Goal: Task Accomplishment & Management: Use online tool/utility

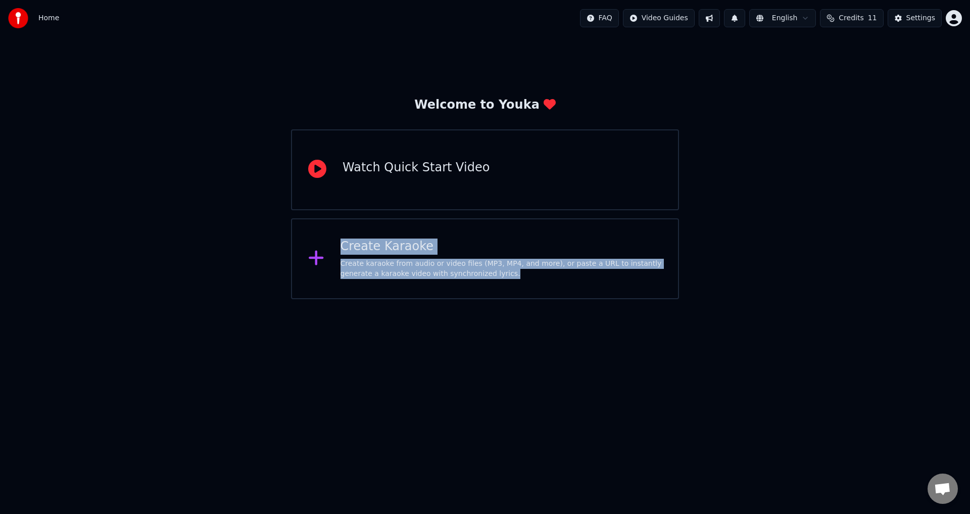
drag, startPoint x: 489, startPoint y: 175, endPoint x: 836, endPoint y: 300, distance: 369.3
click at [836, 299] on html "Home FAQ Video Guides English Credits 11 Settings Welcome to Youka Watch Quick …" at bounding box center [485, 149] width 970 height 299
click at [518, 298] on div "Create Karaoke Create karaoke from audio or video files (MP3, MP4, and more), o…" at bounding box center [485, 258] width 388 height 81
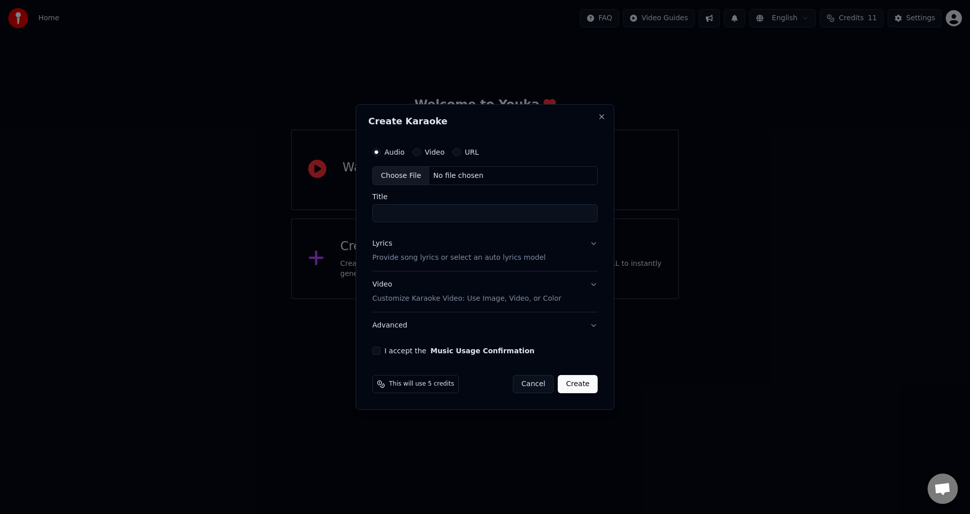
drag, startPoint x: 465, startPoint y: 174, endPoint x: 415, endPoint y: 180, distance: 50.4
click at [458, 174] on div "No file chosen" at bounding box center [458, 176] width 58 height 10
click at [414, 155] on button "Video" at bounding box center [417, 152] width 8 height 8
click at [406, 174] on div "Choose File" at bounding box center [401, 176] width 57 height 18
click at [445, 212] on input "Title" at bounding box center [484, 214] width 225 height 18
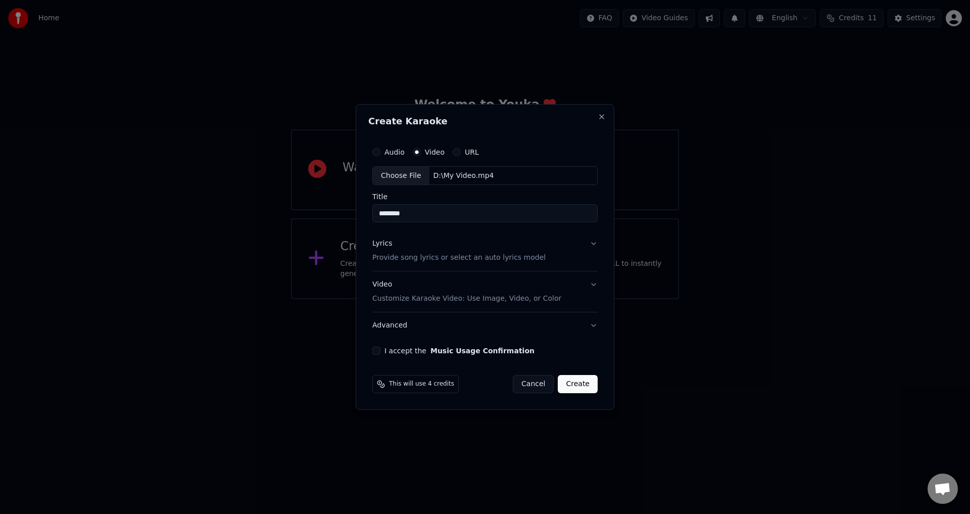
type input "********"
click at [595, 244] on button "Lyrics Provide song lyrics or select an auto lyrics model" at bounding box center [484, 251] width 225 height 40
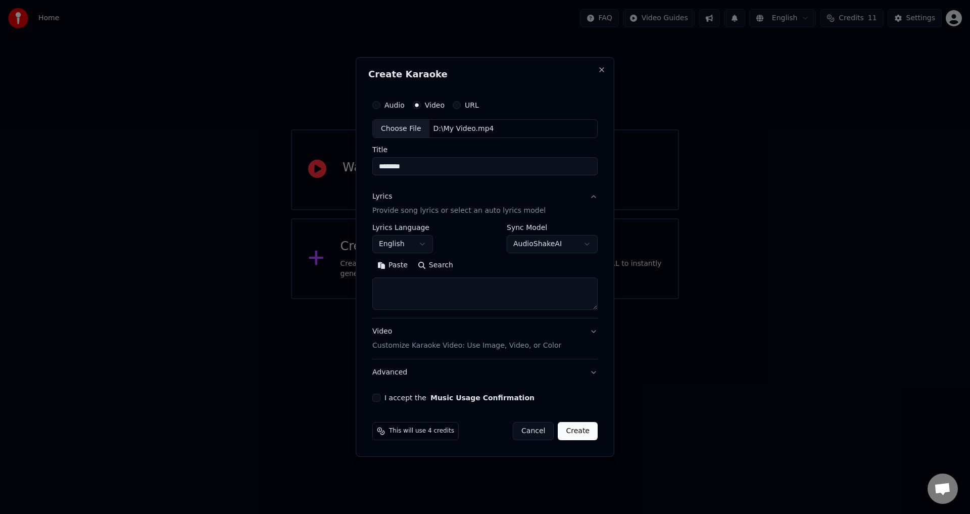
click at [421, 247] on button "English" at bounding box center [402, 244] width 61 height 18
click at [399, 241] on button "English" at bounding box center [402, 244] width 61 height 18
click at [397, 243] on button "English" at bounding box center [402, 244] width 61 height 18
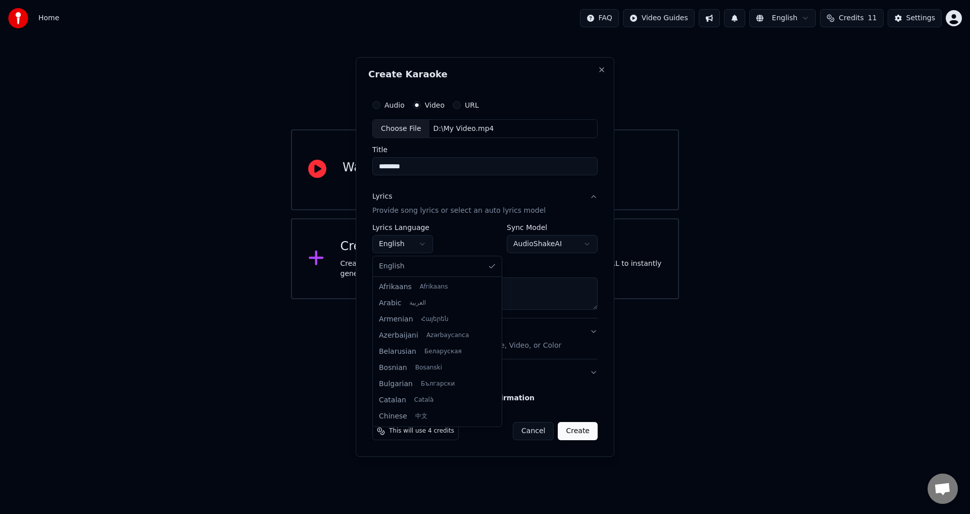
select select
click at [409, 233] on html "**********" at bounding box center [485, 149] width 970 height 299
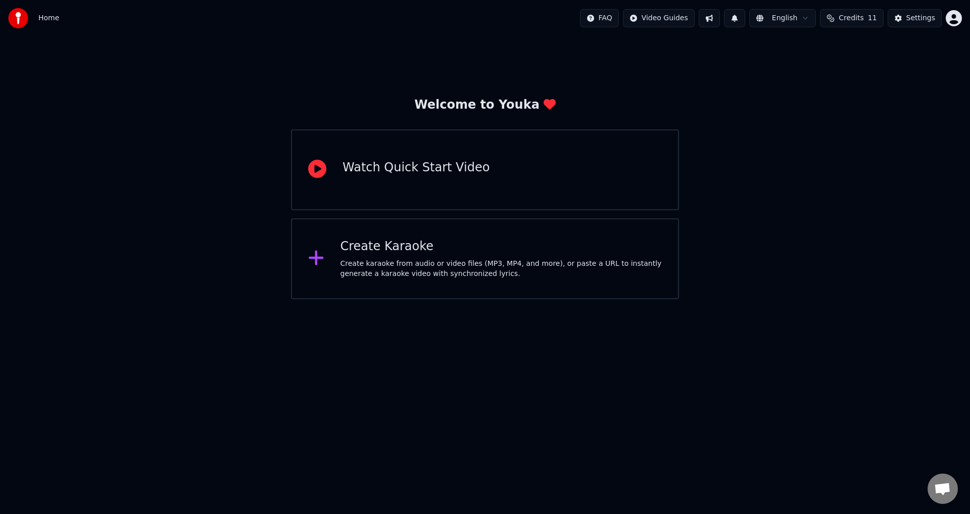
click at [390, 236] on div "Create Karaoke Create karaoke from audio or video files (MP3, MP4, and more), o…" at bounding box center [485, 258] width 388 height 81
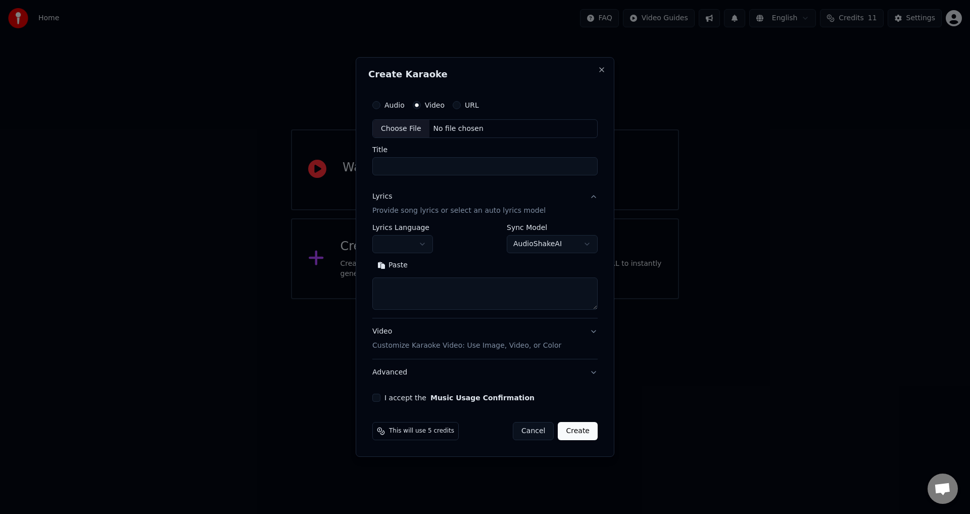
click at [408, 132] on div "Choose File" at bounding box center [401, 129] width 57 height 18
type input "********"
click at [417, 241] on body "**********" at bounding box center [485, 149] width 970 height 299
select select "**"
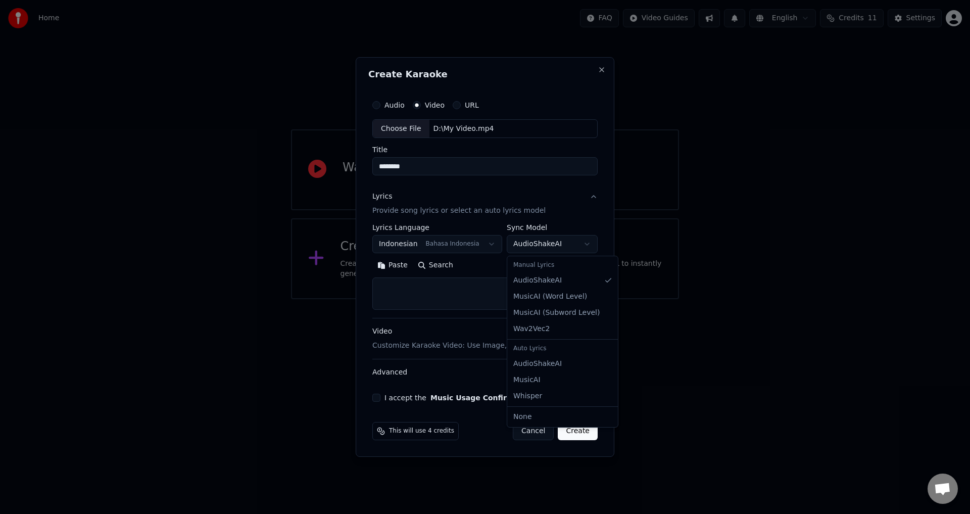
click at [545, 246] on body "**********" at bounding box center [485, 149] width 970 height 299
click at [477, 296] on textarea at bounding box center [484, 294] width 225 height 32
click at [471, 288] on textarea at bounding box center [484, 294] width 225 height 32
paste textarea "**********"
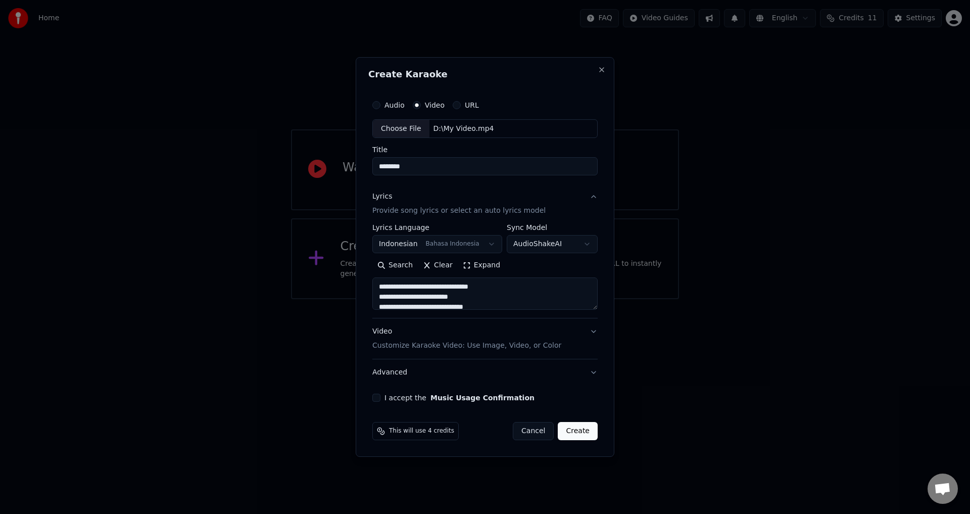
scroll to position [740, 0]
click at [470, 265] on button "Expand" at bounding box center [481, 266] width 47 height 16
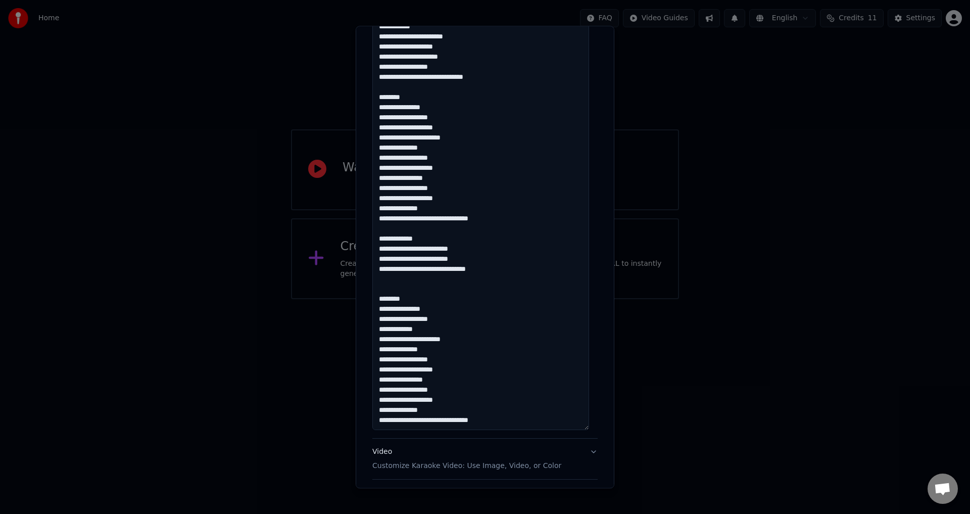
scroll to position [579, 0]
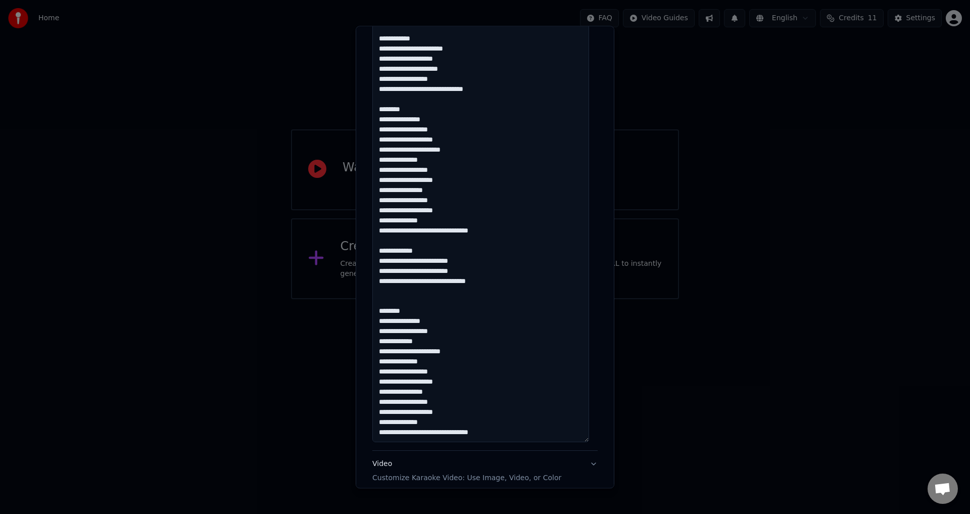
drag, startPoint x: 410, startPoint y: 310, endPoint x: 379, endPoint y: 310, distance: 31.3
click at [359, 310] on div "**********" at bounding box center [485, 257] width 259 height 462
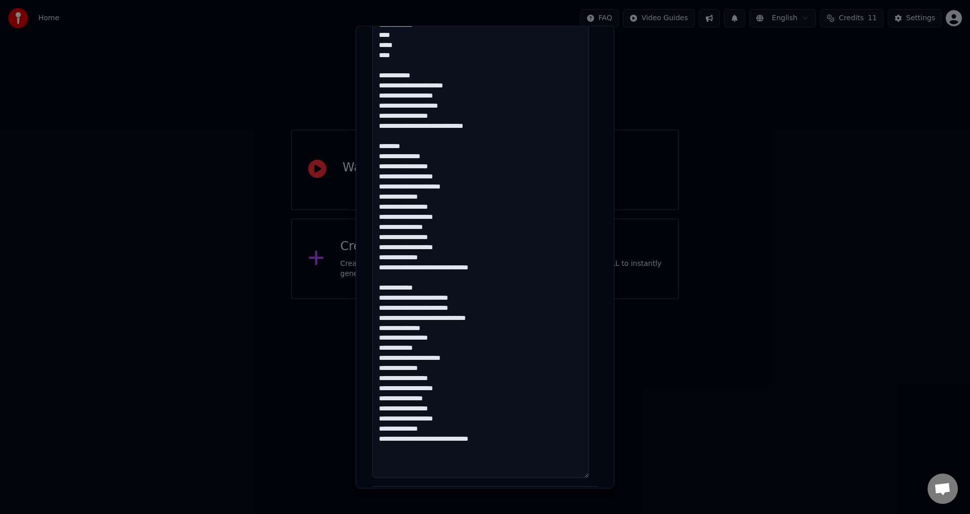
scroll to position [530, 0]
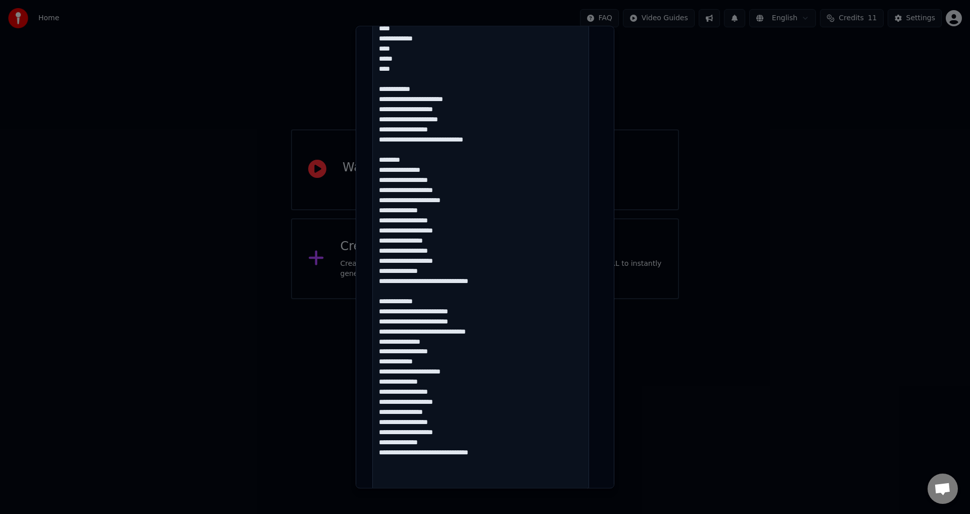
drag, startPoint x: 428, startPoint y: 298, endPoint x: 371, endPoint y: 299, distance: 57.1
click at [371, 299] on div "**********" at bounding box center [484, 59] width 233 height 1058
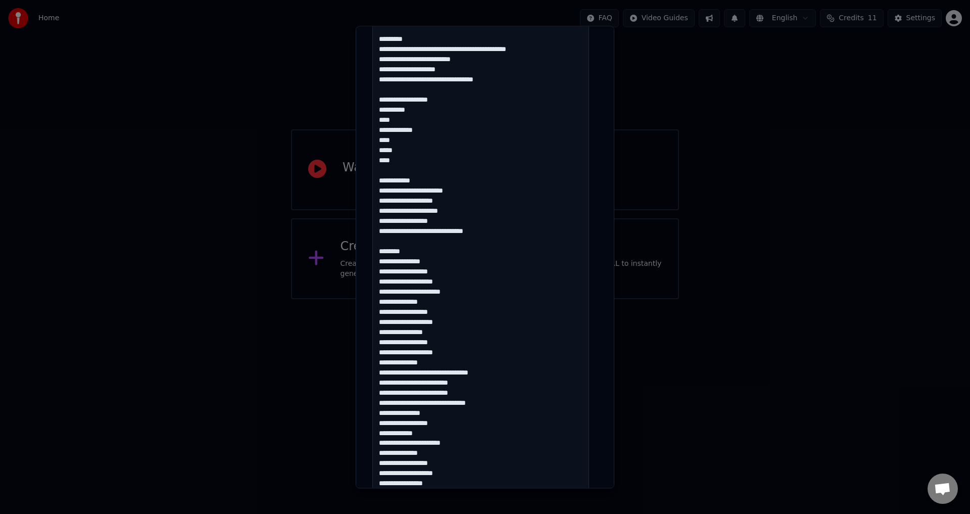
scroll to position [429, 0]
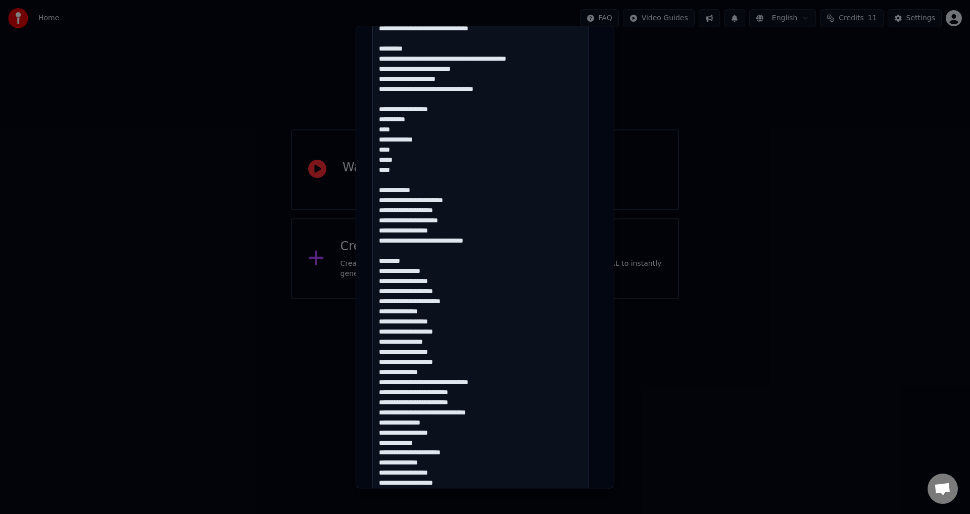
drag, startPoint x: 414, startPoint y: 261, endPoint x: 373, endPoint y: 261, distance: 40.9
click at [373, 261] on textarea at bounding box center [480, 205] width 217 height 775
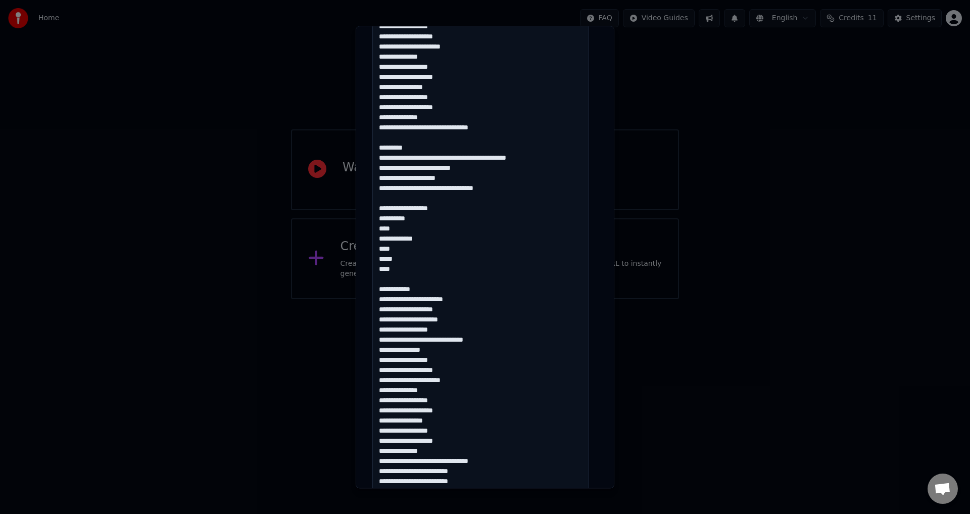
scroll to position [328, 0]
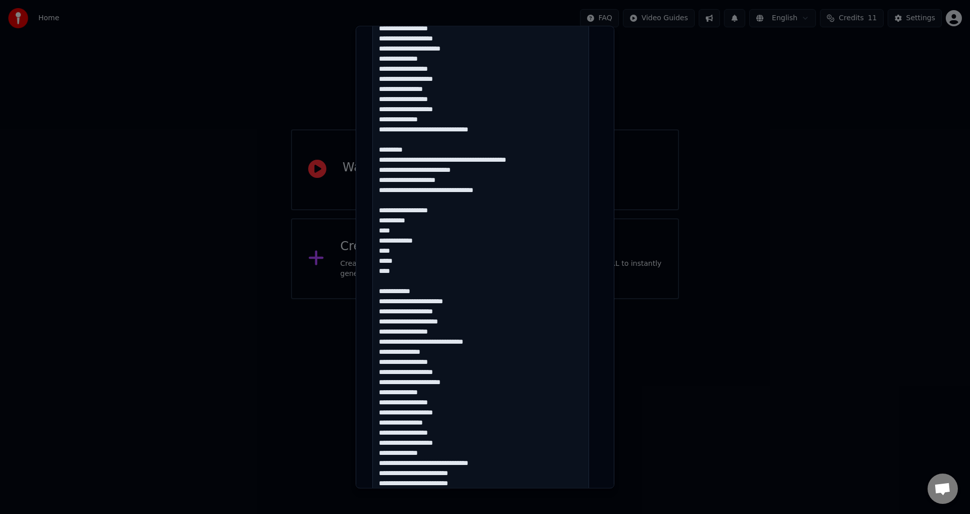
drag, startPoint x: 439, startPoint y: 290, endPoint x: 364, endPoint y: 291, distance: 74.7
click at [364, 291] on div "**********" at bounding box center [485, 257] width 259 height 462
drag, startPoint x: 397, startPoint y: 277, endPoint x: 363, endPoint y: 206, distance: 78.6
click at [363, 206] on div "**********" at bounding box center [485, 257] width 259 height 462
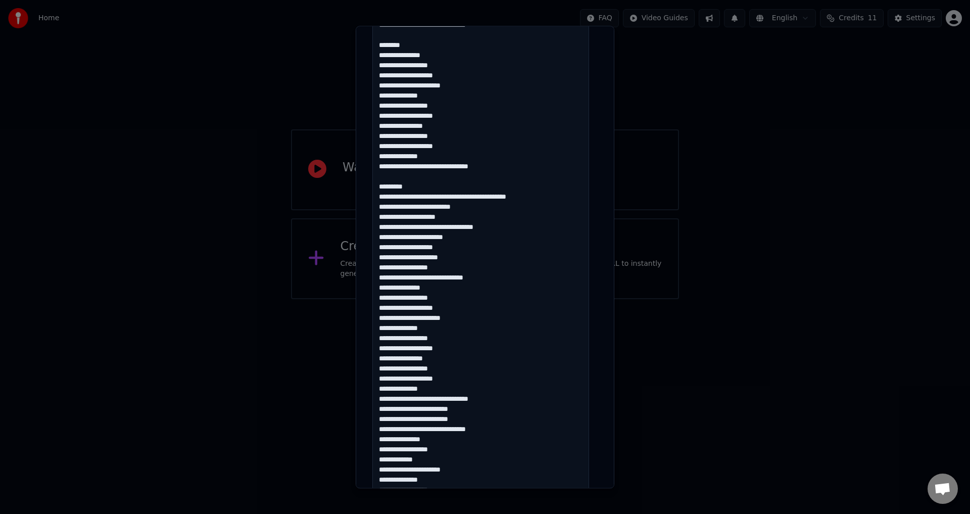
scroll to position [277, 0]
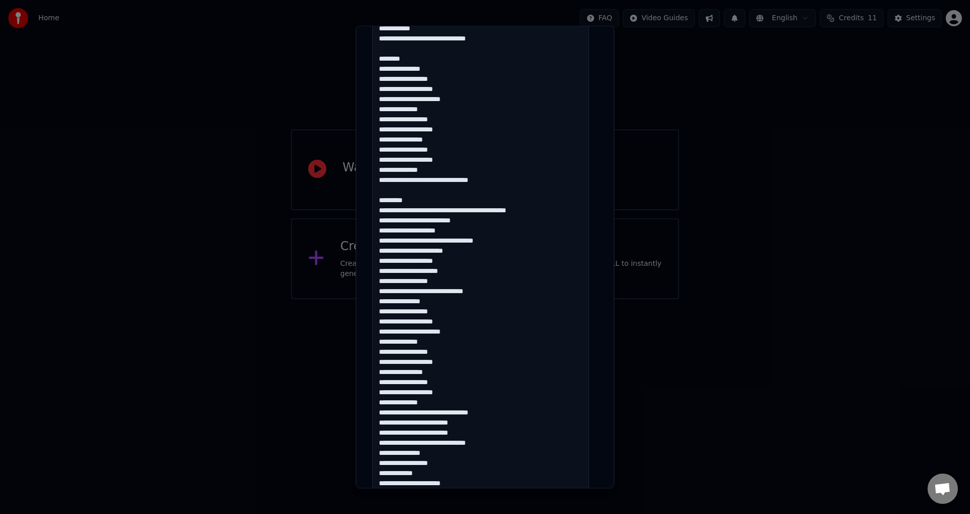
click at [405, 192] on textarea at bounding box center [480, 356] width 217 height 775
drag, startPoint x: 413, startPoint y: 198, endPoint x: 366, endPoint y: 203, distance: 46.7
click at [366, 203] on div "**********" at bounding box center [485, 257] width 259 height 462
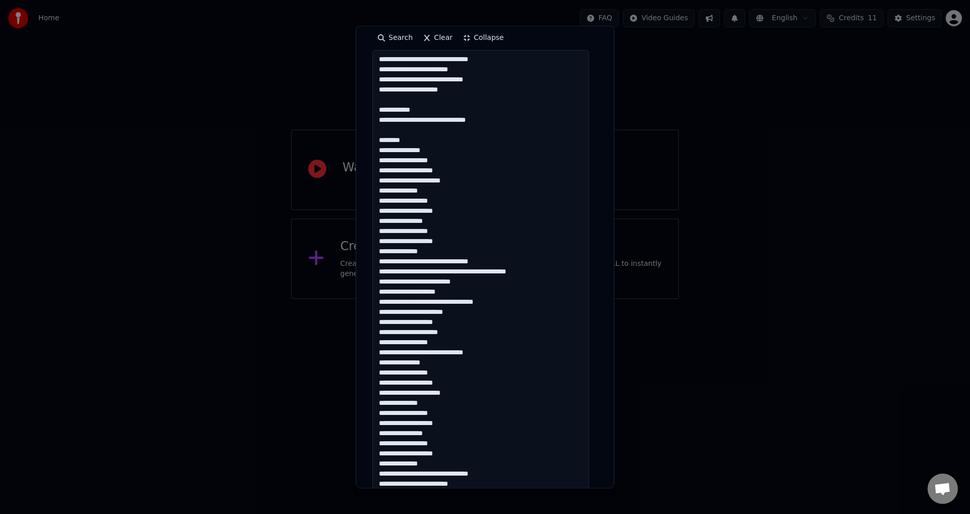
scroll to position [176, 0]
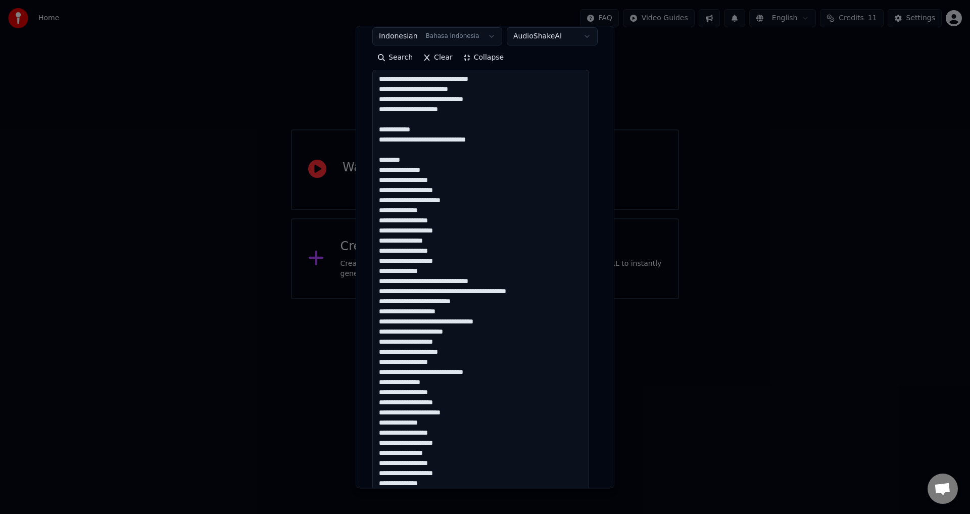
drag, startPoint x: 418, startPoint y: 161, endPoint x: 364, endPoint y: 161, distance: 54.0
click at [364, 161] on div "**********" at bounding box center [485, 257] width 259 height 462
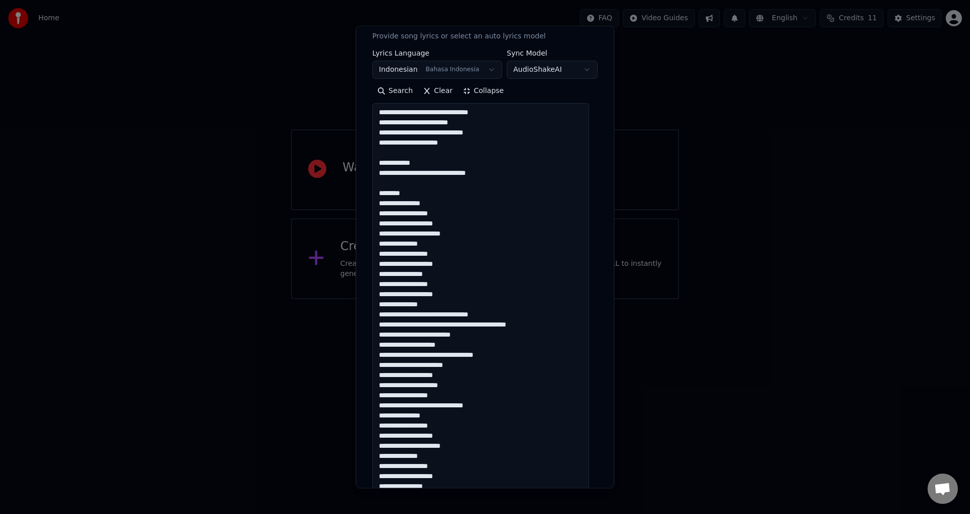
scroll to position [126, 0]
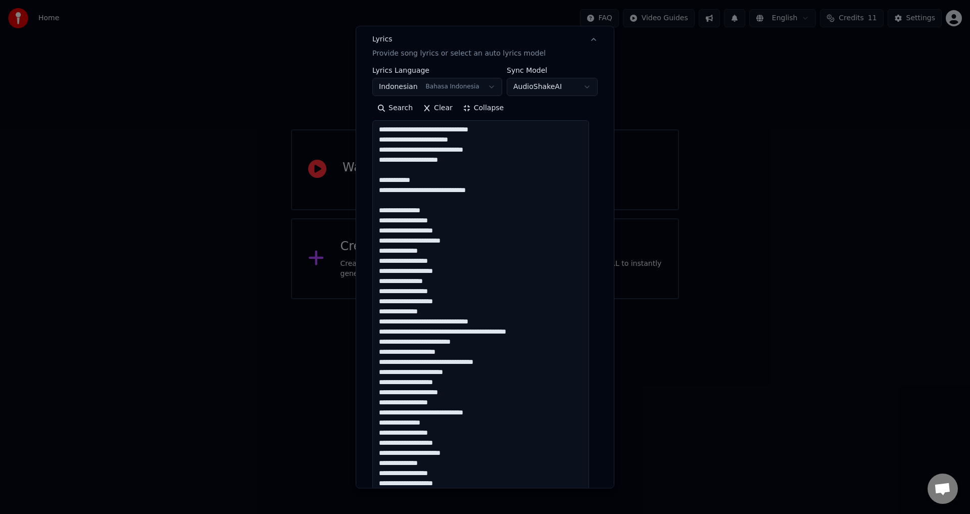
drag, startPoint x: 421, startPoint y: 177, endPoint x: 376, endPoint y: 177, distance: 45.5
click at [376, 177] on textarea at bounding box center [480, 508] width 217 height 775
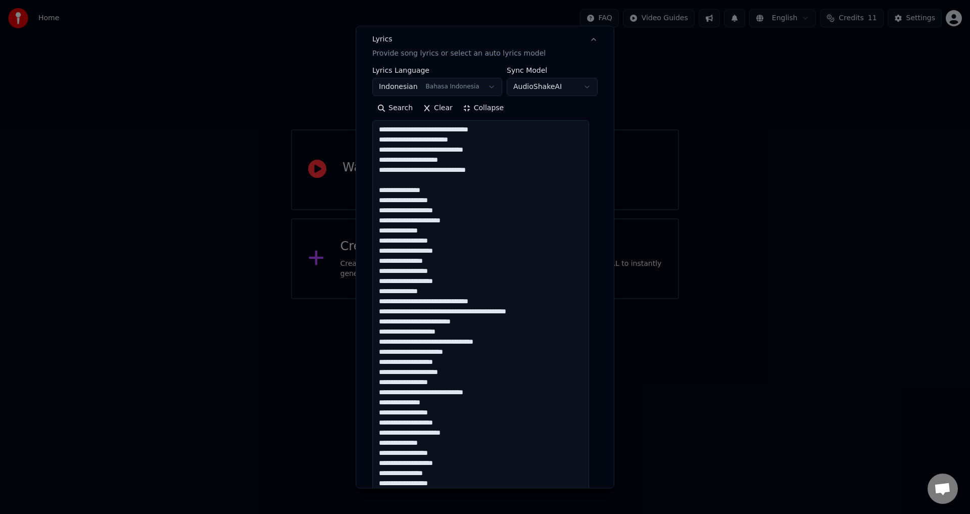
click at [396, 191] on textarea at bounding box center [480, 508] width 217 height 775
click at [398, 182] on textarea at bounding box center [480, 508] width 217 height 775
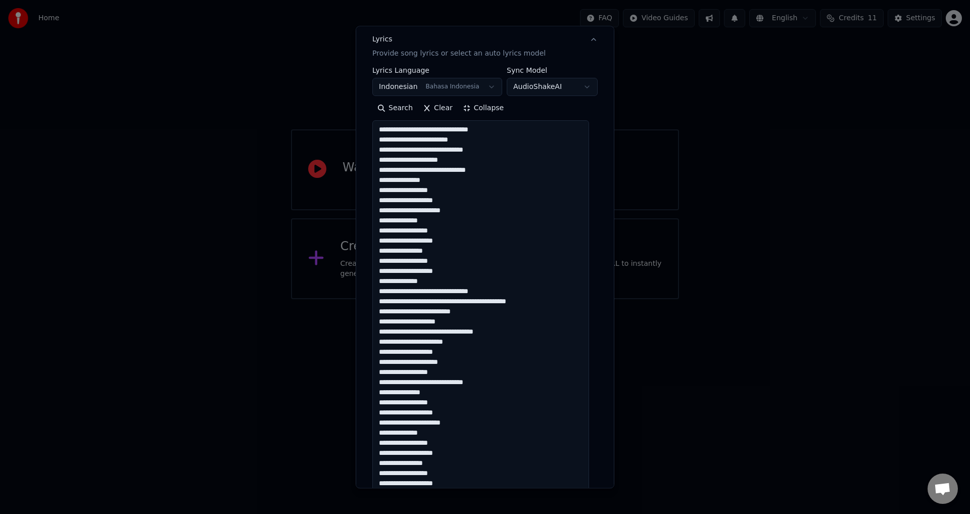
click at [506, 174] on textarea at bounding box center [480, 508] width 217 height 775
click at [488, 164] on textarea at bounding box center [480, 508] width 217 height 775
click at [422, 131] on textarea at bounding box center [480, 508] width 217 height 775
click at [460, 190] on textarea at bounding box center [480, 508] width 217 height 775
click at [417, 149] on textarea at bounding box center [480, 508] width 217 height 775
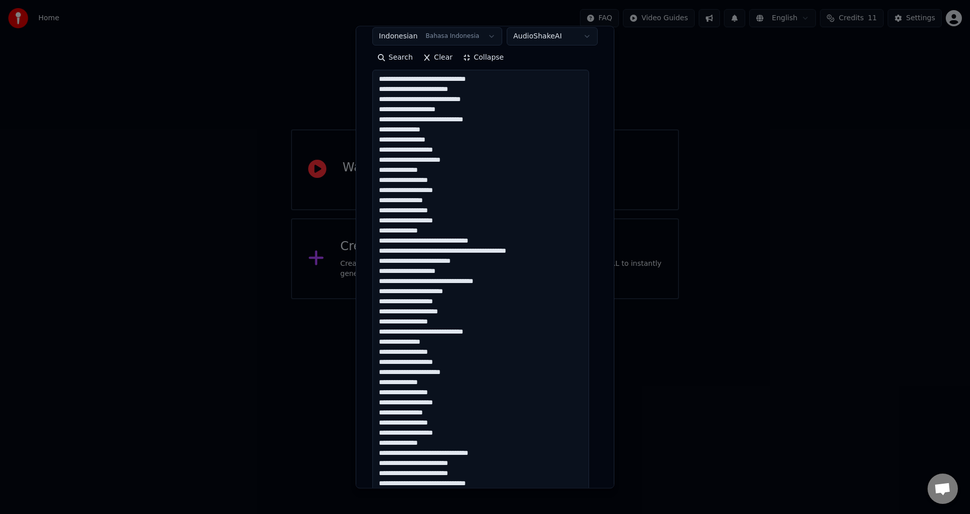
scroll to position [227, 0]
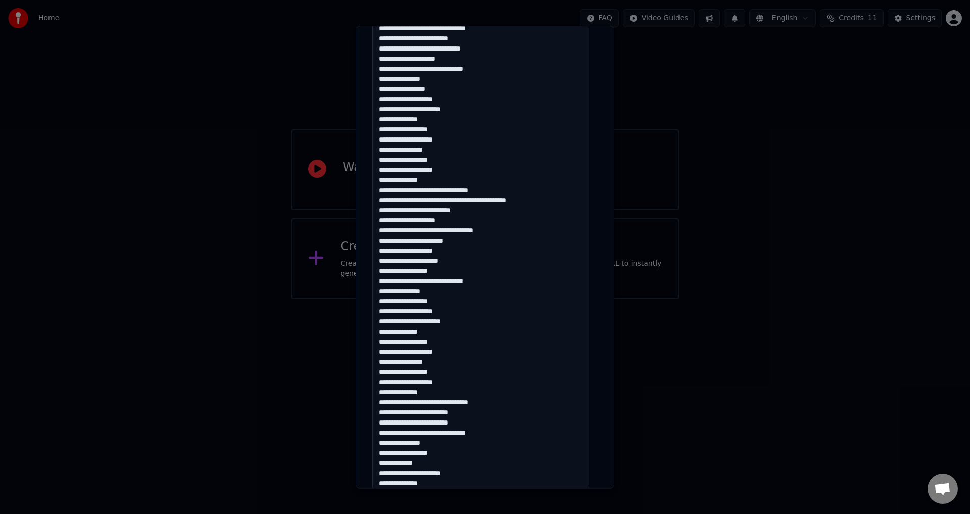
click at [447, 309] on textarea at bounding box center [480, 407] width 217 height 775
click at [451, 304] on textarea at bounding box center [480, 407] width 217 height 775
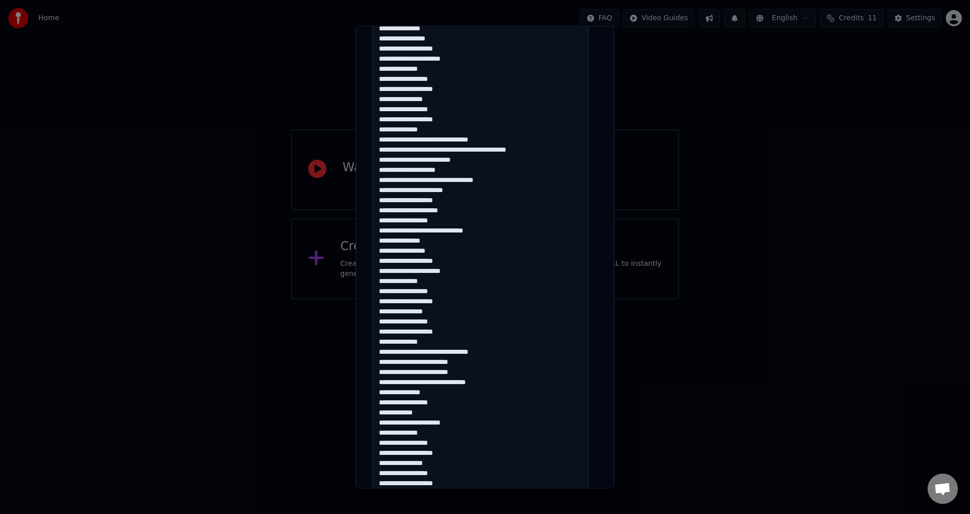
scroll to position [328, 0]
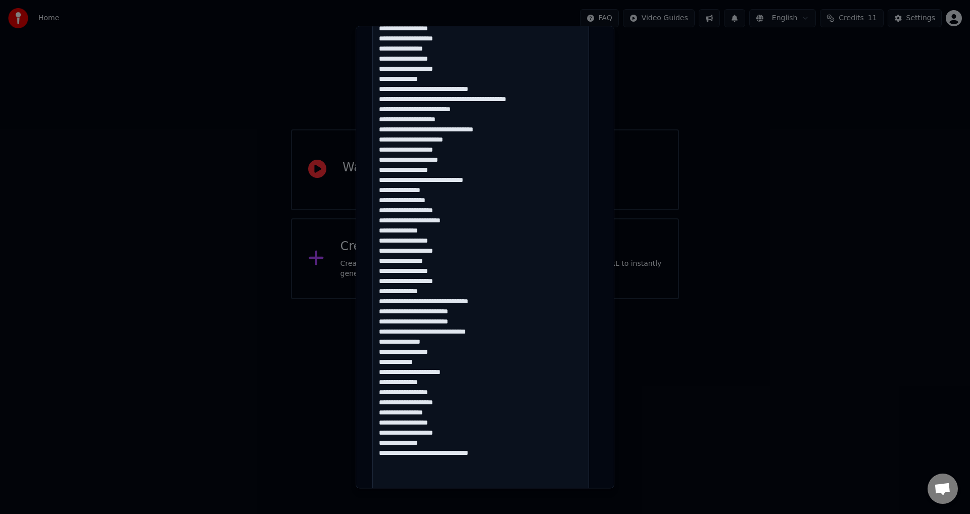
click at [492, 331] on textarea at bounding box center [480, 306] width 217 height 775
click at [491, 344] on textarea at bounding box center [480, 306] width 217 height 775
click at [488, 354] on textarea at bounding box center [480, 306] width 217 height 775
click at [498, 456] on textarea at bounding box center [480, 306] width 217 height 775
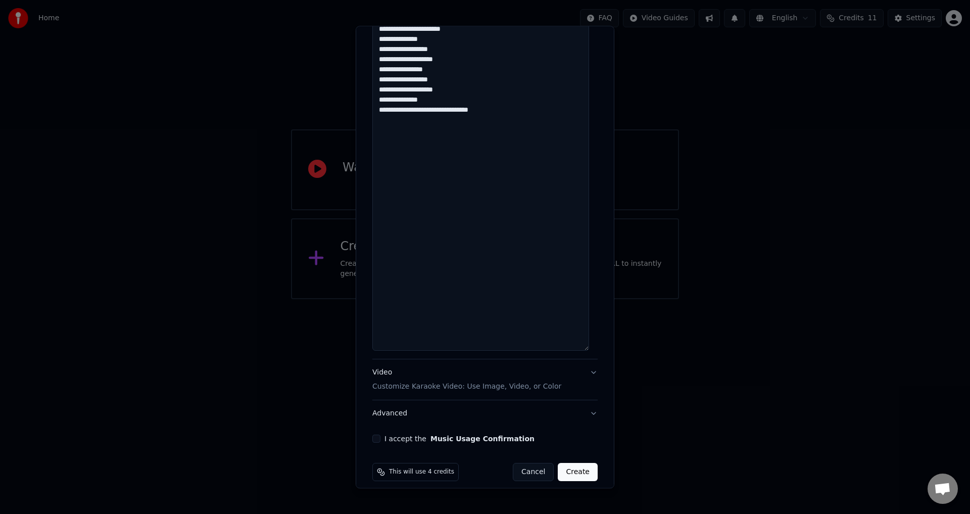
scroll to position [680, 0]
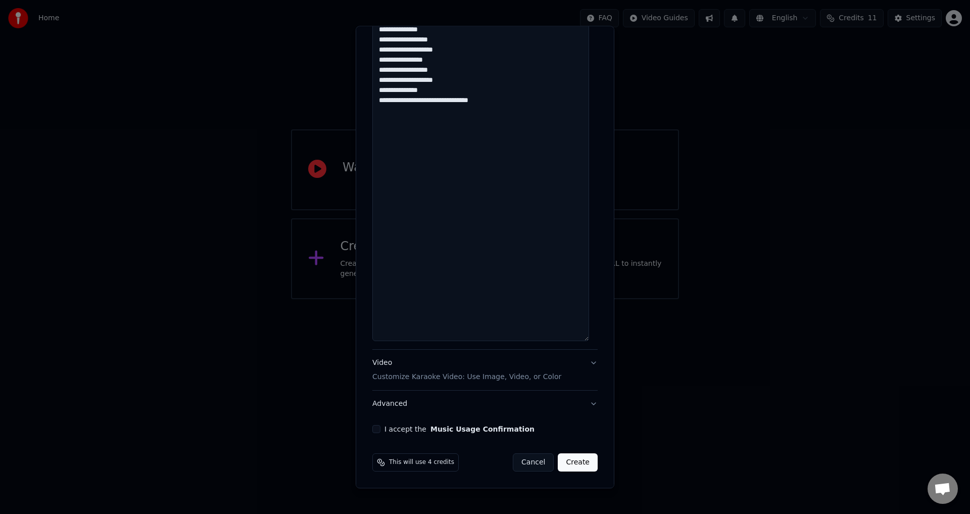
type textarea "**********"
click at [481, 377] on p "Customize Karaoke Video: Use Image, Video, or Color" at bounding box center [466, 377] width 189 height 10
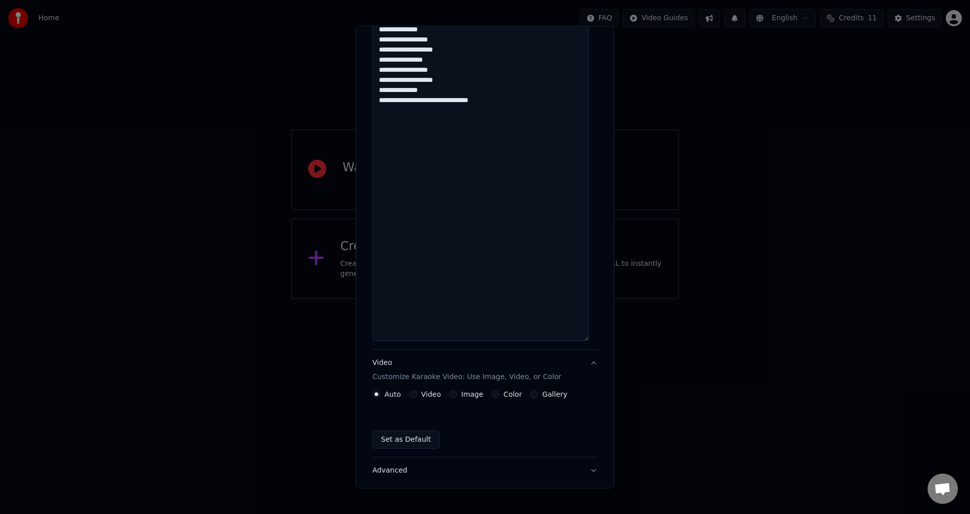
scroll to position [0, 0]
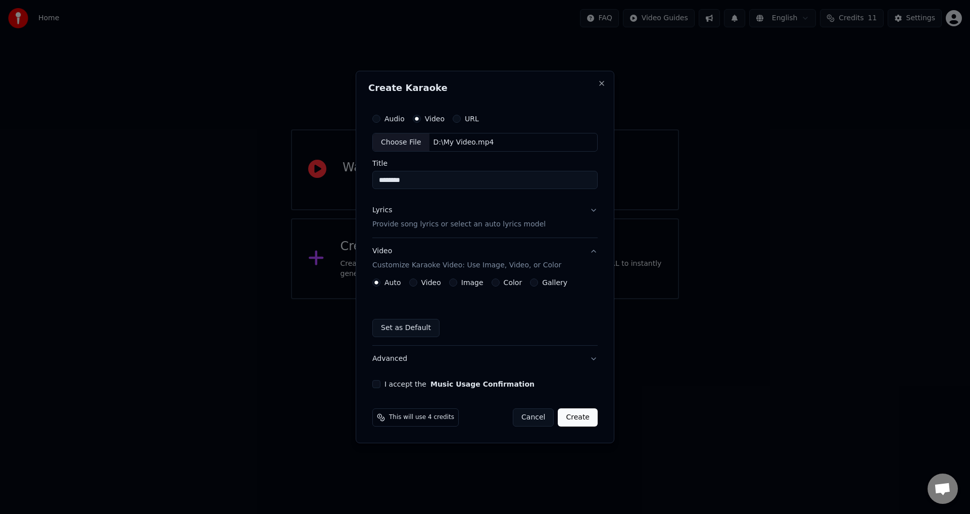
click at [417, 281] on div "Video" at bounding box center [425, 282] width 32 height 8
click at [407, 283] on div "Auto Video Image Color Gallery" at bounding box center [469, 282] width 195 height 8
click at [409, 284] on button "Video" at bounding box center [413, 282] width 8 height 8
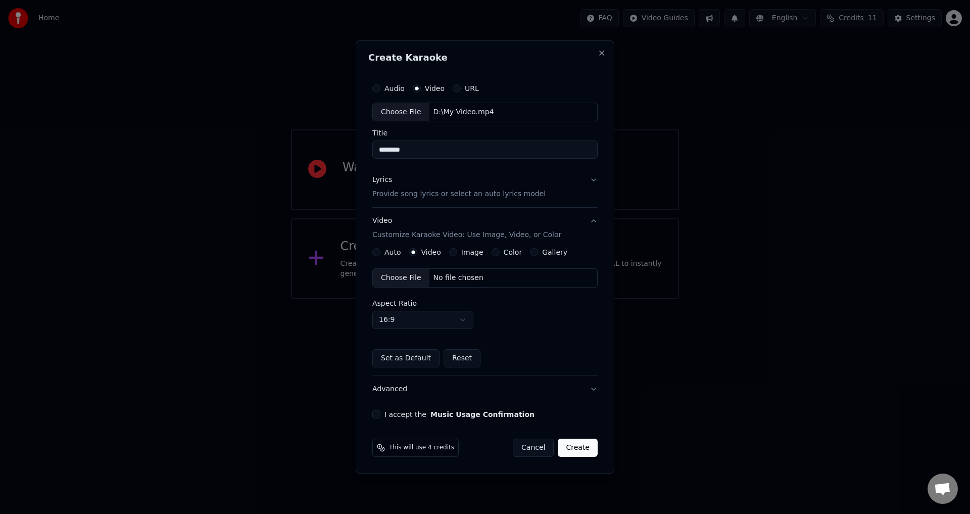
click at [400, 283] on div "Choose File" at bounding box center [401, 278] width 57 height 18
click at [447, 299] on body "Home FAQ Video Guides English Credits 11 Settings Welcome to Youka Watch Quick …" at bounding box center [485, 149] width 970 height 299
click at [403, 412] on label "I accept the Music Usage Confirmation" at bounding box center [459, 414] width 150 height 7
click at [380, 412] on button "I accept the Music Usage Confirmation" at bounding box center [376, 414] width 8 height 8
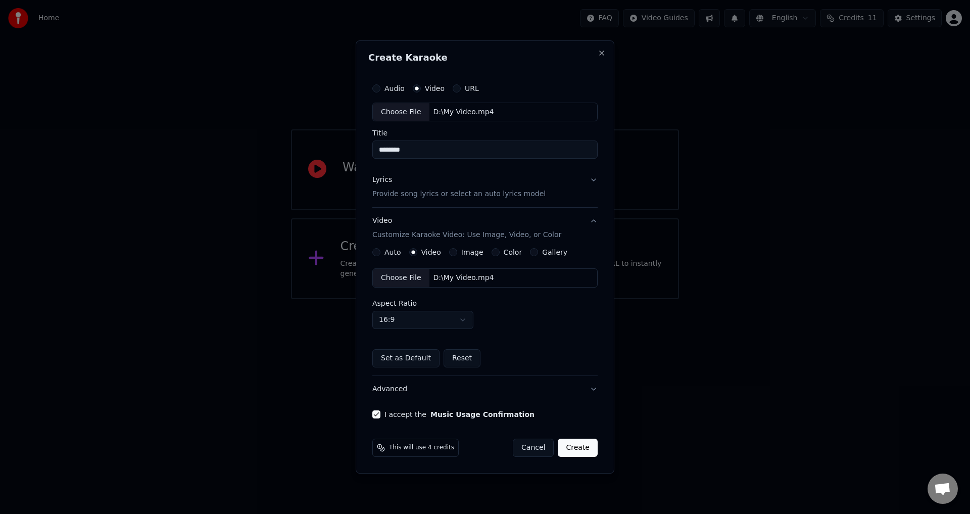
click at [560, 188] on button "Lyrics Provide song lyrics or select an auto lyrics model" at bounding box center [484, 187] width 225 height 40
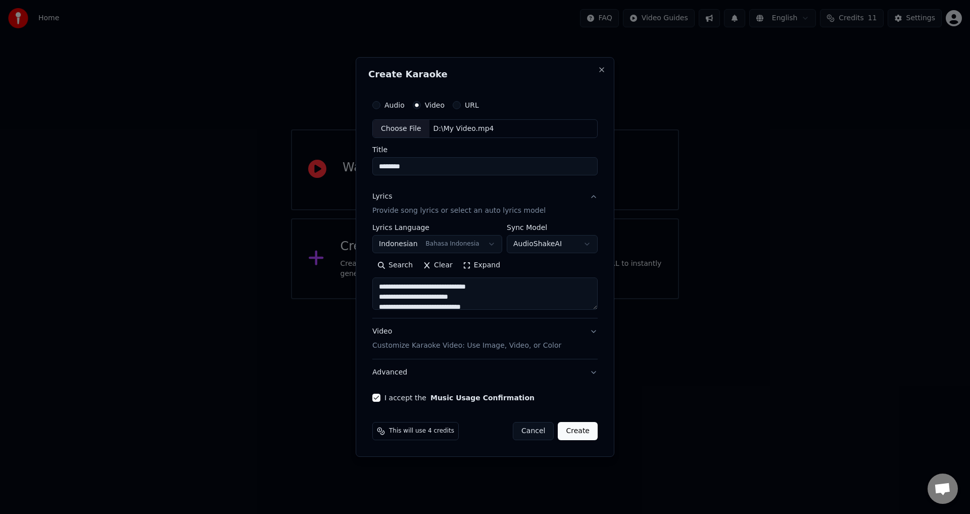
scroll to position [51, 0]
click at [473, 265] on button "Expand" at bounding box center [481, 266] width 47 height 16
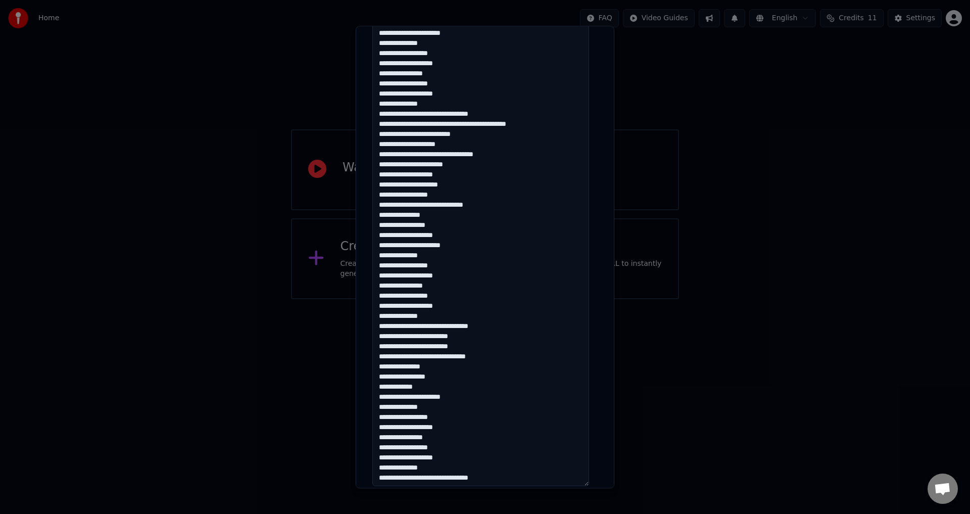
scroll to position [1, 0]
click at [497, 346] on textarea at bounding box center [480, 214] width 217 height 543
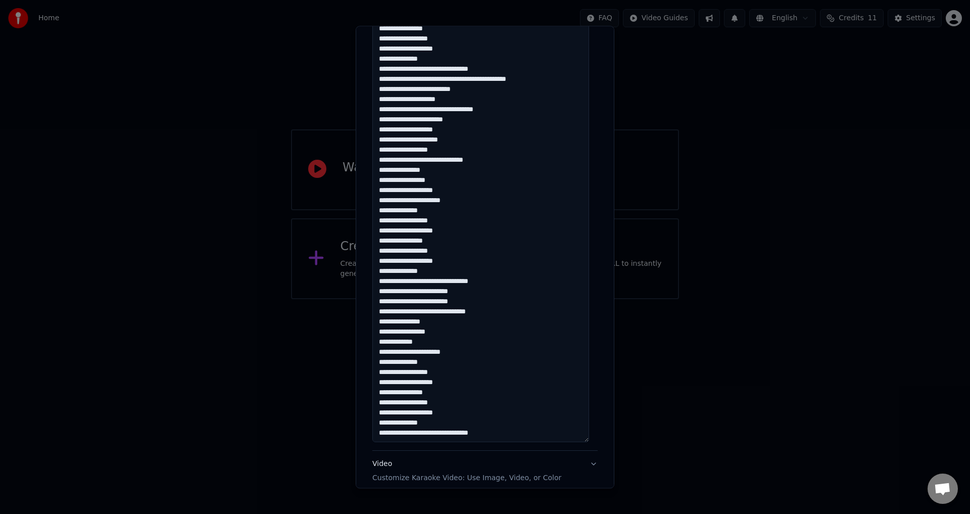
scroll to position [0, 0]
click at [430, 295] on textarea at bounding box center [480, 171] width 217 height 543
click at [483, 307] on textarea at bounding box center [480, 171] width 217 height 543
click at [483, 295] on textarea at bounding box center [480, 171] width 217 height 543
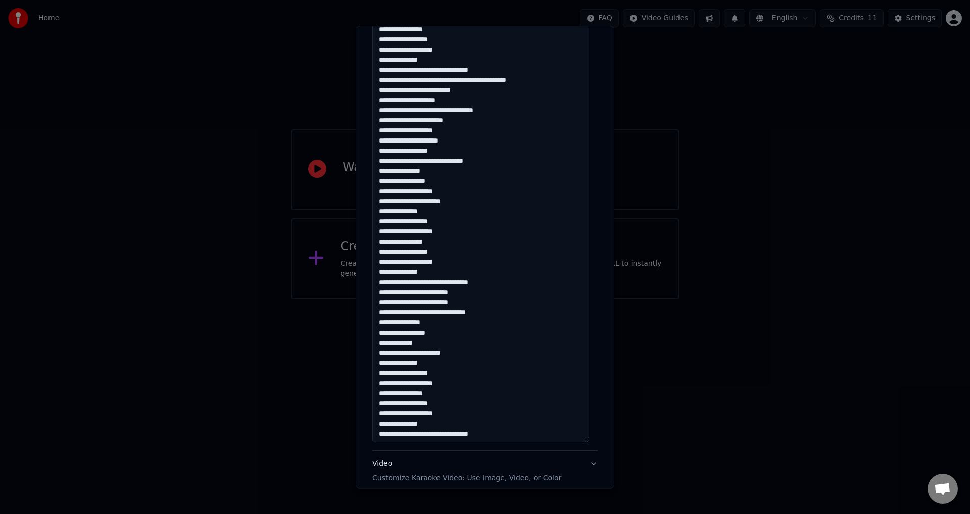
click at [484, 299] on textarea at bounding box center [480, 171] width 217 height 543
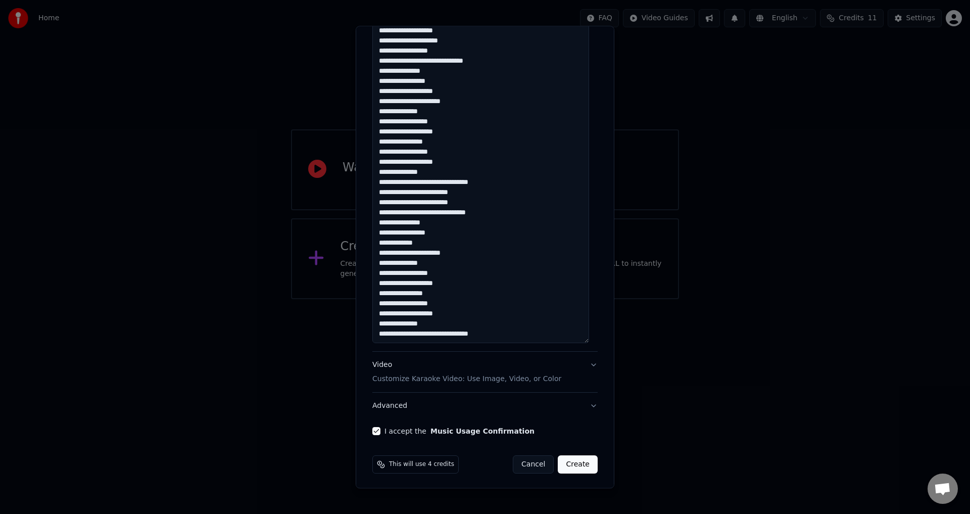
scroll to position [448, 0]
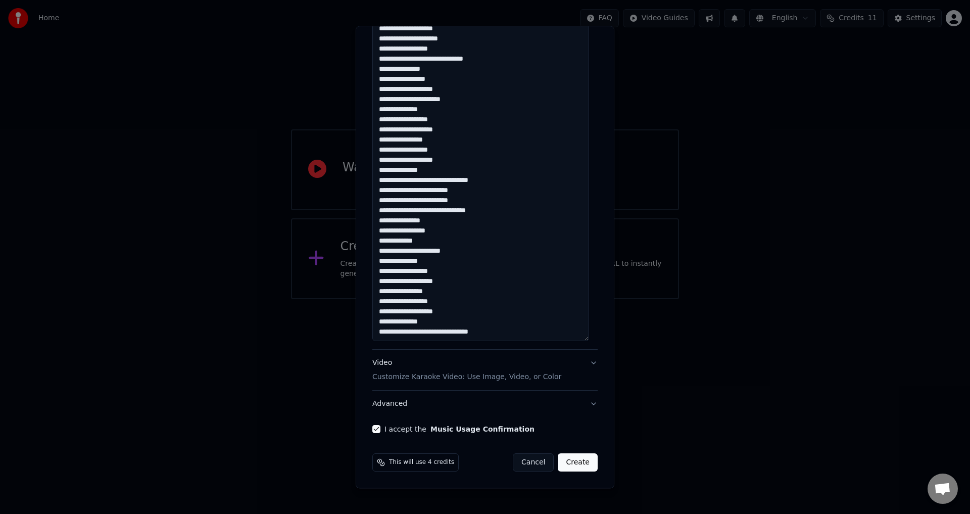
click at [496, 216] on textarea at bounding box center [480, 69] width 217 height 543
click at [494, 331] on textarea at bounding box center [480, 69] width 217 height 543
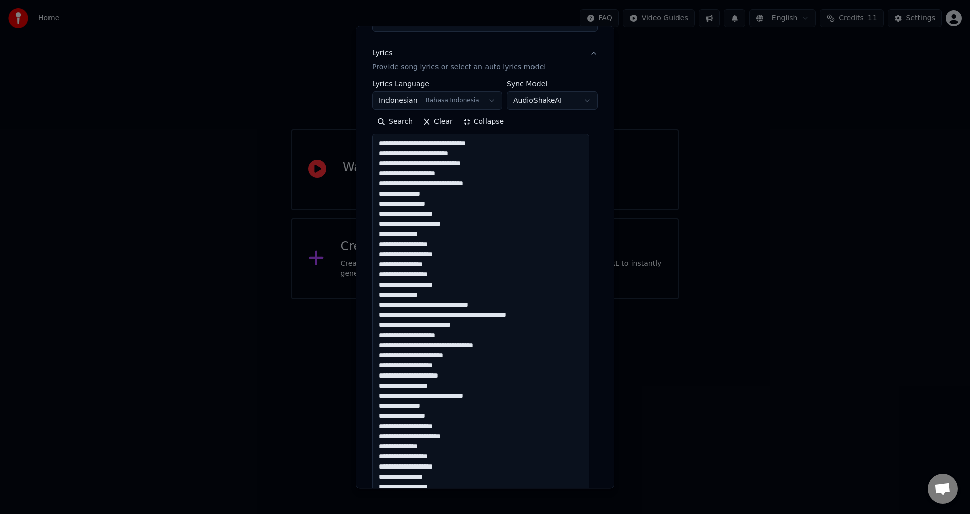
scroll to position [94, 0]
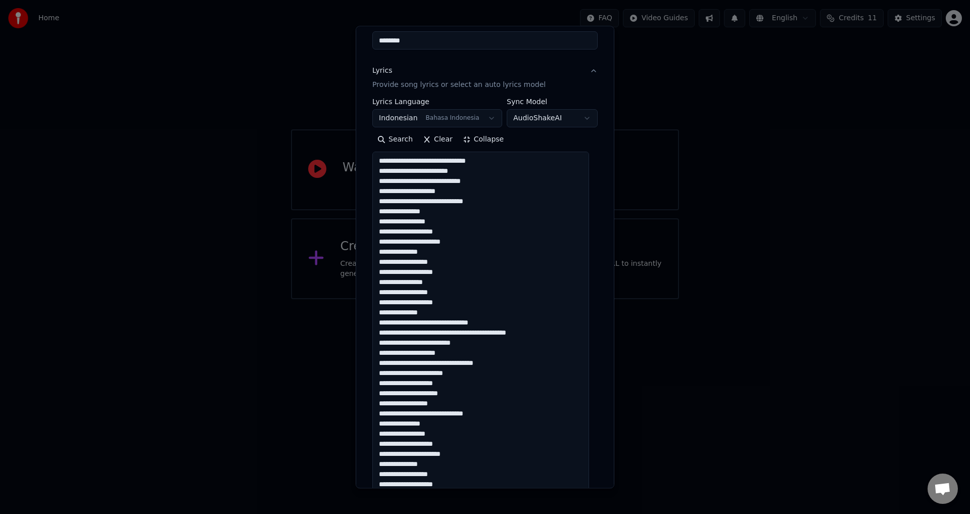
click at [421, 238] on textarea at bounding box center [480, 423] width 217 height 543
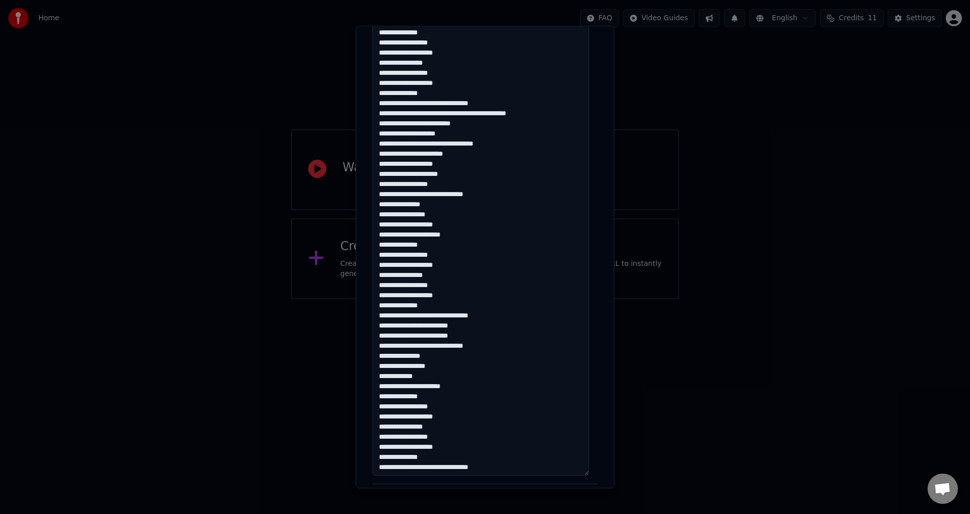
scroll to position [296, 0]
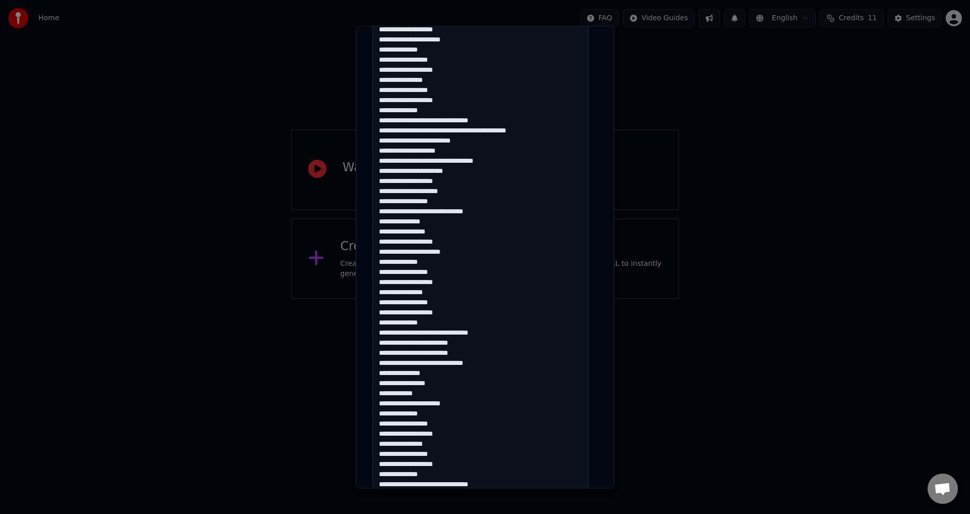
click at [449, 220] on textarea at bounding box center [480, 221] width 217 height 543
click at [454, 261] on textarea at bounding box center [480, 221] width 217 height 543
click at [465, 214] on textarea at bounding box center [480, 221] width 217 height 543
click at [468, 192] on textarea at bounding box center [480, 221] width 217 height 543
click at [449, 145] on textarea at bounding box center [480, 221] width 217 height 543
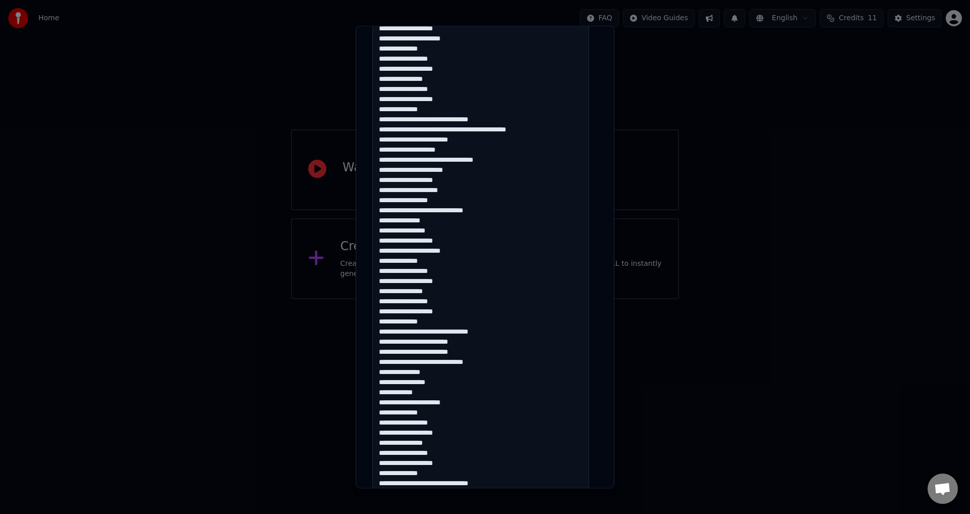
scroll to position [448, 0]
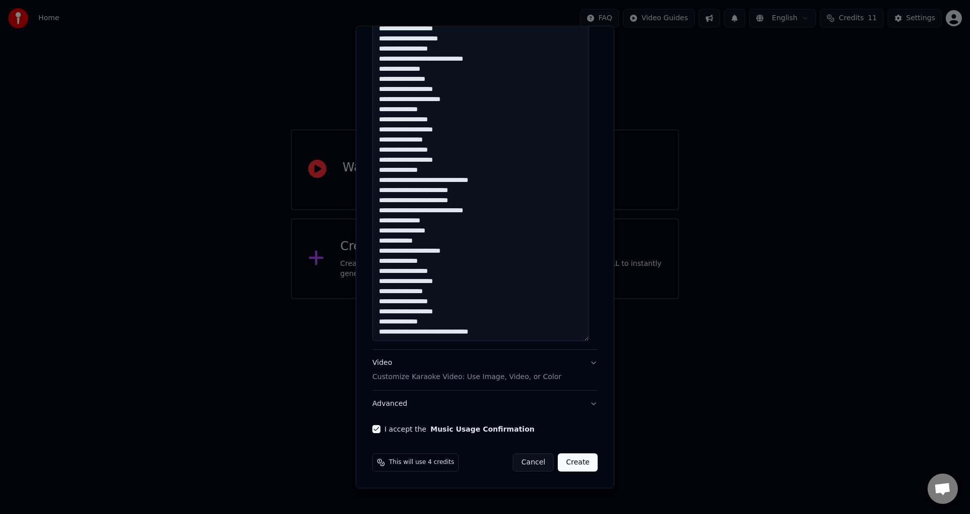
click at [489, 337] on textarea at bounding box center [480, 69] width 217 height 543
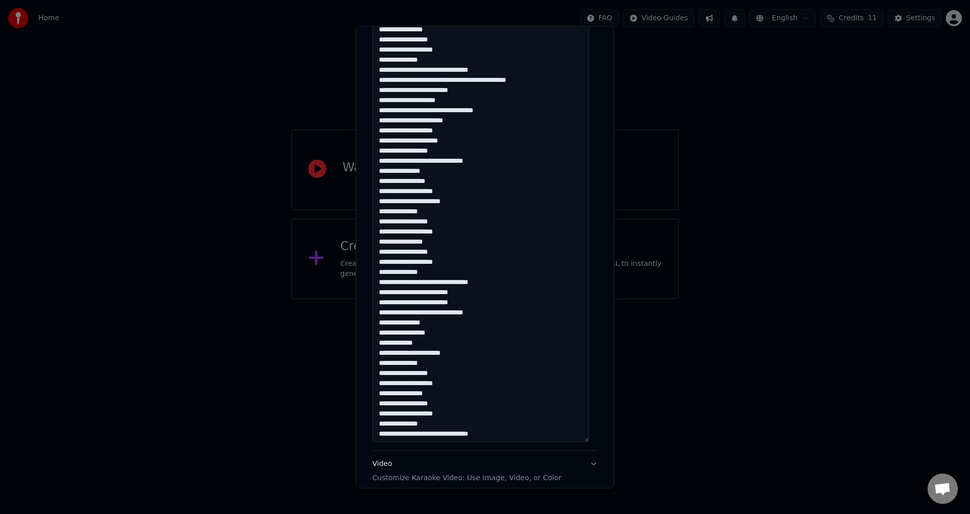
scroll to position [246, 0]
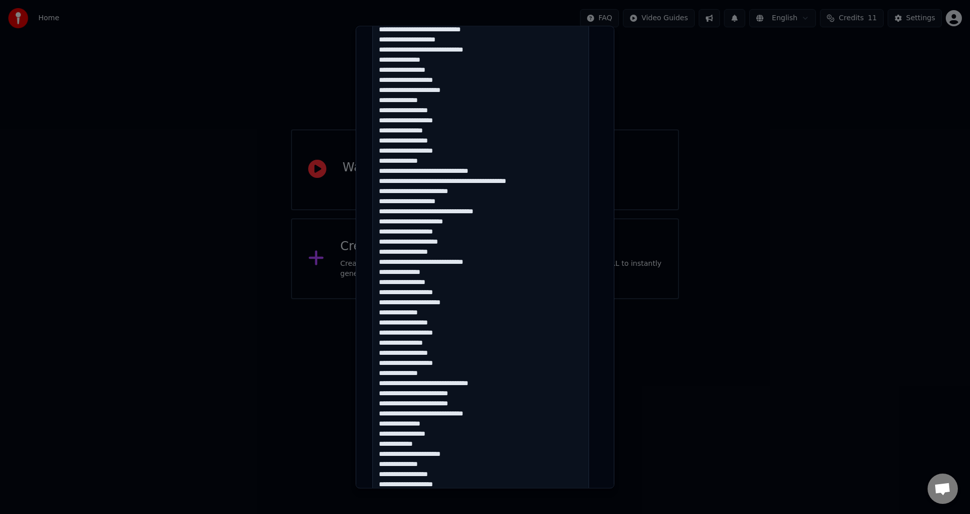
click at [433, 384] on textarea at bounding box center [480, 272] width 217 height 543
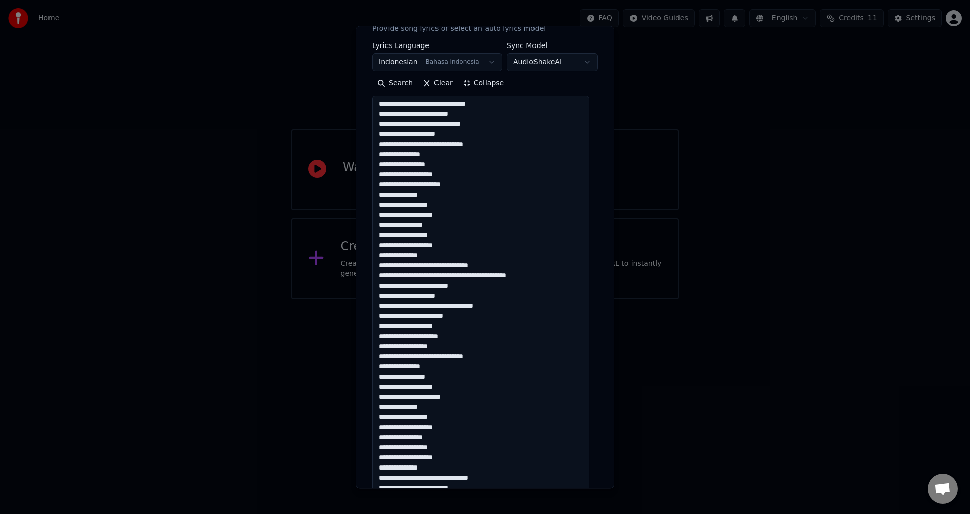
scroll to position [152, 0]
click at [443, 272] on textarea at bounding box center [480, 366] width 217 height 543
click at [452, 278] on textarea at bounding box center [480, 366] width 217 height 543
click at [461, 273] on textarea at bounding box center [480, 366] width 217 height 543
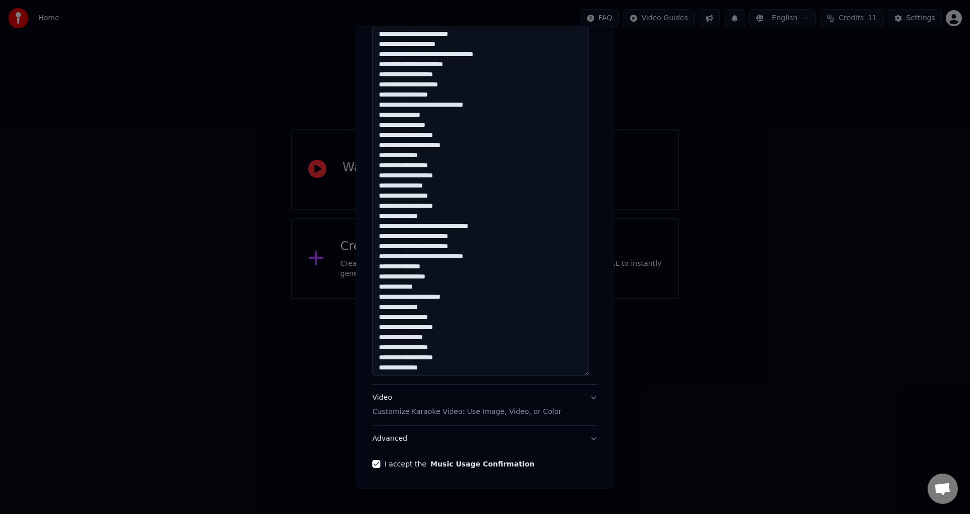
scroll to position [397, 0]
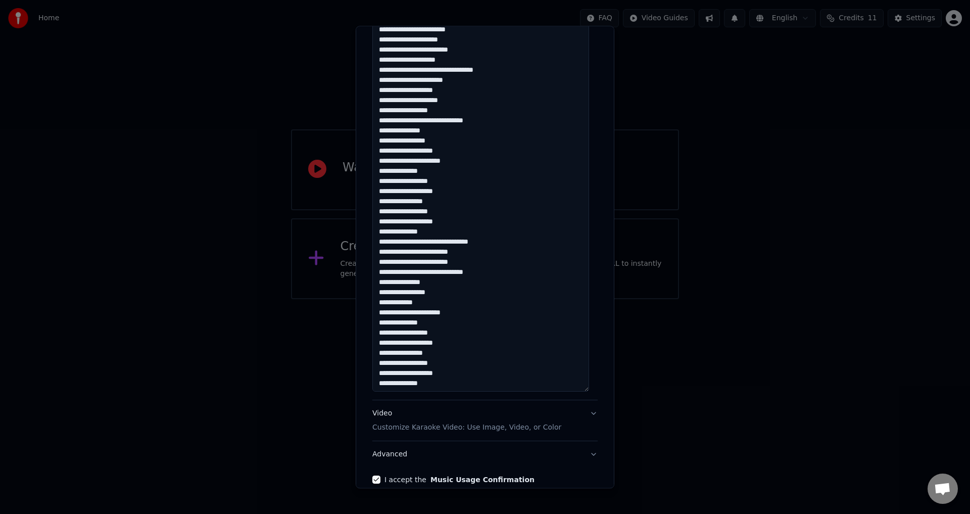
click at [444, 389] on textarea at bounding box center [480, 120] width 217 height 543
click at [439, 387] on textarea at bounding box center [480, 120] width 217 height 543
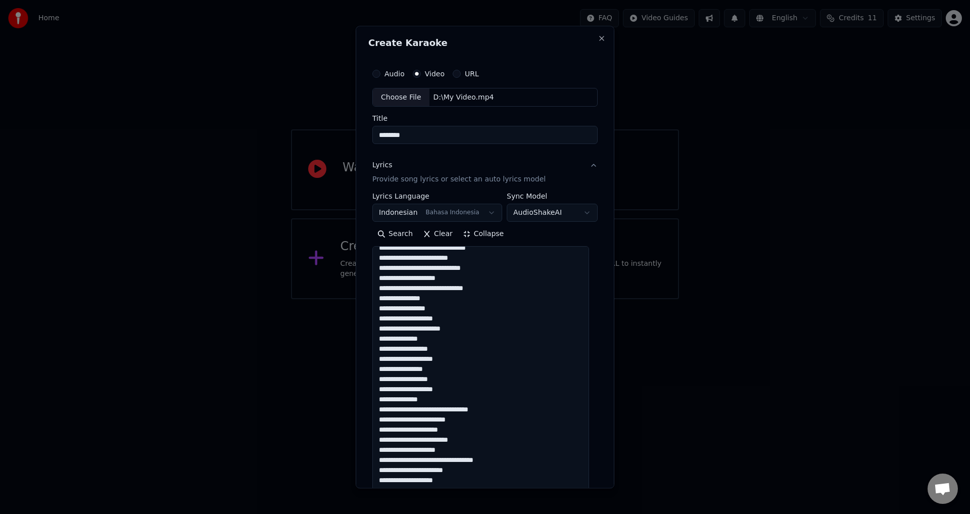
scroll to position [0, 0]
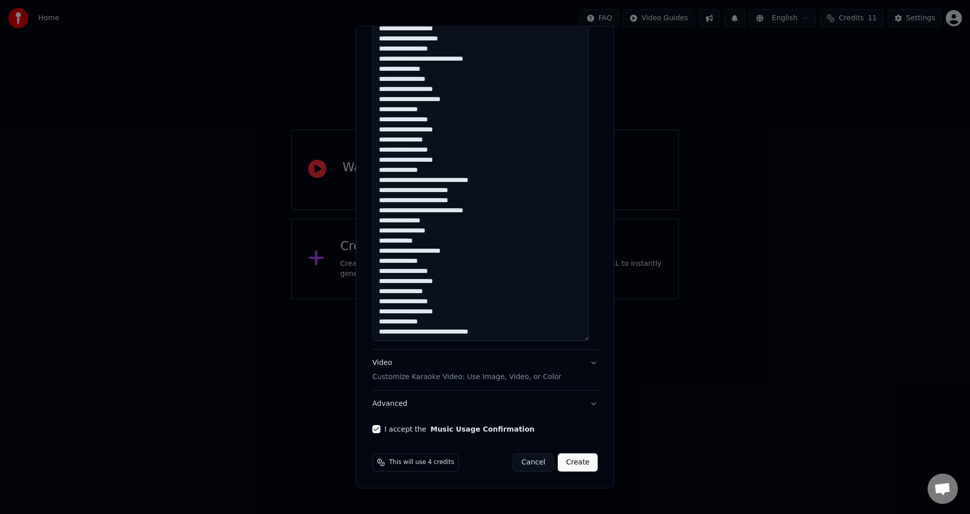
type textarea "**********"
click at [569, 461] on button "Create" at bounding box center [578, 463] width 40 height 18
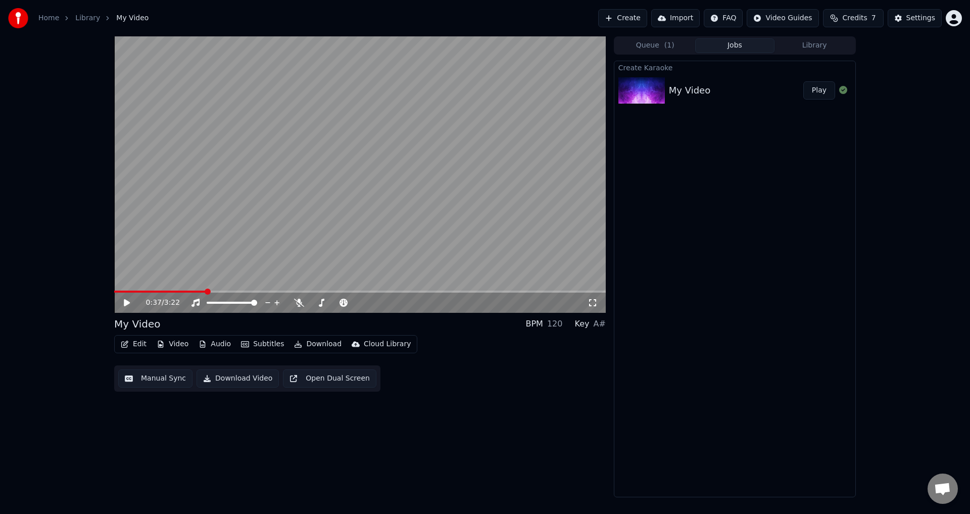
click at [124, 292] on span at bounding box center [159, 291] width 91 height 2
click at [301, 300] on icon at bounding box center [299, 302] width 10 height 8
click at [594, 308] on div "0:07 / 3:22" at bounding box center [359, 302] width 483 height 10
click at [592, 301] on icon at bounding box center [592, 302] width 10 height 8
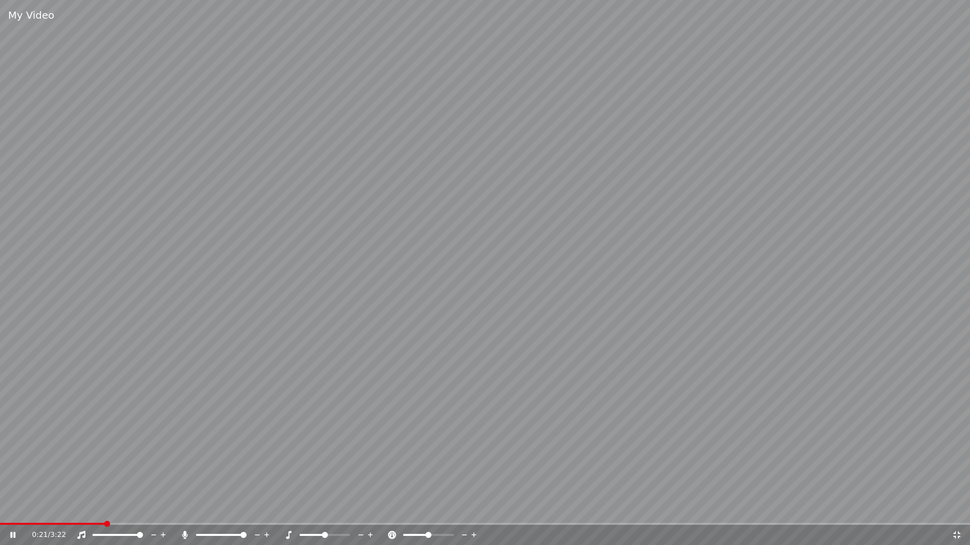
click at [712, 354] on video at bounding box center [485, 272] width 970 height 545
click at [718, 390] on video at bounding box center [485, 272] width 970 height 545
click at [354, 513] on span at bounding box center [485, 524] width 970 height 2
click at [423, 513] on video at bounding box center [485, 272] width 970 height 545
click at [431, 513] on video at bounding box center [485, 272] width 970 height 545
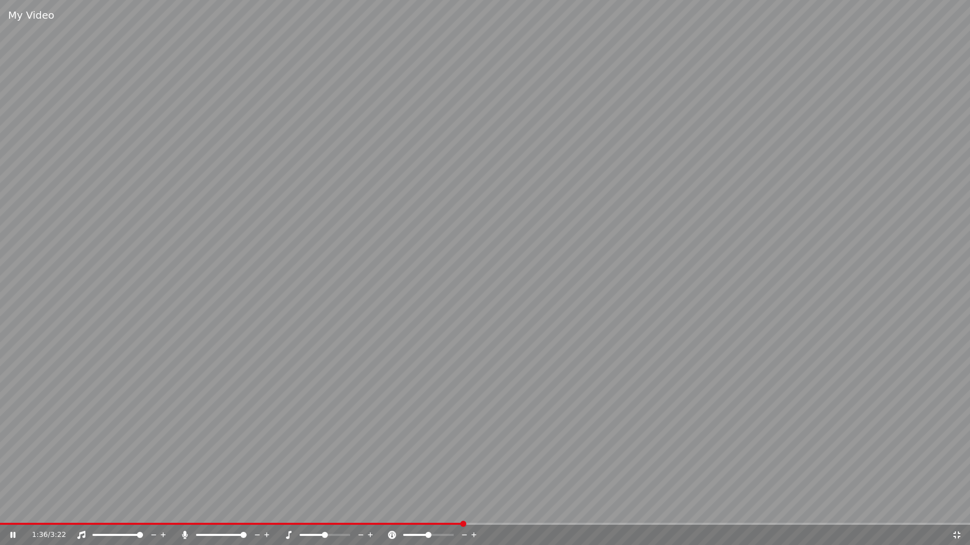
click at [431, 513] on span at bounding box center [231, 524] width 463 height 2
click at [412, 513] on span at bounding box center [208, 524] width 416 height 2
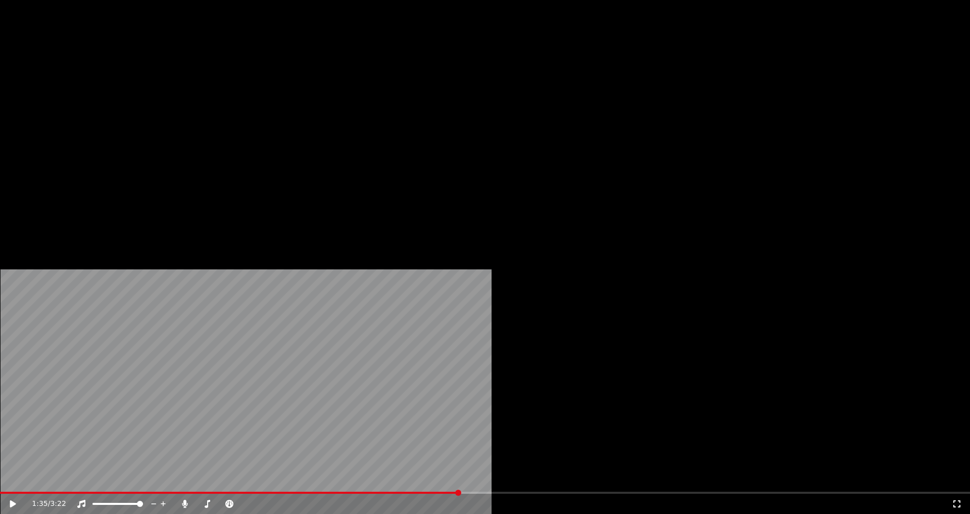
click at [137, 75] on button "Edit" at bounding box center [134, 68] width 34 height 14
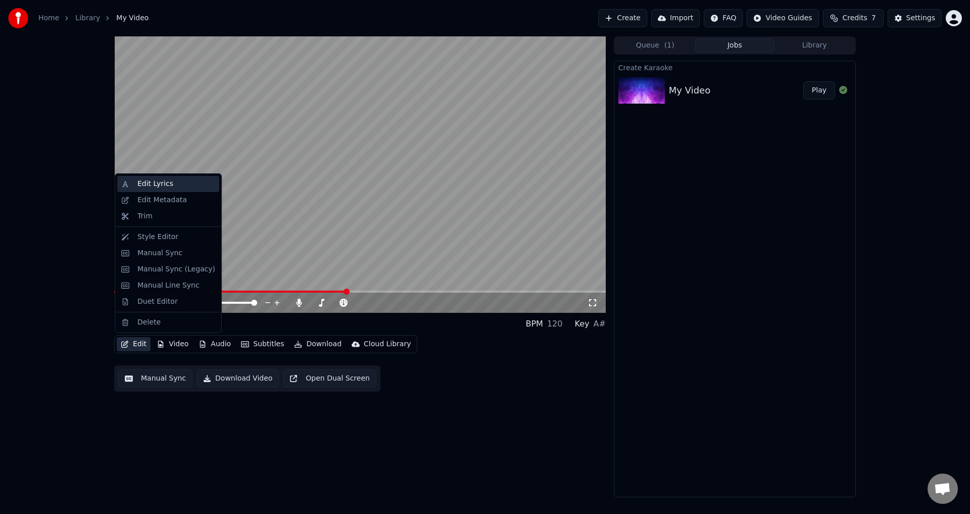
click at [175, 188] on div "Edit Lyrics" at bounding box center [176, 184] width 78 height 10
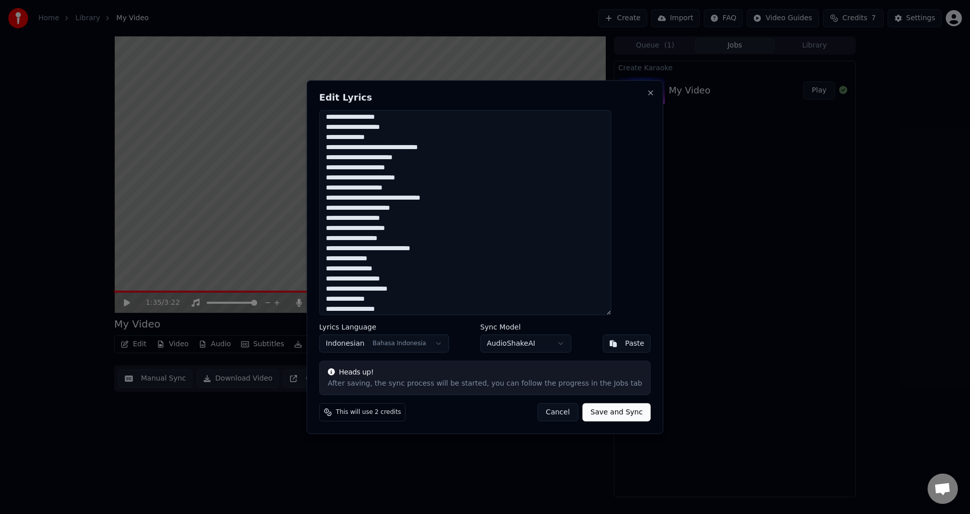
scroll to position [152, 0]
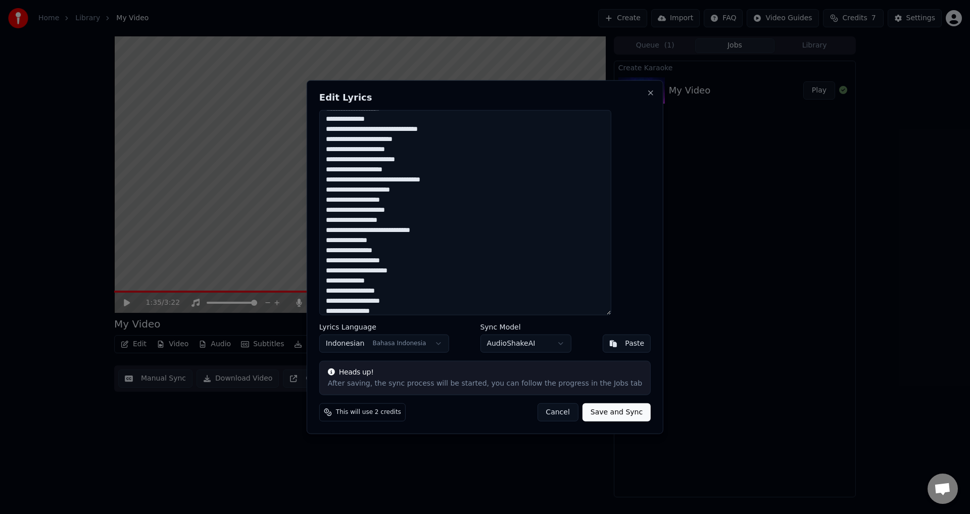
click at [391, 175] on textarea at bounding box center [465, 213] width 292 height 206
drag, startPoint x: 453, startPoint y: 177, endPoint x: 337, endPoint y: 170, distance: 116.4
click at [337, 170] on div "Edit Lyrics Lyrics Language Indonesian Bahasa Indonesia Sync Model AudioShakeAI…" at bounding box center [485, 257] width 357 height 354
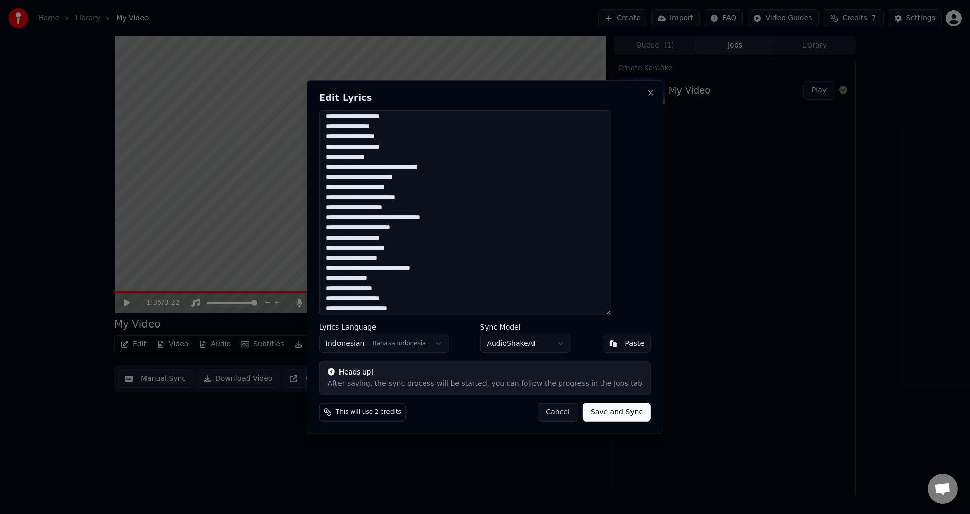
scroll to position [96, 0]
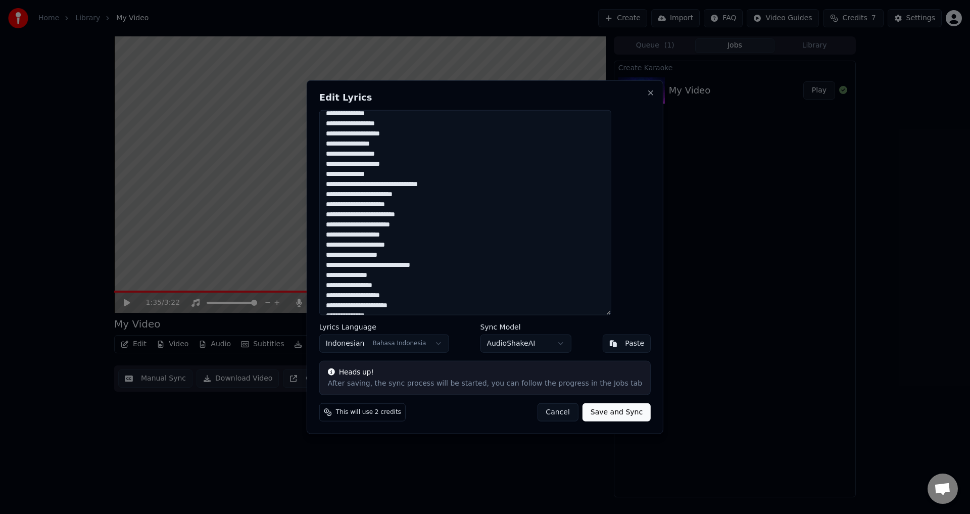
type textarea "**********"
click at [608, 416] on button "Save and Sync" at bounding box center [616, 412] width 68 height 18
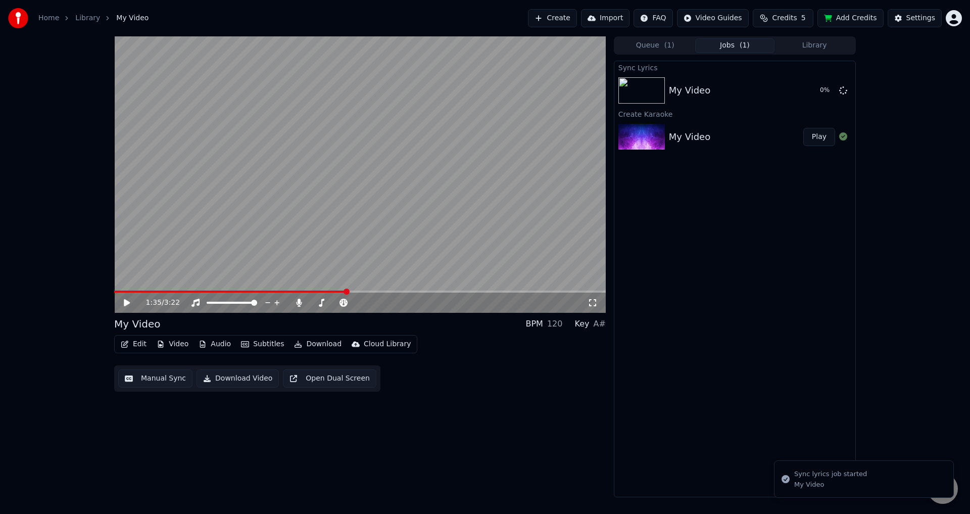
drag, startPoint x: 328, startPoint y: 289, endPoint x: 314, endPoint y: 289, distance: 14.1
click at [314, 289] on video at bounding box center [359, 174] width 491 height 276
drag, startPoint x: 310, startPoint y: 289, endPoint x: 272, endPoint y: 284, distance: 38.1
click at [272, 284] on video at bounding box center [359, 174] width 491 height 276
drag, startPoint x: 285, startPoint y: 289, endPoint x: 253, endPoint y: 289, distance: 31.8
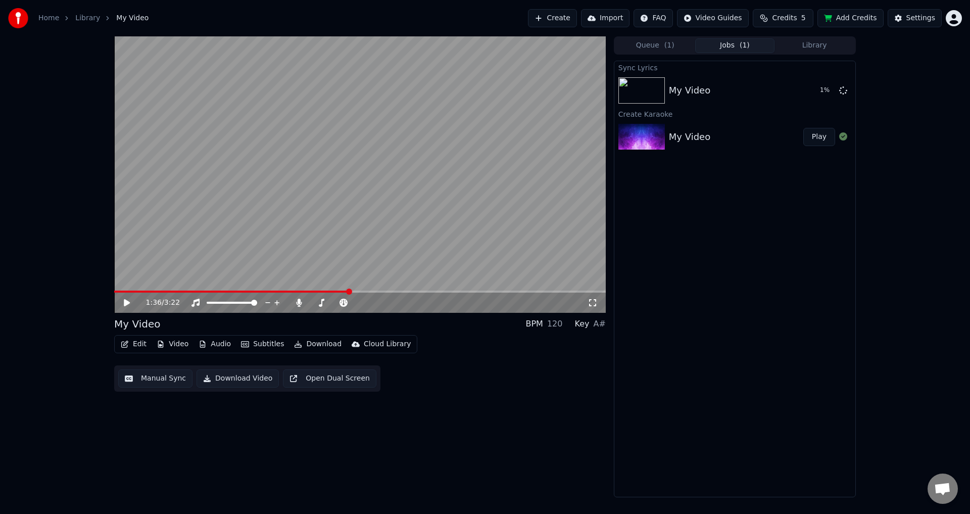
click at [253, 289] on video at bounding box center [359, 174] width 491 height 276
click at [269, 290] on video at bounding box center [359, 174] width 491 height 276
drag, startPoint x: 258, startPoint y: 289, endPoint x: 239, endPoint y: 290, distance: 18.7
click at [250, 290] on video at bounding box center [359, 174] width 491 height 276
drag, startPoint x: 234, startPoint y: 290, endPoint x: 228, endPoint y: 290, distance: 6.1
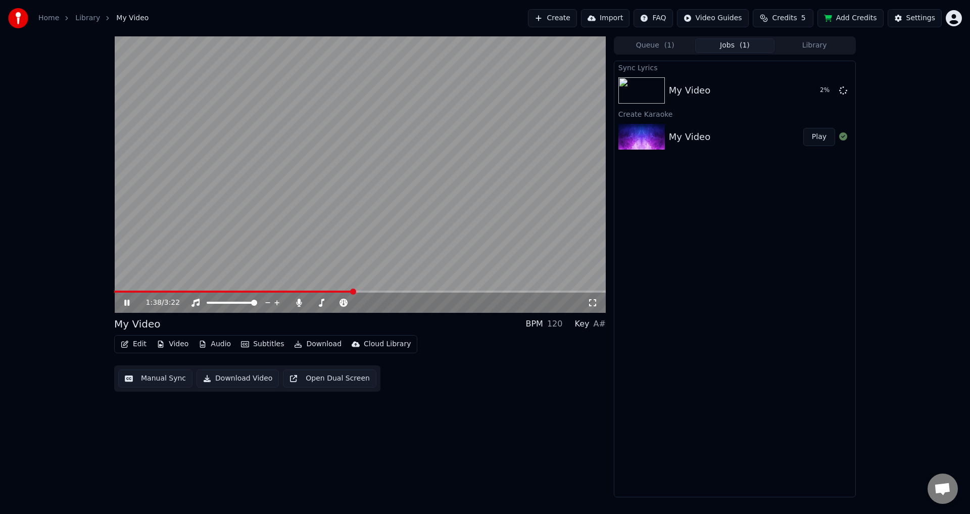
click at [228, 290] on video at bounding box center [359, 174] width 491 height 276
click at [592, 306] on icon at bounding box center [592, 302] width 10 height 8
click at [460, 202] on video at bounding box center [359, 174] width 491 height 276
click at [663, 96] on img at bounding box center [641, 90] width 46 height 26
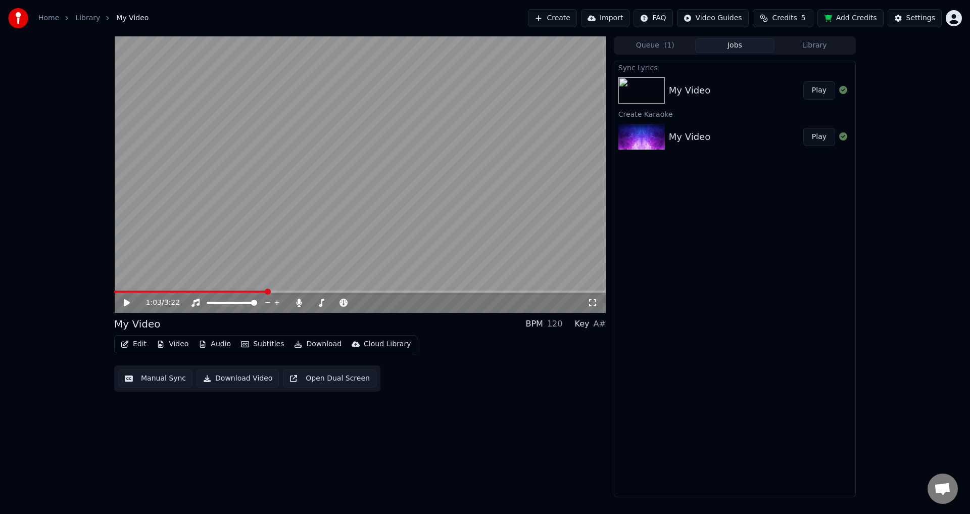
click at [260, 291] on span at bounding box center [190, 291] width 153 height 2
click at [594, 299] on icon at bounding box center [592, 302] width 10 height 8
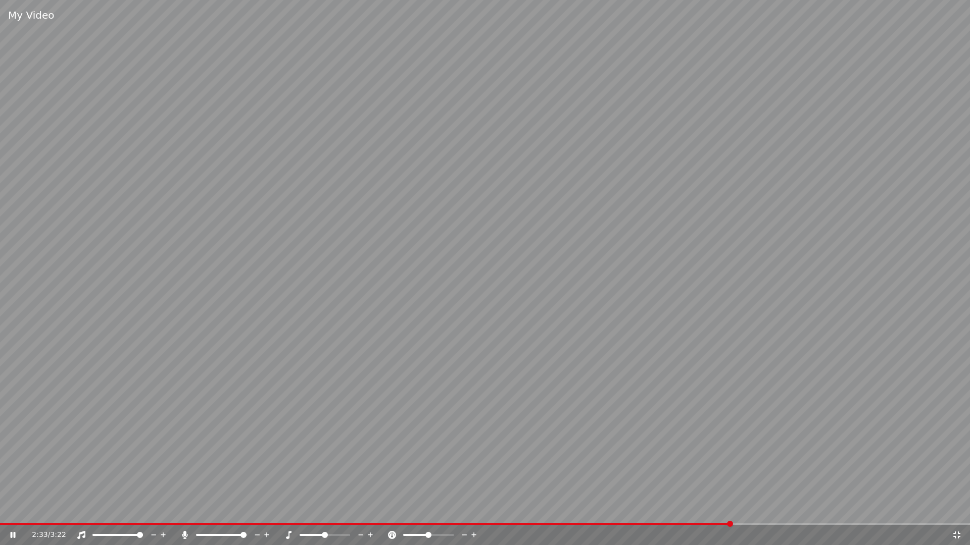
click at [729, 513] on span at bounding box center [485, 524] width 970 height 2
click at [954, 513] on icon at bounding box center [956, 535] width 10 height 8
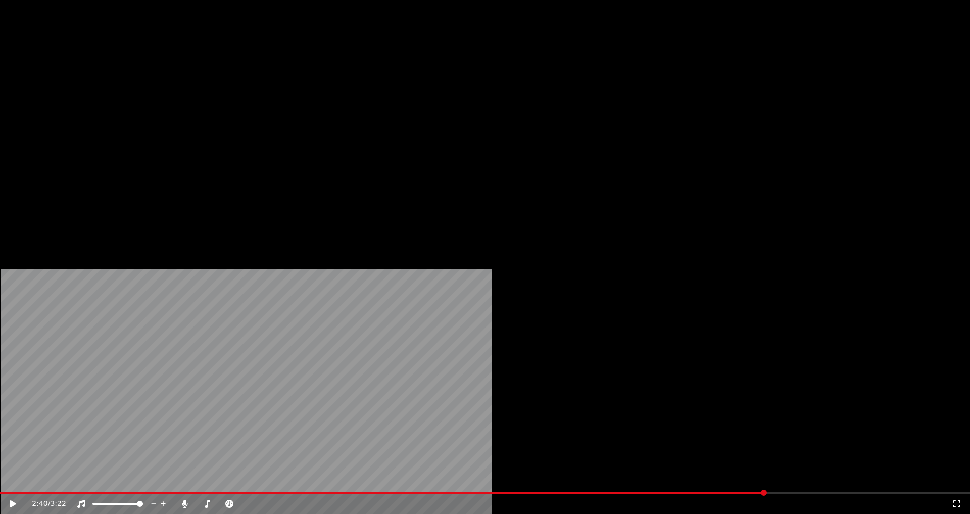
click at [133, 75] on button "Edit" at bounding box center [134, 68] width 34 height 14
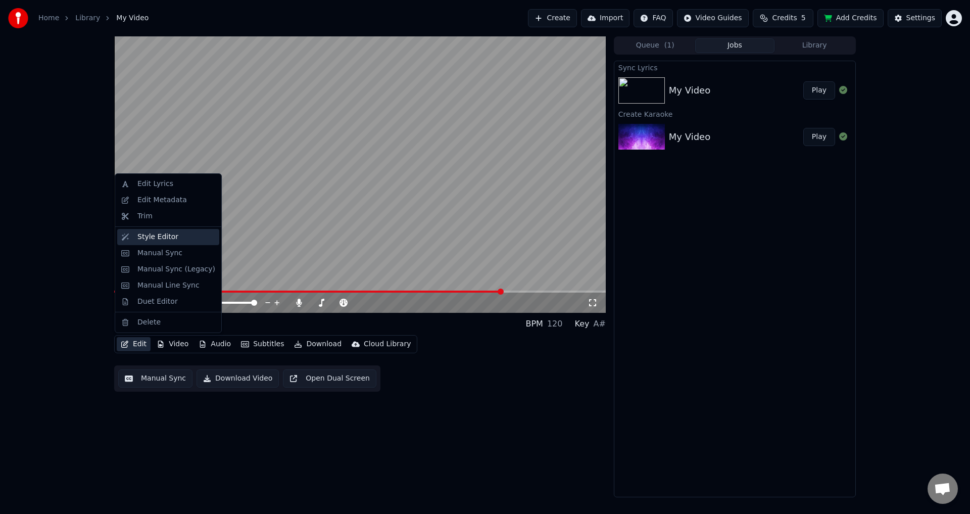
click at [178, 236] on div "Style Editor" at bounding box center [176, 237] width 78 height 10
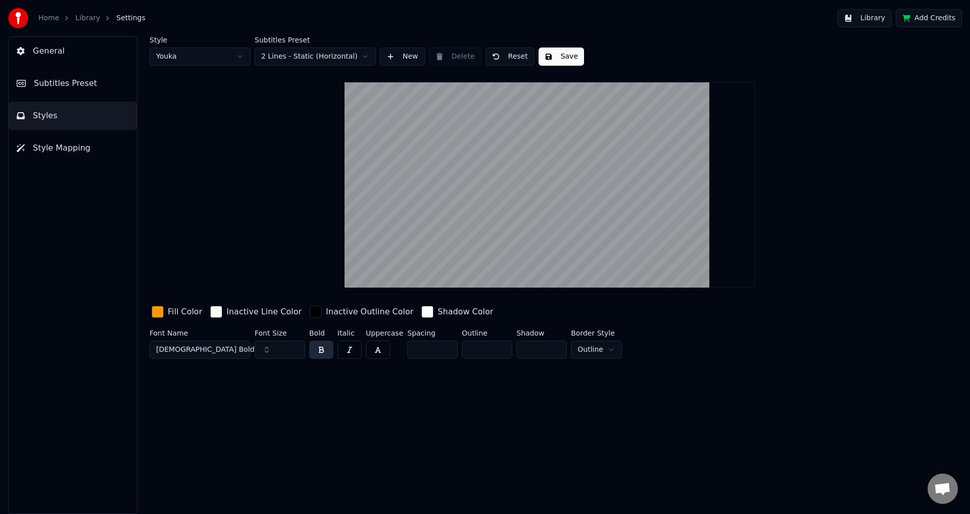
click at [95, 88] on button "Subtitles Preset" at bounding box center [73, 83] width 128 height 28
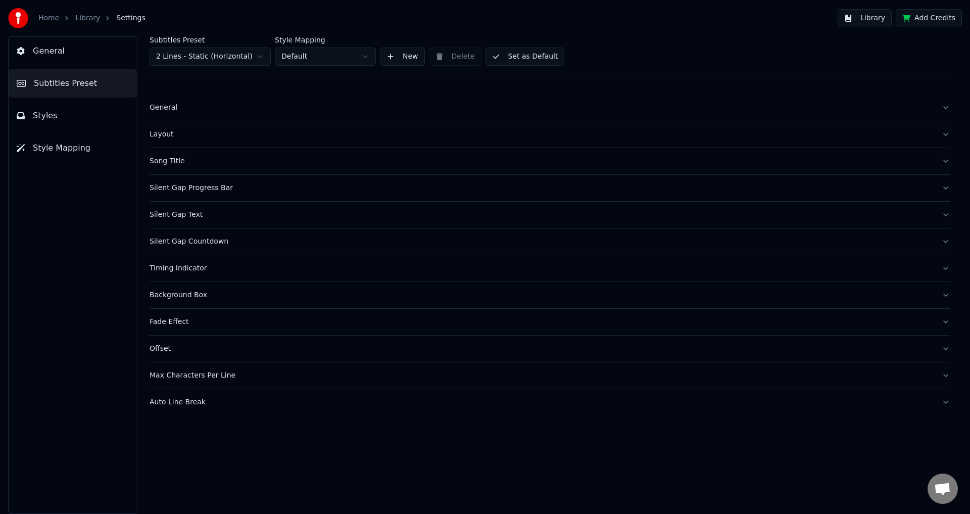
click at [221, 323] on div "Fade Effect" at bounding box center [541, 322] width 784 height 10
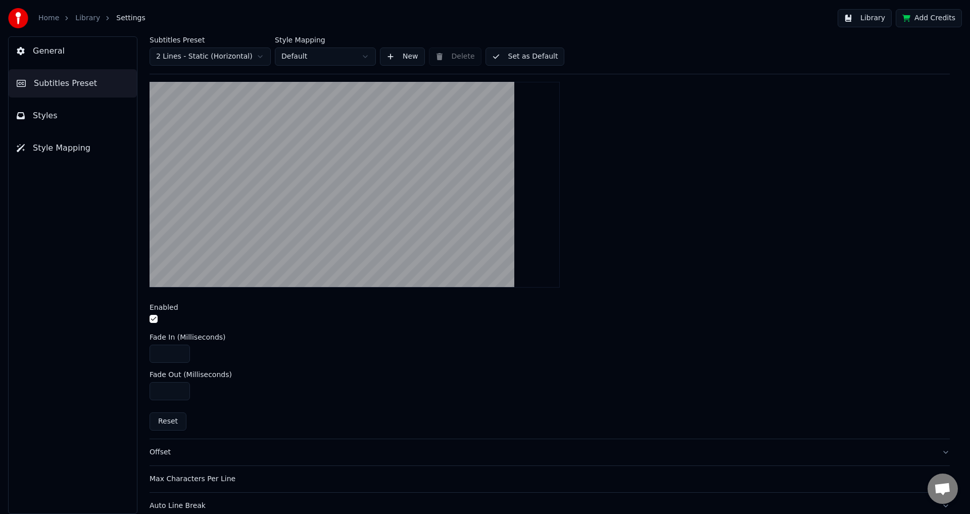
scroll to position [288, 0]
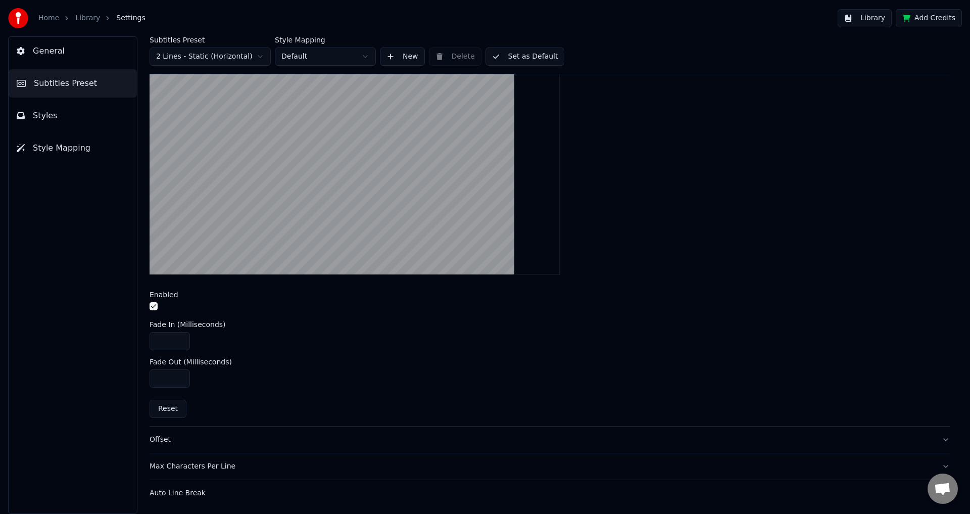
drag, startPoint x: 176, startPoint y: 344, endPoint x: 130, endPoint y: 340, distance: 46.6
click at [149, 340] on input "****" at bounding box center [169, 341] width 40 height 18
drag, startPoint x: 169, startPoint y: 342, endPoint x: 161, endPoint y: 342, distance: 8.1
click at [161, 342] on input "****" at bounding box center [169, 341] width 40 height 18
click at [170, 341] on input "****" at bounding box center [169, 341] width 40 height 18
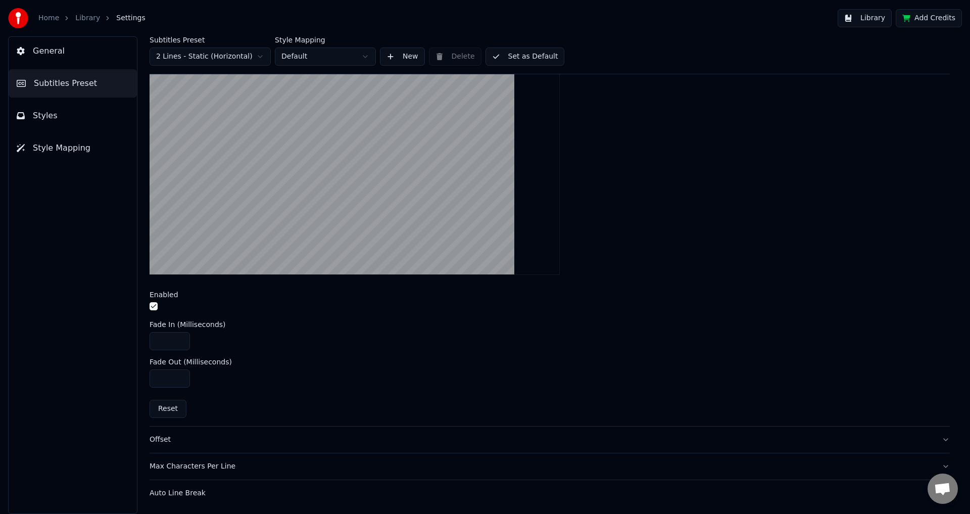
type input "****"
drag, startPoint x: 172, startPoint y: 377, endPoint x: 137, endPoint y: 376, distance: 34.9
click at [137, 376] on div "Subtitles Preset 2 Lines - Static (Horizontal) Style Mapping Default New Delete…" at bounding box center [549, 274] width 840 height 477
type input "***"
click at [168, 343] on input "****" at bounding box center [169, 341] width 40 height 18
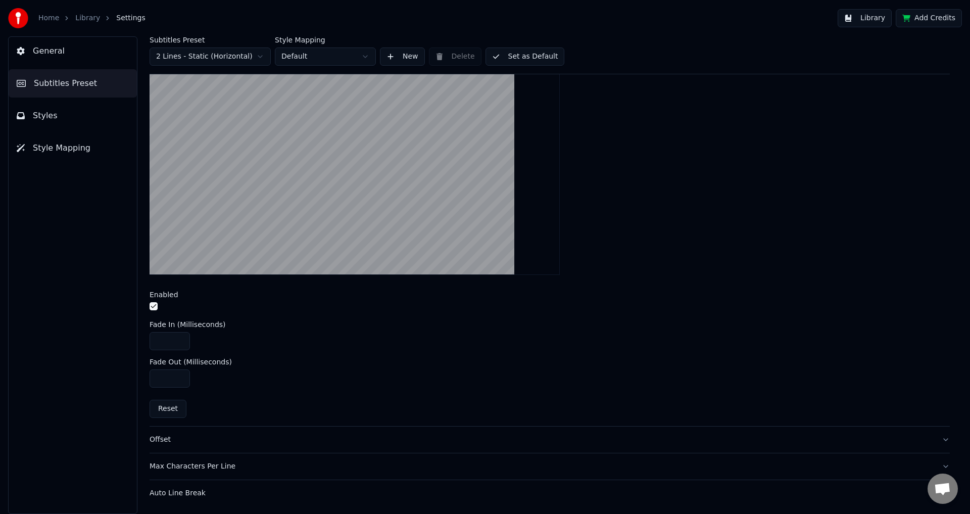
drag, startPoint x: 169, startPoint y: 342, endPoint x: 127, endPoint y: 335, distance: 42.9
click at [127, 335] on div "General Subtitles Preset Styles Style Mapping Subtitles Preset 2 Lines - Static…" at bounding box center [485, 274] width 970 height 477
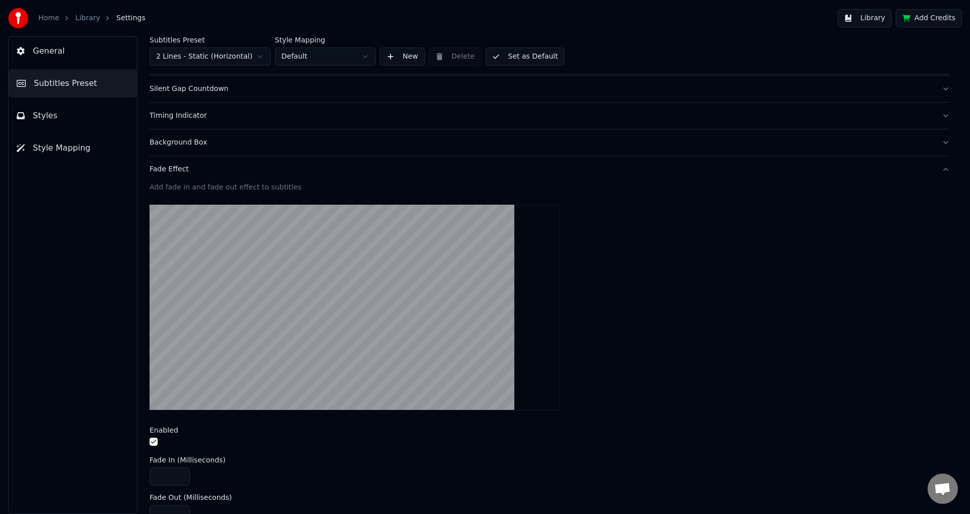
scroll to position [136, 0]
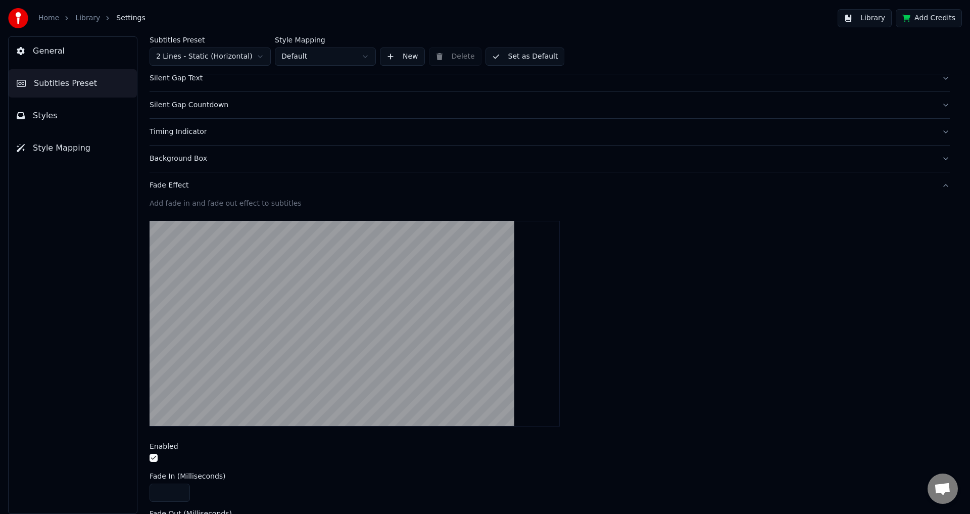
type input "*****"
click at [513, 55] on button "Set as Default" at bounding box center [524, 56] width 79 height 18
click at [510, 57] on button "Set as Default" at bounding box center [524, 56] width 79 height 18
click at [876, 15] on button "Library" at bounding box center [864, 18] width 54 height 18
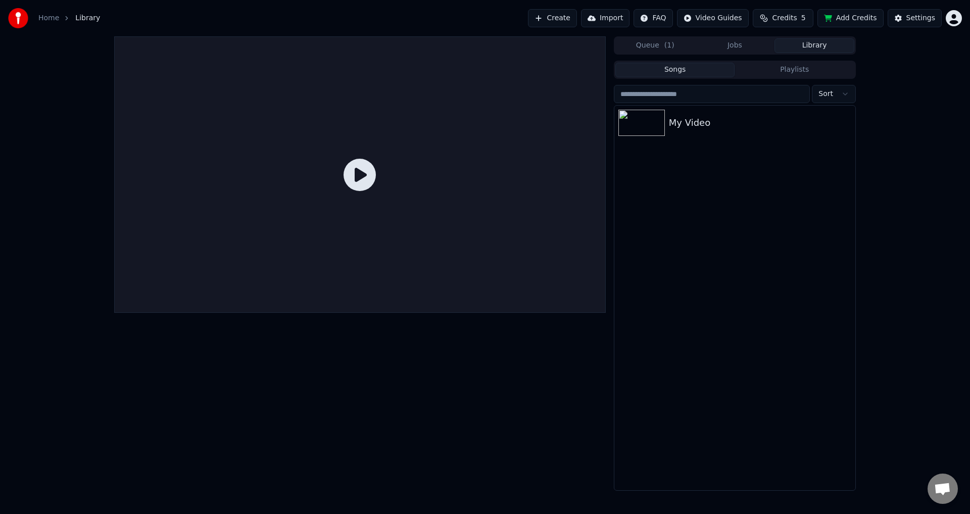
click at [337, 187] on div at bounding box center [359, 174] width 491 height 276
click at [366, 176] on icon at bounding box center [359, 175] width 32 height 32
click at [666, 43] on span "( 1 )" at bounding box center [669, 45] width 10 height 10
click at [672, 76] on img at bounding box center [651, 78] width 46 height 26
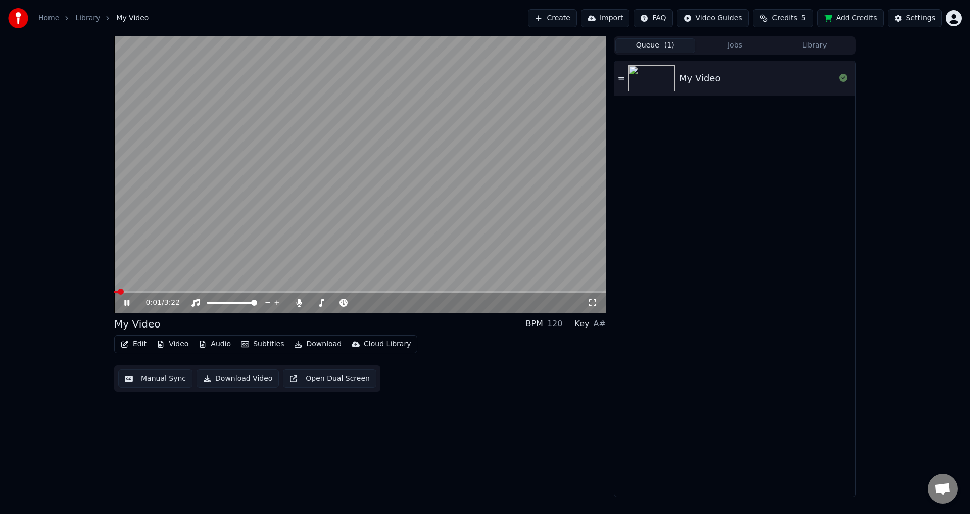
click at [296, 290] on video at bounding box center [359, 174] width 491 height 276
click at [307, 292] on span at bounding box center [359, 291] width 491 height 2
click at [594, 303] on icon at bounding box center [592, 302] width 10 height 8
click at [793, 18] on span "Credits" at bounding box center [784, 18] width 25 height 10
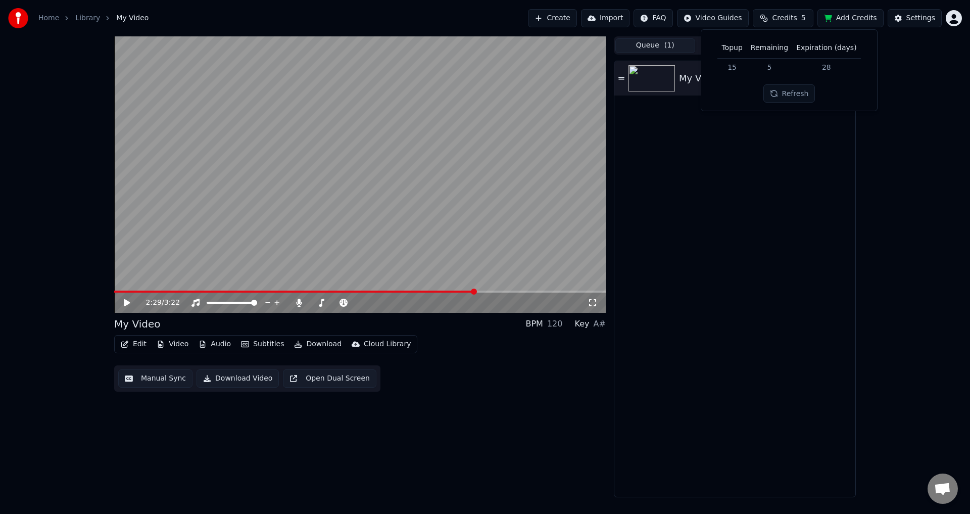
click at [788, 92] on button "Refresh" at bounding box center [789, 93] width 52 height 18
click at [842, 22] on button "Add Credits" at bounding box center [850, 18] width 66 height 18
click at [591, 301] on icon at bounding box center [592, 302] width 10 height 8
click at [311, 157] on video at bounding box center [359, 174] width 491 height 276
click at [584, 304] on div "2:33 / 3:22" at bounding box center [366, 302] width 441 height 10
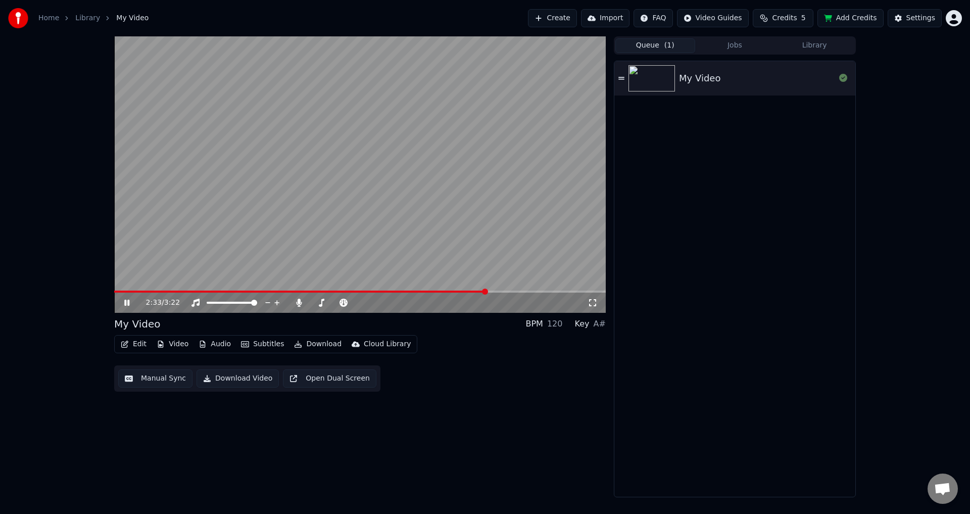
click at [598, 305] on div "2:33 / 3:22" at bounding box center [359, 302] width 483 height 10
click at [592, 299] on icon at bounding box center [592, 302] width 10 height 8
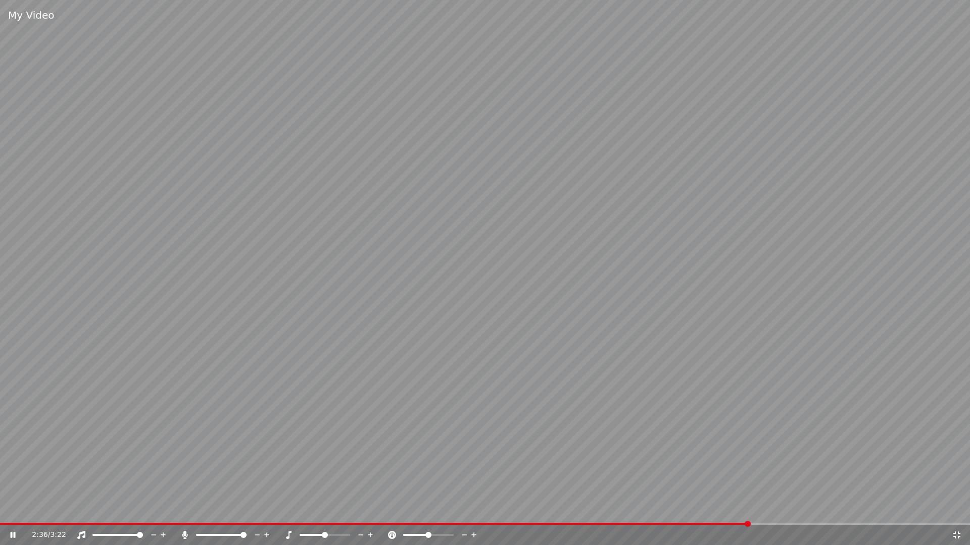
click at [698, 357] on video at bounding box center [485, 272] width 970 height 545
click at [185, 513] on icon at bounding box center [185, 535] width 10 height 8
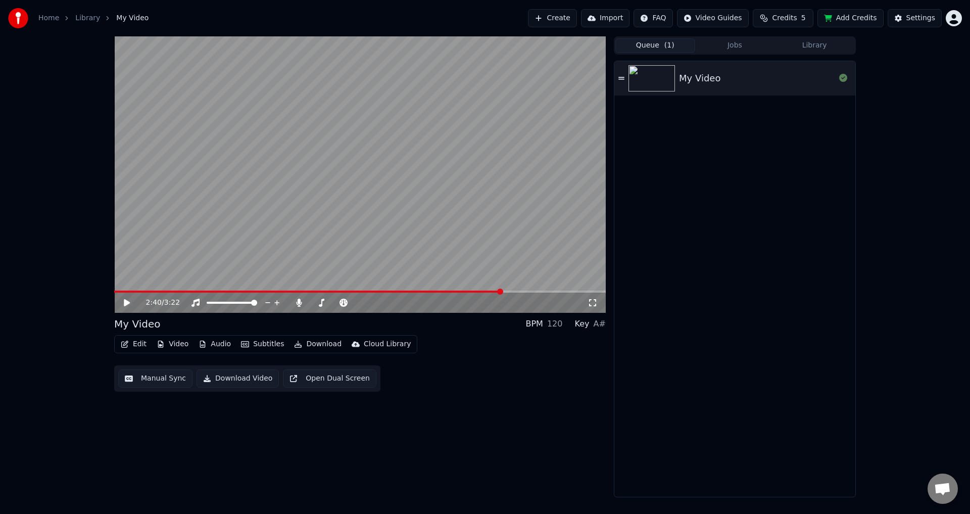
click at [141, 375] on button "Manual Sync" at bounding box center [155, 378] width 74 height 18
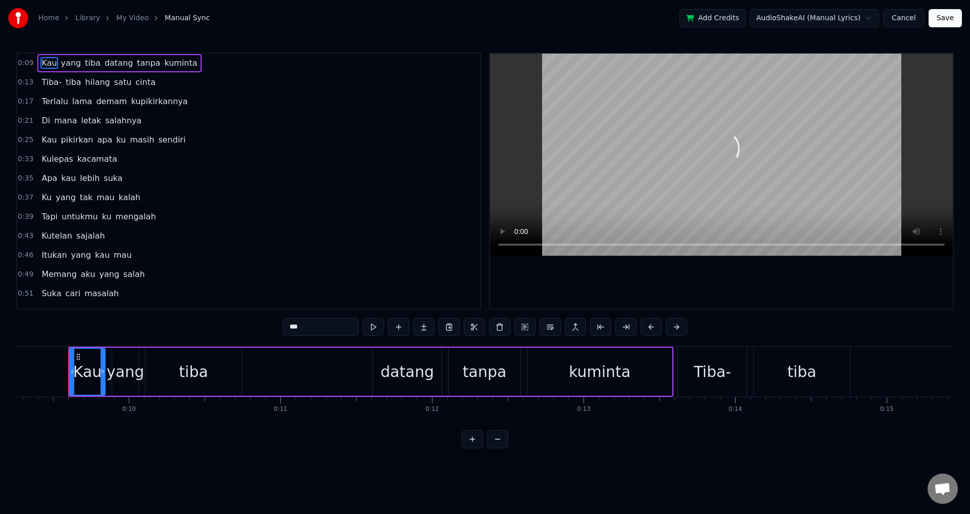
scroll to position [0, 1404]
click at [943, 21] on button "Save" at bounding box center [944, 18] width 33 height 18
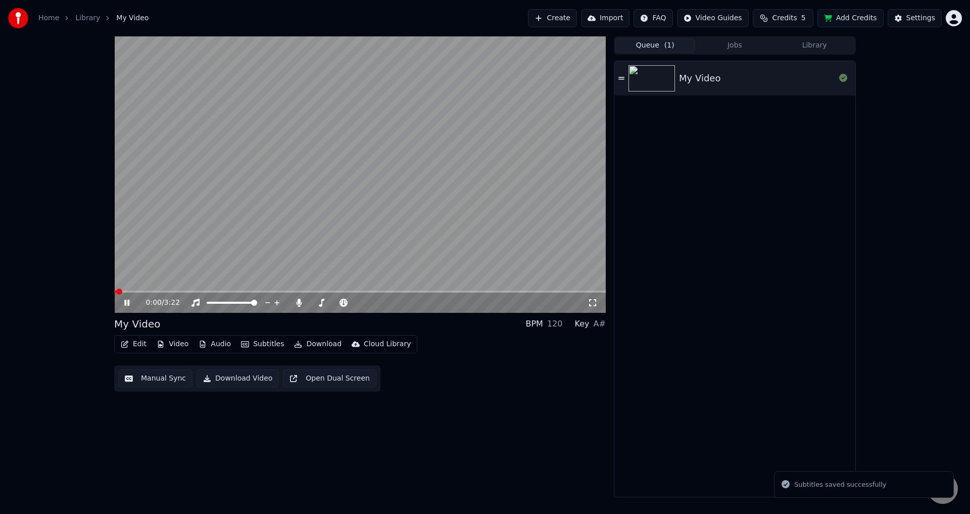
click at [151, 377] on button "Manual Sync" at bounding box center [155, 378] width 74 height 18
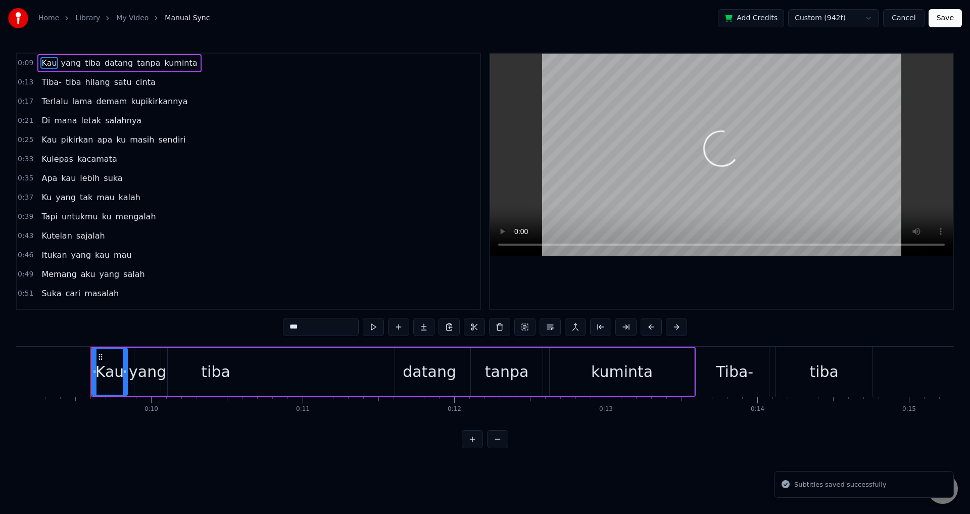
scroll to position [0, 1404]
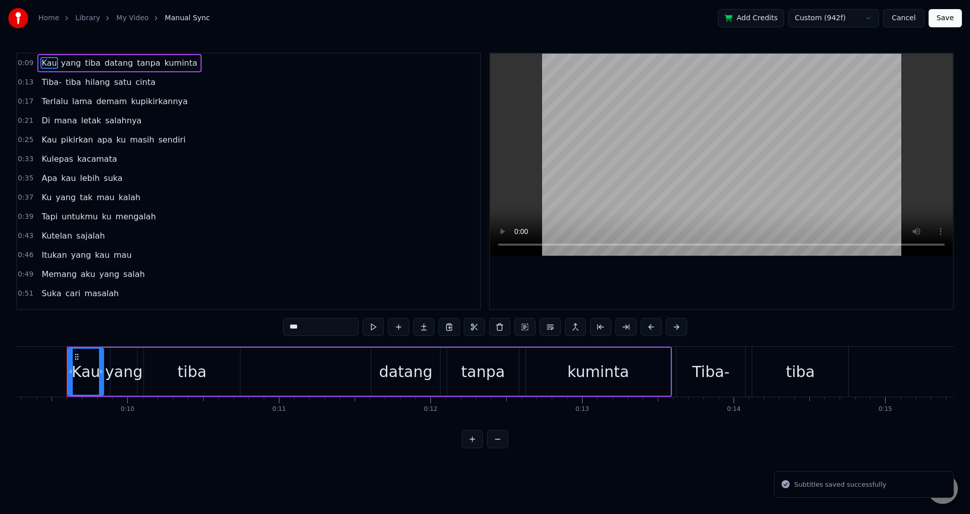
click at [954, 9] on button "Save" at bounding box center [944, 18] width 33 height 18
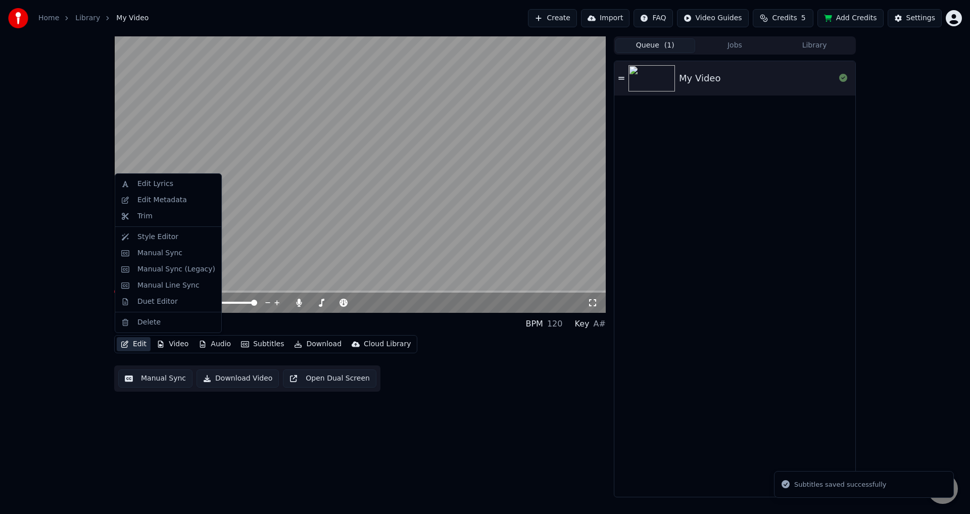
click at [133, 342] on button "Edit" at bounding box center [134, 344] width 34 height 14
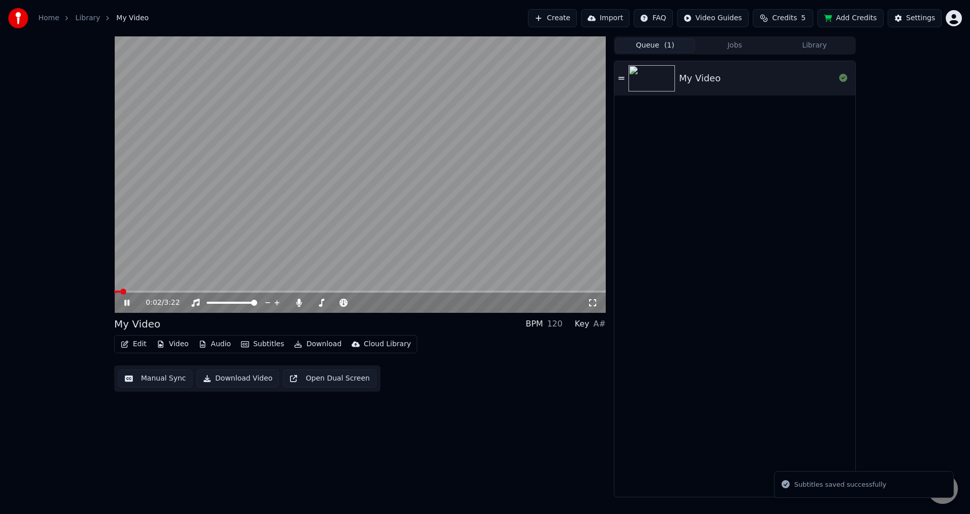
click at [477, 381] on div "Edit Video Audio Subtitles Download Cloud Library Manual Sync Download Video Op…" at bounding box center [359, 363] width 491 height 57
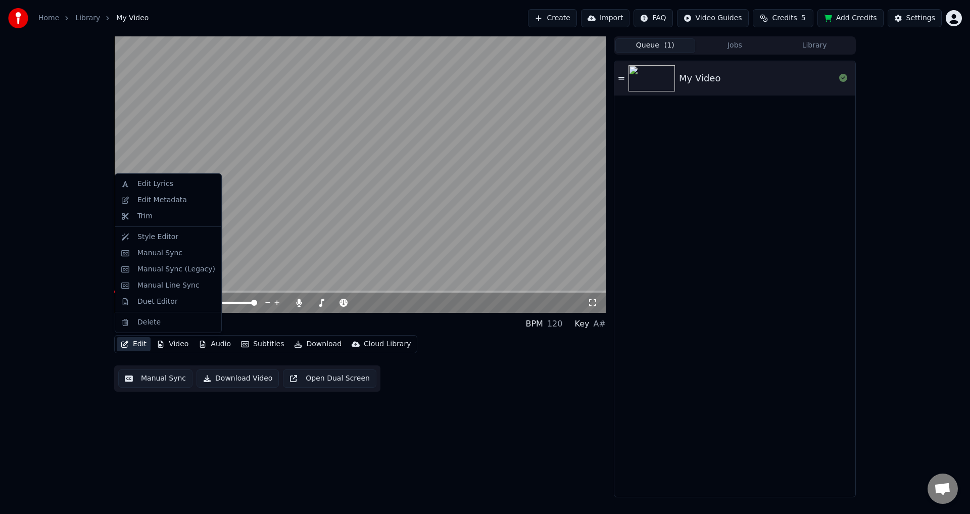
click at [129, 345] on button "Edit" at bounding box center [134, 344] width 34 height 14
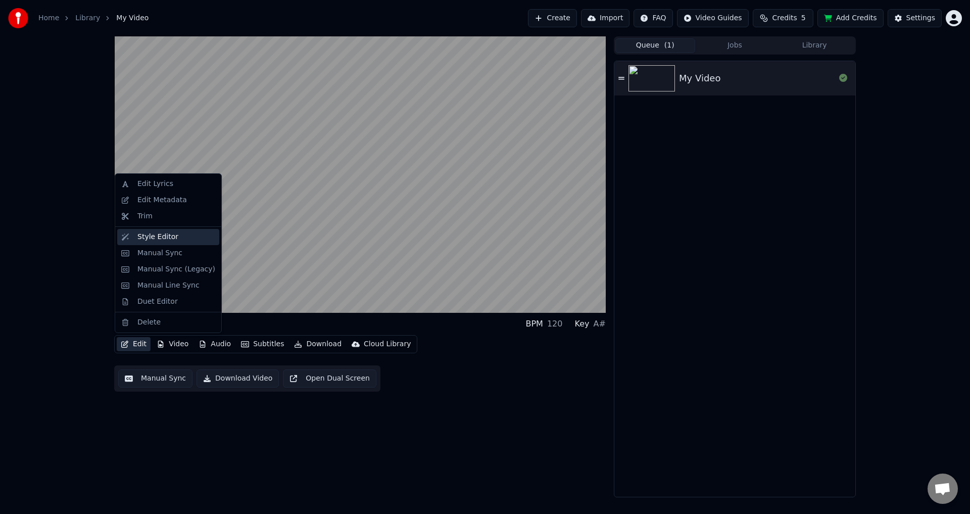
click at [180, 236] on div "Style Editor" at bounding box center [176, 237] width 78 height 10
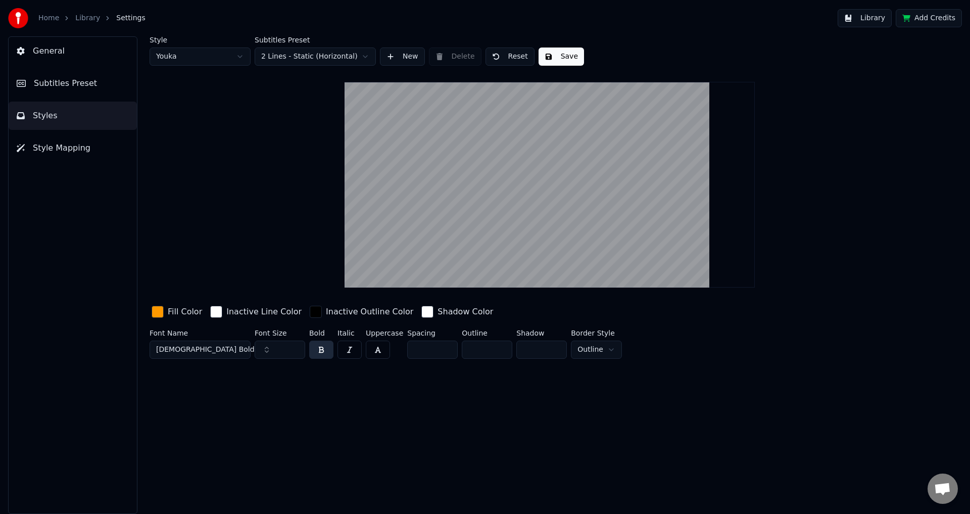
click at [81, 87] on span "Subtitles Preset" at bounding box center [65, 83] width 63 height 12
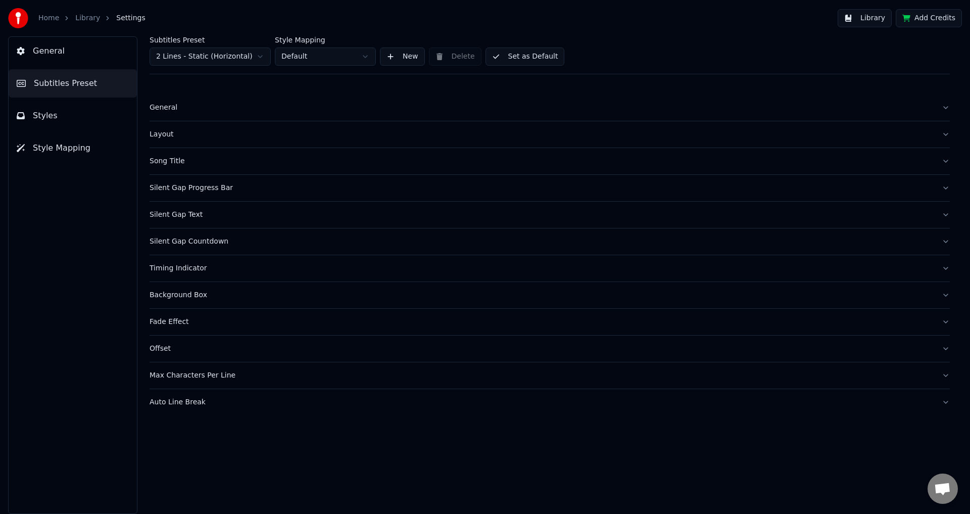
click at [242, 378] on div "Max Characters Per Line" at bounding box center [541, 375] width 784 height 10
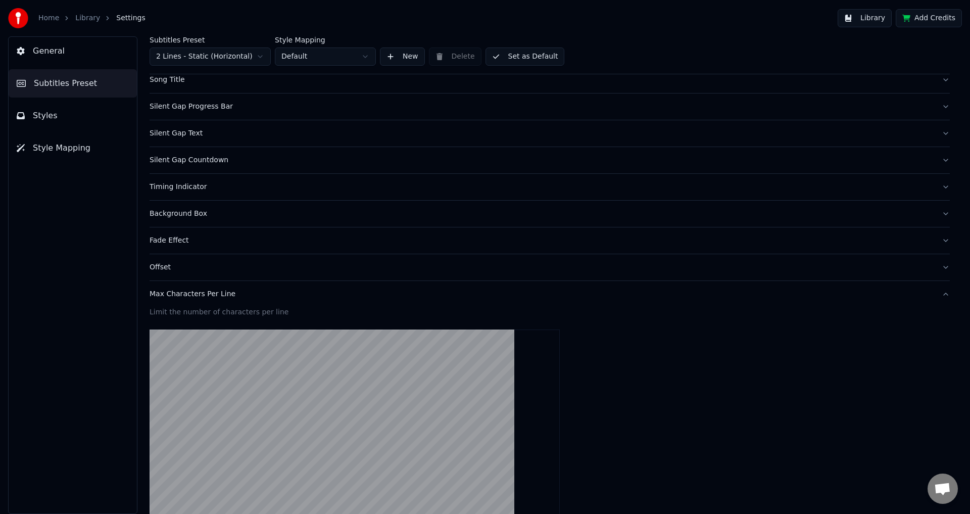
scroll to position [99, 0]
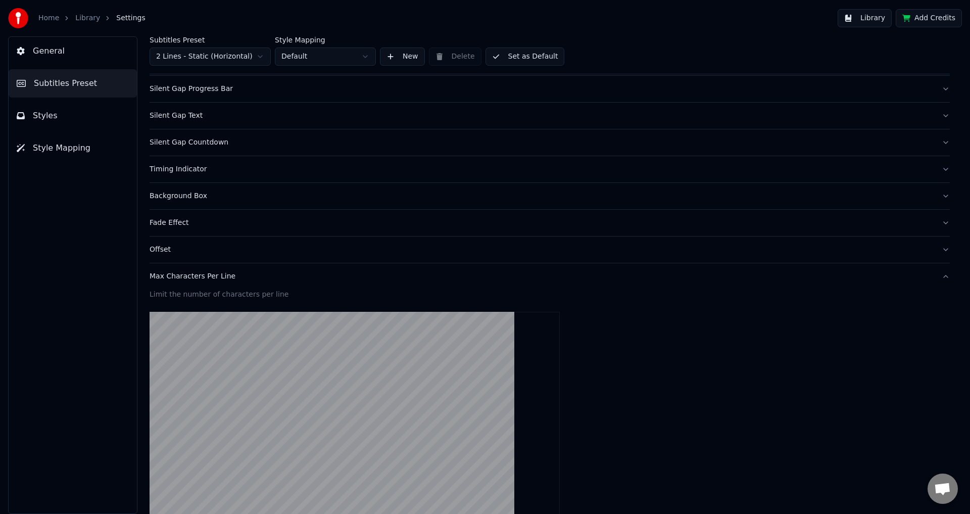
click at [241, 276] on div "Max Characters Per Line" at bounding box center [541, 276] width 784 height 10
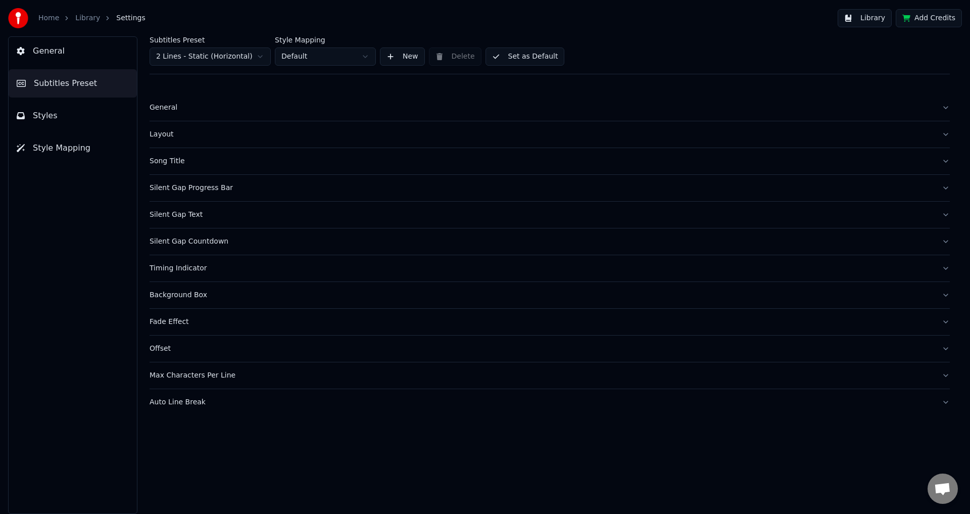
click at [218, 395] on button "Auto Line Break" at bounding box center [549, 402] width 800 height 26
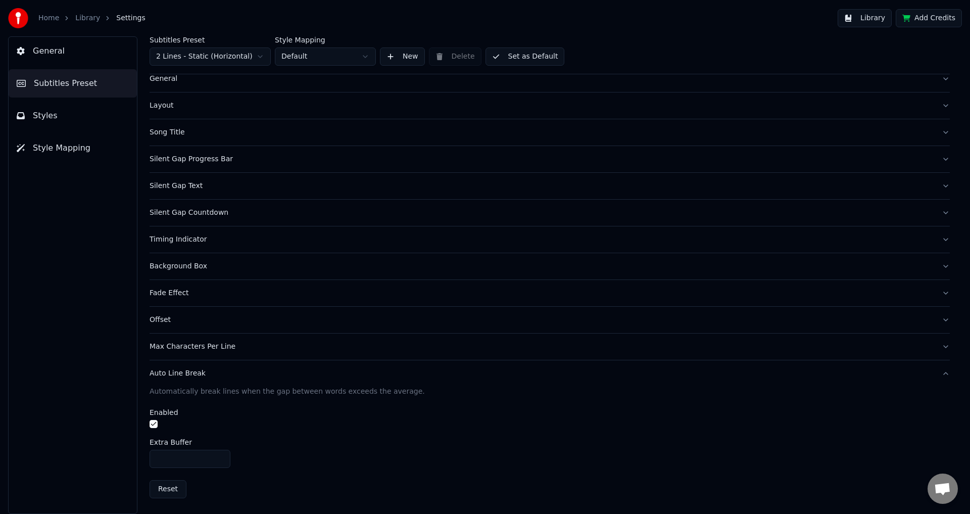
click at [158, 420] on div at bounding box center [549, 425] width 800 height 11
click at [155, 423] on button "button" at bounding box center [153, 424] width 8 height 8
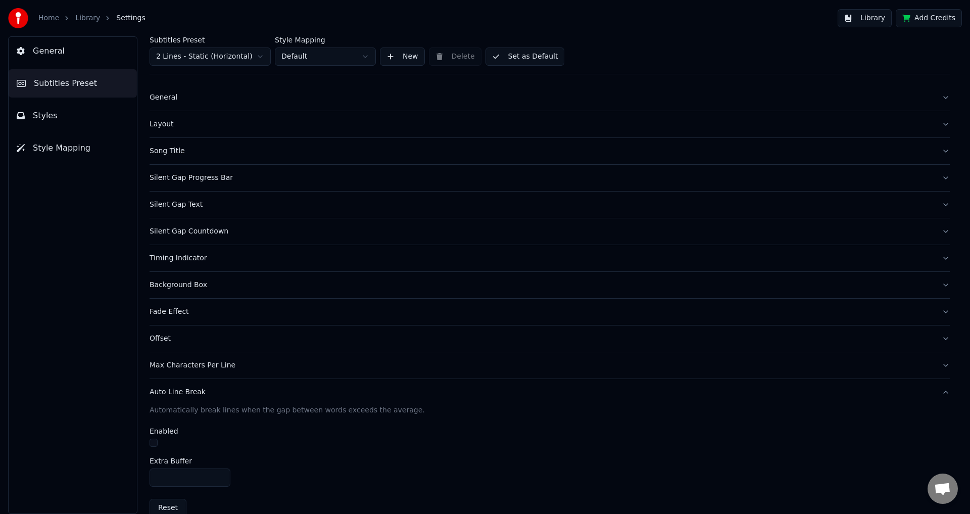
scroll to position [0, 0]
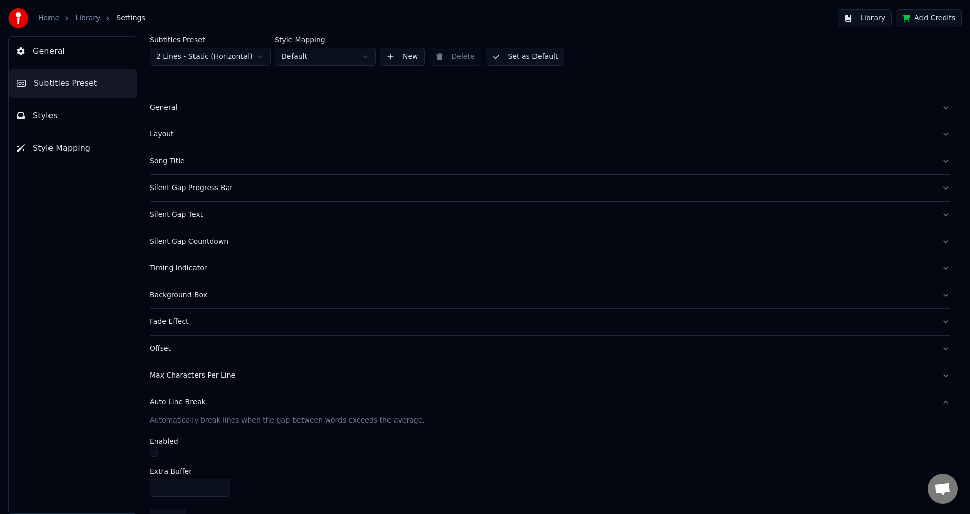
click at [530, 53] on button "Set as Default" at bounding box center [524, 56] width 79 height 18
click at [871, 14] on button "Library" at bounding box center [864, 18] width 54 height 18
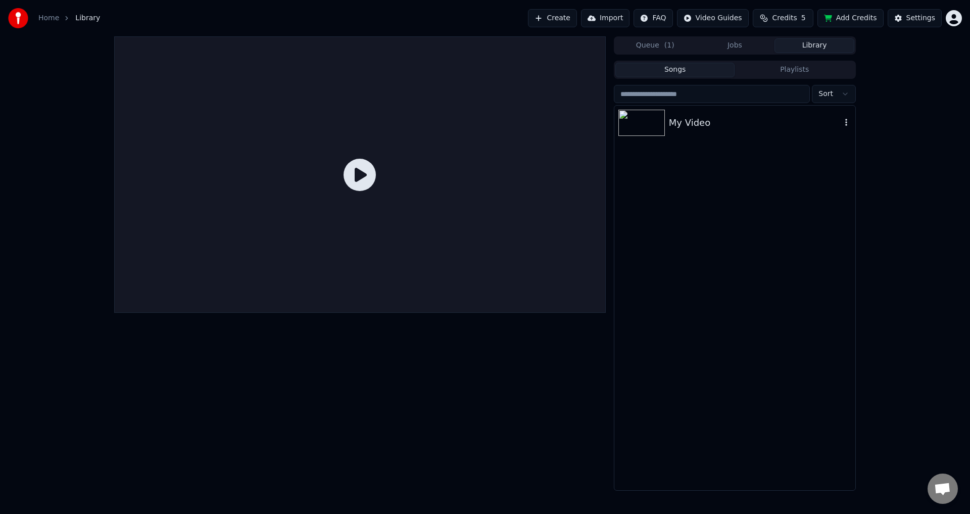
click at [687, 121] on div "My Video" at bounding box center [755, 123] width 172 height 14
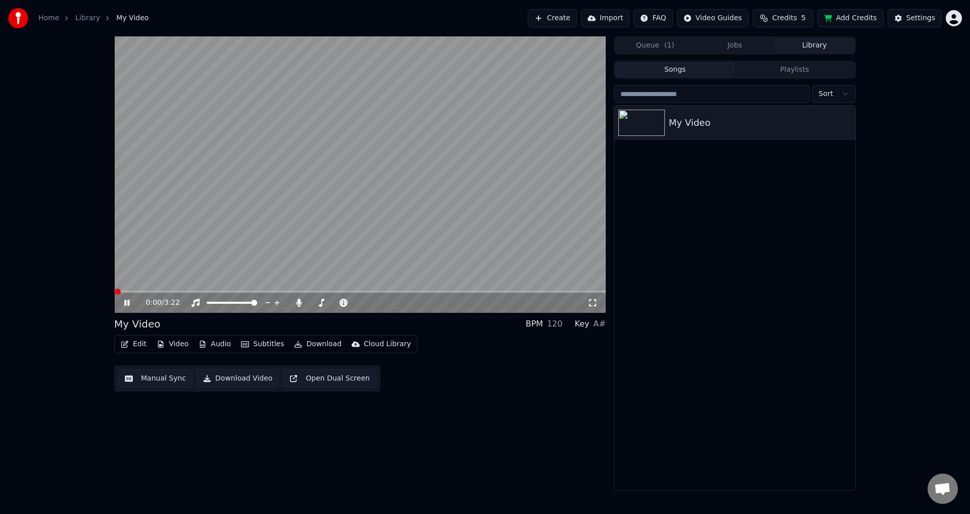
click at [444, 291] on span at bounding box center [359, 291] width 491 height 2
click at [592, 301] on icon at bounding box center [592, 302] width 10 height 8
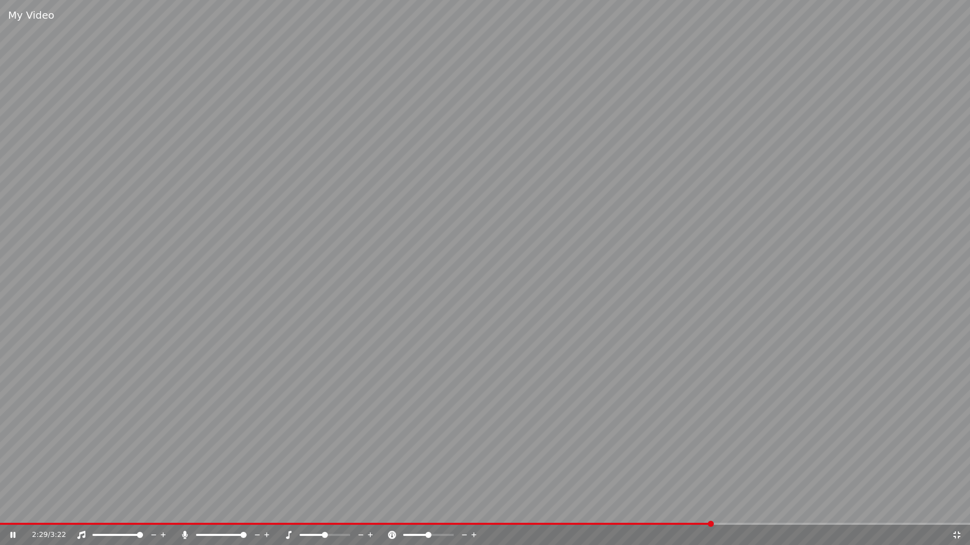
click at [712, 513] on span at bounding box center [356, 524] width 712 height 2
click at [707, 513] on span at bounding box center [706, 524] width 6 height 6
click at [956, 513] on icon at bounding box center [956, 535] width 10 height 8
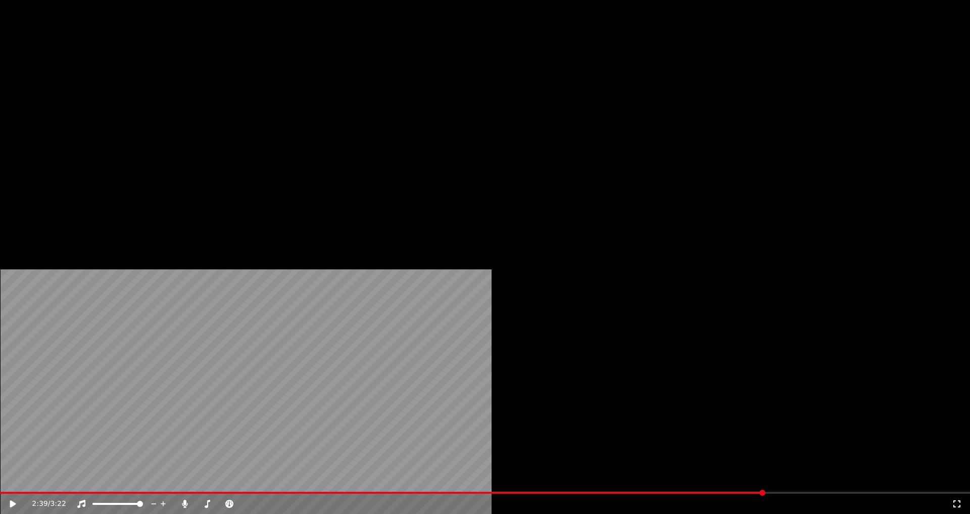
click at [134, 75] on button "Edit" at bounding box center [134, 68] width 34 height 14
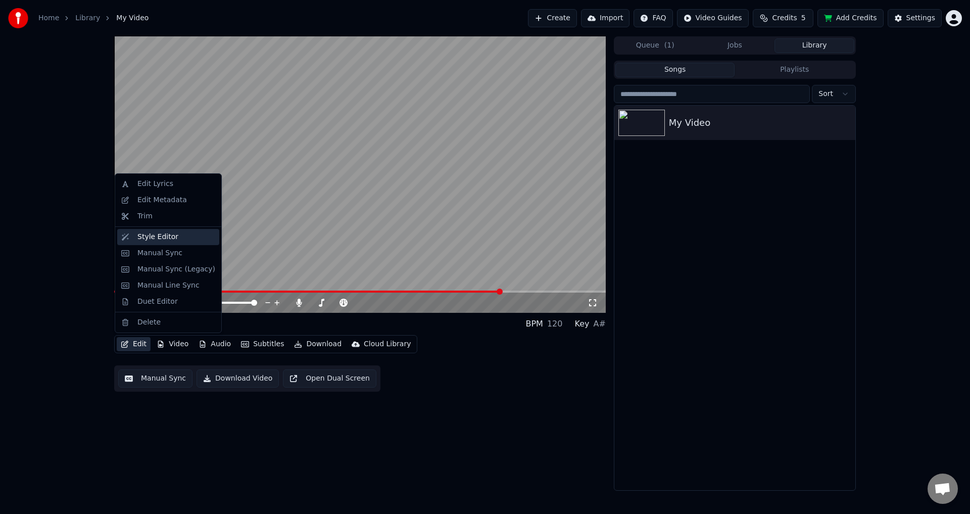
click at [158, 239] on div "Style Editor" at bounding box center [157, 237] width 41 height 10
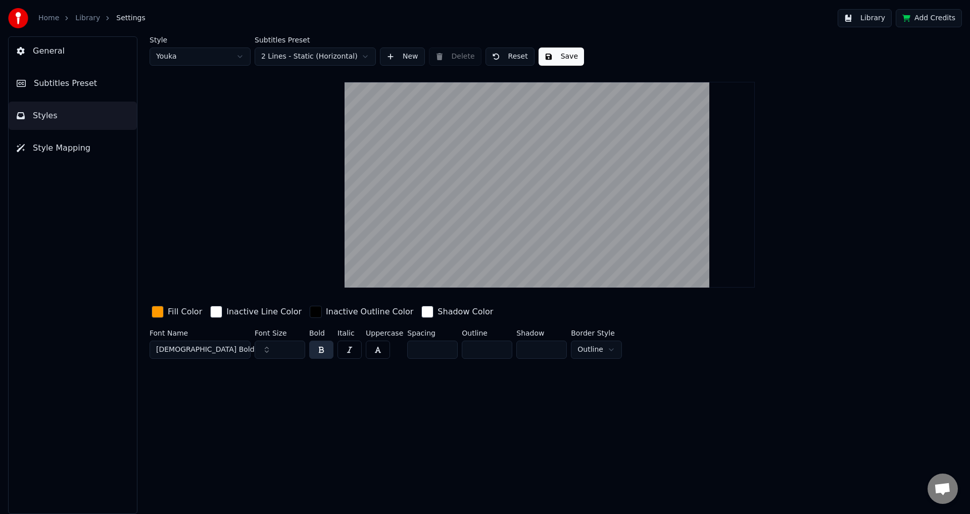
click at [74, 82] on span "Subtitles Preset" at bounding box center [65, 83] width 63 height 12
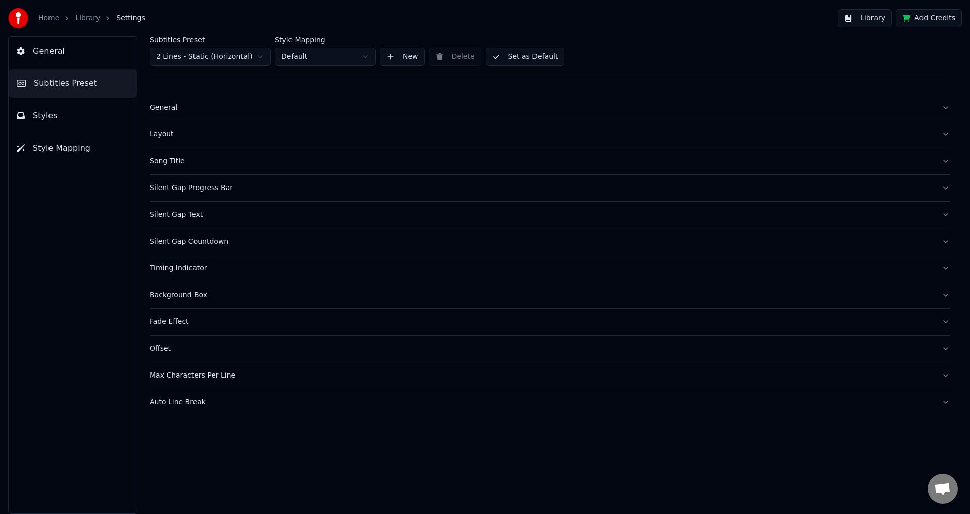
click at [188, 322] on div "Fade Effect" at bounding box center [541, 322] width 784 height 10
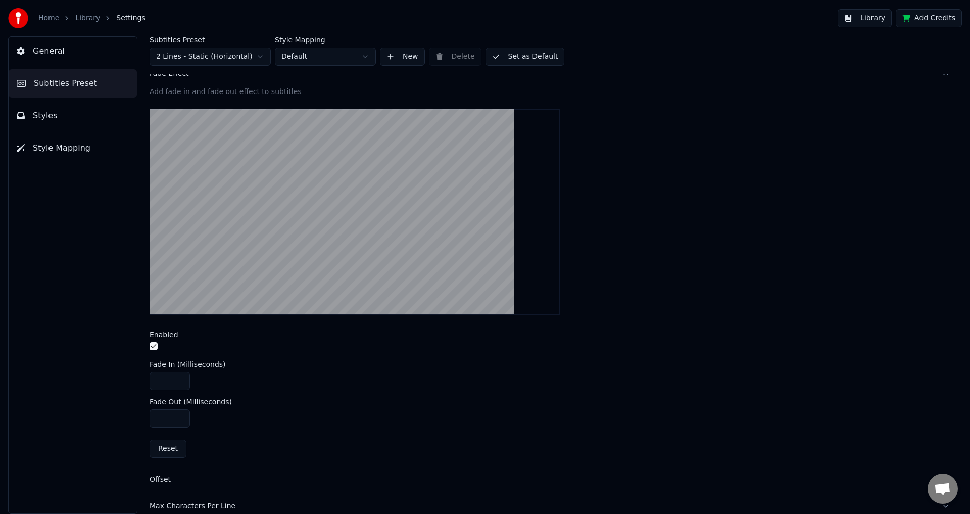
scroll to position [288, 0]
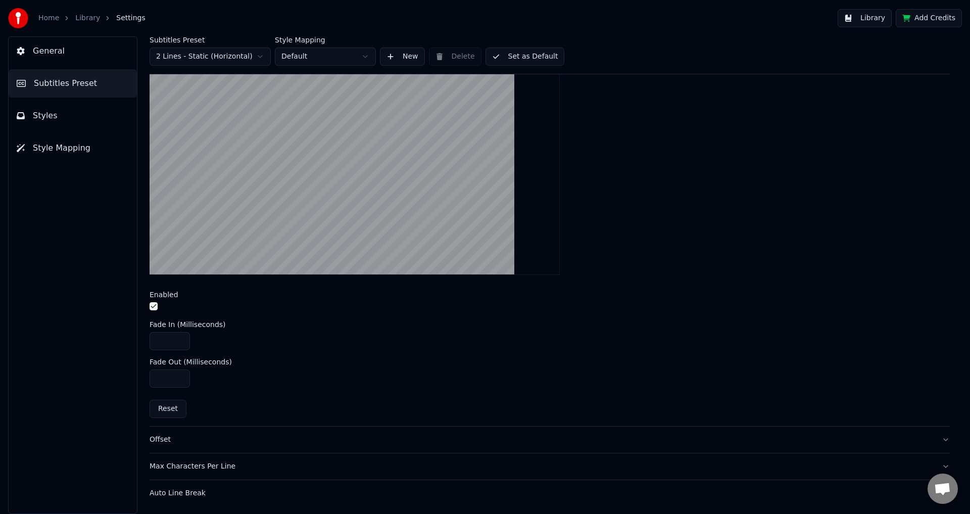
click at [172, 341] on input "****" at bounding box center [169, 341] width 40 height 18
type input "****"
click at [523, 57] on button "Set as Default" at bounding box center [524, 56] width 79 height 18
click at [856, 17] on button "Library" at bounding box center [864, 18] width 54 height 18
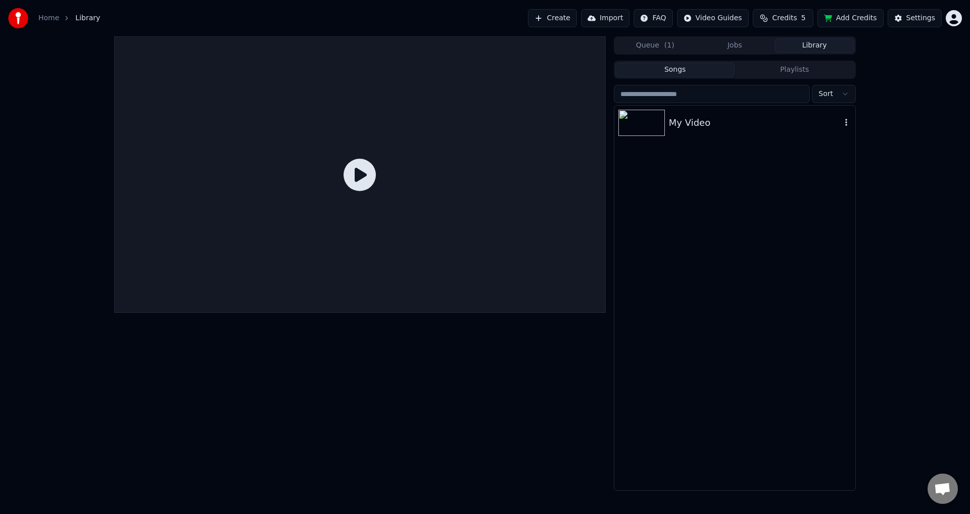
click at [693, 114] on div "My Video" at bounding box center [734, 123] width 241 height 34
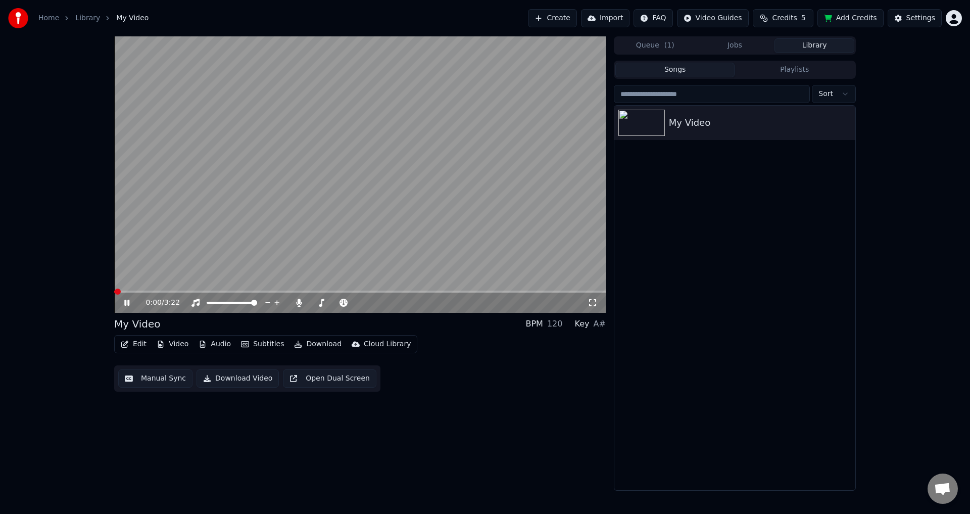
click at [462, 291] on span at bounding box center [359, 291] width 491 height 2
click at [593, 305] on icon at bounding box center [592, 302] width 10 height 8
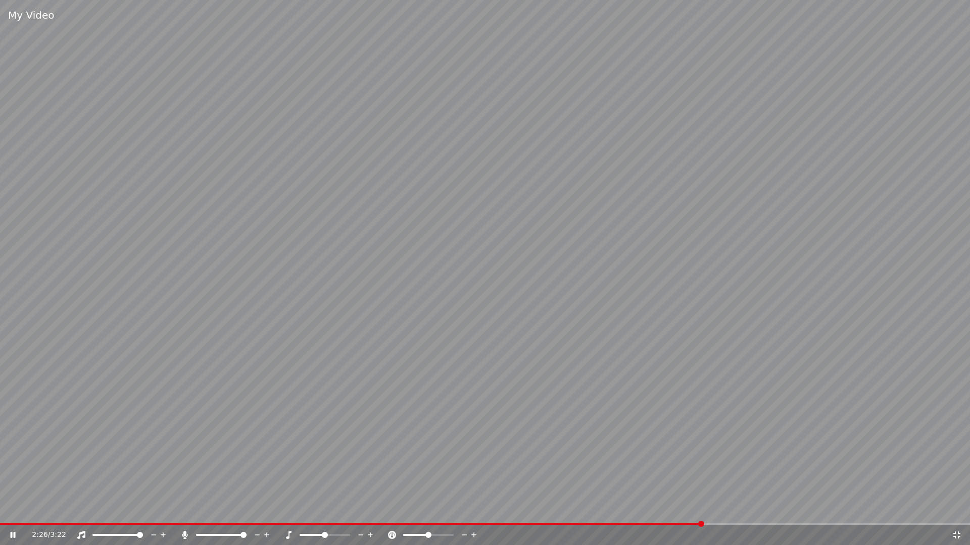
click at [709, 513] on div "2:26 / 3:22" at bounding box center [485, 535] width 970 height 20
click at [712, 513] on span at bounding box center [485, 524] width 970 height 2
click at [722, 513] on span at bounding box center [485, 524] width 970 height 2
drag, startPoint x: 917, startPoint y: 522, endPoint x: 925, endPoint y: 522, distance: 7.6
click at [925, 513] on video at bounding box center [485, 272] width 970 height 545
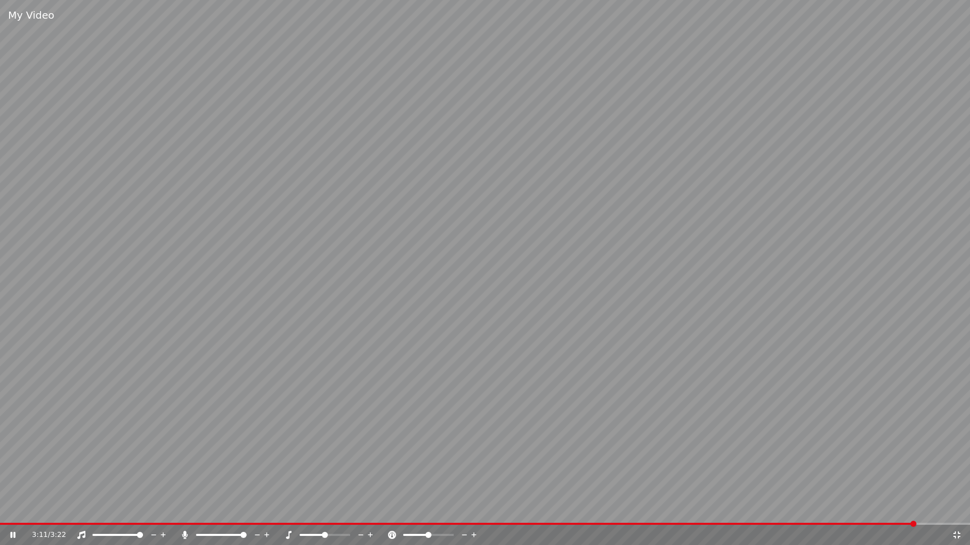
click at [924, 513] on span at bounding box center [485, 524] width 970 height 2
click at [917, 513] on span at bounding box center [459, 524] width 918 height 2
click at [958, 513] on icon at bounding box center [956, 535] width 10 height 8
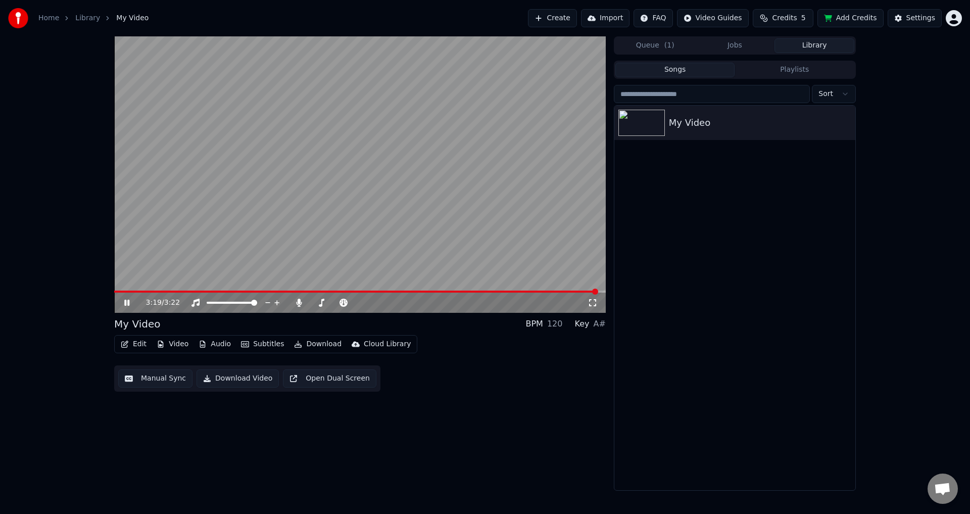
click at [149, 381] on button "Manual Sync" at bounding box center [155, 378] width 74 height 18
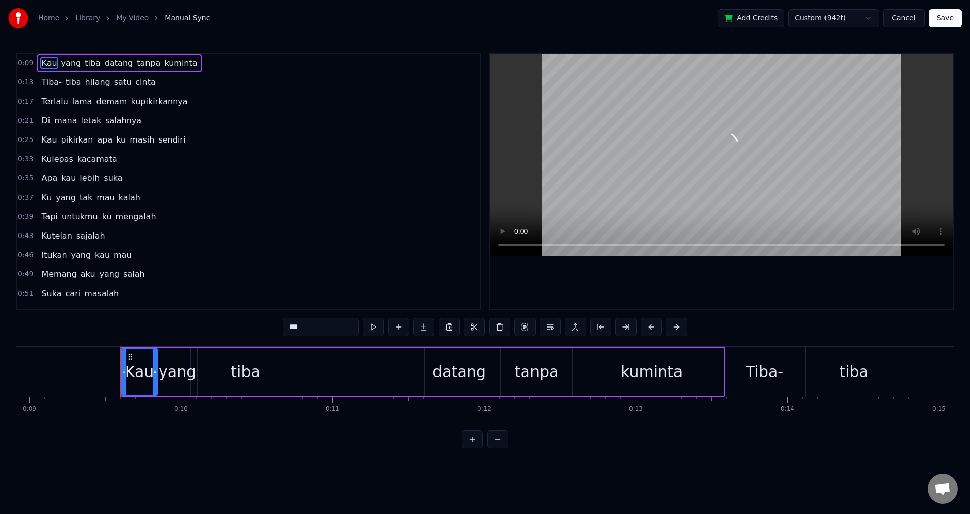
scroll to position [0, 1404]
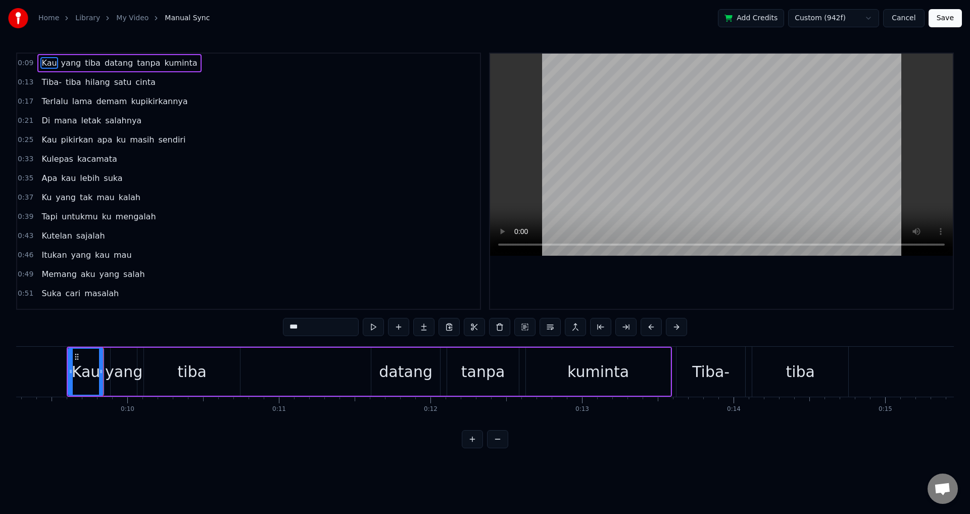
click at [69, 338] on div "0:09 Kau yang tiba datang tanpa kuminta 0:13 Tiba- tiba hilang satu cinta 0:17 …" at bounding box center [484, 250] width 937 height 395
click at [67, 338] on div "0:09 Kau yang tiba datang tanpa kuminta 0:13 Tiba- tiba hilang satu cinta 0:17 …" at bounding box center [484, 250] width 937 height 395
drag, startPoint x: 85, startPoint y: 334, endPoint x: 75, endPoint y: 335, distance: 10.2
click at [78, 334] on div "0:09 Kau yang tiba datang tanpa kuminta 0:13 Tiba- tiba hilang satu cinta 0:17 …" at bounding box center [484, 250] width 937 height 395
click at [73, 335] on div "0:09 Kau yang tiba datang tanpa kuminta 0:13 Tiba- tiba hilang satu cinta 0:17 …" at bounding box center [484, 250] width 937 height 395
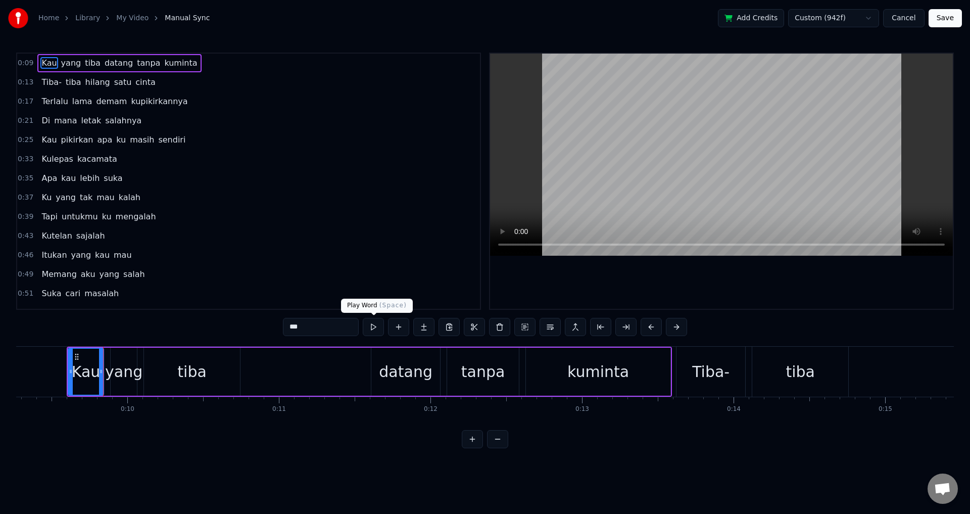
click at [377, 326] on button at bounding box center [373, 327] width 21 height 18
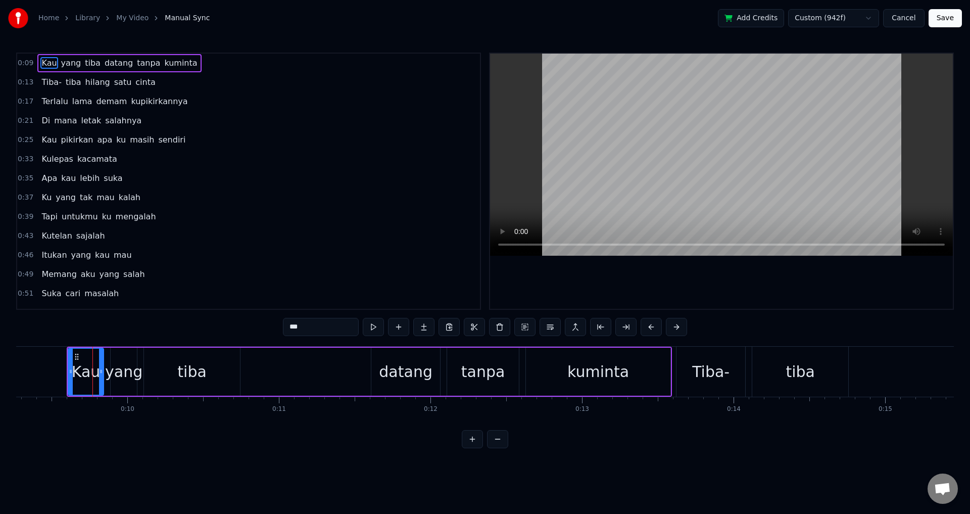
click at [377, 326] on button at bounding box center [373, 327] width 21 height 18
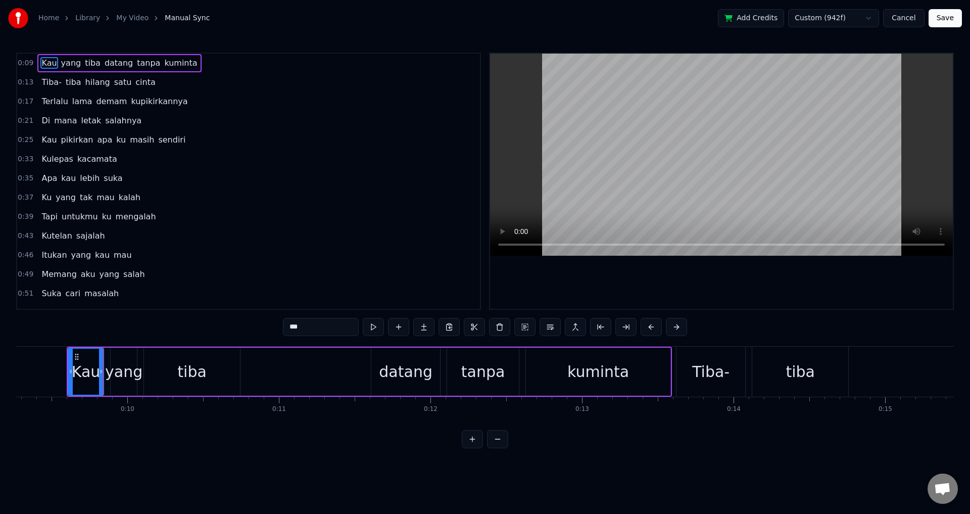
drag, startPoint x: 377, startPoint y: 326, endPoint x: 391, endPoint y: 322, distance: 14.2
click at [381, 325] on button at bounding box center [373, 327] width 21 height 18
click at [391, 322] on button at bounding box center [398, 327] width 21 height 18
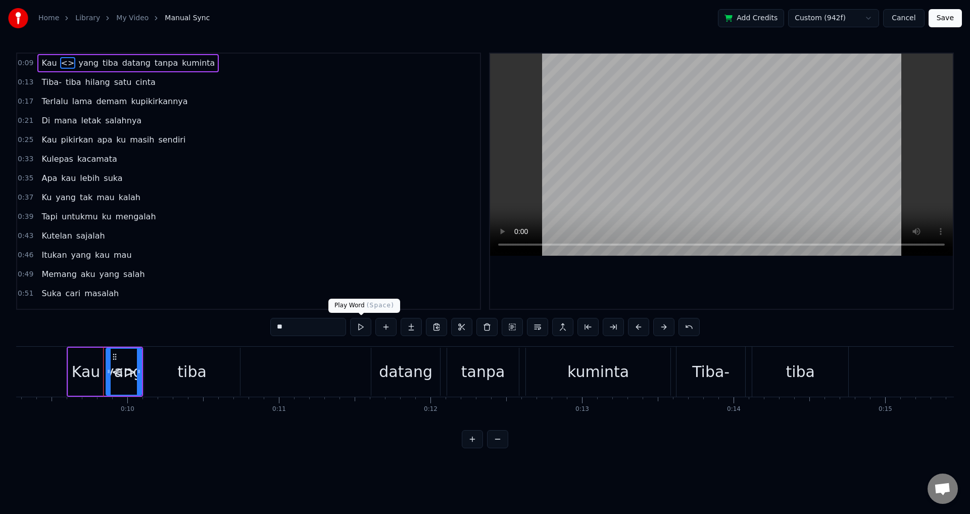
click at [365, 327] on button at bounding box center [360, 327] width 21 height 18
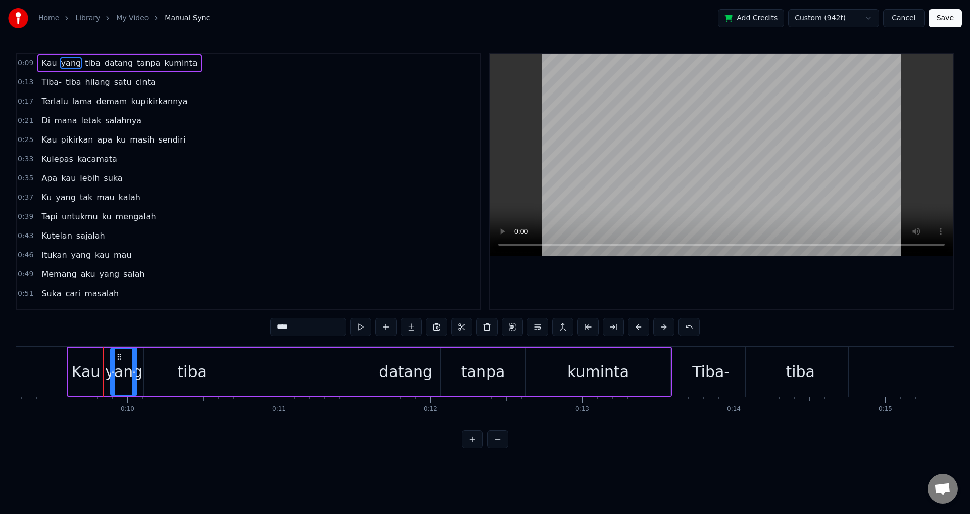
click at [350, 318] on button at bounding box center [360, 327] width 21 height 18
click at [247, 327] on div "0:09 Kau yang tiba datang tanpa kuminta 0:13 Tiba- tiba hilang satu cinta 0:17 …" at bounding box center [484, 250] width 937 height 395
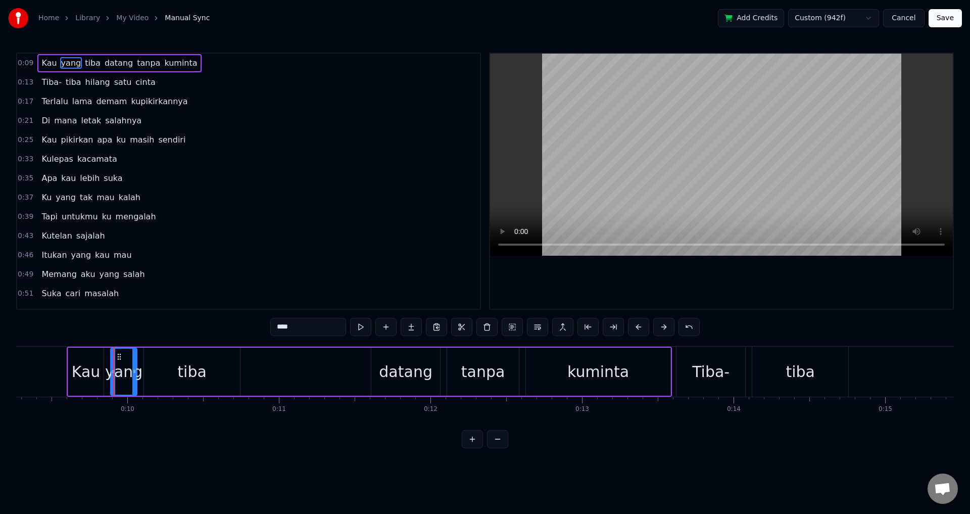
click at [338, 326] on input "****" at bounding box center [308, 327] width 76 height 18
click at [783, 337] on div "0:09 Kau yang tiba datang tanpa kuminta 0:13 Tiba- tiba hilang satu cinta 0:17 …" at bounding box center [484, 250] width 937 height 395
click at [632, 370] on div "kuminta" at bounding box center [598, 371] width 144 height 48
type input "*******"
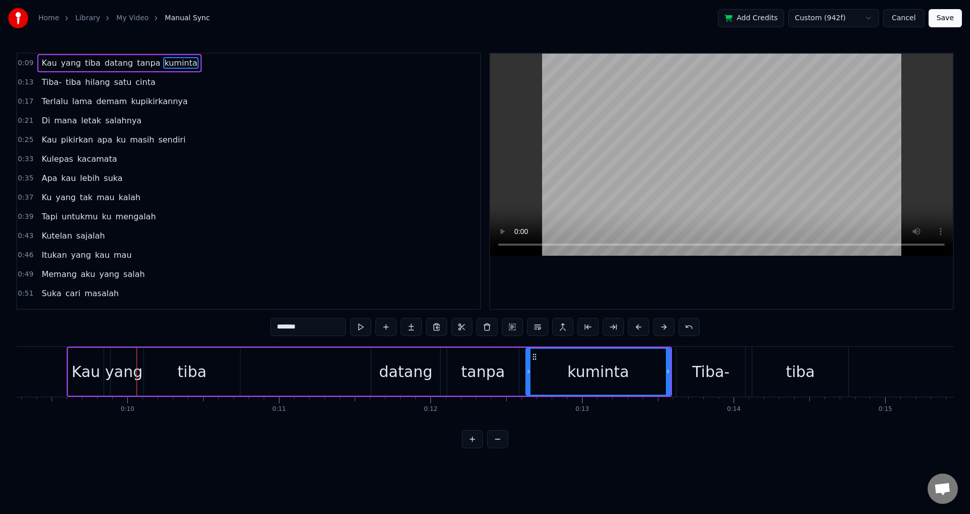
click at [557, 367] on div "kuminta" at bounding box center [597, 371] width 143 height 46
click at [533, 367] on div "kuminta" at bounding box center [597, 371] width 143 height 46
click at [68, 325] on div "0:09 Kau yang tiba datang tanpa kuminta 0:13 Tiba- tiba hilang satu cinta 0:17 …" at bounding box center [484, 250] width 937 height 395
click at [67, 332] on div "0:09 Kau yang tiba datang tanpa kuminta 0:13 Tiba- tiba hilang satu cinta 0:17 …" at bounding box center [484, 250] width 937 height 395
click at [21, 70] on div "0:09 Kau yang tiba datang tanpa kuminta" at bounding box center [248, 63] width 463 height 19
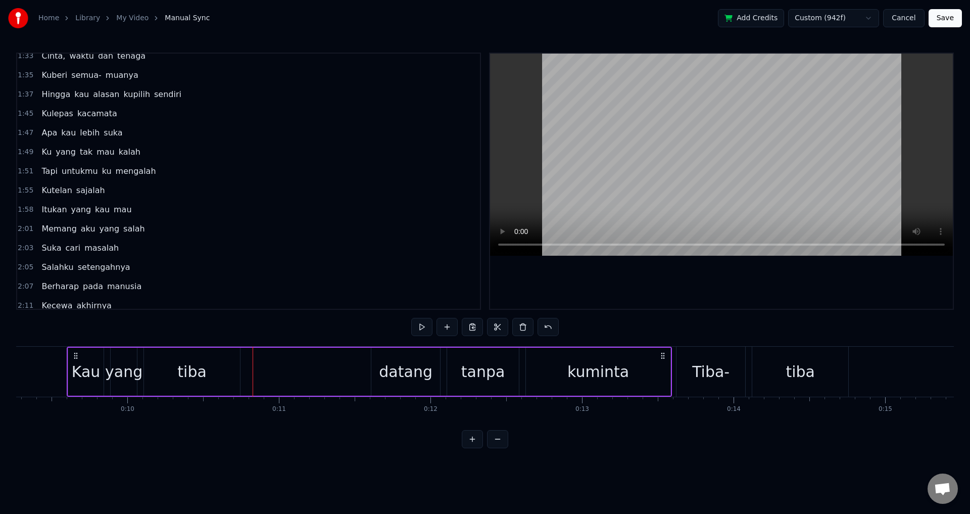
scroll to position [445, 0]
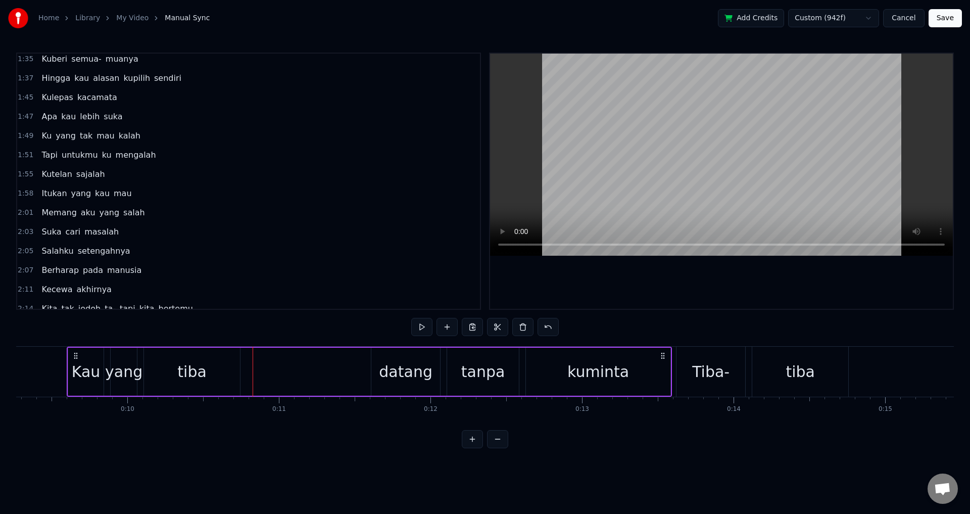
click at [56, 327] on div "0:09 Kau yang tiba datang tanpa kuminta 0:13 Tiba- tiba hilang satu cinta 0:17 …" at bounding box center [484, 250] width 937 height 395
click at [61, 330] on div "0:09 Kau yang tiba datang tanpa kuminta 0:13 Tiba- tiba hilang satu cinta 0:17 …" at bounding box center [484, 250] width 937 height 395
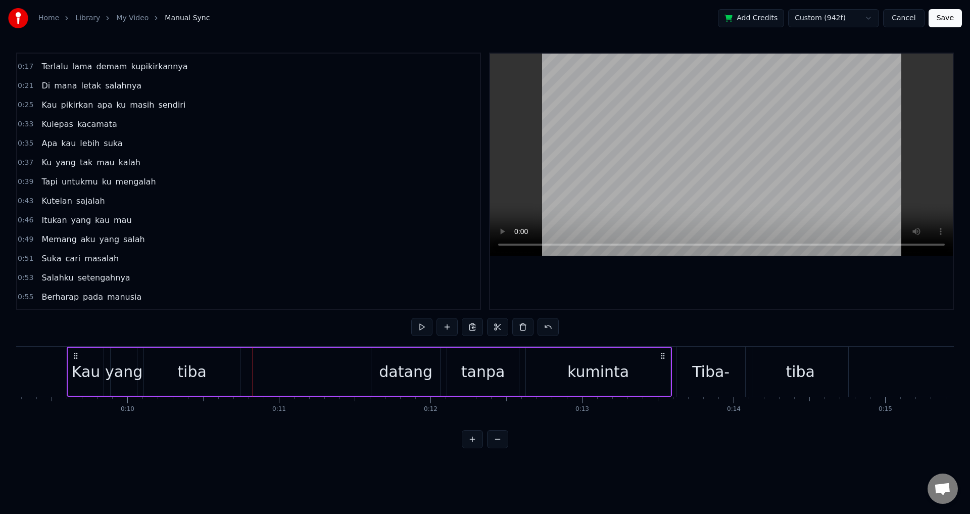
scroll to position [0, 0]
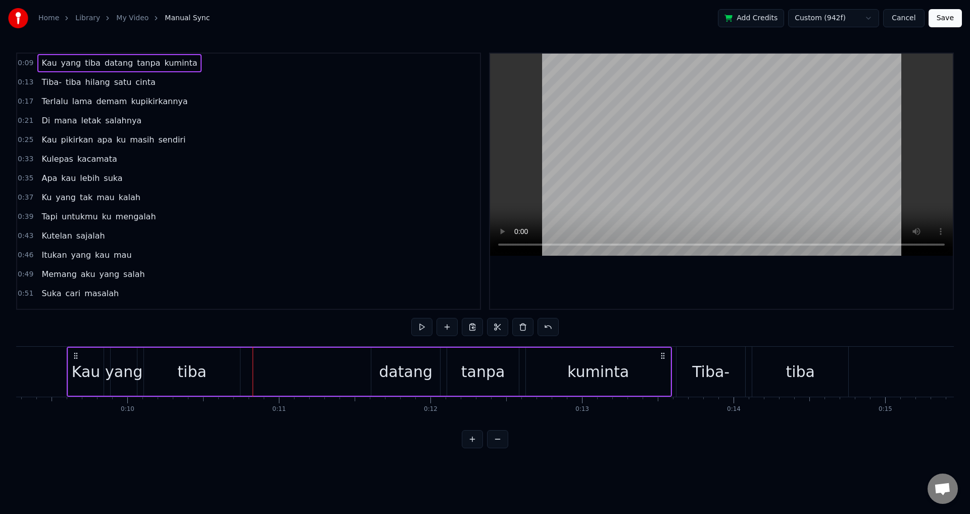
click at [24, 61] on span "0:09" at bounding box center [26, 63] width 16 height 10
click at [62, 328] on div "0:09 Kau yang tiba datang tanpa kuminta 0:13 Tiba- tiba hilang satu cinta 0:17 …" at bounding box center [484, 250] width 937 height 395
click at [94, 365] on div "Kau" at bounding box center [86, 371] width 29 height 23
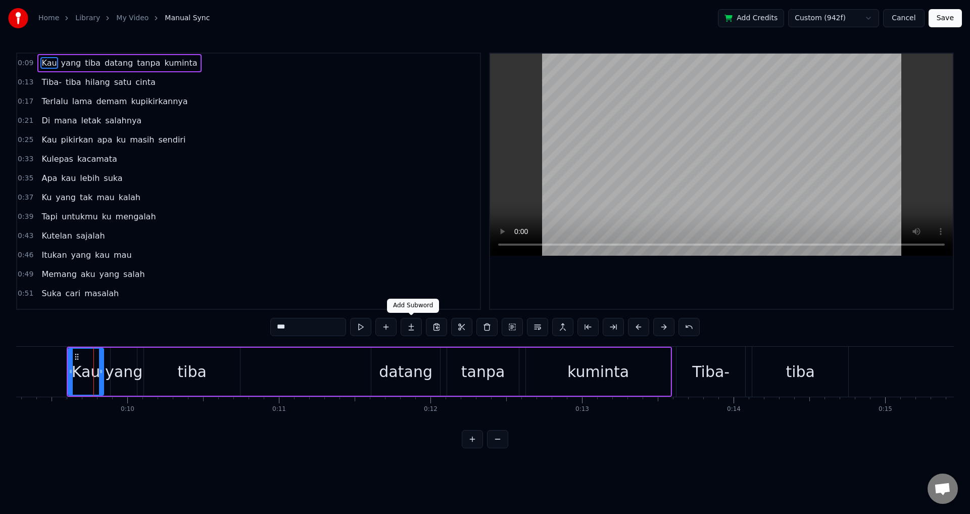
click at [416, 325] on button at bounding box center [410, 327] width 21 height 18
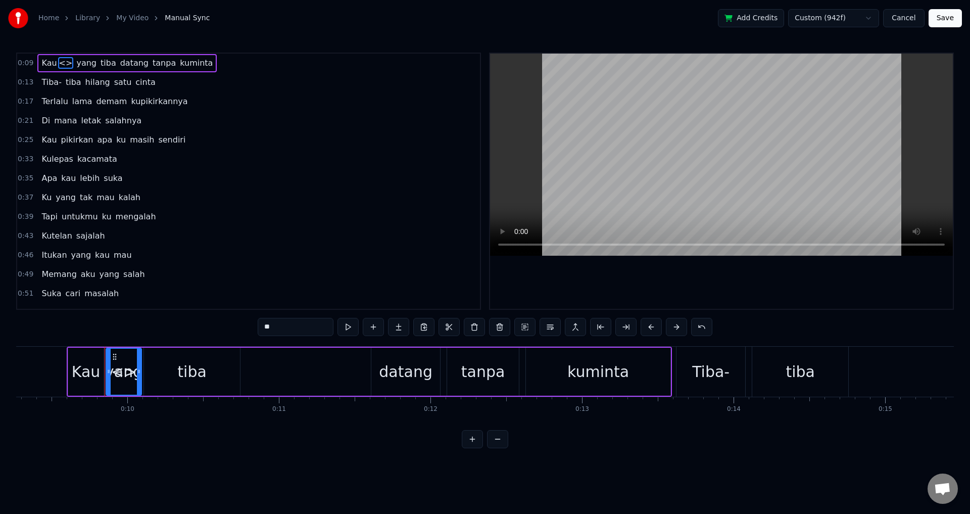
click at [71, 333] on div "0:09 Kau <> yang tiba datang tanpa kuminta 0:13 Tiba- tiba hilang satu cinta 0:…" at bounding box center [484, 250] width 937 height 395
click at [62, 59] on span "<>" at bounding box center [66, 63] width 16 height 12
type input "****"
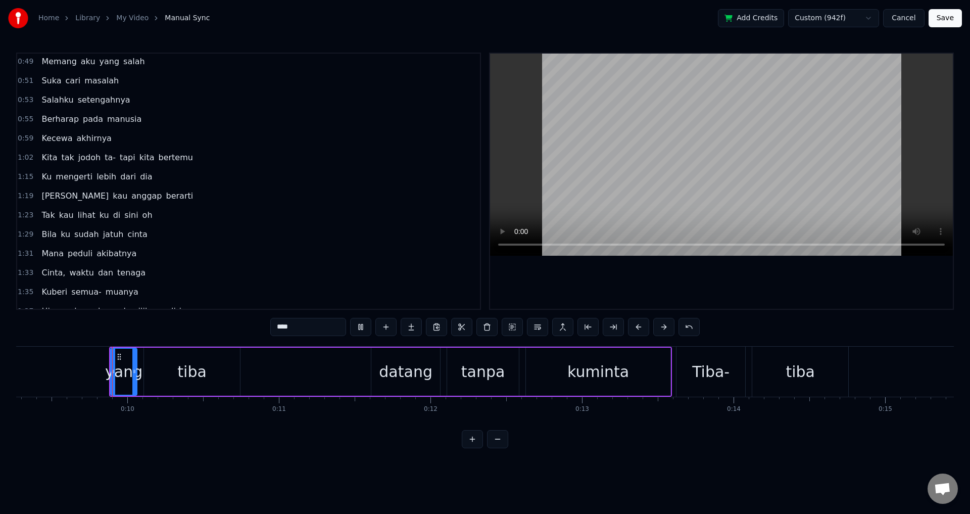
scroll to position [223, 0]
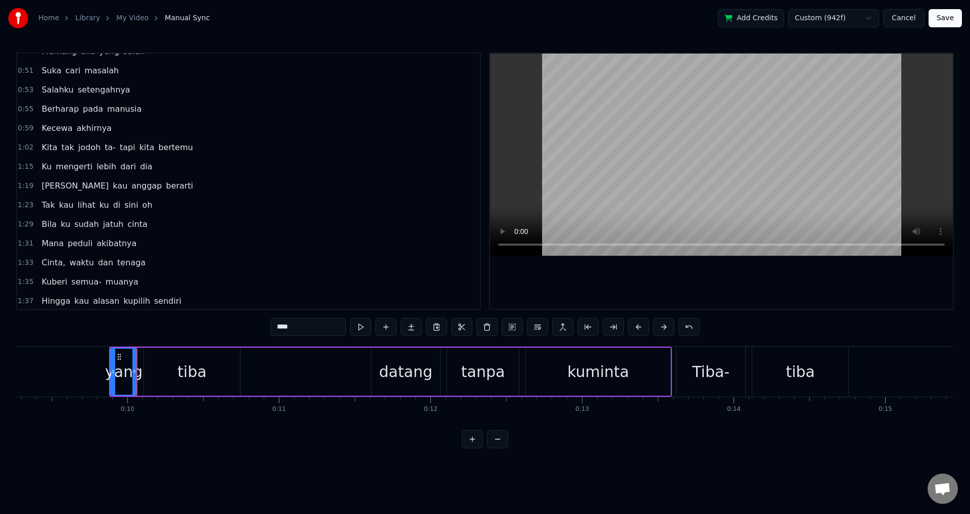
click at [58, 338] on div "0:09 yang tiba datang tanpa kuminta 0:13 Tiba- tiba hilang satu cinta 0:17 Terl…" at bounding box center [484, 250] width 937 height 395
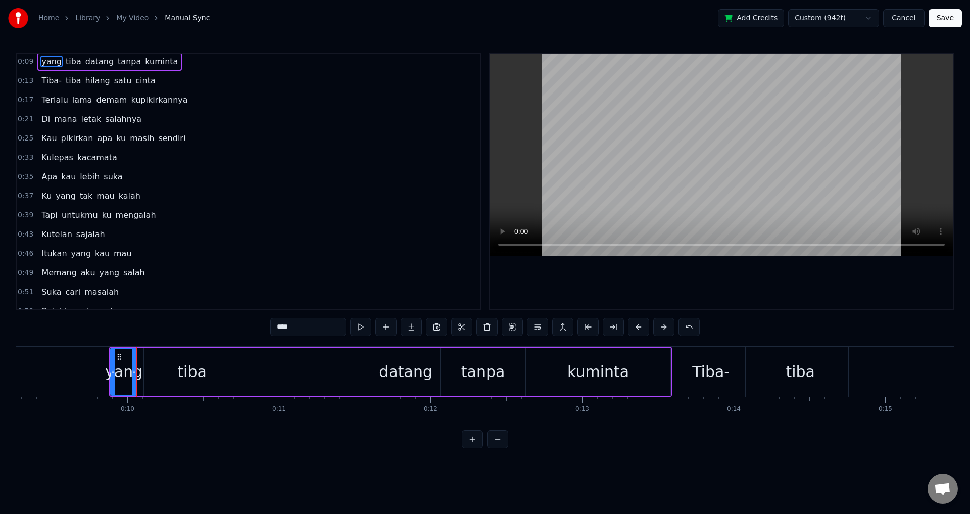
scroll to position [0, 0]
click at [24, 64] on span "0:09" at bounding box center [26, 63] width 16 height 10
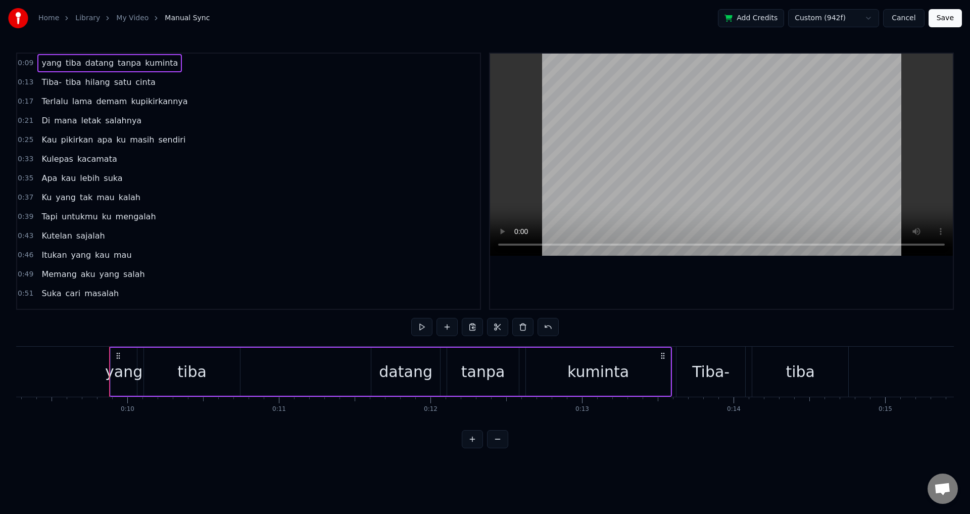
drag, startPoint x: 68, startPoint y: 328, endPoint x: 59, endPoint y: 329, distance: 9.1
click at [59, 329] on div "0:09 yang tiba datang tanpa kuminta 0:13 Tiba- tiba hilang satu cinta 0:17 Terl…" at bounding box center [484, 250] width 937 height 395
click at [62, 334] on div "0:09 yang tiba datang tanpa kuminta 0:13 Tiba- tiba hilang satu cinta 0:17 Terl…" at bounding box center [484, 250] width 937 height 395
click at [906, 13] on button "Cancel" at bounding box center [903, 18] width 41 height 18
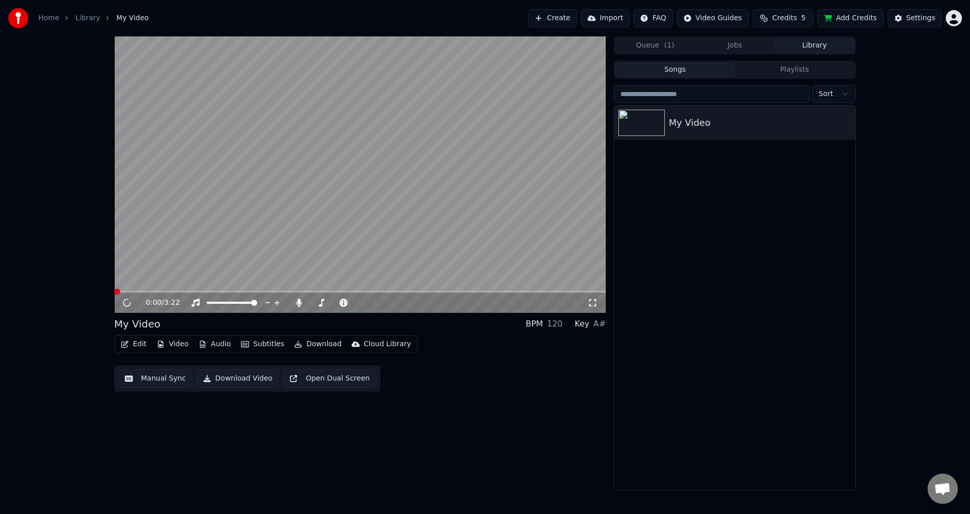
click at [159, 370] on button "Manual Sync" at bounding box center [155, 378] width 74 height 18
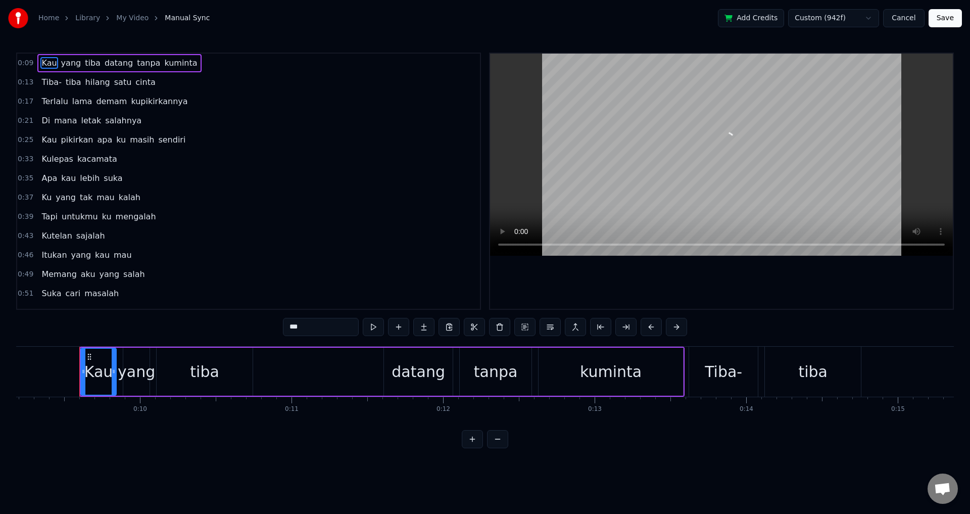
scroll to position [0, 1404]
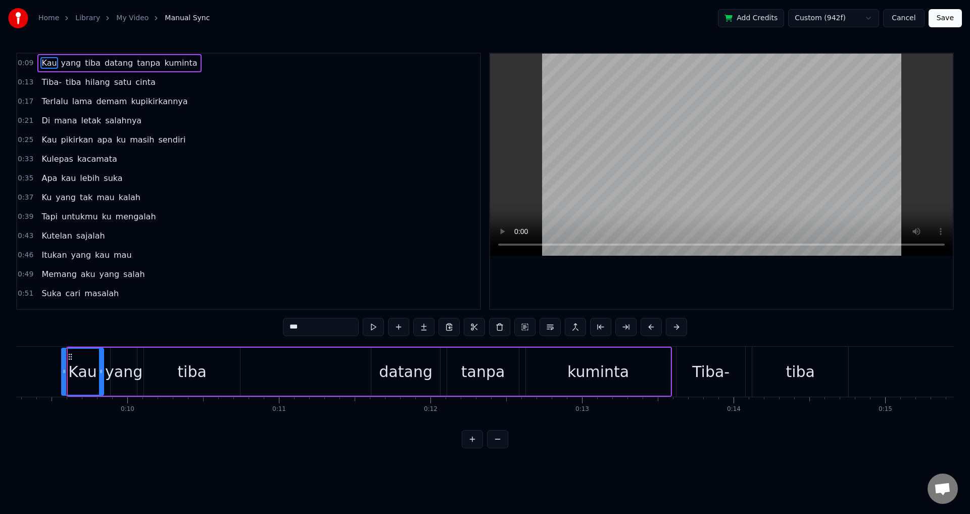
drag, startPoint x: 69, startPoint y: 364, endPoint x: 63, endPoint y: 362, distance: 6.7
click at [63, 362] on div at bounding box center [64, 371] width 4 height 46
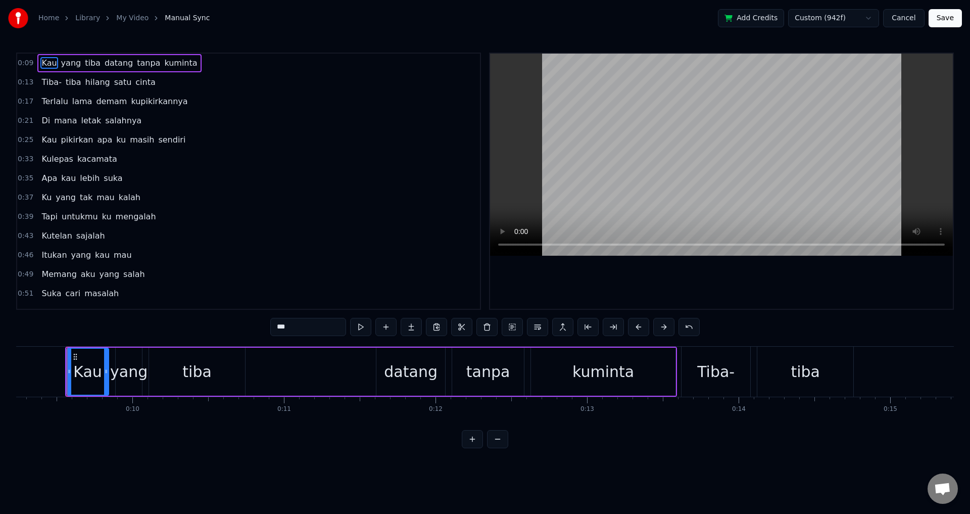
click at [63, 333] on div "0:09 Kau yang tiba datang tanpa kuminta 0:13 Tiba- tiba hilang satu cinta 0:17 …" at bounding box center [484, 250] width 937 height 395
click at [25, 64] on span "0:09" at bounding box center [26, 63] width 16 height 10
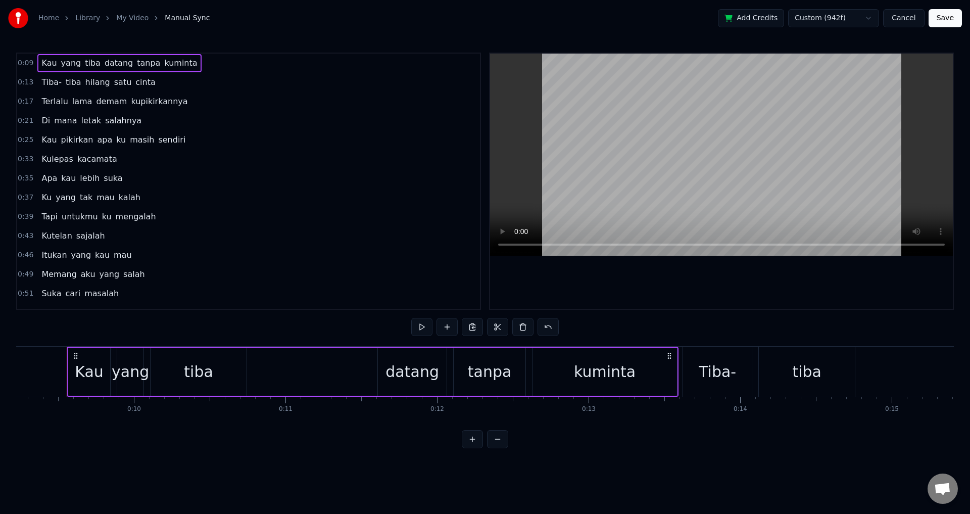
click at [670, 317] on div "0:09 Kau yang tiba datang tanpa kuminta 0:13 Tiba- tiba hilang satu cinta 0:17 …" at bounding box center [484, 250] width 937 height 395
click at [684, 268] on div at bounding box center [721, 181] width 463 height 255
drag, startPoint x: 378, startPoint y: 369, endPoint x: 371, endPoint y: 367, distance: 6.7
click at [371, 367] on div "Kau yang tiba datang tanpa kuminta" at bounding box center [373, 371] width 612 height 50
click at [380, 372] on div "datang" at bounding box center [412, 371] width 69 height 48
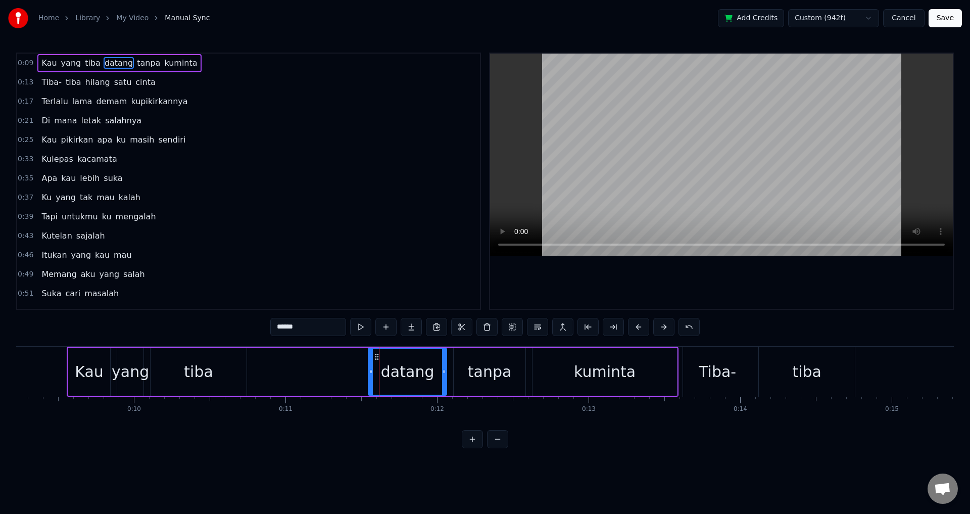
drag, startPoint x: 380, startPoint y: 372, endPoint x: 370, endPoint y: 368, distance: 10.2
click at [370, 368] on icon at bounding box center [371, 371] width 4 height 8
click at [697, 284] on div at bounding box center [721, 181] width 463 height 255
click at [776, 311] on div "0:09 Kau yang tiba datang tanpa kuminta 0:13 Tiba- tiba hilang satu cinta 0:17 …" at bounding box center [484, 250] width 937 height 395
click at [751, 279] on div at bounding box center [721, 181] width 463 height 255
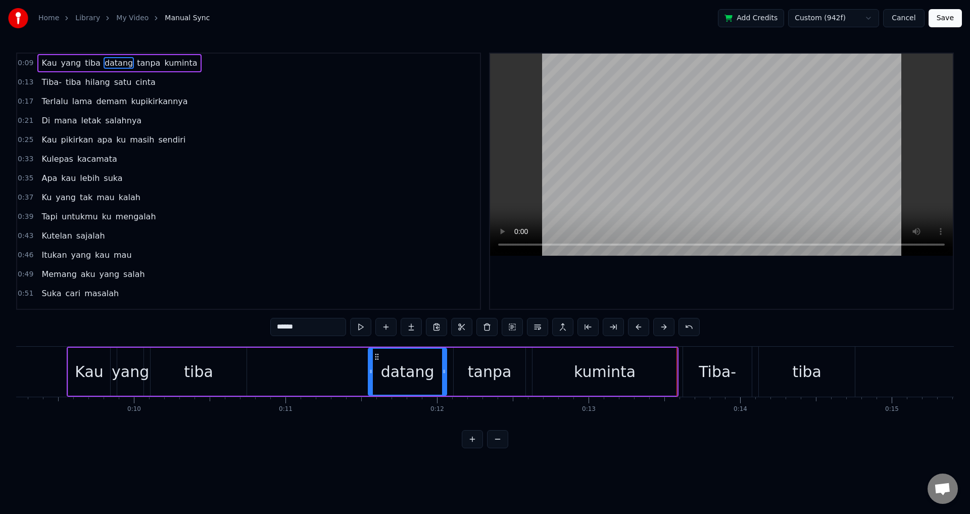
click at [740, 284] on div at bounding box center [721, 181] width 463 height 255
click at [723, 276] on div at bounding box center [721, 181] width 463 height 255
click at [722, 275] on div at bounding box center [721, 181] width 463 height 255
click at [722, 273] on div at bounding box center [721, 181] width 463 height 255
click at [726, 273] on div at bounding box center [721, 181] width 463 height 255
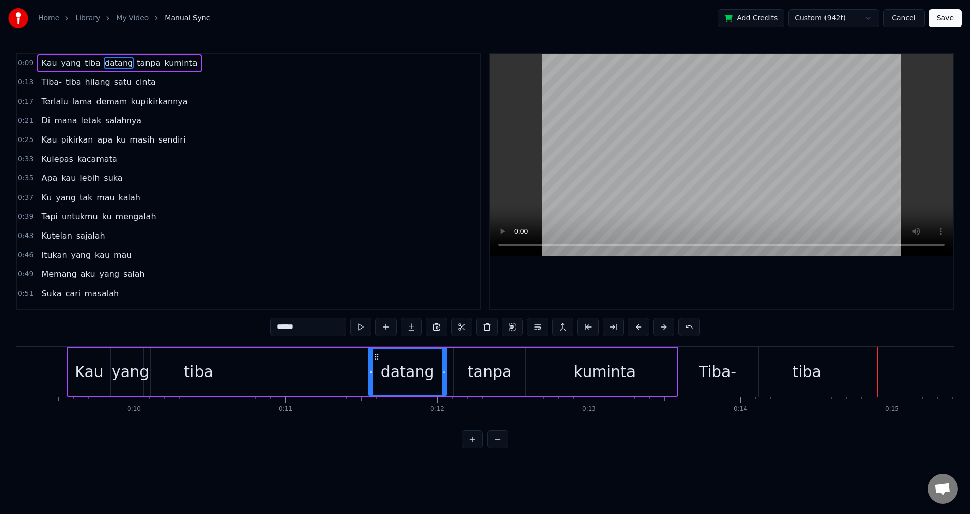
click at [470, 443] on button at bounding box center [472, 439] width 21 height 18
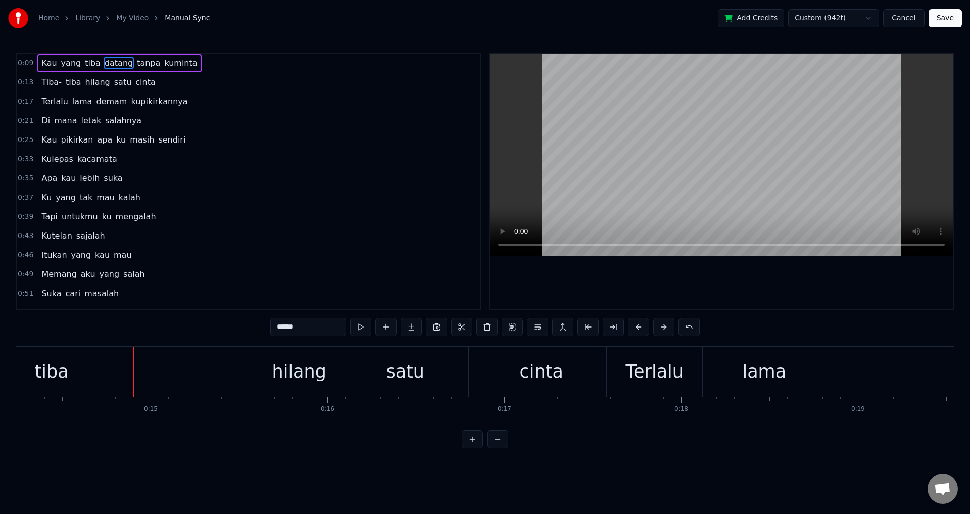
scroll to position [0, 2583]
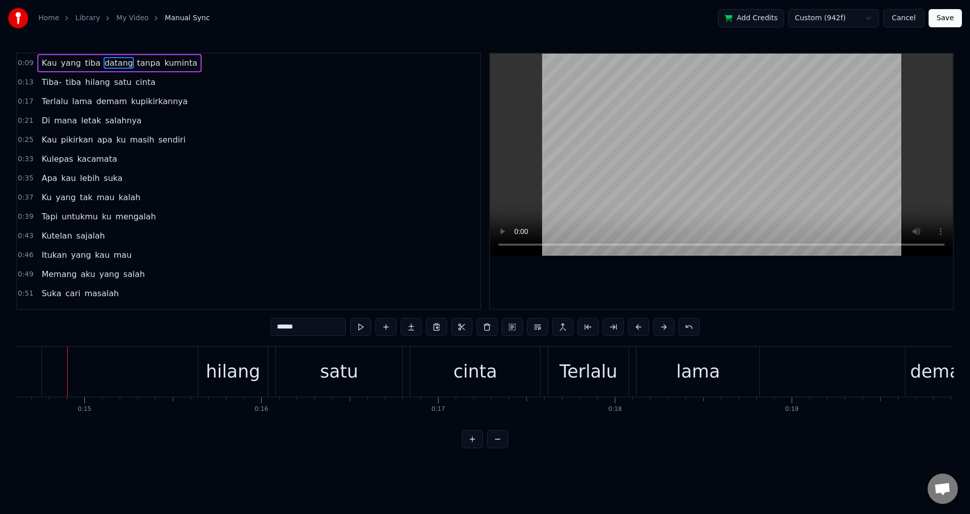
click at [472, 448] on button at bounding box center [472, 439] width 21 height 18
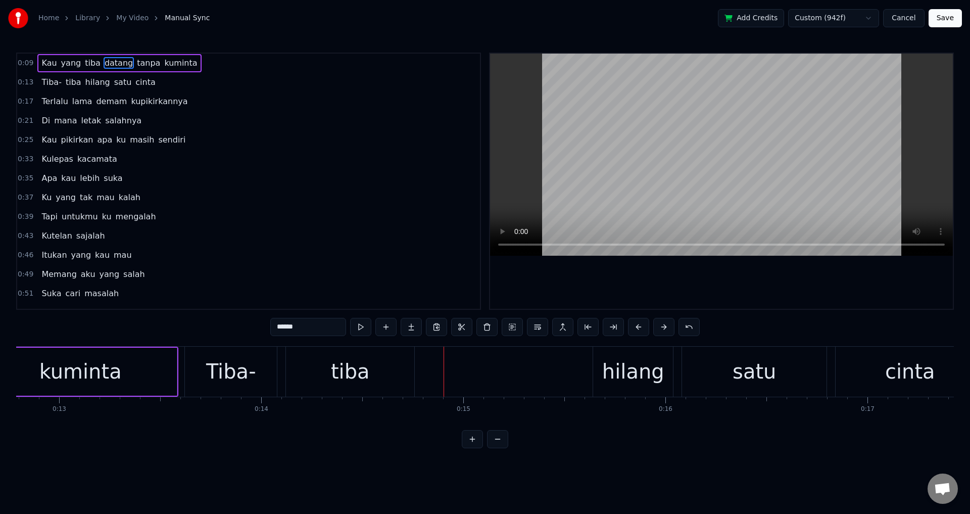
click at [472, 448] on button at bounding box center [472, 439] width 21 height 18
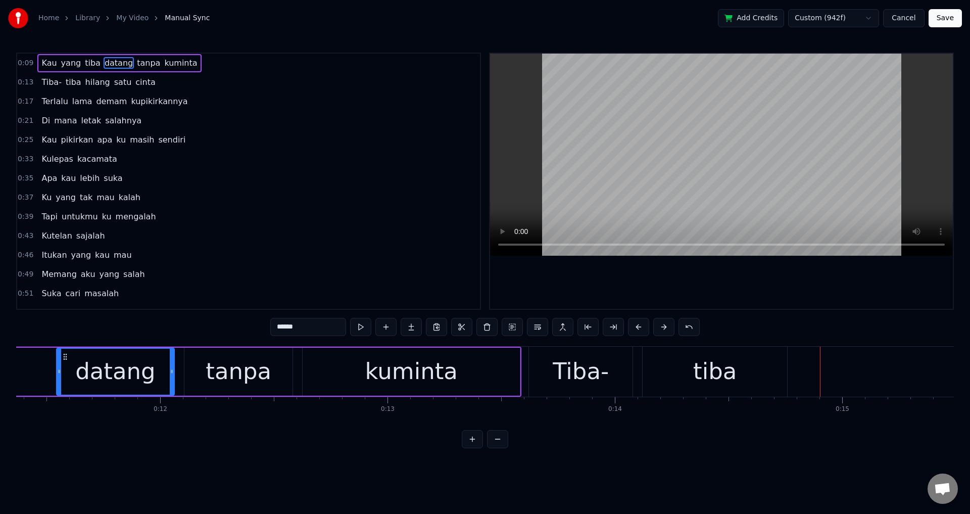
click at [472, 448] on button at bounding box center [472, 439] width 21 height 18
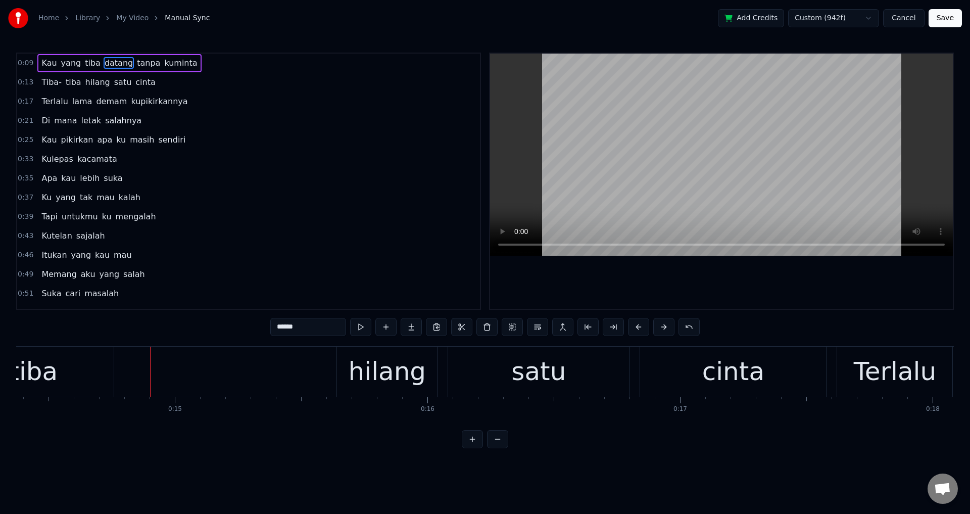
click at [472, 448] on button at bounding box center [472, 439] width 21 height 18
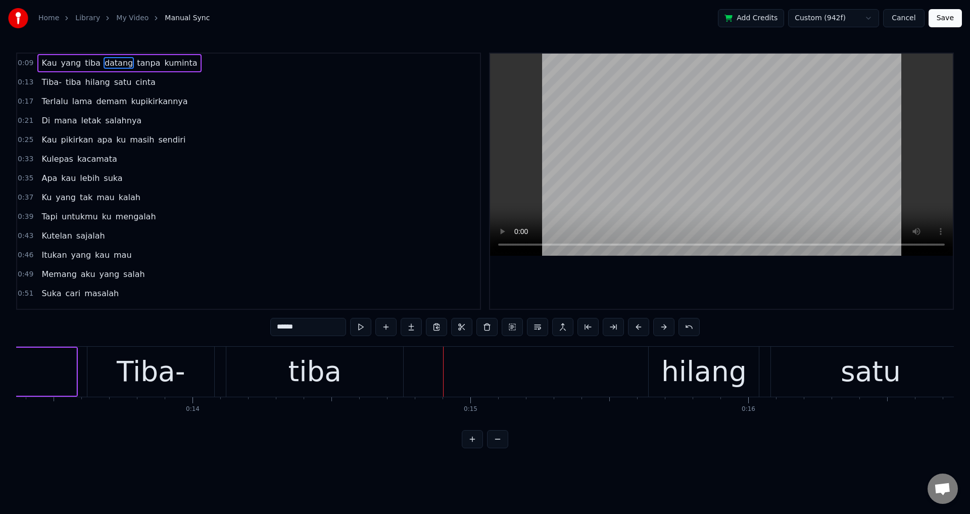
click at [472, 448] on button at bounding box center [472, 439] width 21 height 18
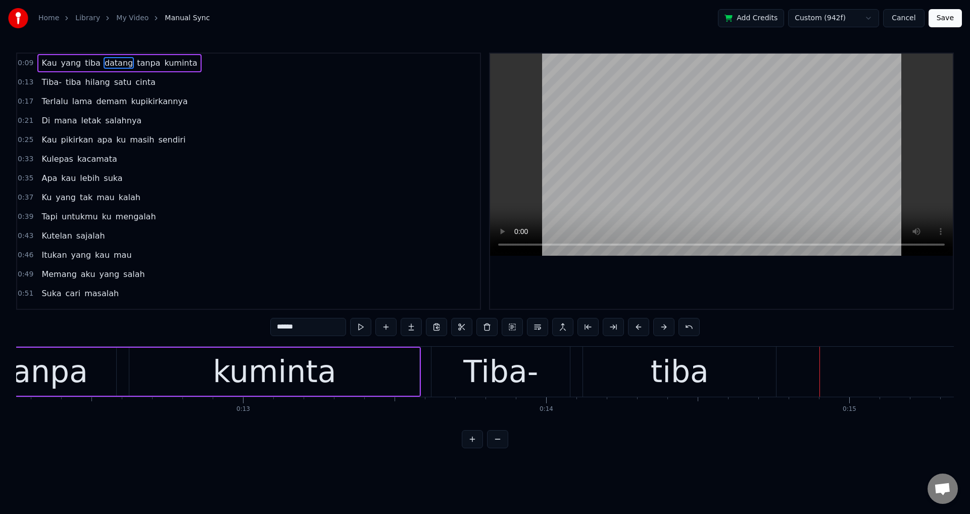
click at [547, 382] on div "Tiba-" at bounding box center [500, 371] width 138 height 50
type input "*****"
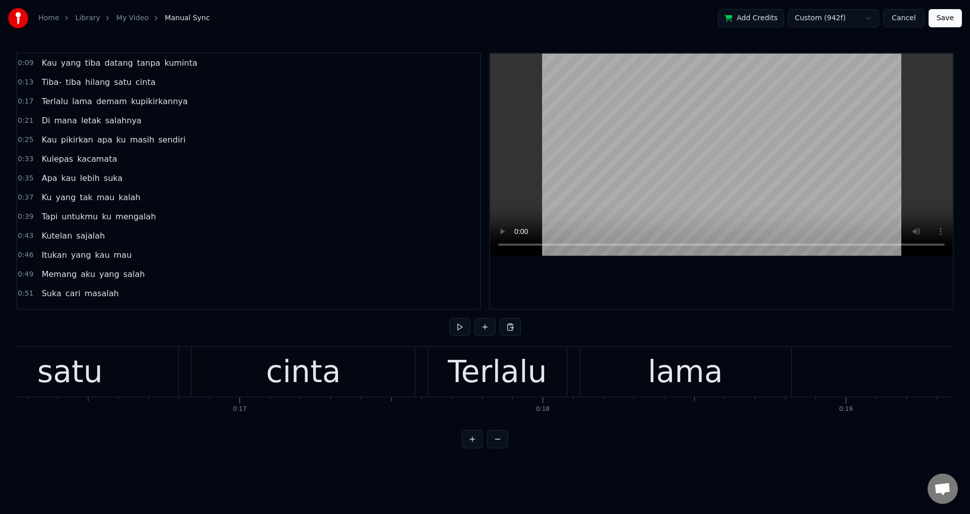
scroll to position [0, 5063]
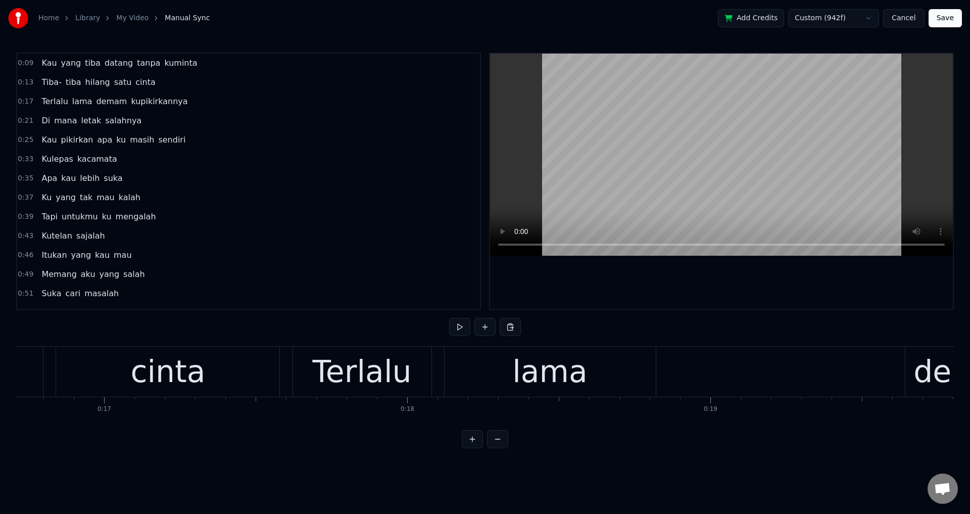
click at [355, 375] on div "Terlalu" at bounding box center [361, 370] width 99 height 45
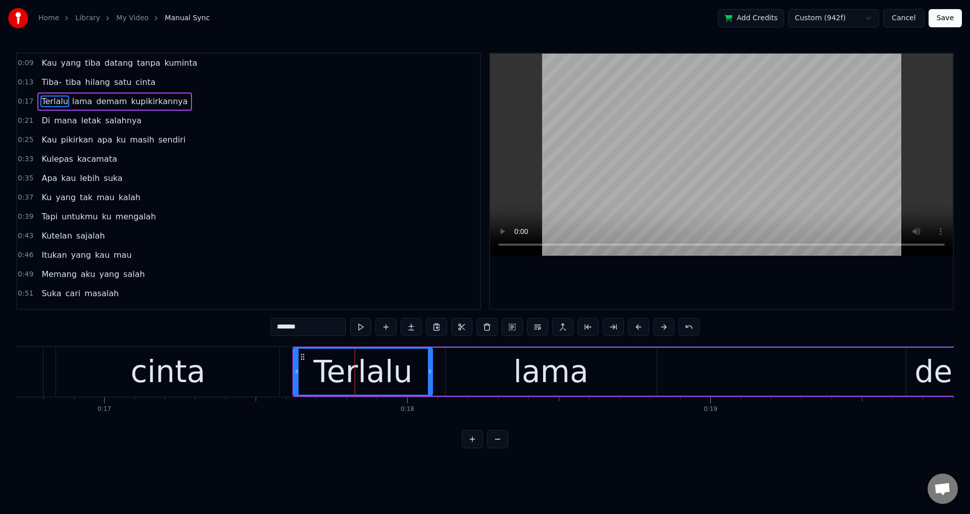
click at [436, 372] on div "Terlalu lama demam kupikirkannya" at bounding box center [902, 371] width 1220 height 50
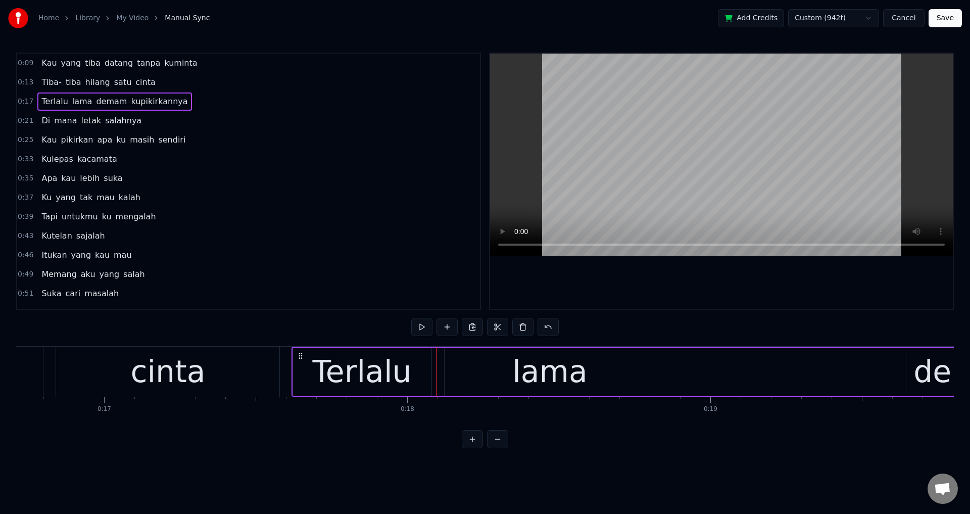
click at [301, 351] on icon at bounding box center [300, 355] width 8 height 8
drag, startPoint x: 301, startPoint y: 355, endPoint x: 297, endPoint y: 362, distance: 8.8
click at [297, 362] on div "Terlalu lama demam kupikirkannya" at bounding box center [896, 371] width 1220 height 50
click at [334, 382] on div "Terlalu" at bounding box center [356, 370] width 99 height 45
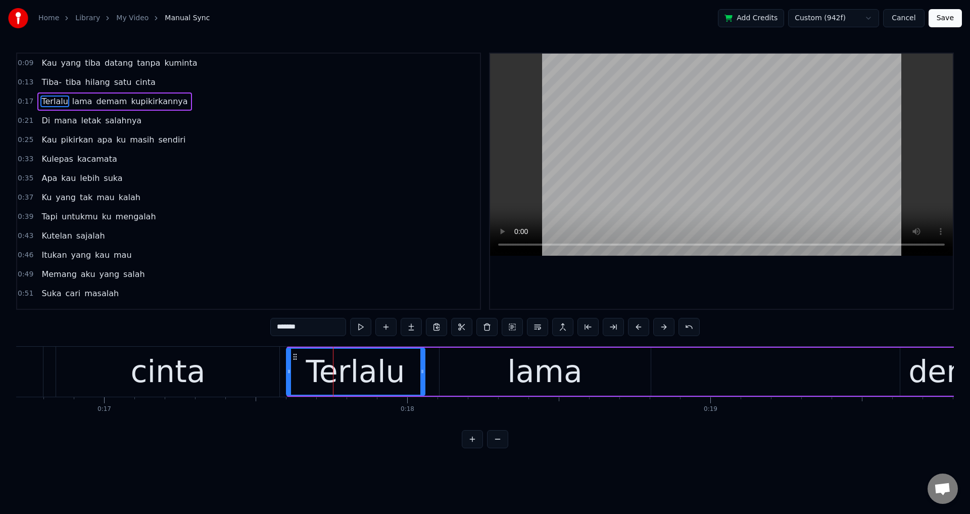
click at [294, 356] on icon at bounding box center [295, 357] width 8 height 8
click at [500, 368] on div "lama" at bounding box center [544, 371] width 211 height 48
type input "****"
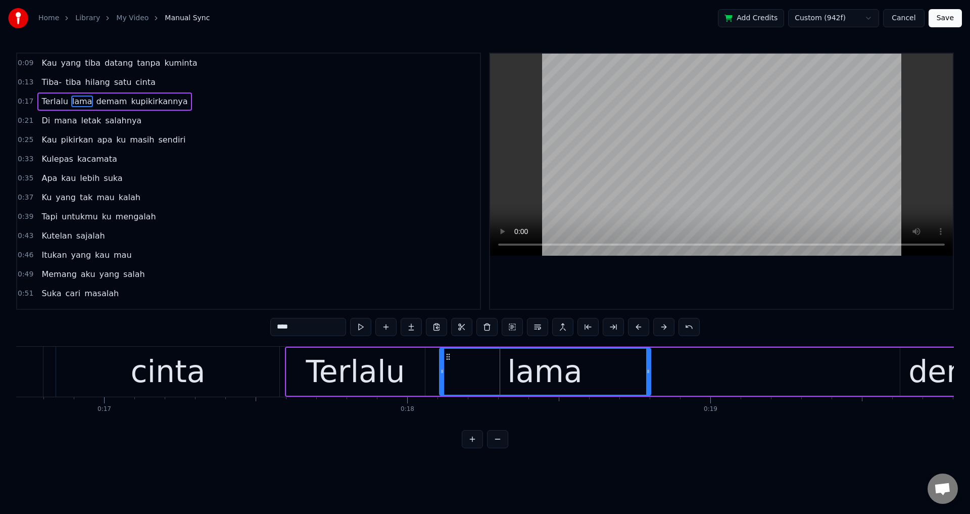
click at [431, 363] on div "Terlalu lama demam kupikirkannya" at bounding box center [896, 371] width 1222 height 50
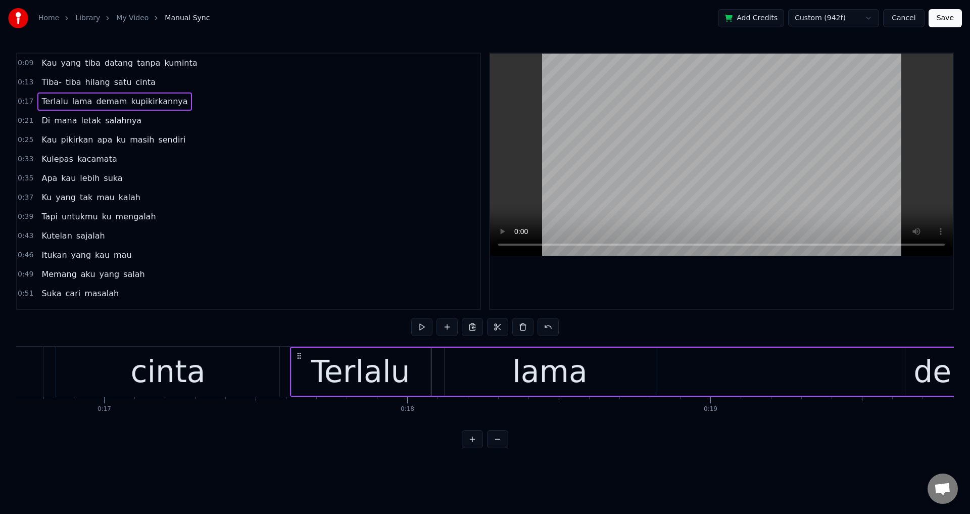
click at [299, 360] on div "Terlalu lama demam kupikirkannya" at bounding box center [901, 371] width 1222 height 50
click at [550, 365] on div "lama" at bounding box center [549, 370] width 75 height 45
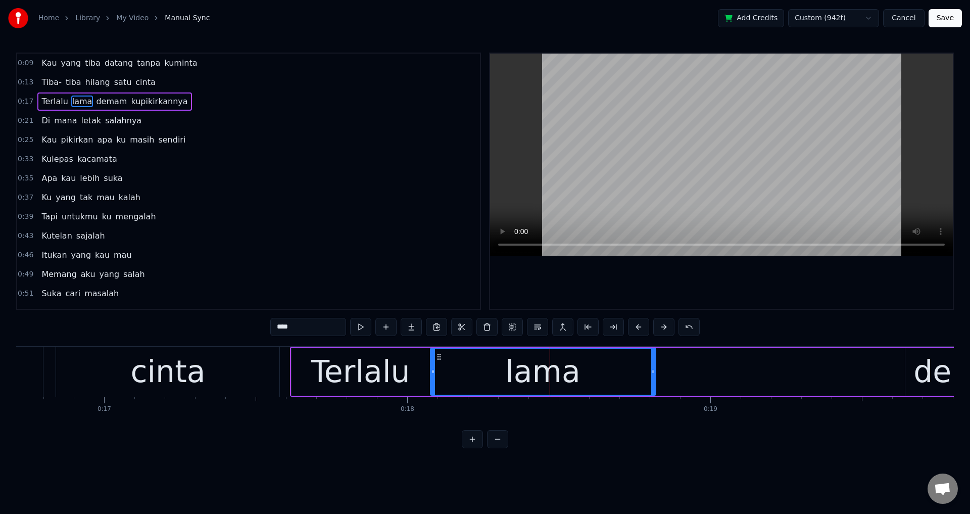
drag, startPoint x: 447, startPoint y: 372, endPoint x: 433, endPoint y: 369, distance: 14.5
click at [433, 369] on icon at bounding box center [433, 371] width 4 height 8
click at [419, 464] on html "Home Library My Video Manual Sync Add Credits Custom (942f) Cancel Save 0:09 Ka…" at bounding box center [485, 232] width 970 height 464
click at [348, 379] on div "Terlalu" at bounding box center [360, 370] width 99 height 45
type input "*******"
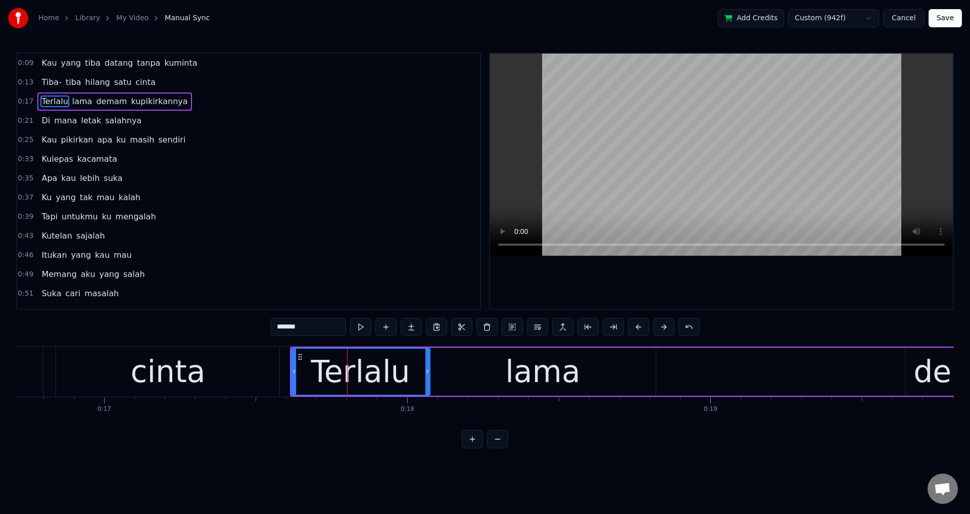
click at [230, 337] on div "0:09 Kau yang tiba datang tanpa kuminta 0:13 Tiba- tiba hilang satu cinta 0:17 …" at bounding box center [484, 250] width 937 height 395
click at [576, 287] on div at bounding box center [721, 181] width 463 height 255
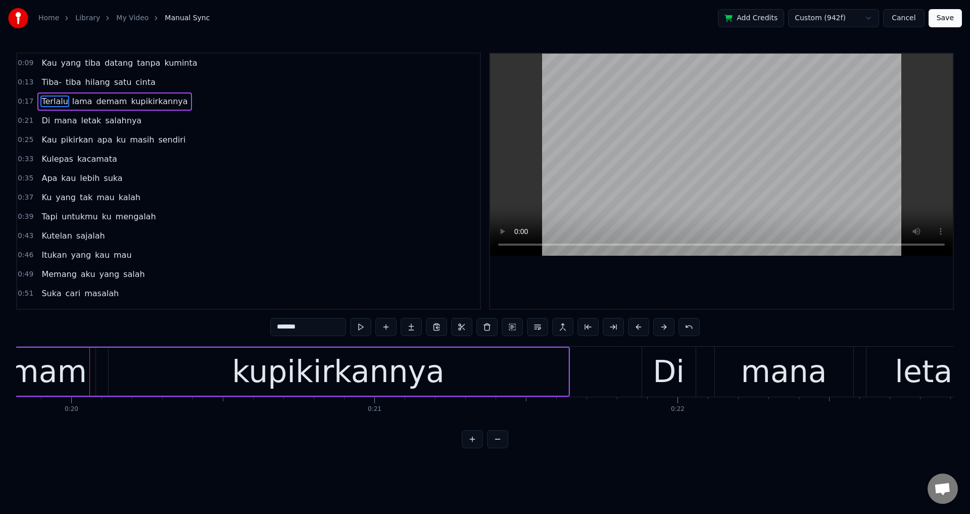
scroll to position [0, 6028]
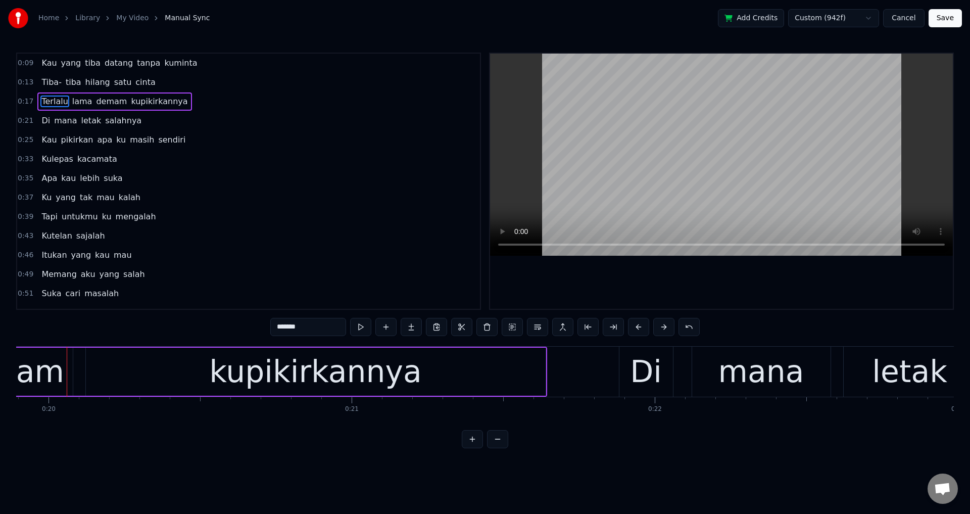
click at [503, 448] on button at bounding box center [497, 439] width 21 height 18
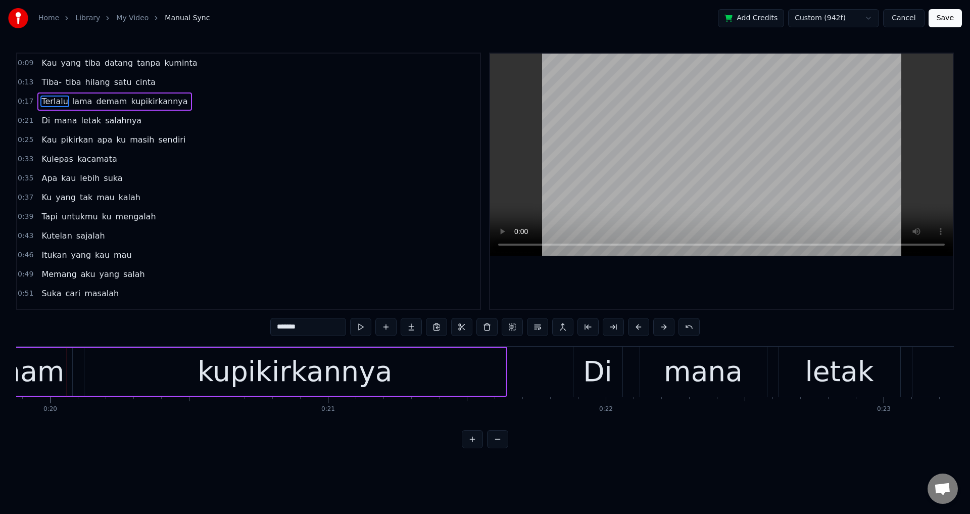
click at [501, 448] on button at bounding box center [497, 439] width 21 height 18
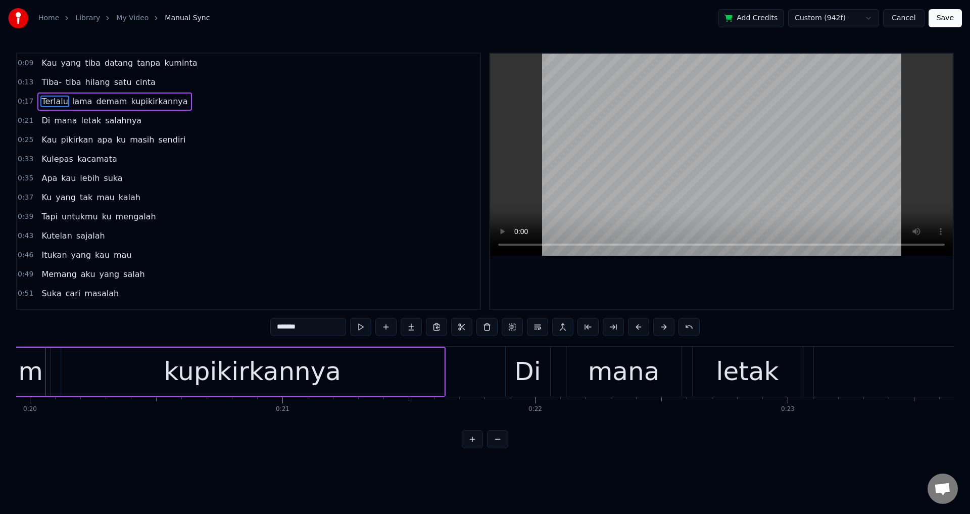
scroll to position [0, 5015]
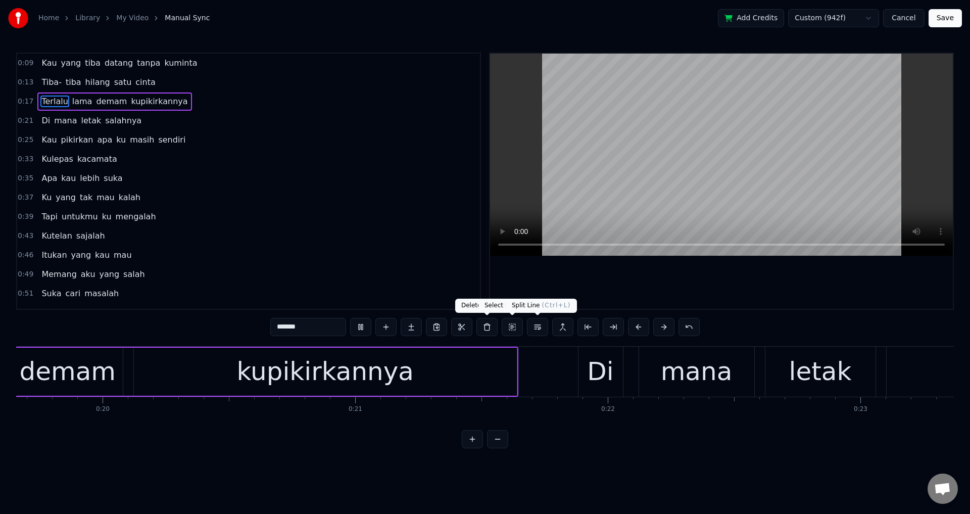
click at [487, 430] on button at bounding box center [497, 439] width 21 height 18
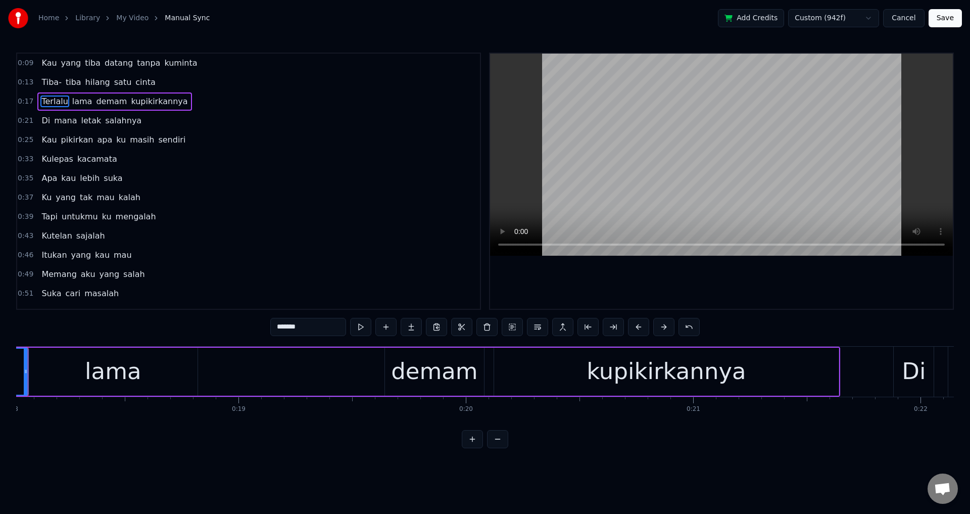
scroll to position [0, 4056]
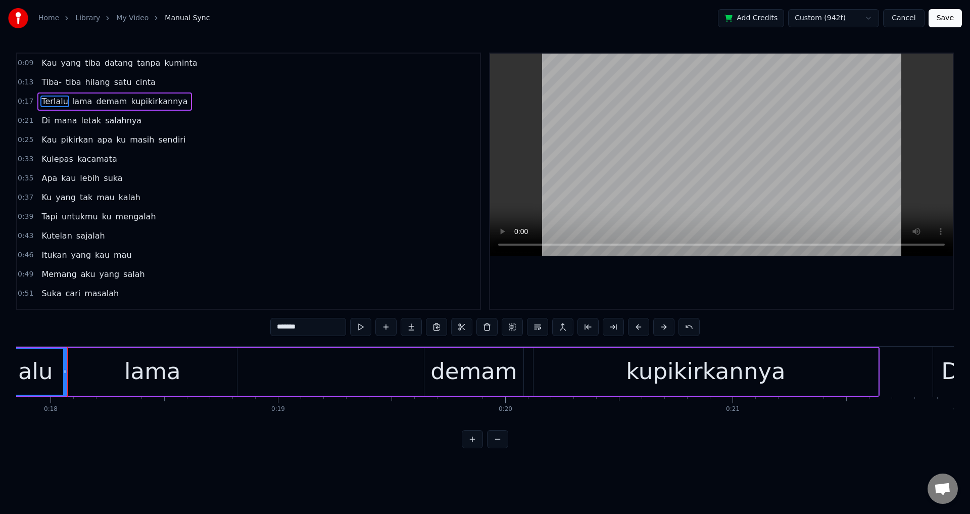
click at [722, 285] on div at bounding box center [721, 181] width 463 height 255
click at [398, 343] on div "0:09 Kau yang tiba datang tanpa kuminta 0:13 Tiba- tiba hilang satu cinta 0:17 …" at bounding box center [484, 250] width 937 height 395
click at [424, 366] on div "demam" at bounding box center [474, 371] width 100 height 48
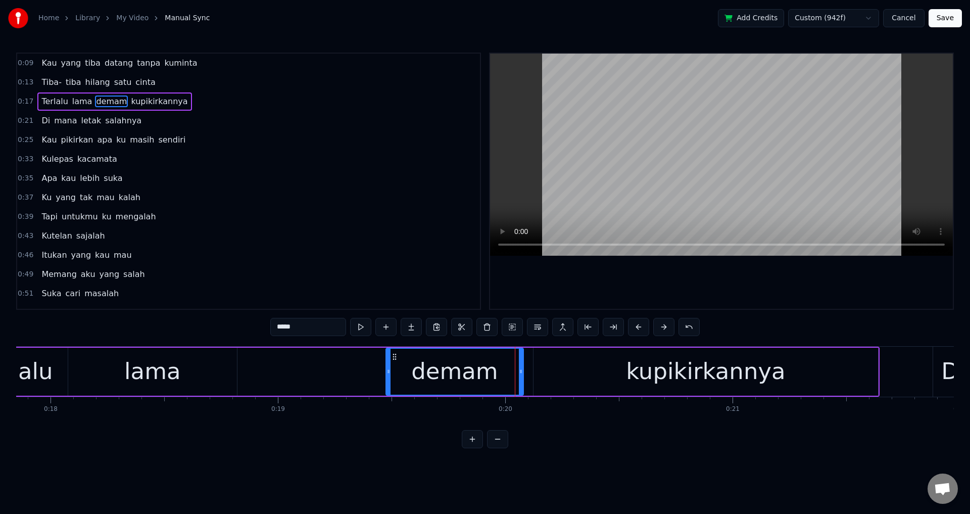
drag, startPoint x: 427, startPoint y: 369, endPoint x: 396, endPoint y: 367, distance: 30.9
click at [388, 368] on icon at bounding box center [388, 371] width 4 height 8
click at [584, 360] on div "kupikirkannya" at bounding box center [705, 371] width 344 height 48
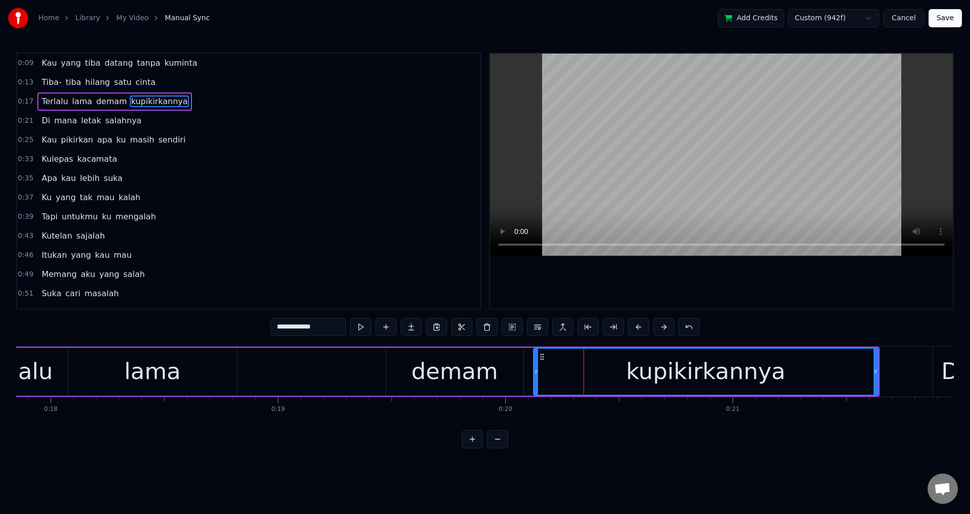
click at [540, 356] on icon at bounding box center [542, 357] width 8 height 8
drag, startPoint x: 534, startPoint y: 360, endPoint x: 524, endPoint y: 358, distance: 9.8
click at [524, 358] on div at bounding box center [526, 371] width 4 height 46
click at [532, 351] on div "kupikirkannya" at bounding box center [700, 371] width 353 height 46
click at [742, 310] on div "0:09 Kau yang tiba datang tanpa kuminta 0:13 Tiba- tiba hilang satu cinta 0:17 …" at bounding box center [484, 250] width 937 height 395
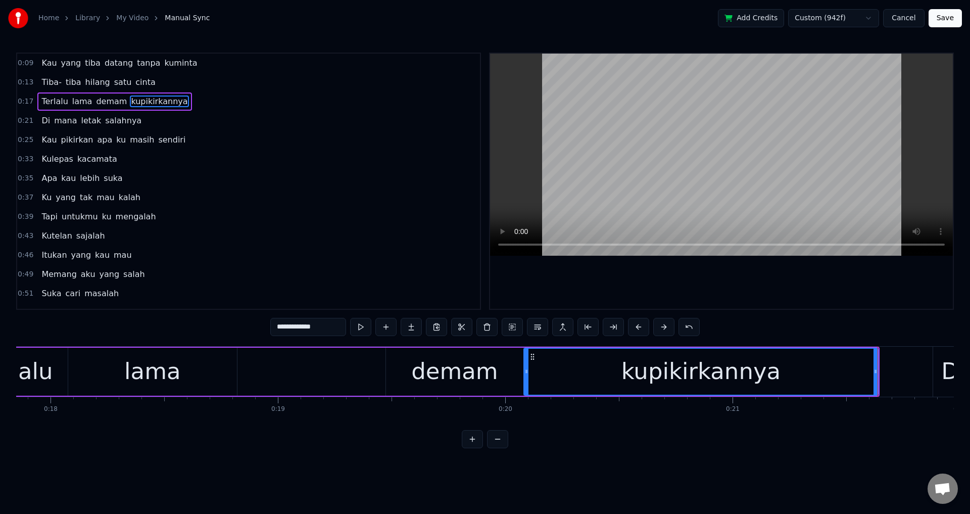
click at [832, 309] on div at bounding box center [721, 181] width 465 height 257
click at [875, 290] on div at bounding box center [721, 181] width 463 height 255
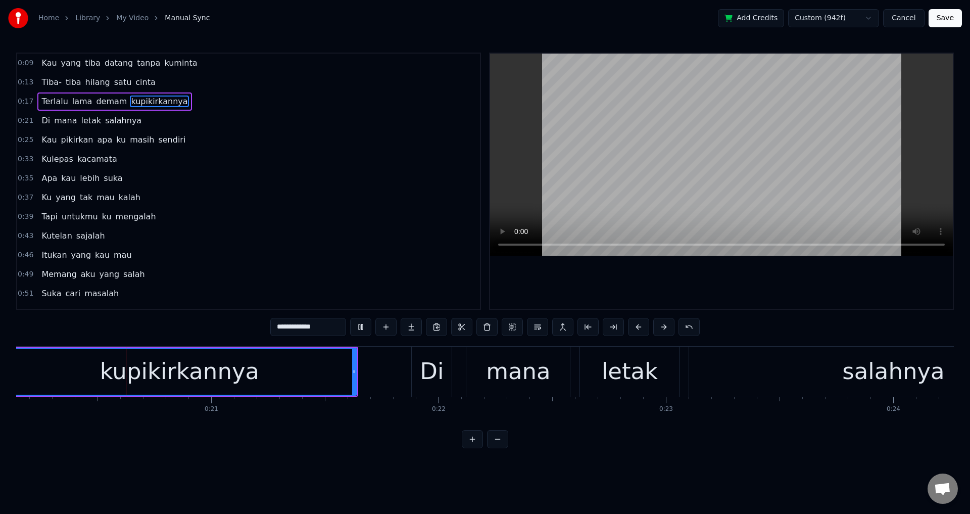
scroll to position [0, 4562]
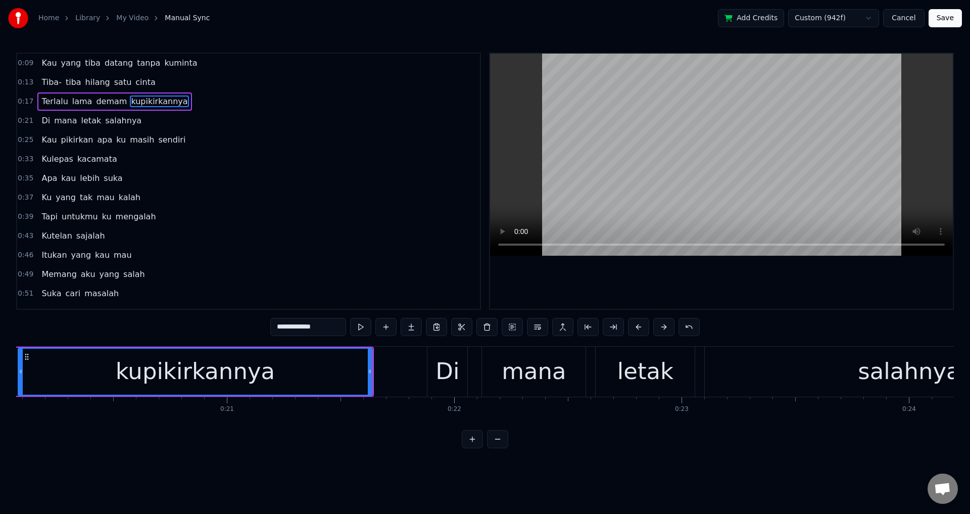
click at [701, 278] on div at bounding box center [721, 181] width 463 height 255
click at [430, 355] on div "Di" at bounding box center [447, 371] width 40 height 50
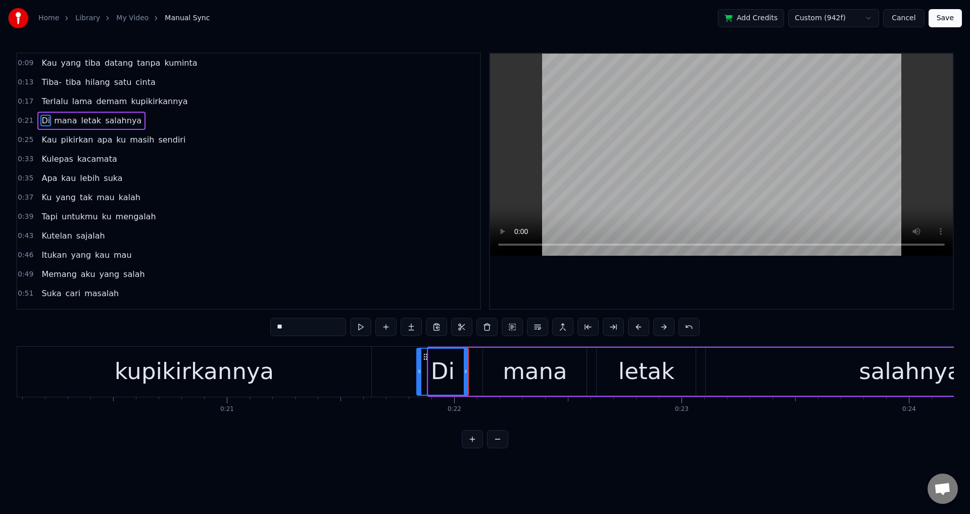
drag, startPoint x: 429, startPoint y: 359, endPoint x: 417, endPoint y: 358, distance: 12.2
click at [417, 358] on div at bounding box center [419, 371] width 4 height 46
drag, startPoint x: 417, startPoint y: 358, endPoint x: 387, endPoint y: 358, distance: 29.3
click at [387, 358] on div at bounding box center [389, 371] width 4 height 46
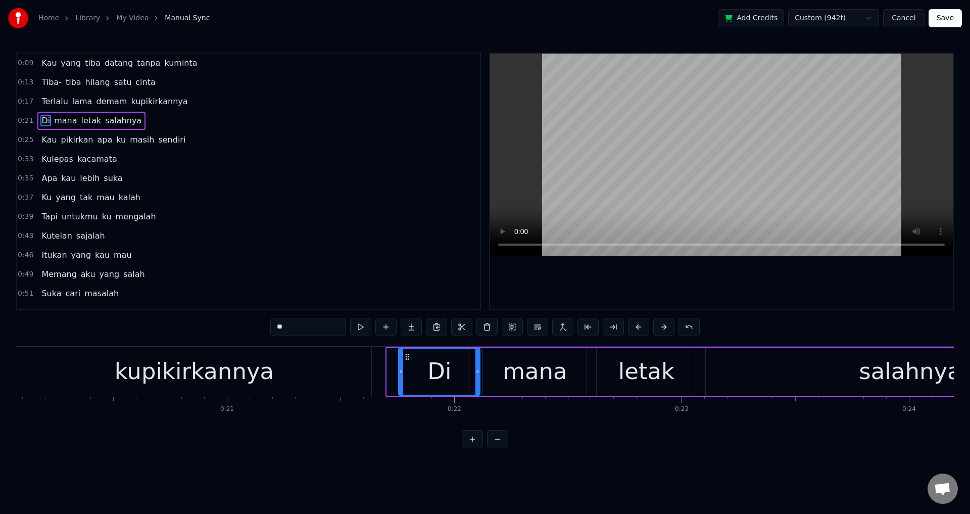
drag, startPoint x: 393, startPoint y: 357, endPoint x: 405, endPoint y: 359, distance: 11.8
click at [405, 359] on icon at bounding box center [407, 357] width 8 height 8
click at [406, 360] on div at bounding box center [405, 371] width 4 height 46
click at [410, 365] on div at bounding box center [410, 371] width 4 height 46
drag, startPoint x: 412, startPoint y: 365, endPoint x: 421, endPoint y: 365, distance: 9.1
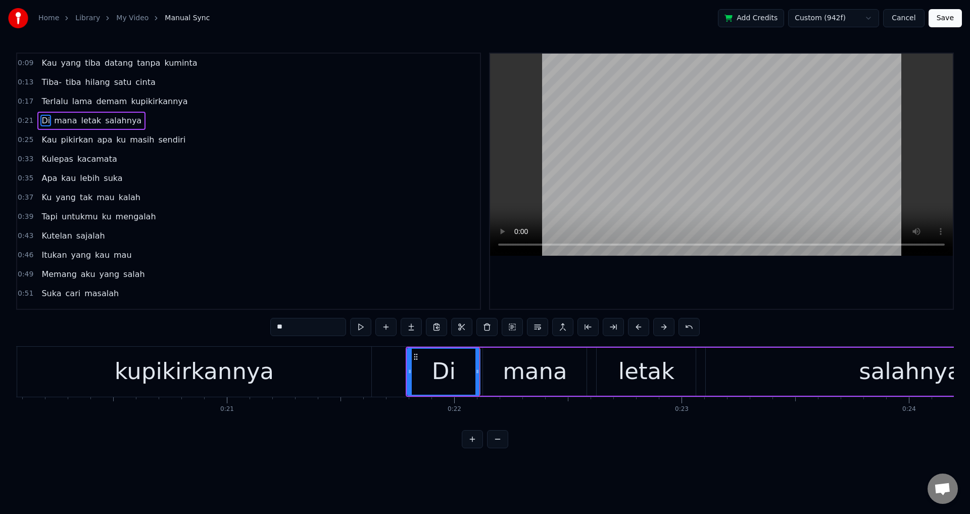
click at [421, 365] on div "Di" at bounding box center [444, 371] width 72 height 46
click at [409, 366] on div at bounding box center [410, 371] width 4 height 46
drag, startPoint x: 409, startPoint y: 366, endPoint x: 416, endPoint y: 367, distance: 7.1
click at [416, 367] on div at bounding box center [417, 371] width 4 height 46
click at [744, 321] on div "0:09 Kau yang tiba datang tanpa kuminta 0:13 Tiba- tiba hilang satu cinta 0:17 …" at bounding box center [484, 250] width 937 height 395
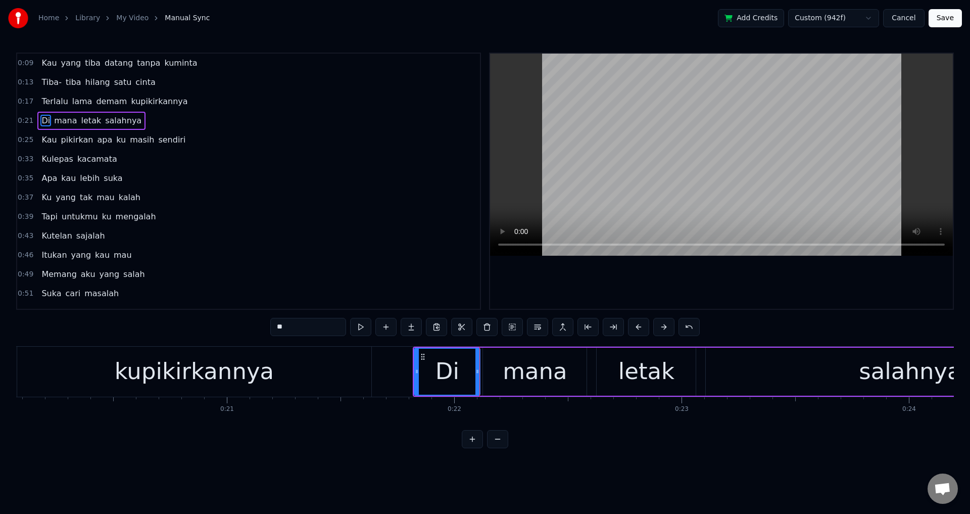
click at [442, 381] on div "Di" at bounding box center [447, 371] width 24 height 34
click at [513, 368] on div "mana" at bounding box center [534, 371] width 65 height 34
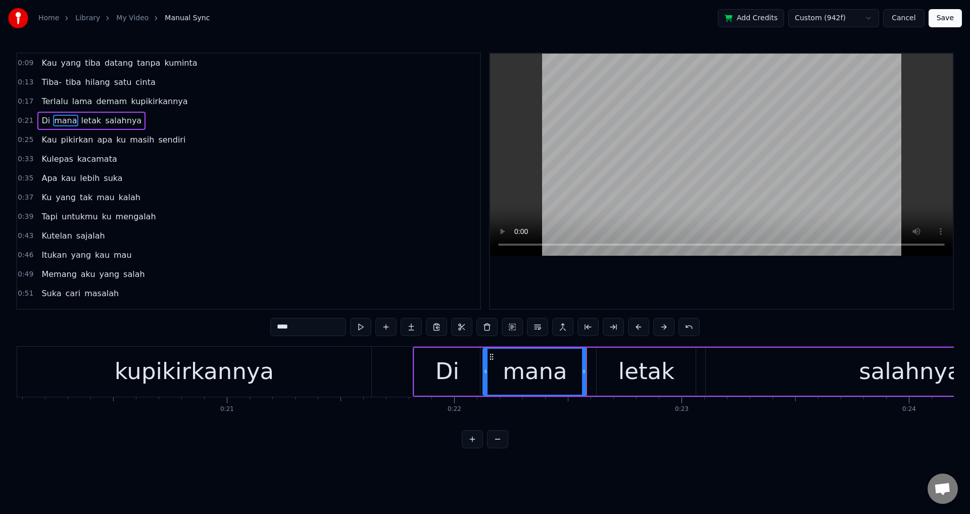
click at [493, 363] on div "mana" at bounding box center [534, 371] width 103 height 46
click at [496, 367] on div "mana" at bounding box center [534, 371] width 103 height 46
click at [418, 371] on div "Di" at bounding box center [447, 371] width 66 height 48
type input "**"
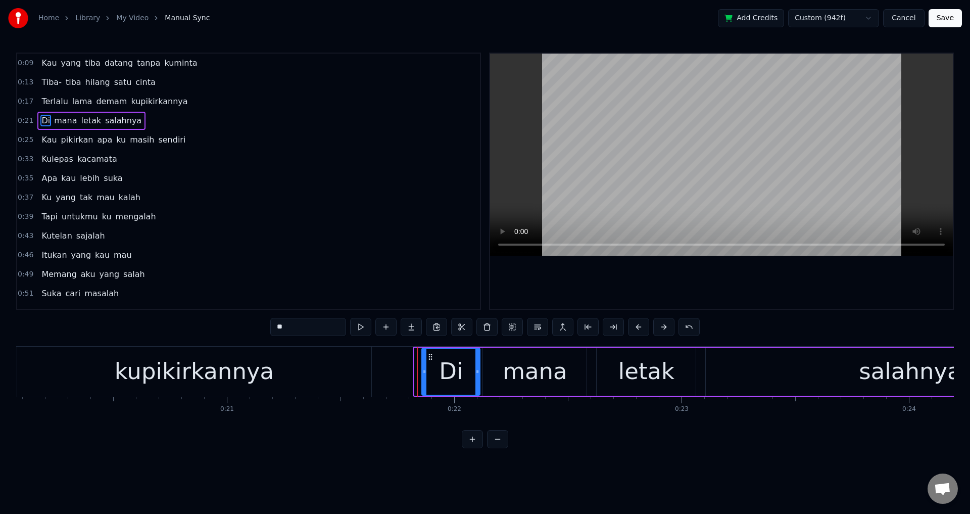
drag, startPoint x: 416, startPoint y: 370, endPoint x: 424, endPoint y: 370, distance: 7.6
click at [424, 370] on circle at bounding box center [424, 370] width 1 height 1
click at [589, 370] on div "Di mana letak salahnya" at bounding box center [767, 371] width 695 height 50
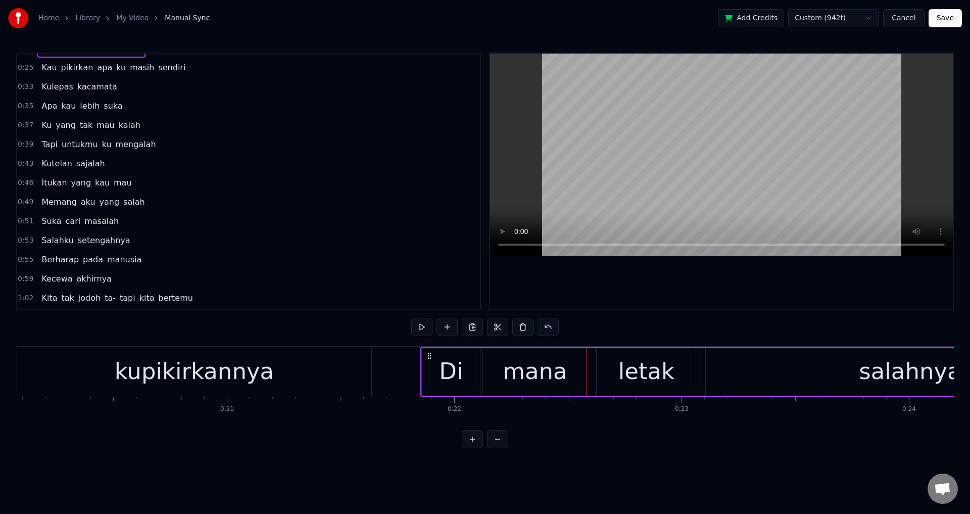
scroll to position [86, 0]
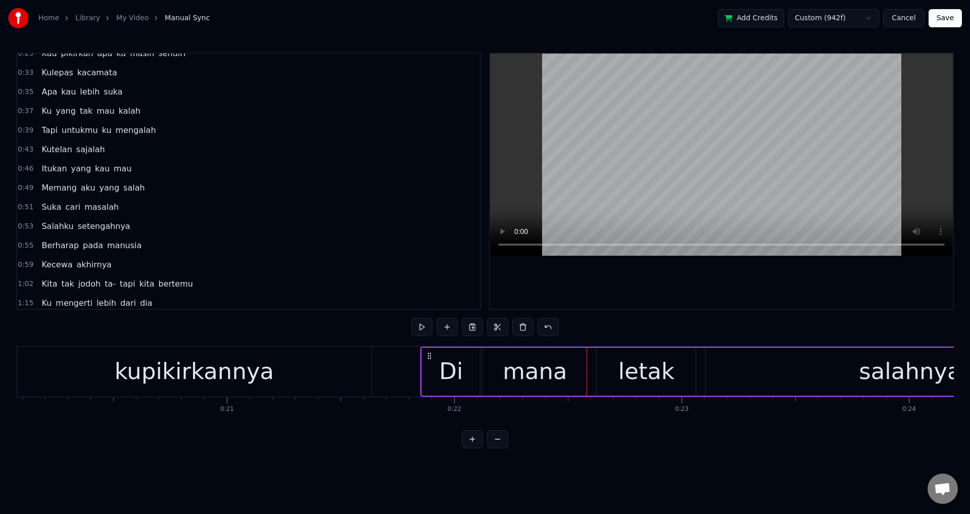
click at [494, 448] on button at bounding box center [497, 439] width 21 height 18
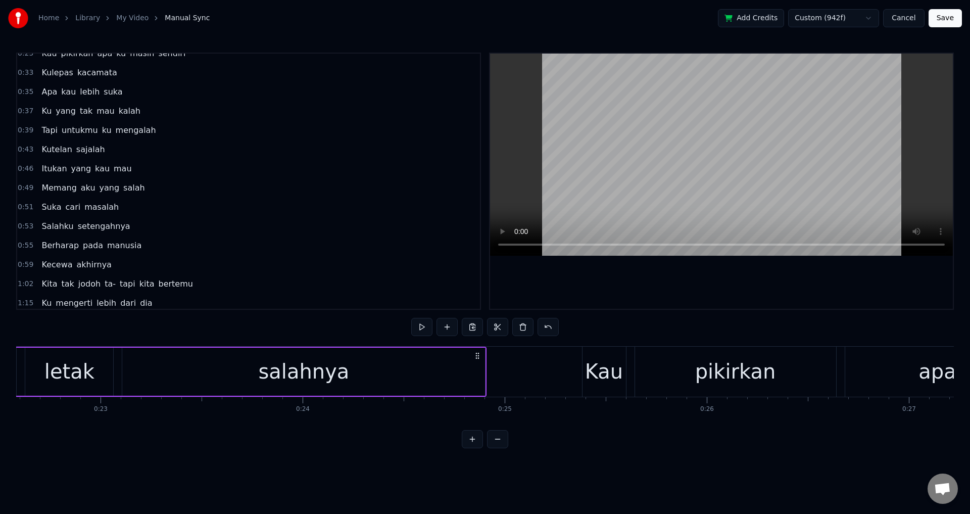
click at [494, 448] on button at bounding box center [497, 439] width 21 height 18
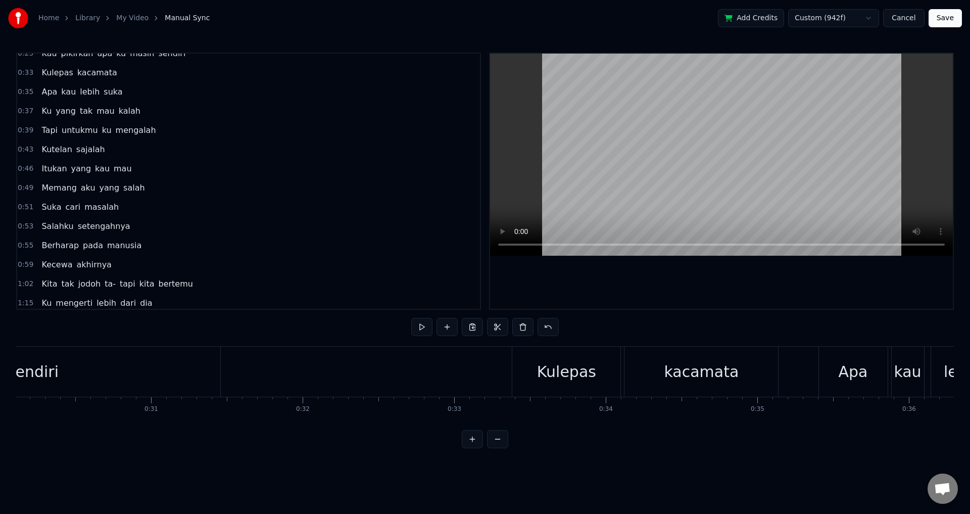
click at [494, 448] on button at bounding box center [497, 439] width 21 height 18
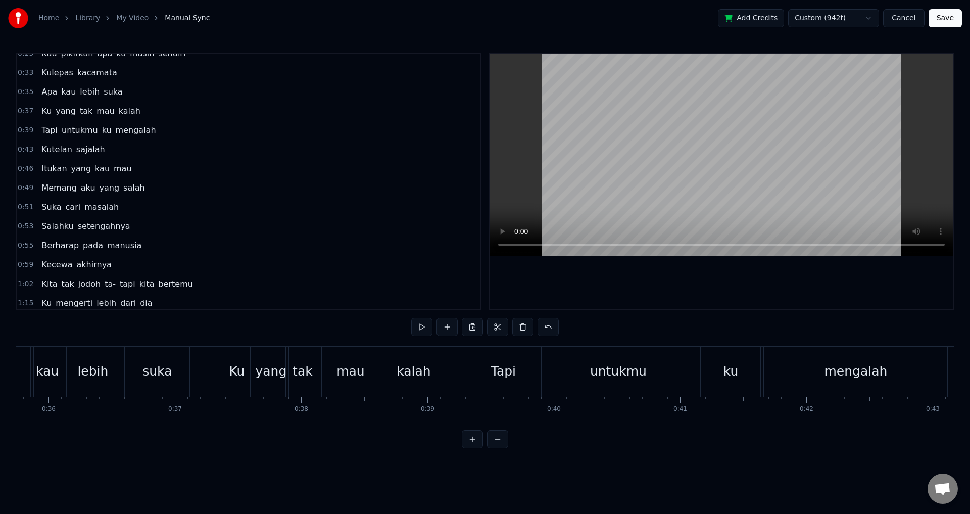
click at [493, 448] on button at bounding box center [497, 439] width 21 height 18
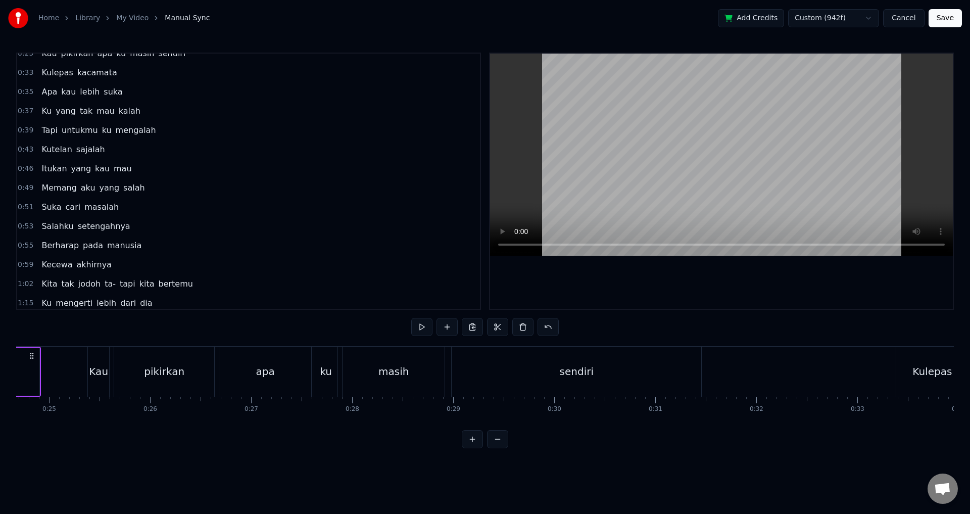
click at [493, 448] on button at bounding box center [497, 439] width 21 height 18
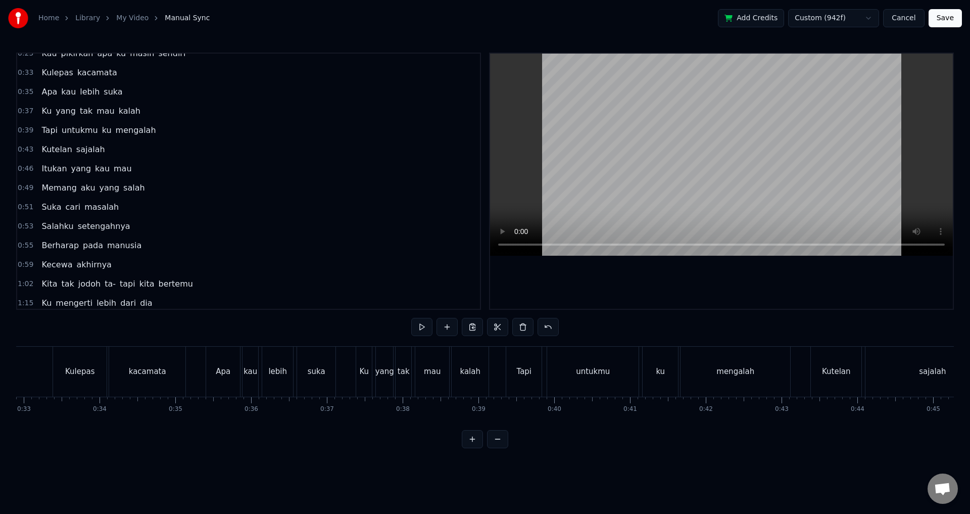
click at [493, 448] on button at bounding box center [497, 439] width 21 height 18
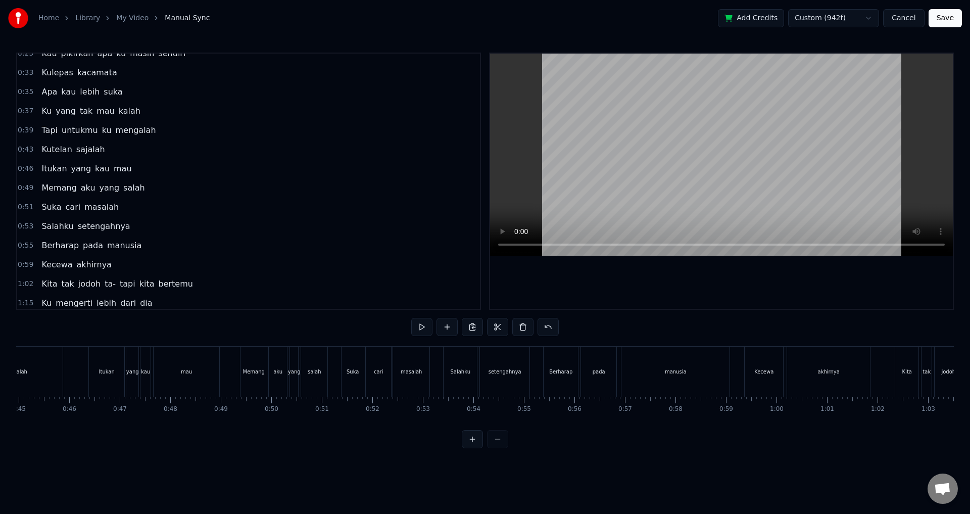
click at [493, 448] on div at bounding box center [485, 439] width 46 height 18
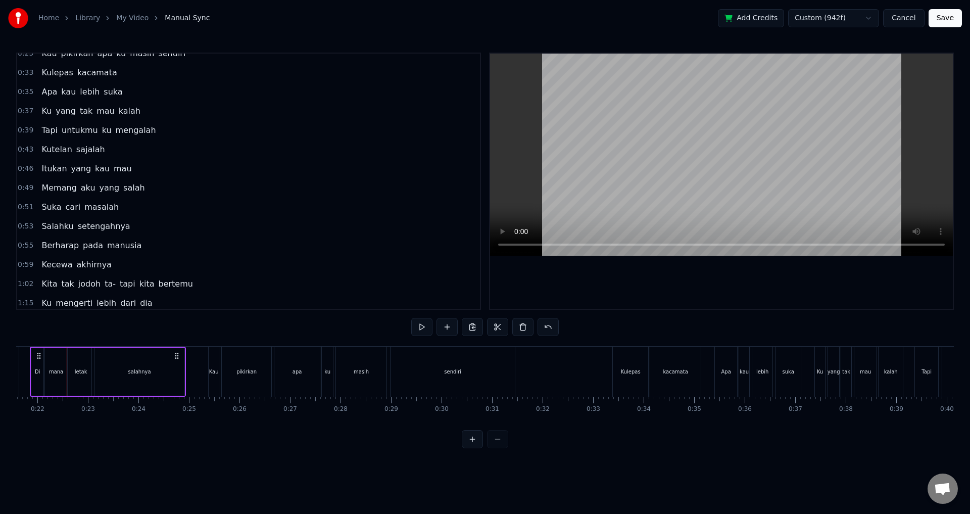
click at [493, 448] on div at bounding box center [485, 439] width 46 height 18
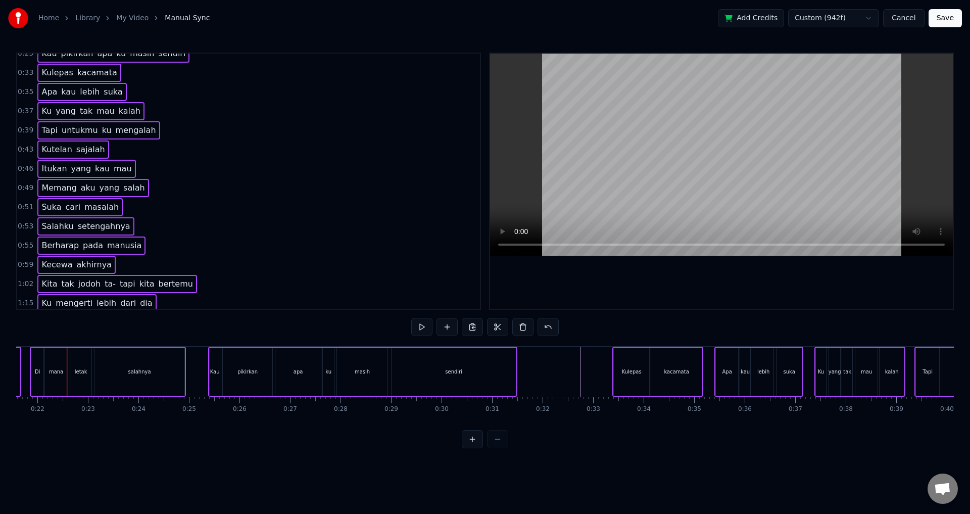
click at [469, 447] on button at bounding box center [472, 439] width 21 height 18
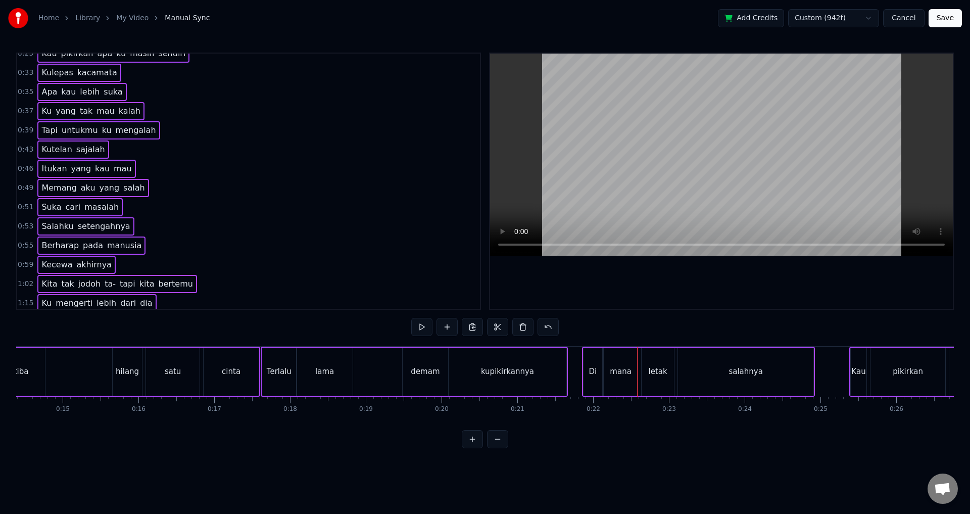
click at [469, 447] on button at bounding box center [472, 439] width 21 height 18
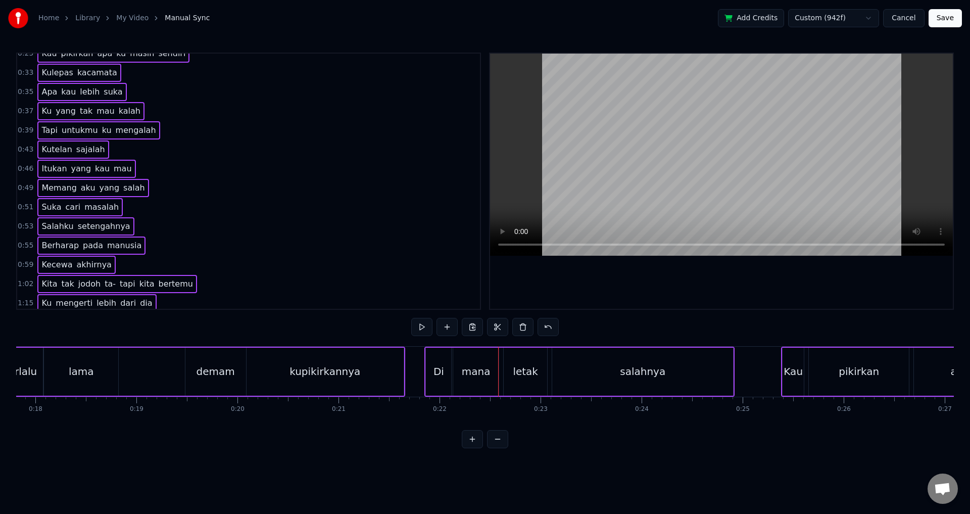
click at [469, 447] on button at bounding box center [472, 439] width 21 height 18
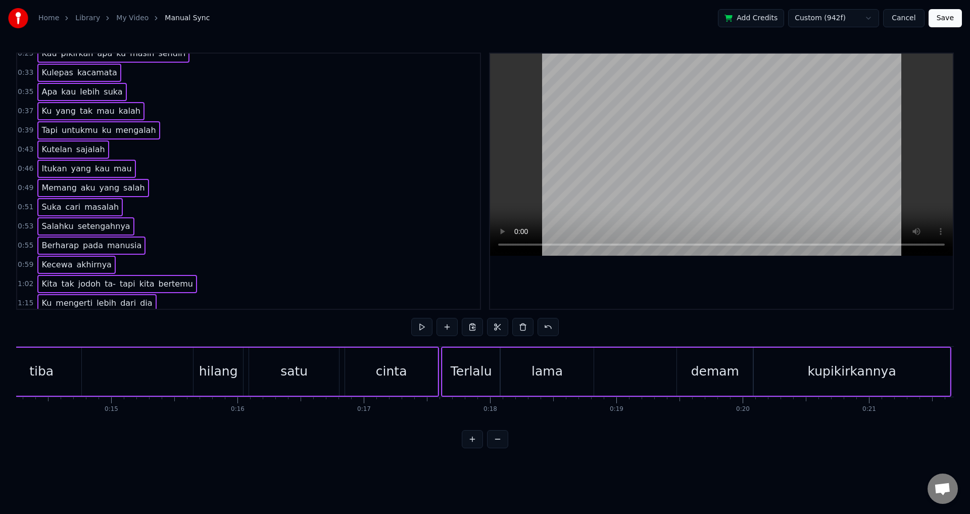
click at [469, 447] on button at bounding box center [472, 439] width 21 height 18
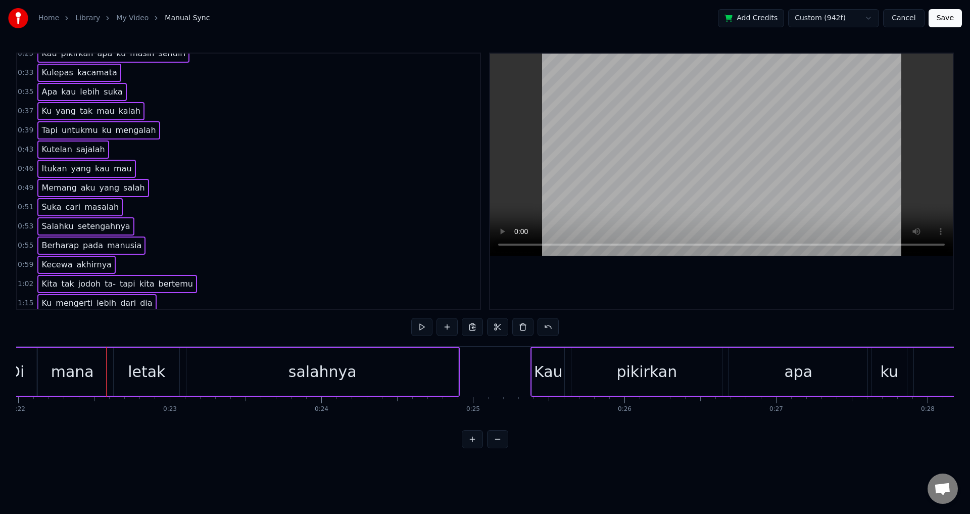
scroll to position [0, 3371]
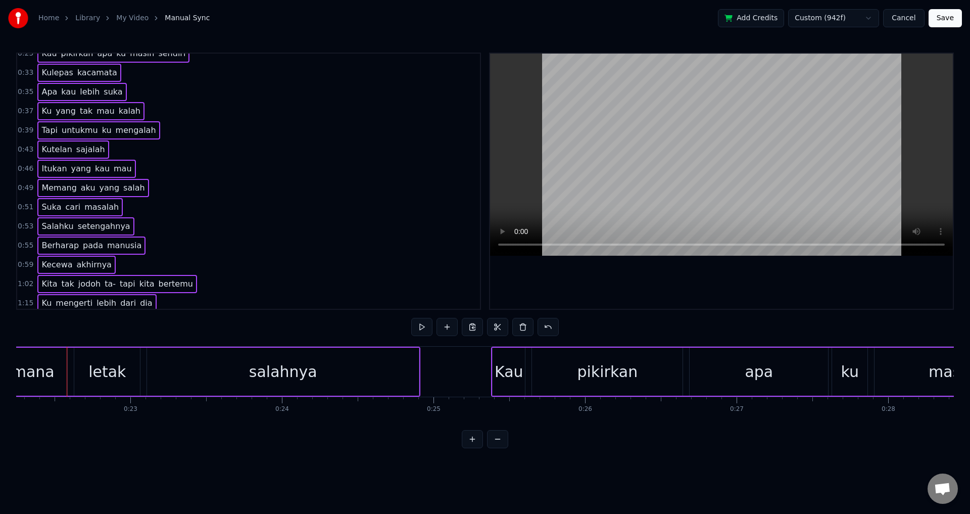
click at [655, 320] on div "0:09 Kau yang tiba datang tanpa kuminta 0:13 Tiba- tiba hilang satu cinta 0:17 …" at bounding box center [484, 250] width 937 height 395
click at [617, 306] on div at bounding box center [721, 181] width 463 height 255
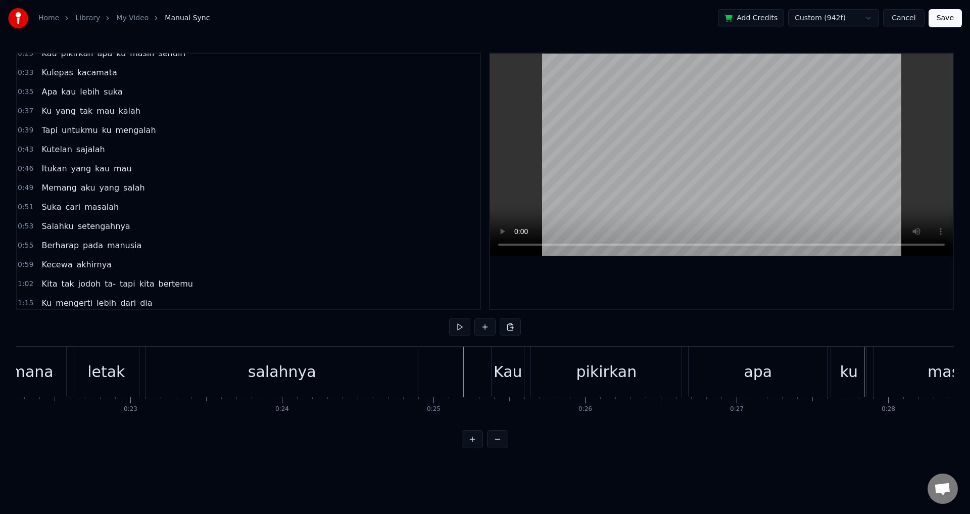
click at [512, 362] on div "Kau" at bounding box center [507, 371] width 29 height 23
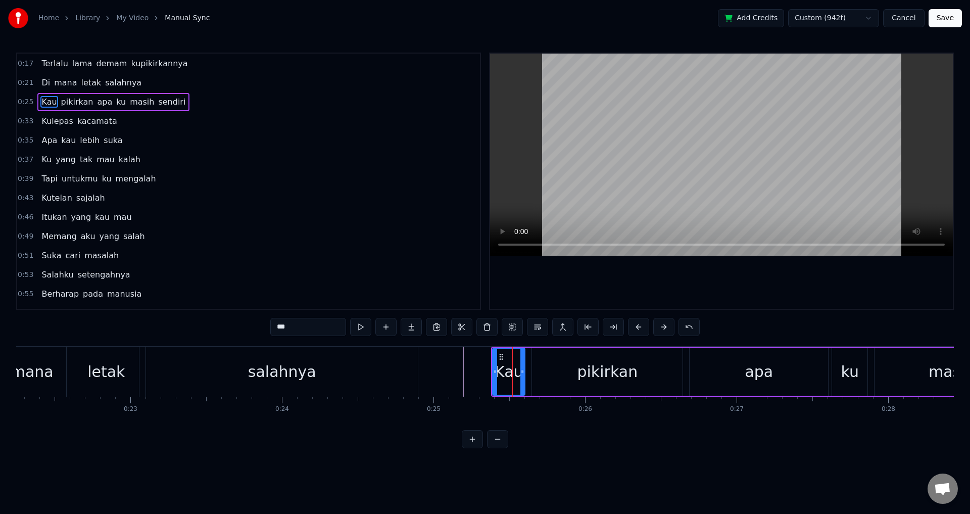
scroll to position [0, 0]
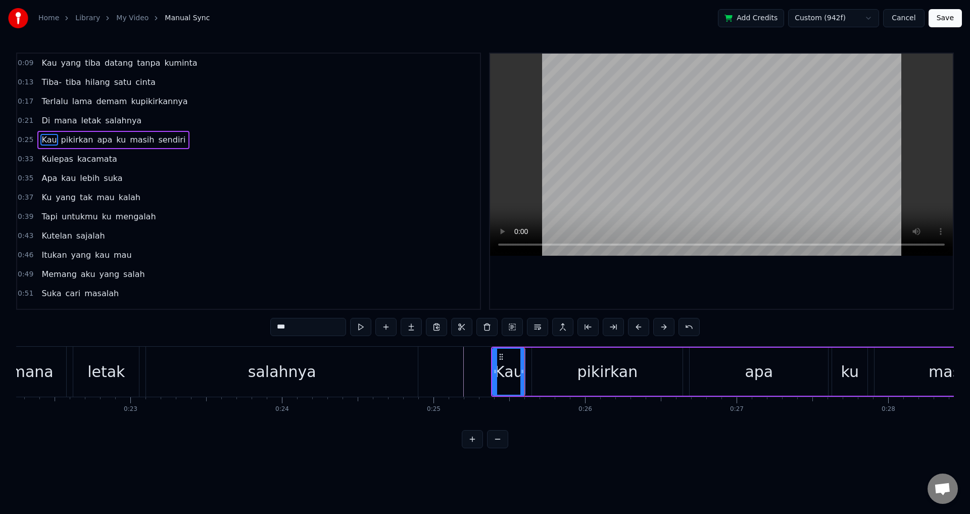
click at [778, 303] on div at bounding box center [721, 181] width 463 height 255
click at [760, 289] on div at bounding box center [721, 181] width 463 height 255
click at [686, 289] on div at bounding box center [721, 181] width 463 height 255
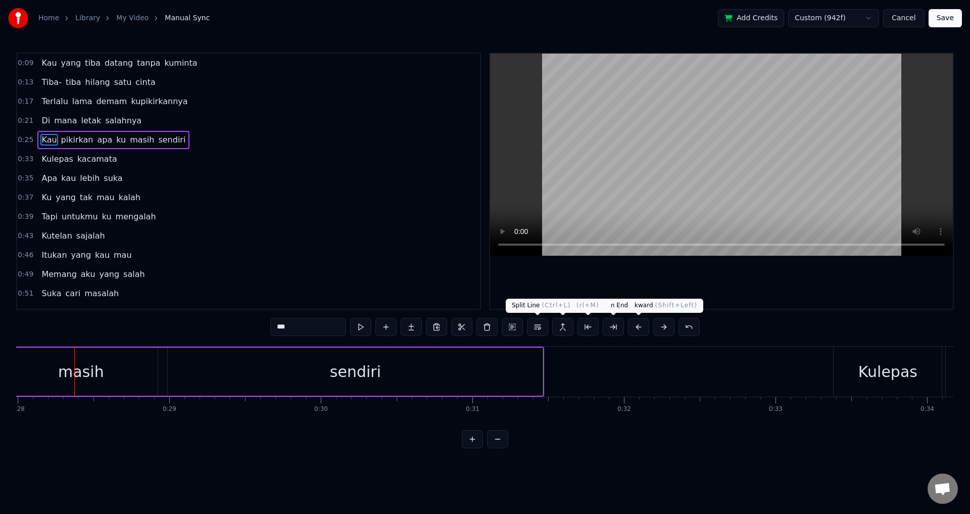
scroll to position [0, 4248]
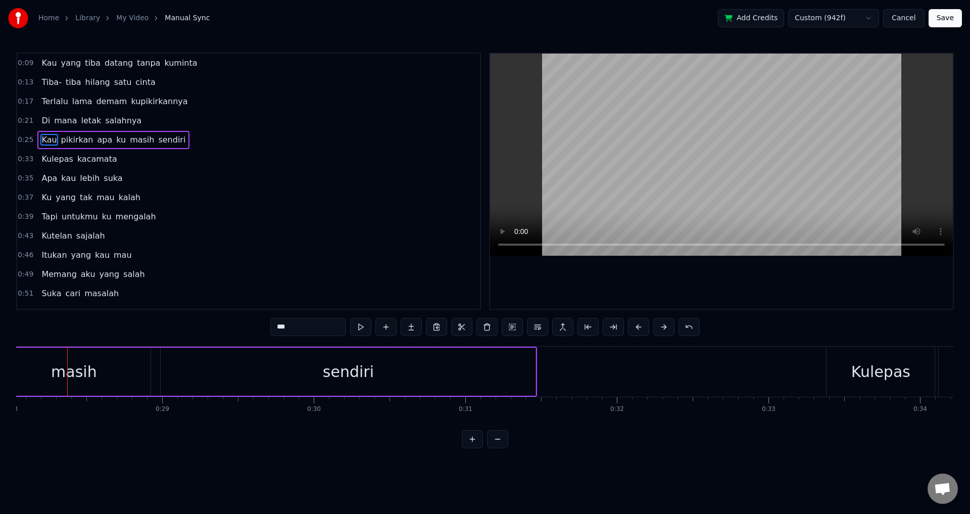
click at [53, 118] on span "mana" at bounding box center [65, 121] width 25 height 12
type input "****"
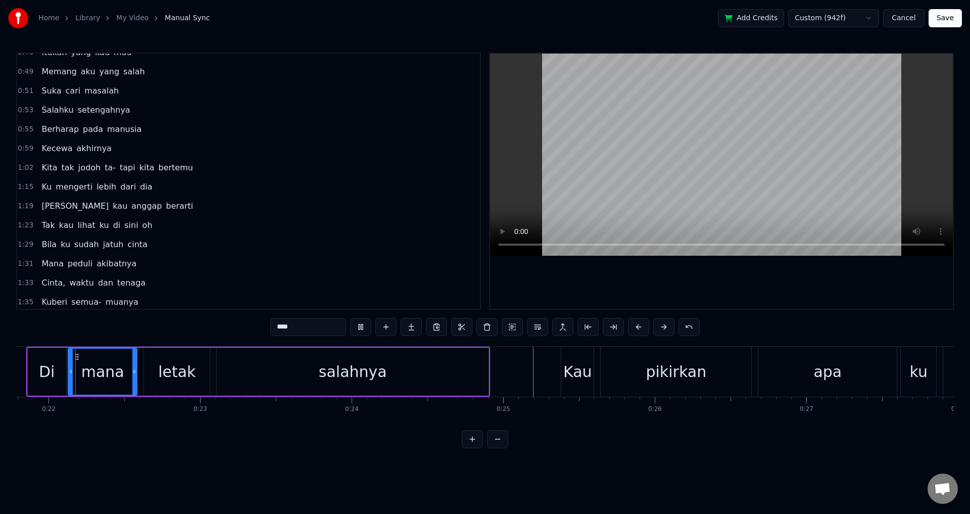
scroll to position [223, 0]
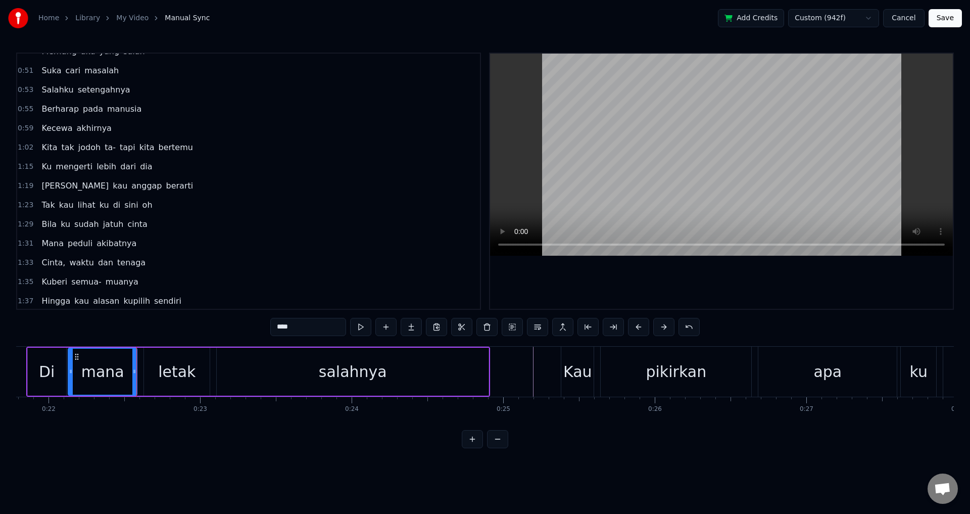
click at [572, 282] on div at bounding box center [721, 181] width 463 height 255
click at [605, 280] on div at bounding box center [721, 181] width 463 height 255
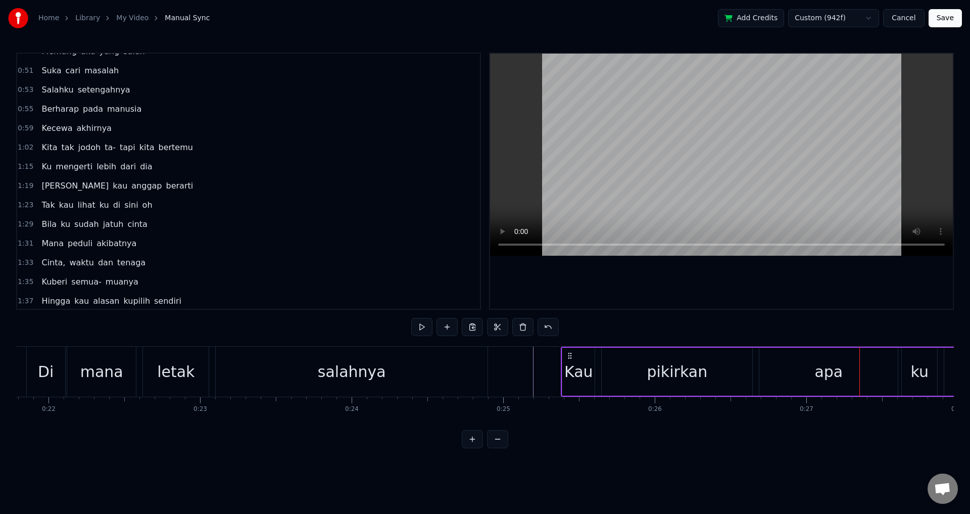
drag, startPoint x: 549, startPoint y: 303, endPoint x: 537, endPoint y: 300, distance: 12.0
click at [537, 300] on div at bounding box center [721, 181] width 463 height 255
click at [519, 275] on div at bounding box center [721, 181] width 463 height 255
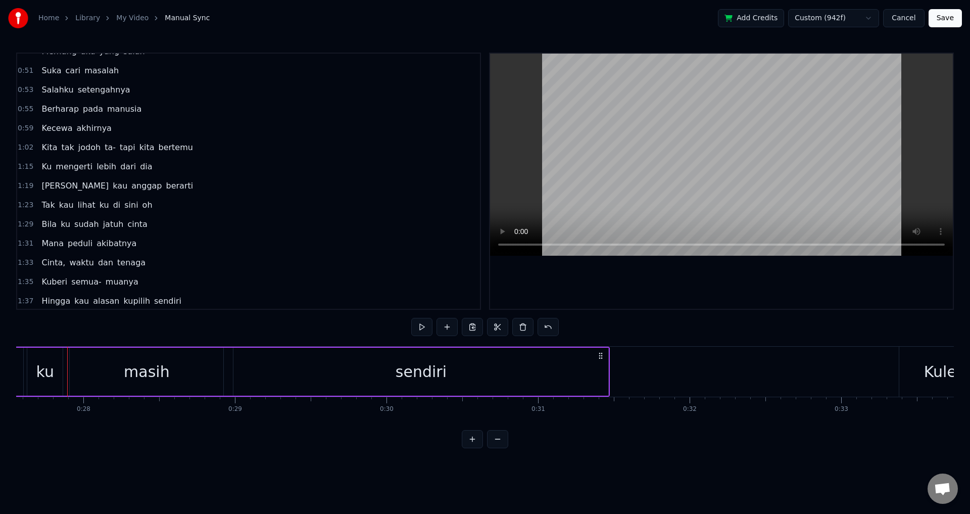
scroll to position [0, 4176]
click at [543, 277] on div at bounding box center [721, 181] width 463 height 255
click at [555, 278] on div at bounding box center [721, 181] width 463 height 255
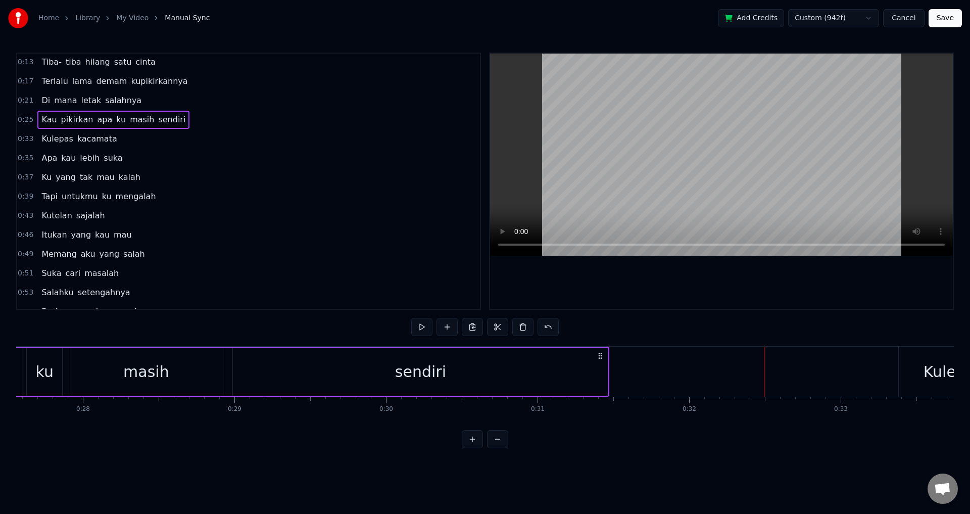
scroll to position [0, 0]
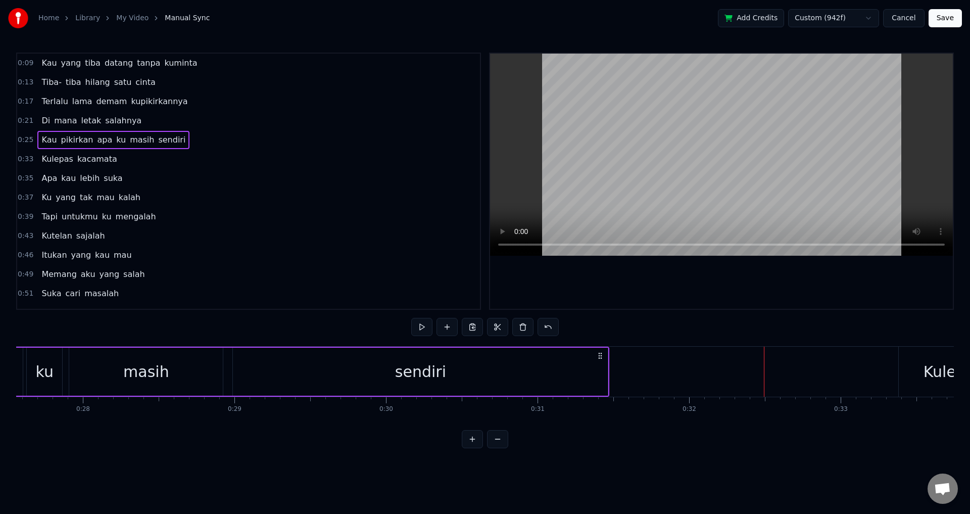
click at [28, 137] on span "0:25" at bounding box center [26, 140] width 16 height 10
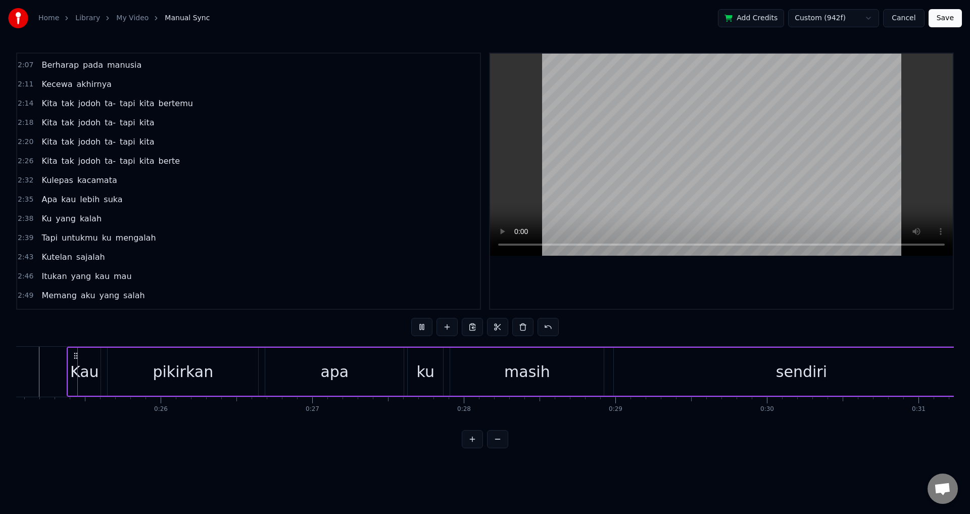
scroll to position [668, 0]
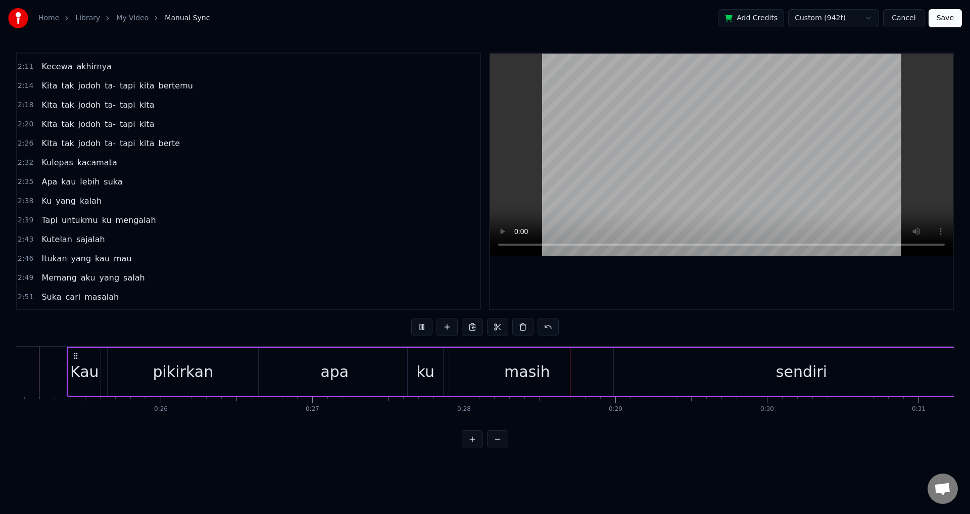
click at [257, 359] on div "pikirkan" at bounding box center [183, 371] width 150 height 48
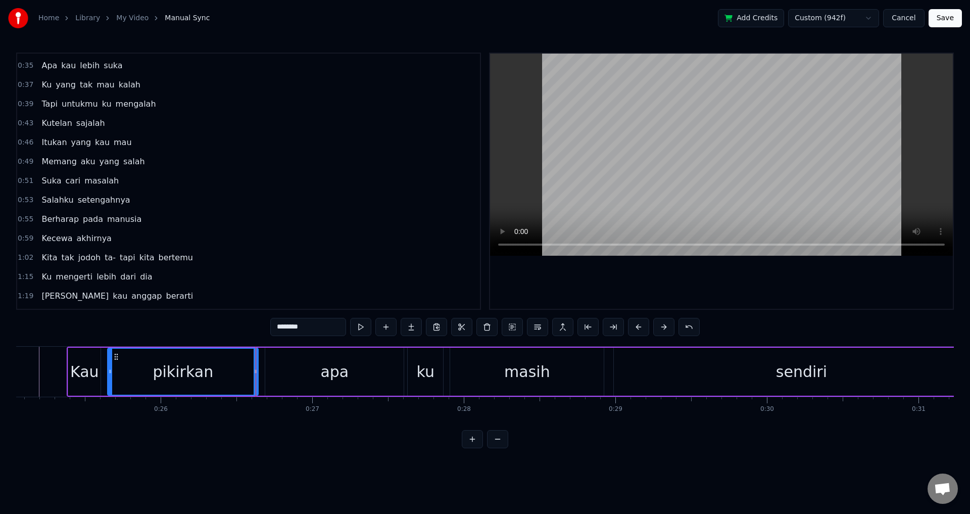
scroll to position [11, 0]
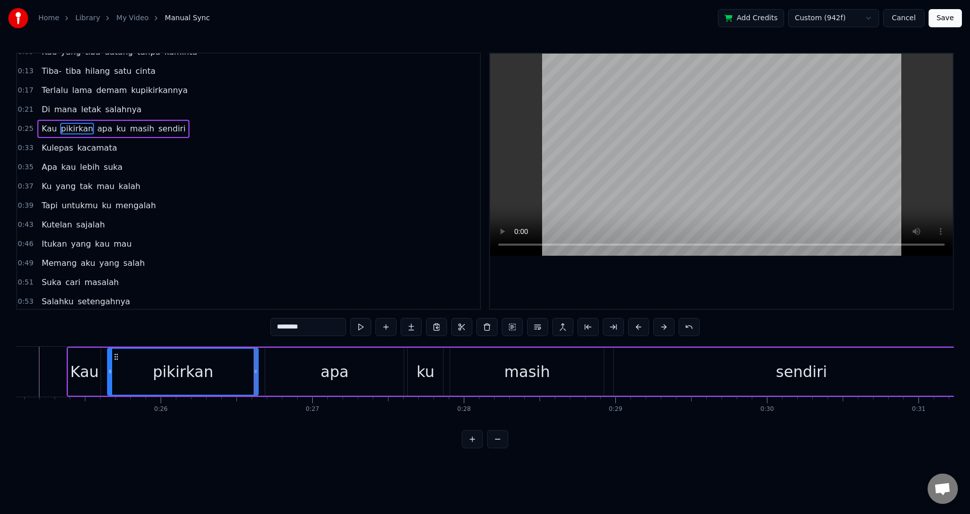
click at [279, 365] on div "apa" at bounding box center [334, 371] width 138 height 48
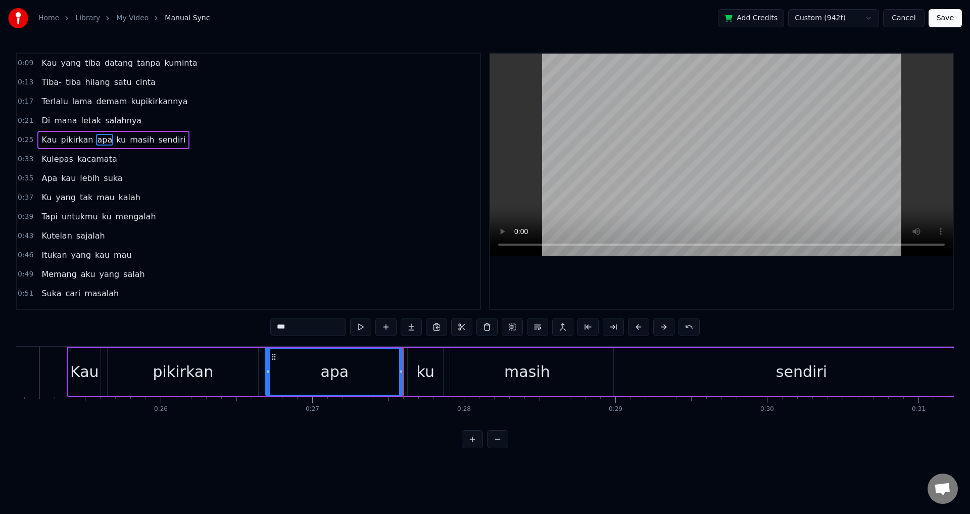
click at [589, 288] on div at bounding box center [721, 181] width 463 height 255
click at [599, 370] on div "masih" at bounding box center [527, 371] width 154 height 48
type input "*****"
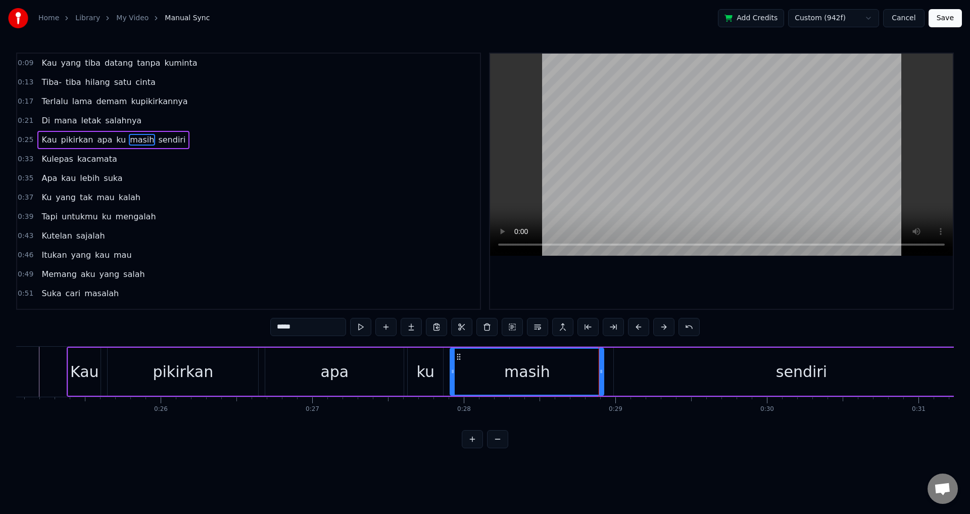
click at [609, 366] on div "Kau pikirkan apa ku masih sendiri" at bounding box center [528, 371] width 923 height 50
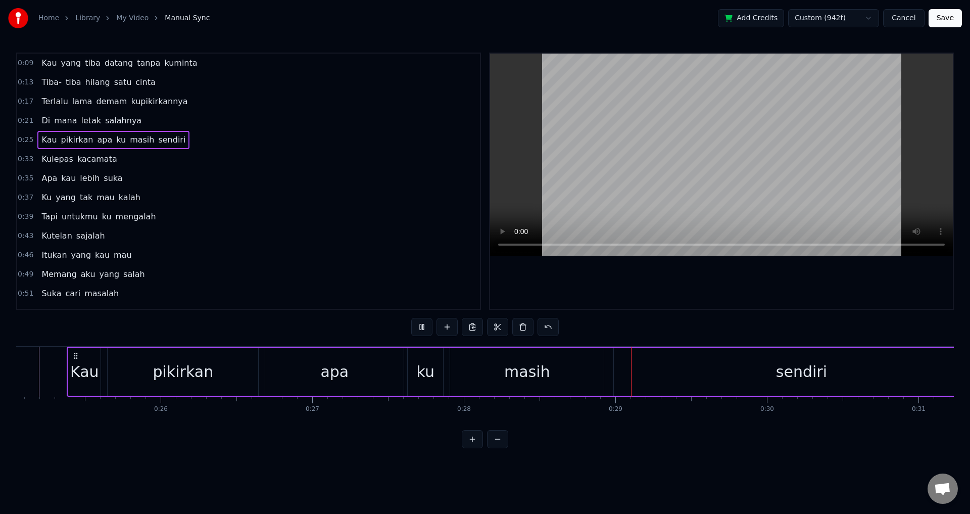
click at [623, 364] on div "sendiri" at bounding box center [801, 371] width 375 height 48
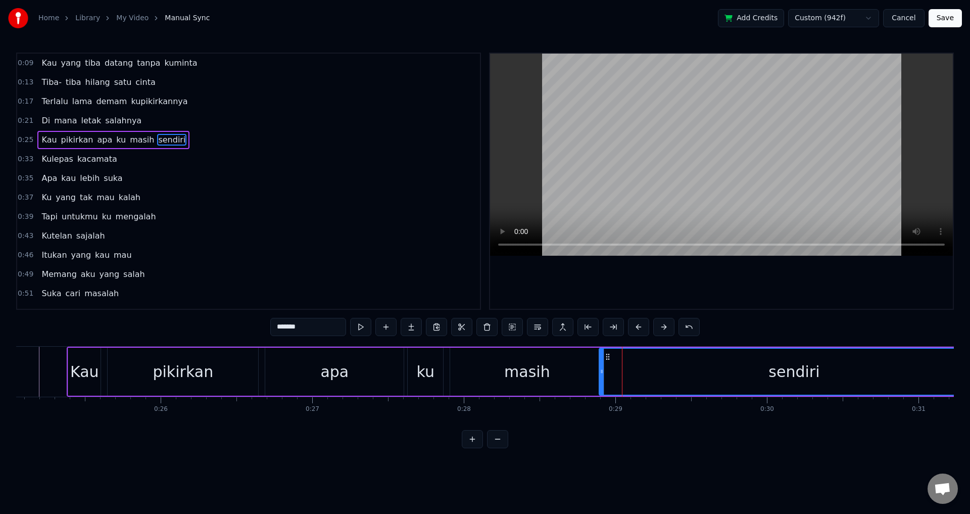
drag, startPoint x: 615, startPoint y: 364, endPoint x: 601, endPoint y: 363, distance: 14.1
click at [601, 364] on div at bounding box center [601, 371] width 4 height 46
click at [789, 311] on div "0:09 Kau yang tiba datang tanpa kuminta 0:13 Tiba- tiba hilang satu cinta 0:17 …" at bounding box center [484, 250] width 937 height 395
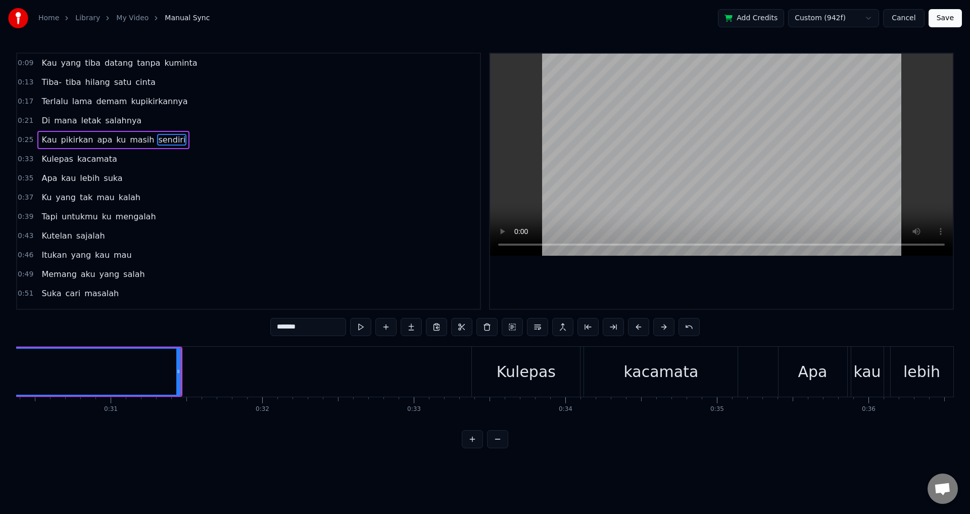
scroll to position [0, 4637]
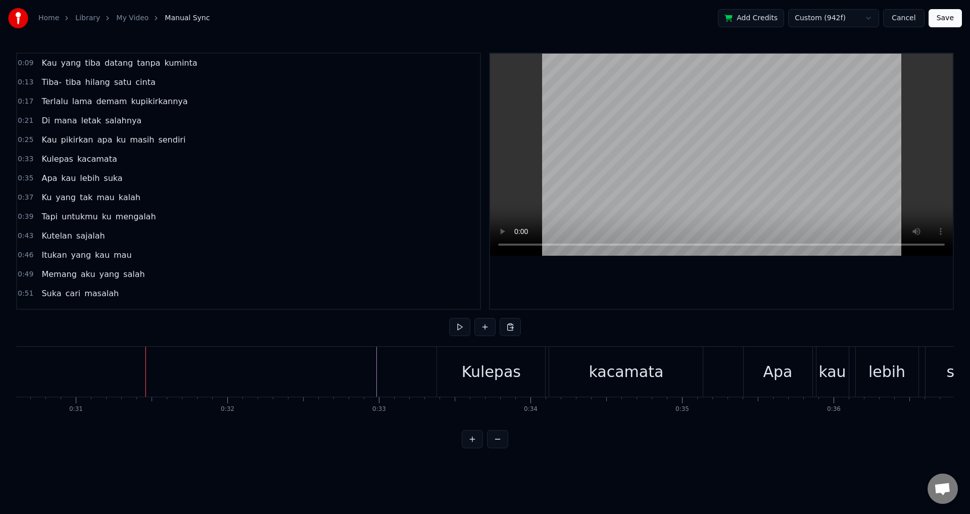
click at [578, 275] on div at bounding box center [721, 181] width 463 height 255
click at [632, 283] on div at bounding box center [721, 181] width 463 height 255
click at [478, 380] on div "Kulepas" at bounding box center [491, 371] width 59 height 23
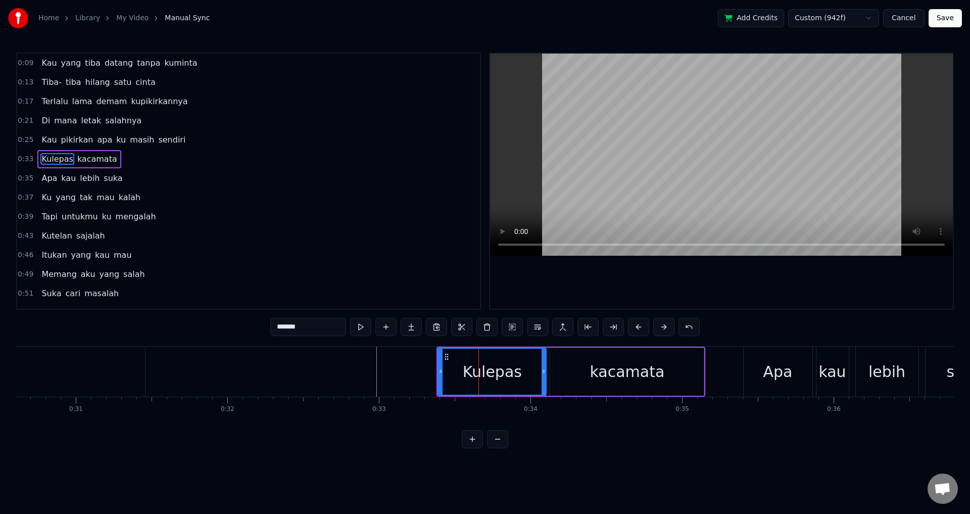
click at [547, 369] on div "Kulepas kacamata" at bounding box center [570, 371] width 269 height 50
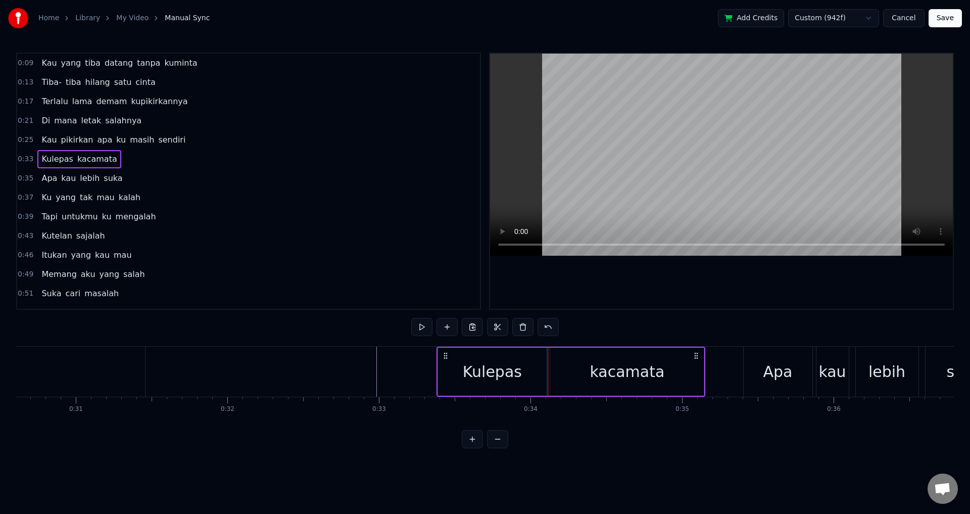
drag, startPoint x: 473, startPoint y: 373, endPoint x: 465, endPoint y: 373, distance: 8.1
click at [465, 373] on div "Kulepas" at bounding box center [492, 371] width 108 height 48
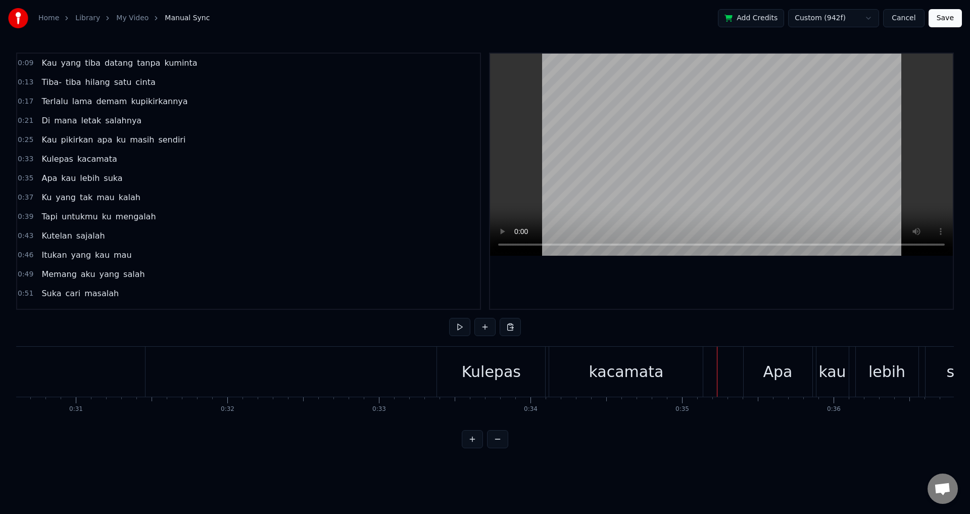
click at [635, 375] on div "kacamata" at bounding box center [625, 371] width 75 height 23
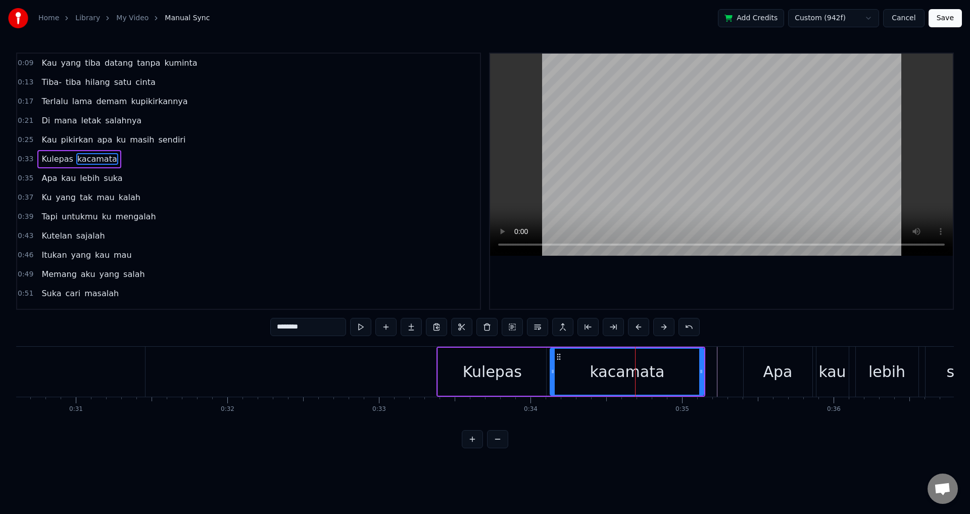
click at [547, 373] on div "Kulepas kacamata" at bounding box center [570, 371] width 269 height 50
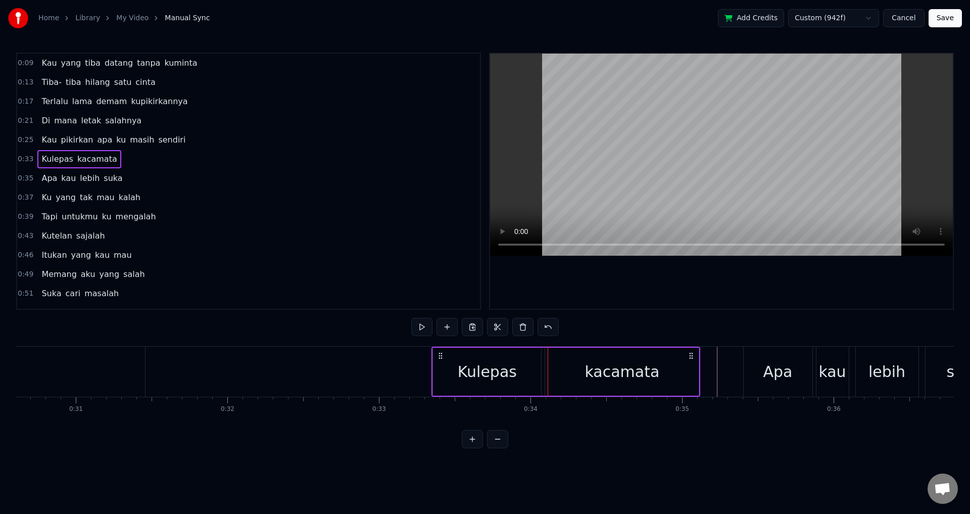
drag, startPoint x: 444, startPoint y: 354, endPoint x: 439, endPoint y: 354, distance: 5.1
click at [439, 354] on icon at bounding box center [440, 355] width 8 height 8
click at [749, 309] on div at bounding box center [721, 181] width 465 height 257
click at [732, 304] on div at bounding box center [721, 181] width 463 height 255
click at [747, 372] on div "Apa" at bounding box center [777, 371] width 69 height 50
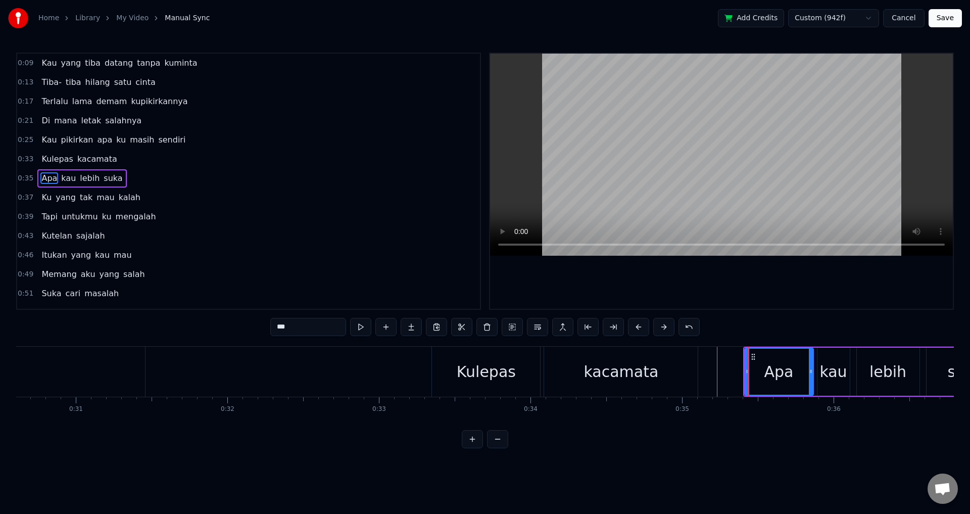
click at [814, 363] on div "Apa kau lebih suka" at bounding box center [874, 371] width 263 height 50
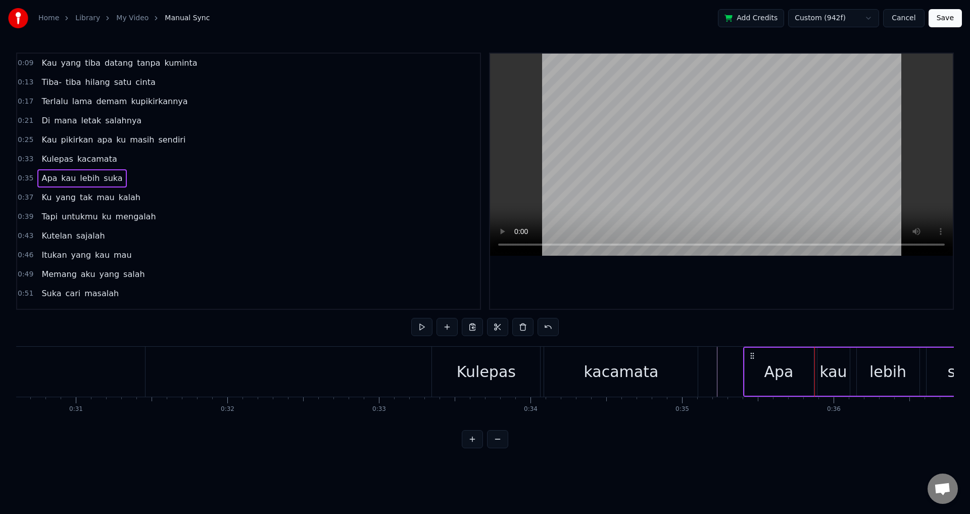
click at [749, 353] on icon at bounding box center [752, 355] width 8 height 8
drag, startPoint x: 751, startPoint y: 355, endPoint x: 744, endPoint y: 354, distance: 7.6
click at [744, 354] on icon at bounding box center [744, 355] width 8 height 8
click at [744, 296] on div at bounding box center [721, 181] width 463 height 255
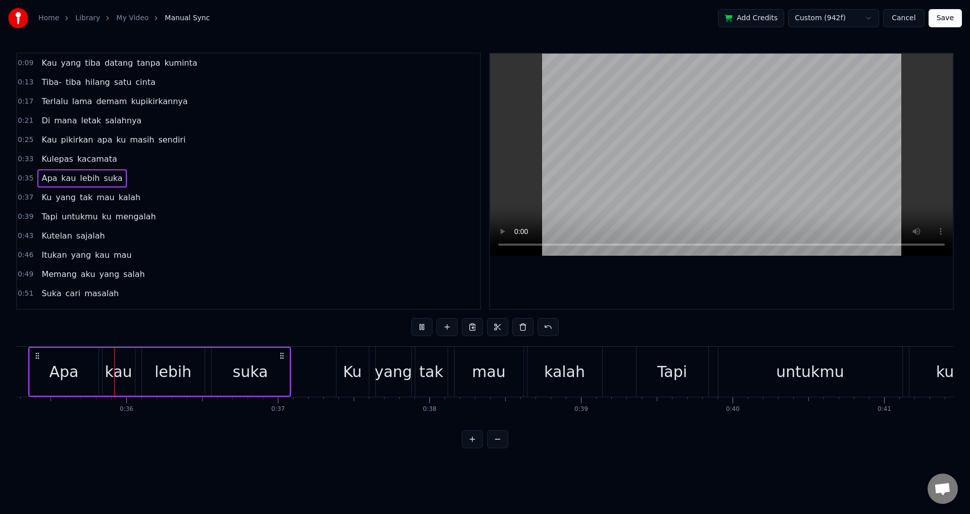
scroll to position [0, 5338]
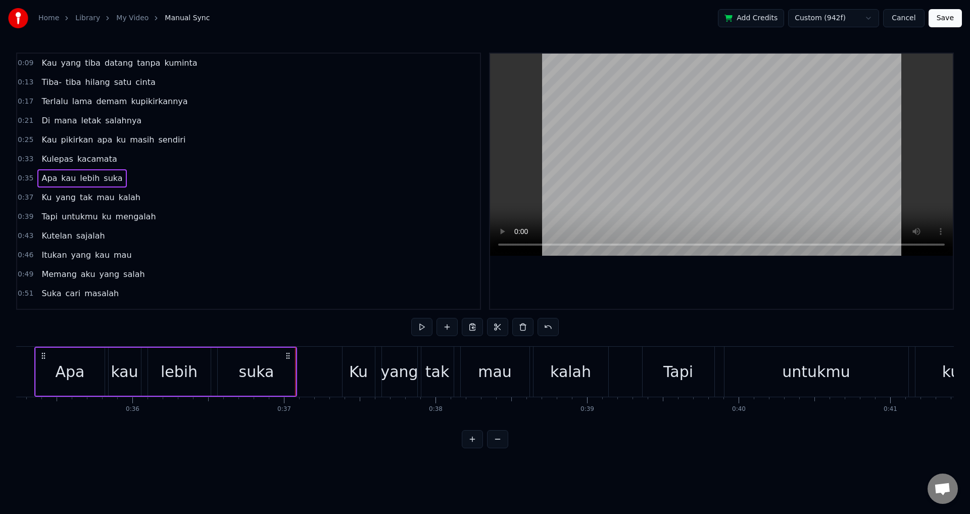
click at [358, 375] on div "Ku" at bounding box center [358, 371] width 19 height 23
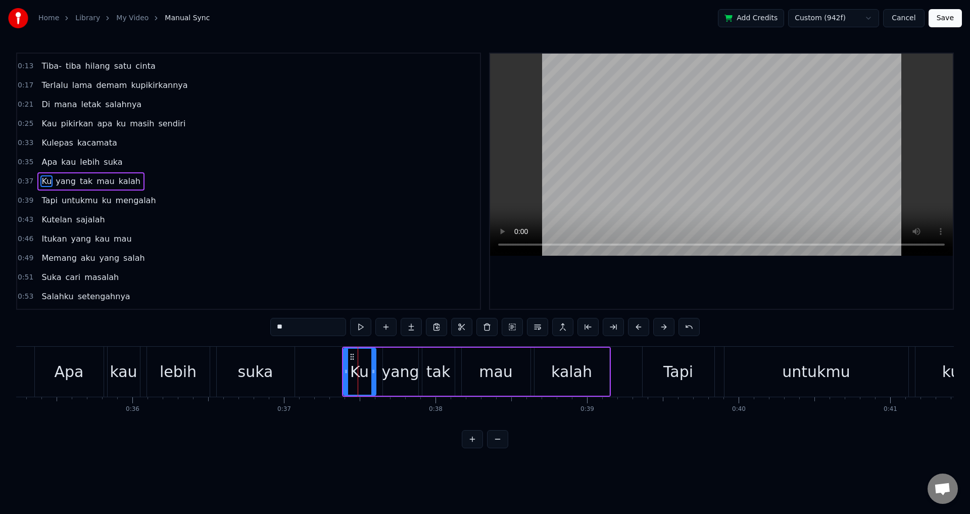
click at [379, 371] on div "Ku yang tak mau kalah" at bounding box center [476, 371] width 269 height 50
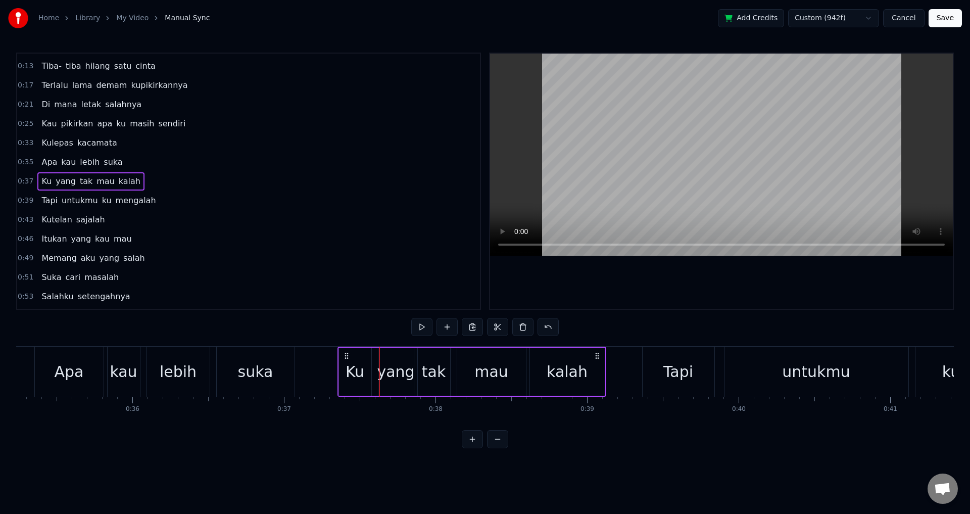
click at [345, 356] on icon at bounding box center [346, 355] width 8 height 8
click at [660, 372] on div "Tapi" at bounding box center [678, 371] width 72 height 50
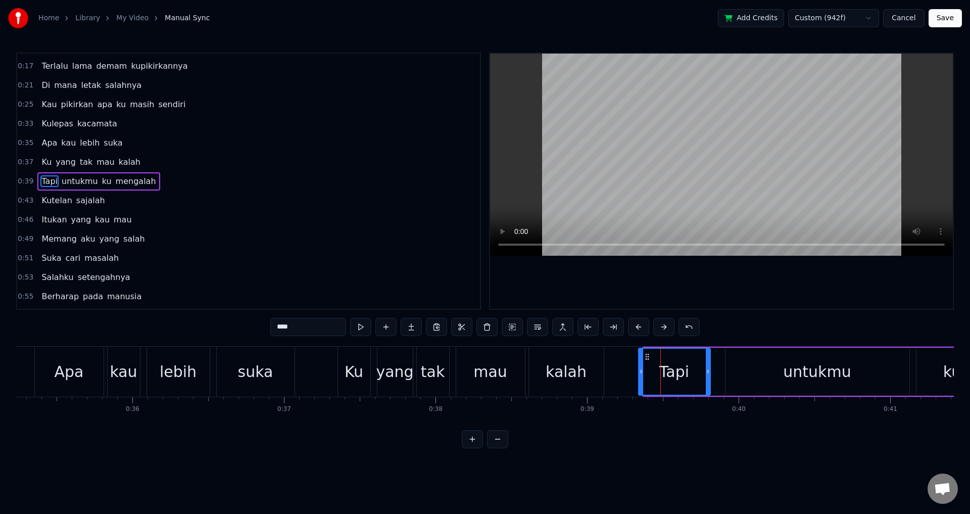
drag, startPoint x: 652, startPoint y: 353, endPoint x: 647, endPoint y: 354, distance: 5.3
click at [647, 354] on icon at bounding box center [647, 357] width 8 height 8
click at [719, 367] on div "Tapi untukmu ku mengalah" at bounding box center [928, 371] width 572 height 50
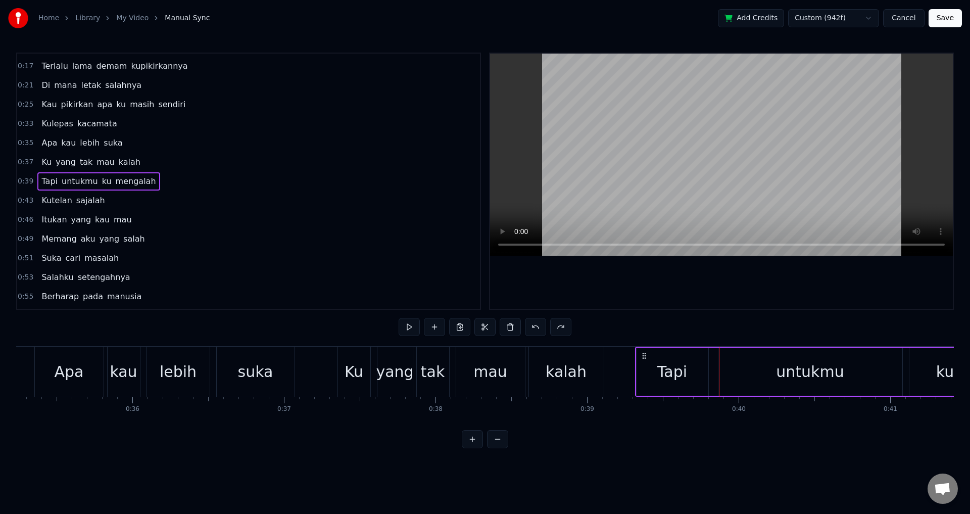
drag, startPoint x: 650, startPoint y: 353, endPoint x: 643, endPoint y: 353, distance: 7.1
click at [643, 353] on icon at bounding box center [644, 355] width 8 height 8
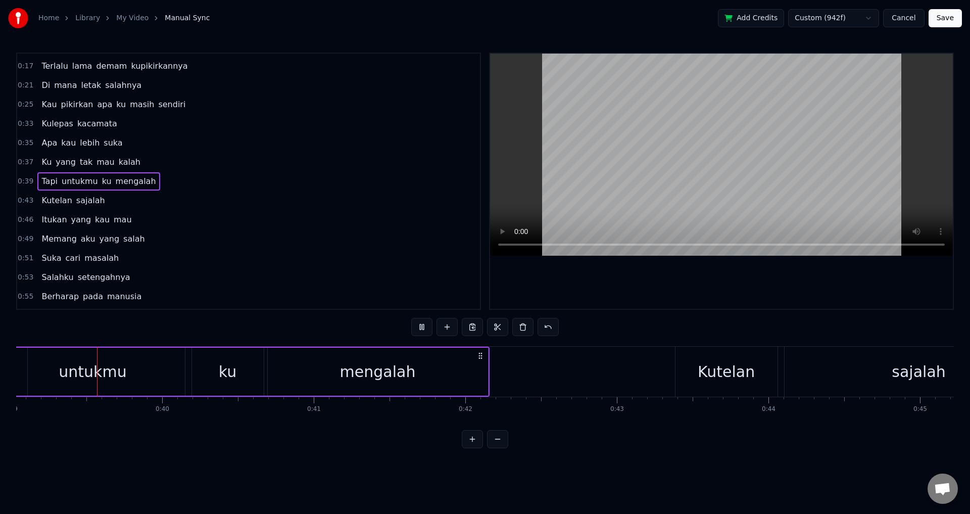
scroll to position [0, 5906]
click at [261, 328] on div "0:09 Kau yang tiba datang tanpa kuminta 0:13 Tiba- tiba hilang satu cinta 0:17 …" at bounding box center [484, 250] width 937 height 395
click at [29, 180] on span "0:38" at bounding box center [26, 181] width 16 height 10
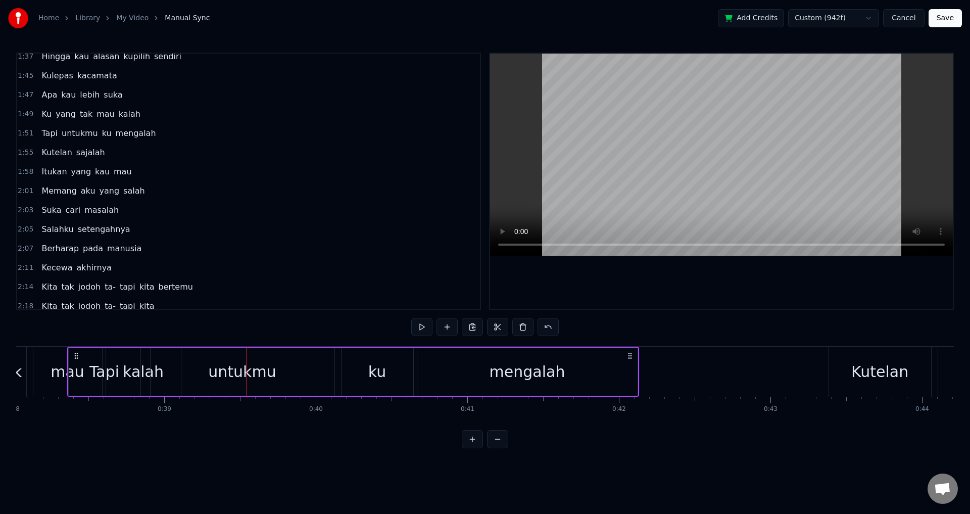
scroll to position [481, 0]
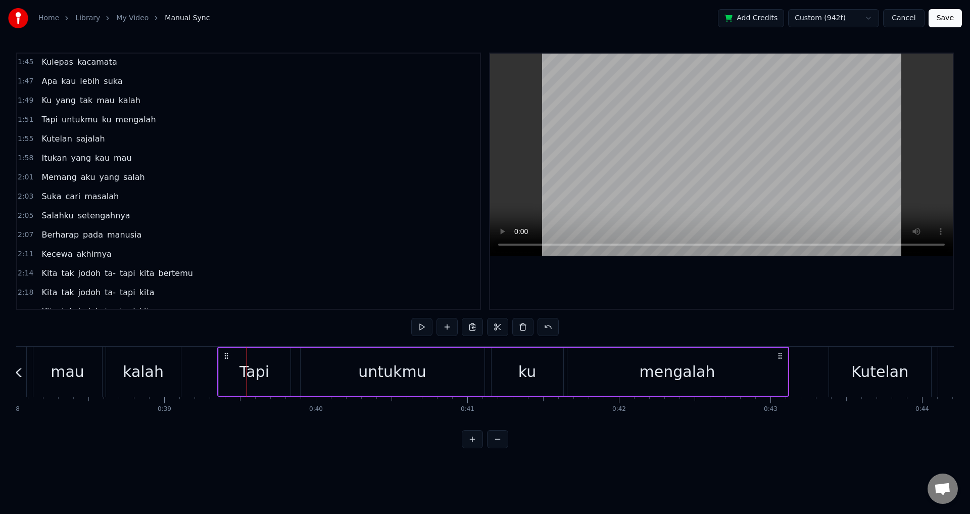
drag, startPoint x: 76, startPoint y: 353, endPoint x: 225, endPoint y: 354, distance: 149.0
click at [225, 355] on icon at bounding box center [226, 355] width 8 height 8
click at [191, 330] on div "0:09 Kau yang tiba datang tanpa kuminta 0:13 Tiba- tiba hilang satu cinta 0:17 …" at bounding box center [484, 250] width 937 height 395
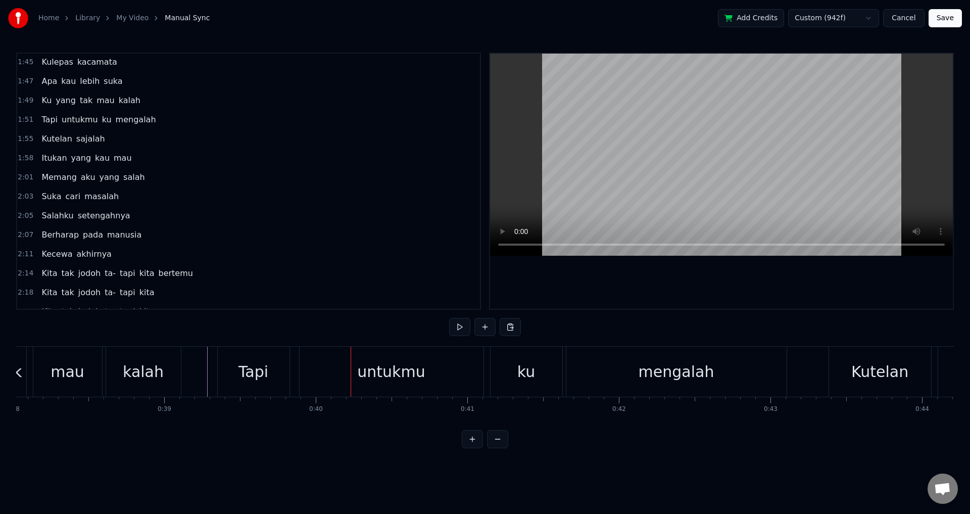
drag, startPoint x: 161, startPoint y: 329, endPoint x: 149, endPoint y: 327, distance: 11.7
click at [149, 327] on div "0:09 Kau yang tiba datang tanpa kuminta 0:13 Tiba- tiba hilang satu cinta 0:17 …" at bounding box center [484, 250] width 937 height 395
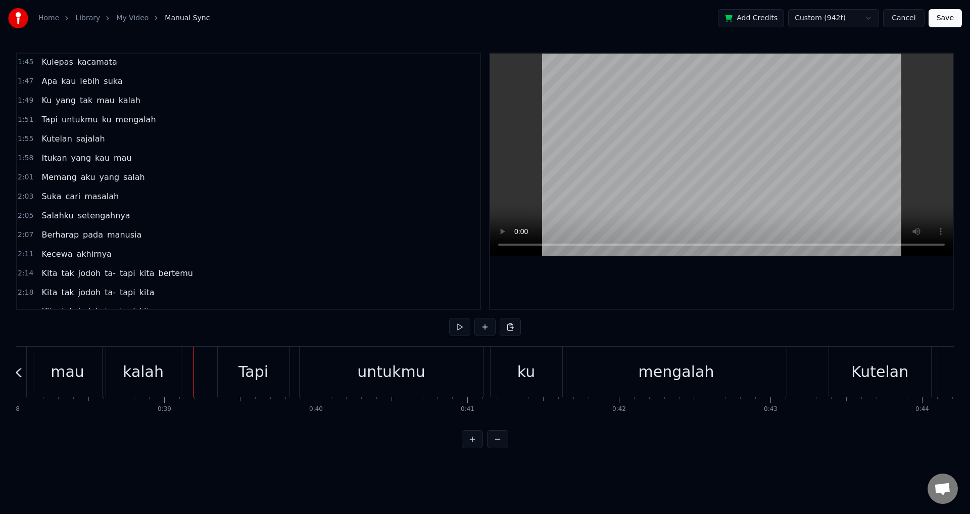
click at [205, 371] on div at bounding box center [205, 371] width 1 height 50
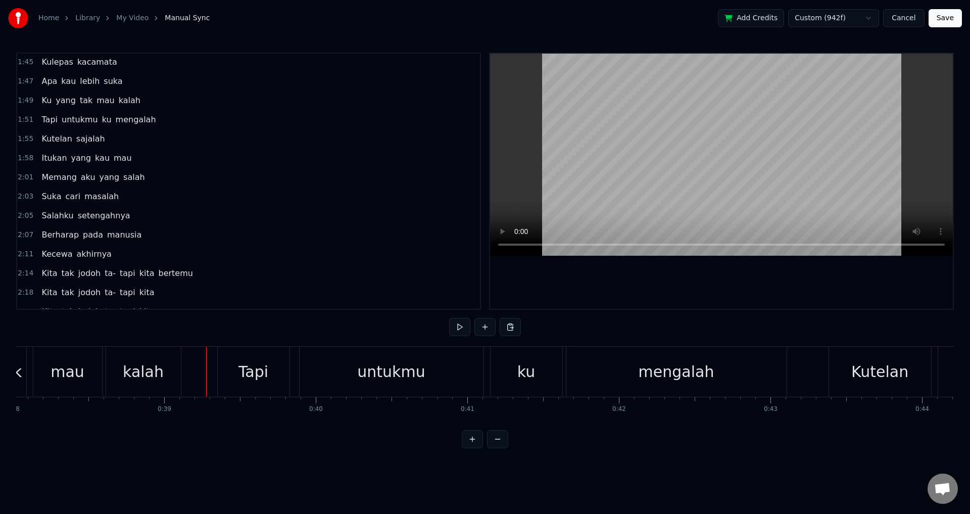
drag, startPoint x: 206, startPoint y: 372, endPoint x: 200, endPoint y: 374, distance: 5.9
click at [296, 367] on div "Tapi untukmu ku mengalah" at bounding box center [503, 371] width 572 height 50
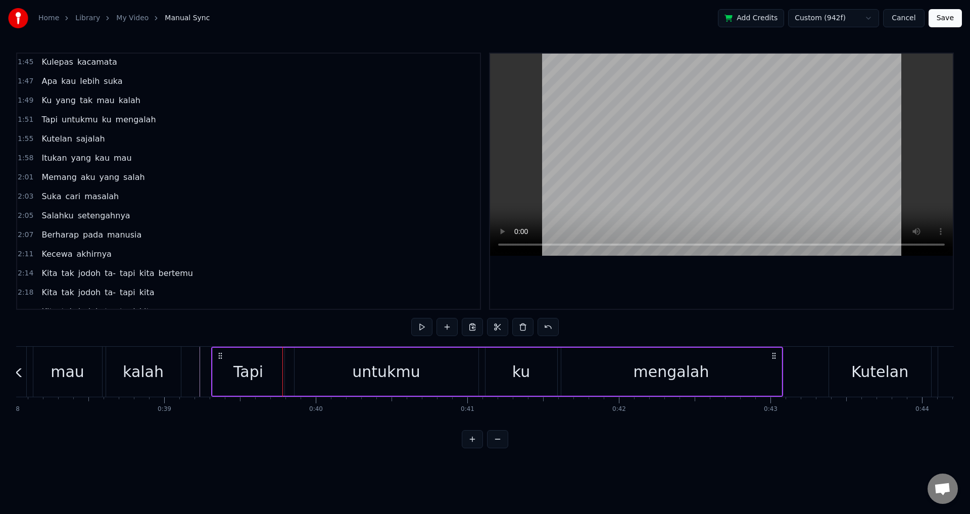
drag, startPoint x: 226, startPoint y: 353, endPoint x: 220, endPoint y: 353, distance: 6.1
click at [220, 353] on icon at bounding box center [220, 355] width 8 height 8
click at [672, 320] on div "0:09 Kau yang tiba datang tanpa kuminta 0:13 Tiba- tiba hilang satu cinta 0:17 …" at bounding box center [484, 250] width 937 height 395
click at [683, 282] on div at bounding box center [721, 181] width 463 height 255
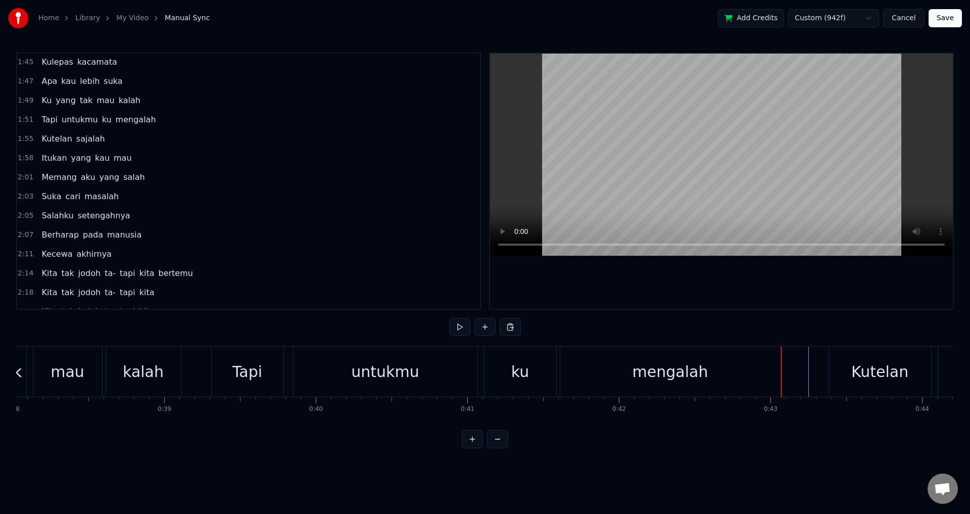
click at [802, 295] on div at bounding box center [721, 181] width 463 height 255
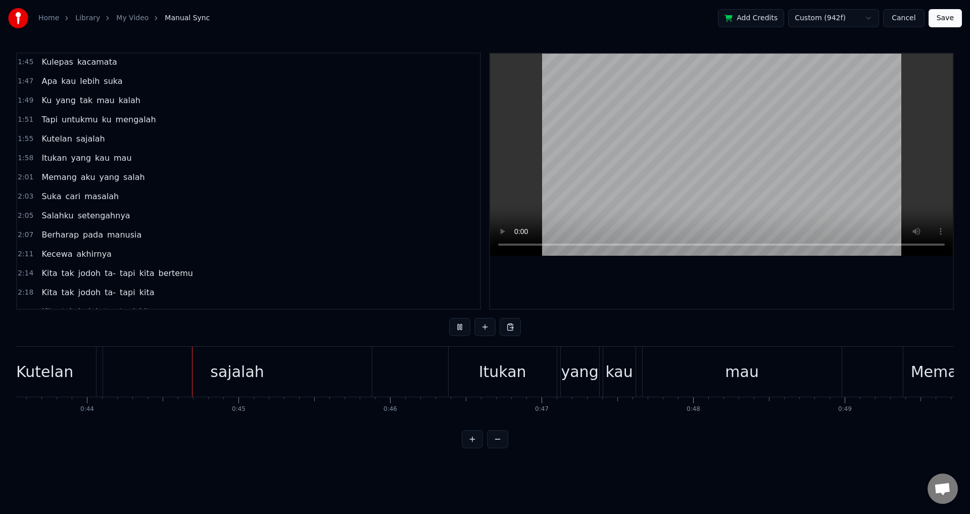
scroll to position [0, 6624]
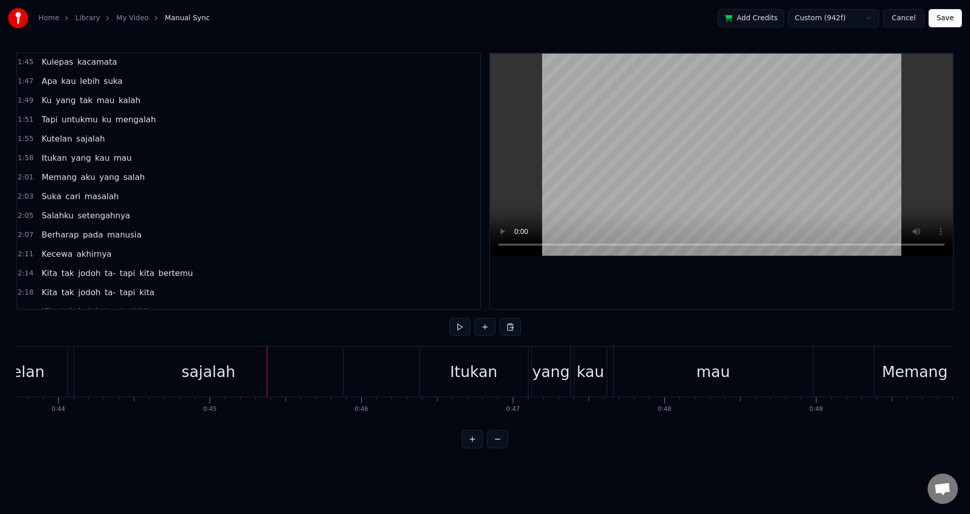
click at [75, 329] on div "0:09 Kau yang tiba datang tanpa kuminta 0:13 Tiba- tiba hilang satu cinta 0:17 …" at bounding box center [484, 250] width 937 height 395
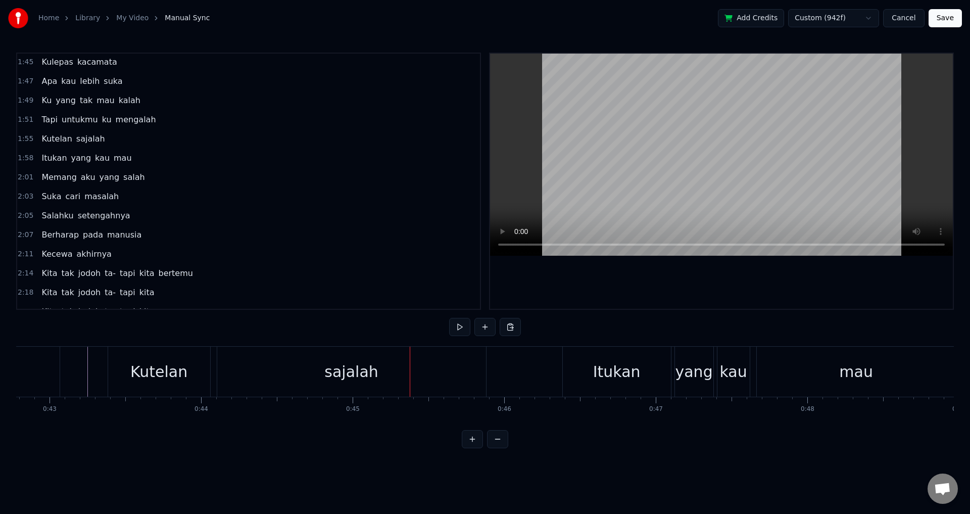
scroll to position [0, 6380]
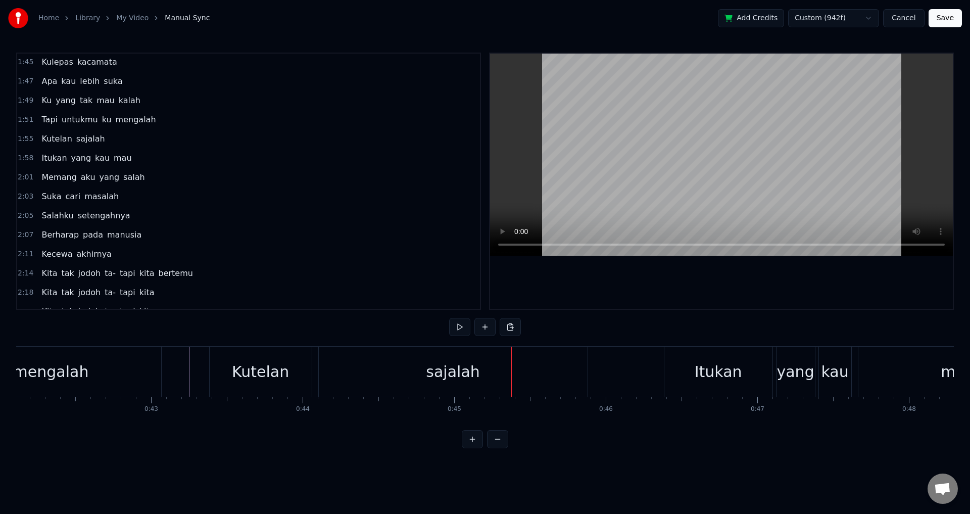
click at [198, 322] on div "0:09 Kau yang tiba datang tanpa kuminta 0:13 Tiba- tiba hilang satu cinta 0:17 …" at bounding box center [484, 250] width 937 height 395
click at [316, 365] on div "Kutelan sajalah" at bounding box center [399, 371] width 381 height 50
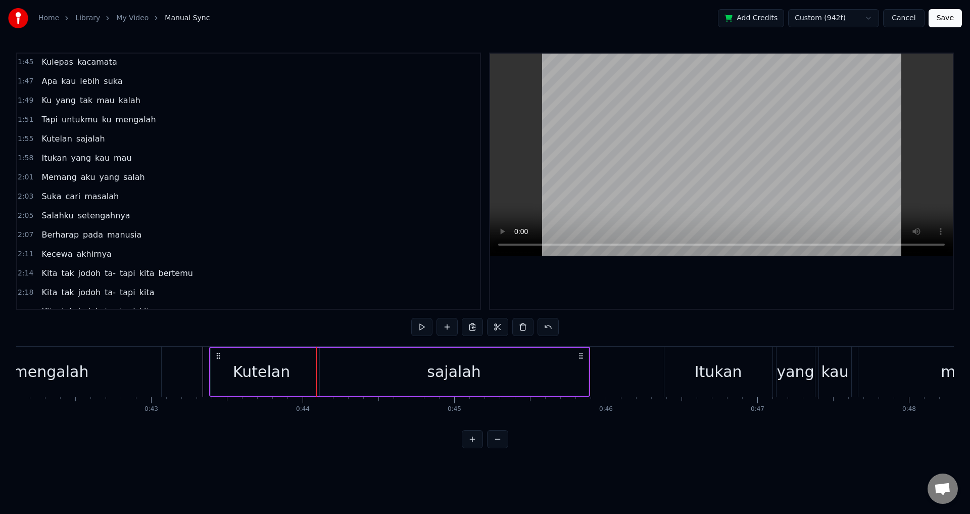
drag, startPoint x: 225, startPoint y: 368, endPoint x: 214, endPoint y: 366, distance: 11.8
click at [214, 366] on div "Kutelan" at bounding box center [262, 371] width 102 height 48
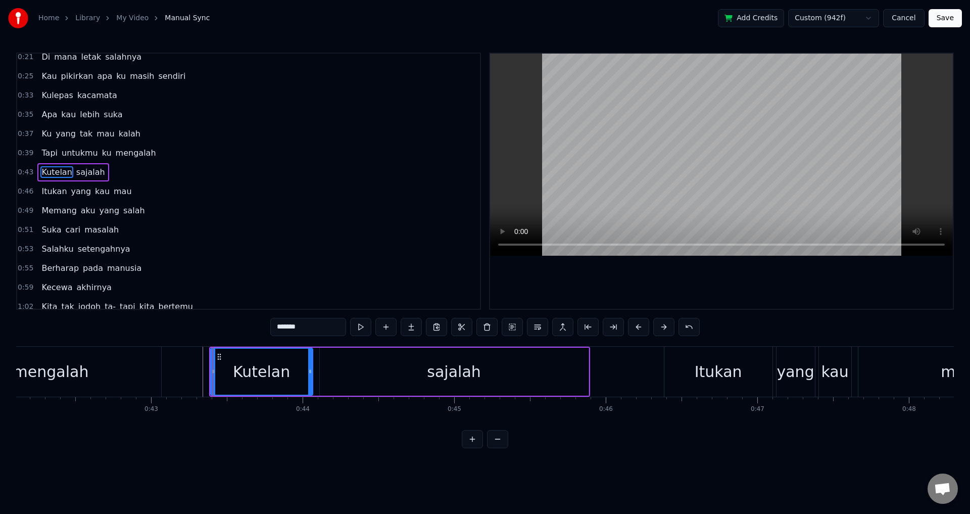
scroll to position [55, 0]
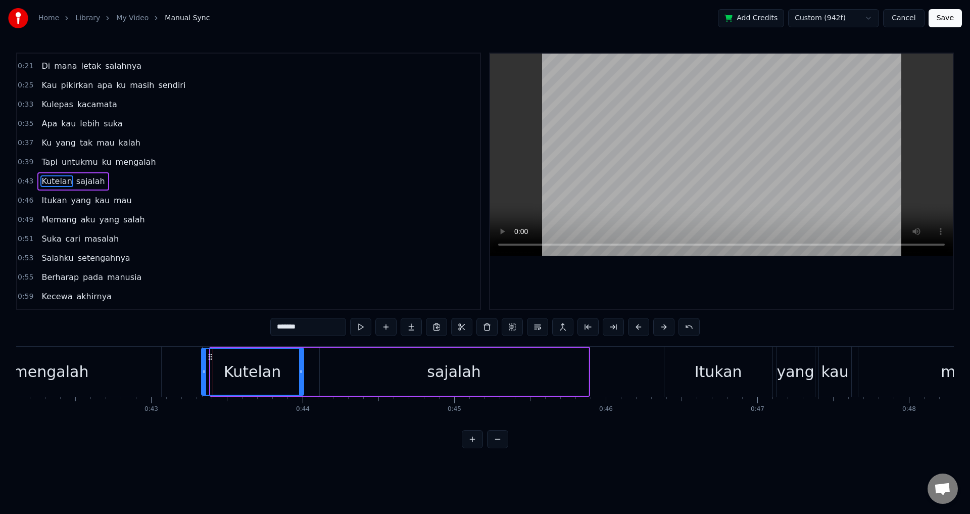
drag, startPoint x: 218, startPoint y: 356, endPoint x: 209, endPoint y: 354, distance: 9.4
click at [209, 354] on icon at bounding box center [210, 357] width 8 height 8
click at [595, 282] on div at bounding box center [721, 181] width 463 height 255
click at [326, 361] on div "sajalah" at bounding box center [454, 371] width 269 height 48
type input "*******"
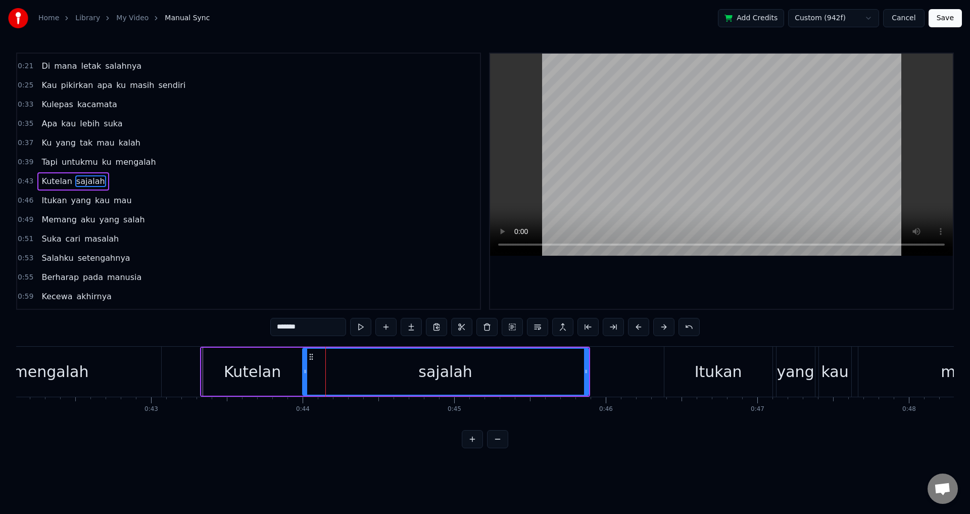
drag, startPoint x: 322, startPoint y: 357, endPoint x: 305, endPoint y: 357, distance: 17.2
click at [305, 357] on div at bounding box center [305, 371] width 4 height 46
drag, startPoint x: 555, startPoint y: 292, endPoint x: 546, endPoint y: 290, distance: 9.4
click at [559, 291] on div at bounding box center [721, 181] width 463 height 255
click at [585, 268] on div at bounding box center [721, 181] width 463 height 255
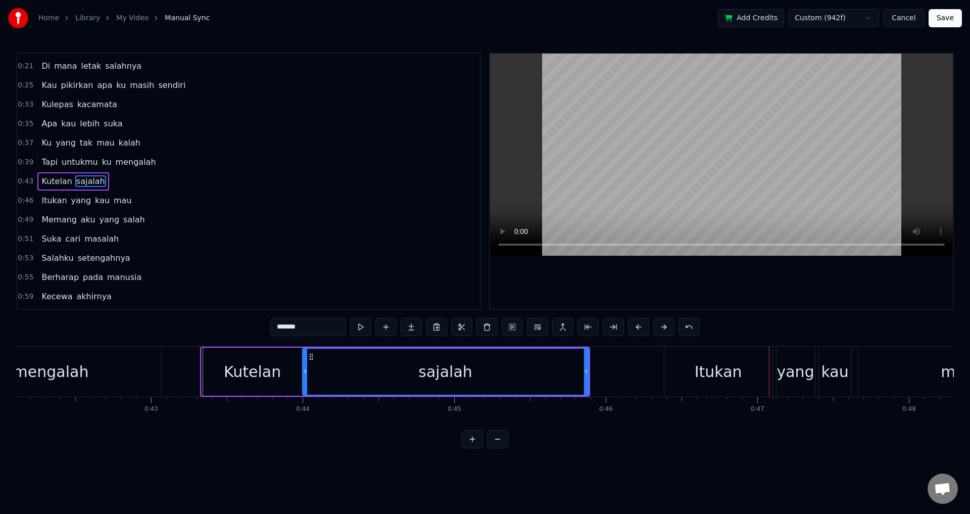
click at [685, 284] on div at bounding box center [721, 181] width 463 height 255
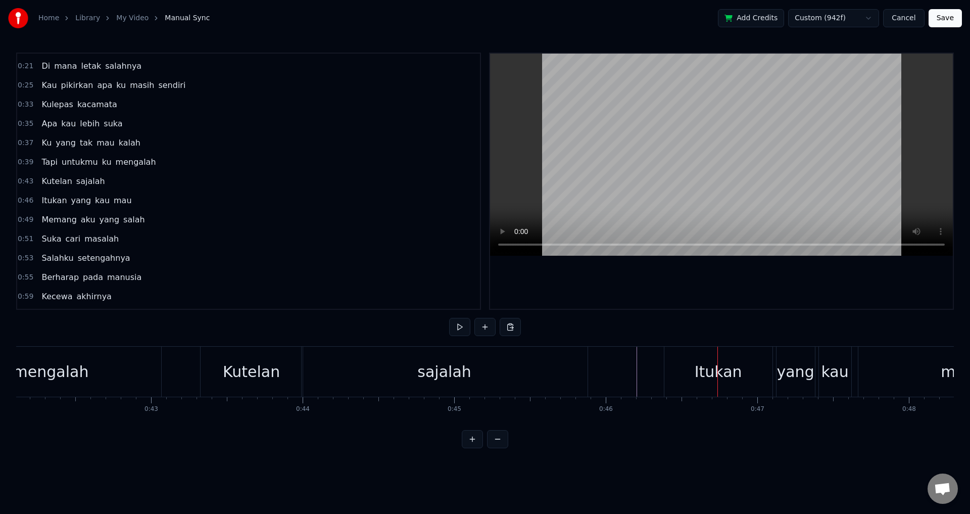
click at [684, 372] on div "Itukan" at bounding box center [718, 371] width 108 height 50
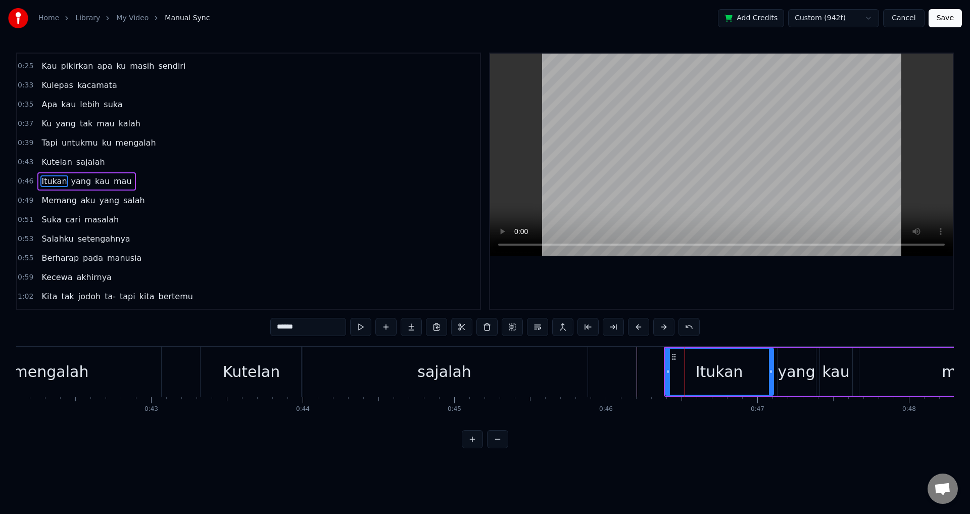
click at [776, 367] on div "Itukan yang kau mau" at bounding box center [862, 371] width 396 height 50
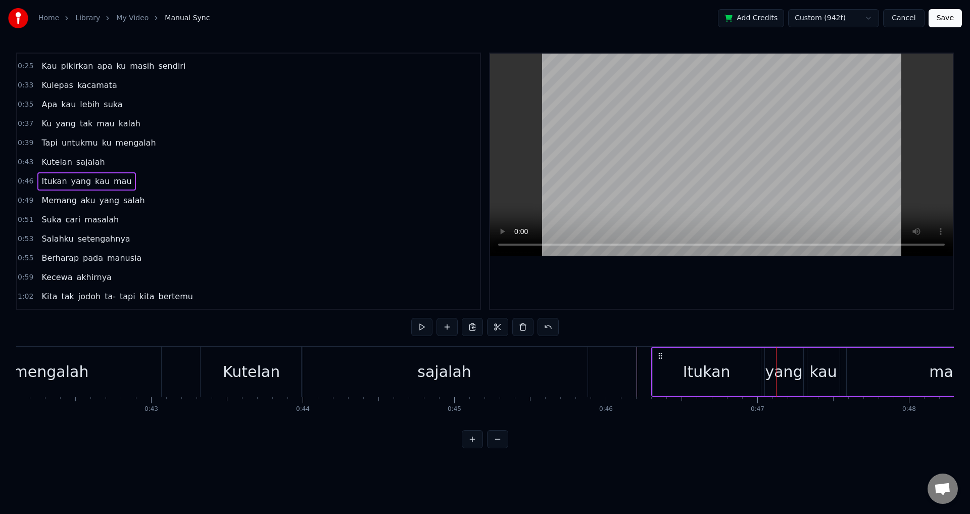
drag, startPoint x: 672, startPoint y: 355, endPoint x: 659, endPoint y: 355, distance: 12.6
click at [659, 355] on icon at bounding box center [660, 355] width 8 height 8
click at [721, 298] on div at bounding box center [721, 181] width 463 height 255
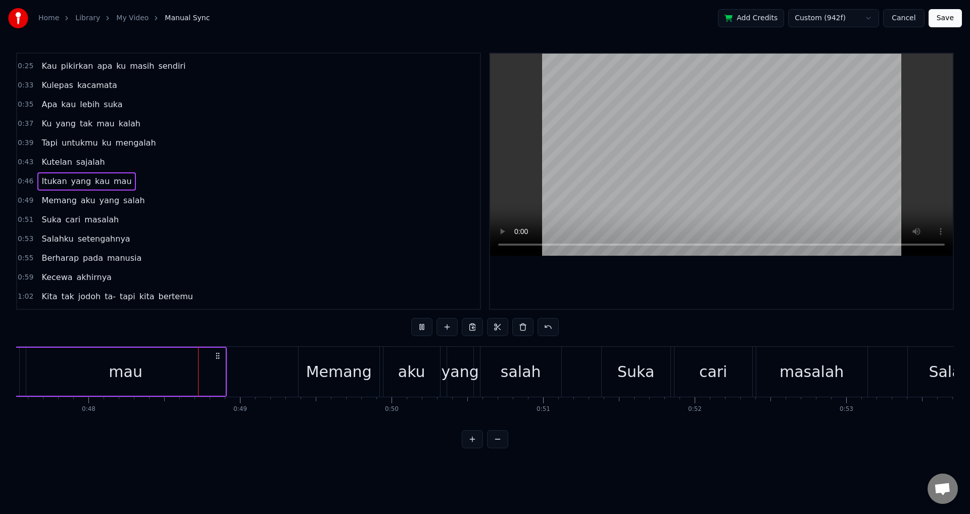
scroll to position [0, 7240]
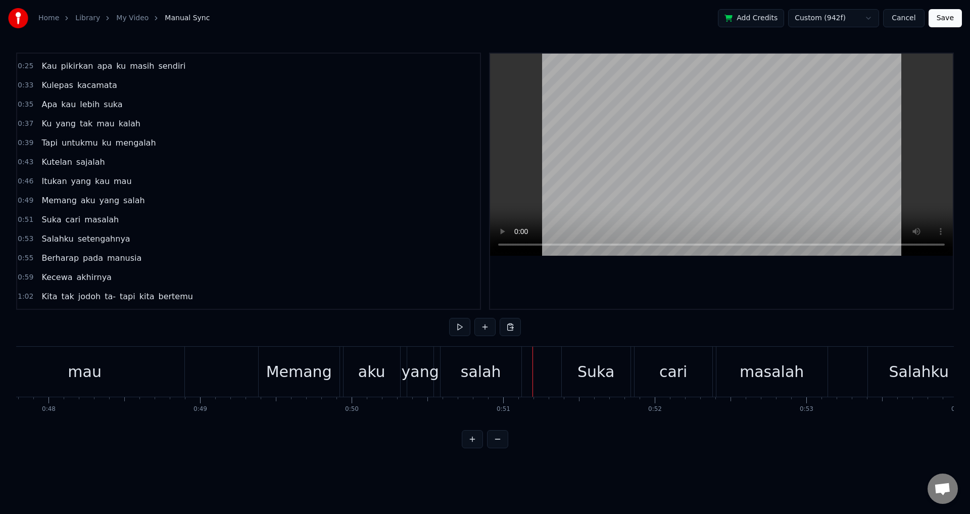
click at [404, 366] on div "yang" at bounding box center [419, 371] width 37 height 23
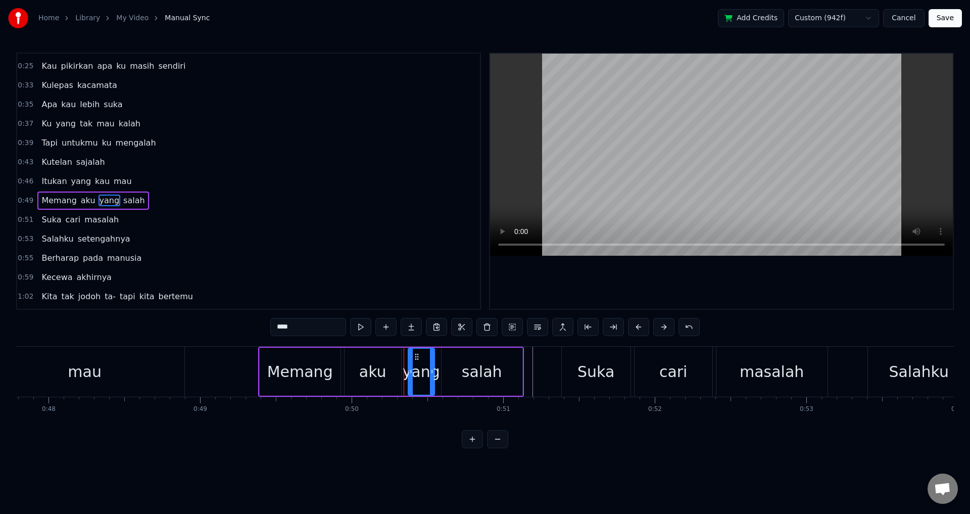
scroll to position [93, 0]
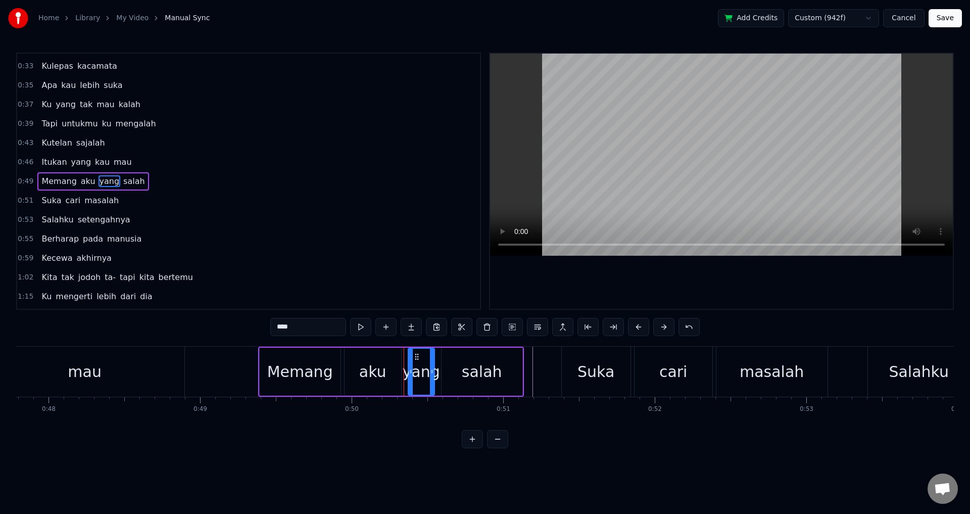
click at [261, 348] on div "Memang" at bounding box center [300, 371] width 81 height 48
type input "******"
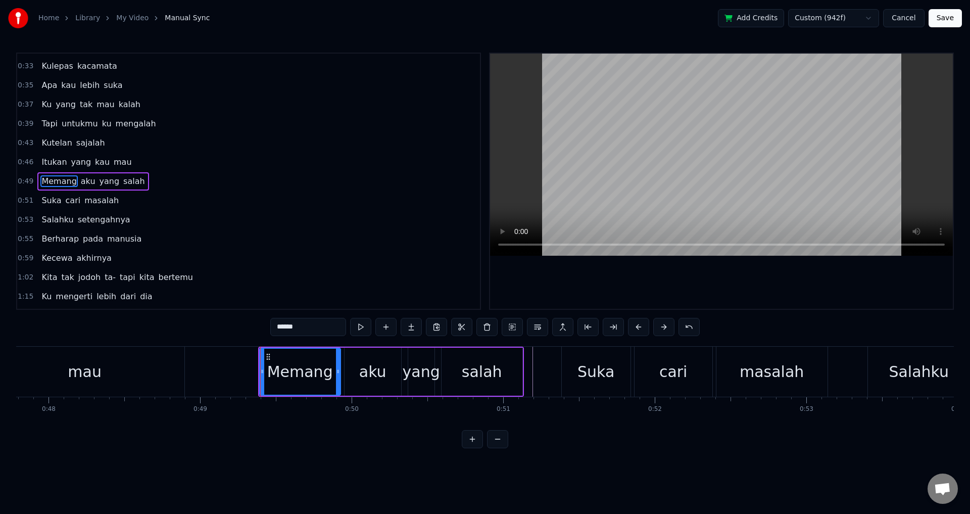
click at [343, 360] on div "Memang aku yang salah" at bounding box center [391, 371] width 266 height 50
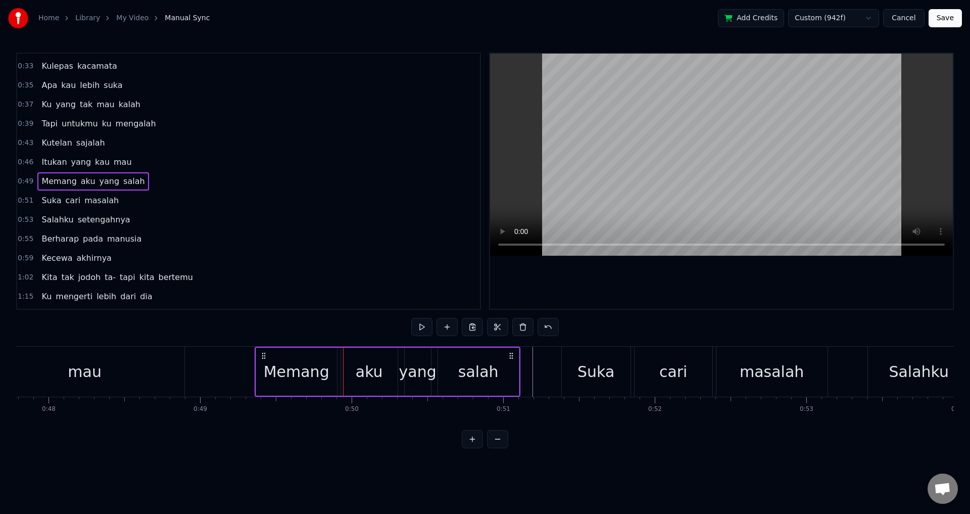
click at [264, 353] on icon at bounding box center [264, 355] width 8 height 8
click at [610, 322] on div "0:09 Kau yang tiba datang tanpa kuminta 0:13 Tiba- tiba hilang satu cinta 0:17 …" at bounding box center [484, 250] width 937 height 395
click at [644, 284] on div at bounding box center [721, 181] width 463 height 255
click at [567, 356] on div "Suka" at bounding box center [596, 371] width 69 height 50
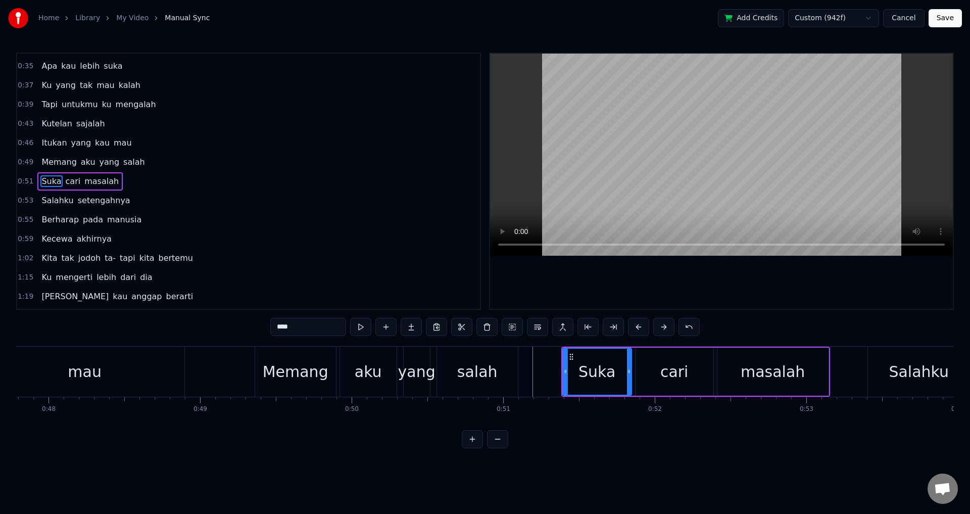
click at [633, 363] on div "Suka cari masalah" at bounding box center [695, 371] width 269 height 50
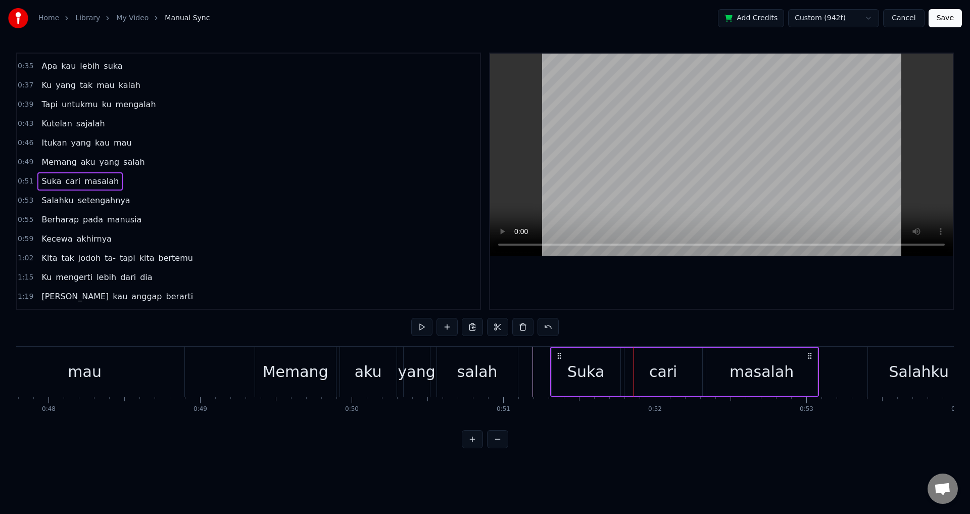
drag, startPoint x: 571, startPoint y: 355, endPoint x: 560, endPoint y: 353, distance: 11.2
click at [560, 353] on icon at bounding box center [559, 355] width 8 height 8
click at [726, 284] on div at bounding box center [721, 181] width 463 height 255
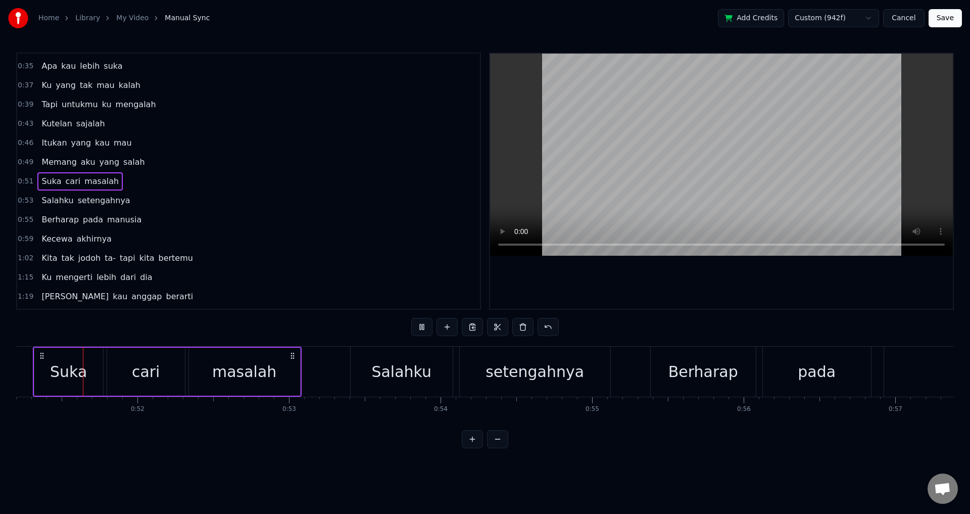
scroll to position [0, 7753]
click at [843, 13] on html "Home Library My Video Manual Sync Add Credits Custom (942f) Cancel Save 0:09 Ka…" at bounding box center [485, 232] width 970 height 464
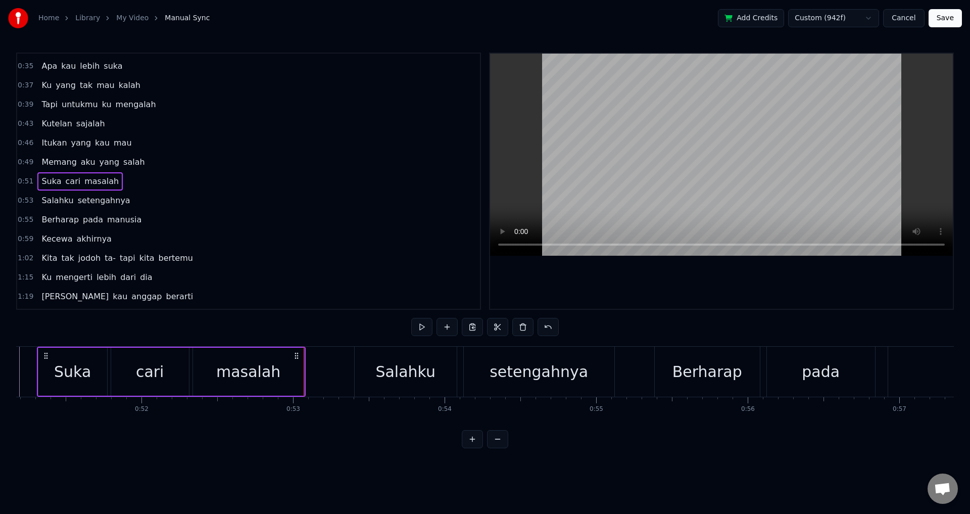
click at [590, 285] on div at bounding box center [721, 181] width 463 height 255
click at [375, 365] on div "Salahku" at bounding box center [406, 371] width 102 height 50
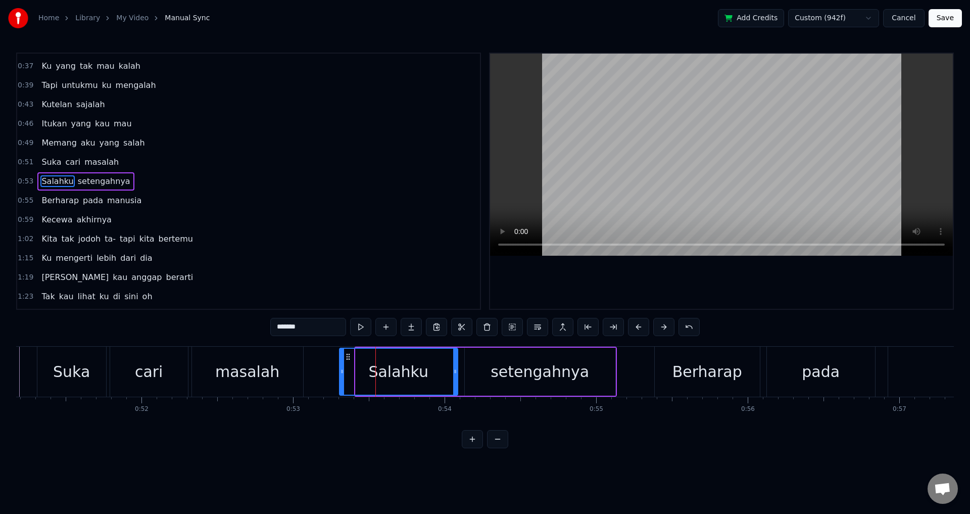
drag, startPoint x: 357, startPoint y: 364, endPoint x: 340, endPoint y: 364, distance: 16.2
click at [340, 364] on div at bounding box center [342, 371] width 4 height 46
click at [469, 365] on div "setengahnya" at bounding box center [540, 371] width 150 height 48
type input "**********"
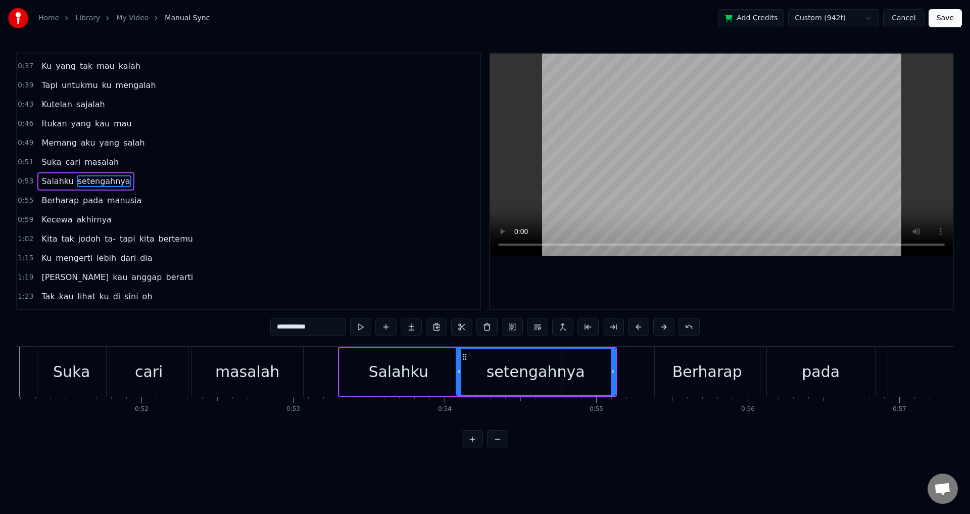
drag, startPoint x: 467, startPoint y: 365, endPoint x: 459, endPoint y: 365, distance: 8.6
click at [459, 365] on div at bounding box center [459, 371] width 4 height 46
click at [619, 287] on div at bounding box center [721, 181] width 463 height 255
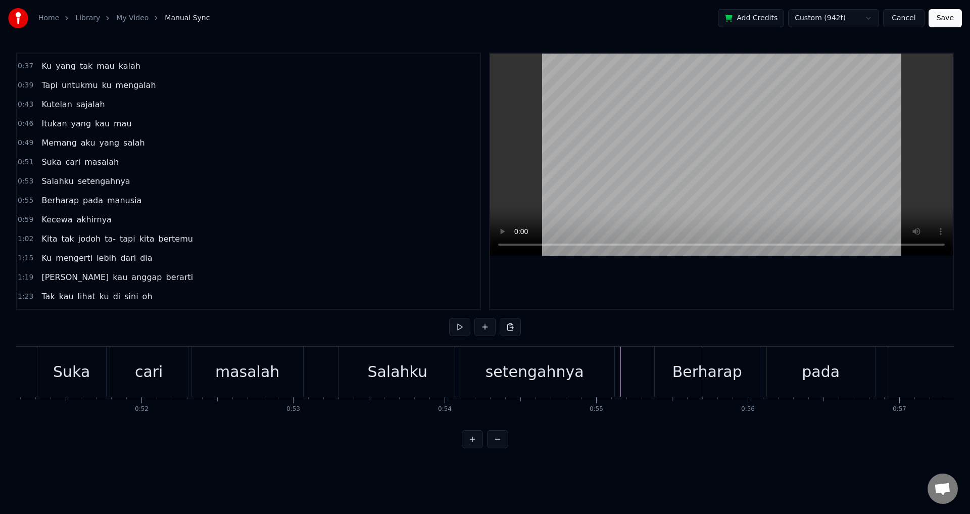
click at [692, 361] on div "Berharap" at bounding box center [707, 371] width 70 height 23
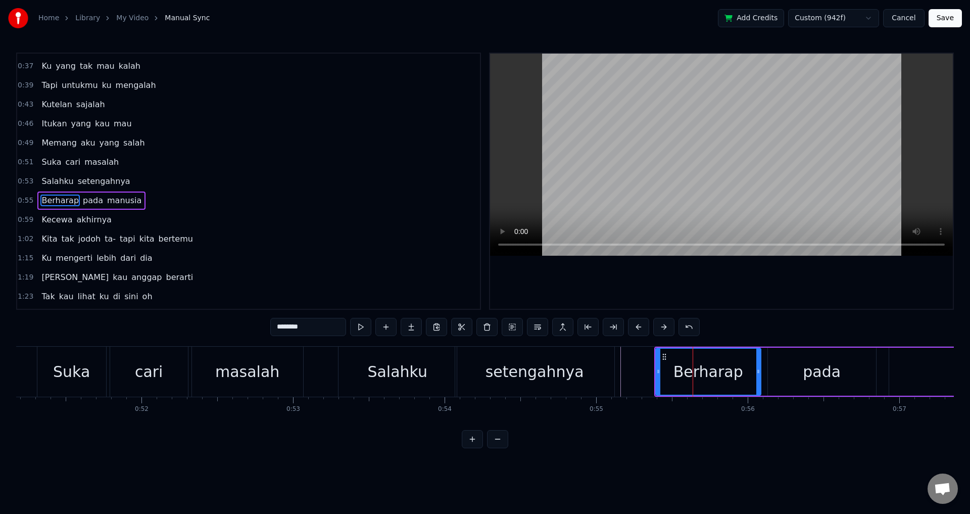
scroll to position [150, 0]
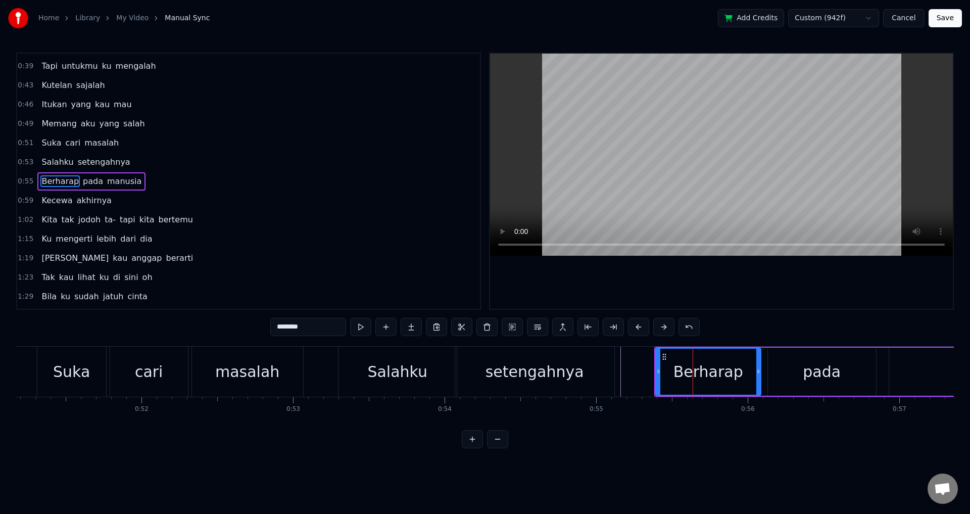
click at [765, 363] on div "Berharap pada manusia" at bounding box center [935, 371] width 563 height 50
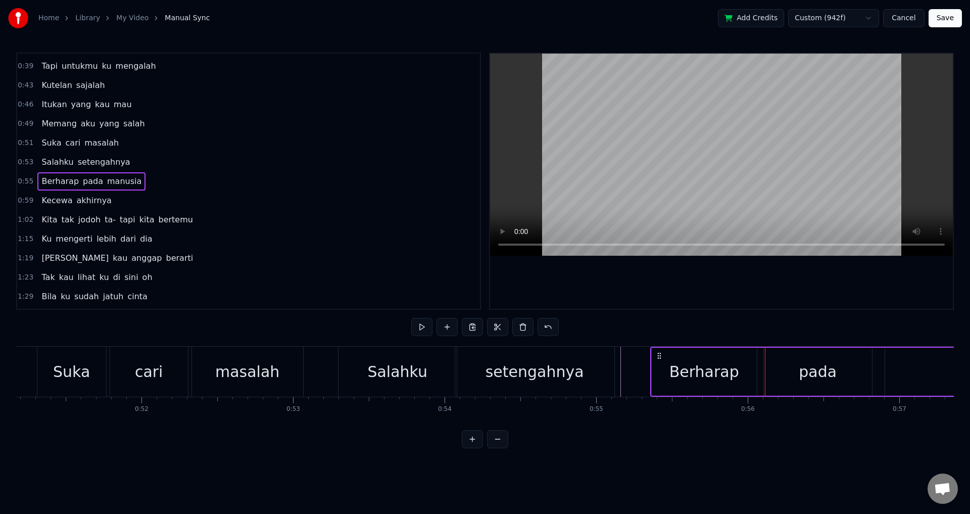
click at [658, 353] on circle at bounding box center [658, 353] width 1 height 1
click at [698, 273] on div at bounding box center [721, 181] width 463 height 255
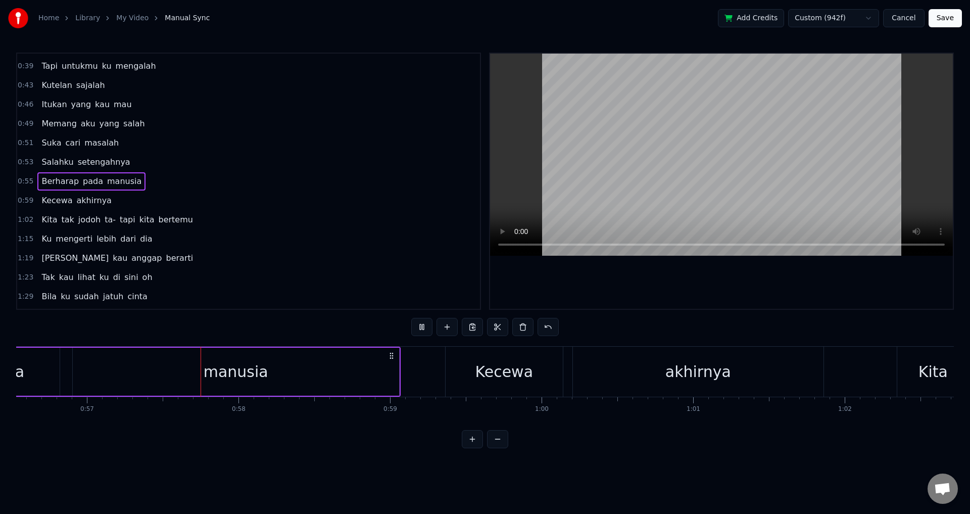
scroll to position [0, 8602]
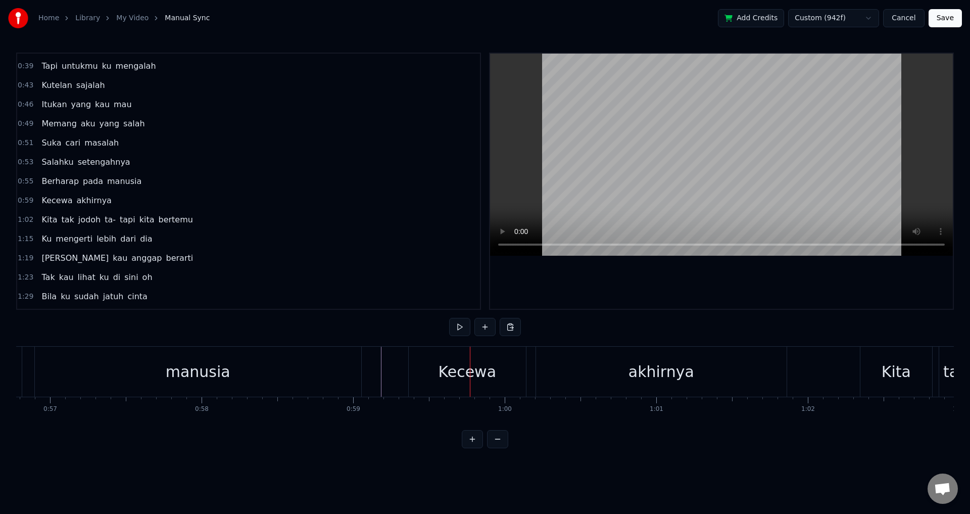
click at [531, 369] on div "Kecewa akhirnya" at bounding box center [598, 371] width 381 height 50
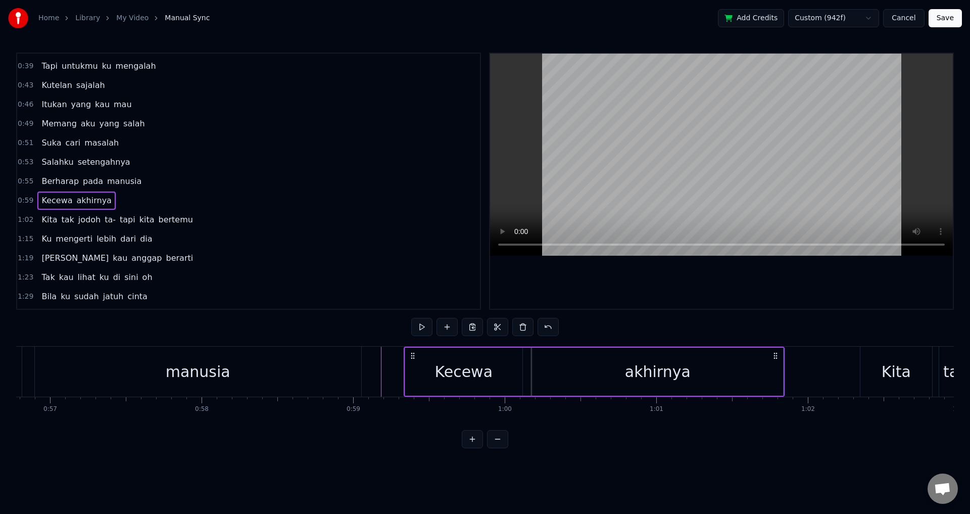
click at [412, 351] on icon at bounding box center [413, 355] width 8 height 8
click at [727, 289] on div at bounding box center [721, 181] width 463 height 255
click at [773, 289] on div at bounding box center [721, 181] width 463 height 255
click at [709, 281] on div at bounding box center [721, 181] width 463 height 255
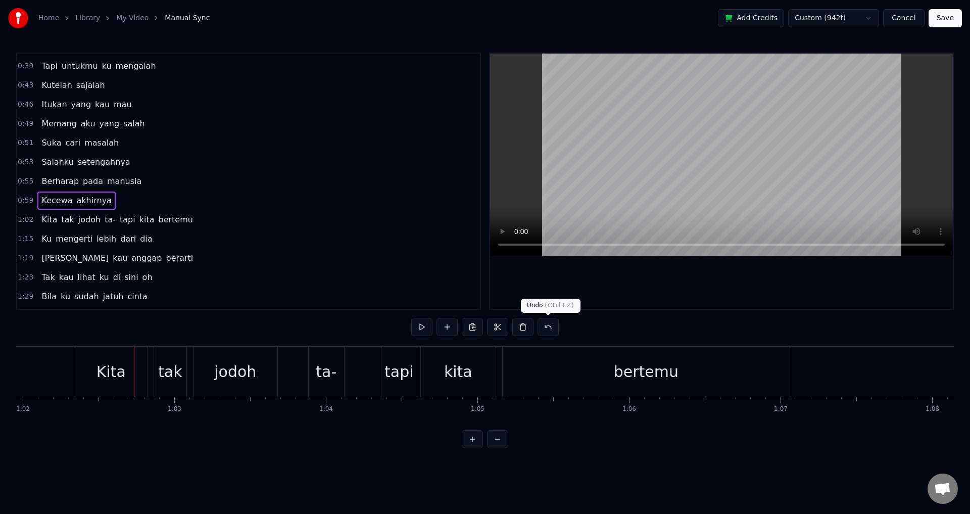
scroll to position [0, 9453]
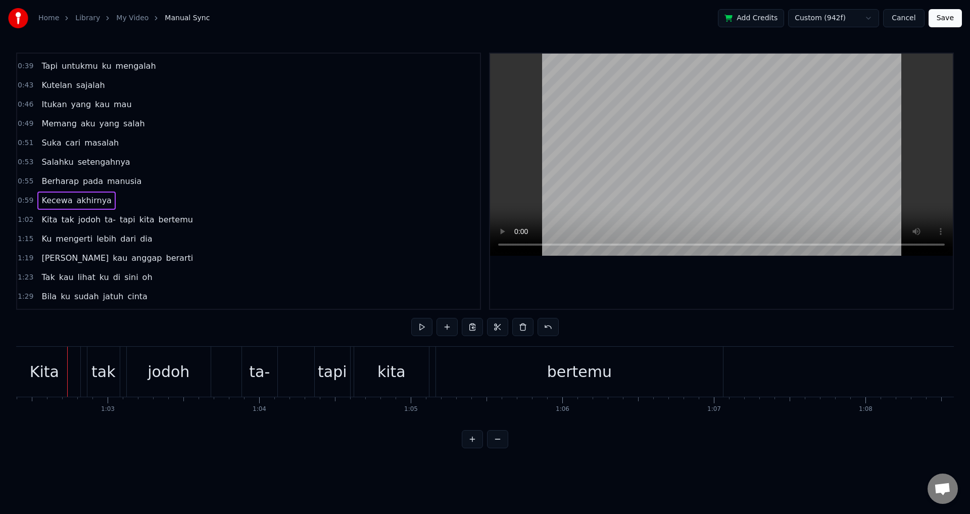
click at [84, 368] on div "Kita tak jodoh ta- tapi kita bertemu" at bounding box center [366, 371] width 717 height 50
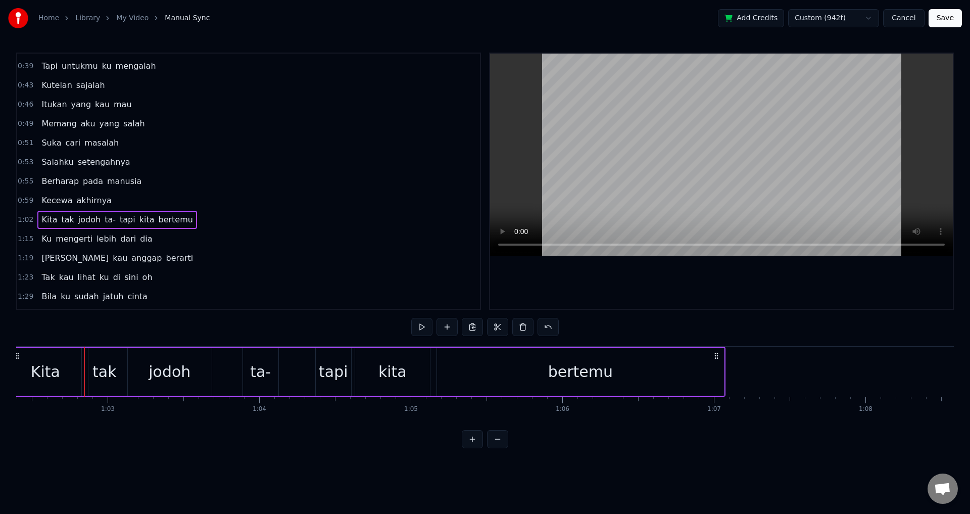
drag, startPoint x: 60, startPoint y: 333, endPoint x: 51, endPoint y: 333, distance: 8.6
click at [51, 333] on div "0:09 Kau yang tiba datang tanpa kuminta 0:13 Tiba- tiba hilang satu cinta 0:17 …" at bounding box center [484, 250] width 937 height 395
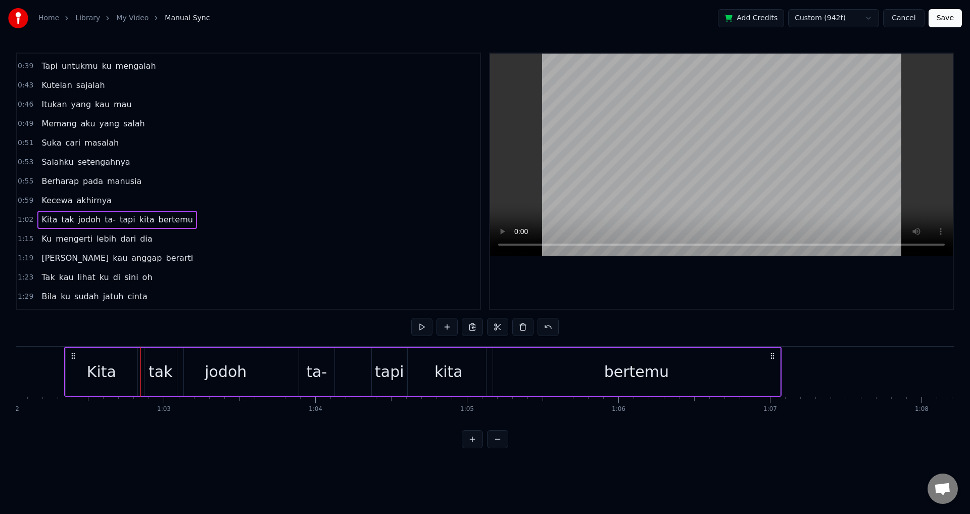
scroll to position [0, 9393]
drag, startPoint x: 91, startPoint y: 380, endPoint x: 82, endPoint y: 378, distance: 9.3
click at [82, 378] on div "Kita" at bounding box center [106, 371] width 72 height 48
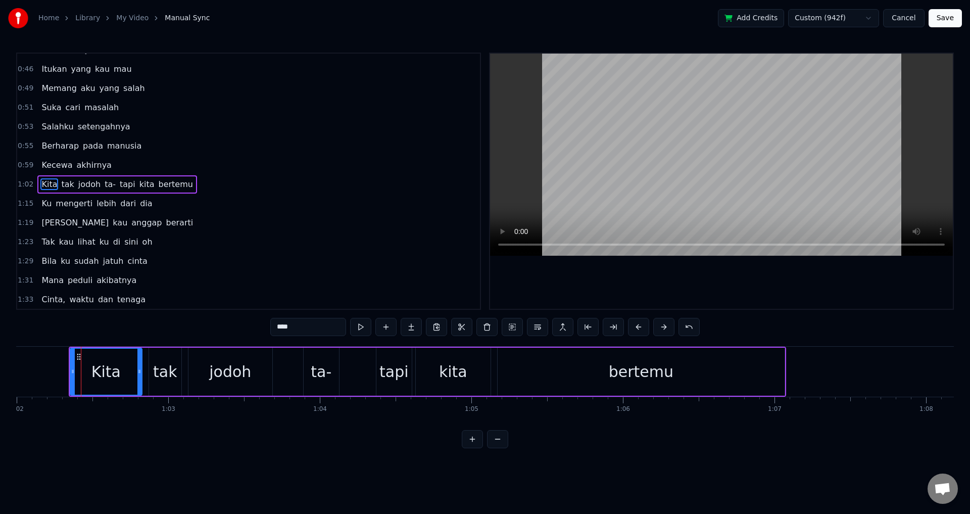
scroll to position [189, 0]
click at [94, 332] on div "0:09 Kau yang tiba datang tanpa kuminta 0:13 Tiba- tiba hilang satu cinta 0:17 …" at bounding box center [484, 250] width 937 height 395
click at [145, 367] on div "Kita tak jodoh ta- tapi kita bertemu" at bounding box center [427, 371] width 717 height 50
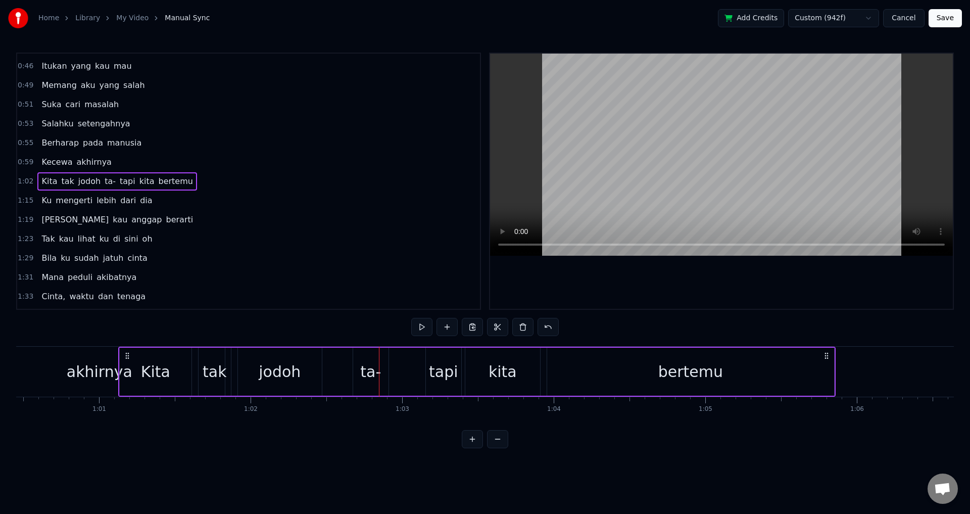
scroll to position [0, 9158]
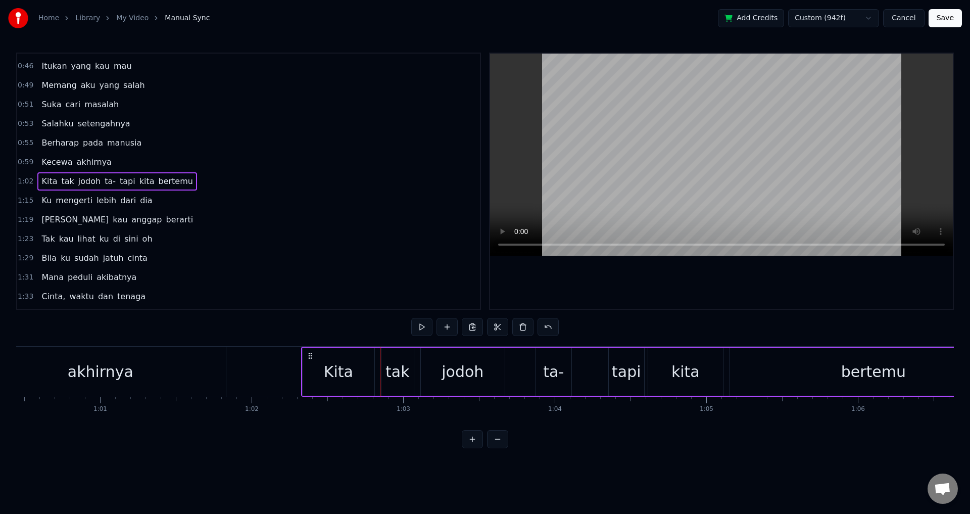
drag, startPoint x: 77, startPoint y: 353, endPoint x: 309, endPoint y: 362, distance: 232.5
click at [309, 362] on div "Kita tak jodoh ta- tapi kita bertemu" at bounding box center [659, 371] width 717 height 50
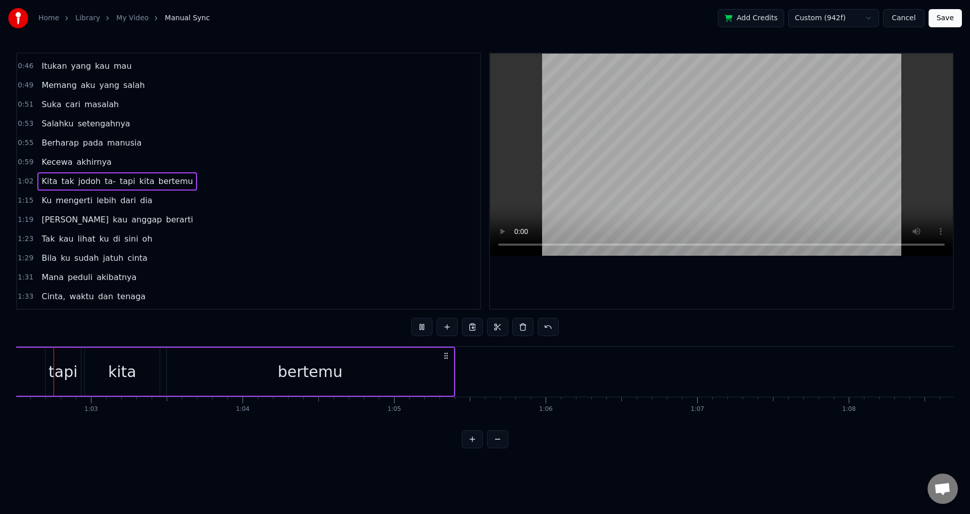
scroll to position [0, 9429]
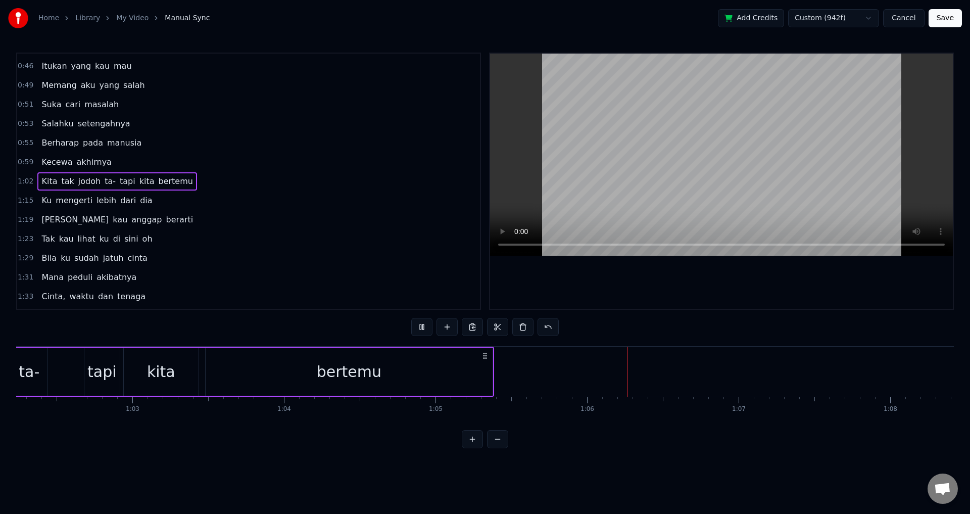
click at [654, 331] on div "0:09 Kau yang tiba datang tanpa kuminta 0:13 Tiba- tiba hilang satu cinta 0:17 …" at bounding box center [484, 250] width 937 height 395
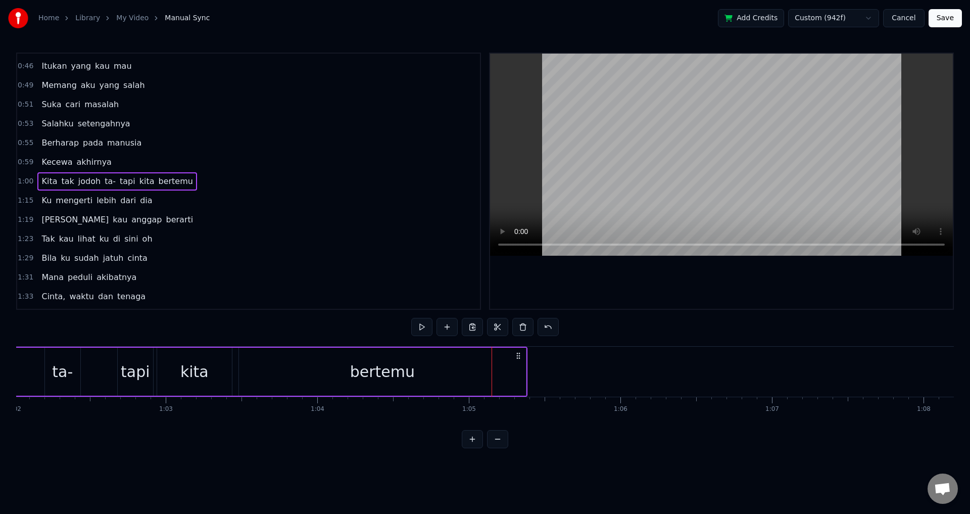
drag, startPoint x: 244, startPoint y: 334, endPoint x: 106, endPoint y: 334, distance: 137.9
click at [106, 334] on div "0:09 Kau yang tiba datang tanpa kuminta 0:13 Tiba- tiba hilang satu cinta 0:17 …" at bounding box center [484, 250] width 937 height 395
click at [492, 448] on button at bounding box center [497, 439] width 21 height 18
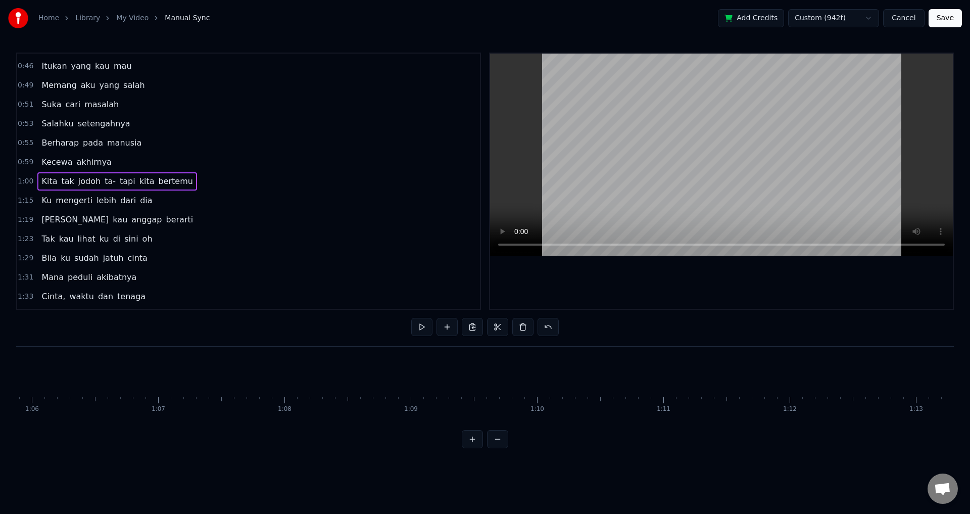
scroll to position [0, 8175]
click at [493, 447] on button at bounding box center [497, 439] width 21 height 18
click at [24, 181] on span "1:00" at bounding box center [26, 181] width 16 height 10
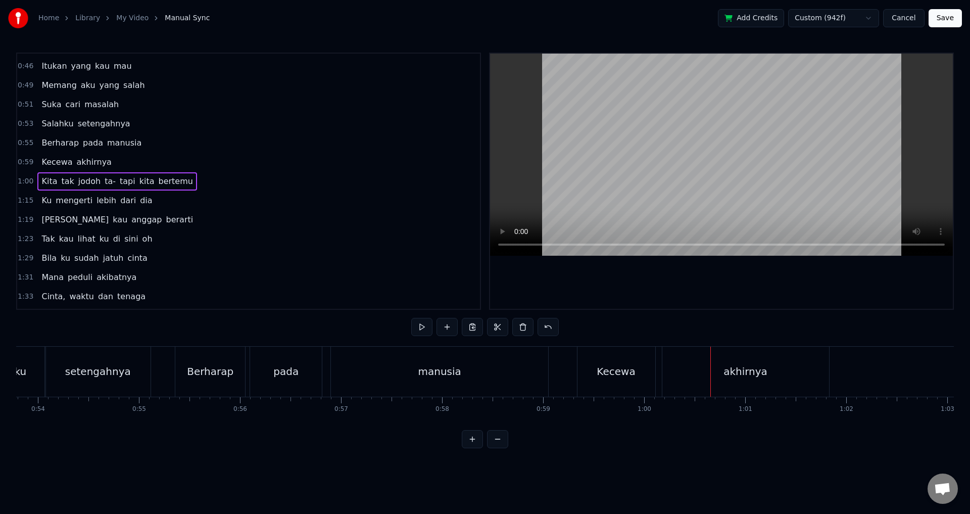
scroll to position [0, 5399]
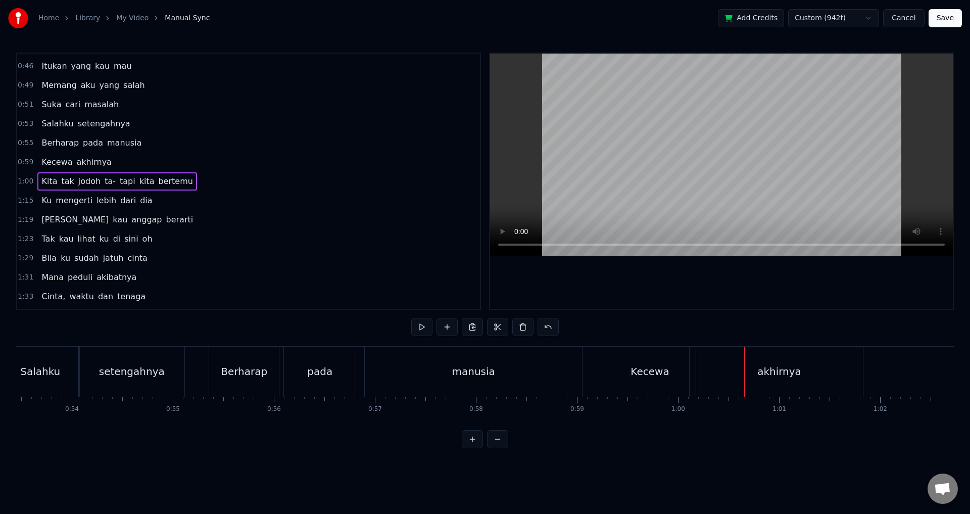
drag, startPoint x: 255, startPoint y: 331, endPoint x: 614, endPoint y: 368, distance: 361.0
click at [195, 330] on div "0:09 Kau yang tiba datang tanpa kuminta 0:13 Tiba- tiba hilang satu cinta 0:17 …" at bounding box center [484, 250] width 937 height 395
drag, startPoint x: 751, startPoint y: 353, endPoint x: 781, endPoint y: 358, distance: 30.6
click at [766, 356] on div "Kita tak jodoh ta- tapi kita bertemu" at bounding box center [983, 371] width 479 height 50
click at [795, 364] on div "Kita tak jodoh ta- tapi kita bertemu" at bounding box center [983, 371] width 479 height 50
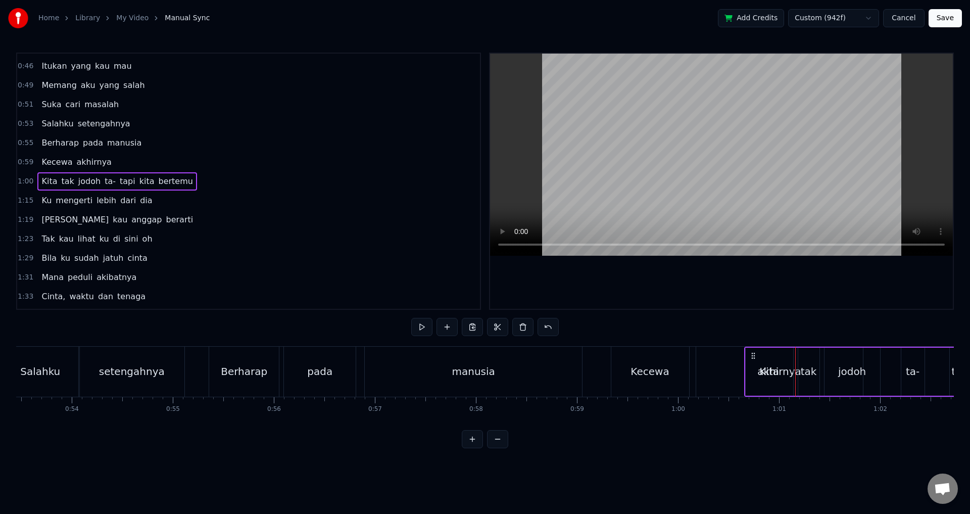
drag, startPoint x: 753, startPoint y: 354, endPoint x: 853, endPoint y: 358, distance: 100.1
click at [852, 358] on div "Kita tak jodoh ta- tapi kita bertemu" at bounding box center [983, 371] width 479 height 50
click at [893, 367] on div "Kita tak jodoh ta- tapi kita bertemu" at bounding box center [983, 371] width 479 height 50
drag, startPoint x: 752, startPoint y: 354, endPoint x: 858, endPoint y: 351, distance: 105.6
click at [854, 354] on div "Kita tak jodoh ta- tapi kita bertemu" at bounding box center [983, 371] width 479 height 50
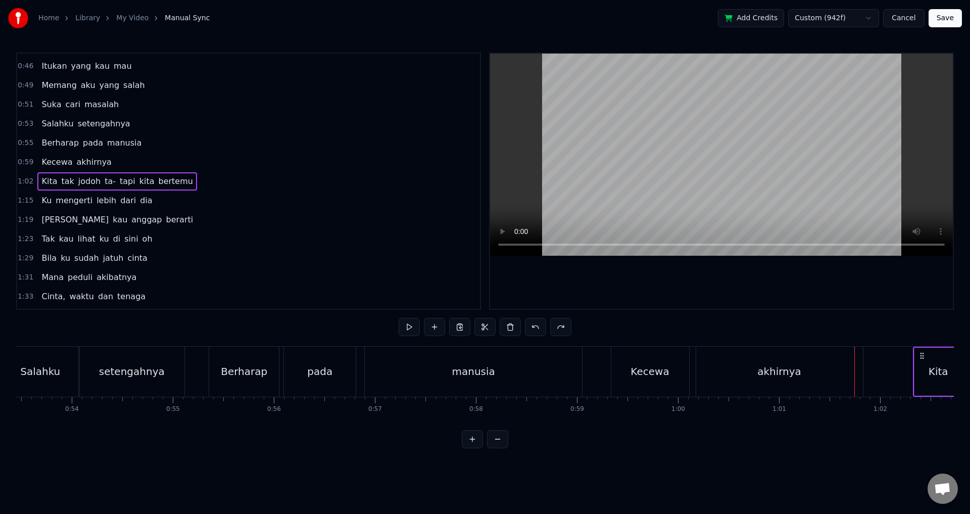
click at [834, 314] on div "0:09 Kau yang tiba datang tanpa kuminta 0:13 Tiba- tiba hilang satu cinta 0:17 …" at bounding box center [484, 250] width 937 height 395
click at [706, 293] on div at bounding box center [721, 181] width 463 height 255
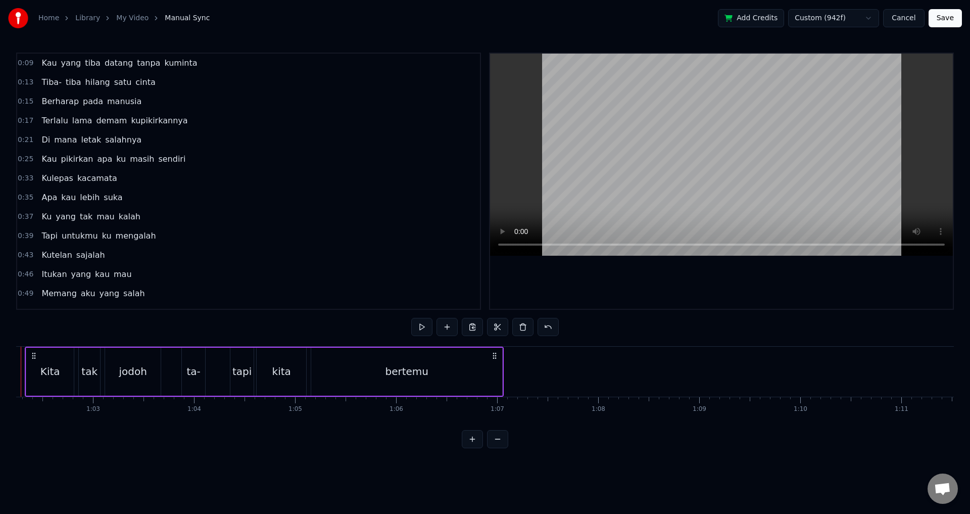
scroll to position [0, 6241]
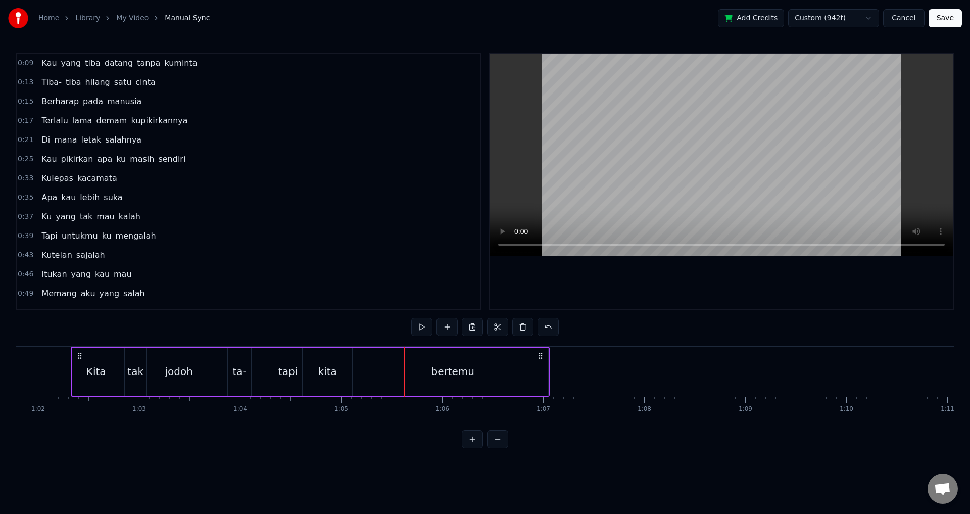
click at [79, 355] on circle at bounding box center [79, 355] width 1 height 1
click at [647, 286] on div at bounding box center [721, 181] width 463 height 255
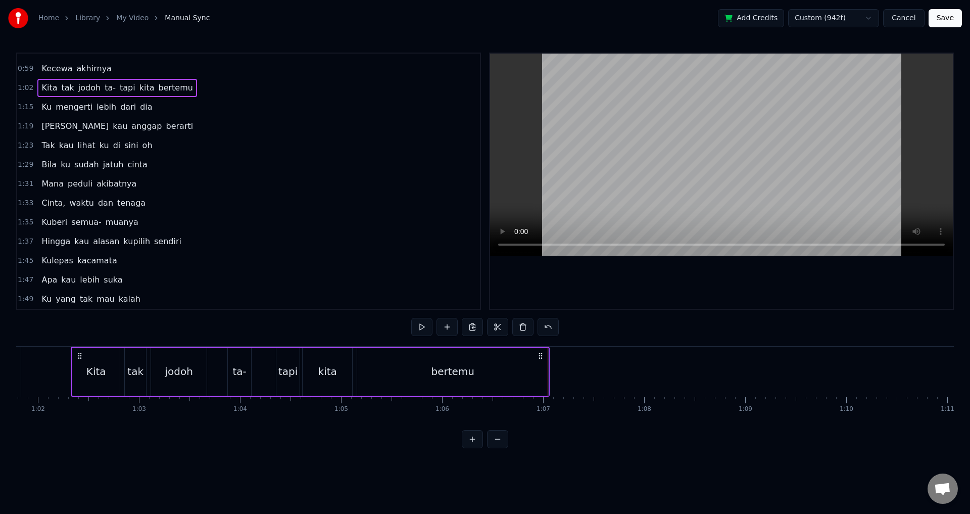
scroll to position [253, 0]
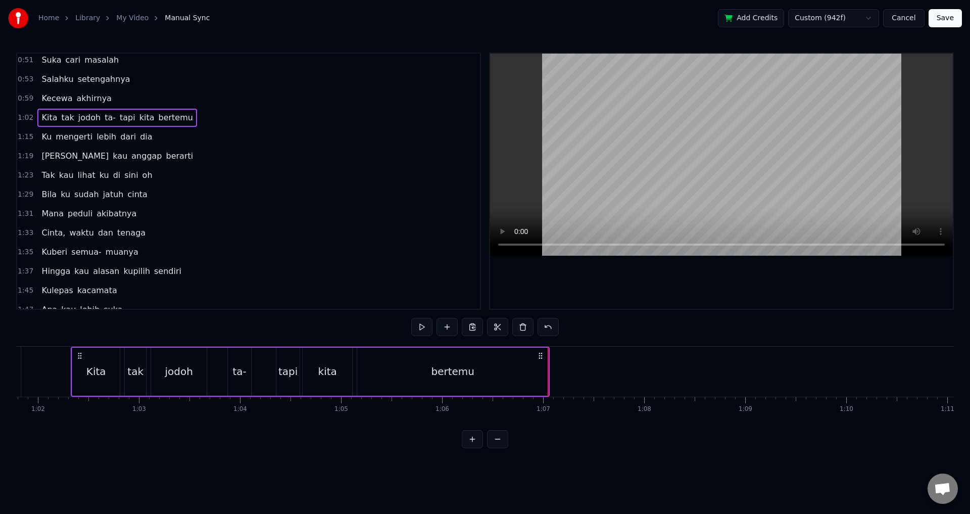
click at [23, 118] on span "1:02" at bounding box center [26, 118] width 16 height 10
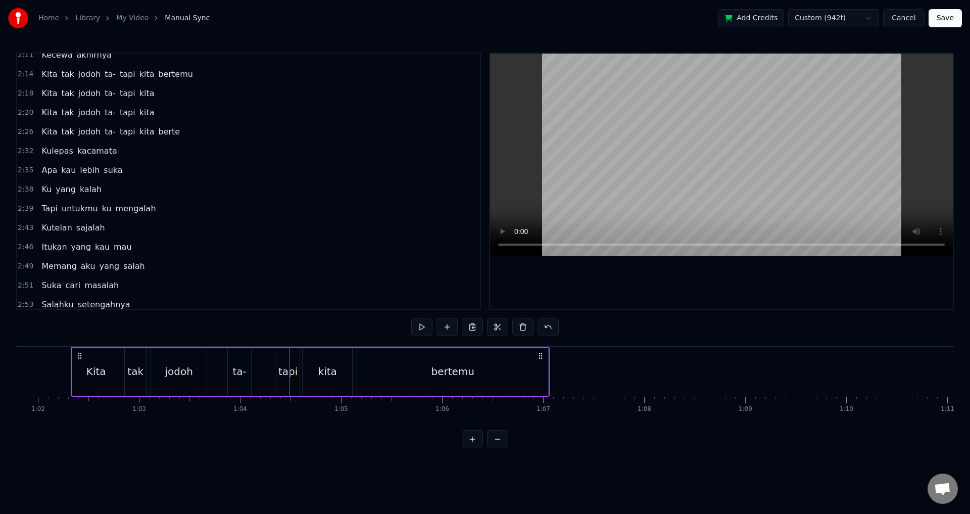
scroll to position [698, 0]
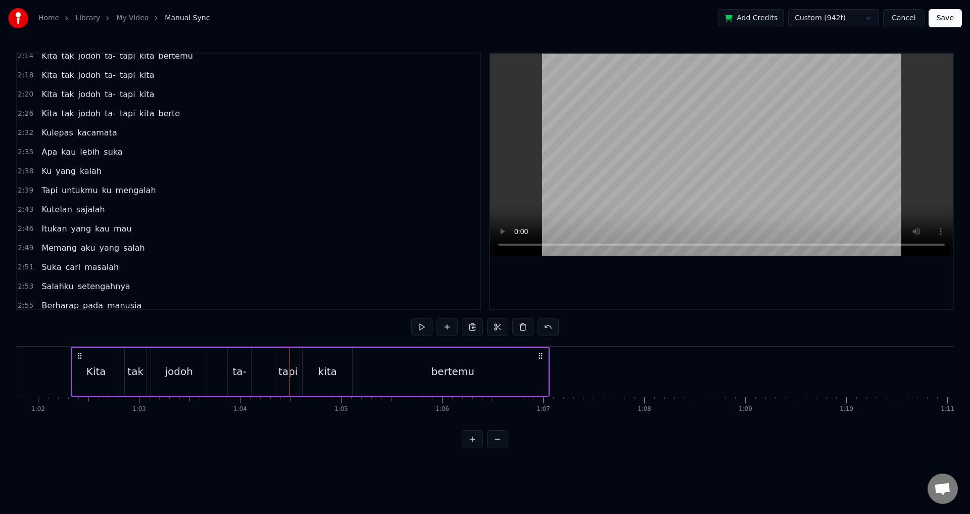
click at [128, 371] on div "tak" at bounding box center [135, 371] width 16 height 15
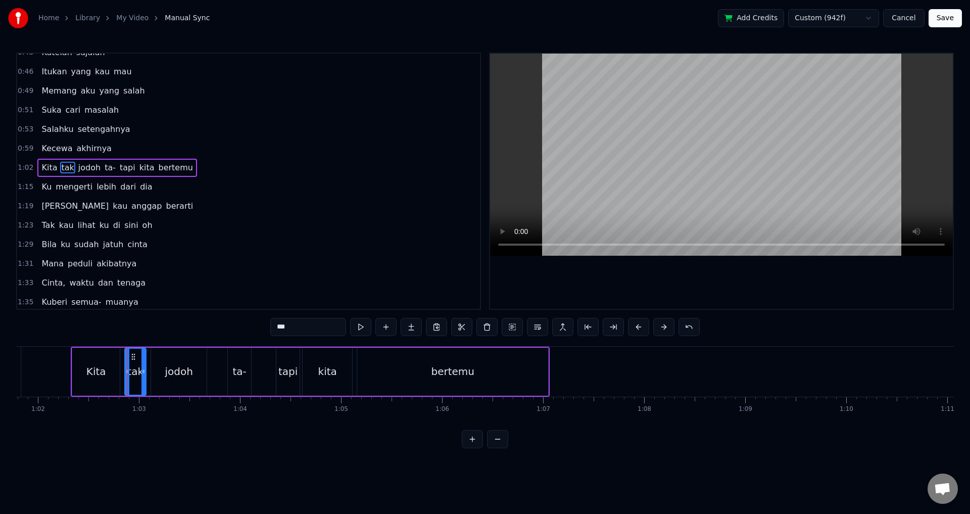
scroll to position [189, 0]
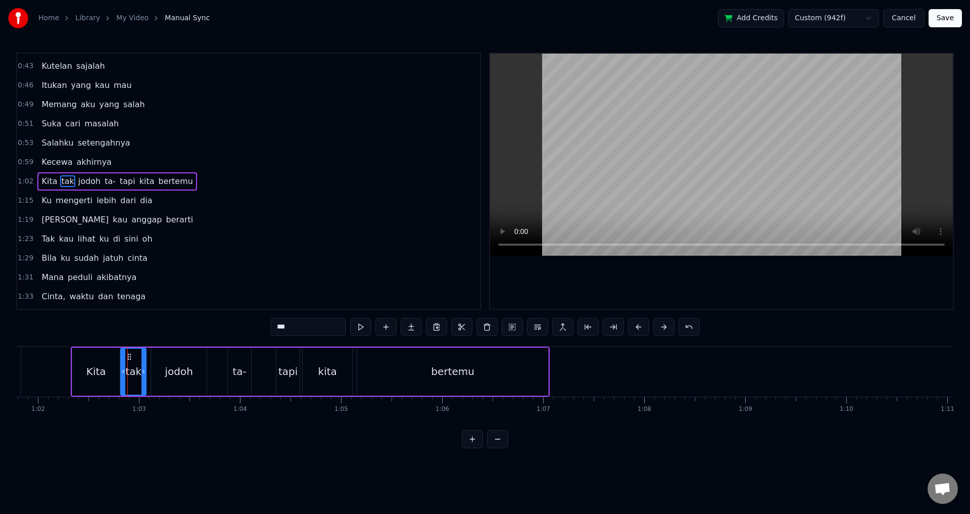
click at [122, 367] on div at bounding box center [123, 371] width 4 height 46
click at [154, 373] on div "jodoh" at bounding box center [179, 371] width 56 height 48
click at [149, 369] on icon at bounding box center [149, 371] width 4 height 8
click at [240, 370] on div "ta-" at bounding box center [240, 371] width 14 height 15
type input "***"
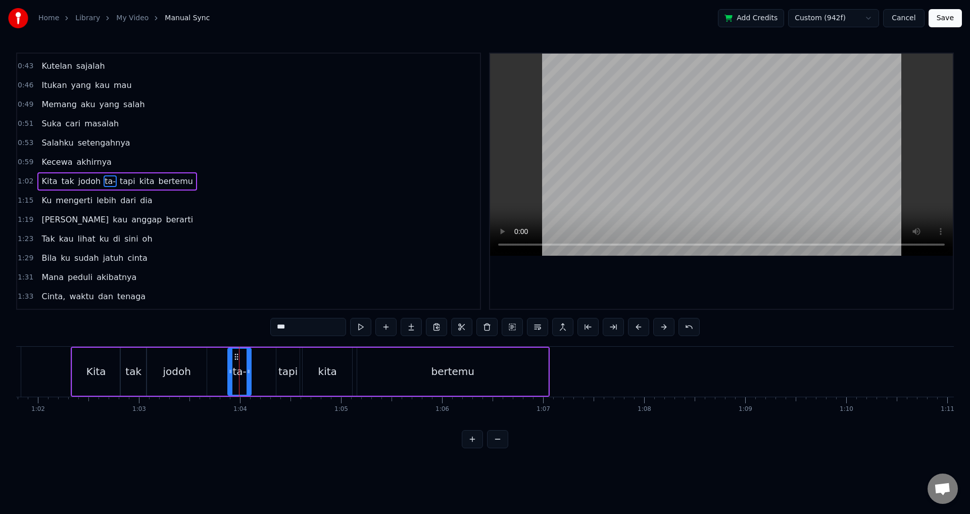
click at [211, 367] on div "Kita tak jodoh ta- tapi kita bertemu" at bounding box center [310, 371] width 479 height 50
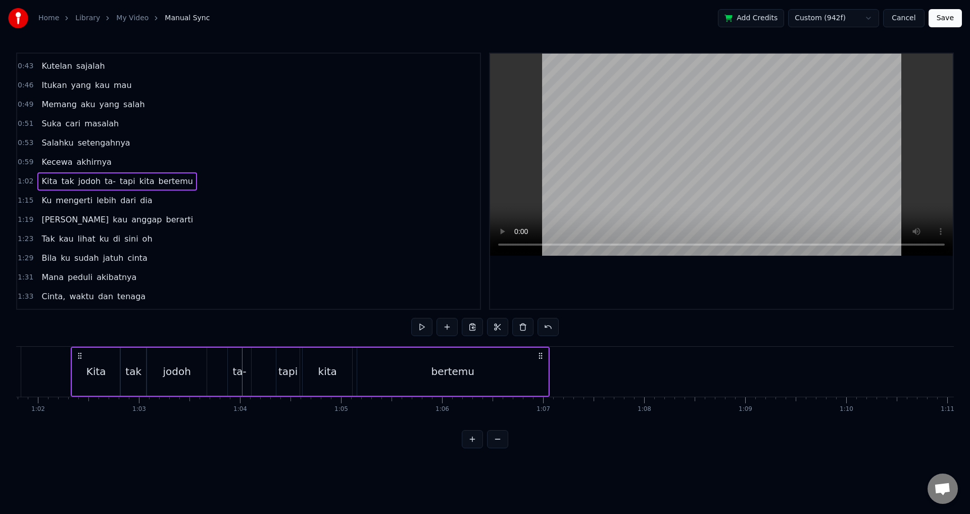
click at [232, 371] on div "ta-" at bounding box center [239, 371] width 23 height 48
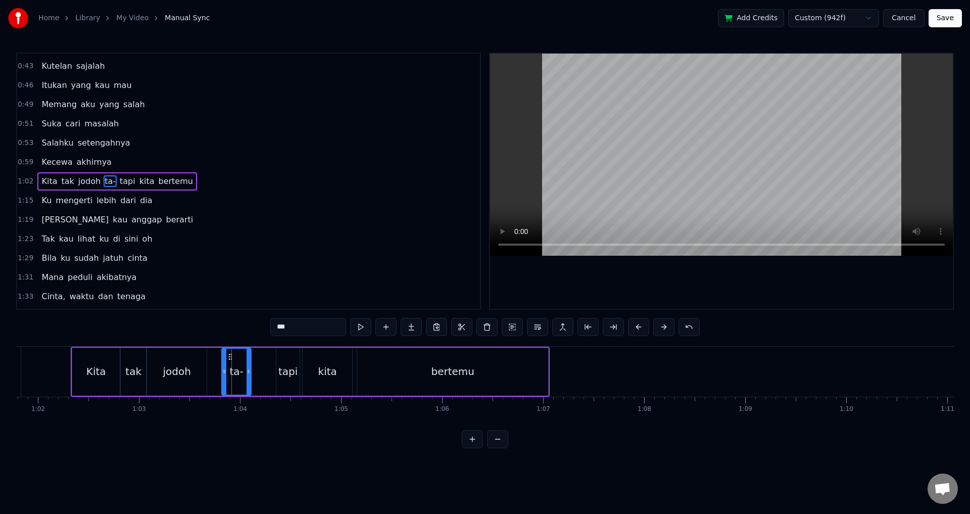
drag, startPoint x: 228, startPoint y: 370, endPoint x: 222, endPoint y: 369, distance: 6.1
click at [222, 369] on icon at bounding box center [224, 371] width 4 height 8
click at [259, 369] on div "Kita tak jodoh ta- tapi kita bertemu" at bounding box center [310, 371] width 479 height 50
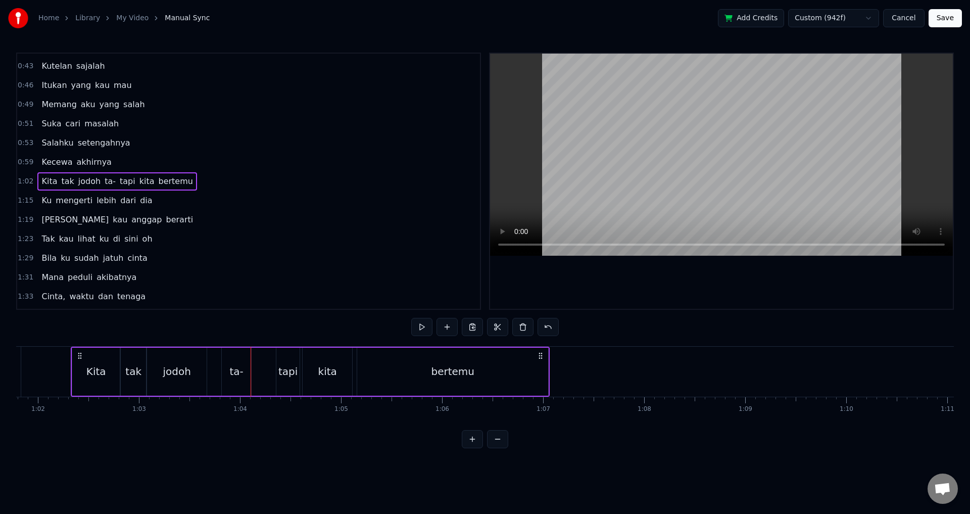
click at [261, 370] on div "Kita tak jodoh ta- tapi kita bertemu" at bounding box center [310, 371] width 479 height 50
click at [266, 372] on div "Kita tak jodoh ta- tapi kita bertemu" at bounding box center [310, 371] width 479 height 50
click at [276, 370] on div "tapi" at bounding box center [288, 371] width 24 height 48
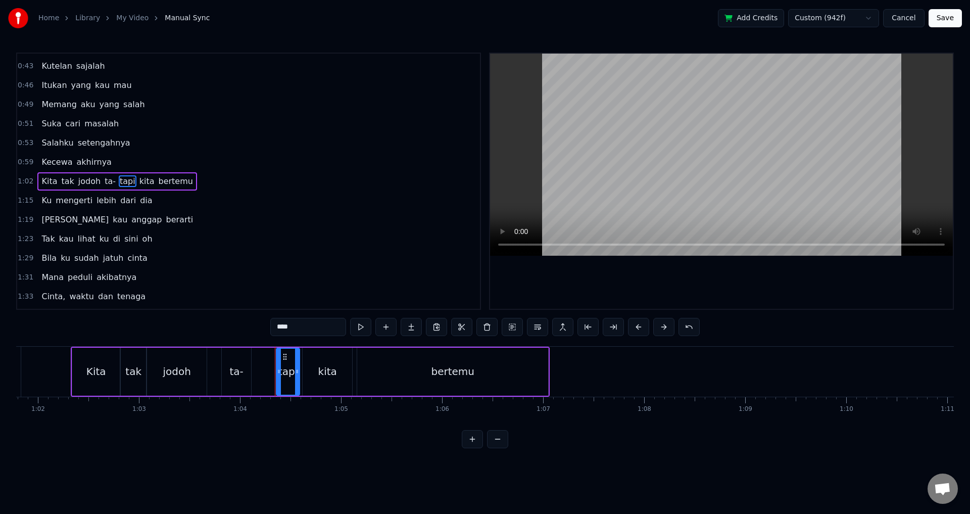
click at [274, 370] on div "Kita tak jodoh ta- tapi kita bertemu" at bounding box center [310, 371] width 479 height 50
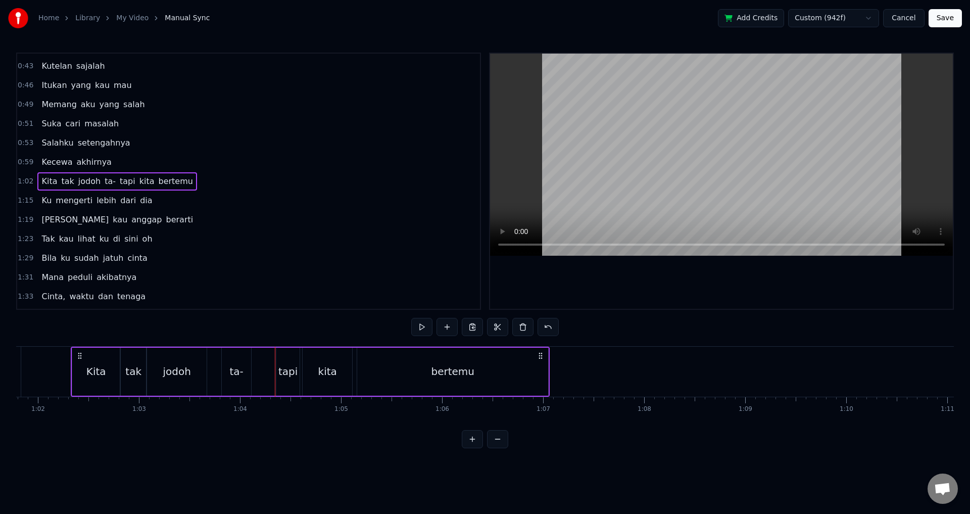
click at [277, 372] on div "tapi" at bounding box center [287, 371] width 23 height 48
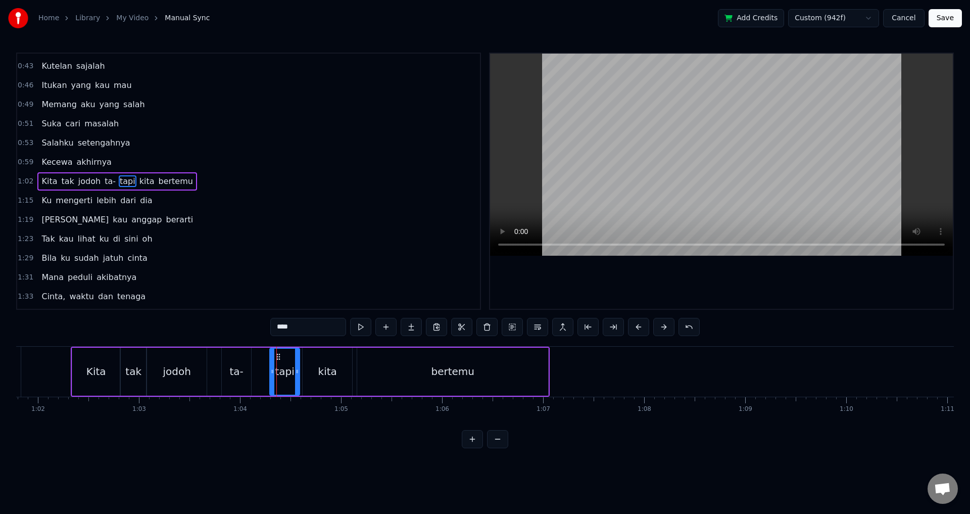
drag, startPoint x: 277, startPoint y: 372, endPoint x: 271, endPoint y: 372, distance: 6.6
click at [271, 372] on icon at bounding box center [272, 371] width 4 height 8
click at [304, 369] on div "kita" at bounding box center [327, 371] width 49 height 48
click at [304, 370] on icon at bounding box center [302, 371] width 4 height 8
click at [365, 369] on div "bertemu" at bounding box center [452, 371] width 191 height 48
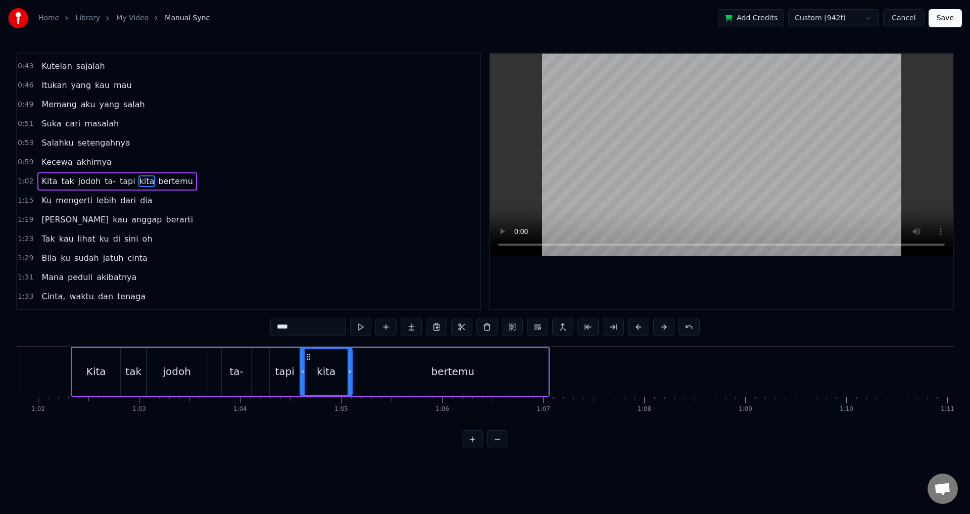
type input "*******"
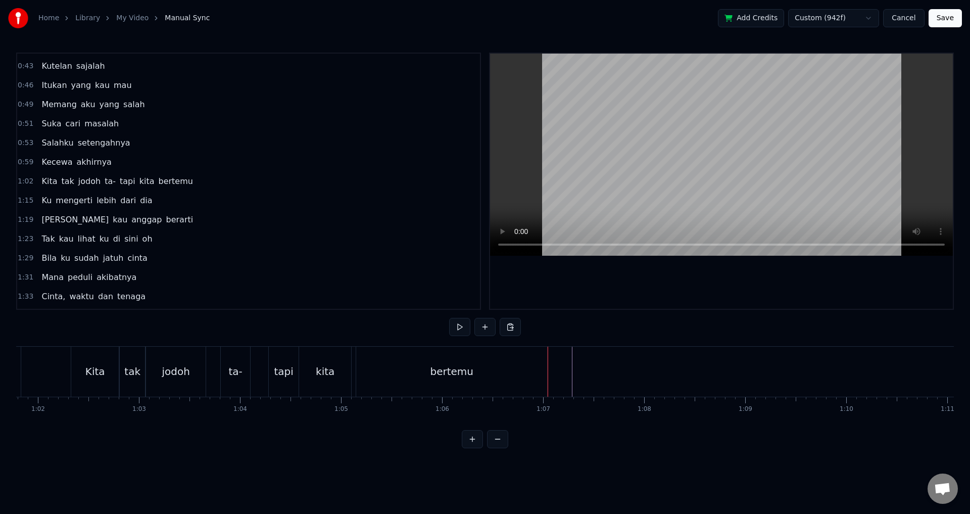
click at [956, 14] on button "Save" at bounding box center [944, 18] width 33 height 18
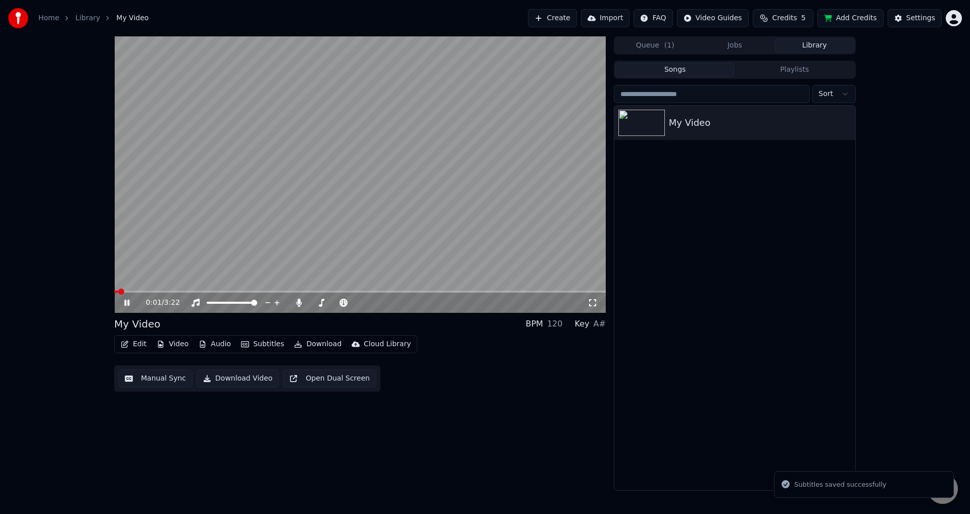
click at [167, 375] on button "Manual Sync" at bounding box center [155, 378] width 74 height 18
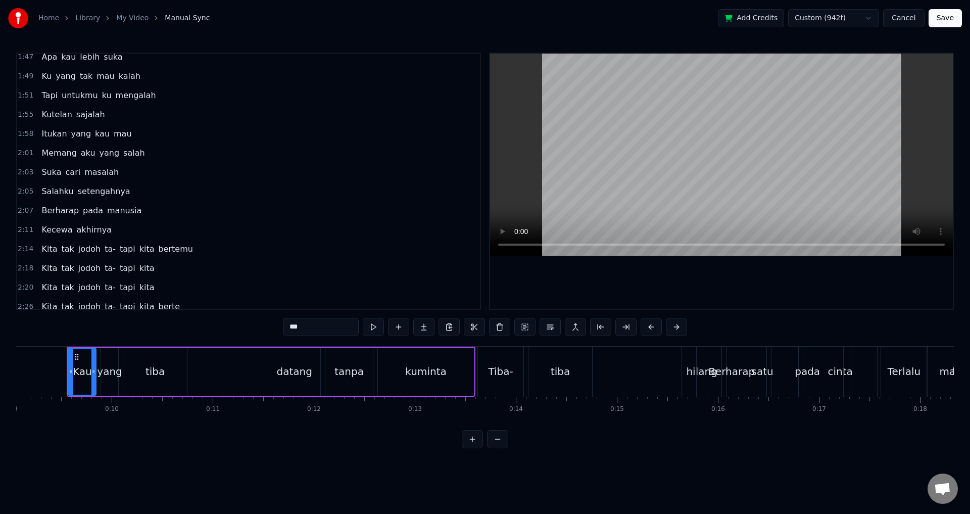
scroll to position [556, 0]
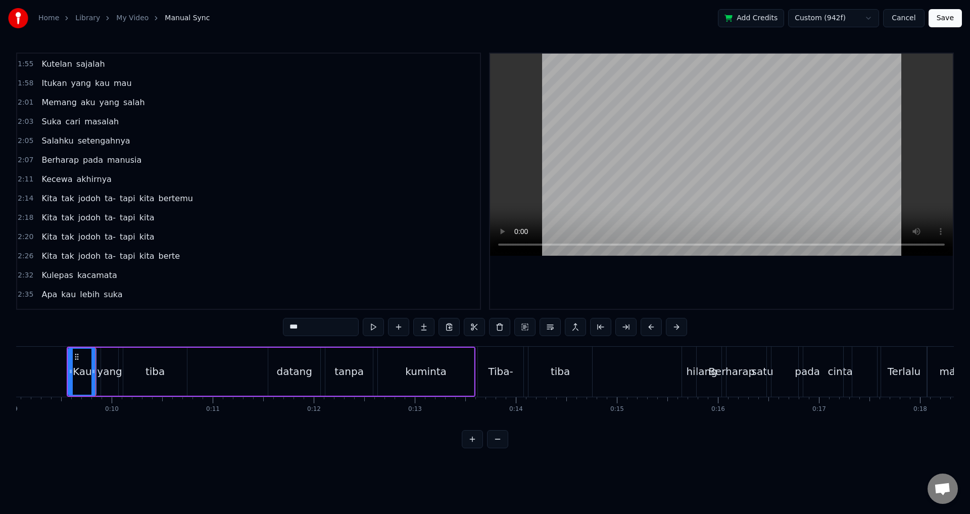
click at [636, 276] on div at bounding box center [721, 181] width 463 height 255
click at [702, 380] on div "Berharap" at bounding box center [731, 371] width 70 height 50
type input "********"
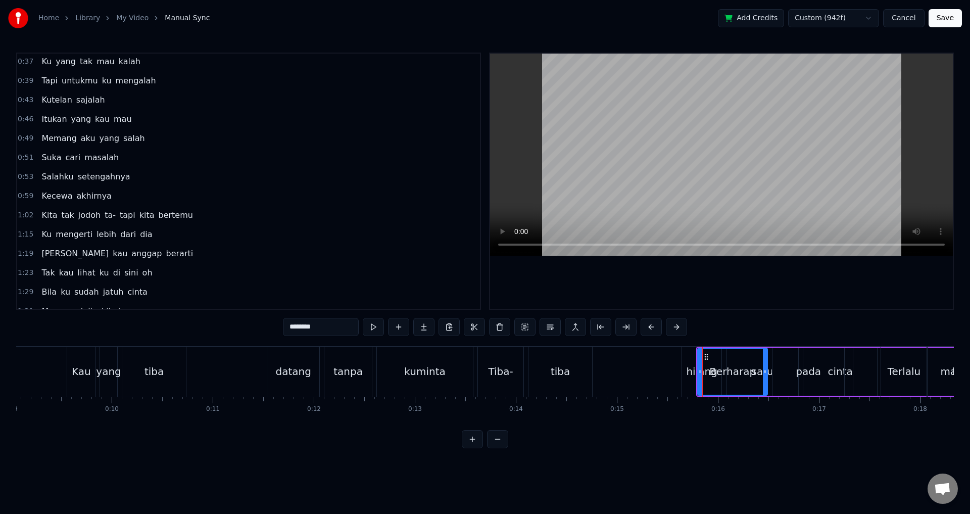
scroll to position [0, 0]
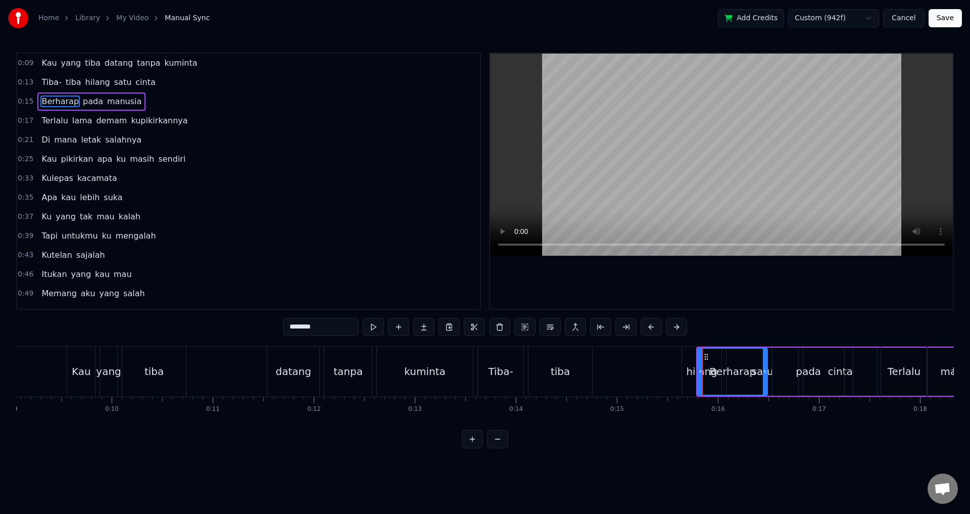
click at [505, 448] on button at bounding box center [497, 439] width 21 height 18
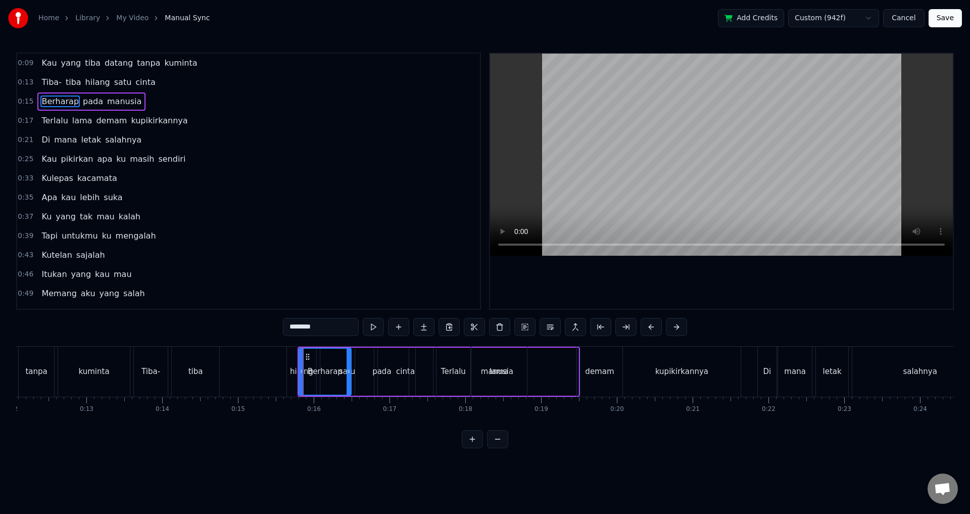
click at [505, 448] on button at bounding box center [497, 439] width 21 height 18
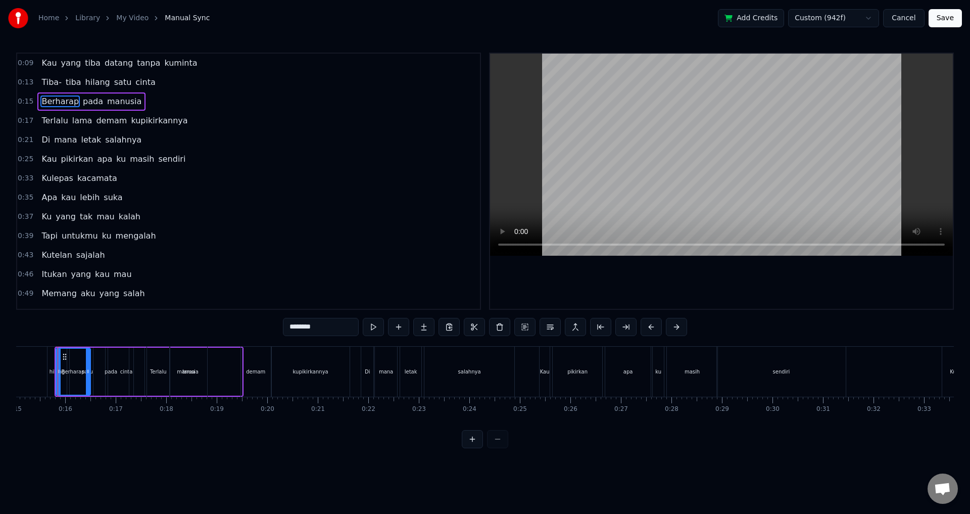
scroll to position [0, 749]
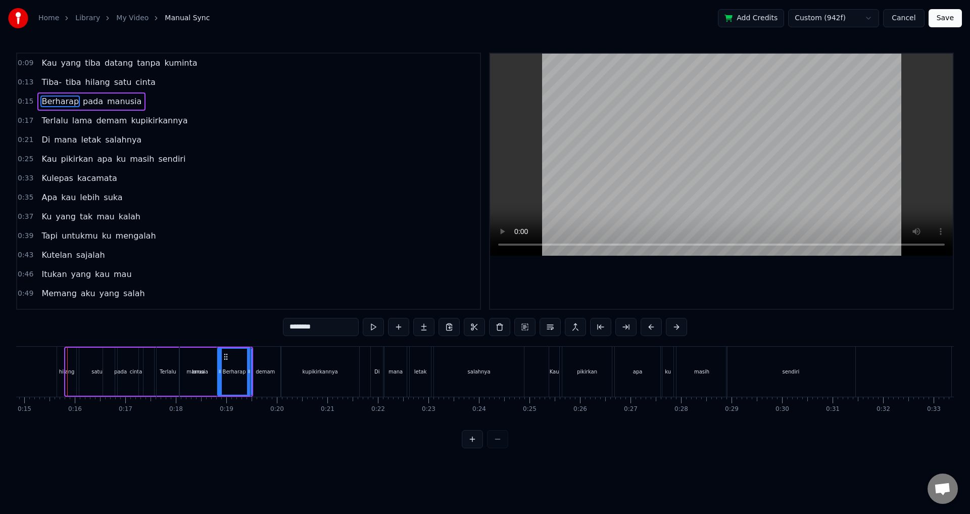
drag, startPoint x: 78, startPoint y: 356, endPoint x: 230, endPoint y: 357, distance: 152.0
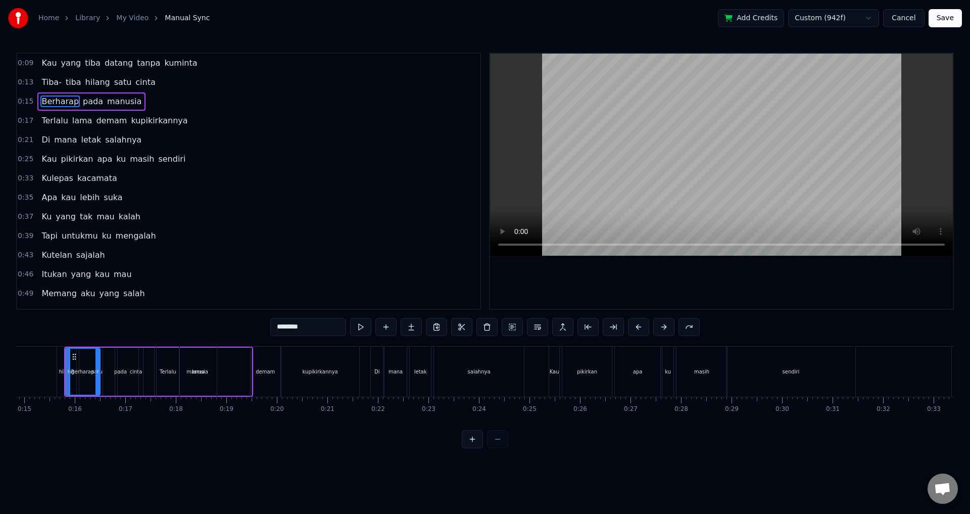
click at [909, 15] on button "Cancel" at bounding box center [903, 18] width 41 height 18
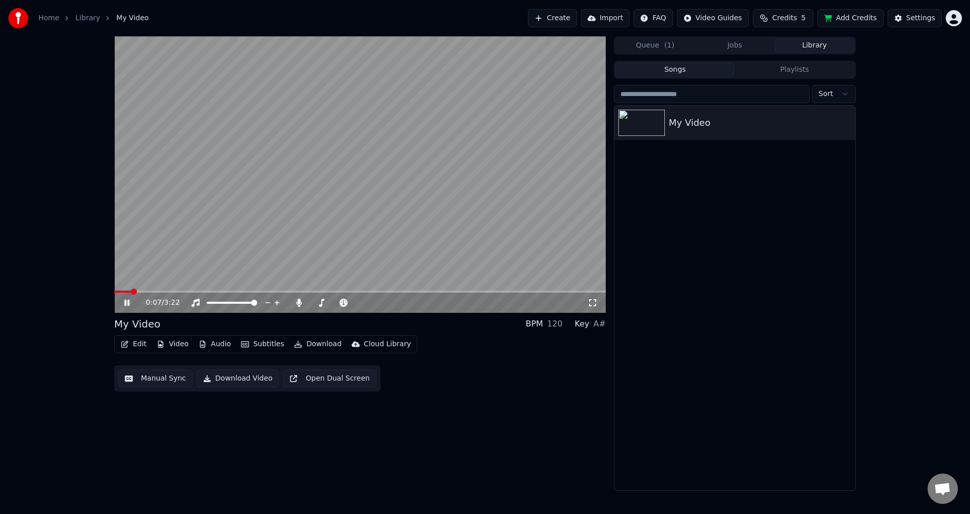
click at [132, 291] on span at bounding box center [359, 291] width 491 height 2
click at [149, 291] on span at bounding box center [359, 291] width 491 height 2
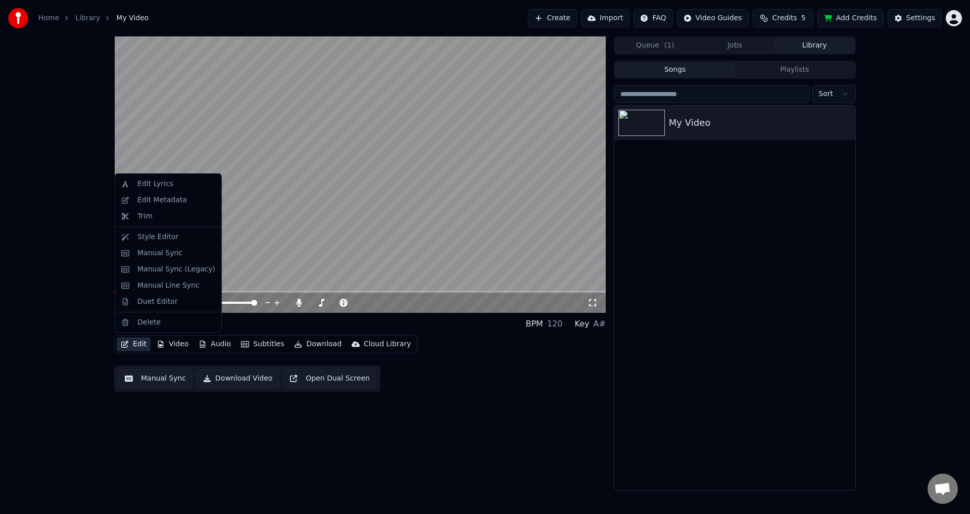
click at [138, 347] on button "Edit" at bounding box center [134, 344] width 34 height 14
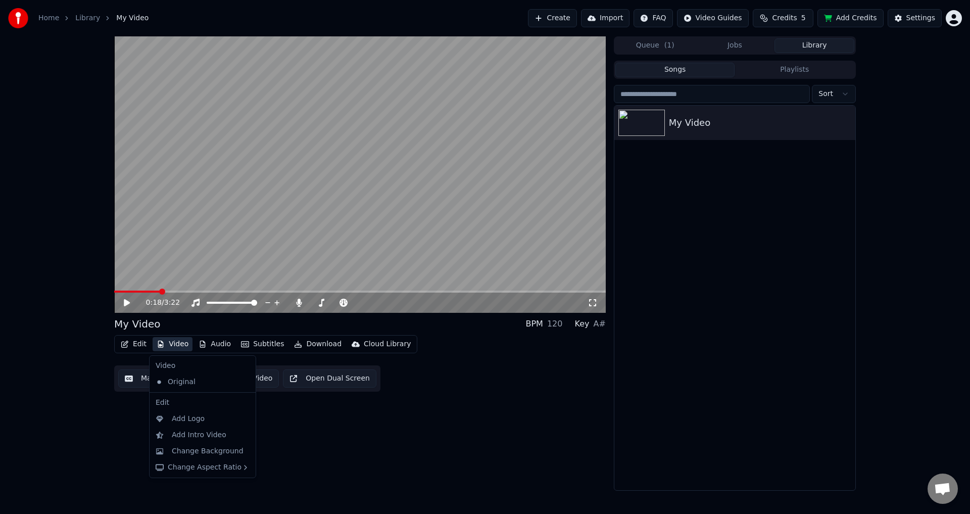
drag, startPoint x: 161, startPoint y: 373, endPoint x: 59, endPoint y: 374, distance: 102.0
click at [59, 374] on body "Home Library My Video Create Import FAQ Video Guides Credits 5 Add Credits Sett…" at bounding box center [485, 257] width 970 height 514
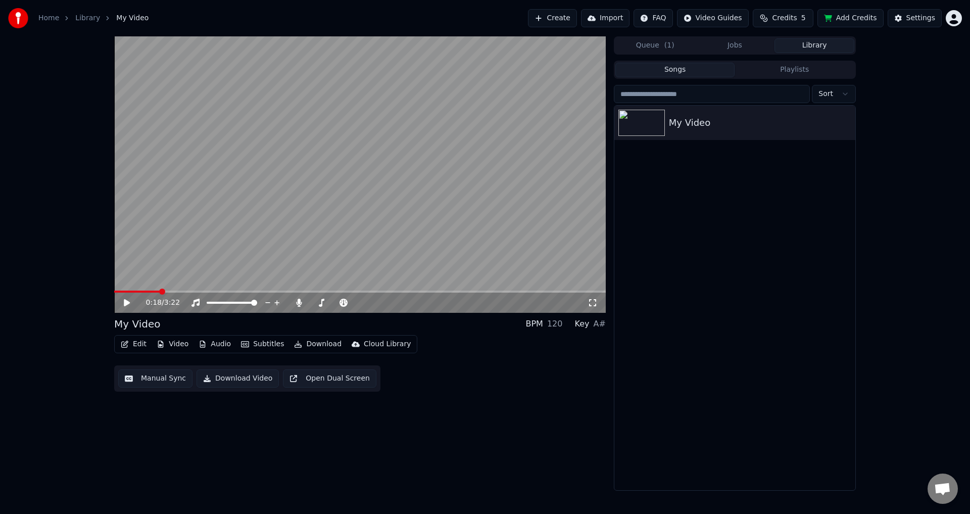
drag, startPoint x: 97, startPoint y: 408, endPoint x: 194, endPoint y: 368, distance: 105.3
click at [98, 408] on div "0:18 / 3:22 My Video BPM 120 Key A# Edit Video Audio Subtitles Download Cloud L…" at bounding box center [485, 263] width 970 height 454
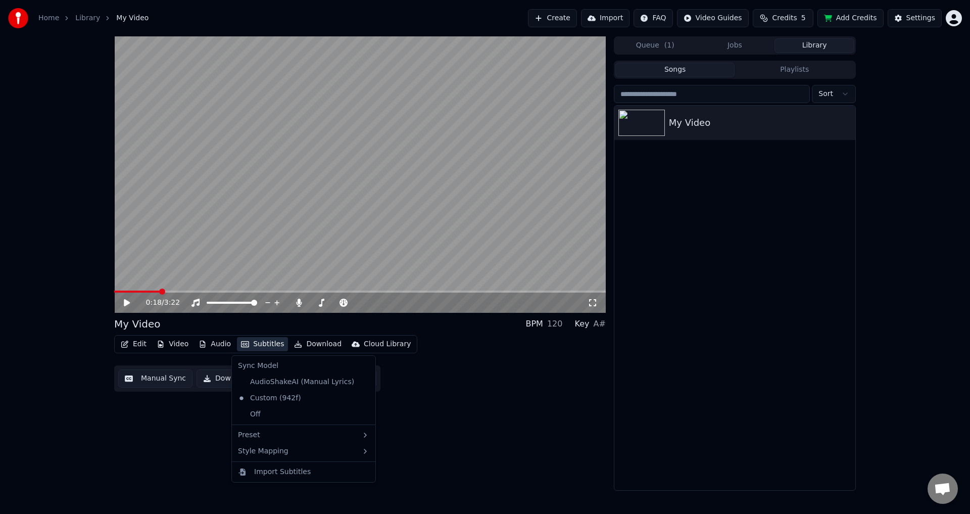
click at [257, 342] on button "Subtitles" at bounding box center [262, 344] width 51 height 14
click at [159, 406] on div "0:18 / 3:22 My Video BPM 120 Key A# Edit Video Audio Subtitles Download Cloud L…" at bounding box center [359, 263] width 491 height 454
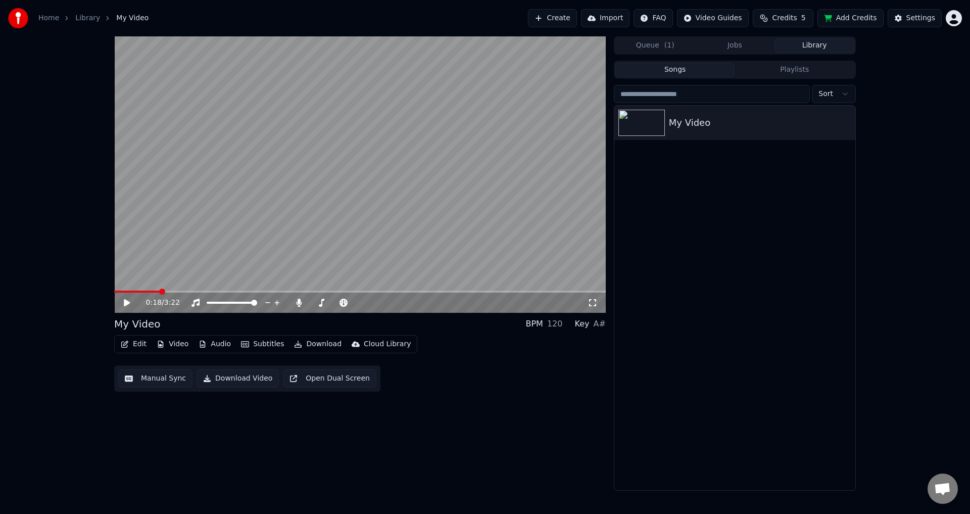
click at [144, 376] on button "Manual Sync" at bounding box center [155, 378] width 74 height 18
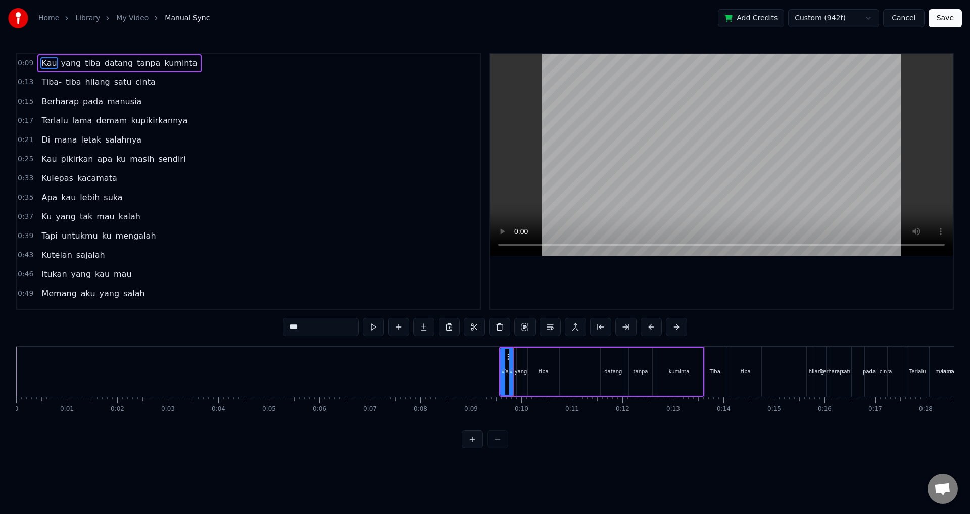
click at [656, 288] on div at bounding box center [721, 181] width 463 height 255
click at [28, 100] on span "0:15" at bounding box center [26, 101] width 16 height 10
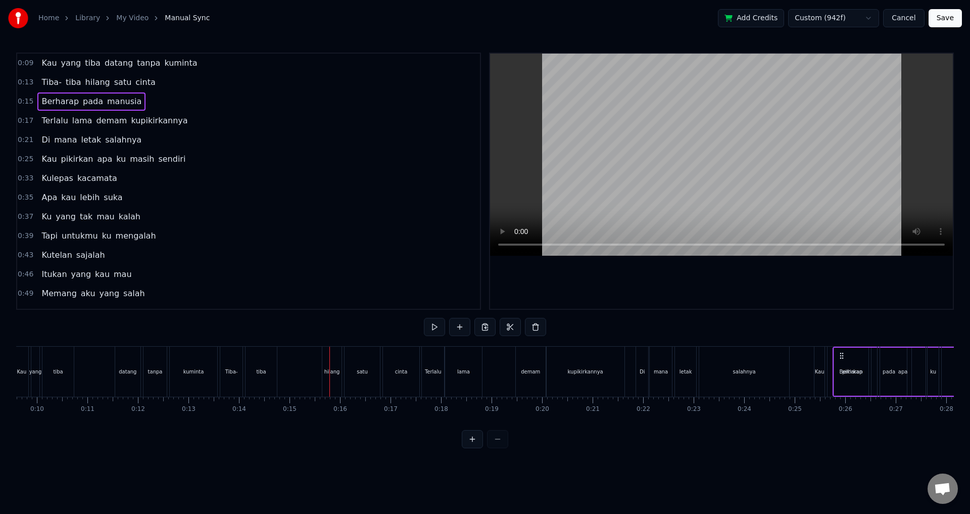
scroll to position [0, 508]
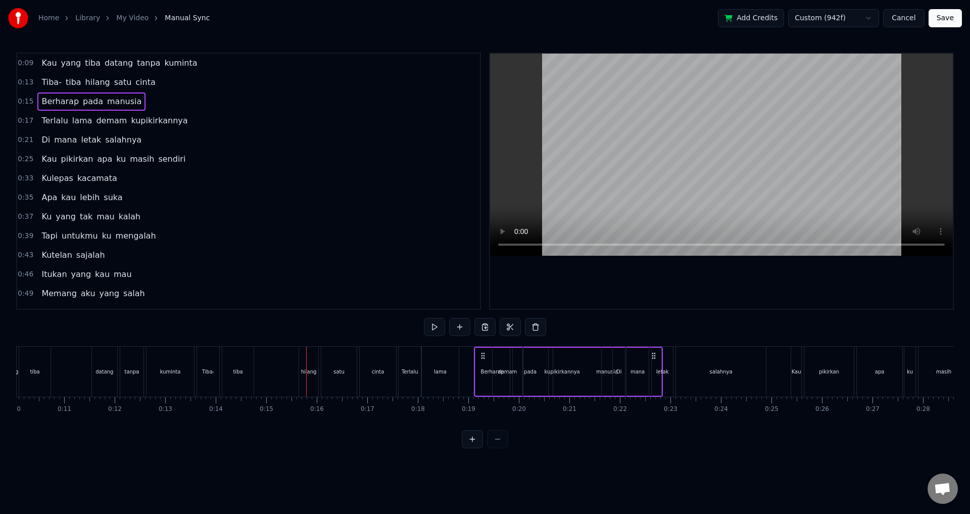
drag, startPoint x: 826, startPoint y: 353, endPoint x: 482, endPoint y: 349, distance: 344.4
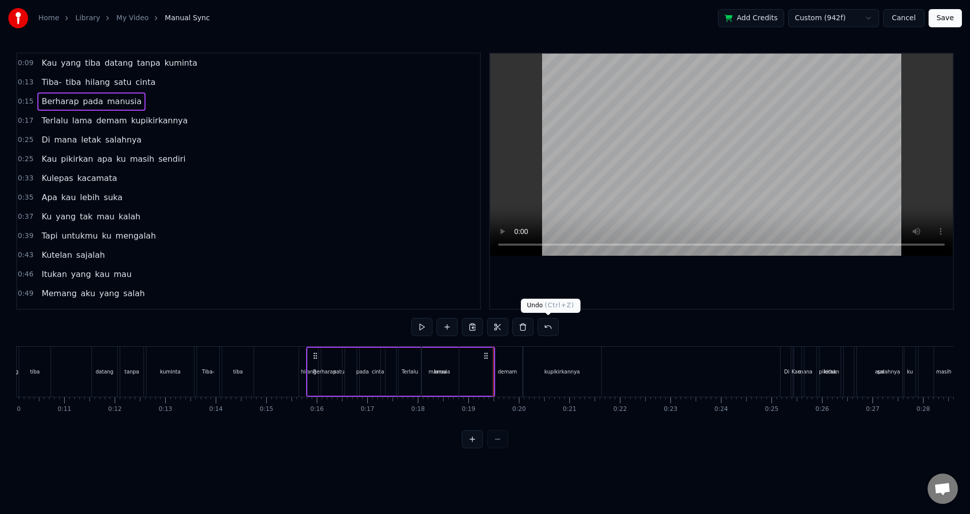
click at [583, 292] on div at bounding box center [721, 181] width 463 height 255
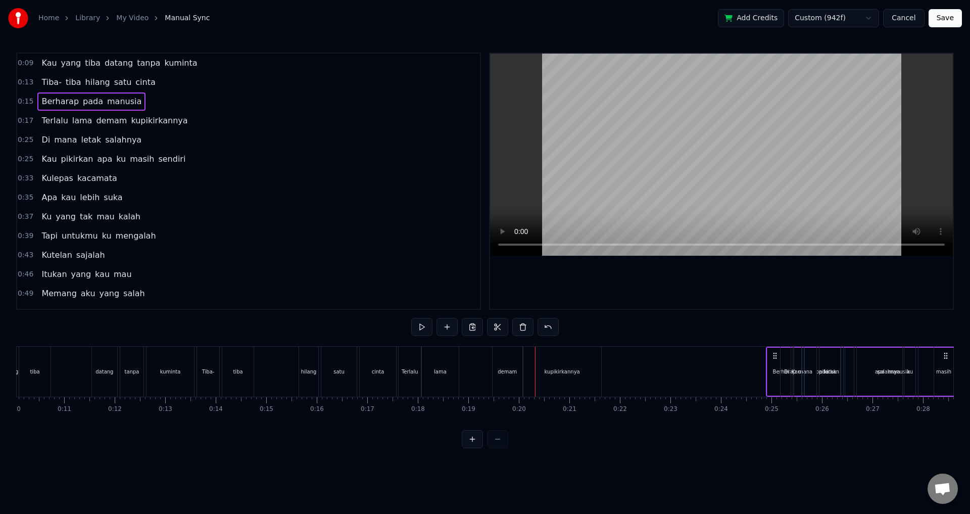
drag, startPoint x: 314, startPoint y: 356, endPoint x: 775, endPoint y: 389, distance: 462.3
click at [775, 389] on div "Berharap pada manusia" at bounding box center [860, 371] width 189 height 50
drag, startPoint x: 317, startPoint y: 353, endPoint x: 782, endPoint y: 367, distance: 465.3
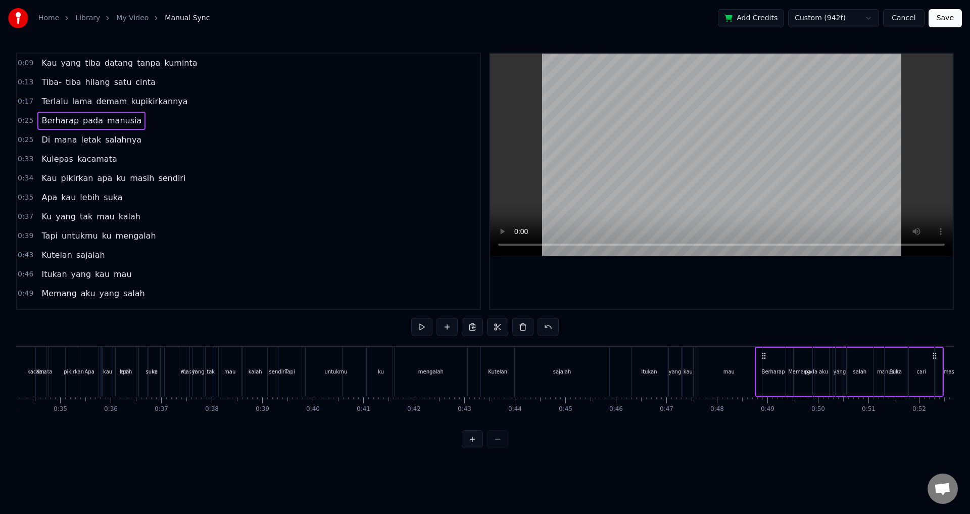
scroll to position [0, 1734]
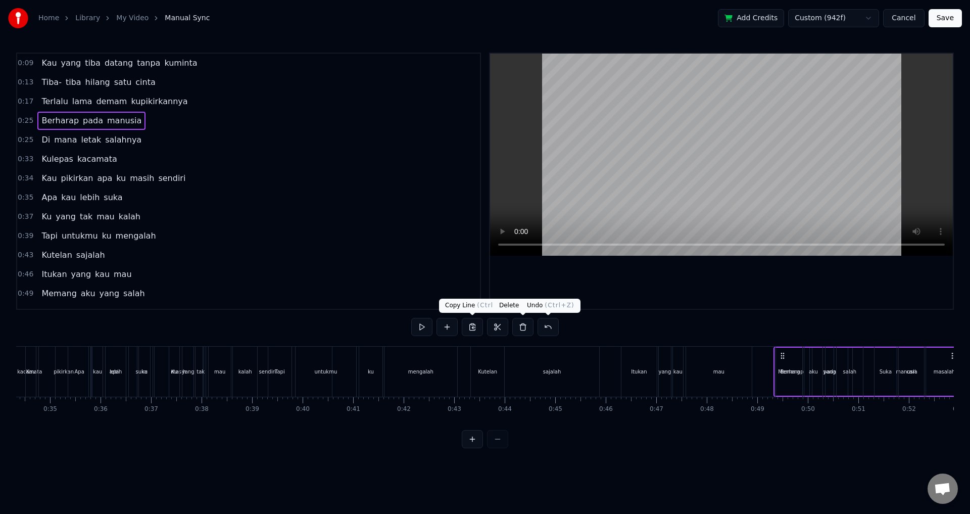
drag, startPoint x: 784, startPoint y: 355, endPoint x: 695, endPoint y: 314, distance: 98.5
click at [673, 317] on div "0:09 Kau yang tiba datang tanpa kuminta 0:13 Tiba- tiba hilang satu cinta 0:17 …" at bounding box center [484, 250] width 937 height 395
click at [900, 17] on button "Cancel" at bounding box center [903, 18] width 41 height 18
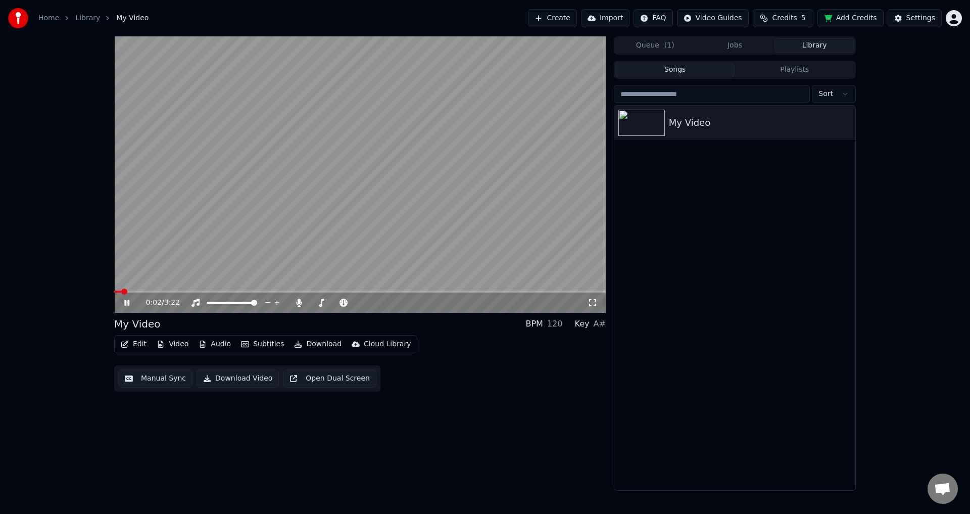
click at [480, 199] on video at bounding box center [359, 174] width 491 height 276
click at [143, 289] on video at bounding box center [359, 174] width 491 height 276
click at [148, 291] on span at bounding box center [359, 291] width 491 height 2
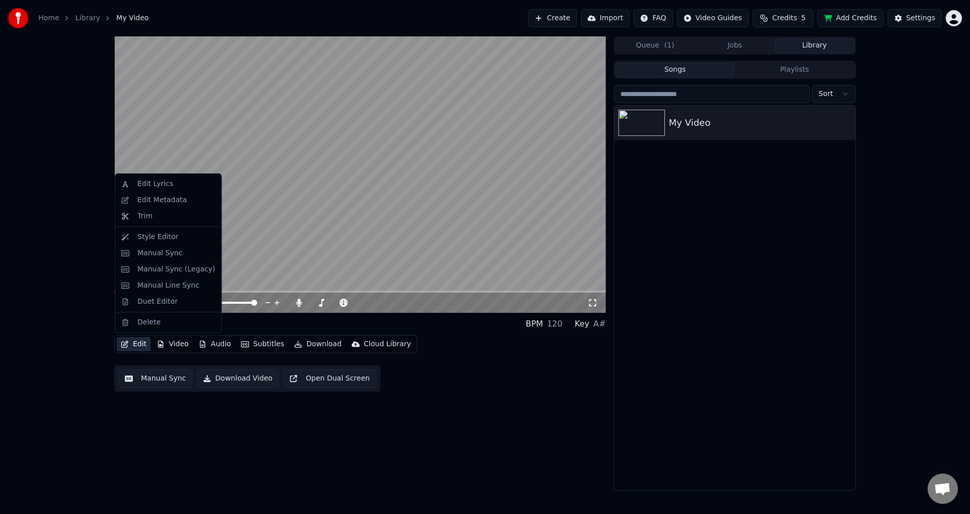
click at [145, 339] on button "Edit" at bounding box center [134, 344] width 34 height 14
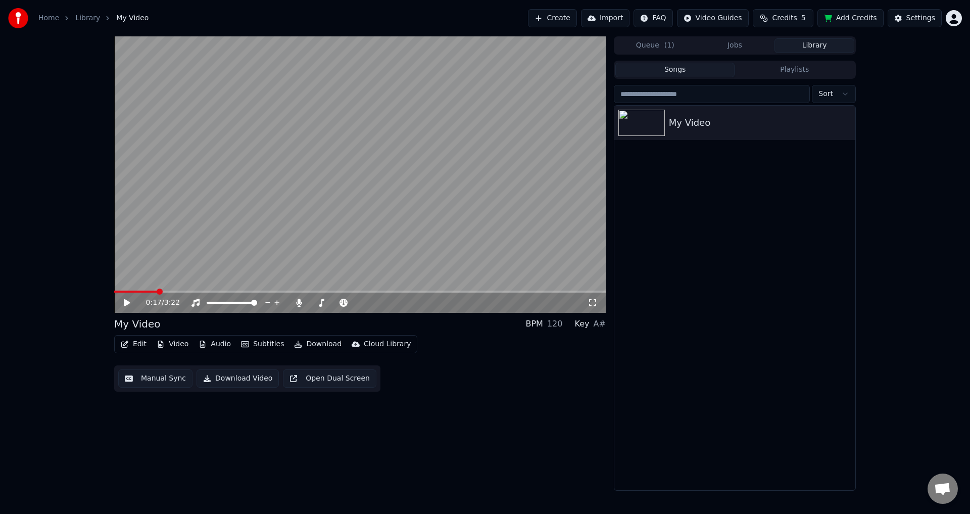
click at [131, 373] on button "Manual Sync" at bounding box center [155, 378] width 74 height 18
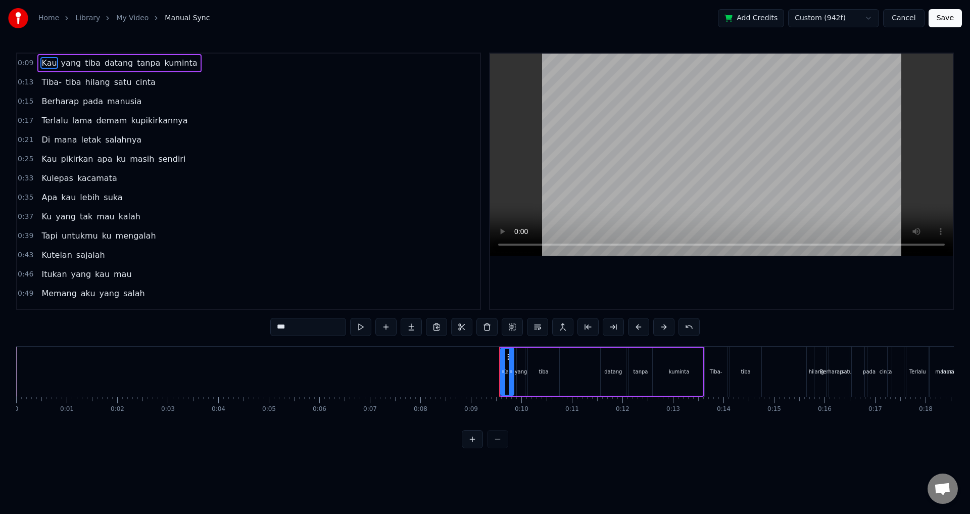
click at [907, 19] on button "Cancel" at bounding box center [903, 18] width 41 height 18
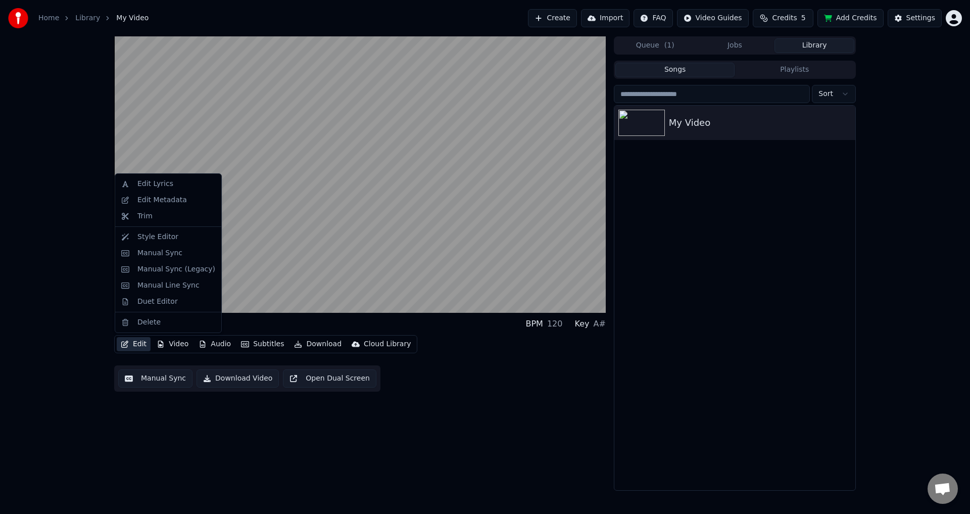
click at [132, 337] on button "Edit" at bounding box center [134, 344] width 34 height 14
click at [181, 269] on div "Manual Sync (Legacy)" at bounding box center [176, 269] width 78 height 10
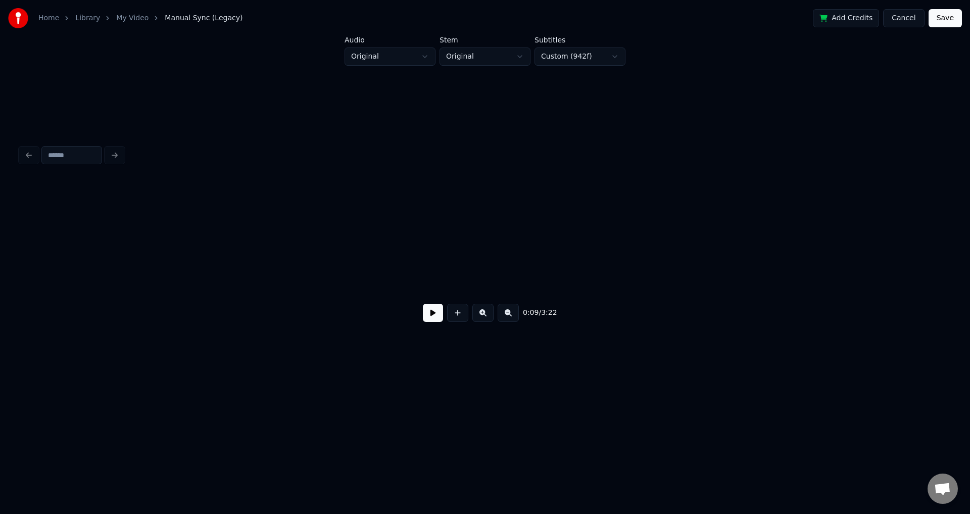
scroll to position [0, 965]
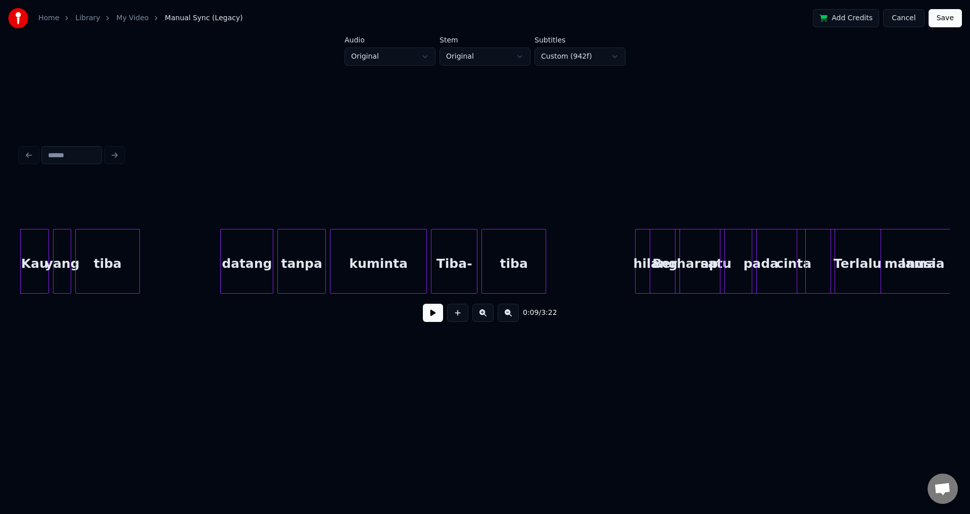
click at [436, 315] on button at bounding box center [433, 313] width 20 height 18
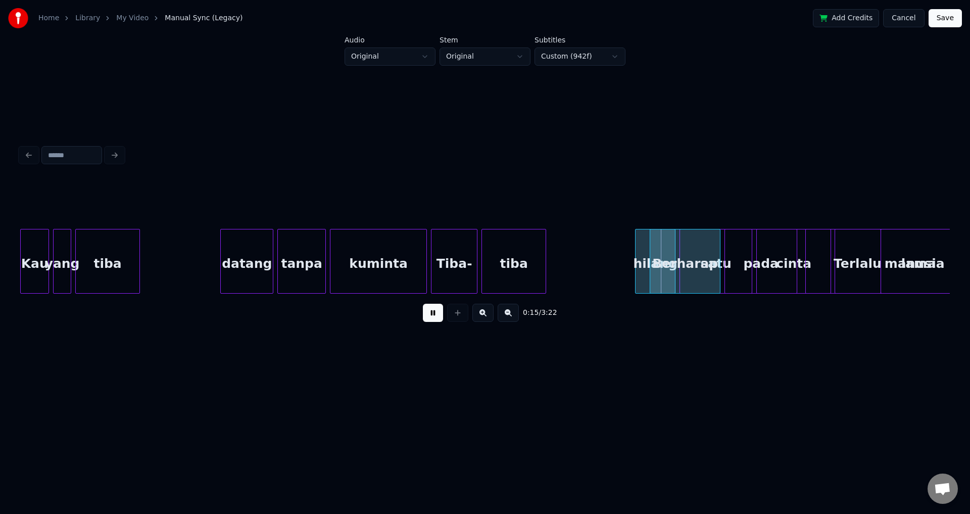
click at [423, 304] on button at bounding box center [433, 313] width 20 height 18
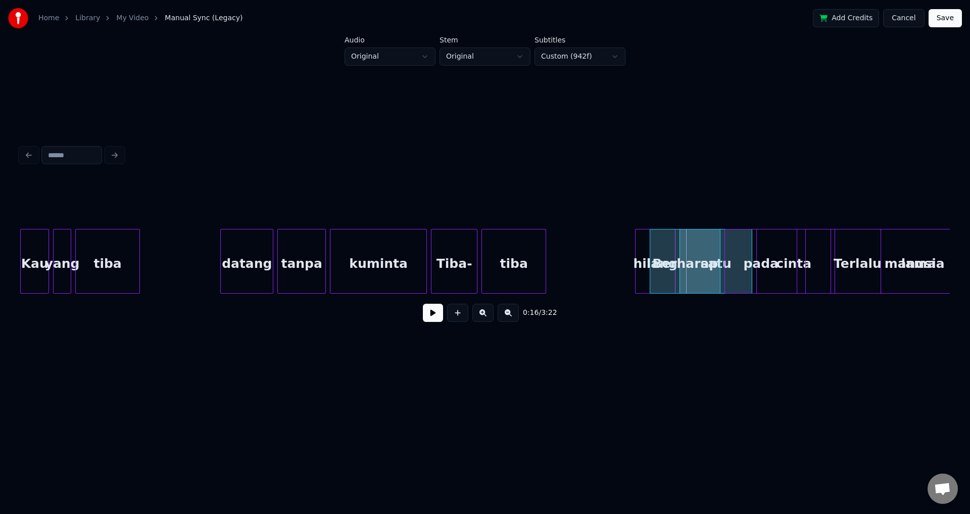
click at [664, 272] on div "Berharap" at bounding box center [685, 263] width 70 height 69
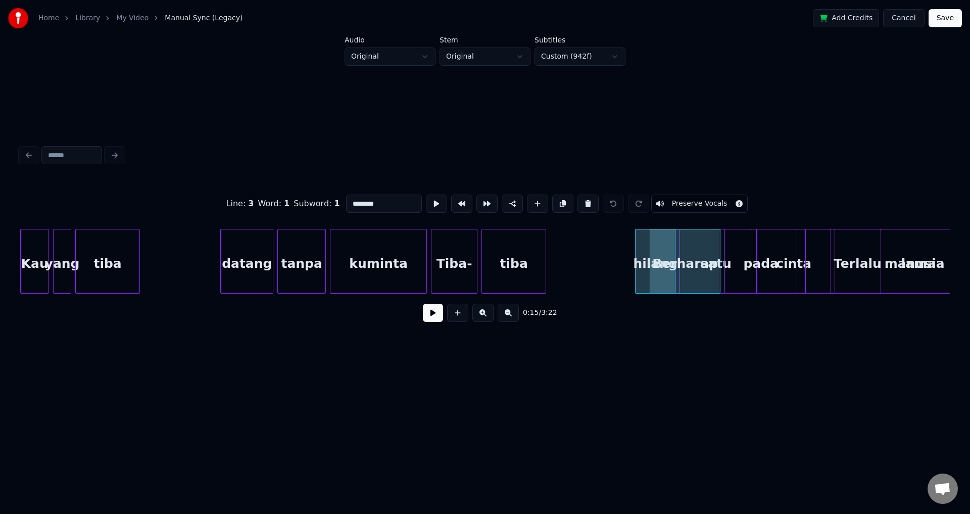
click at [677, 260] on div "Berharap" at bounding box center [685, 263] width 70 height 69
click at [681, 264] on div at bounding box center [681, 261] width 3 height 64
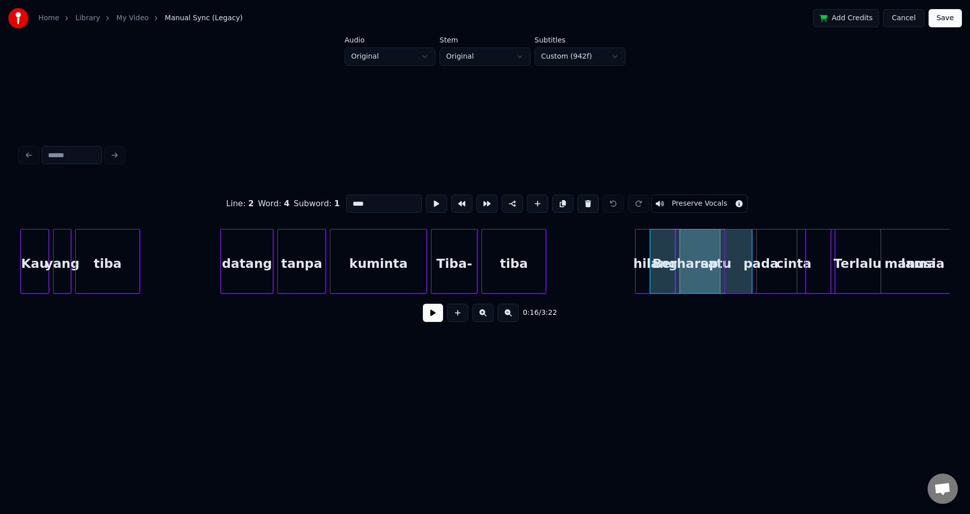
click at [664, 264] on div "Berharap" at bounding box center [685, 263] width 70 height 69
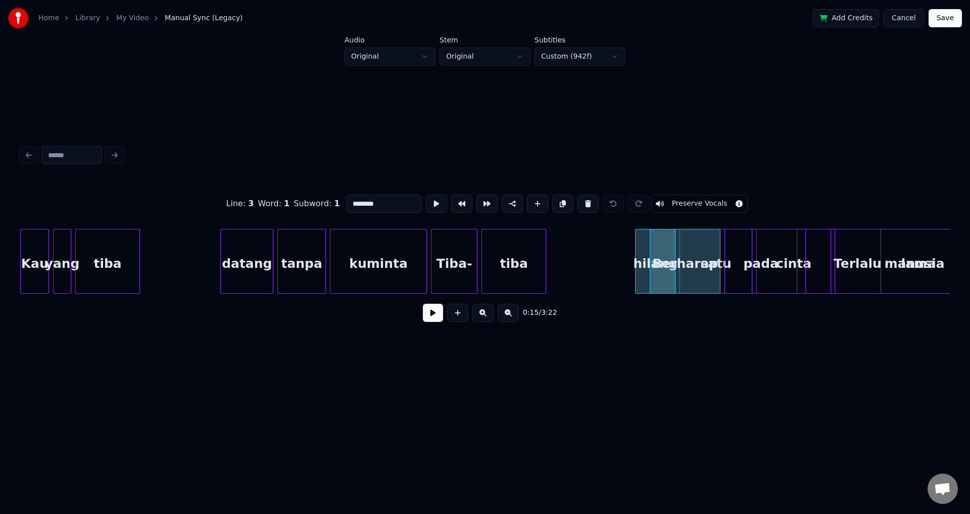
click at [703, 263] on div "Berharap" at bounding box center [685, 263] width 70 height 69
click at [643, 260] on div "hilang" at bounding box center [654, 263] width 39 height 69
click at [732, 264] on div "pada" at bounding box center [761, 263] width 72 height 69
type input "****"
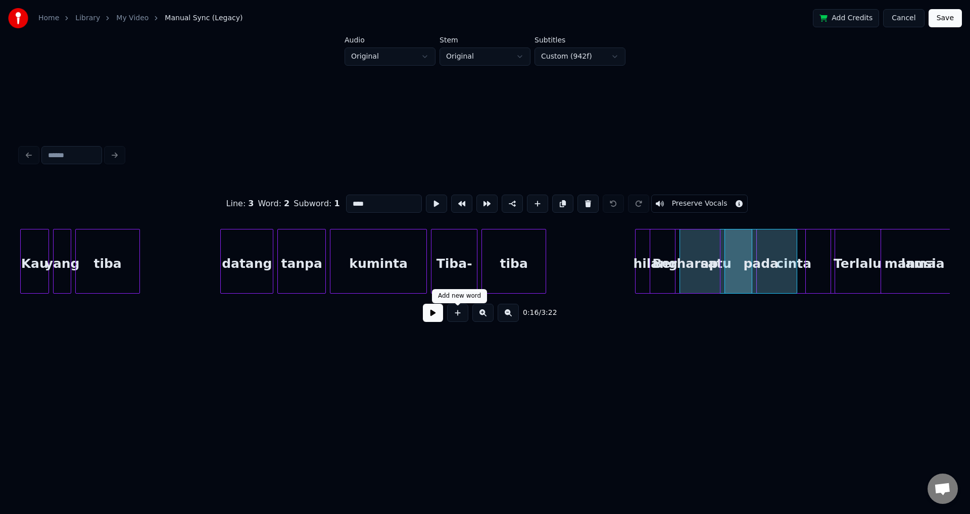
click at [433, 317] on button at bounding box center [433, 313] width 20 height 18
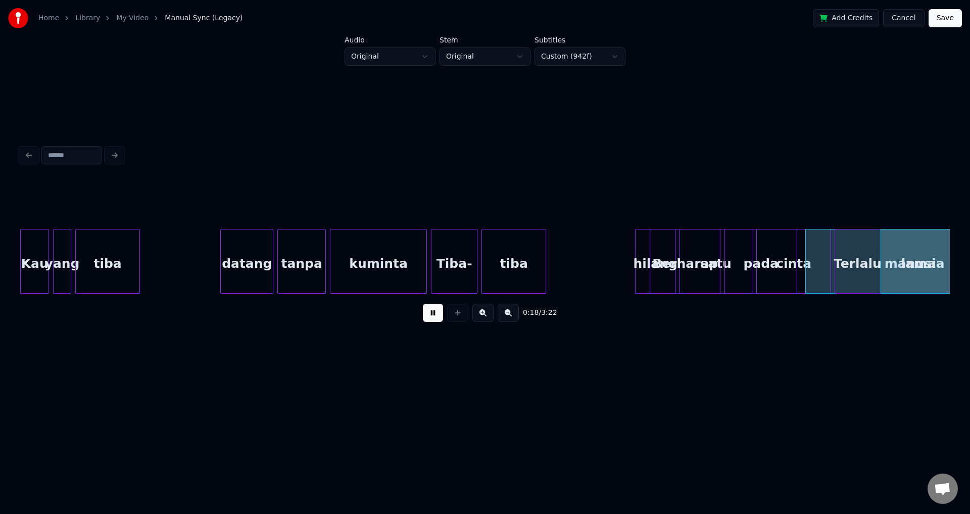
scroll to position [0, 1895]
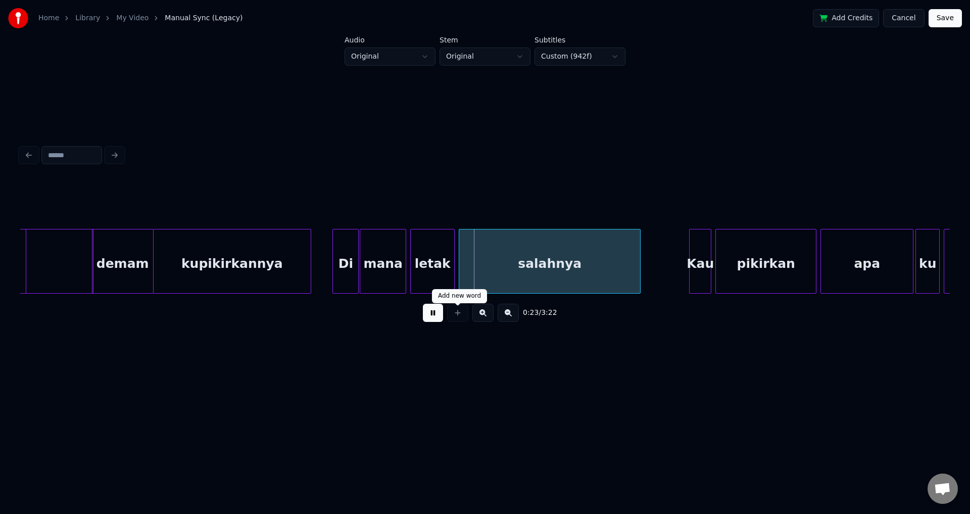
click at [423, 304] on button at bounding box center [433, 313] width 20 height 18
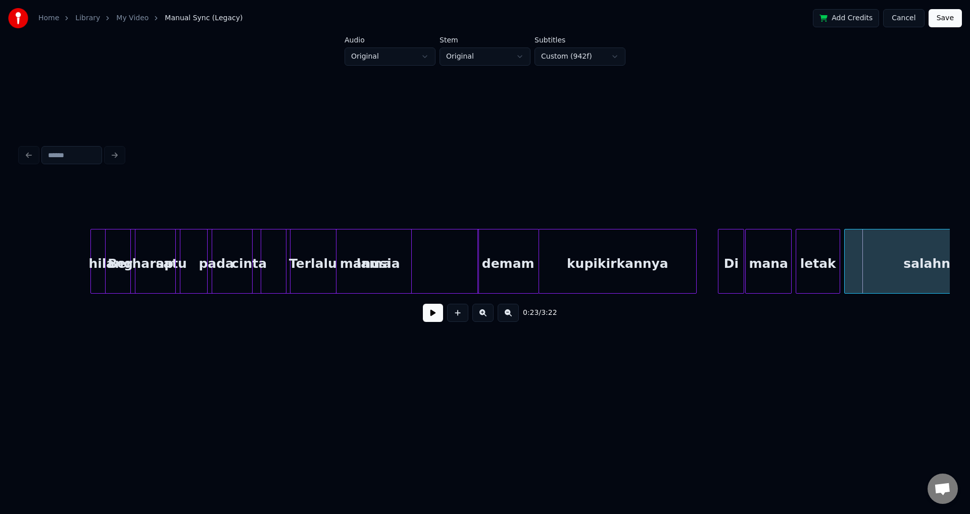
scroll to position [0, 1442]
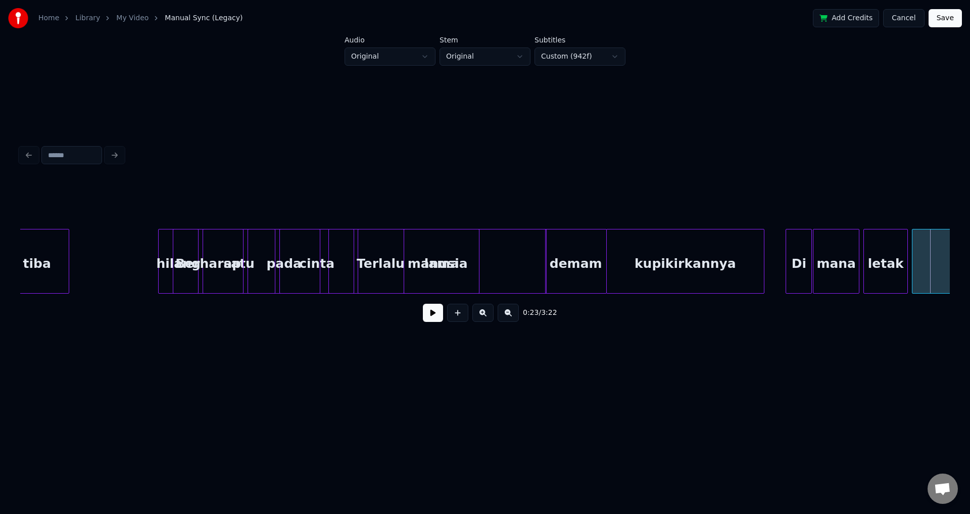
click at [183, 254] on div "hilang" at bounding box center [178, 263] width 39 height 69
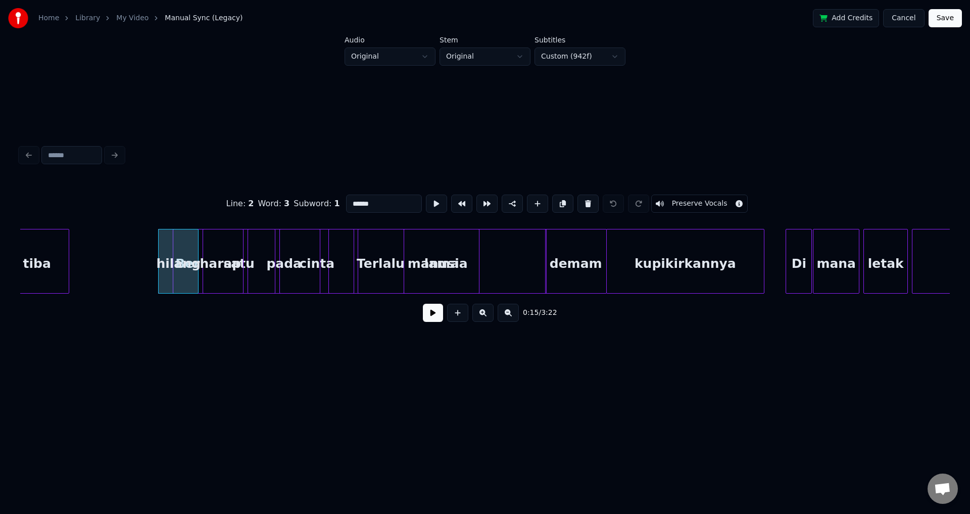
click at [224, 265] on div "Berharap" at bounding box center [208, 263] width 70 height 69
click at [288, 277] on div "pada" at bounding box center [284, 263] width 72 height 69
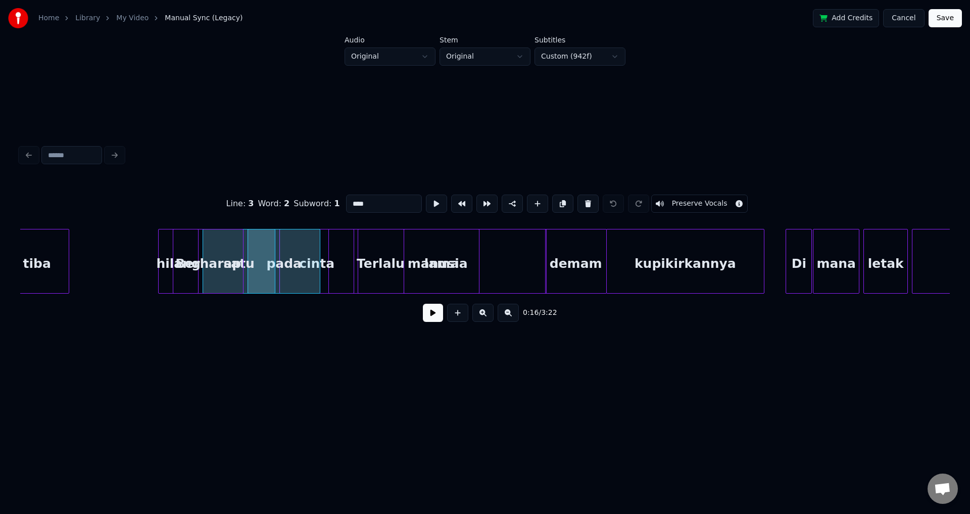
click at [213, 261] on div "Berharap" at bounding box center [208, 263] width 70 height 69
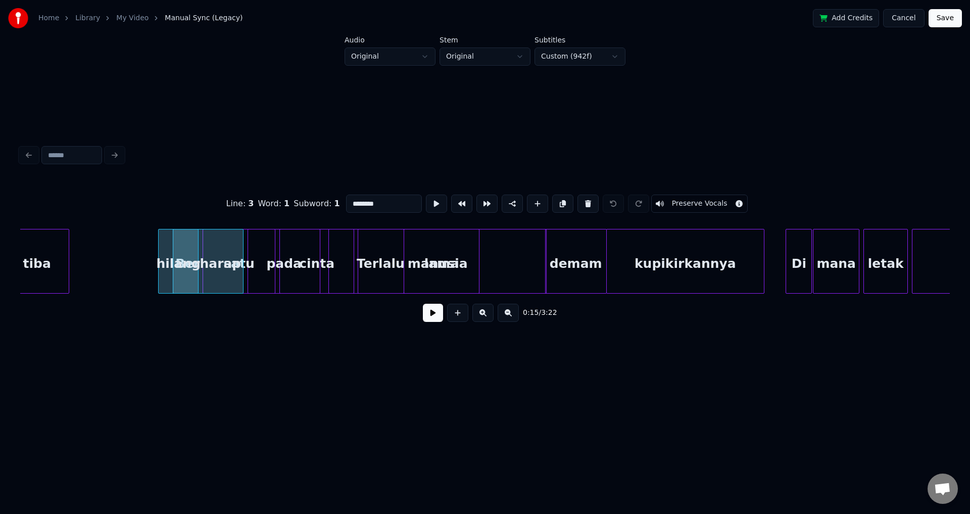
click at [231, 270] on div "Berharap" at bounding box center [208, 263] width 70 height 69
click at [165, 270] on div "hilang" at bounding box center [178, 263] width 39 height 69
click at [200, 270] on div "Berharap" at bounding box center [208, 263] width 70 height 69
click at [237, 274] on div "Berharap" at bounding box center [208, 263] width 70 height 69
click at [268, 244] on div "satu" at bounding box center [239, 263] width 72 height 69
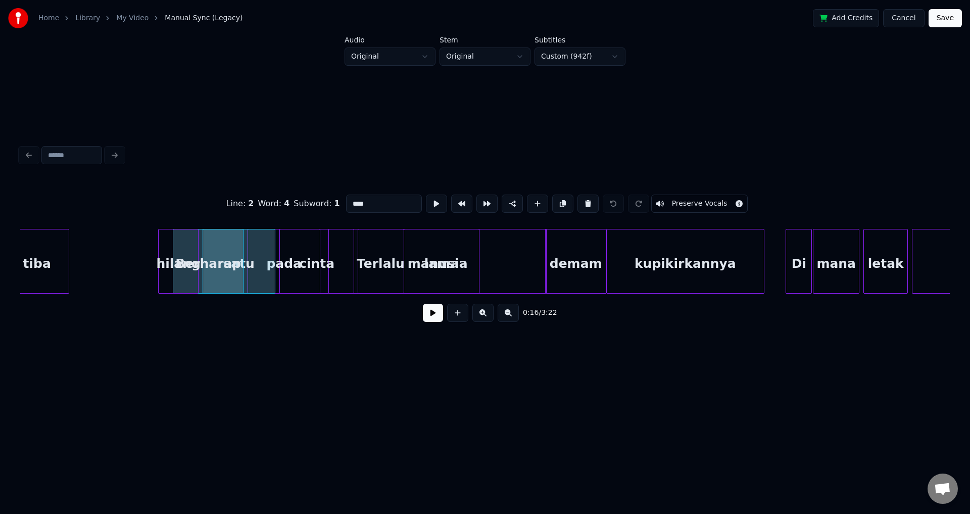
click at [206, 251] on div at bounding box center [204, 261] width 3 height 64
click at [162, 255] on div "hilang" at bounding box center [178, 263] width 39 height 69
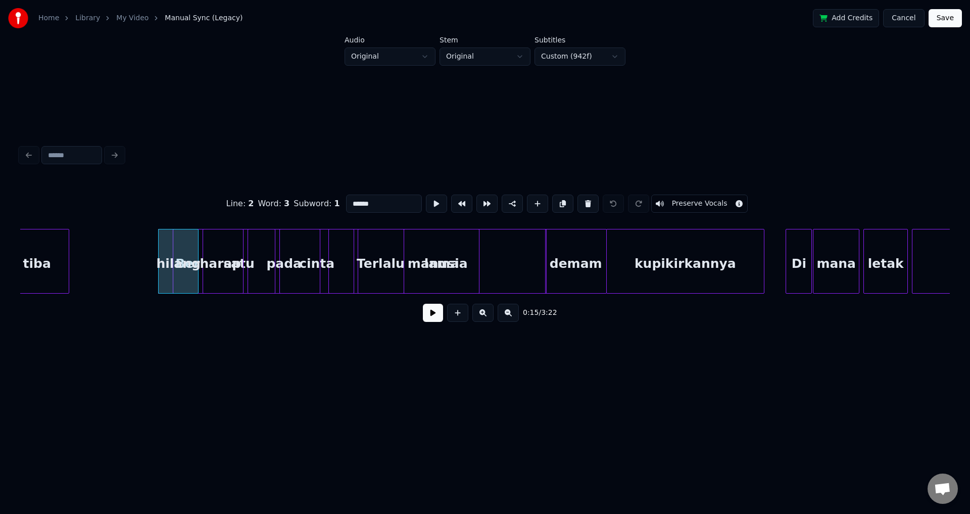
click at [219, 257] on div "Berharap" at bounding box center [208, 263] width 70 height 69
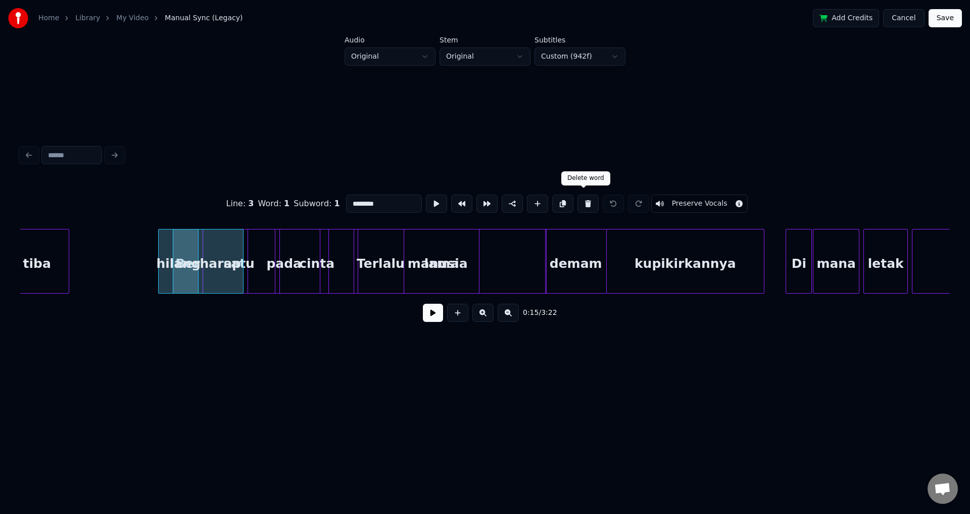
click at [581, 195] on button at bounding box center [587, 203] width 21 height 18
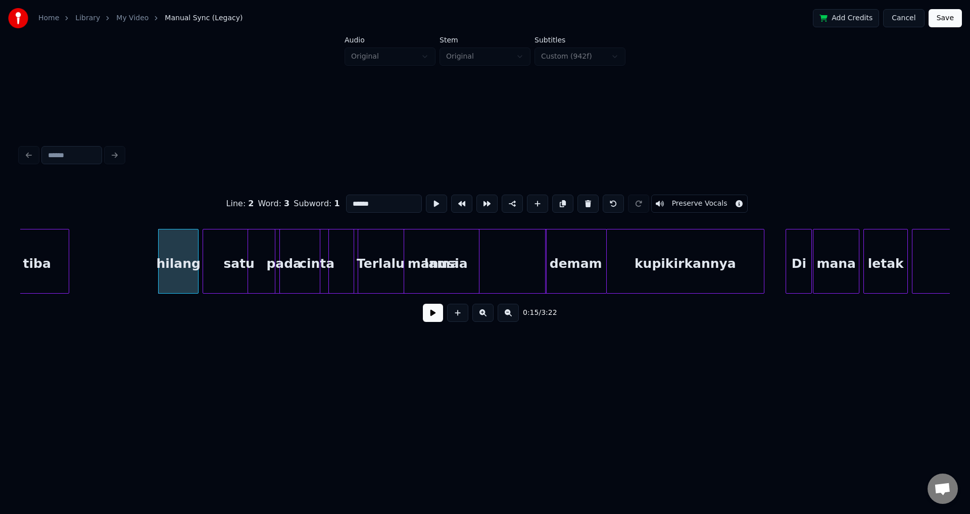
click at [245, 267] on div "satu" at bounding box center [239, 263] width 72 height 69
type input "****"
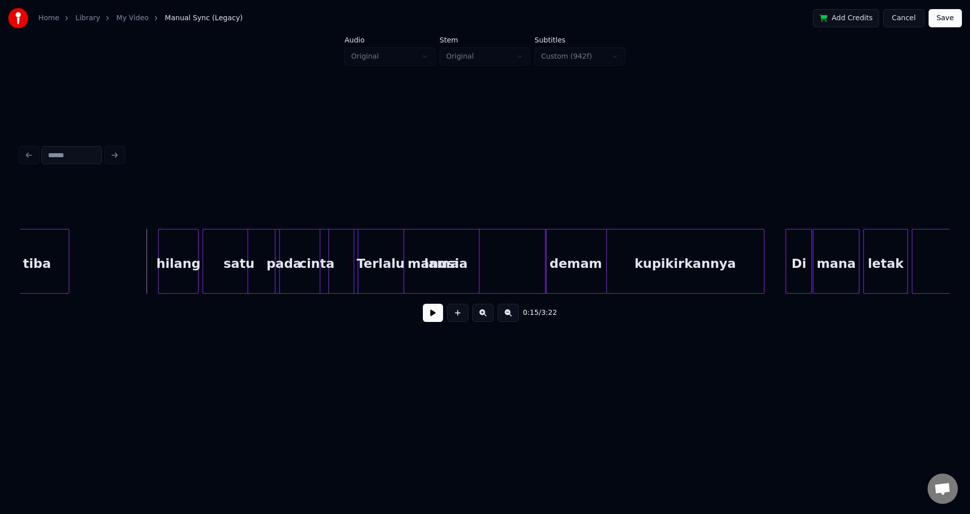
click at [367, 153] on div at bounding box center [484, 155] width 937 height 22
click at [433, 314] on button at bounding box center [433, 313] width 20 height 18
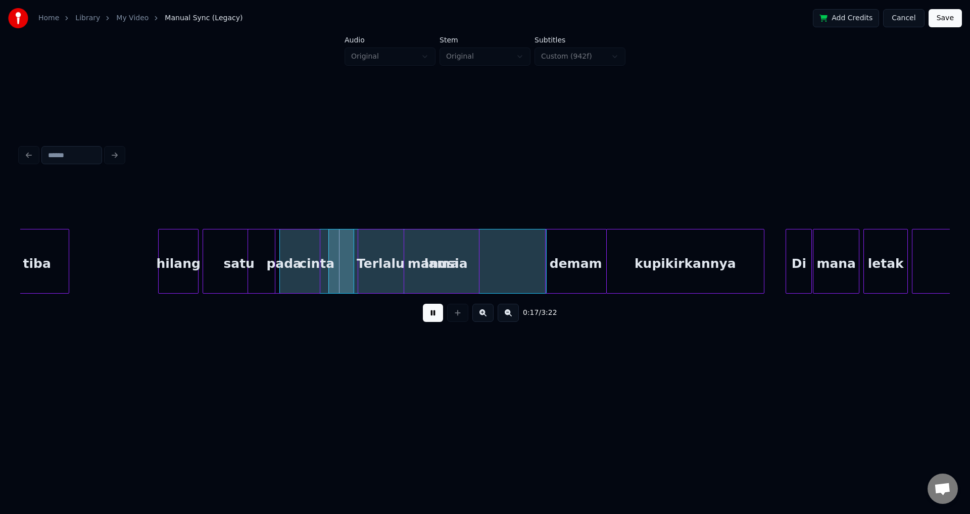
click at [423, 304] on button at bounding box center [433, 313] width 20 height 18
click at [274, 261] on div at bounding box center [273, 261] width 3 height 64
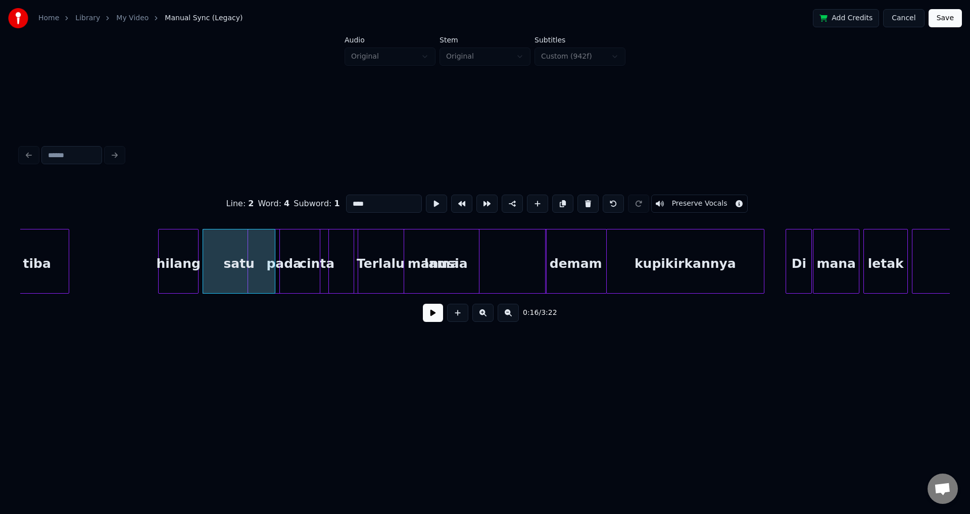
click at [292, 261] on div "pada" at bounding box center [284, 263] width 72 height 69
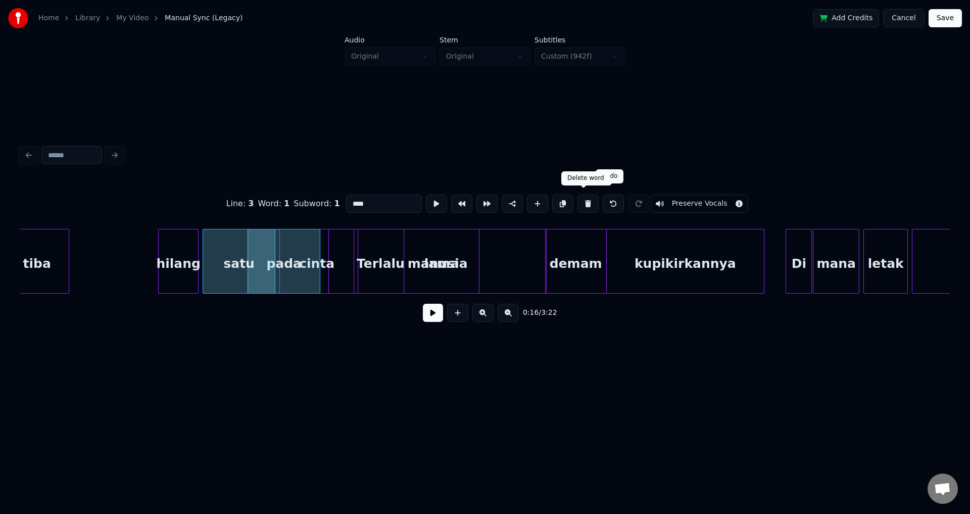
click at [586, 201] on button at bounding box center [587, 203] width 21 height 18
type input "****"
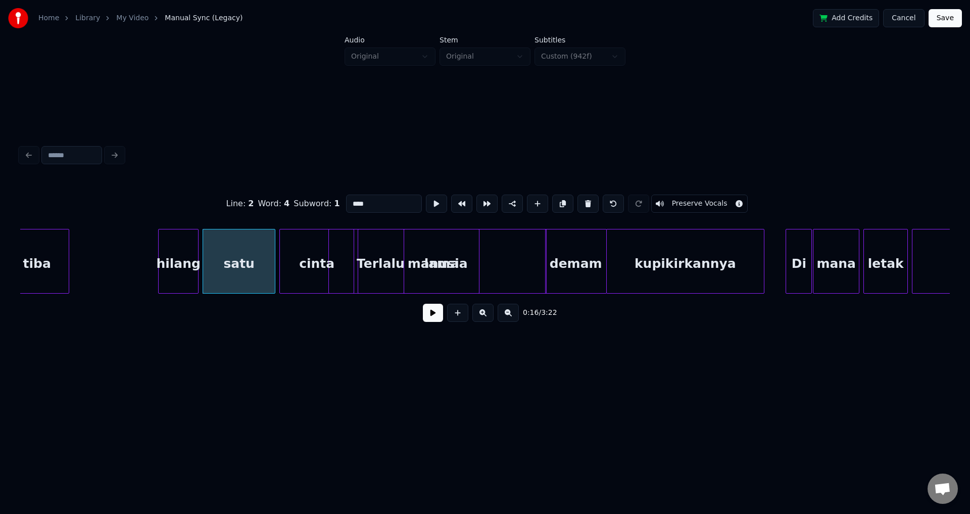
click at [272, 215] on div "Line : 2 Word : 4 Subword : 1 **** Preserve Vocals" at bounding box center [484, 203] width 929 height 51
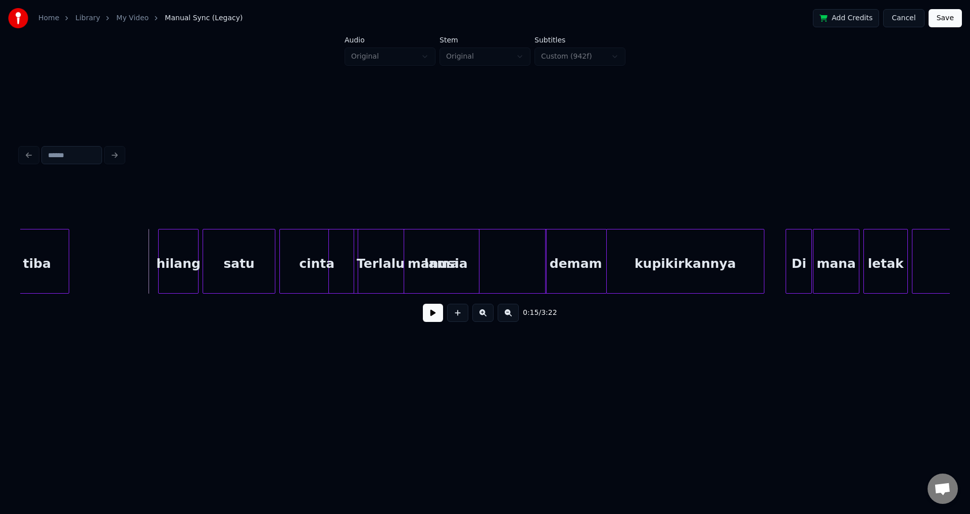
click at [426, 315] on button at bounding box center [433, 313] width 20 height 18
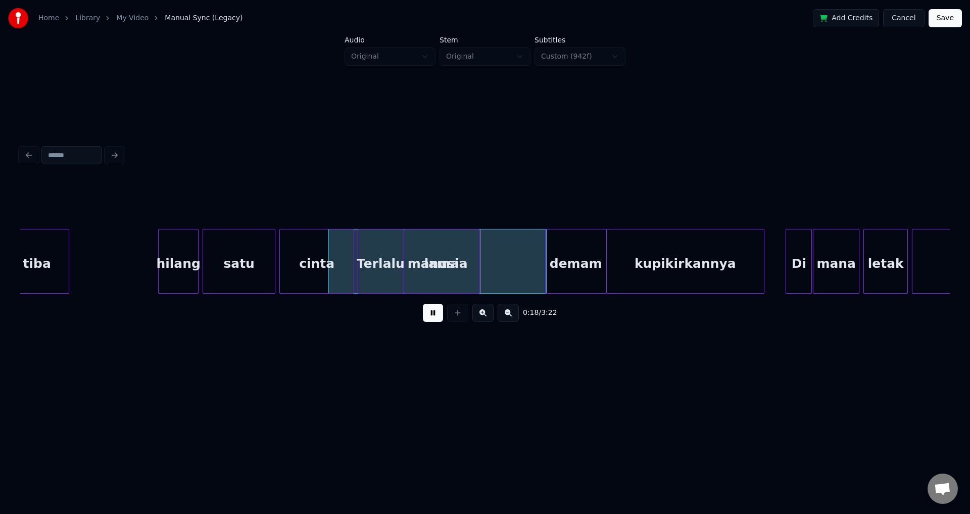
click at [423, 304] on button at bounding box center [433, 313] width 20 height 18
click at [436, 255] on div "lama" at bounding box center [441, 263] width 74 height 69
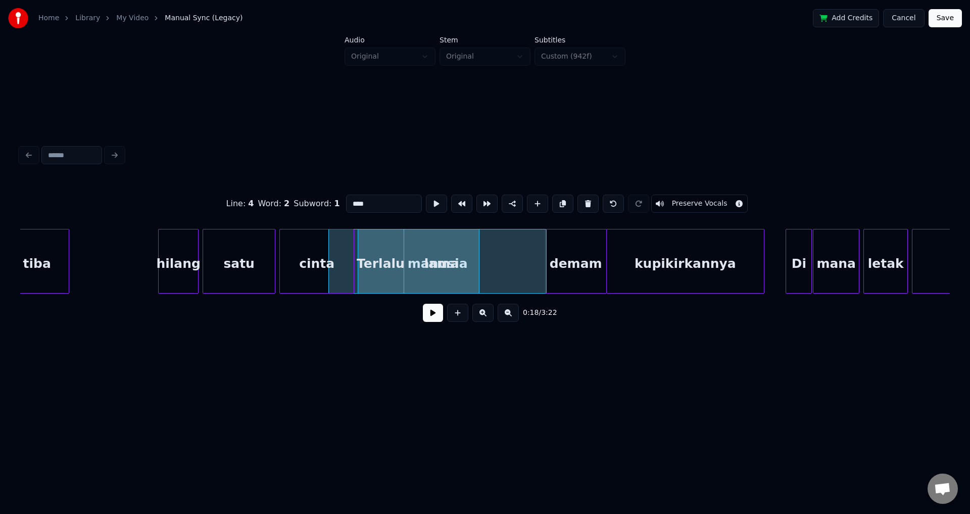
click at [389, 268] on div "Terlalu" at bounding box center [380, 263] width 45 height 69
click at [421, 266] on div "lama" at bounding box center [441, 263] width 74 height 69
click at [517, 263] on div "manusia" at bounding box center [437, 263] width 217 height 69
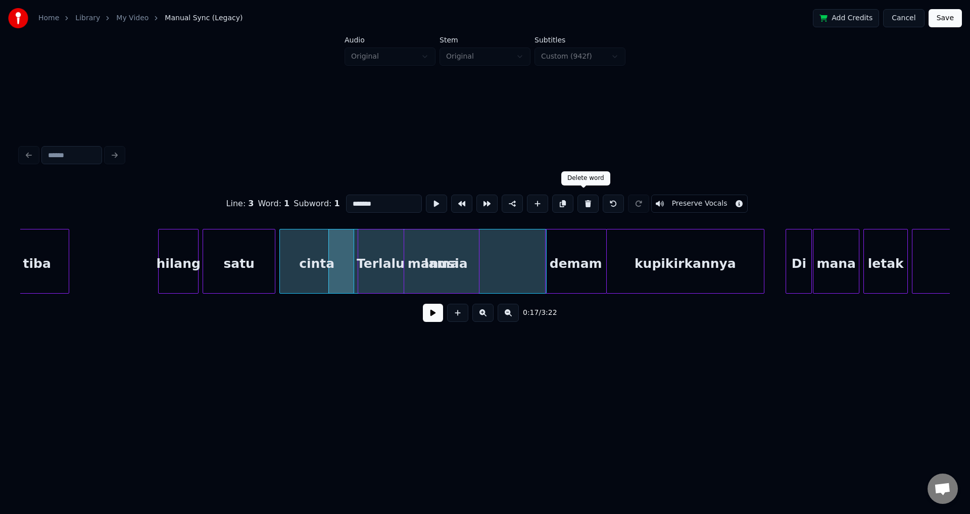
click at [586, 201] on button at bounding box center [587, 203] width 21 height 18
type input "*****"
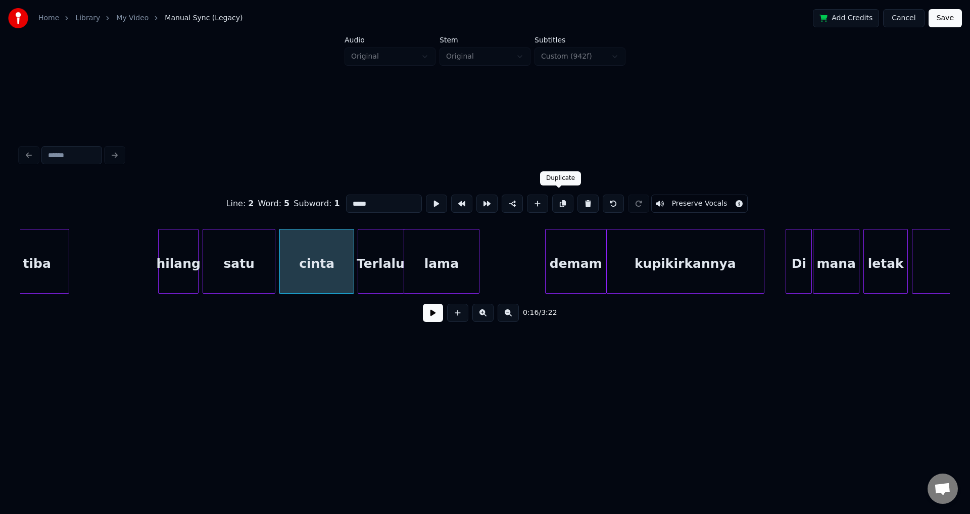
click at [577, 194] on button at bounding box center [587, 203] width 21 height 18
type input "****"
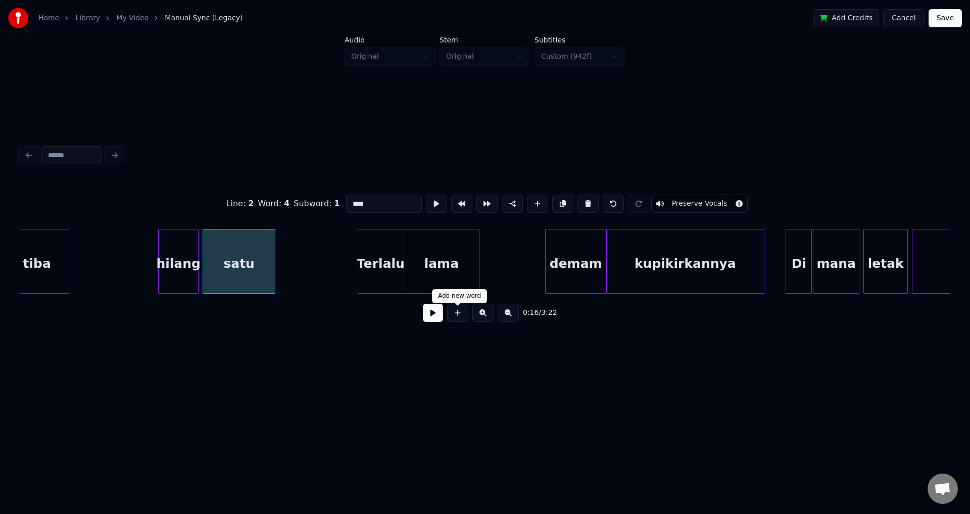
click at [434, 319] on button at bounding box center [433, 313] width 20 height 18
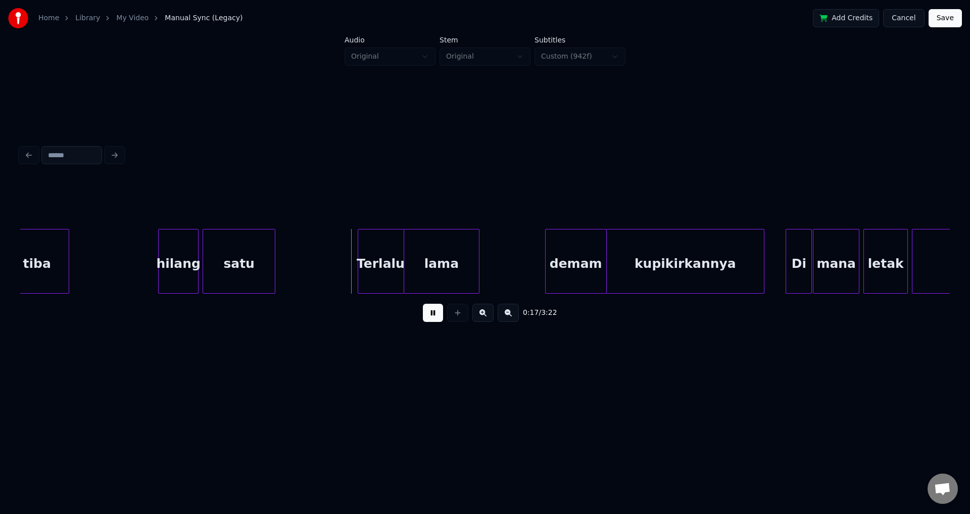
click at [423, 304] on button at bounding box center [433, 313] width 20 height 18
drag, startPoint x: 300, startPoint y: 258, endPoint x: 285, endPoint y: 258, distance: 15.2
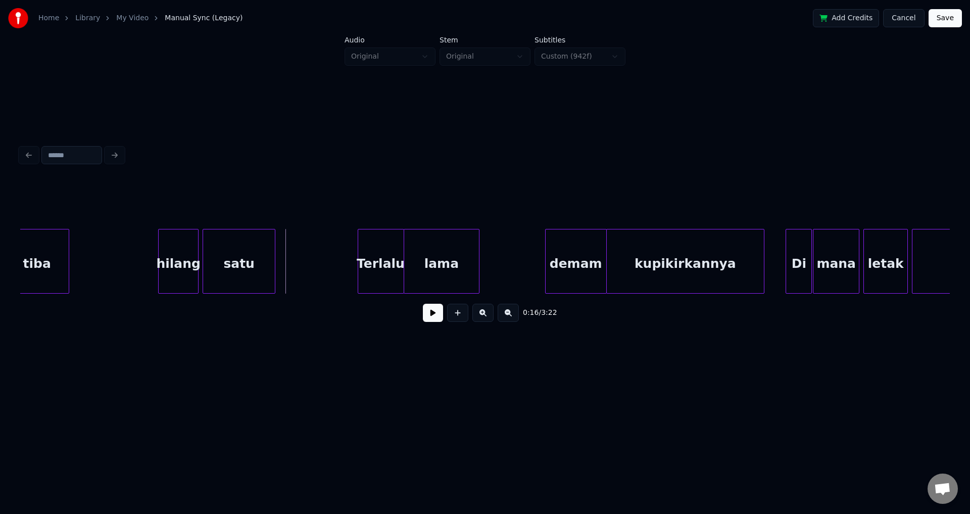
drag, startPoint x: 287, startPoint y: 257, endPoint x: 282, endPoint y: 257, distance: 5.6
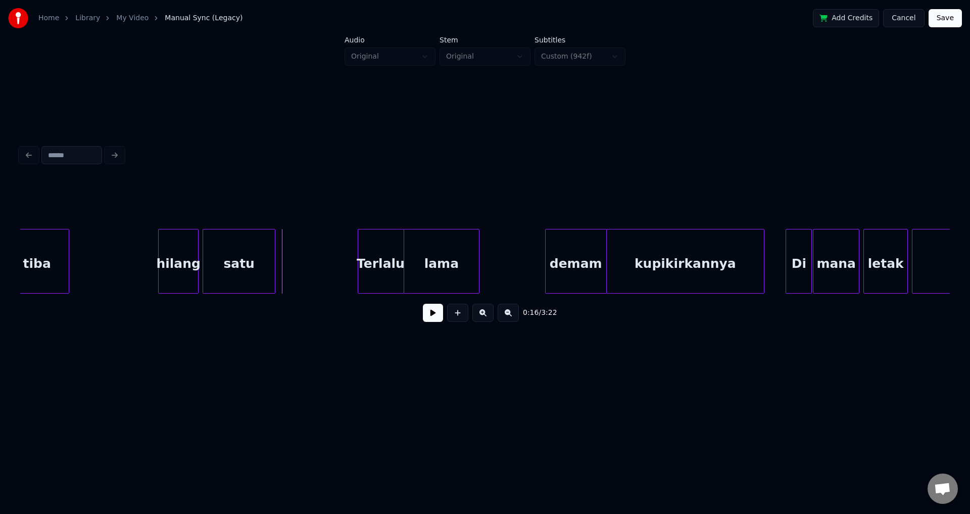
click at [430, 317] on button at bounding box center [433, 313] width 20 height 18
click at [423, 304] on button at bounding box center [433, 313] width 20 height 18
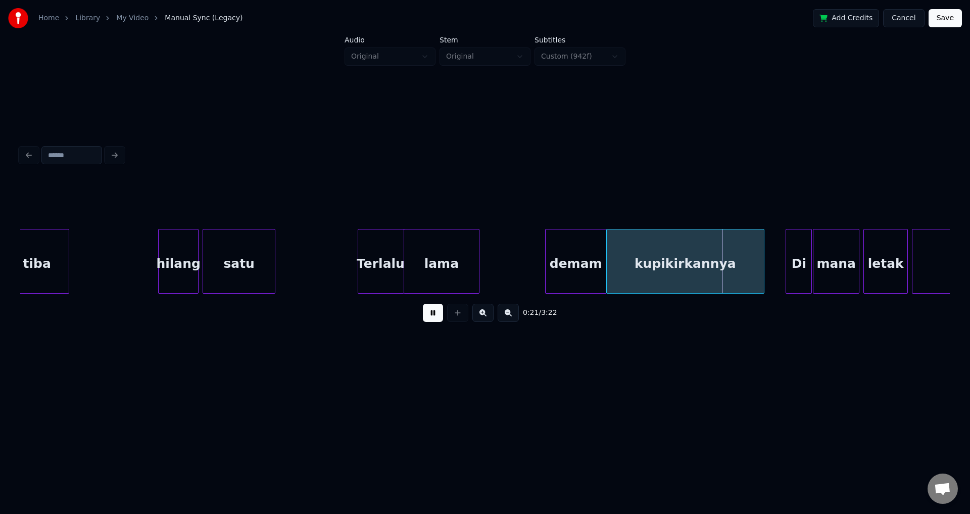
click at [423, 304] on button at bounding box center [433, 313] width 20 height 18
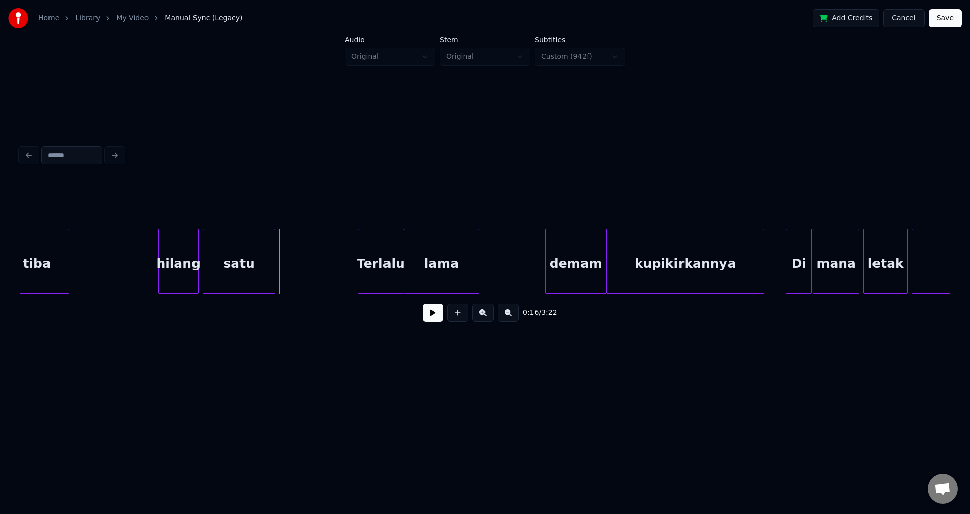
click at [216, 277] on div "satu" at bounding box center [239, 263] width 72 height 69
click at [462, 320] on button at bounding box center [457, 313] width 21 height 18
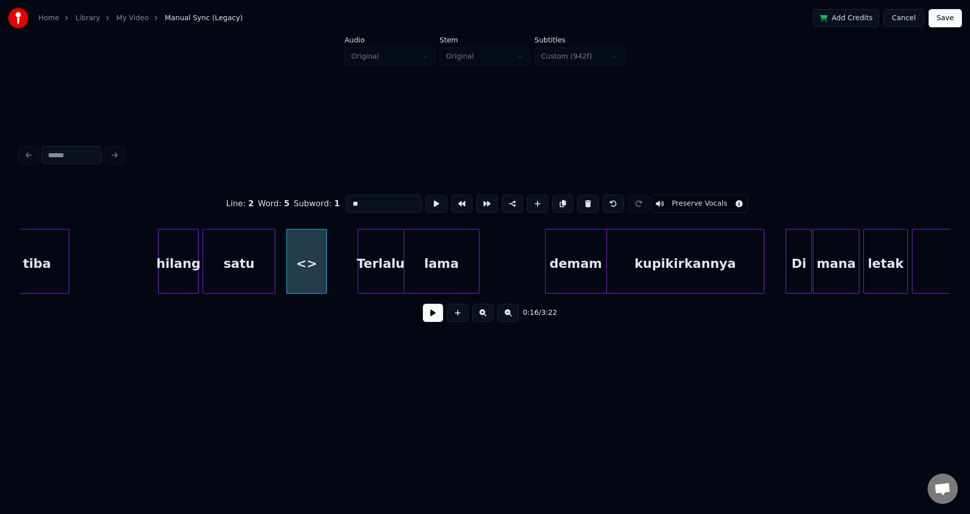
drag, startPoint x: 373, startPoint y: 197, endPoint x: 329, endPoint y: 195, distance: 44.0
click at [346, 197] on input "**" at bounding box center [384, 203] width 76 height 18
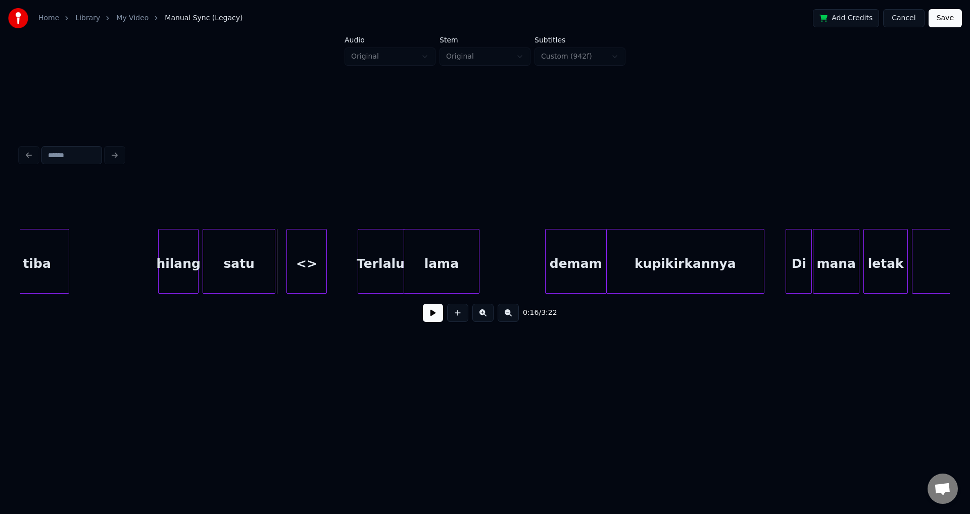
click at [423, 312] on button at bounding box center [433, 313] width 20 height 18
click at [423, 304] on button at bounding box center [433, 313] width 20 height 18
click at [312, 257] on div "<>" at bounding box center [306, 263] width 39 height 69
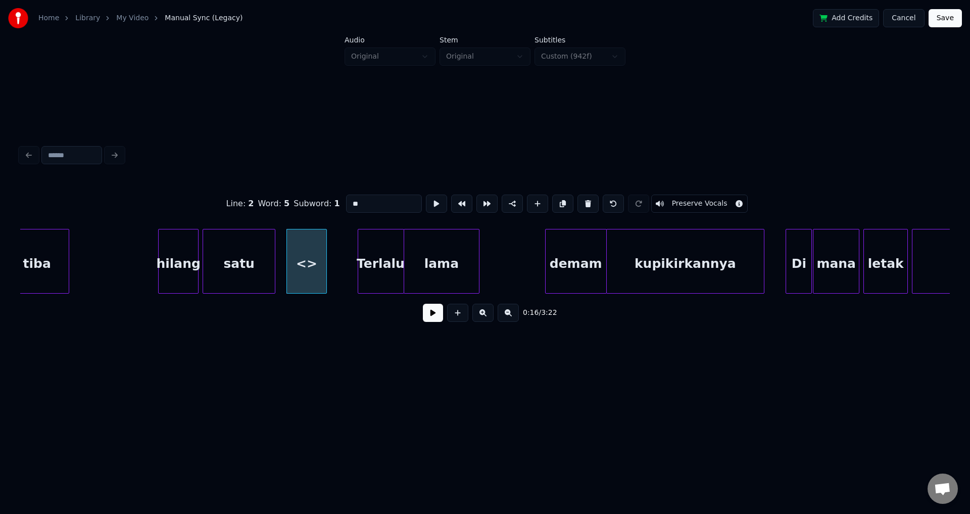
click at [312, 257] on div "<>" at bounding box center [306, 263] width 39 height 69
drag, startPoint x: 375, startPoint y: 210, endPoint x: 378, endPoint y: 204, distance: 6.1
click at [377, 205] on div "Line : 2 Word : 5 Subword : 1 ** Preserve Vocals" at bounding box center [484, 203] width 929 height 51
drag, startPoint x: 378, startPoint y: 204, endPoint x: 309, endPoint y: 204, distance: 69.2
click at [309, 204] on div "Line : 2 Word : 5 Subword : 1 ** Preserve Vocals" at bounding box center [484, 203] width 929 height 51
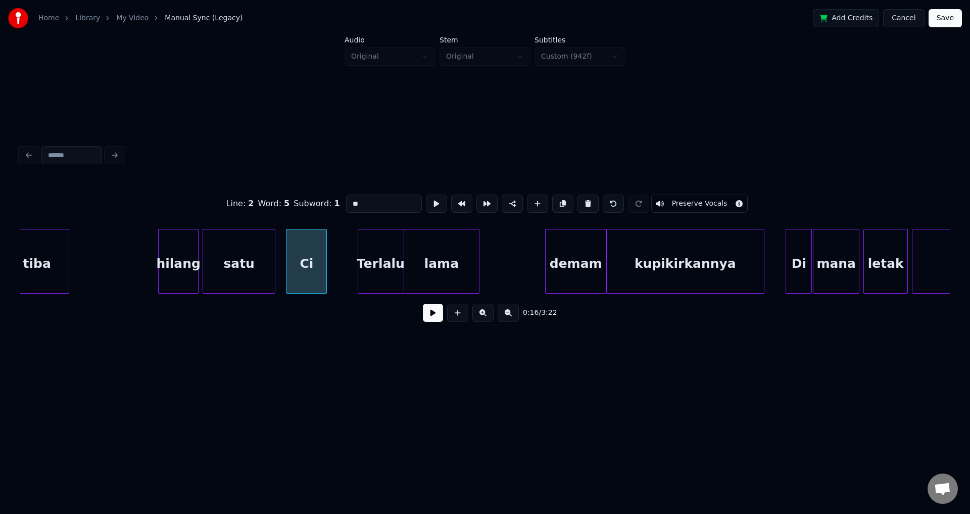
type input "*"
click at [298, 260] on div "cinta" at bounding box center [306, 263] width 39 height 69
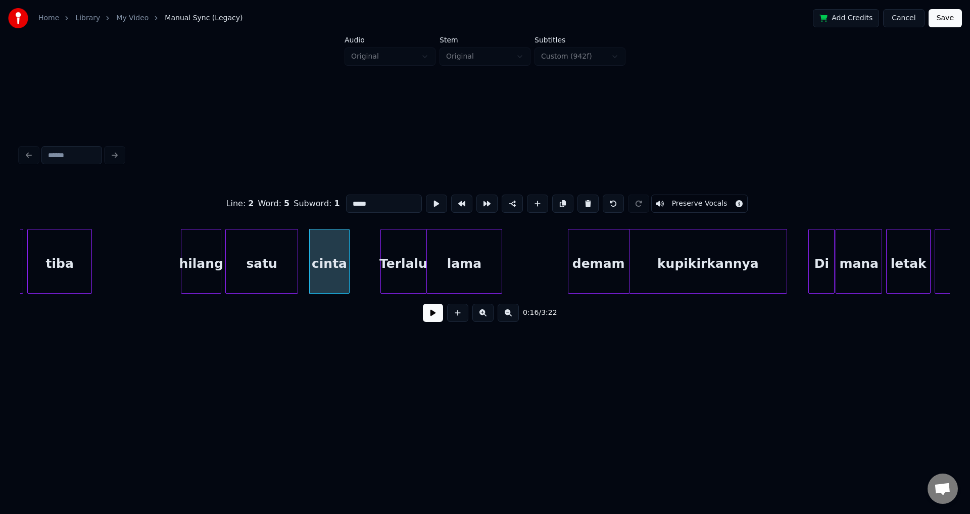
scroll to position [0, 1452]
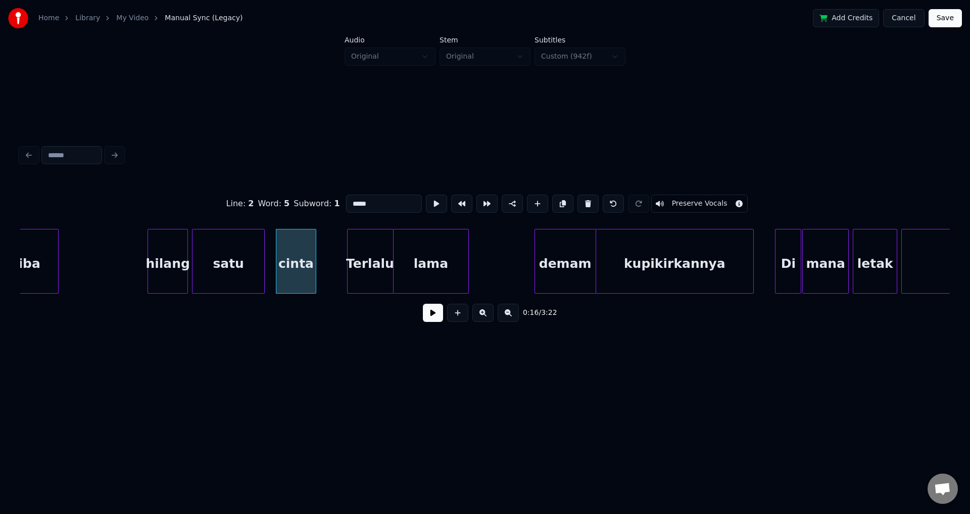
click at [278, 265] on div at bounding box center [277, 261] width 3 height 64
type input "*****"
click at [412, 158] on div at bounding box center [484, 155] width 937 height 22
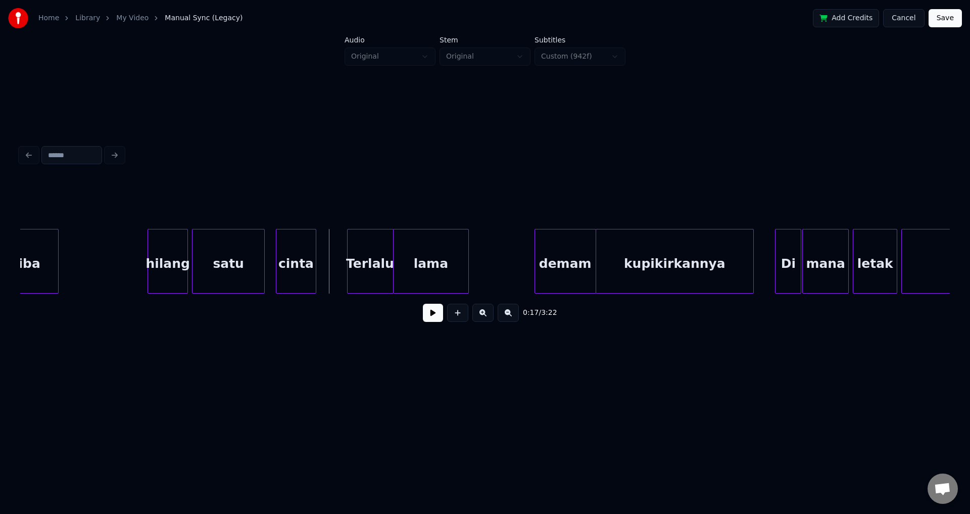
click at [303, 260] on div "cinta" at bounding box center [295, 263] width 39 height 69
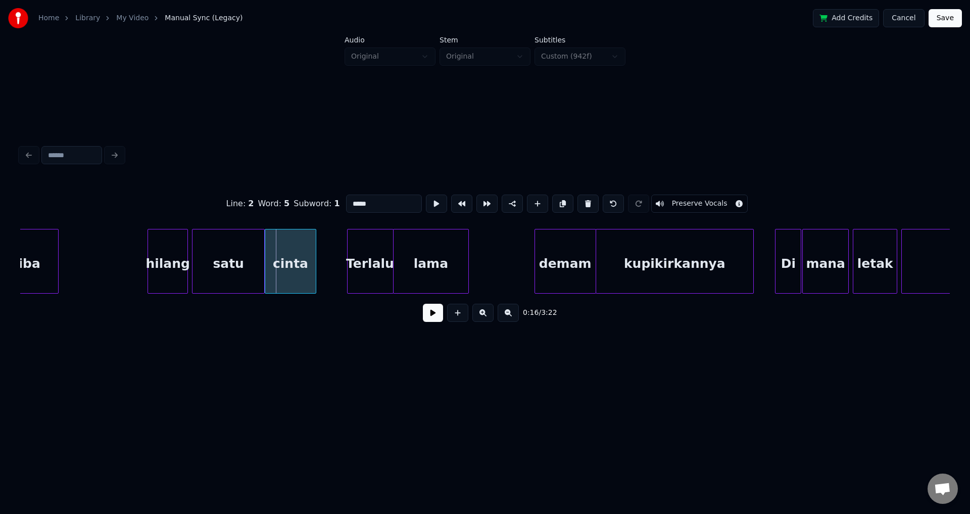
click at [266, 249] on div at bounding box center [266, 261] width 3 height 64
click at [346, 256] on div at bounding box center [344, 261] width 3 height 64
drag, startPoint x: 131, startPoint y: 251, endPoint x: 126, endPoint y: 255, distance: 6.1
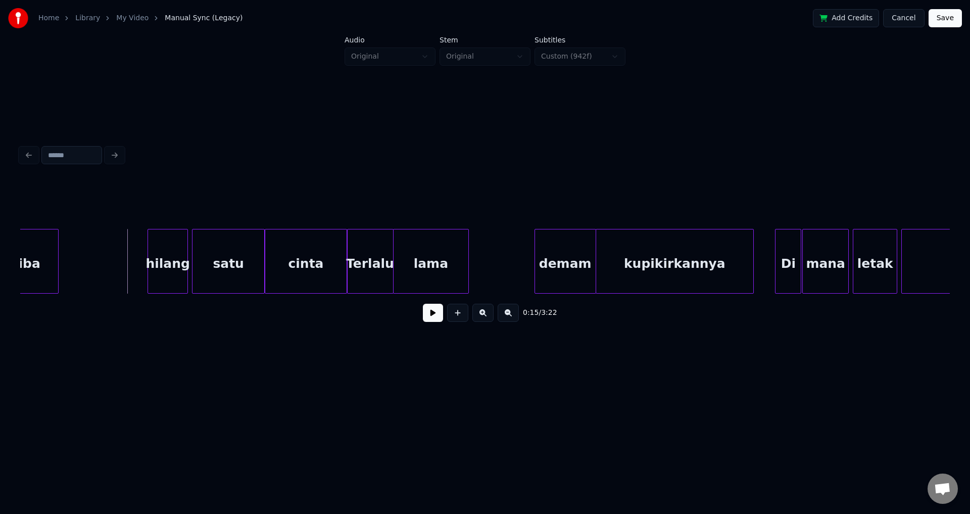
click at [424, 312] on button at bounding box center [433, 313] width 20 height 18
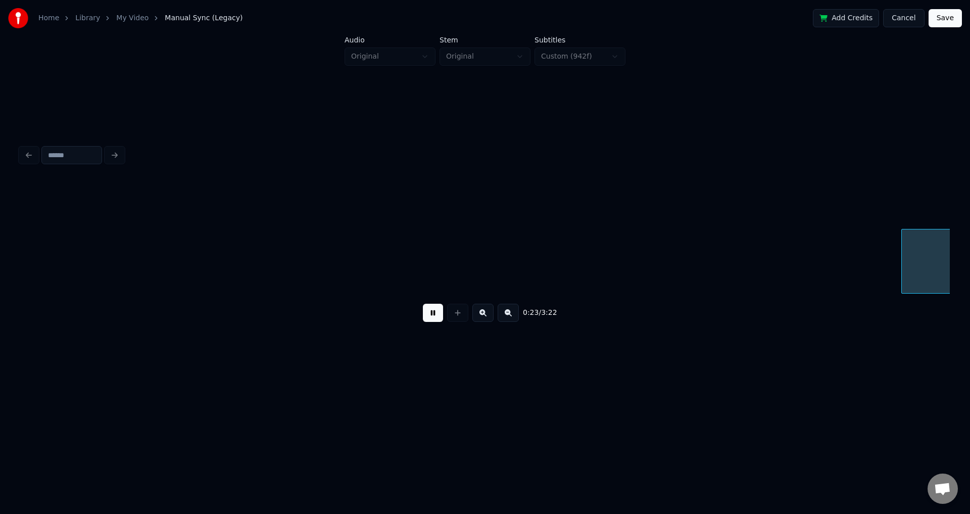
scroll to position [0, 2382]
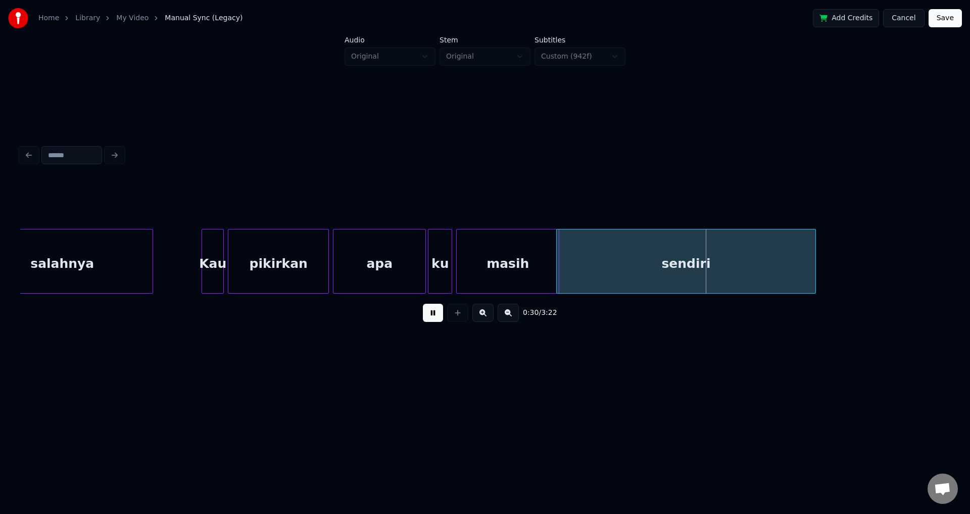
click at [423, 304] on button at bounding box center [433, 313] width 20 height 18
click at [604, 275] on div "sendiri" at bounding box center [686, 263] width 259 height 69
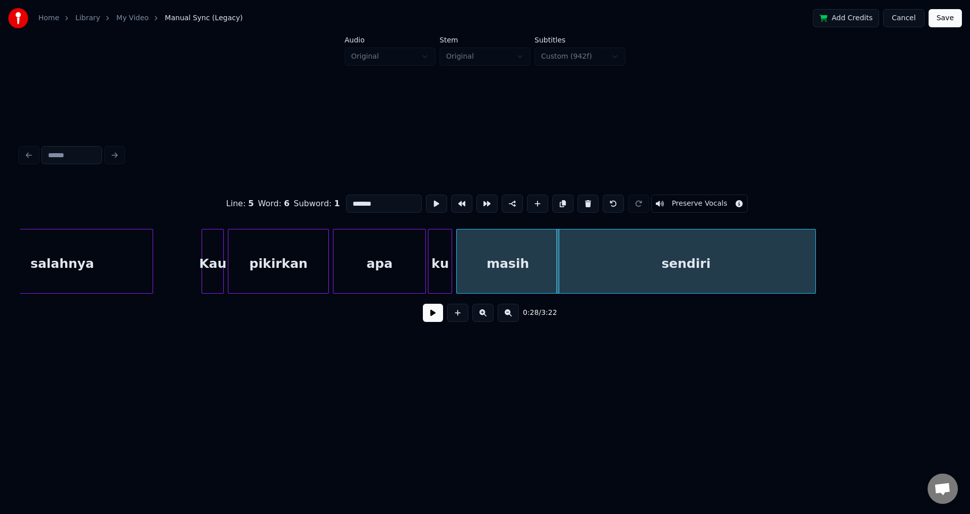
click at [212, 253] on div "Kau" at bounding box center [212, 263] width 21 height 69
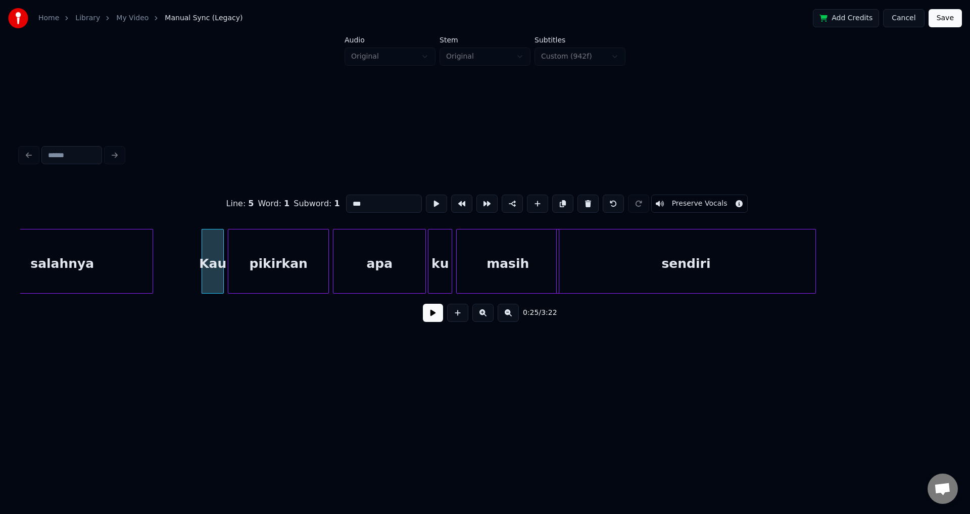
click at [588, 257] on div "sendiri" at bounding box center [686, 263] width 259 height 69
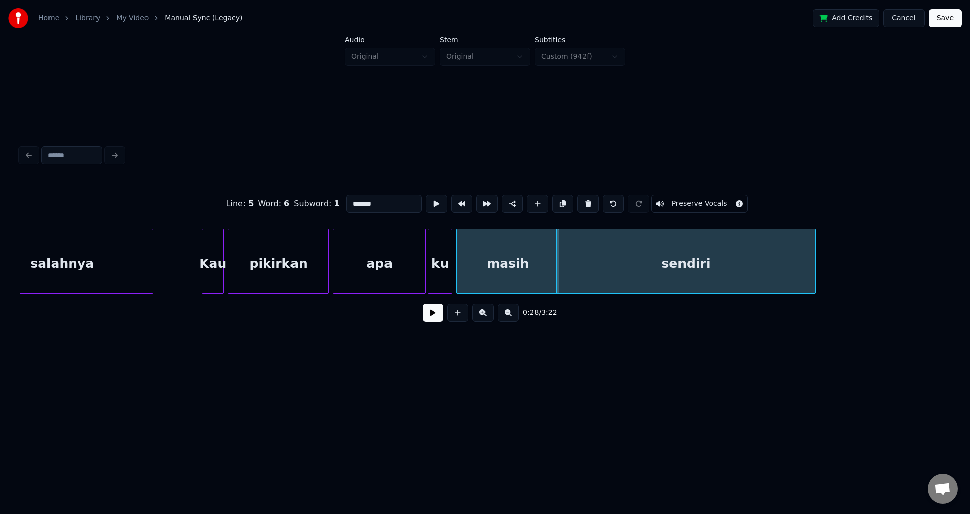
click at [447, 260] on div "ku" at bounding box center [439, 263] width 23 height 69
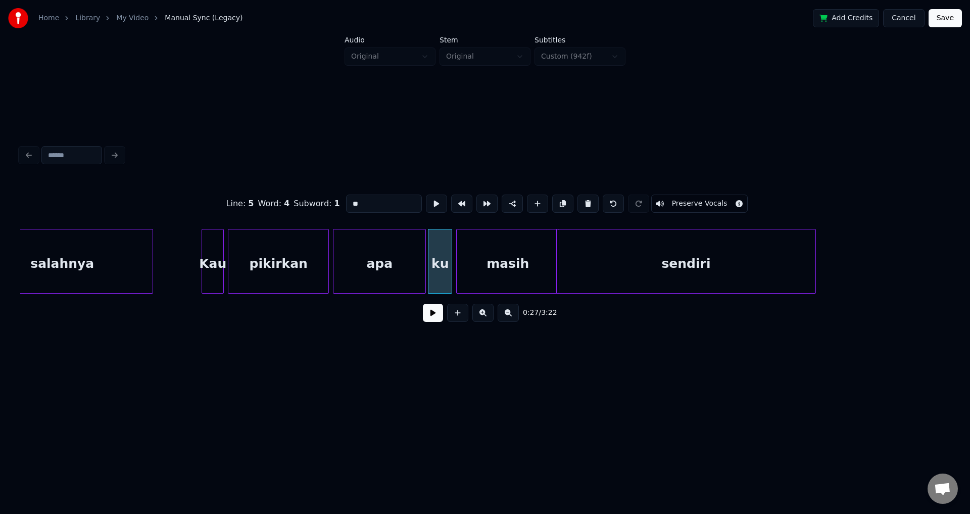
click at [403, 254] on div "apa" at bounding box center [379, 263] width 92 height 69
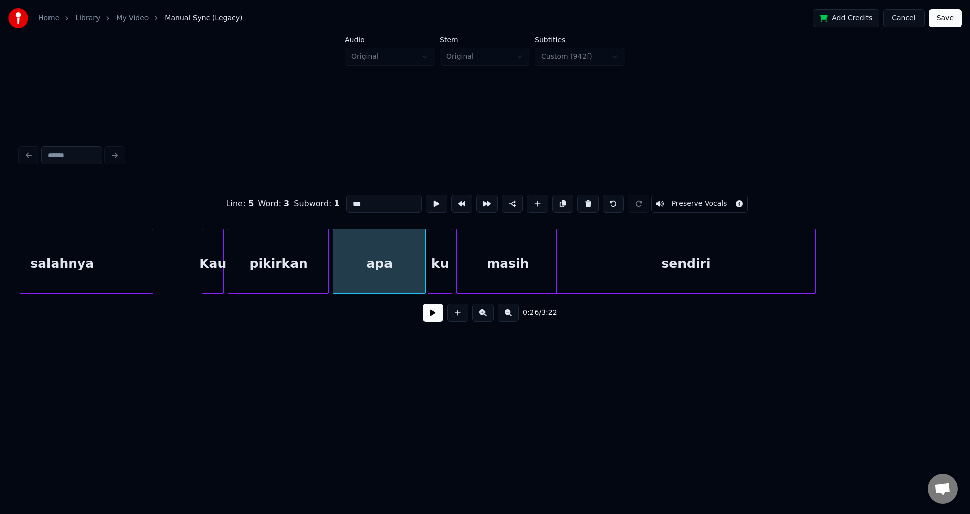
click at [295, 253] on div "pikirkan" at bounding box center [278, 263] width 100 height 69
type input "********"
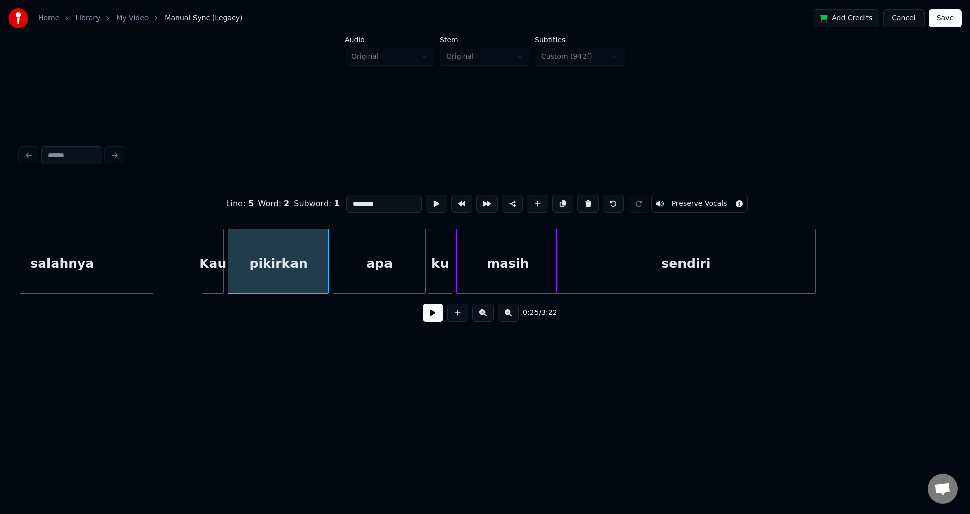
click at [230, 250] on div at bounding box center [229, 261] width 3 height 64
click at [169, 185] on div "Line : 5 Word : 2 Subword : 1 ******** Preserve Vocals 0:25 / 3:22" at bounding box center [484, 255] width 929 height 154
drag, startPoint x: 183, startPoint y: 198, endPoint x: 193, endPoint y: 198, distance: 10.6
click at [183, 198] on div "Line : 5 Word : 2 Subword : 1 ******** Preserve Vocals" at bounding box center [484, 203] width 929 height 51
drag, startPoint x: 201, startPoint y: 209, endPoint x: 196, endPoint y: 200, distance: 10.0
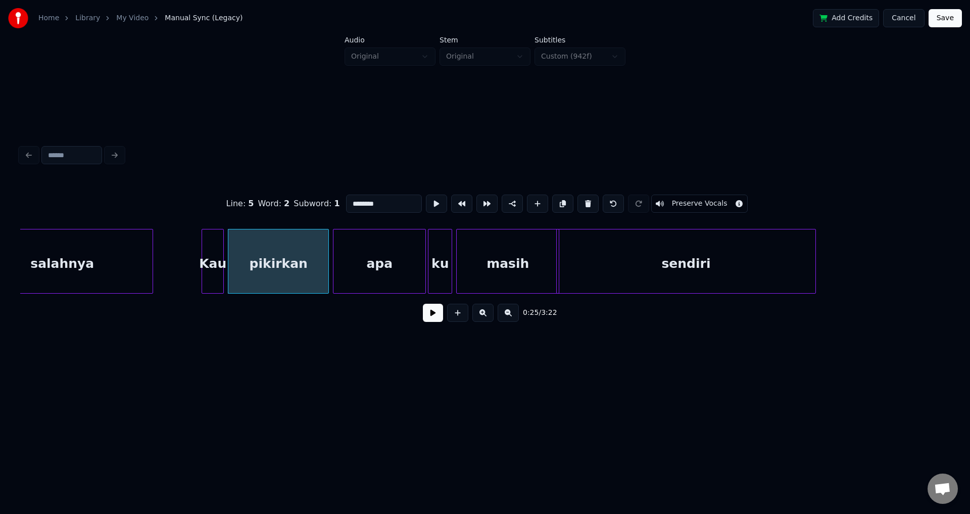
click at [196, 202] on div "Line : 5 Word : 2 Subword : 1 ******** Preserve Vocals" at bounding box center [484, 203] width 929 height 51
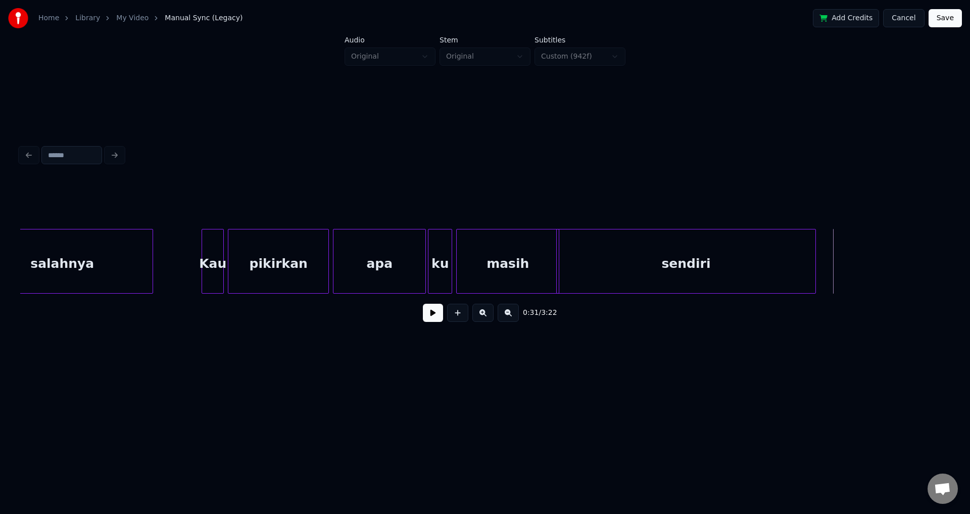
click at [439, 313] on button at bounding box center [433, 313] width 20 height 18
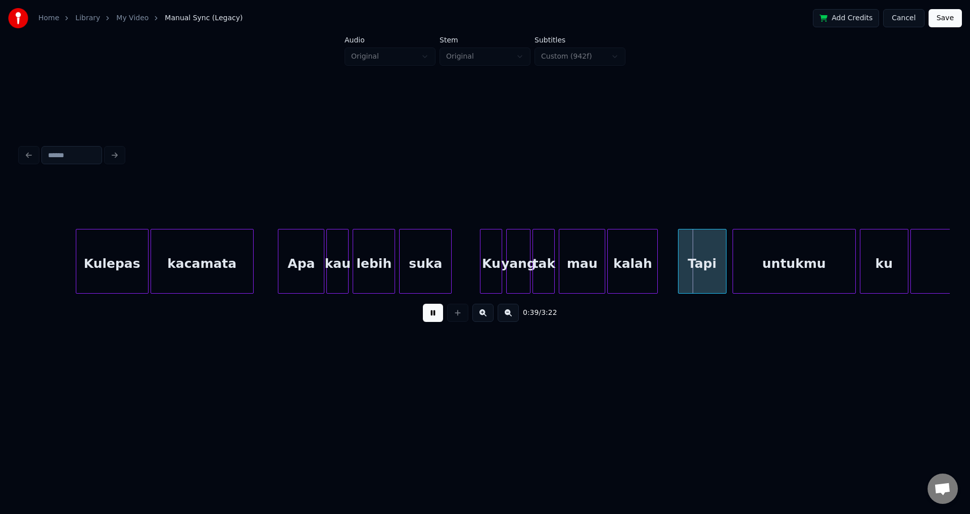
click at [423, 304] on button at bounding box center [433, 313] width 20 height 18
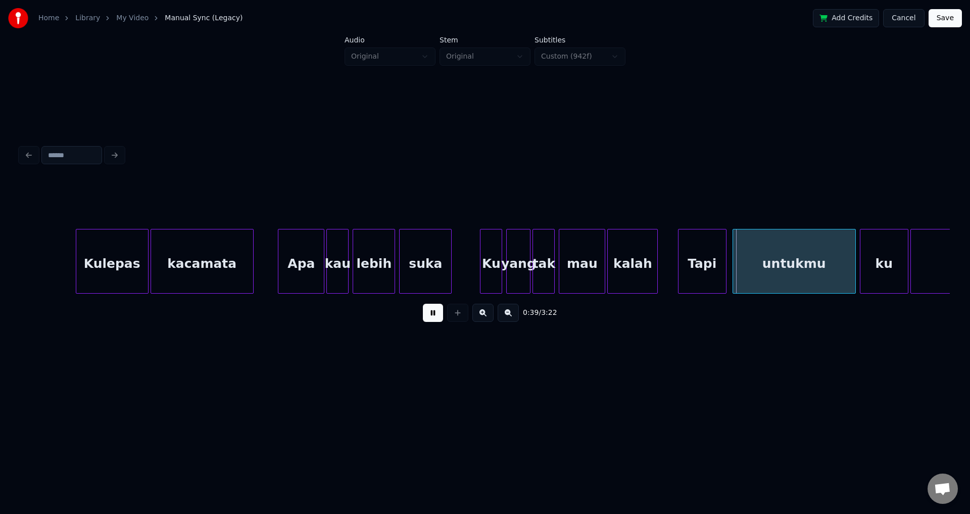
click at [423, 304] on button at bounding box center [433, 313] width 20 height 18
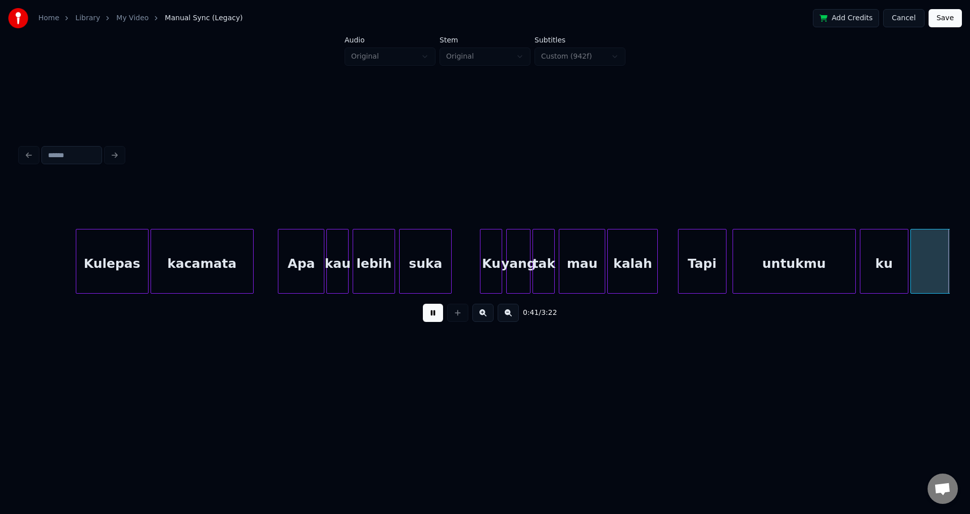
scroll to position [0, 4243]
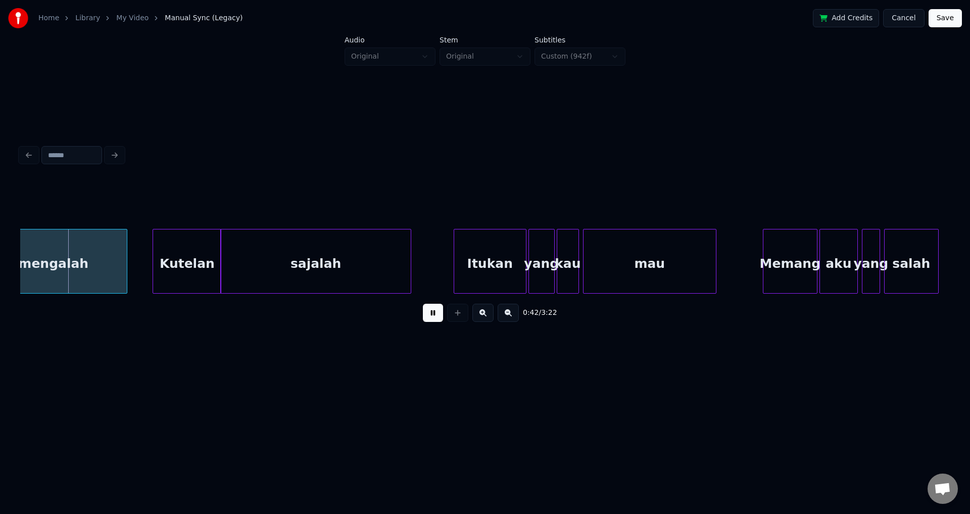
click at [423, 304] on button at bounding box center [433, 313] width 20 height 18
click at [453, 181] on div at bounding box center [484, 203] width 929 height 51
click at [437, 315] on button at bounding box center [433, 313] width 20 height 18
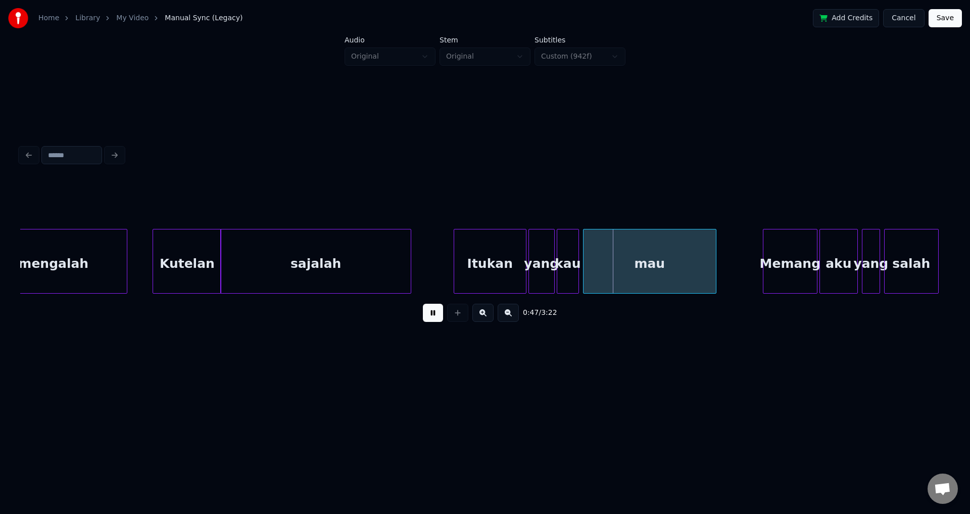
click at [423, 304] on button at bounding box center [433, 313] width 20 height 18
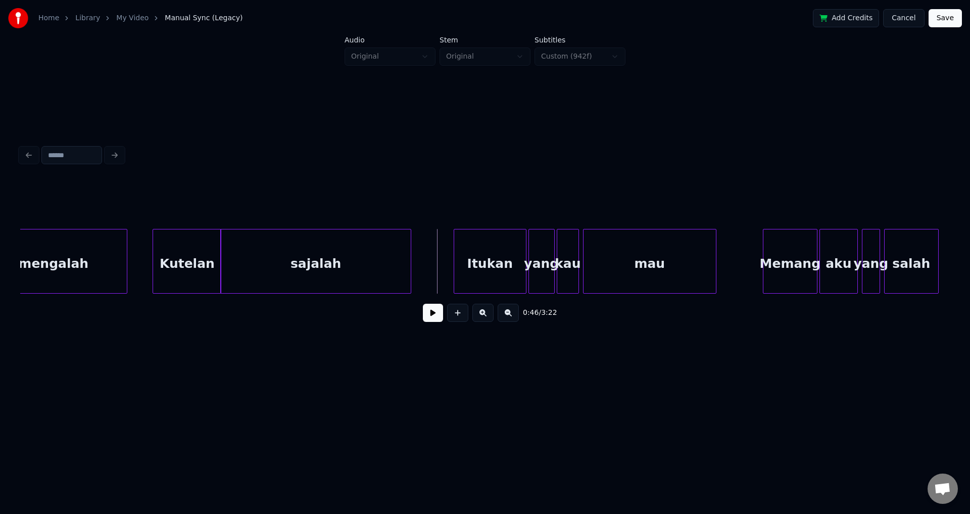
click at [461, 264] on div "Itukan" at bounding box center [490, 263] width 72 height 69
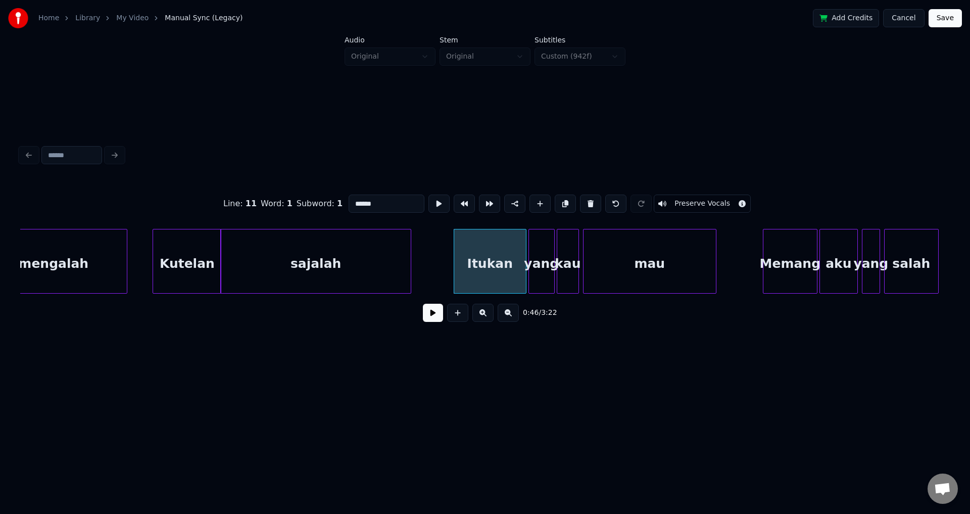
click at [432, 322] on button at bounding box center [433, 313] width 20 height 18
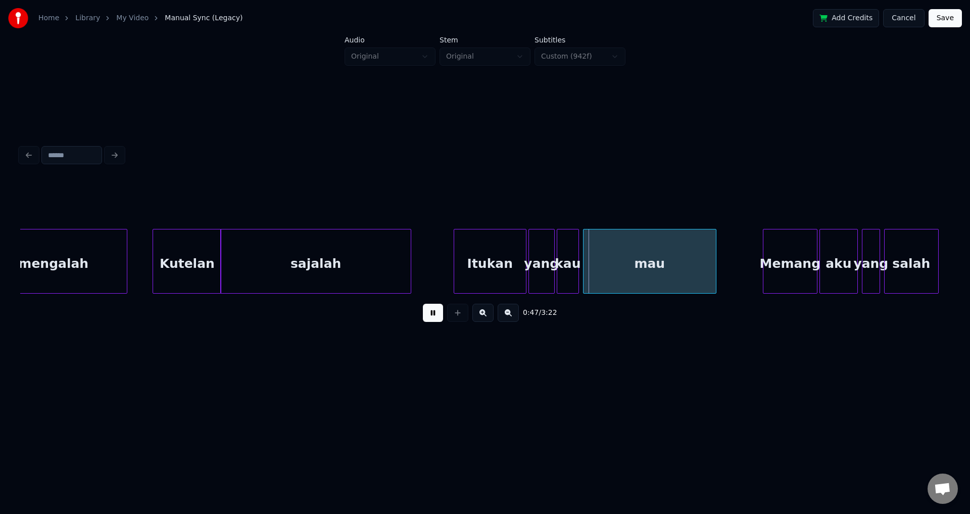
click at [423, 304] on button at bounding box center [433, 313] width 20 height 18
click at [539, 274] on div "yang" at bounding box center [541, 263] width 25 height 69
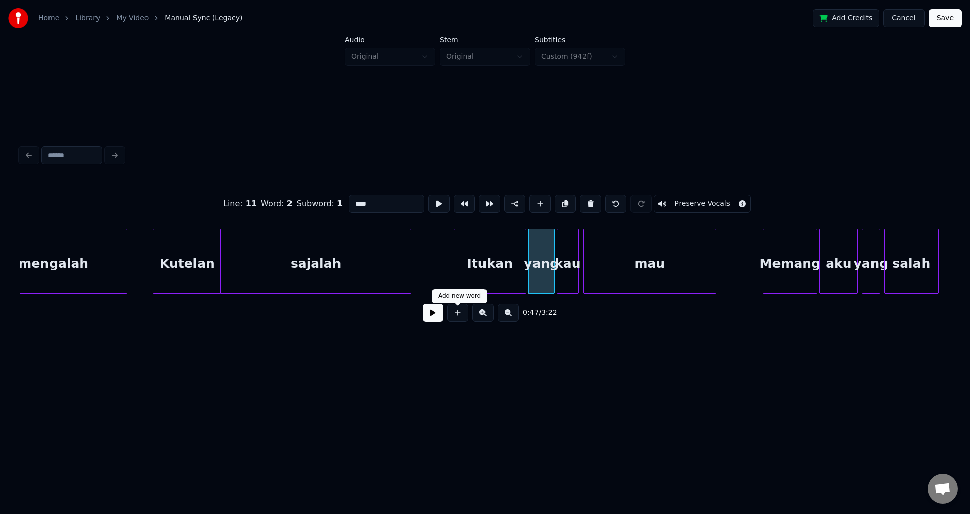
click at [431, 318] on button at bounding box center [433, 313] width 20 height 18
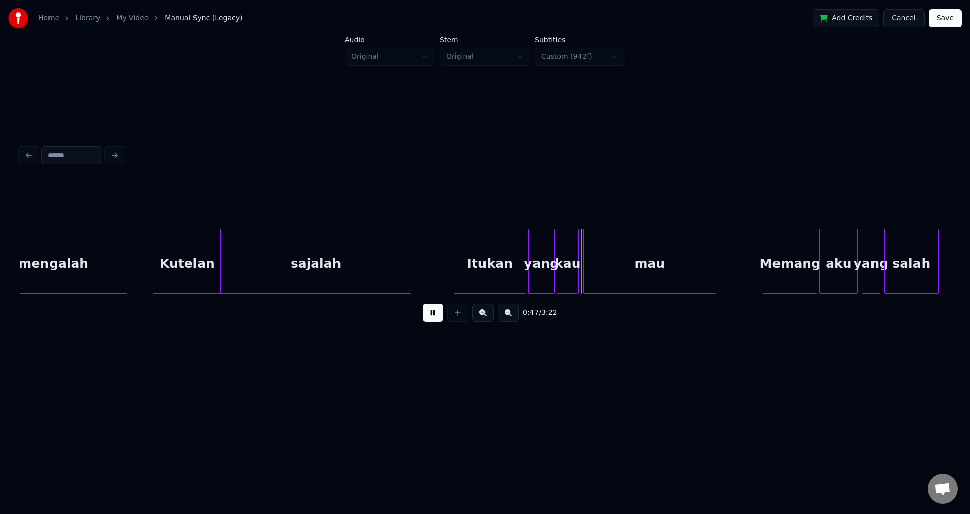
click at [431, 318] on button at bounding box center [433, 313] width 20 height 18
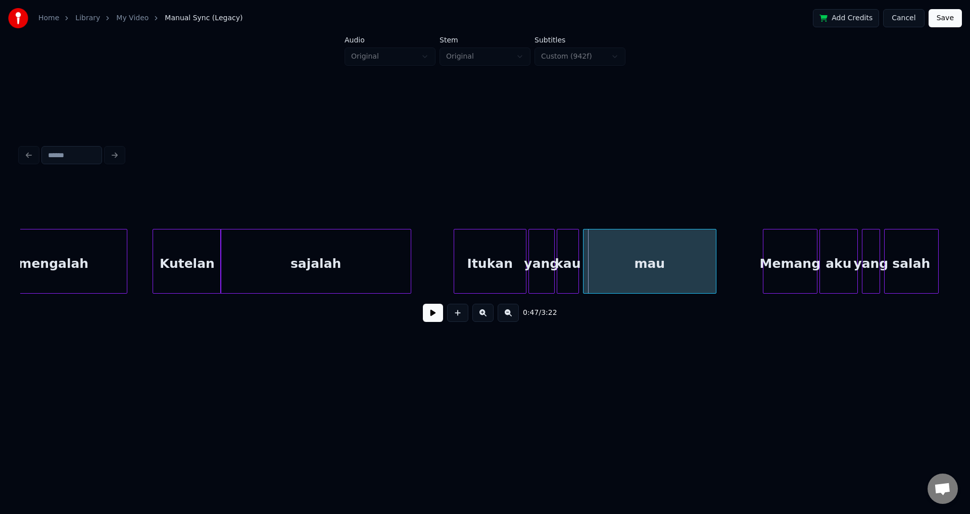
click at [431, 318] on button at bounding box center [433, 313] width 20 height 18
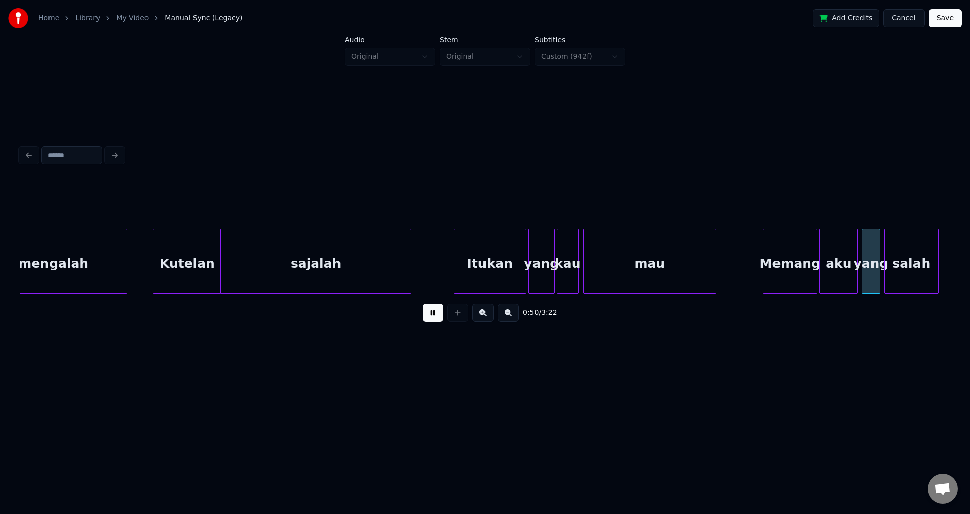
click at [423, 304] on button at bounding box center [433, 313] width 20 height 18
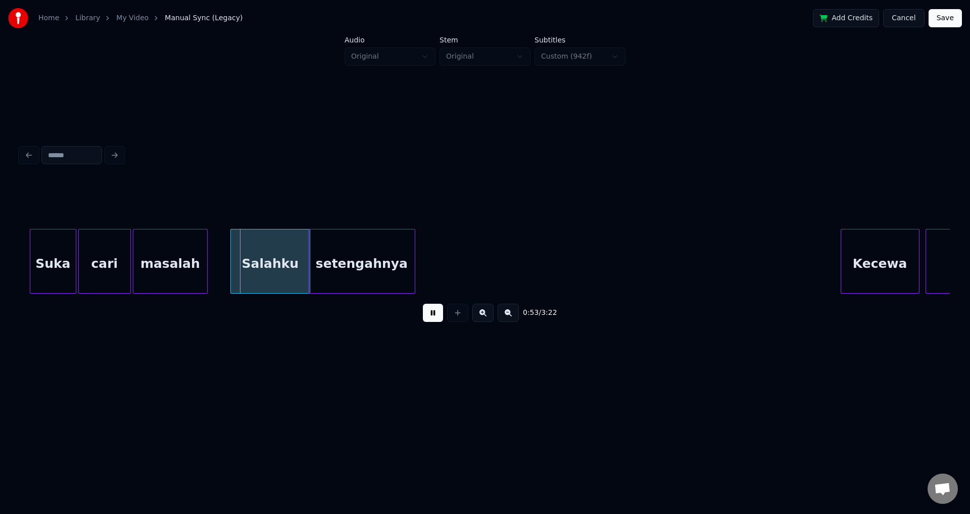
click at [423, 304] on button at bounding box center [433, 313] width 20 height 18
click at [186, 250] on div "masalah" at bounding box center [170, 263] width 74 height 69
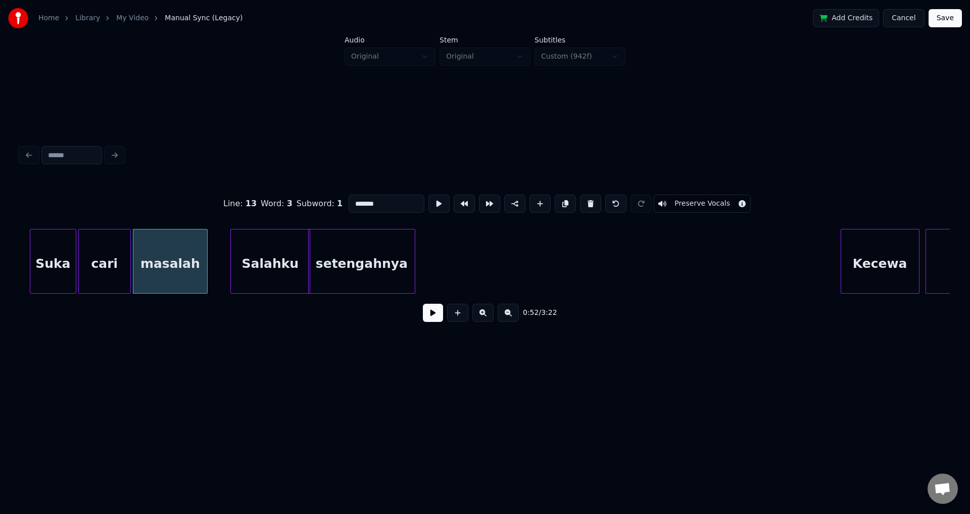
click at [207, 255] on div "masalah" at bounding box center [170, 261] width 75 height 65
click at [213, 248] on div at bounding box center [211, 261] width 3 height 64
click at [244, 247] on div "Salahku" at bounding box center [270, 263] width 78 height 69
type input "*******"
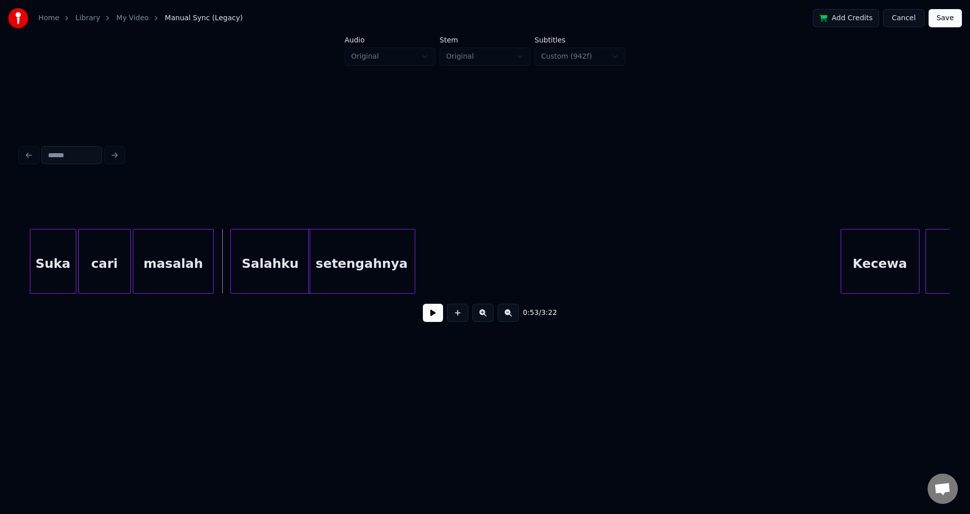
click at [435, 321] on button at bounding box center [433, 313] width 20 height 18
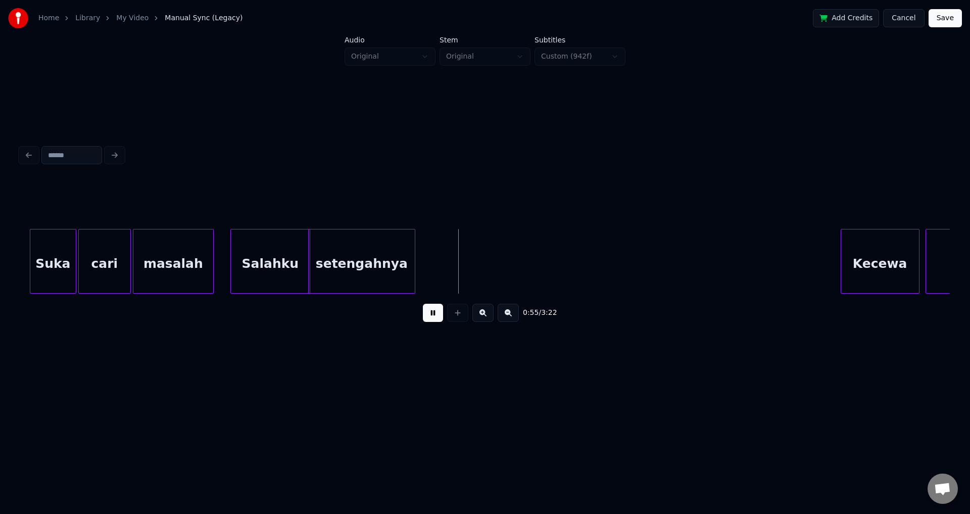
click at [432, 317] on button at bounding box center [433, 313] width 20 height 18
click at [465, 318] on button at bounding box center [457, 313] width 21 height 18
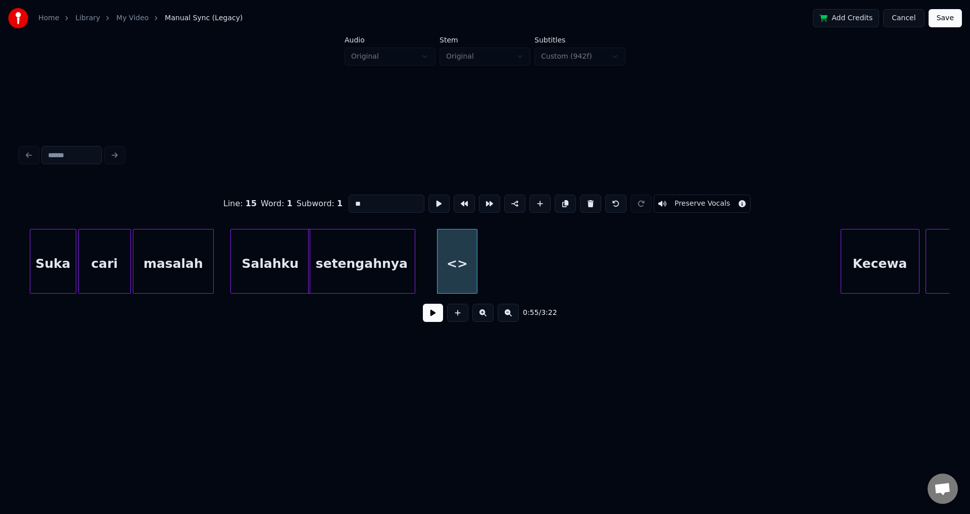
drag, startPoint x: 376, startPoint y: 201, endPoint x: 333, endPoint y: 198, distance: 43.5
click at [333, 198] on div "Line : 15 Word : 1 Subword : 1 ** Preserve Vocals" at bounding box center [484, 203] width 929 height 51
type input "*"
type input "********"
click at [602, 347] on div "Line : 15 Word : 1 Subword : 1 ******** Preserve Vocals 0:55 / 3:22" at bounding box center [484, 236] width 937 height 308
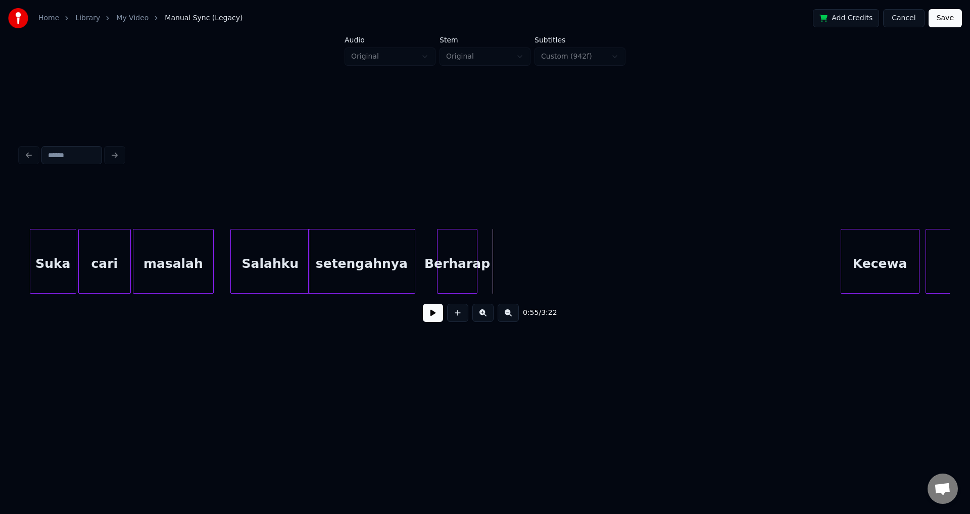
click at [460, 256] on div "Berharap" at bounding box center [456, 263] width 39 height 69
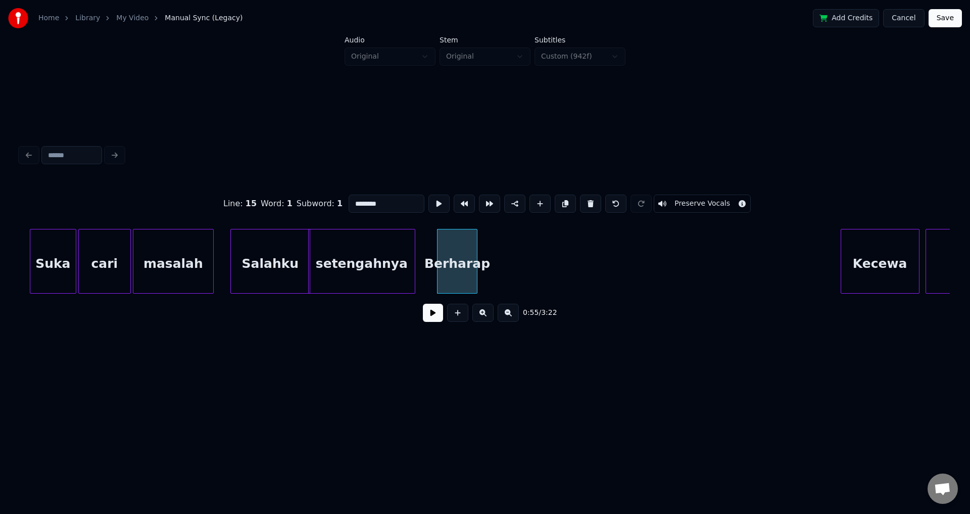
click at [437, 258] on div "Berharap" at bounding box center [456, 263] width 39 height 69
click at [462, 258] on div "Berharap" at bounding box center [456, 263] width 39 height 69
click at [436, 314] on button at bounding box center [433, 313] width 20 height 18
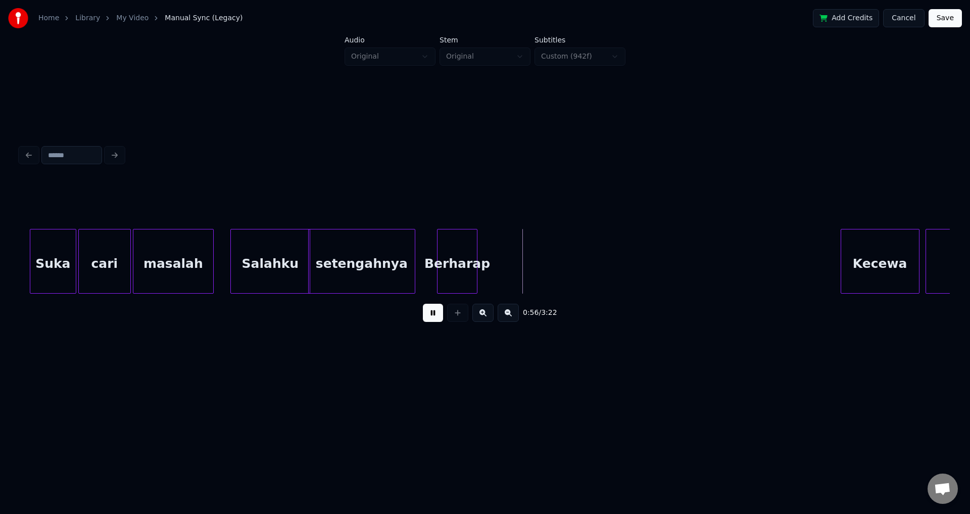
click at [423, 304] on button at bounding box center [433, 313] width 20 height 18
click at [436, 314] on button at bounding box center [433, 313] width 20 height 18
click at [423, 304] on button at bounding box center [433, 313] width 20 height 18
click at [462, 258] on div "Berharap" at bounding box center [456, 263] width 39 height 69
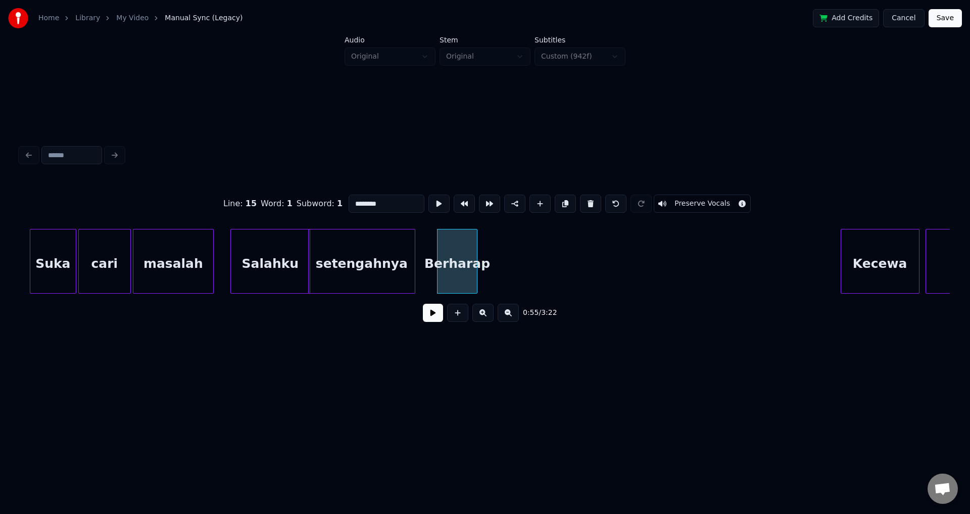
click at [437, 260] on div "Berharap" at bounding box center [456, 263] width 39 height 69
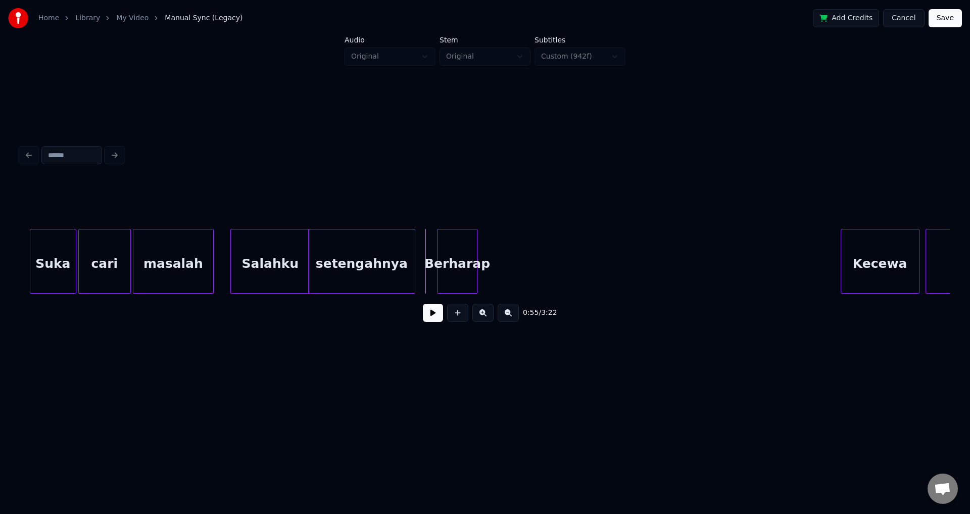
click at [434, 321] on button at bounding box center [433, 313] width 20 height 18
click at [435, 319] on button at bounding box center [433, 313] width 20 height 18
click at [423, 304] on button at bounding box center [433, 313] width 20 height 18
click at [461, 263] on div "Berharap" at bounding box center [456, 263] width 39 height 69
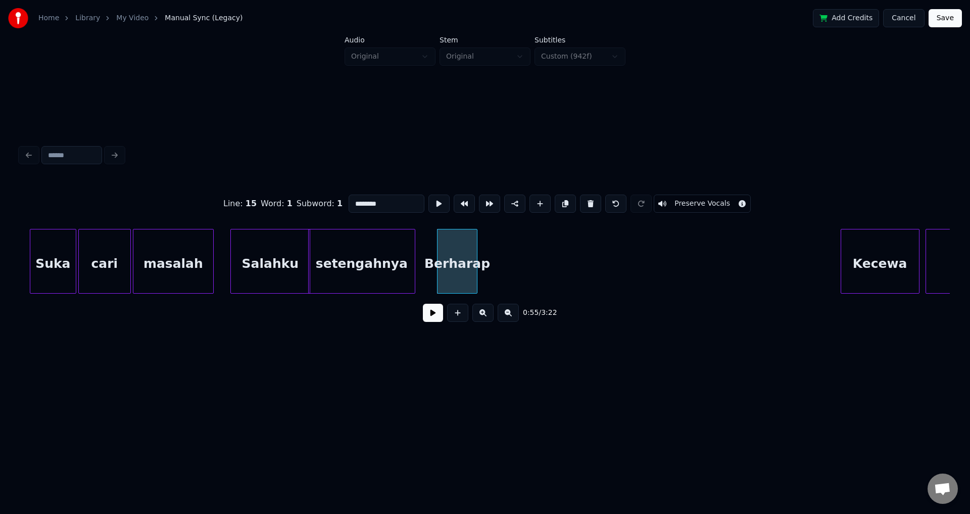
click at [477, 259] on div "Berharap" at bounding box center [456, 263] width 39 height 69
click at [493, 252] on div at bounding box center [492, 261] width 3 height 64
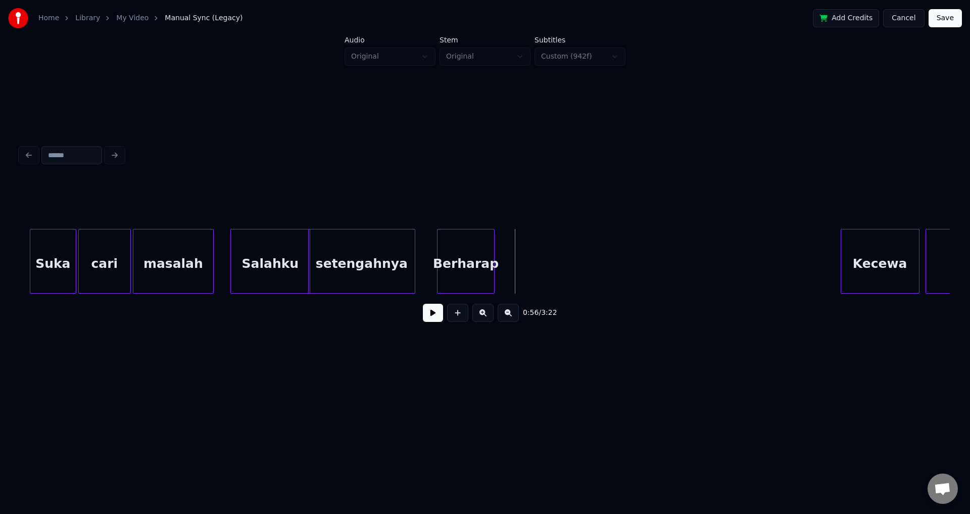
click at [463, 319] on button at bounding box center [457, 313] width 21 height 18
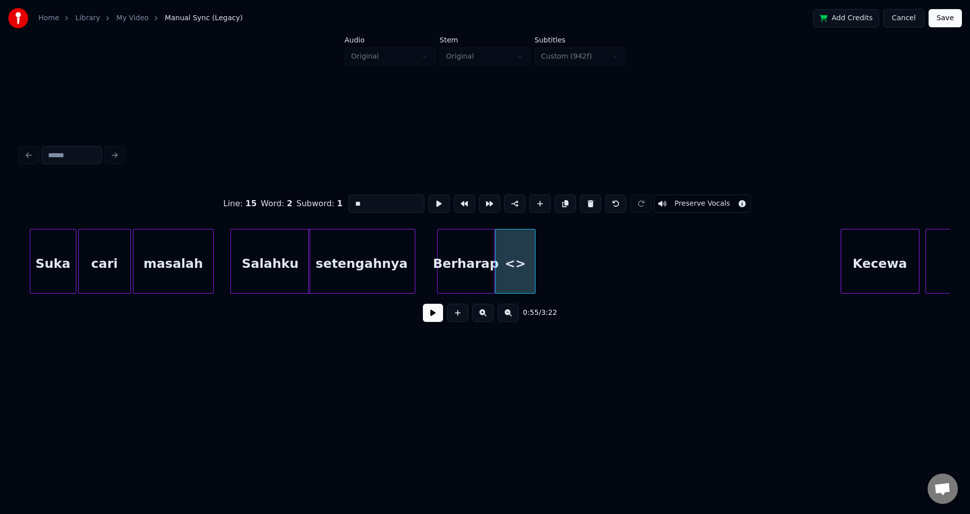
drag, startPoint x: 403, startPoint y: 204, endPoint x: 291, endPoint y: 203, distance: 111.6
click at [291, 203] on div "Line : 15 Word : 2 Subword : 1 ** Preserve Vocals" at bounding box center [484, 203] width 929 height 51
type input "*"
type input "****"
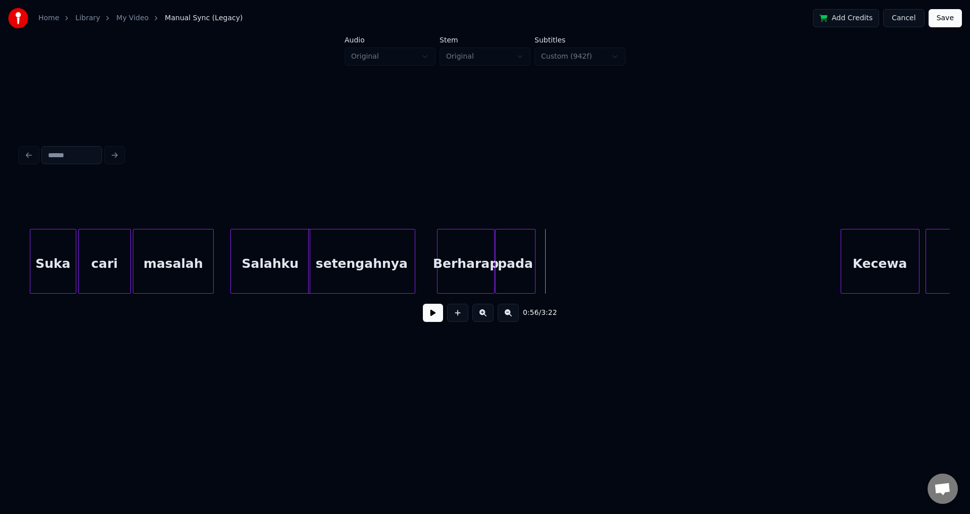
click at [532, 258] on div at bounding box center [533, 261] width 3 height 64
click at [504, 270] on div "pada" at bounding box center [514, 263] width 39 height 69
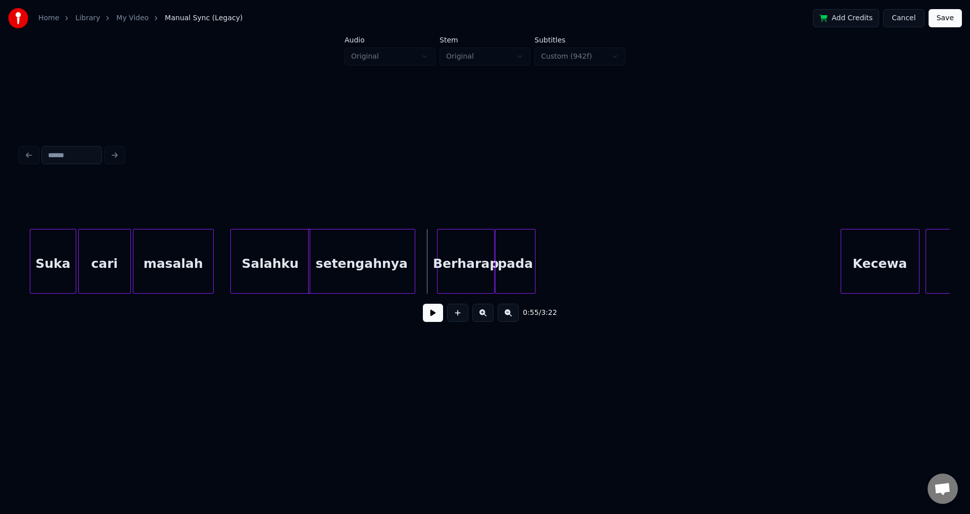
click at [430, 312] on button at bounding box center [433, 313] width 20 height 18
click at [441, 315] on button at bounding box center [433, 313] width 20 height 18
drag, startPoint x: 601, startPoint y: 254, endPoint x: 573, endPoint y: 256, distance: 28.3
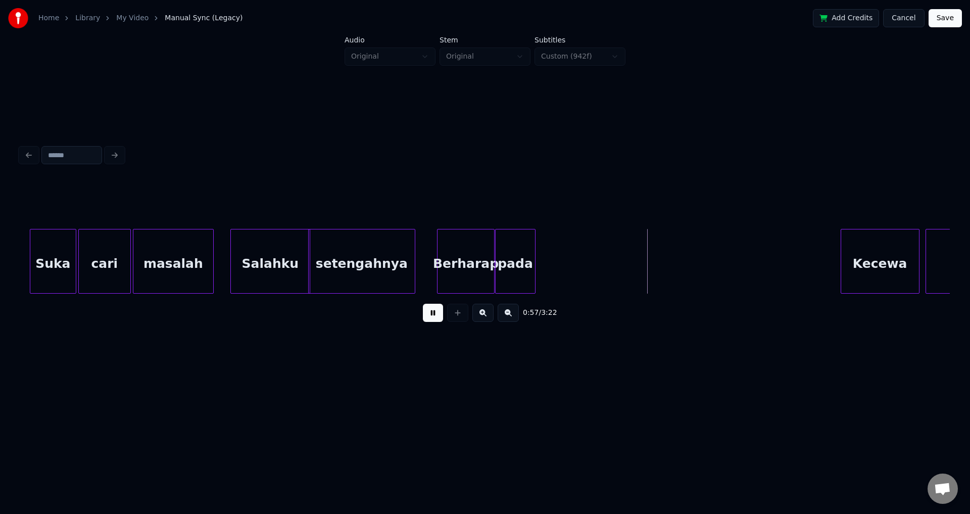
drag, startPoint x: 606, startPoint y: 251, endPoint x: 596, endPoint y: 254, distance: 9.9
drag, startPoint x: 608, startPoint y: 252, endPoint x: 613, endPoint y: 251, distance: 5.6
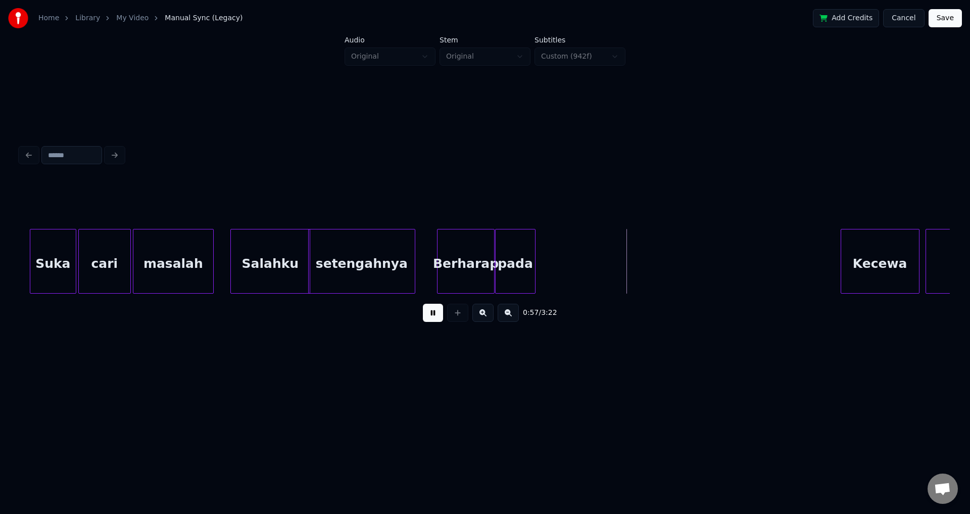
click at [435, 316] on button at bounding box center [433, 313] width 20 height 18
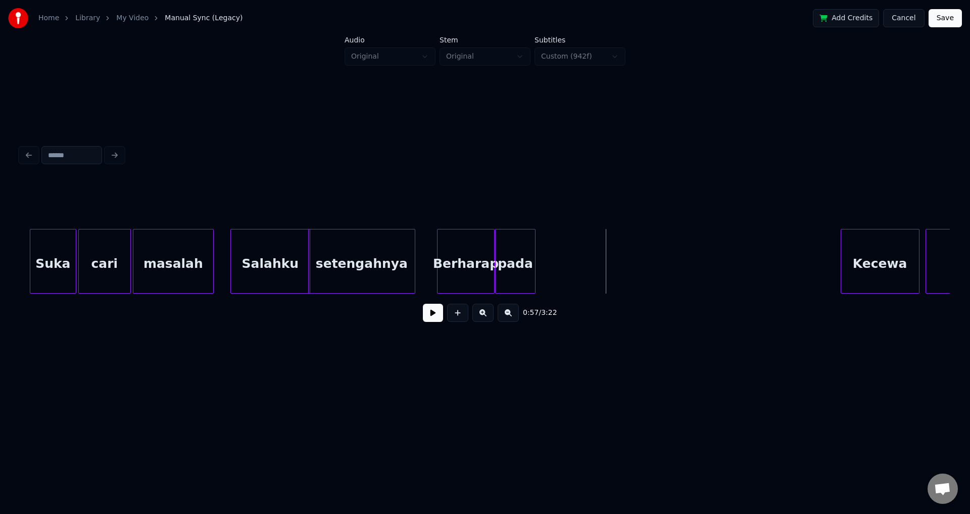
click at [454, 317] on button at bounding box center [457, 313] width 21 height 18
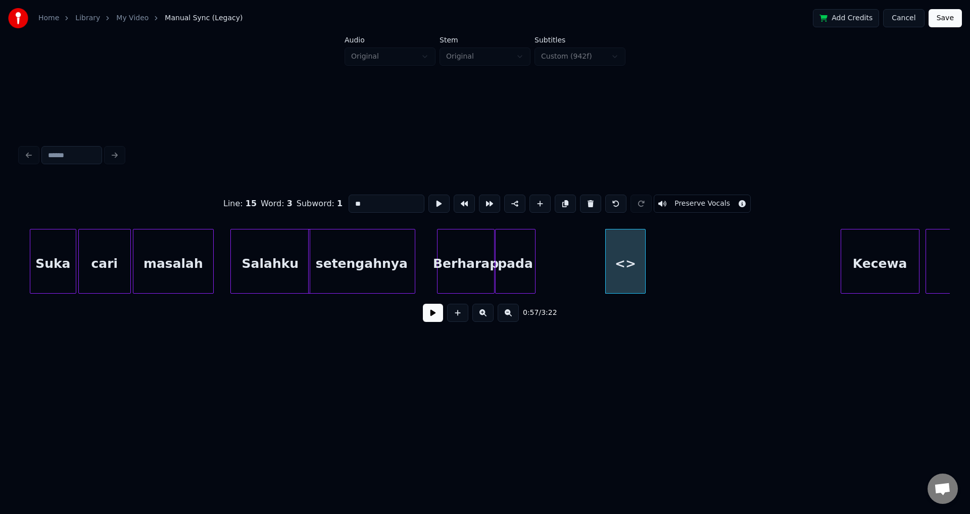
drag, startPoint x: 381, startPoint y: 199, endPoint x: 350, endPoint y: 196, distance: 30.9
click at [349, 199] on input "**" at bounding box center [386, 203] width 76 height 18
type input "*******"
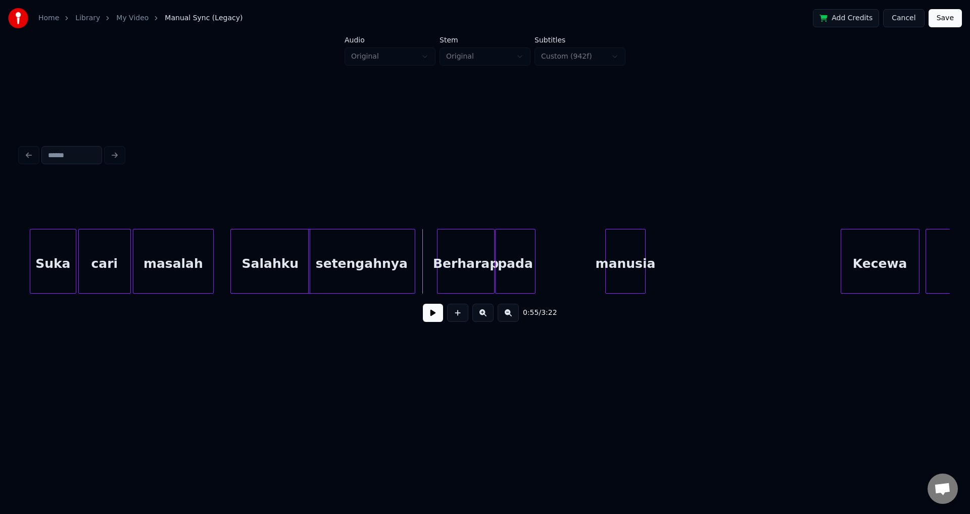
click at [435, 315] on button at bounding box center [433, 313] width 20 height 18
click at [602, 247] on div at bounding box center [600, 261] width 3 height 64
click at [644, 257] on div at bounding box center [643, 261] width 3 height 64
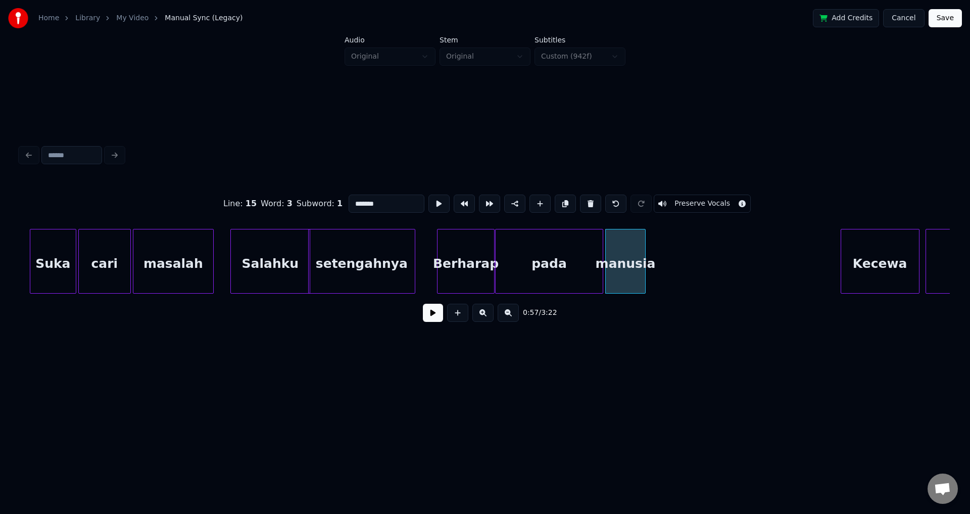
click at [645, 258] on div "manusia" at bounding box center [625, 263] width 39 height 69
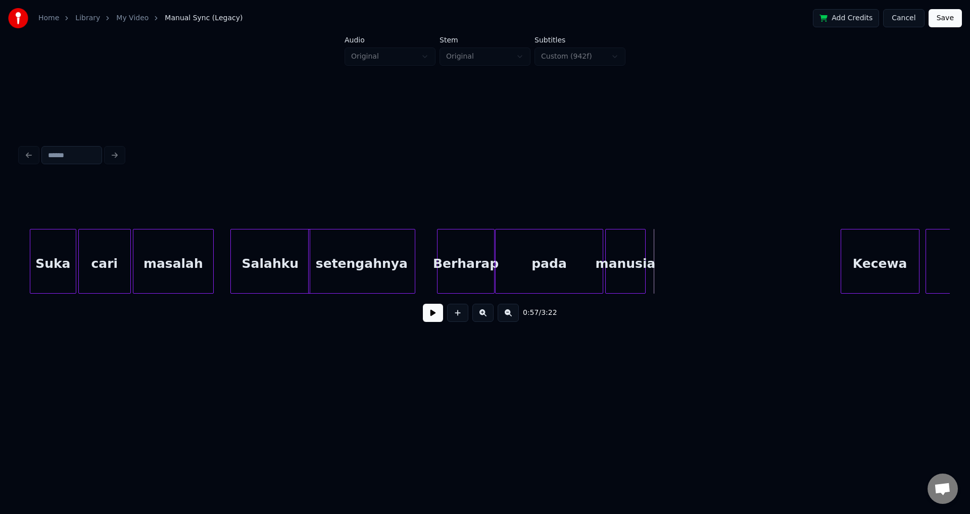
click at [435, 308] on div "0:55 / 3:22" at bounding box center [484, 312] width 913 height 22
click at [436, 315] on button at bounding box center [433, 313] width 20 height 18
click at [423, 304] on button at bounding box center [433, 313] width 20 height 18
click at [432, 322] on button at bounding box center [433, 313] width 20 height 18
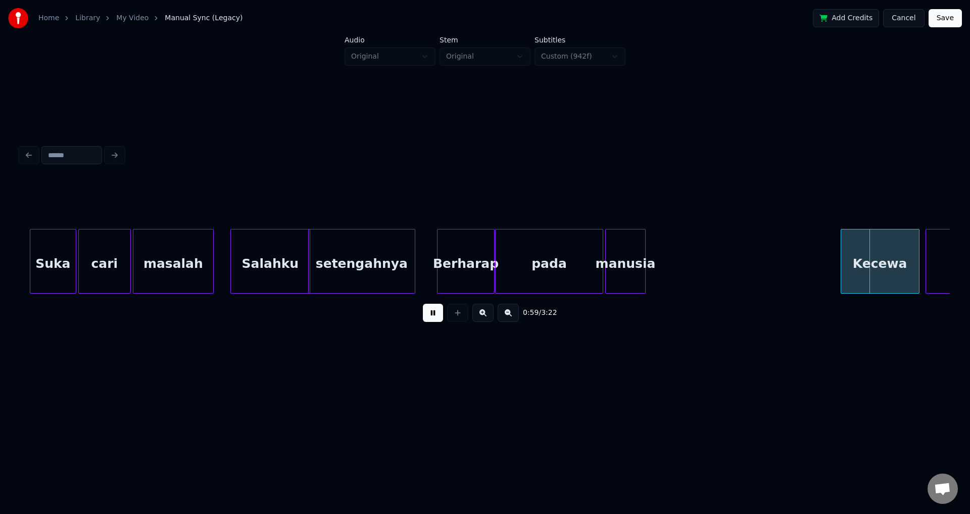
click at [432, 322] on button at bounding box center [433, 313] width 20 height 18
click at [811, 254] on div at bounding box center [810, 261] width 3 height 64
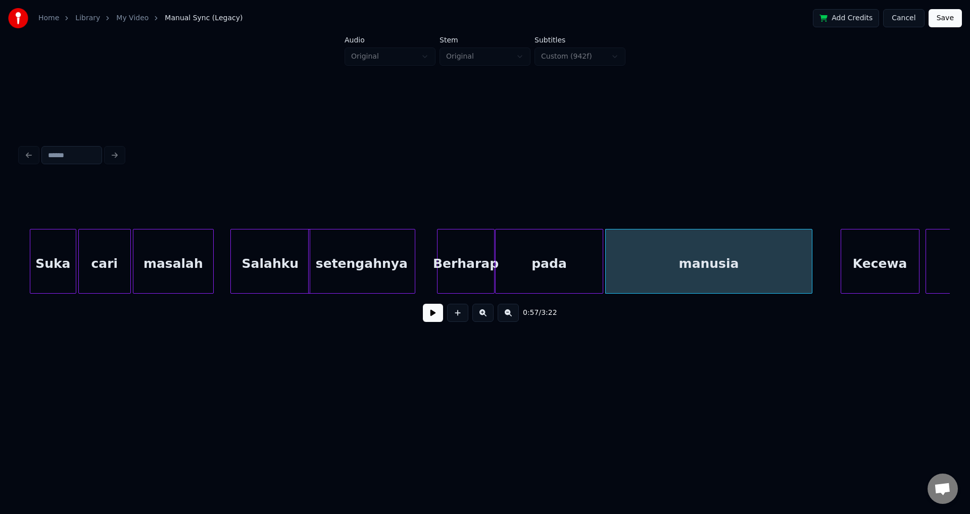
click at [436, 321] on button at bounding box center [433, 313] width 20 height 18
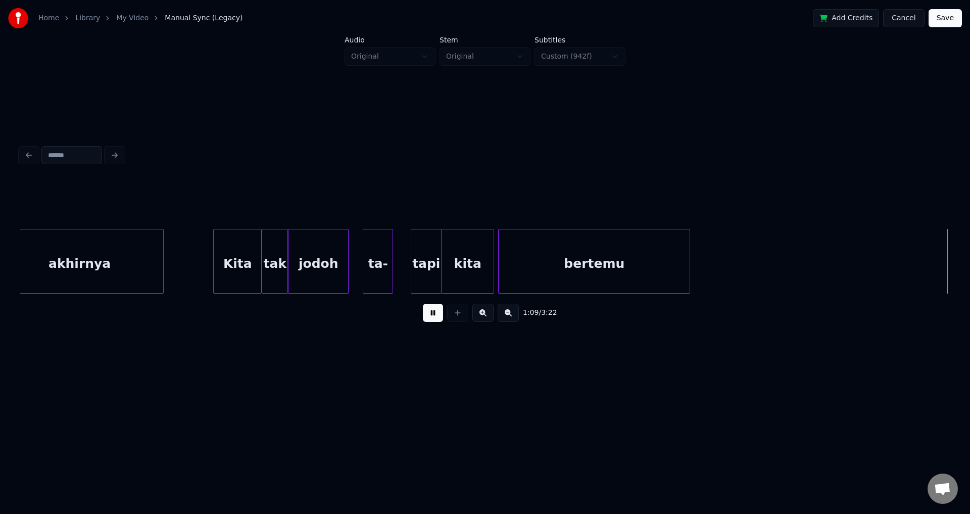
scroll to position [0, 7033]
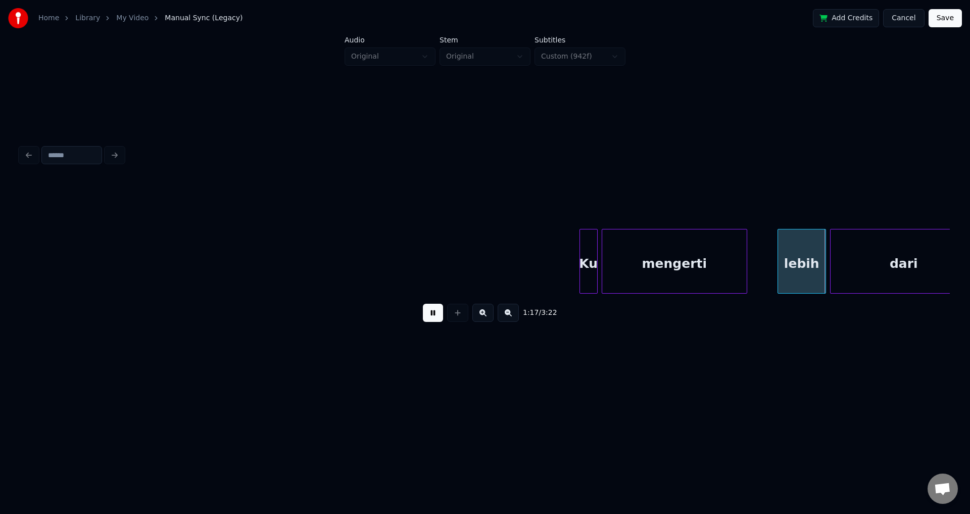
drag, startPoint x: 434, startPoint y: 315, endPoint x: 545, endPoint y: 283, distance: 115.6
click at [434, 315] on button at bounding box center [433, 313] width 20 height 18
drag, startPoint x: 428, startPoint y: 320, endPoint x: 542, endPoint y: 307, distance: 114.4
click at [435, 320] on button at bounding box center [433, 313] width 20 height 18
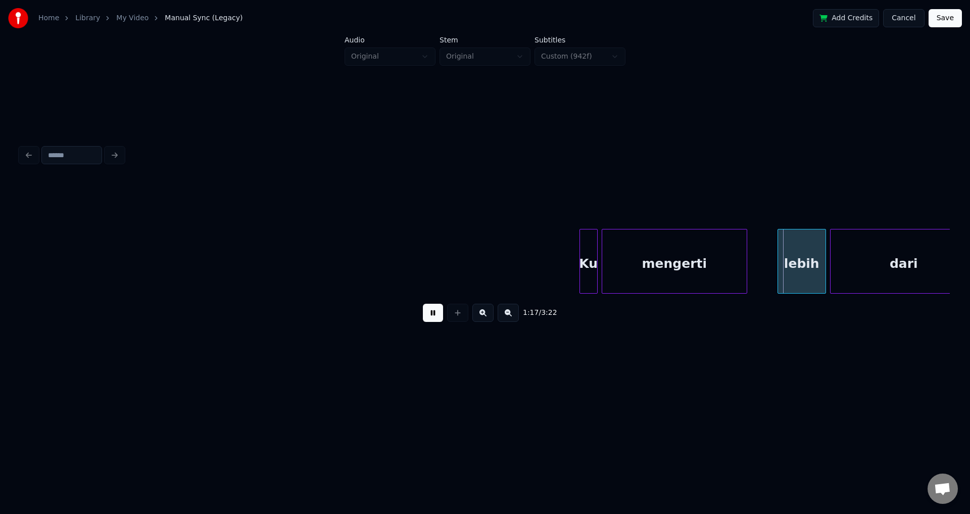
click at [427, 317] on button at bounding box center [433, 313] width 20 height 18
click at [765, 254] on div at bounding box center [766, 261] width 3 height 64
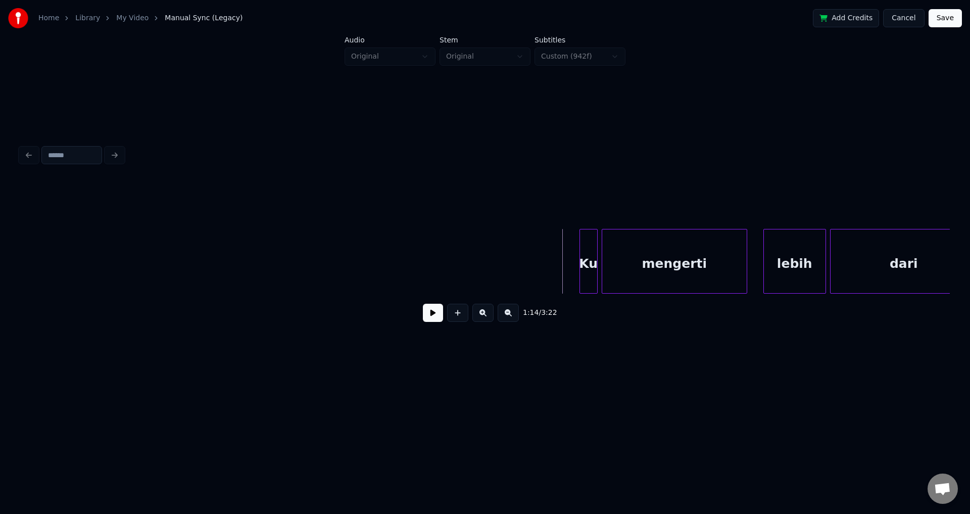
click at [429, 314] on button at bounding box center [433, 313] width 20 height 18
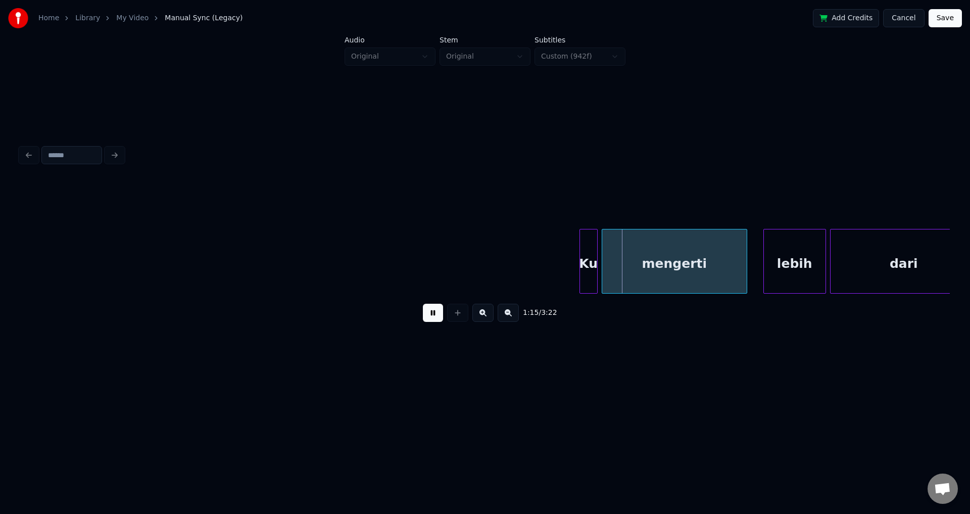
click at [430, 314] on button at bounding box center [433, 313] width 20 height 18
click at [575, 256] on div at bounding box center [576, 261] width 3 height 64
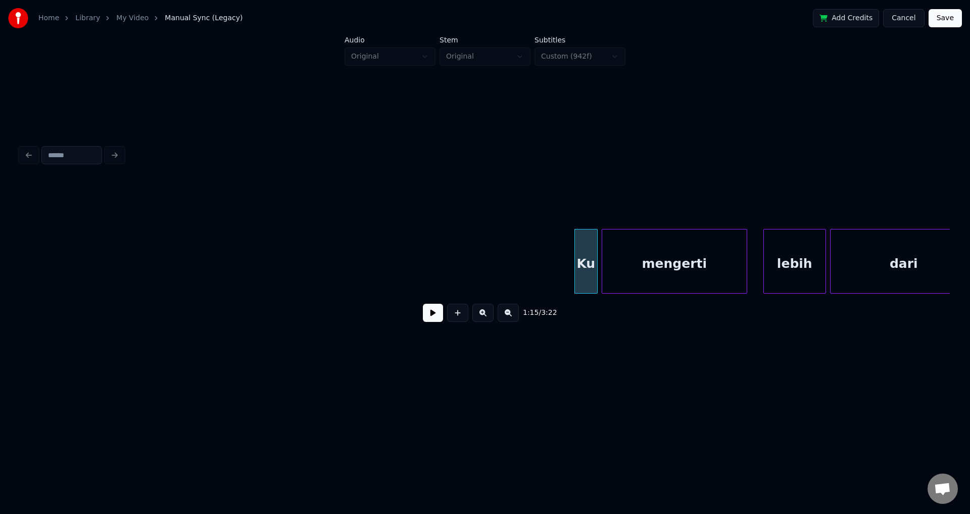
click at [616, 256] on div "mengerti" at bounding box center [674, 263] width 144 height 69
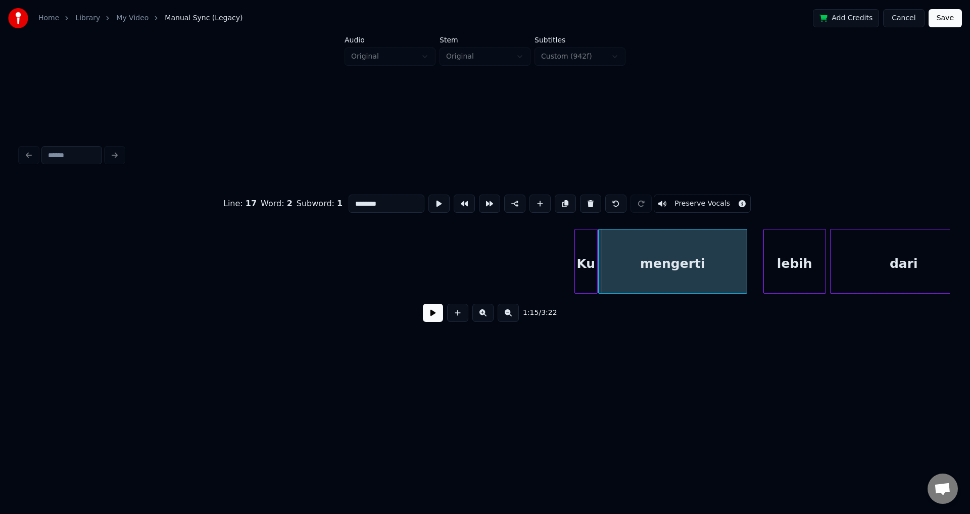
click at [598, 256] on div at bounding box center [599, 261] width 3 height 64
click at [433, 315] on button at bounding box center [433, 313] width 20 height 18
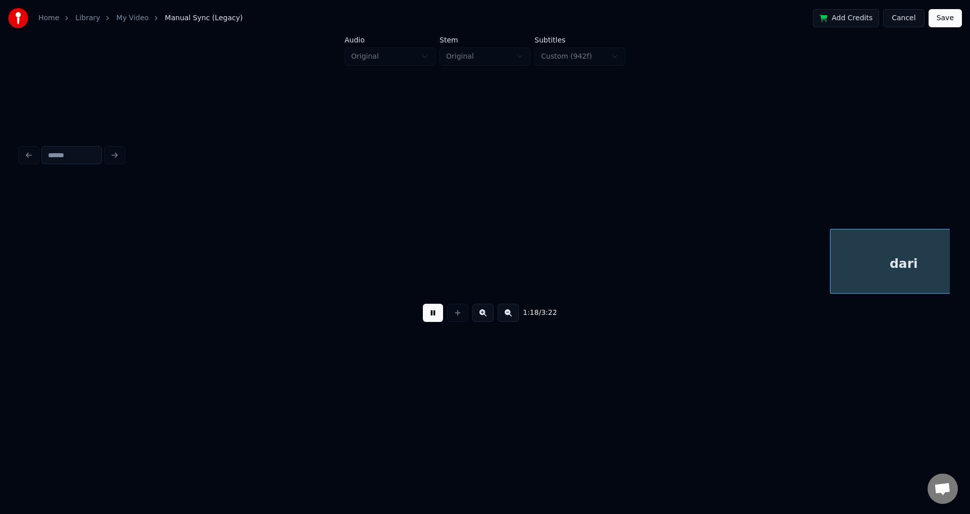
scroll to position [0, 7963]
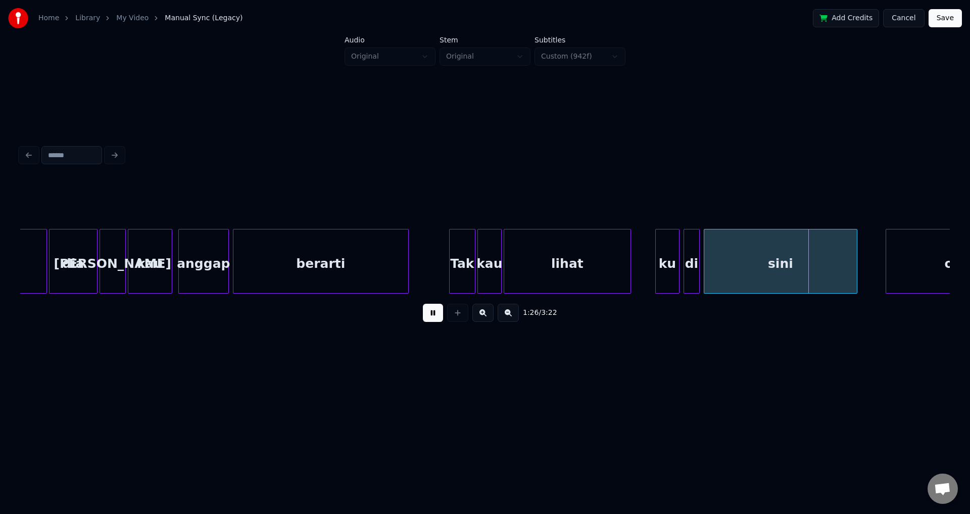
click at [437, 314] on button at bounding box center [433, 313] width 20 height 18
click at [655, 257] on div "ku" at bounding box center [667, 261] width 24 height 65
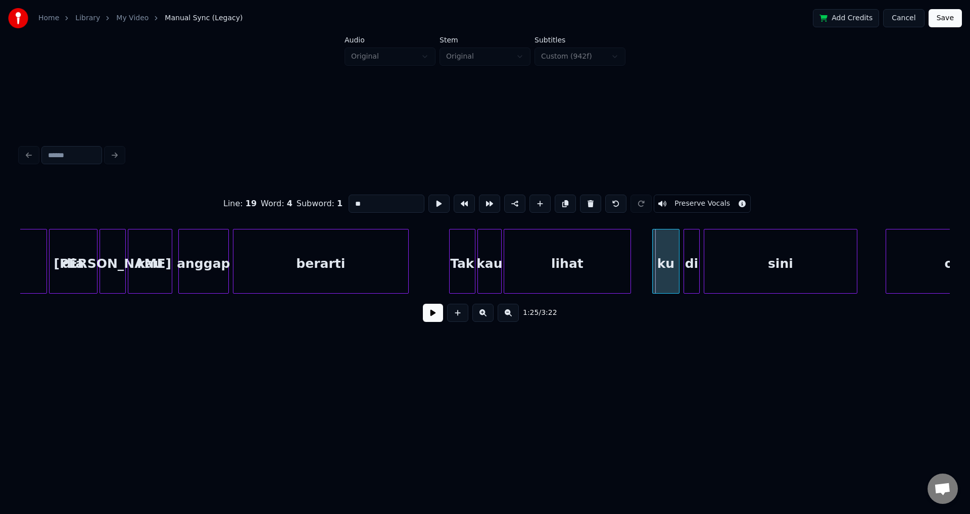
click at [652, 255] on div at bounding box center [653, 261] width 3 height 64
click at [697, 254] on div at bounding box center [697, 261] width 3 height 64
click at [680, 253] on div at bounding box center [681, 261] width 3 height 64
click at [711, 257] on div "sini" at bounding box center [780, 263] width 153 height 69
type input "****"
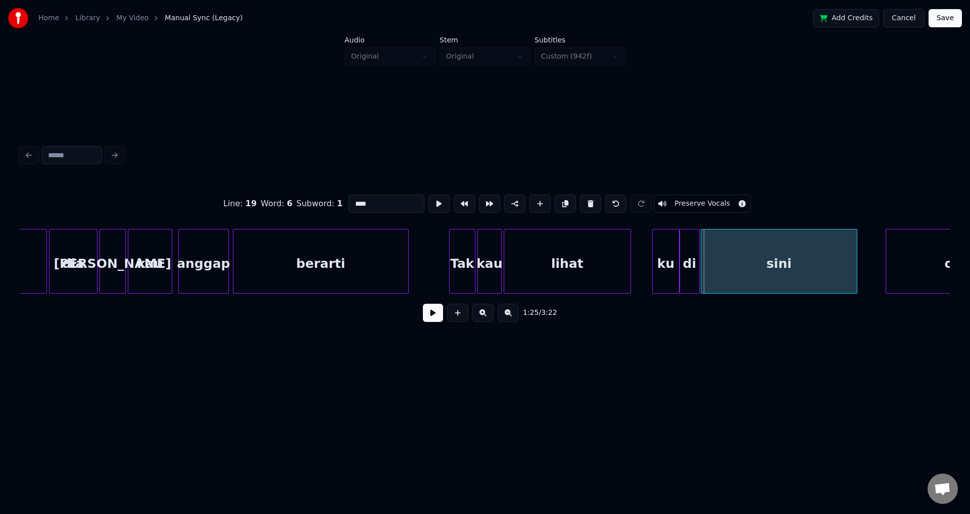
click at [703, 254] on div at bounding box center [702, 261] width 3 height 64
click at [434, 315] on button at bounding box center [433, 313] width 20 height 18
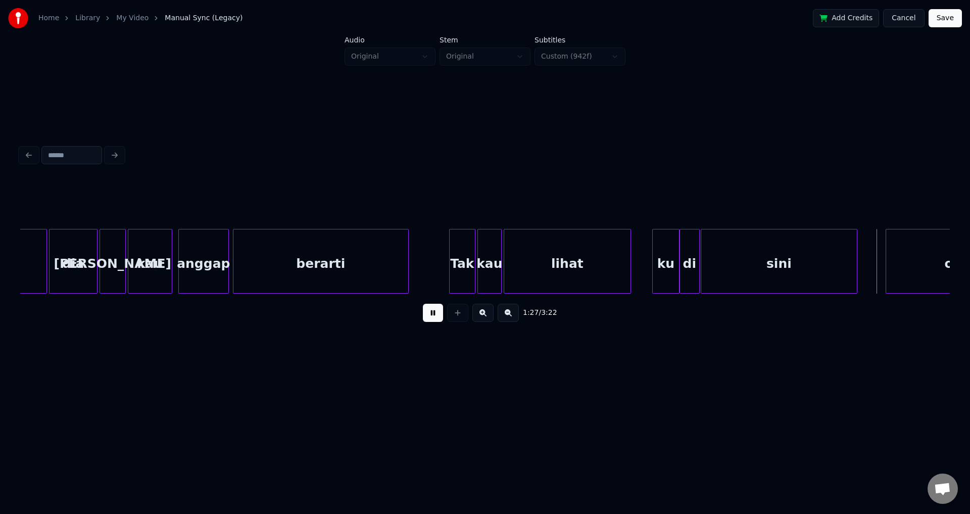
click at [434, 315] on button at bounding box center [433, 313] width 20 height 18
click at [891, 259] on div "oh" at bounding box center [953, 263] width 134 height 69
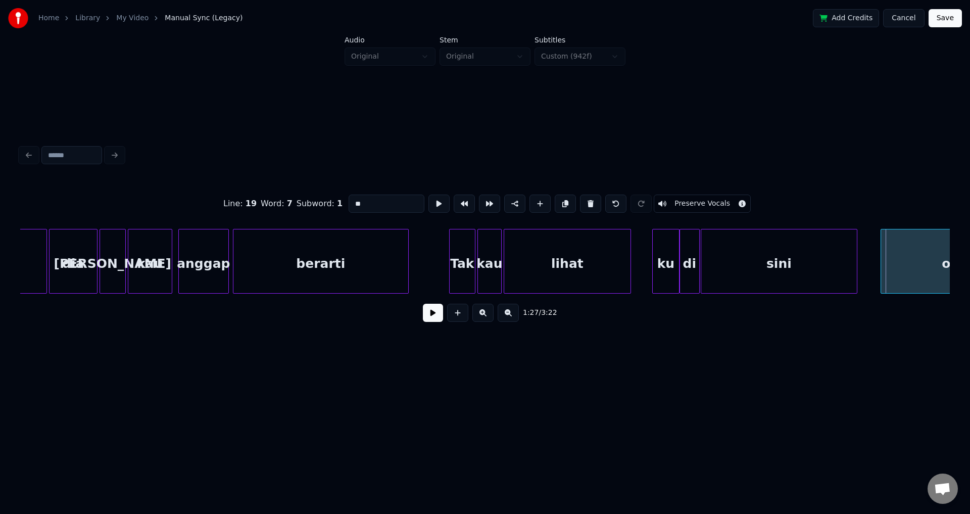
click at [881, 256] on div at bounding box center [882, 261] width 3 height 64
click at [430, 315] on button at bounding box center [433, 313] width 20 height 18
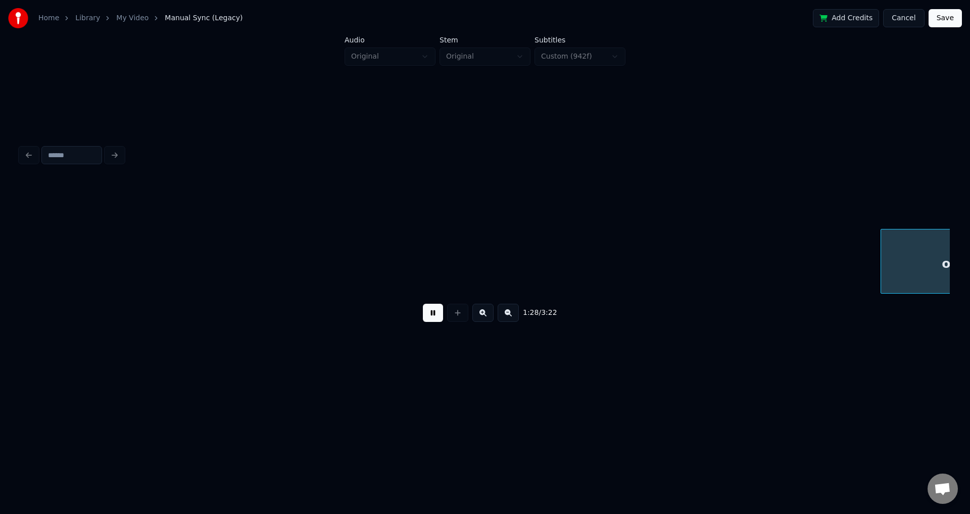
scroll to position [0, 8892]
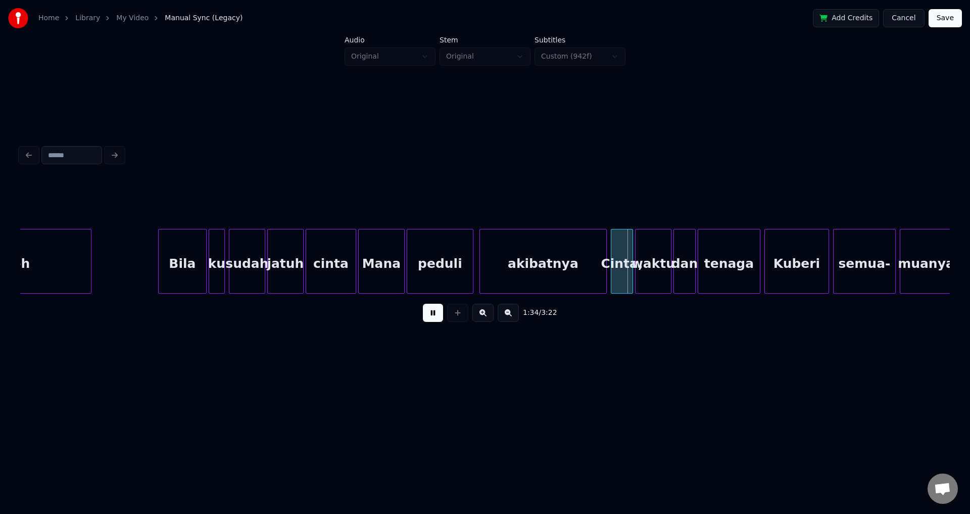
click at [430, 315] on button at bounding box center [433, 313] width 20 height 18
click at [436, 318] on button at bounding box center [433, 313] width 20 height 18
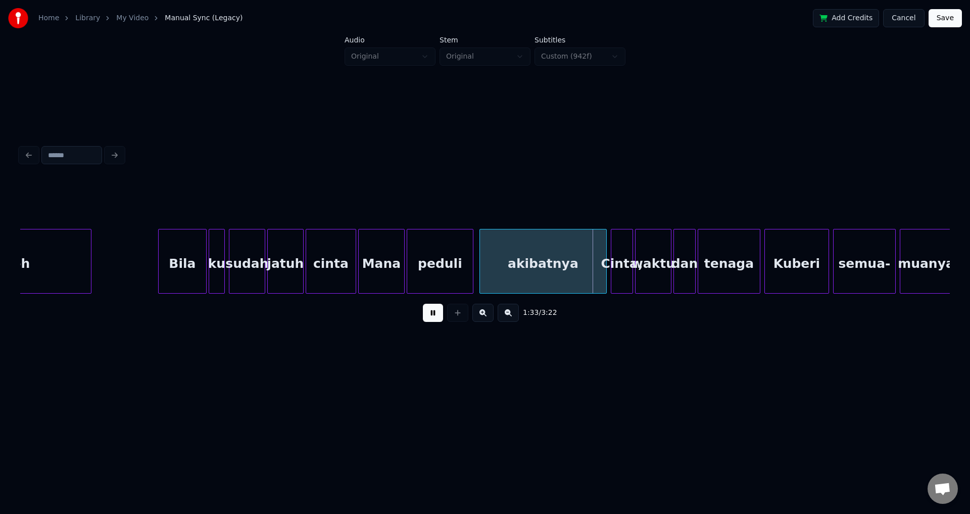
click at [436, 318] on button at bounding box center [433, 313] width 20 height 18
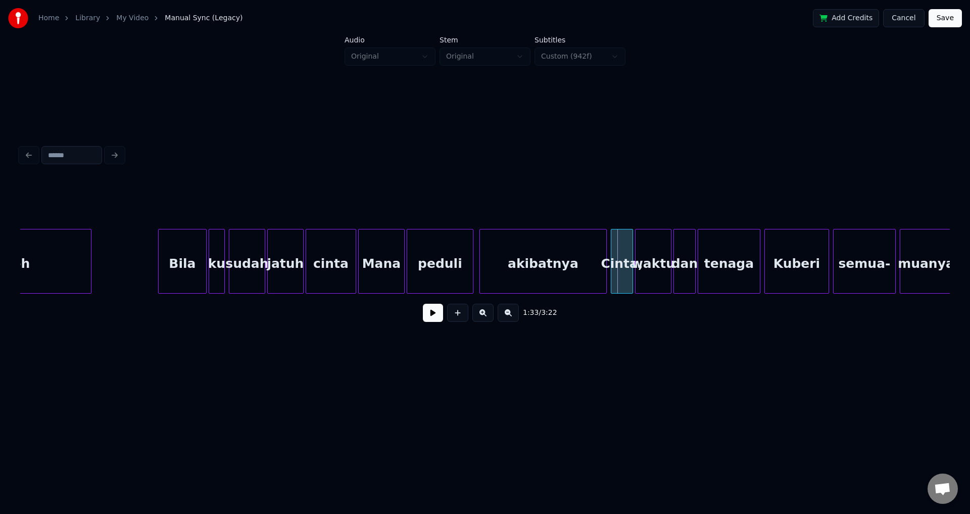
click at [527, 261] on div "akibatnya" at bounding box center [543, 263] width 126 height 69
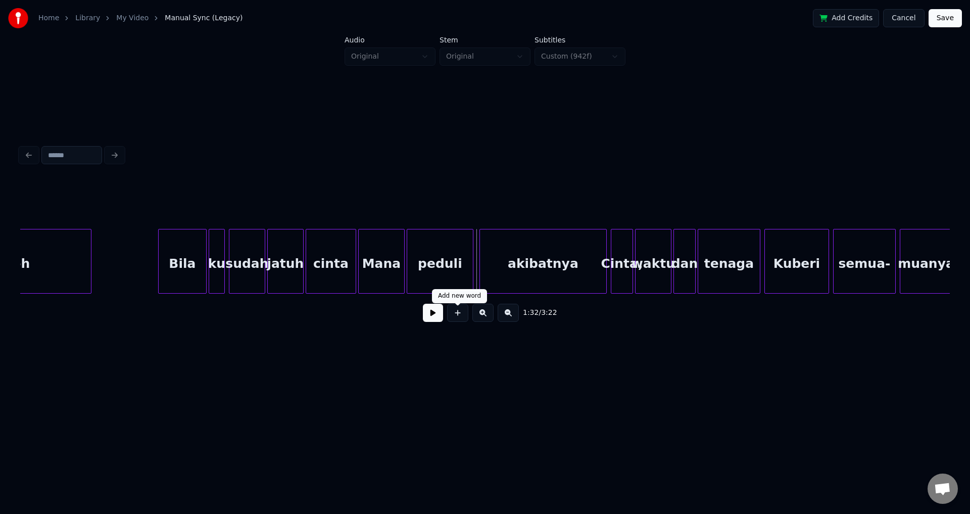
click at [436, 319] on button at bounding box center [433, 313] width 20 height 18
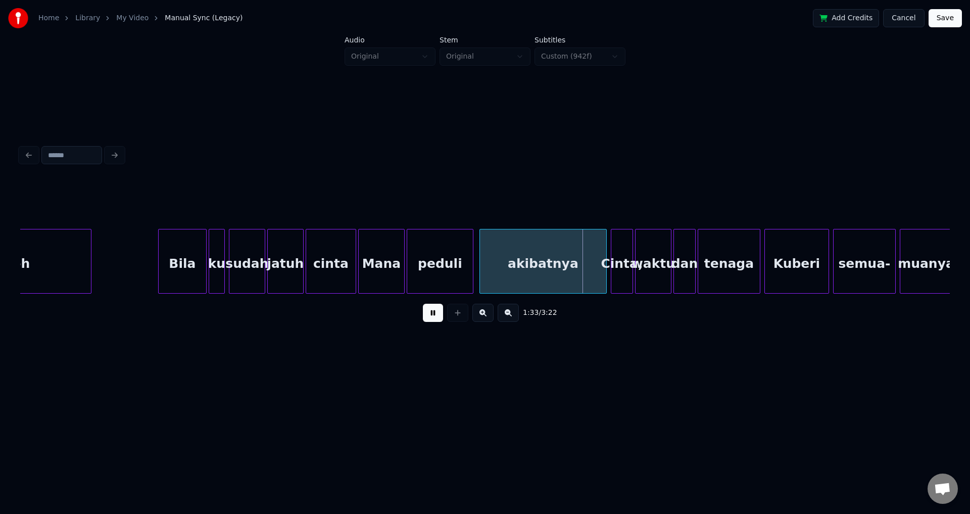
click at [436, 319] on button at bounding box center [433, 313] width 20 height 18
click at [605, 265] on div at bounding box center [604, 261] width 3 height 64
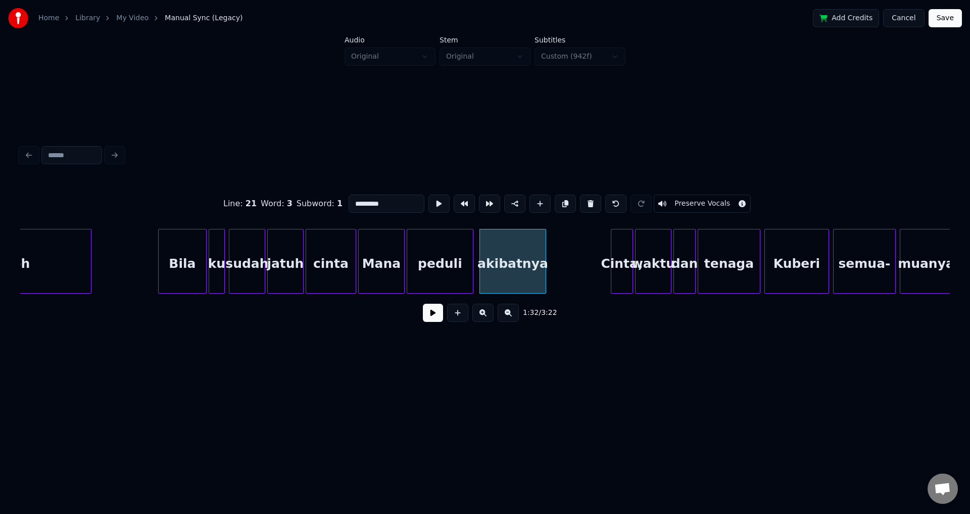
click at [543, 248] on div at bounding box center [543, 261] width 3 height 64
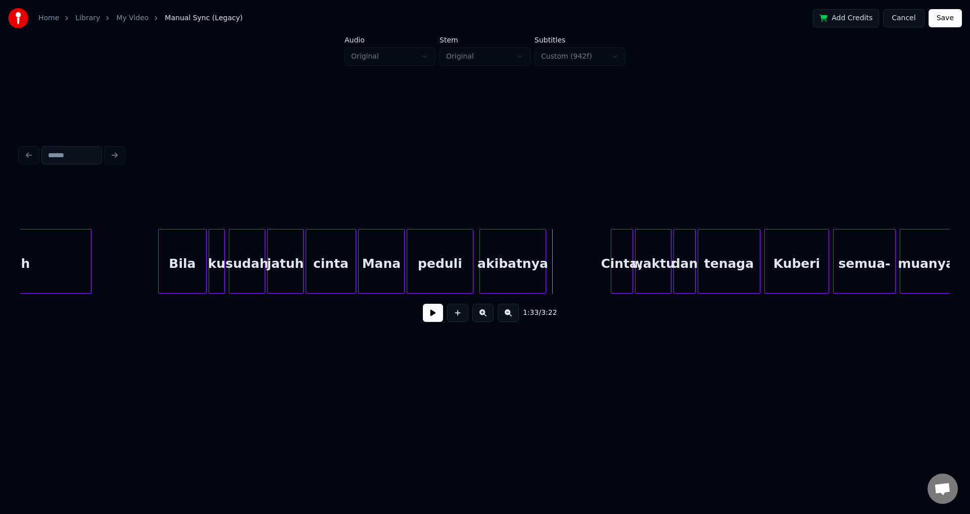
click at [433, 317] on button at bounding box center [433, 313] width 20 height 18
click at [628, 248] on div "Cinta," at bounding box center [621, 263] width 21 height 69
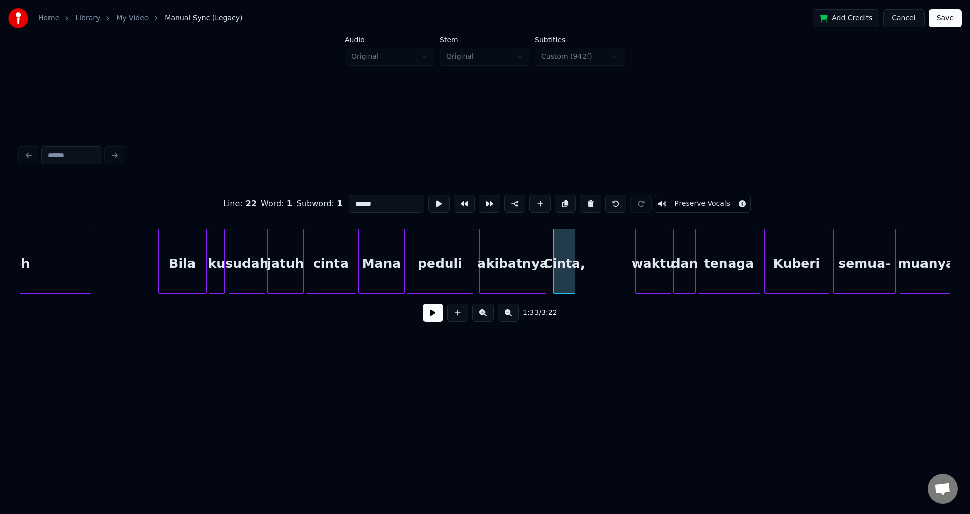
click at [566, 254] on div "Cinta," at bounding box center [564, 263] width 21 height 69
click at [604, 244] on div at bounding box center [602, 261] width 3 height 64
click at [428, 317] on button at bounding box center [433, 313] width 20 height 18
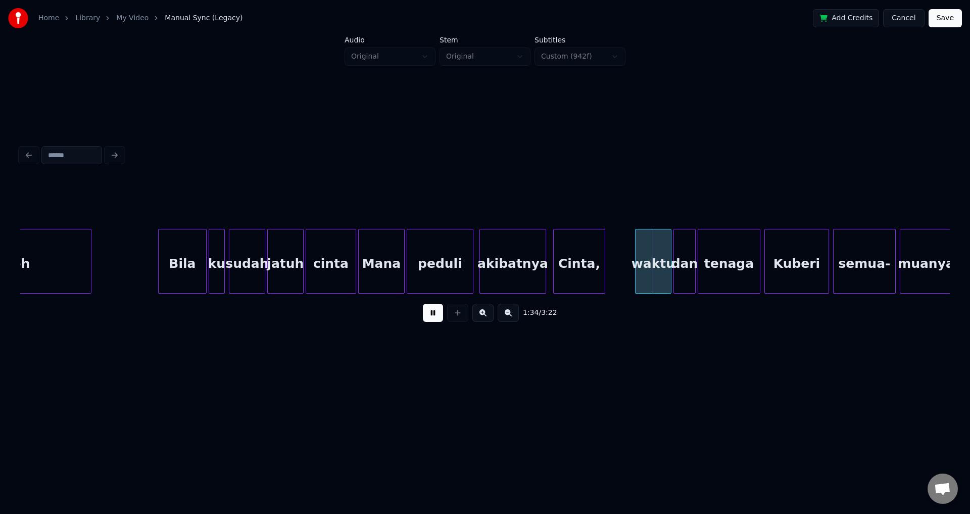
click at [428, 317] on button at bounding box center [433, 313] width 20 height 18
click at [438, 320] on button at bounding box center [433, 313] width 20 height 18
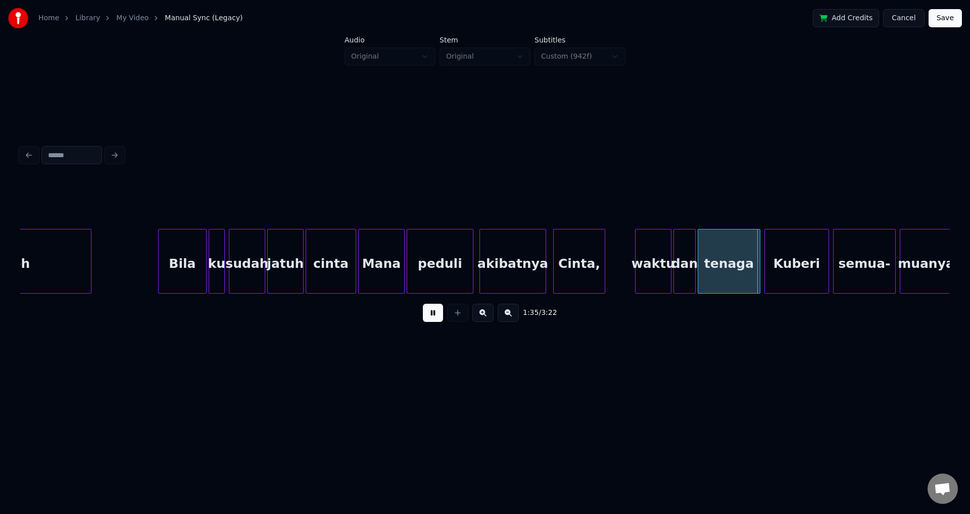
click at [438, 320] on button at bounding box center [433, 313] width 20 height 18
click at [603, 246] on div at bounding box center [602, 261] width 3 height 64
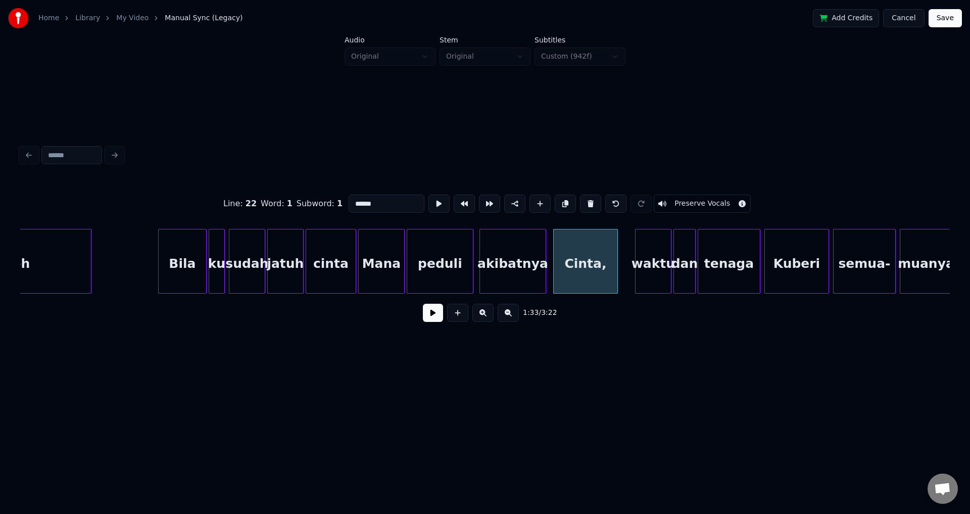
click at [617, 246] on div at bounding box center [615, 261] width 3 height 64
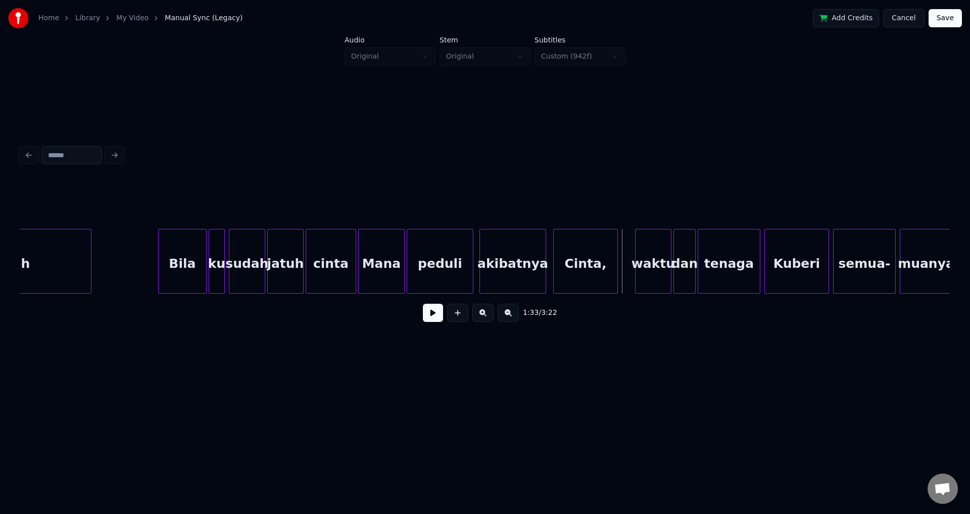
click at [428, 316] on button at bounding box center [433, 313] width 20 height 18
click at [606, 250] on div at bounding box center [606, 261] width 3 height 64
click at [641, 248] on div "waktu" at bounding box center [652, 263] width 35 height 69
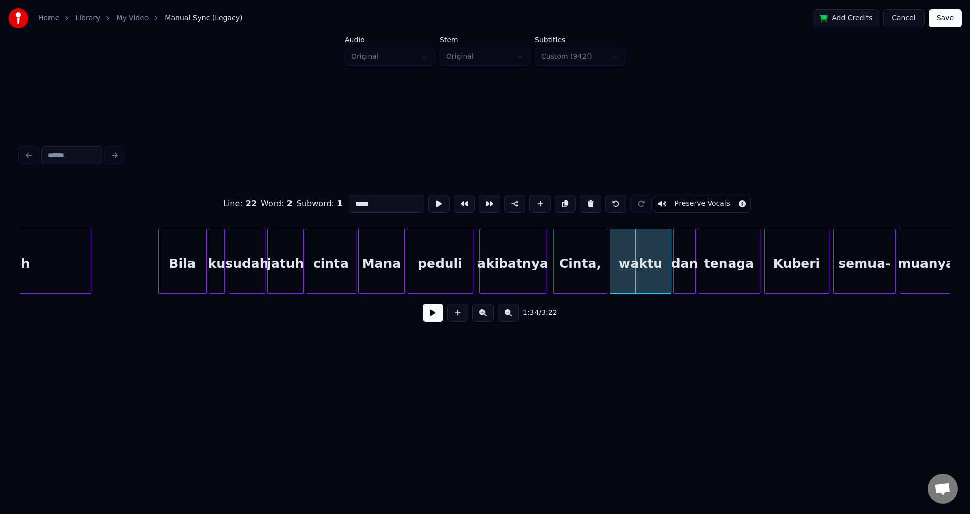
click at [612, 254] on div at bounding box center [611, 261] width 3 height 64
click at [423, 304] on button at bounding box center [433, 313] width 20 height 18
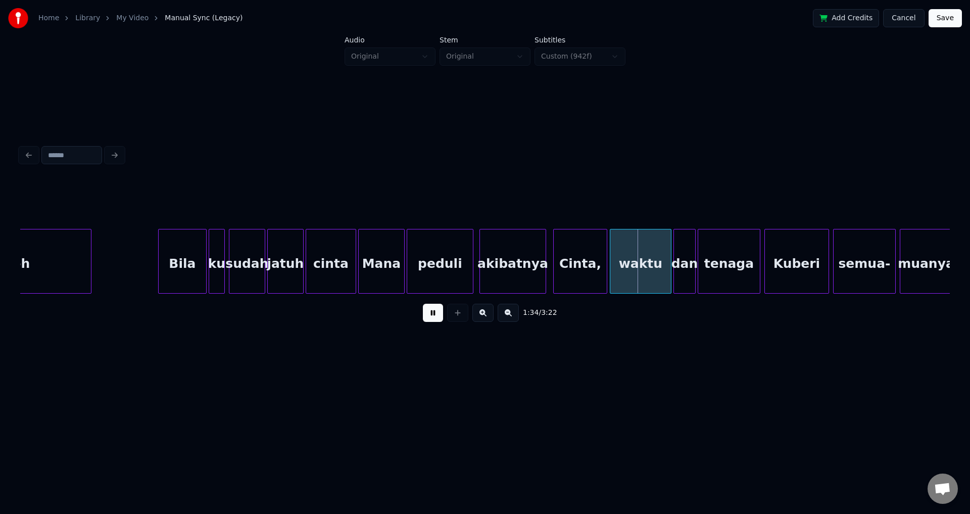
click at [634, 252] on div "waktu" at bounding box center [640, 263] width 61 height 69
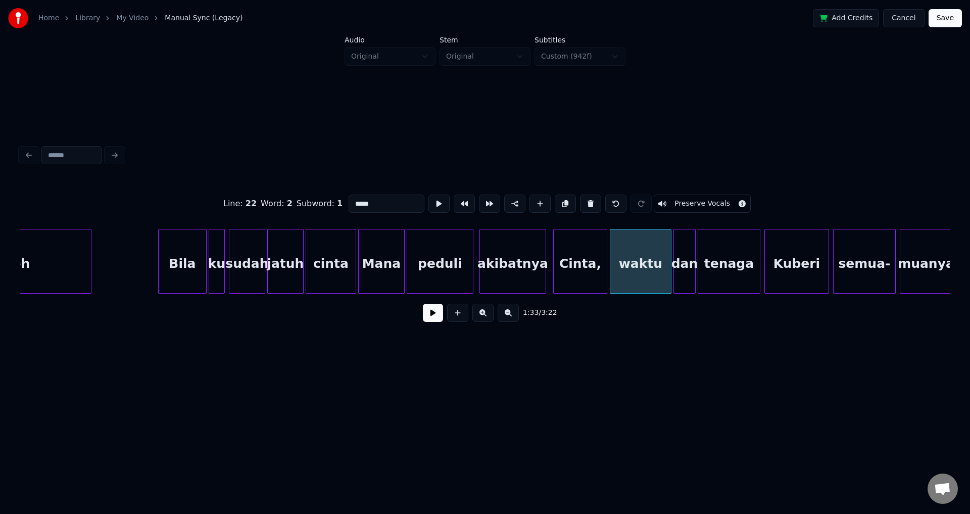
click at [634, 252] on div "waktu" at bounding box center [640, 263] width 61 height 69
click at [656, 250] on div at bounding box center [654, 261] width 3 height 64
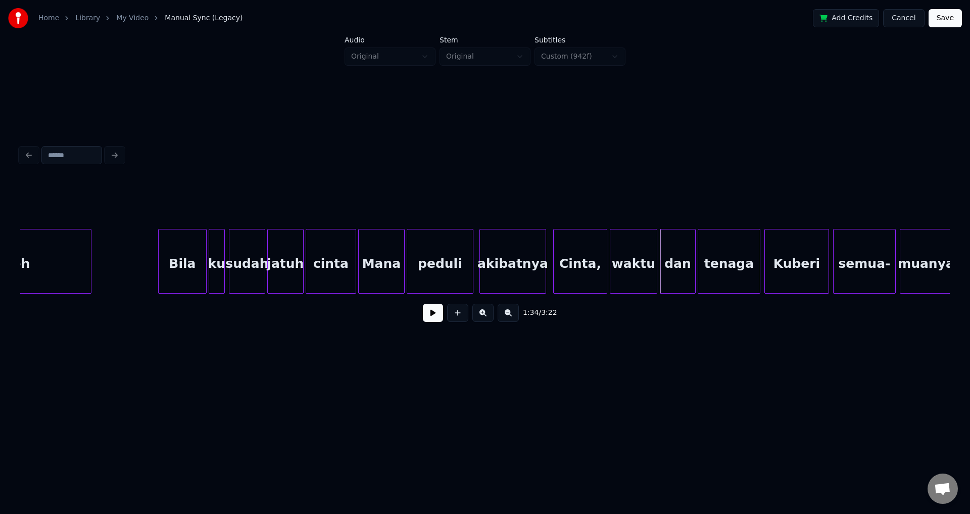
click at [661, 252] on div at bounding box center [661, 261] width 3 height 64
click at [437, 316] on button at bounding box center [433, 313] width 20 height 18
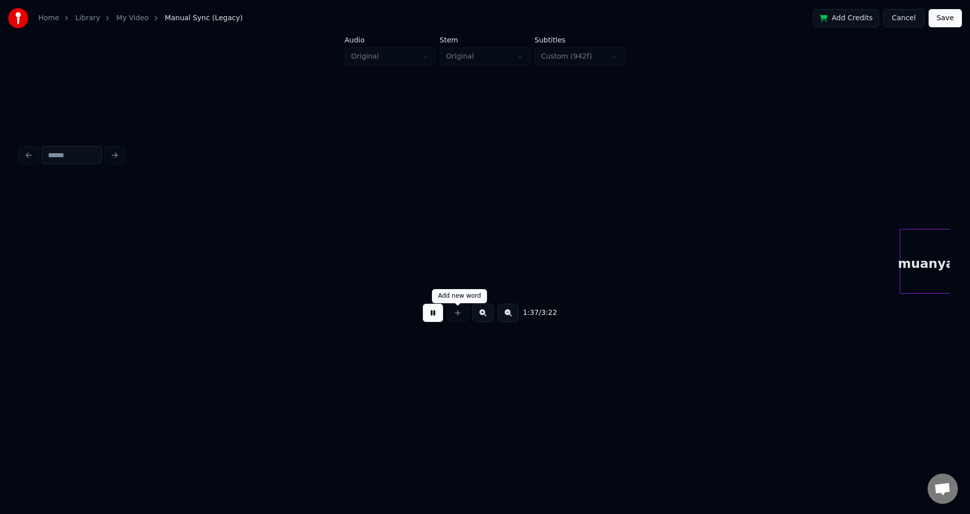
scroll to position [0, 9822]
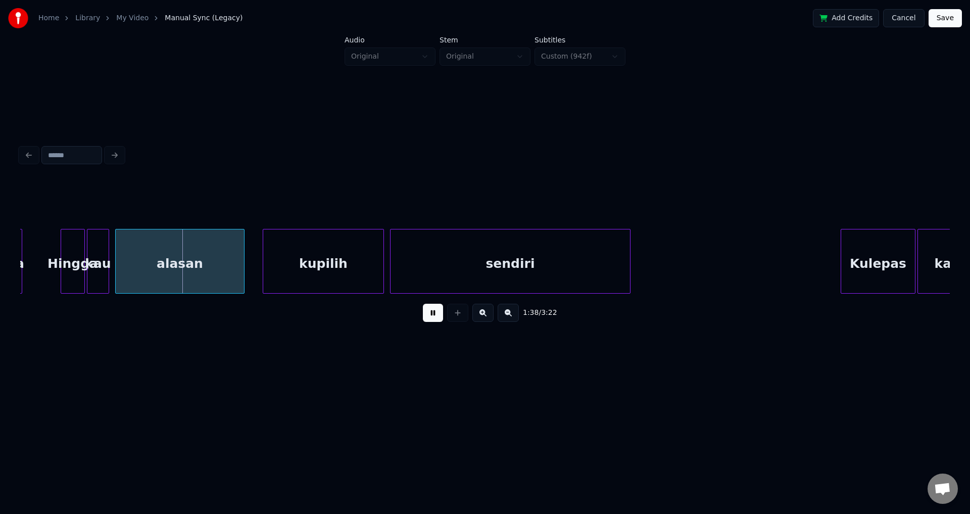
click at [423, 304] on button at bounding box center [433, 313] width 20 height 18
click at [32, 256] on div "muanya Hingga kau alasan kupilih sendiri Kulepas kacamata" at bounding box center [446, 261] width 20497 height 65
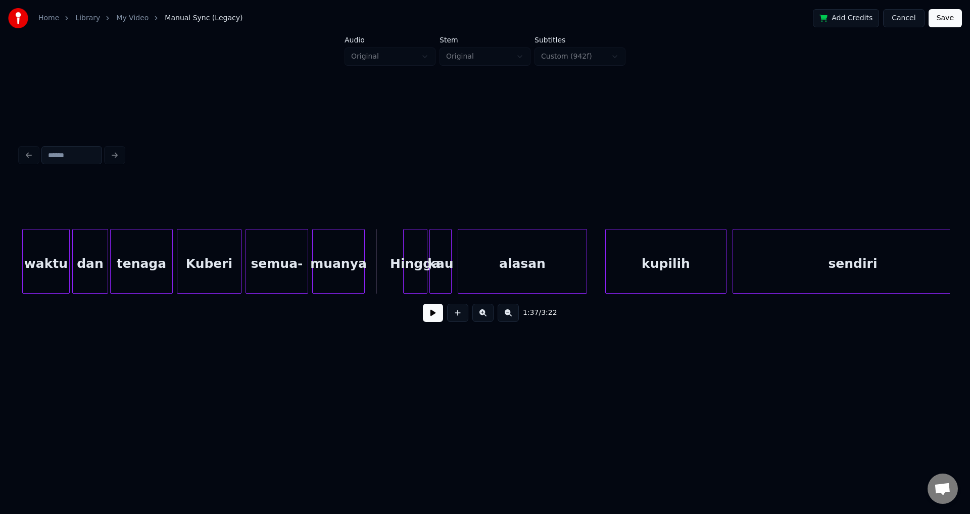
scroll to position [0, 9479]
click at [429, 311] on button at bounding box center [433, 313] width 20 height 18
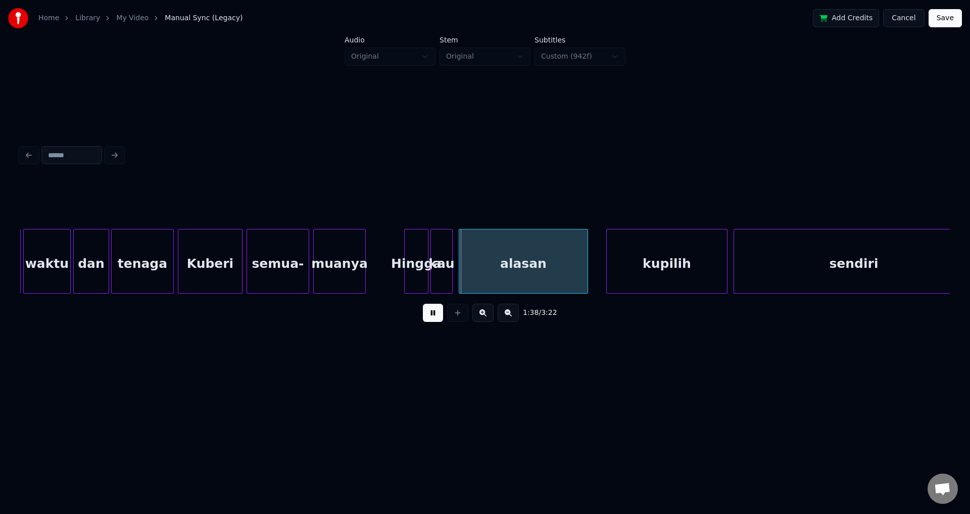
click at [432, 316] on button at bounding box center [433, 313] width 20 height 18
click at [405, 257] on div at bounding box center [406, 261] width 3 height 64
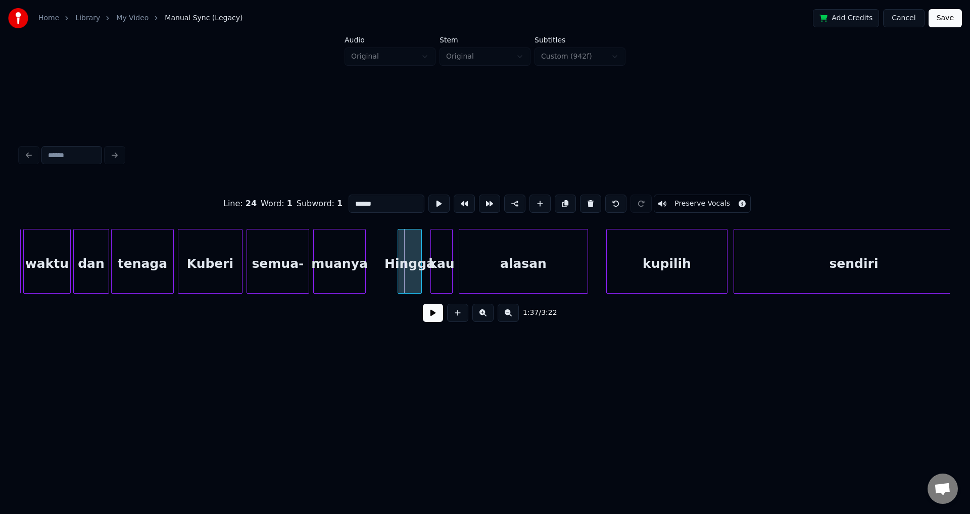
click at [398, 255] on div "Hingga" at bounding box center [409, 263] width 23 height 69
click at [421, 256] on div "Hingga" at bounding box center [409, 263] width 23 height 69
click at [425, 253] on div at bounding box center [424, 261] width 3 height 64
click at [426, 253] on div "Hingga" at bounding box center [412, 263] width 28 height 69
click at [431, 254] on div at bounding box center [432, 261] width 3 height 64
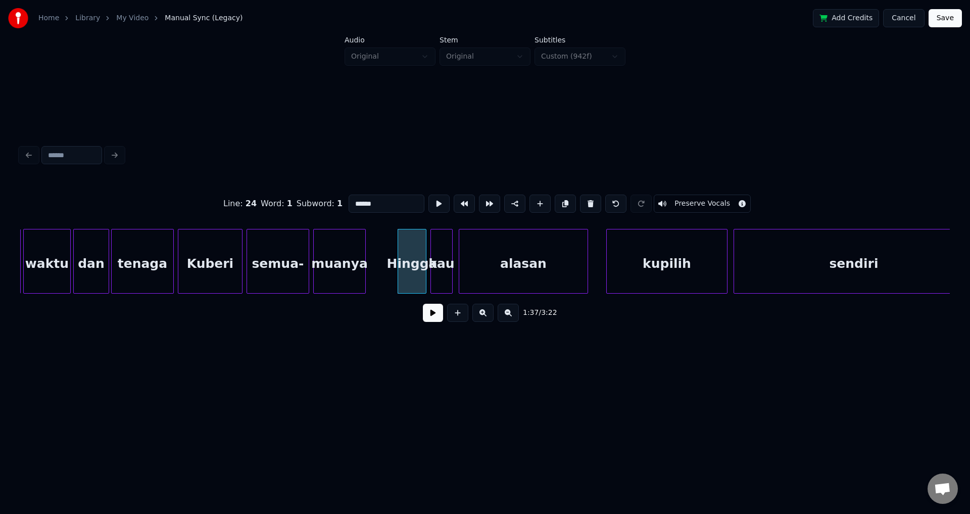
type input "***"
click at [426, 251] on div at bounding box center [427, 261] width 3 height 64
click at [381, 256] on div "muanya Hingga kau alasan kupilih sendiri semua- Kuberi tenaga dan waktu Cinta," at bounding box center [789, 261] width 20497 height 65
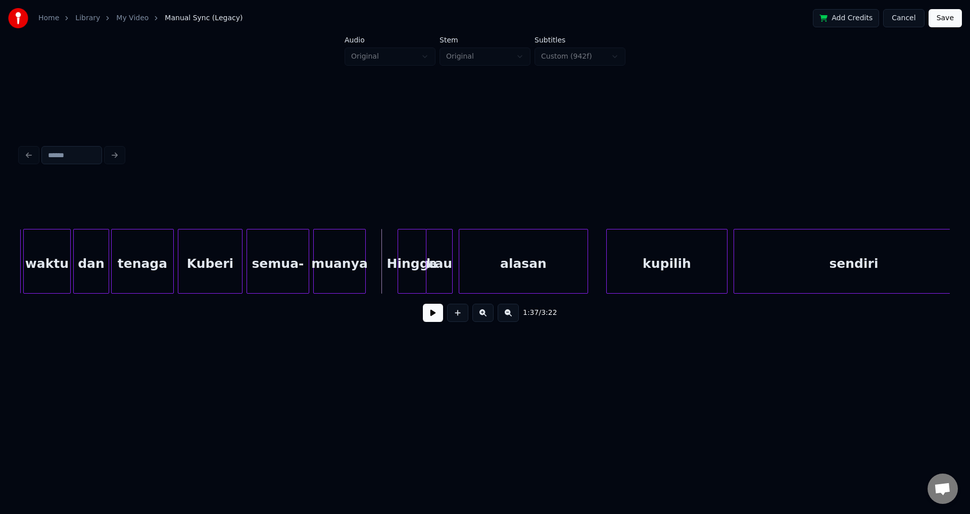
click at [373, 255] on div "muanya Hingga kau alasan kupilih sendiri semua- Kuberi tenaga dan waktu Cinta," at bounding box center [789, 261] width 20497 height 65
click at [432, 317] on button at bounding box center [433, 313] width 20 height 18
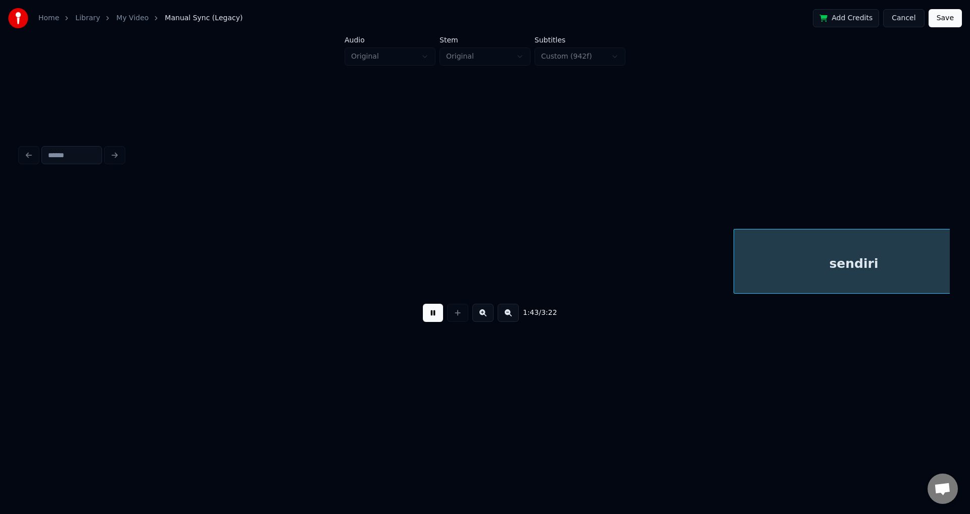
scroll to position [0, 10408]
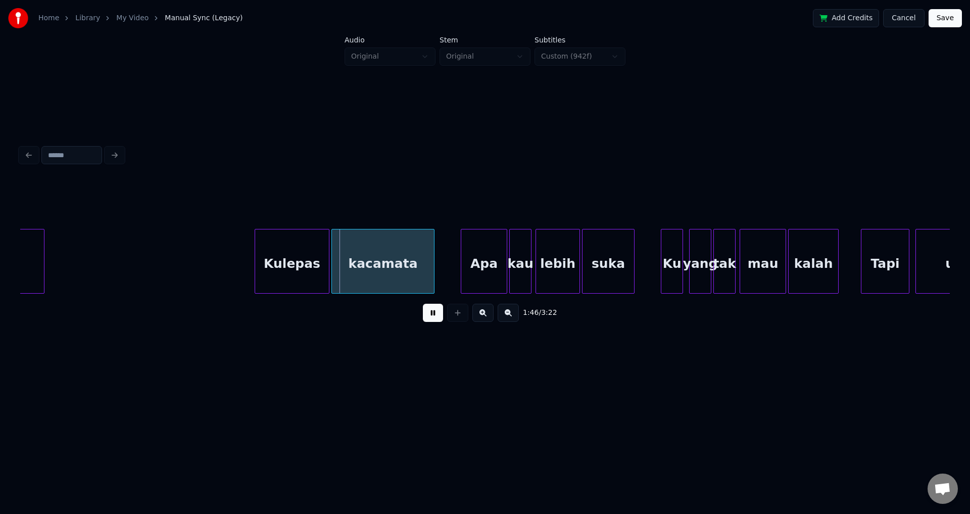
click at [255, 254] on div "Kulepas" at bounding box center [292, 261] width 75 height 65
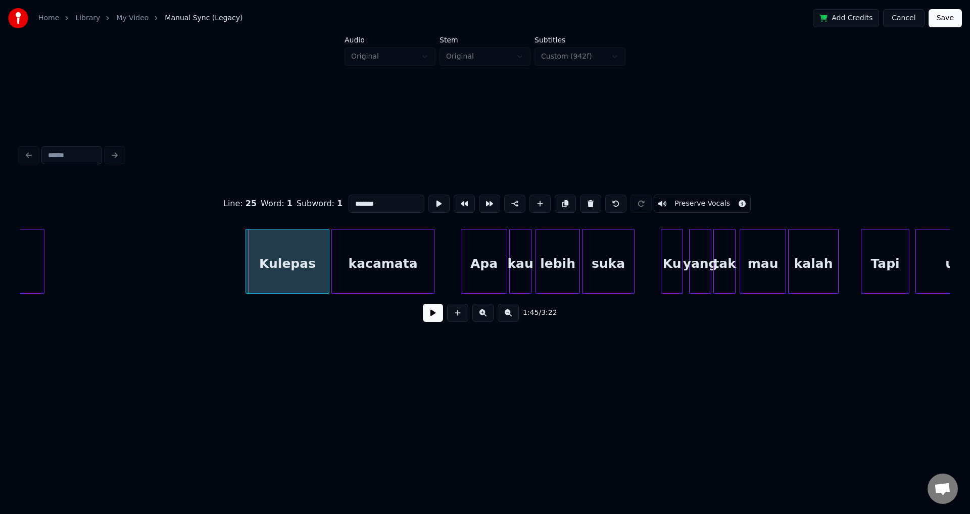
click at [246, 249] on div at bounding box center [247, 261] width 3 height 64
click at [431, 312] on button at bounding box center [433, 313] width 20 height 18
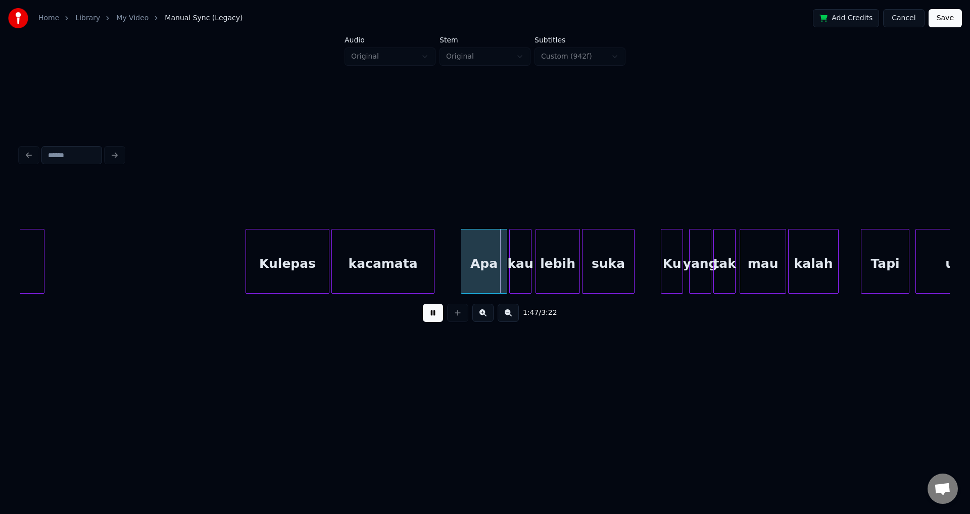
click at [436, 318] on button at bounding box center [433, 313] width 20 height 18
click at [457, 248] on div at bounding box center [457, 261] width 3 height 64
click at [524, 252] on div "kau" at bounding box center [520, 263] width 21 height 69
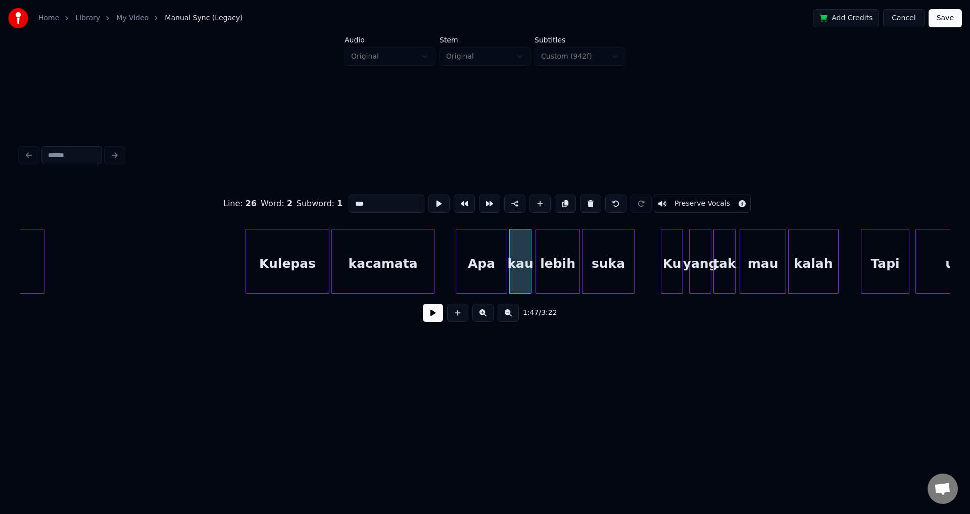
click at [551, 254] on div "lebih" at bounding box center [557, 263] width 43 height 69
click at [533, 259] on div at bounding box center [534, 261] width 3 height 64
click at [590, 254] on div "suka" at bounding box center [608, 263] width 52 height 69
type input "****"
click at [432, 314] on button at bounding box center [433, 313] width 20 height 18
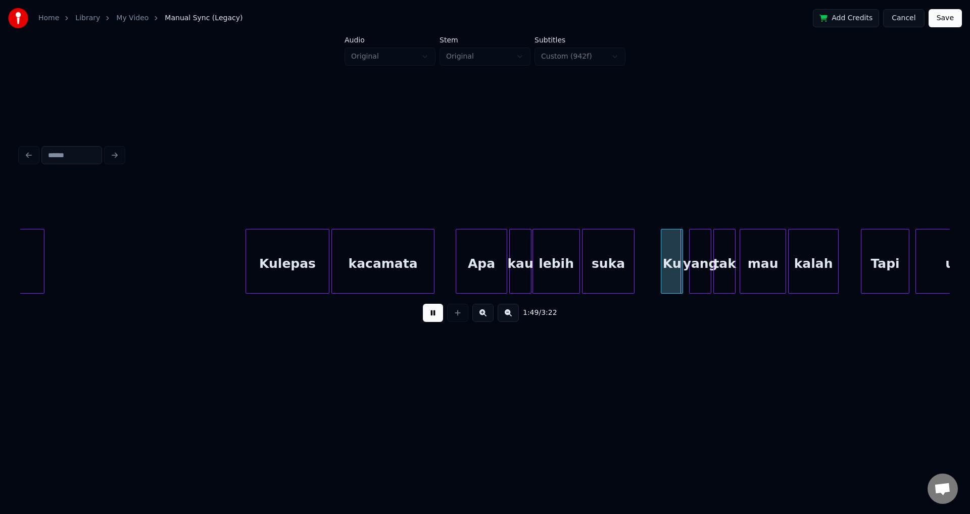
click at [432, 314] on button at bounding box center [433, 313] width 20 height 18
click at [666, 261] on div "Ku" at bounding box center [671, 263] width 21 height 69
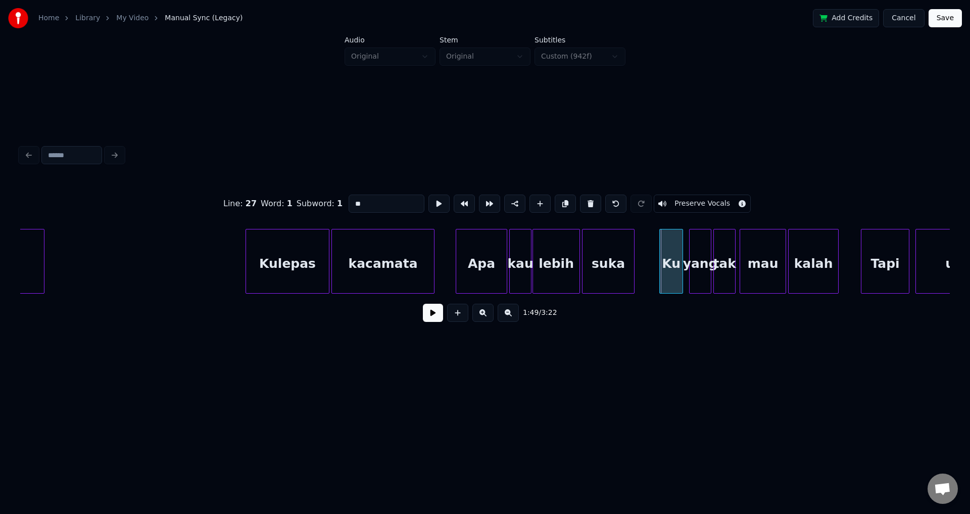
click at [660, 254] on div at bounding box center [661, 261] width 3 height 64
click at [695, 253] on div "yang" at bounding box center [699, 263] width 21 height 69
type input "****"
click at [686, 249] on div at bounding box center [685, 261] width 3 height 64
click at [422, 315] on div "1:49 / 3:22" at bounding box center [484, 312] width 913 height 22
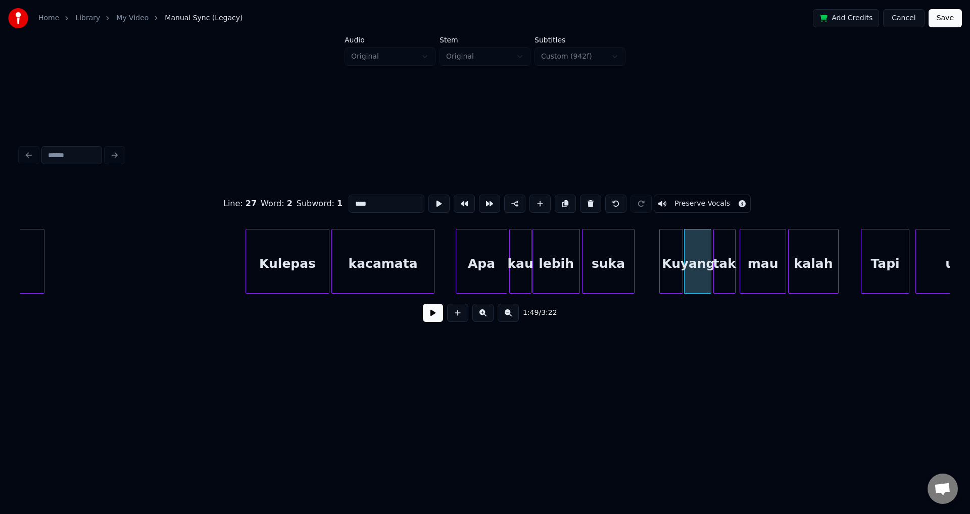
click at [430, 318] on button at bounding box center [433, 313] width 20 height 18
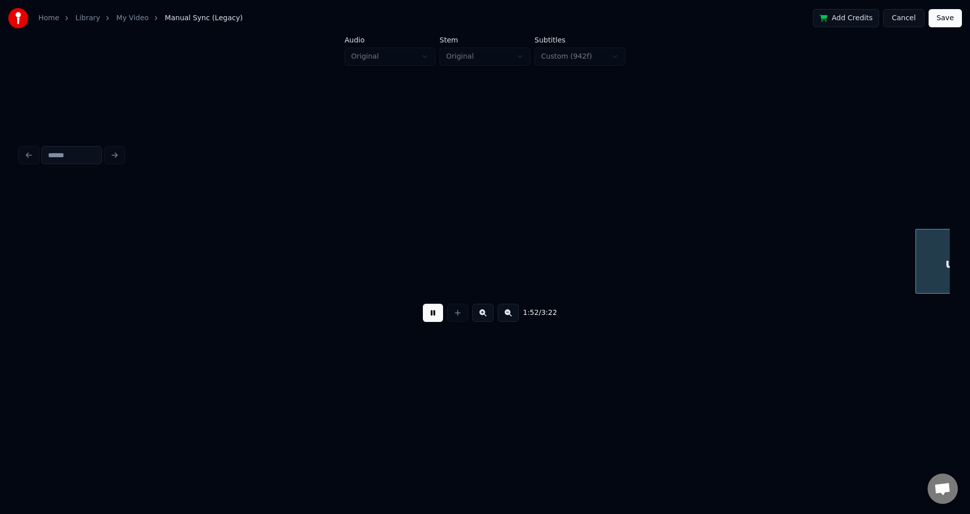
scroll to position [0, 11338]
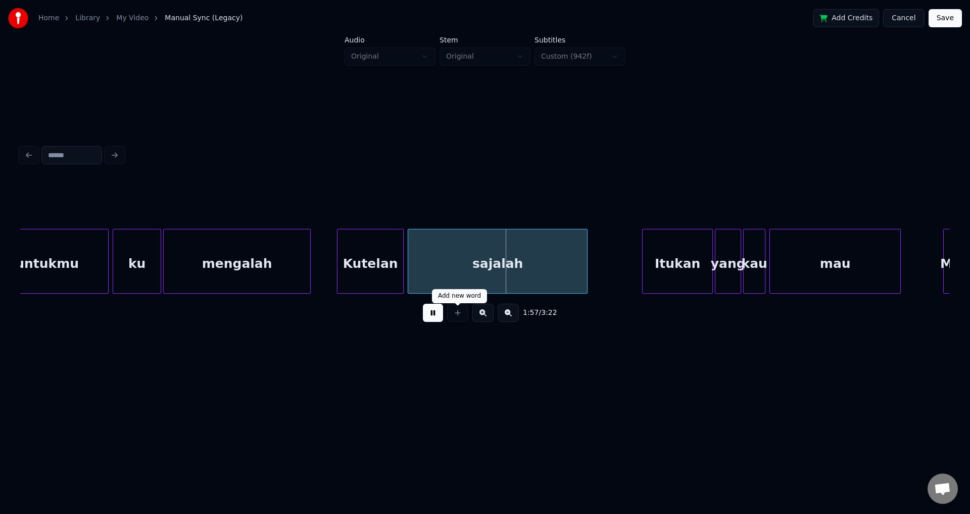
click at [437, 314] on button at bounding box center [433, 313] width 20 height 18
click at [353, 270] on div "Kutelan" at bounding box center [370, 263] width 66 height 69
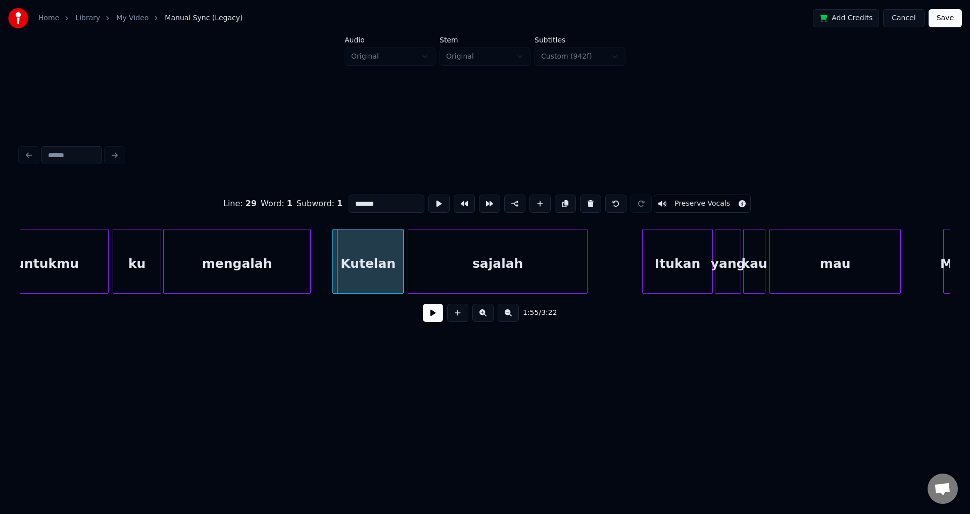
click at [334, 249] on div at bounding box center [334, 261] width 3 height 64
click at [432, 313] on button at bounding box center [433, 313] width 20 height 18
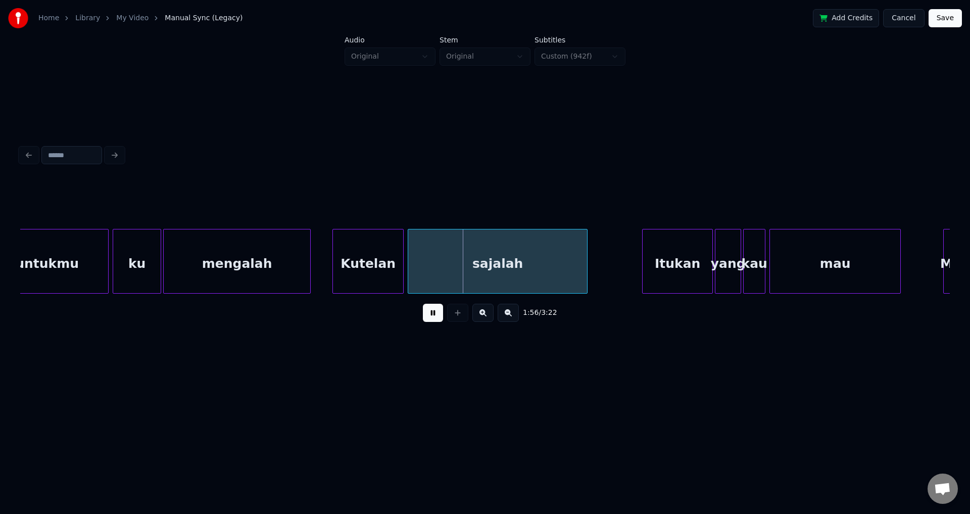
click at [576, 209] on div at bounding box center [484, 203] width 929 height 51
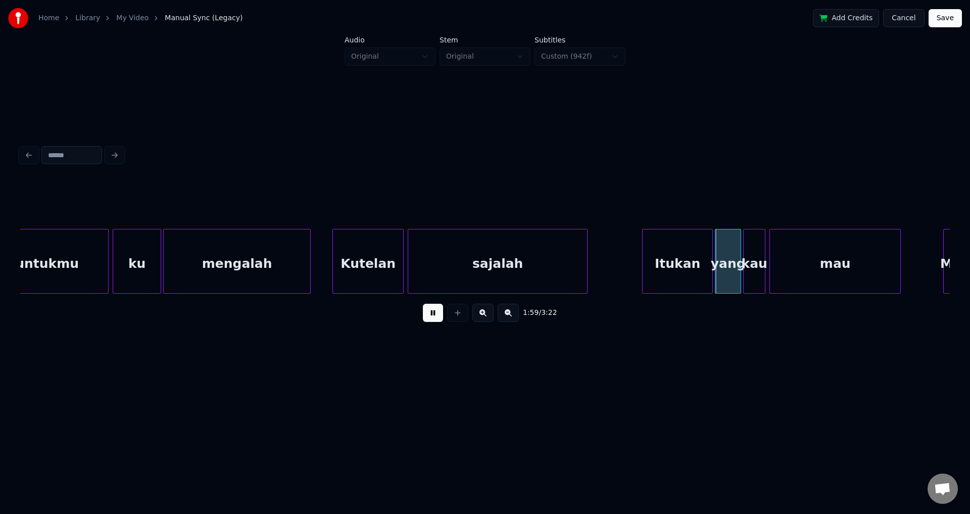
click at [423, 319] on button at bounding box center [433, 313] width 20 height 18
click at [658, 258] on div "Itukan" at bounding box center [677, 263] width 70 height 69
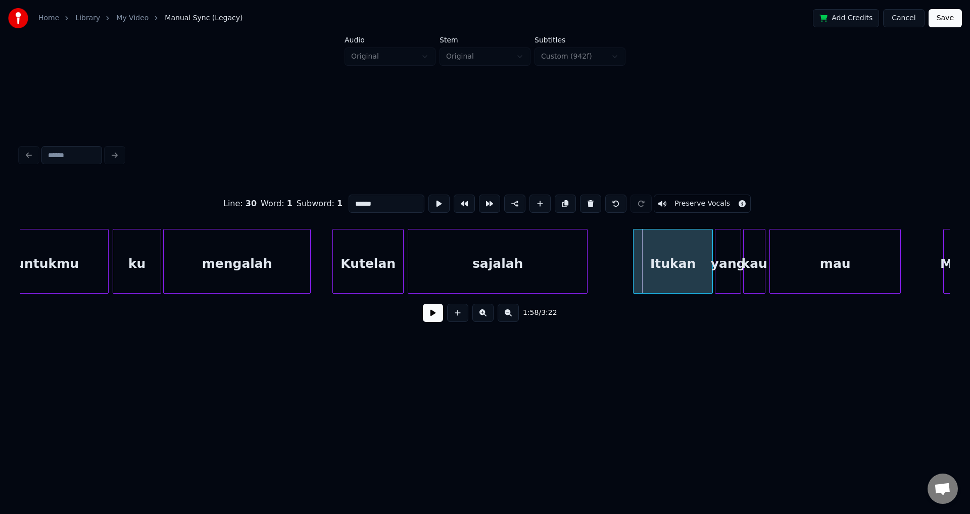
click at [634, 255] on div at bounding box center [634, 261] width 3 height 64
click at [438, 315] on button at bounding box center [433, 313] width 20 height 18
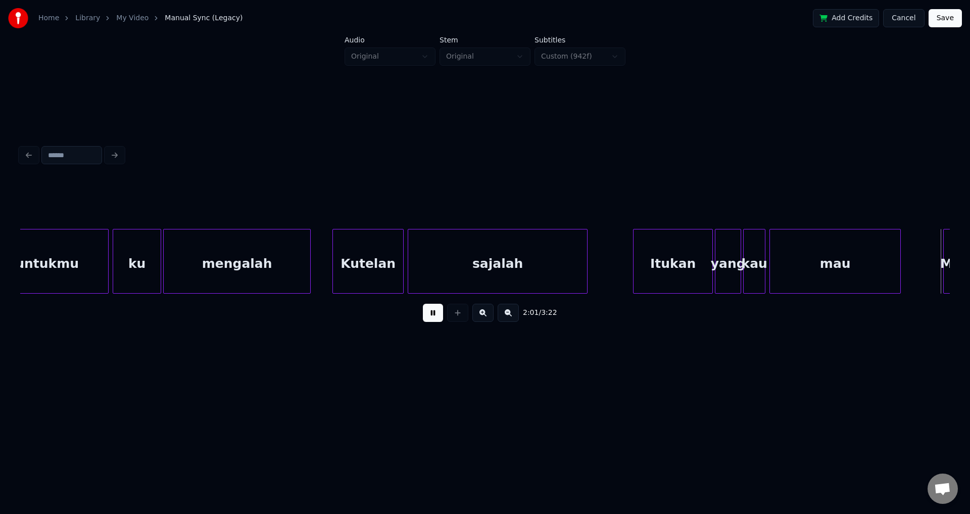
scroll to position [0, 12267]
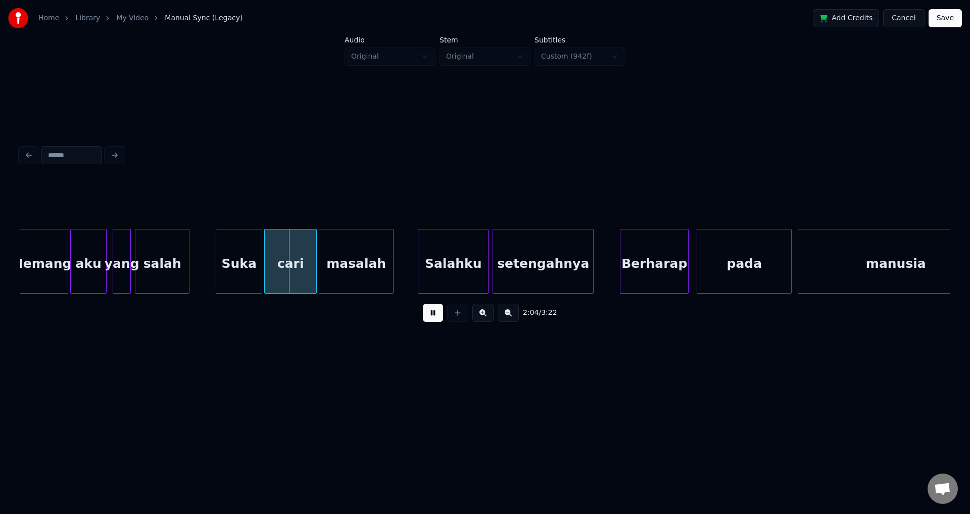
click at [438, 320] on button at bounding box center [433, 313] width 20 height 18
click at [128, 257] on div at bounding box center [128, 261] width 3 height 64
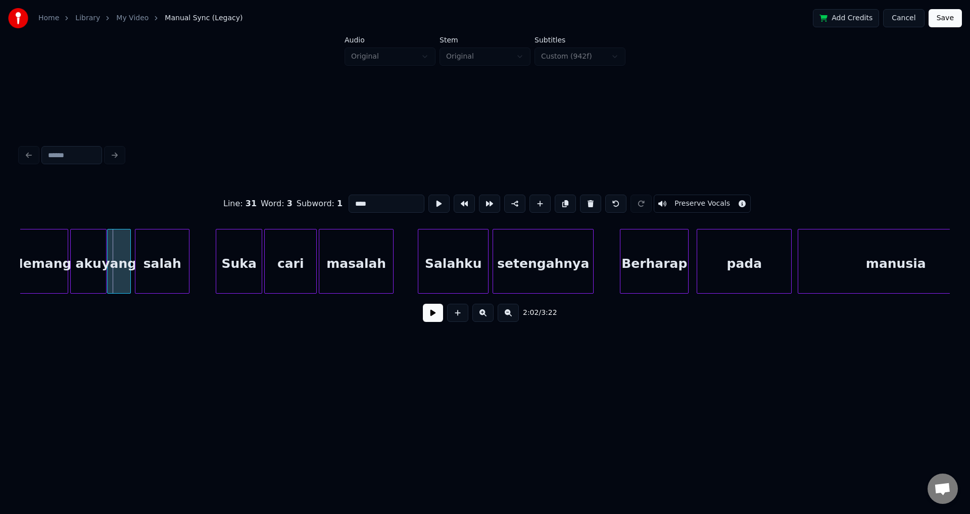
click at [109, 240] on div at bounding box center [109, 261] width 3 height 64
click at [133, 244] on div at bounding box center [133, 261] width 3 height 64
click at [427, 318] on button at bounding box center [433, 313] width 20 height 18
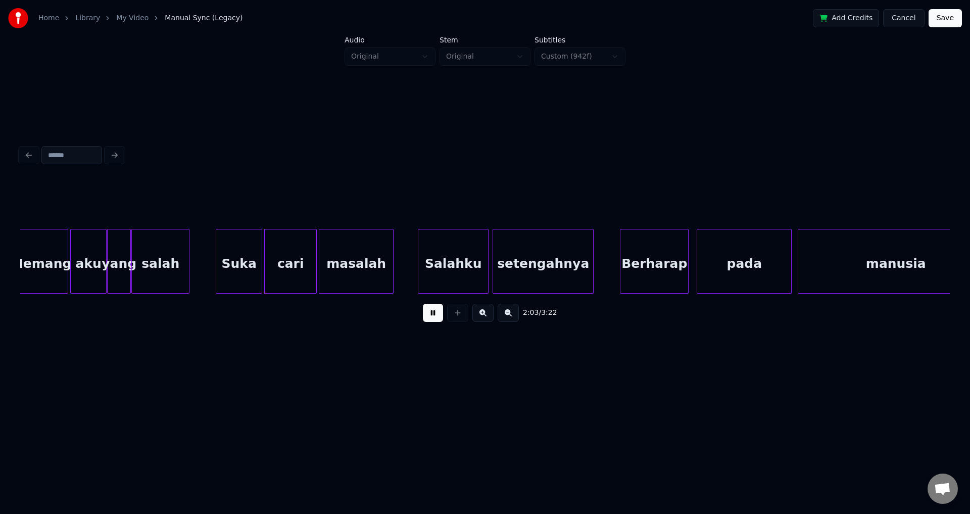
click at [432, 319] on button at bounding box center [433, 313] width 20 height 18
click at [209, 244] on div at bounding box center [209, 261] width 3 height 64
click at [432, 314] on button at bounding box center [433, 313] width 20 height 18
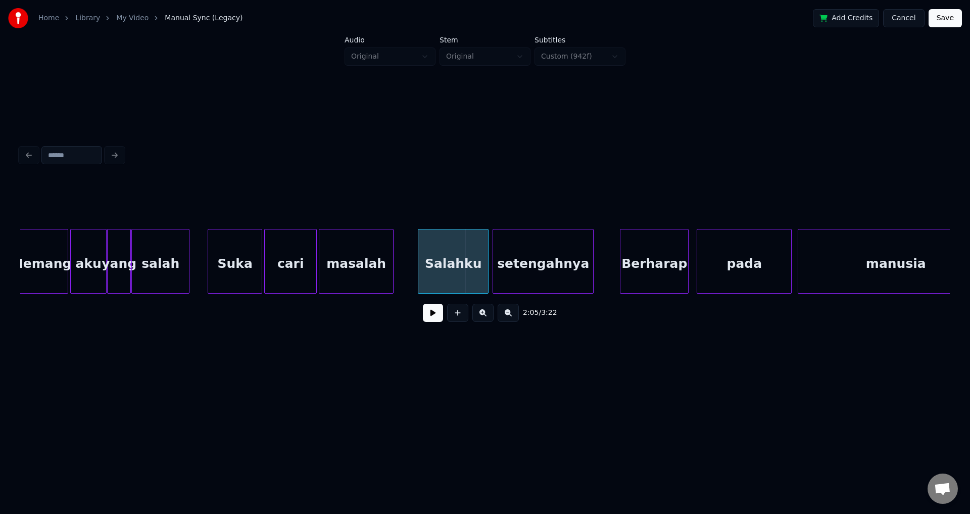
click at [436, 258] on div "Salahku" at bounding box center [453, 263] width 70 height 69
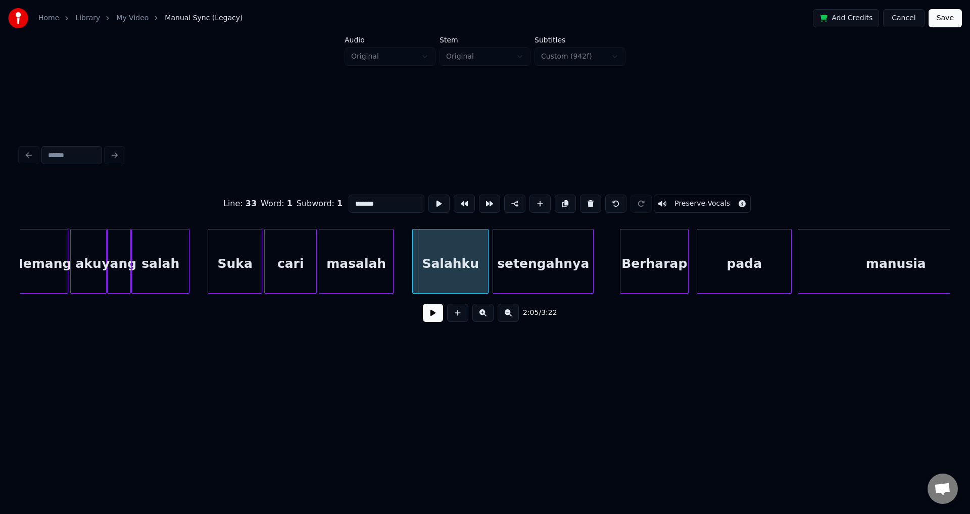
click at [415, 242] on div at bounding box center [414, 261] width 3 height 64
click at [430, 319] on button at bounding box center [433, 313] width 20 height 18
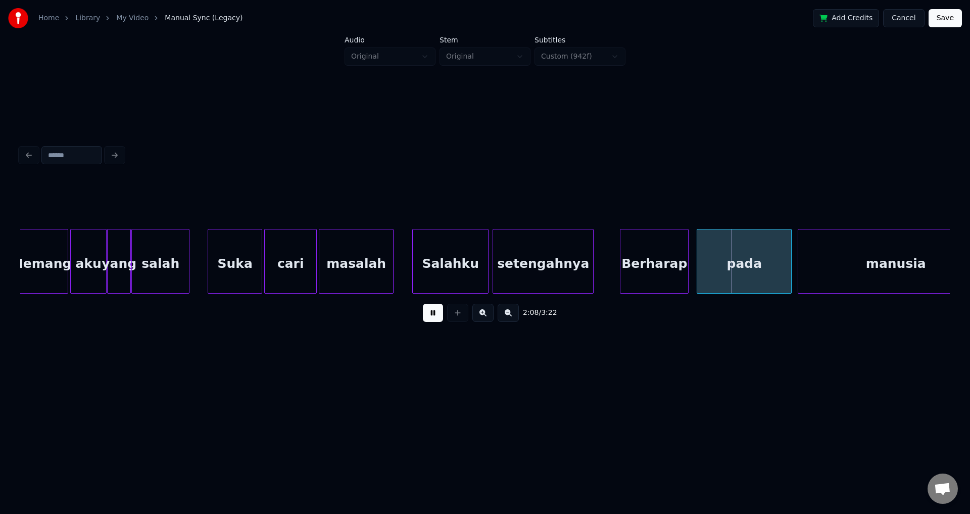
click at [430, 319] on button at bounding box center [433, 313] width 20 height 18
click at [644, 244] on div "Berharap" at bounding box center [654, 263] width 68 height 69
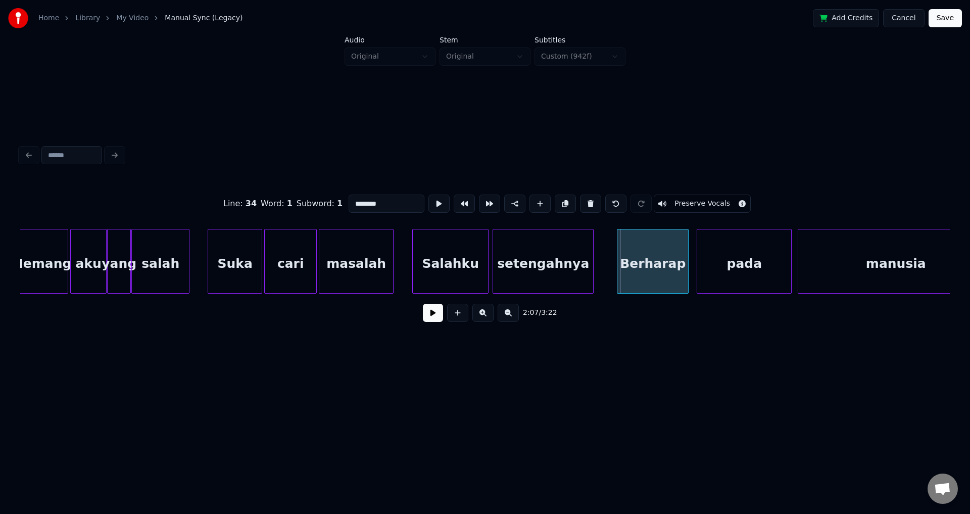
click at [618, 243] on div at bounding box center [618, 261] width 3 height 64
click at [715, 253] on div "pada" at bounding box center [744, 263] width 94 height 69
type input "****"
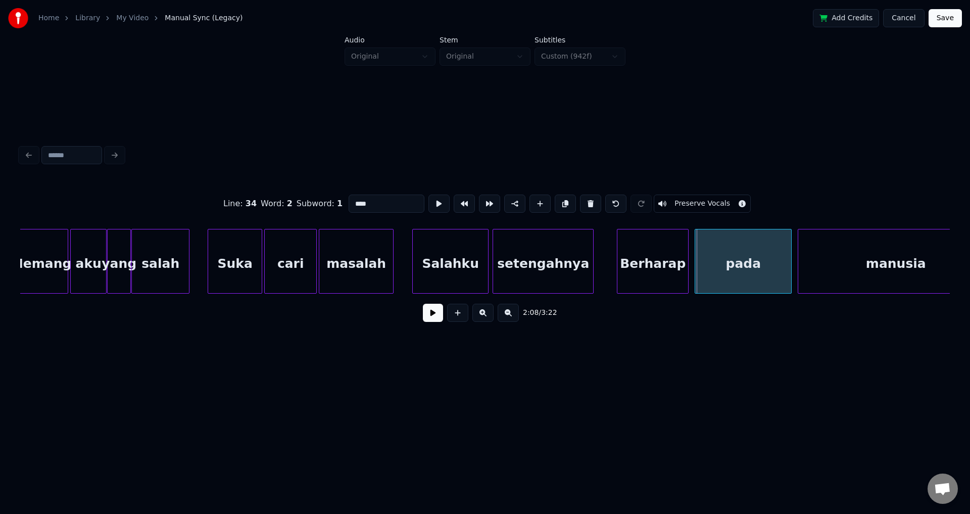
click at [695, 248] on div at bounding box center [696, 261] width 3 height 64
click at [426, 313] on button at bounding box center [433, 313] width 20 height 18
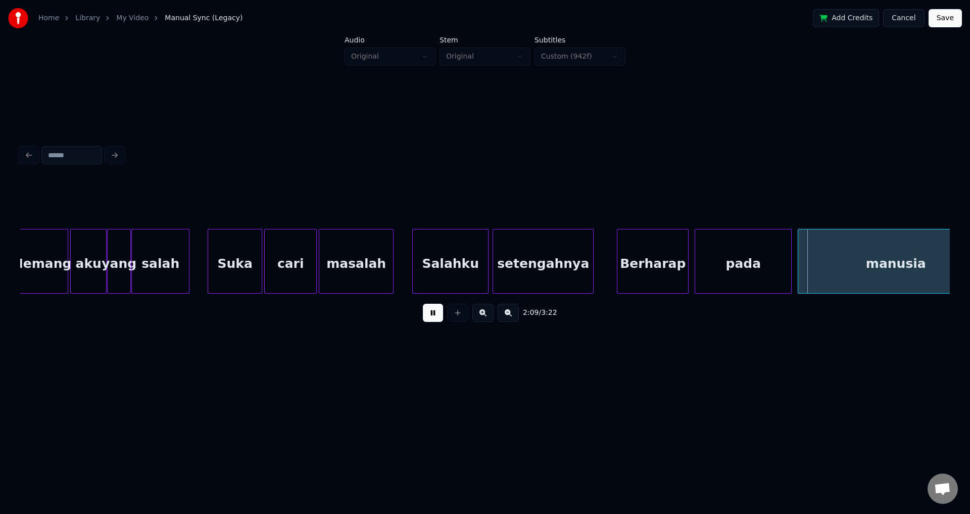
click at [435, 314] on button at bounding box center [433, 313] width 20 height 18
click at [815, 257] on div "manusia" at bounding box center [895, 263] width 195 height 69
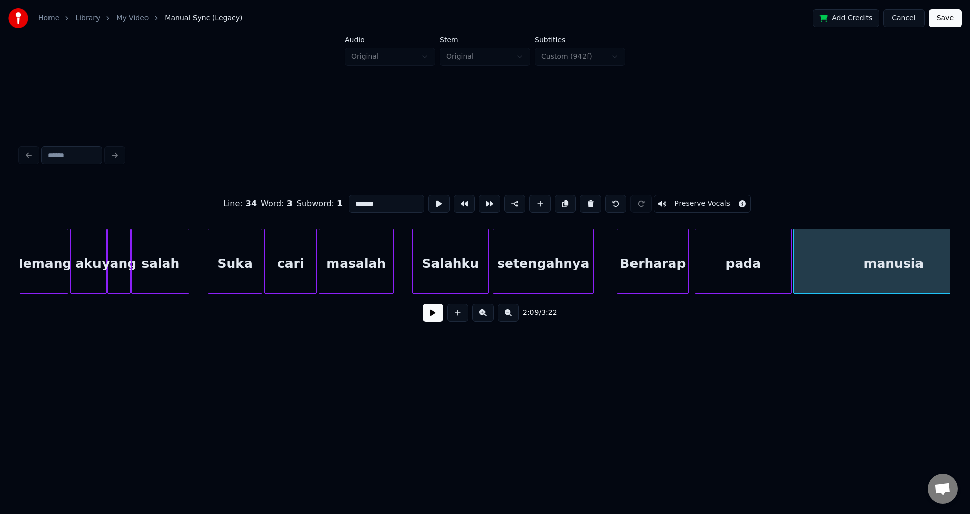
click at [793, 254] on div at bounding box center [794, 261] width 3 height 64
click at [432, 321] on button at bounding box center [433, 313] width 20 height 18
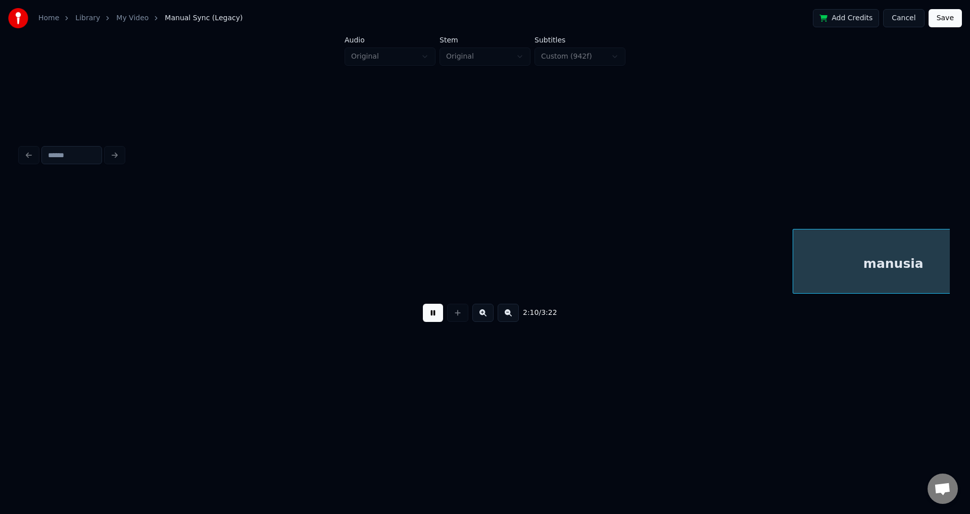
scroll to position [0, 13196]
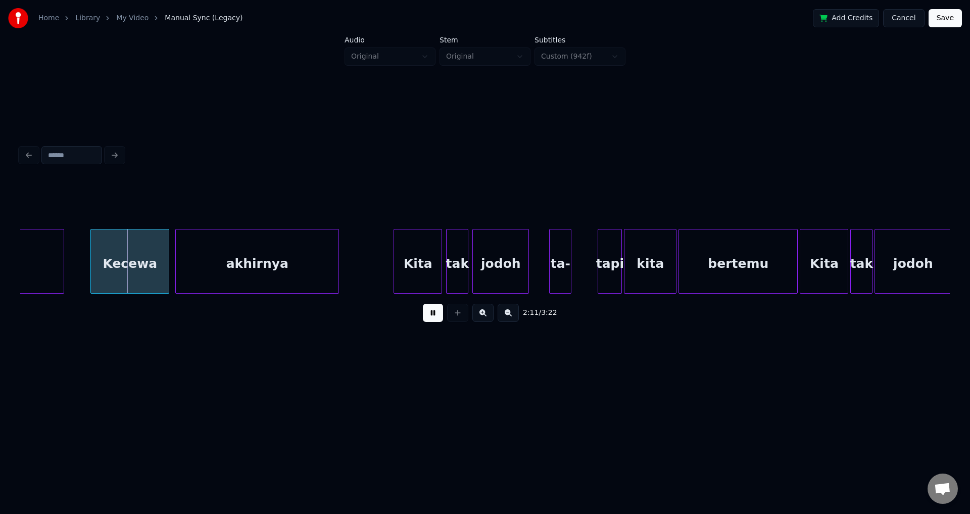
click at [432, 320] on button at bounding box center [433, 313] width 20 height 18
click at [123, 248] on div "Kecewa" at bounding box center [130, 263] width 78 height 69
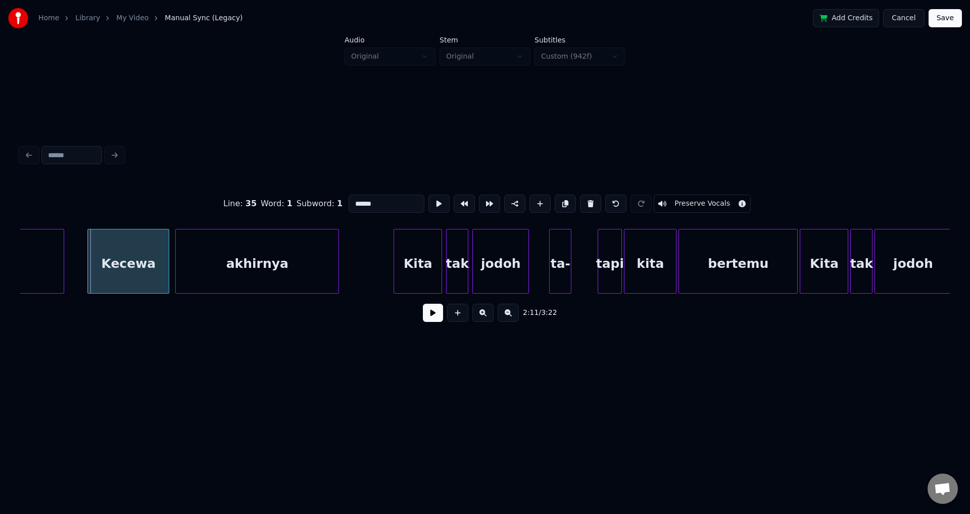
click at [89, 248] on div at bounding box center [89, 261] width 3 height 64
click at [197, 247] on div "akhirnya" at bounding box center [257, 263] width 163 height 69
type input "********"
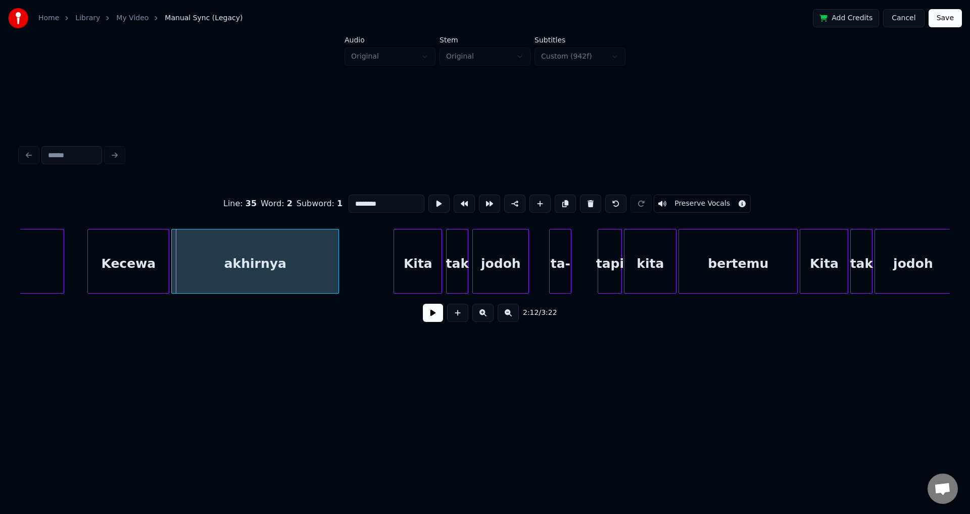
click at [174, 241] on div at bounding box center [173, 261] width 3 height 64
click at [440, 311] on button at bounding box center [433, 313] width 20 height 18
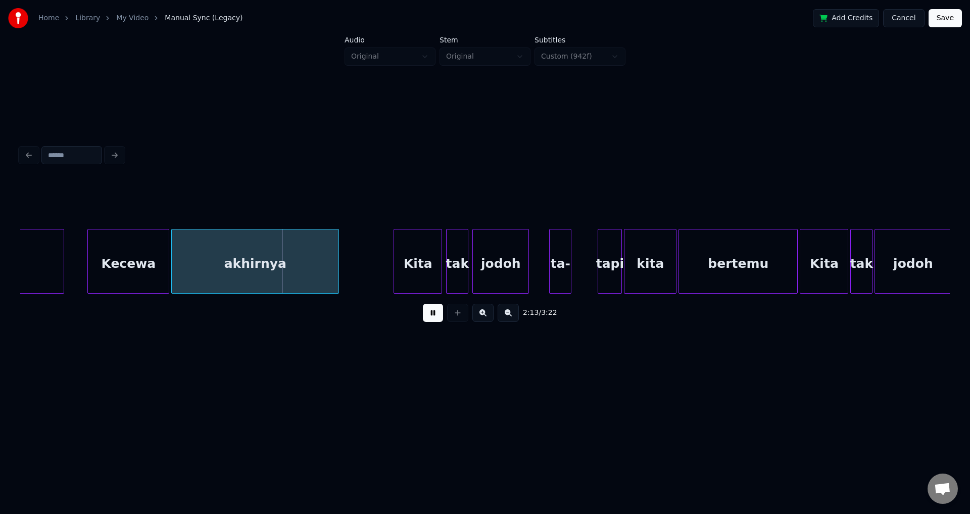
click at [437, 315] on button at bounding box center [433, 313] width 20 height 18
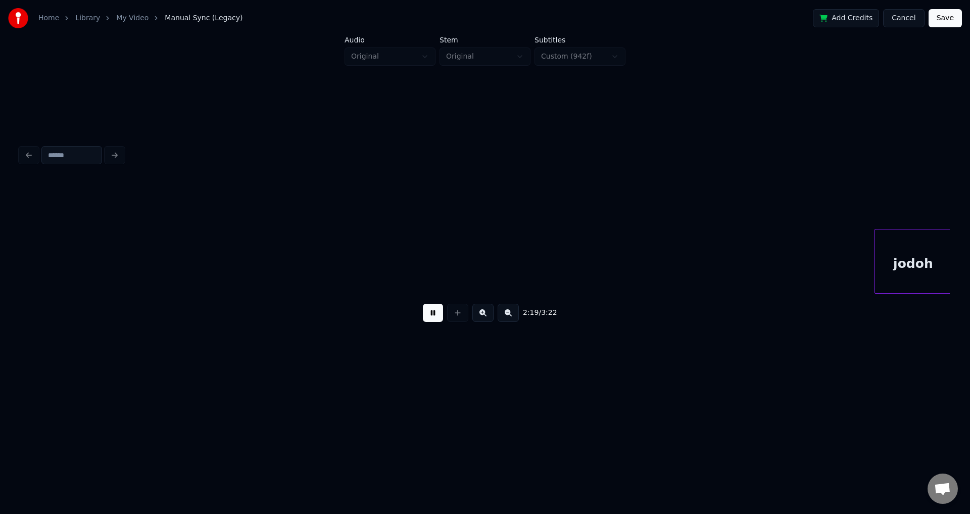
scroll to position [0, 14126]
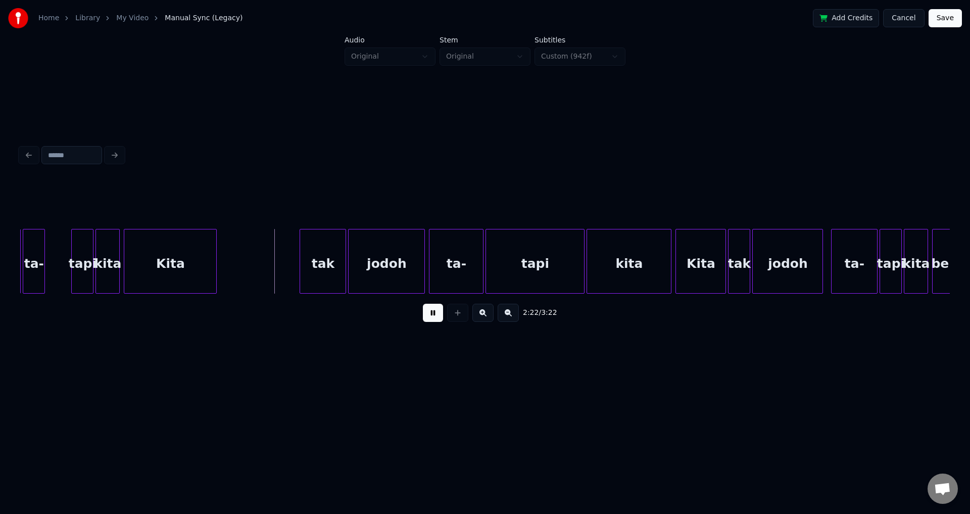
click at [437, 315] on button at bounding box center [433, 313] width 20 height 18
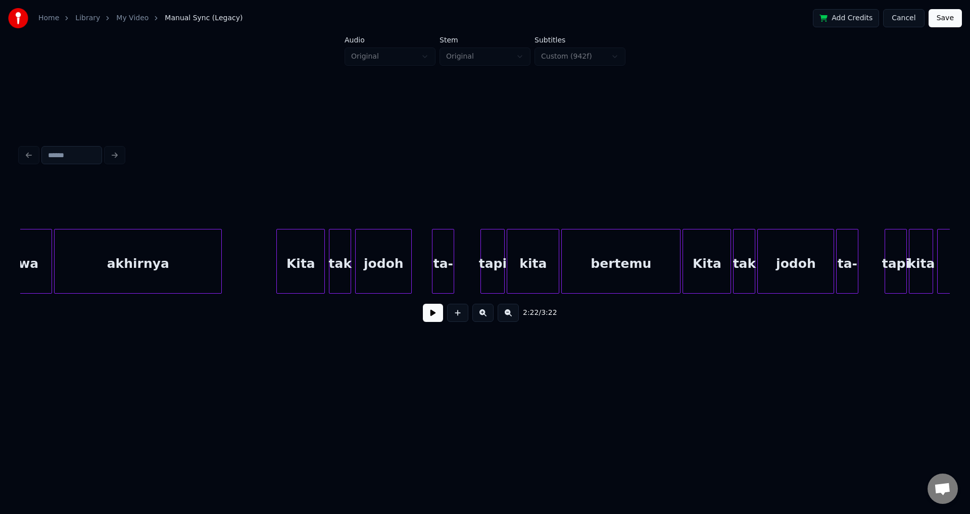
scroll to position [0, 12500]
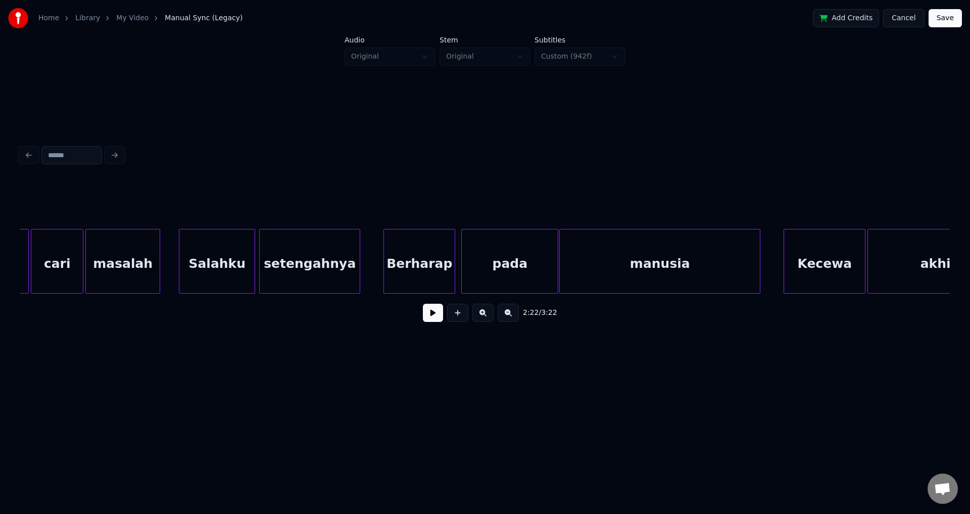
click at [427, 315] on button at bounding box center [433, 313] width 20 height 18
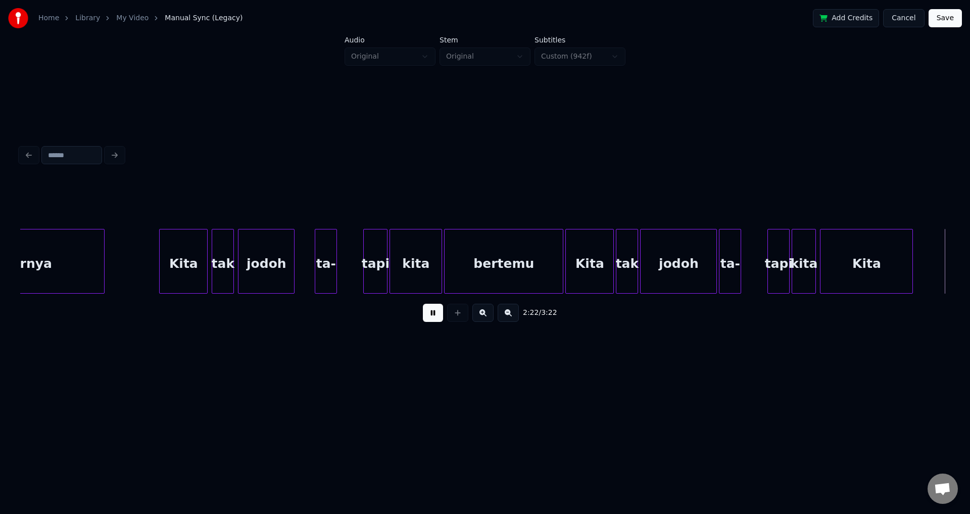
scroll to position [0, 14360]
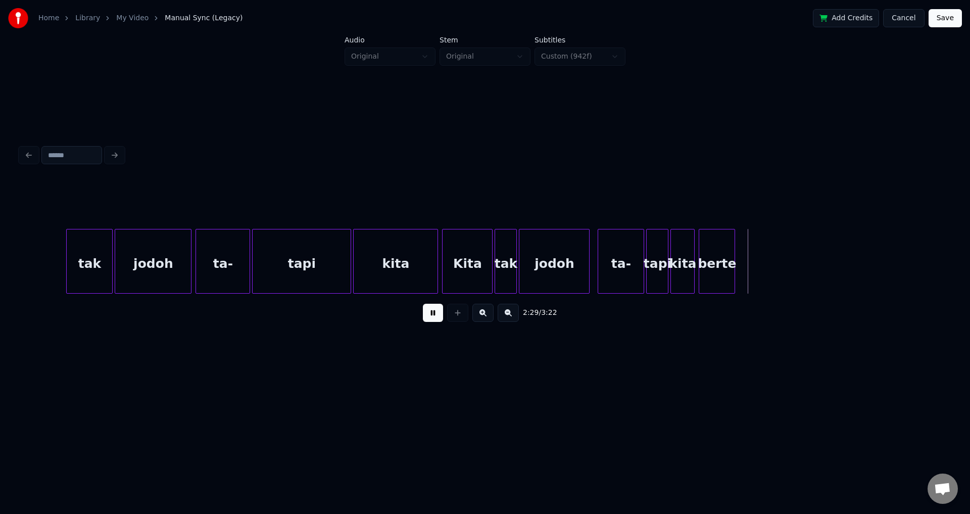
click at [427, 315] on button at bounding box center [433, 313] width 20 height 18
click at [432, 318] on button at bounding box center [433, 313] width 20 height 18
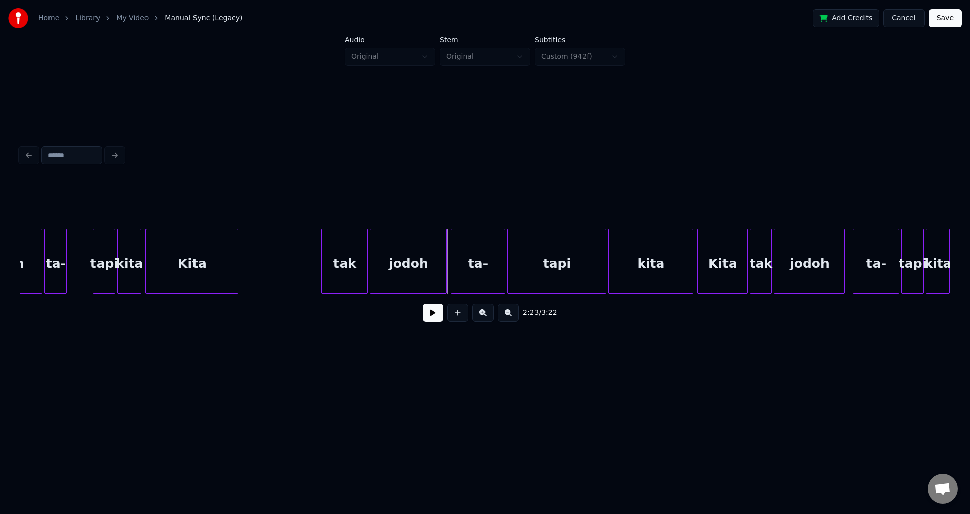
scroll to position [0, 14077]
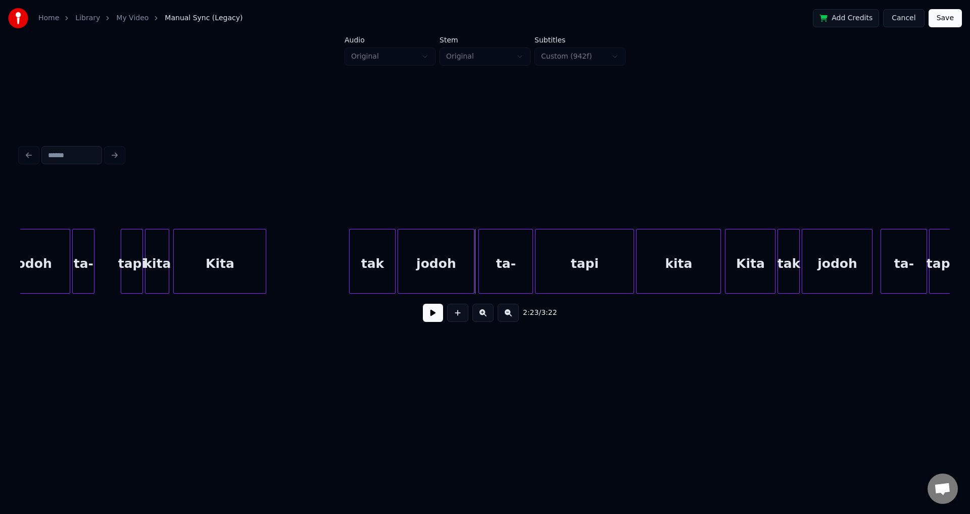
click at [212, 268] on div "Kita" at bounding box center [220, 263] width 92 height 69
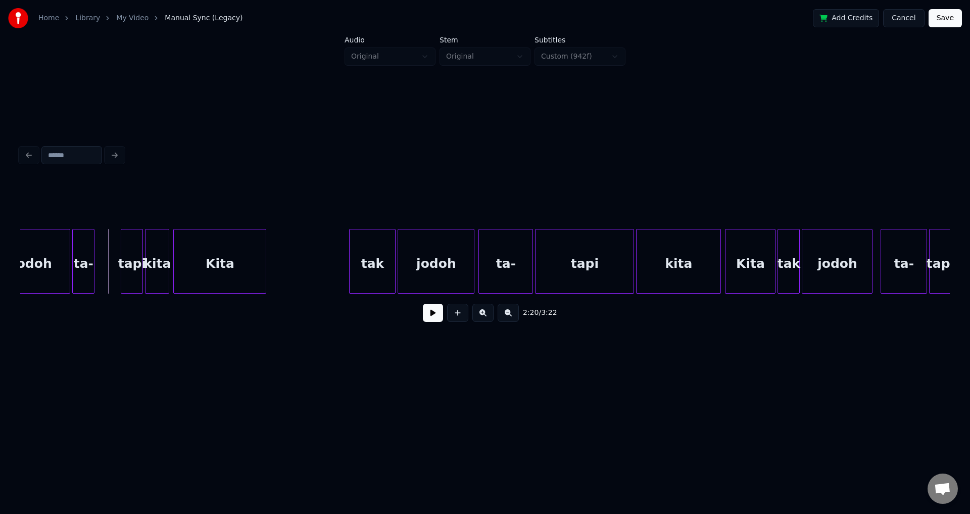
click at [430, 319] on button at bounding box center [433, 313] width 20 height 18
click at [306, 251] on div "Kita" at bounding box center [302, 263] width 92 height 69
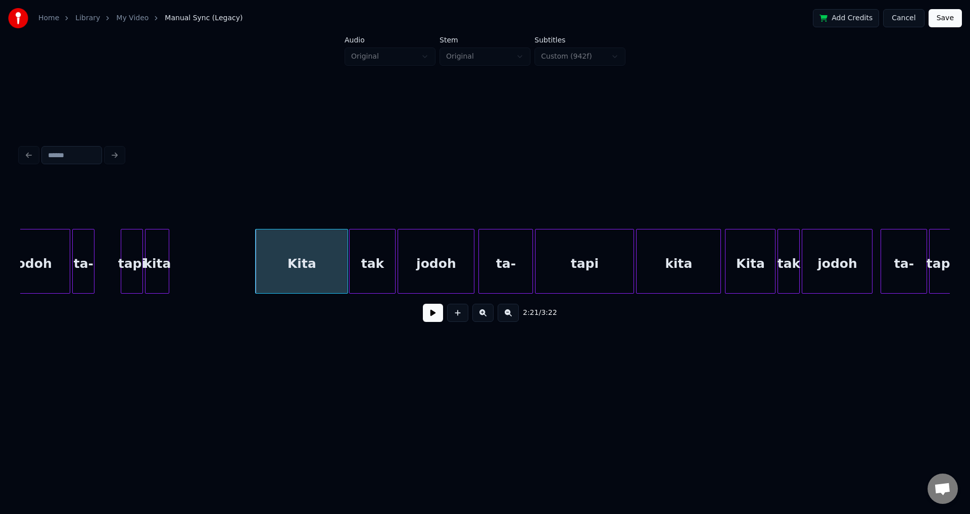
click at [255, 249] on div "Kita" at bounding box center [301, 261] width 93 height 65
click at [274, 251] on div at bounding box center [272, 261] width 3 height 64
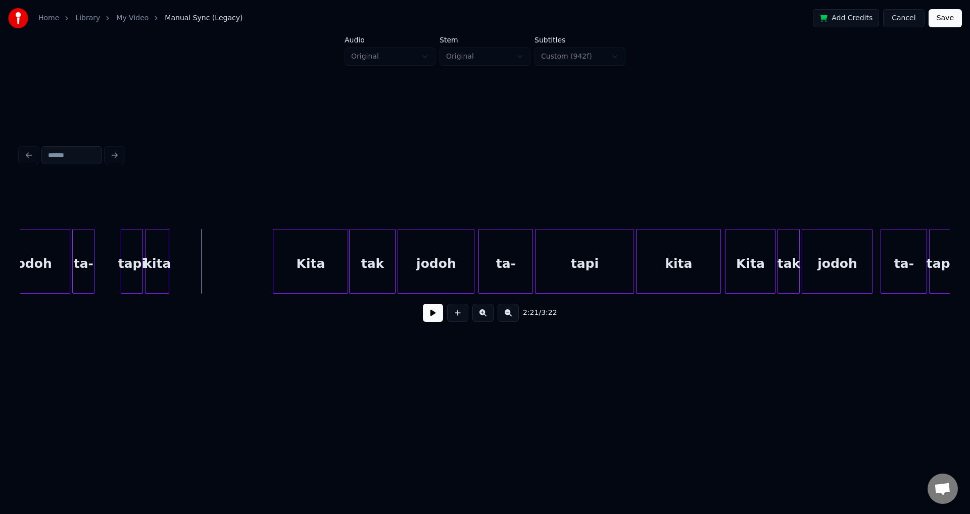
click at [431, 316] on button at bounding box center [433, 313] width 20 height 18
click at [427, 314] on button at bounding box center [433, 313] width 20 height 18
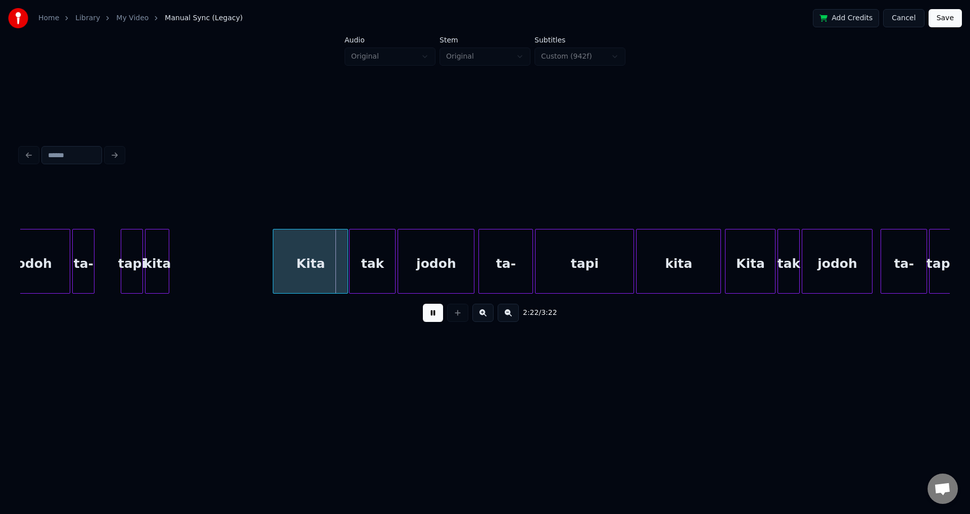
click at [427, 314] on button at bounding box center [433, 313] width 20 height 18
click at [316, 248] on div at bounding box center [316, 261] width 3 height 64
click at [428, 317] on button at bounding box center [433, 313] width 20 height 18
click at [427, 315] on button at bounding box center [433, 313] width 20 height 18
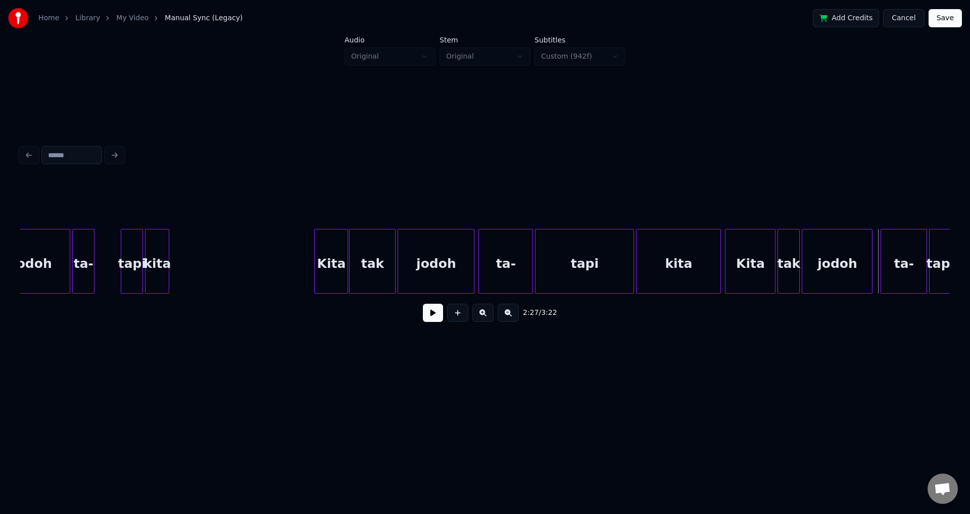
click at [435, 322] on button at bounding box center [433, 313] width 20 height 18
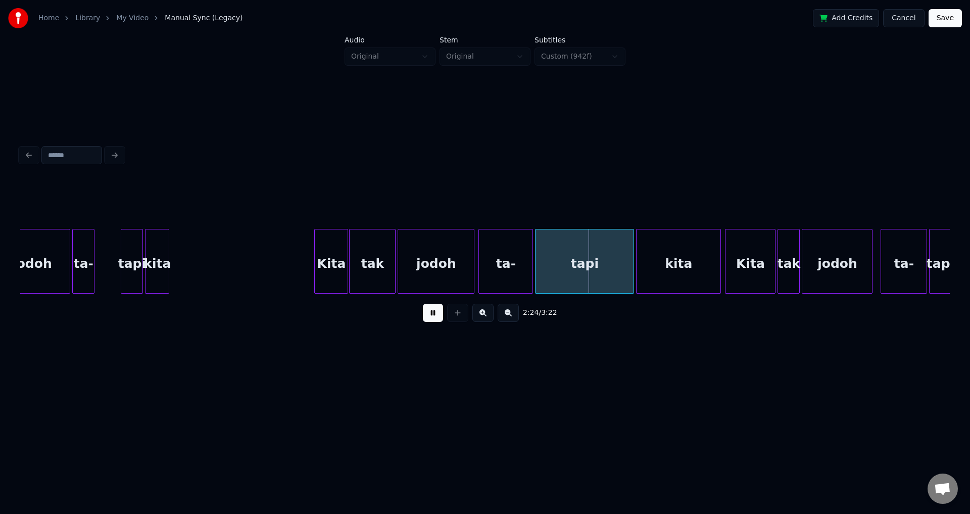
click at [434, 319] on button at bounding box center [433, 313] width 20 height 18
click at [500, 260] on div "ta-" at bounding box center [506, 263] width 54 height 69
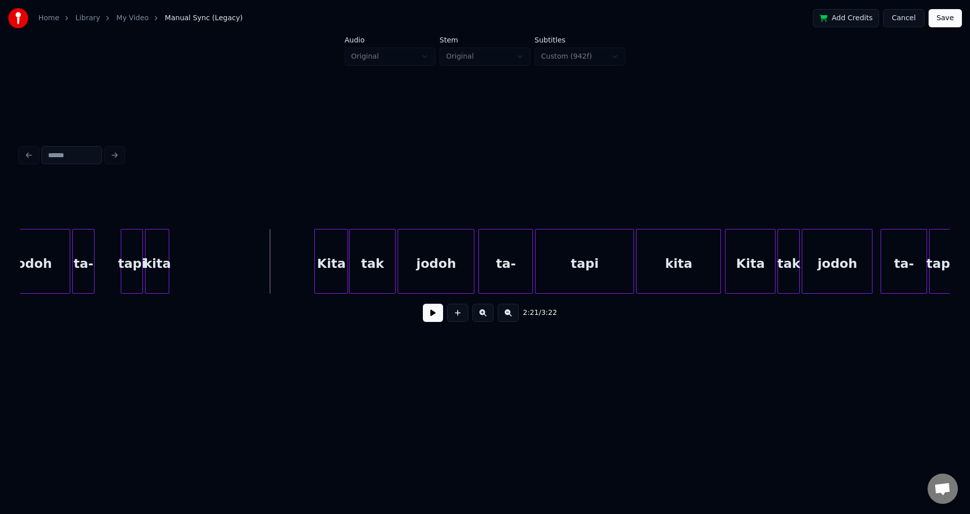
click at [431, 319] on button at bounding box center [433, 313] width 20 height 18
click at [431, 318] on button at bounding box center [433, 313] width 20 height 18
click at [586, 263] on div "tapi" at bounding box center [584, 263] width 98 height 69
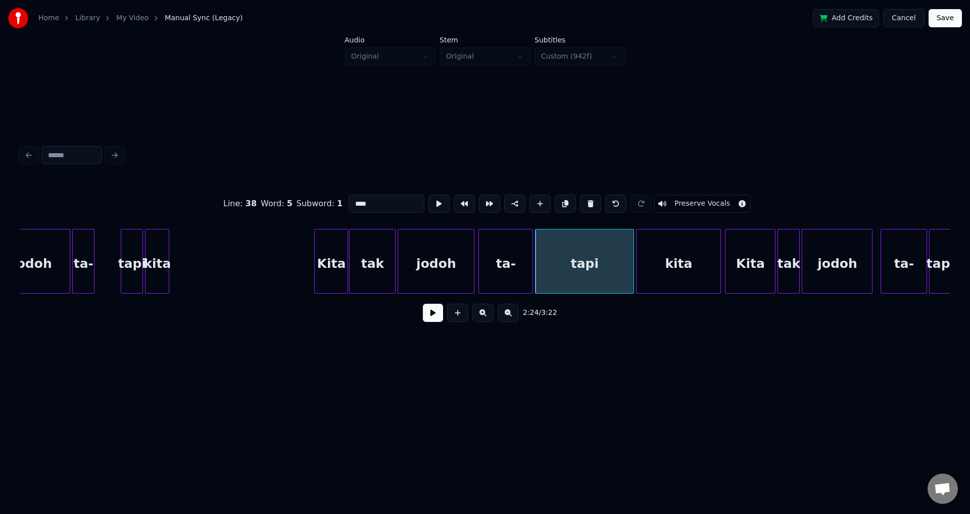
click at [504, 253] on div "ta-" at bounding box center [506, 263] width 54 height 69
type input "***"
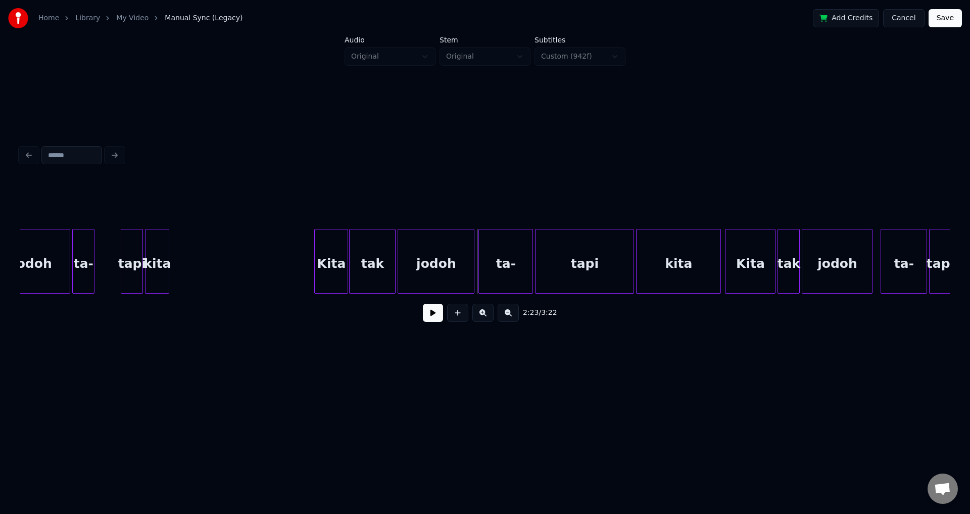
click at [433, 317] on button at bounding box center [433, 313] width 20 height 18
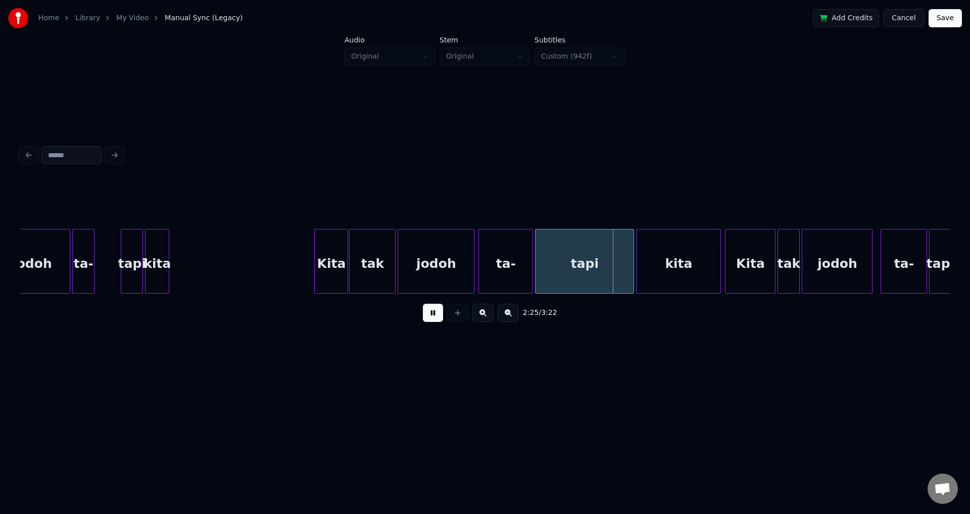
click at [433, 317] on button at bounding box center [433, 313] width 20 height 18
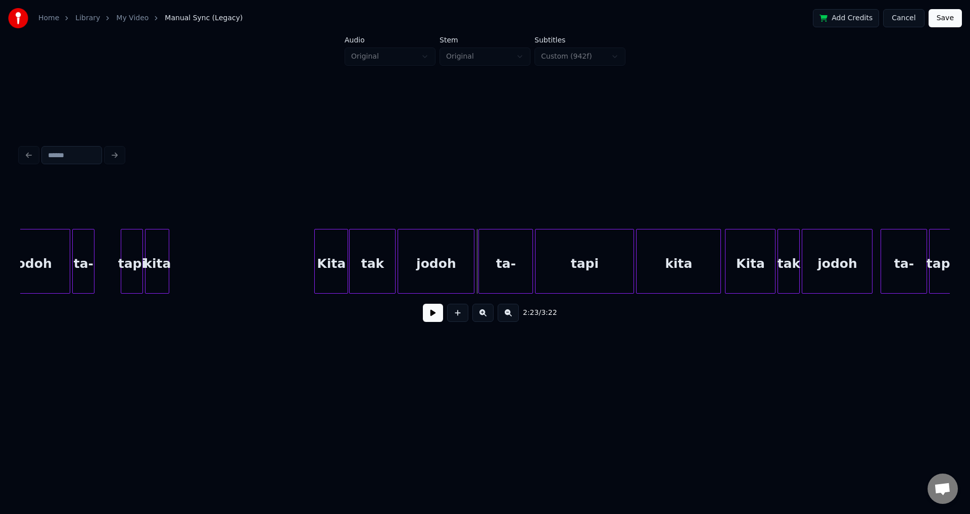
click at [493, 255] on div "ta-" at bounding box center [506, 263] width 54 height 69
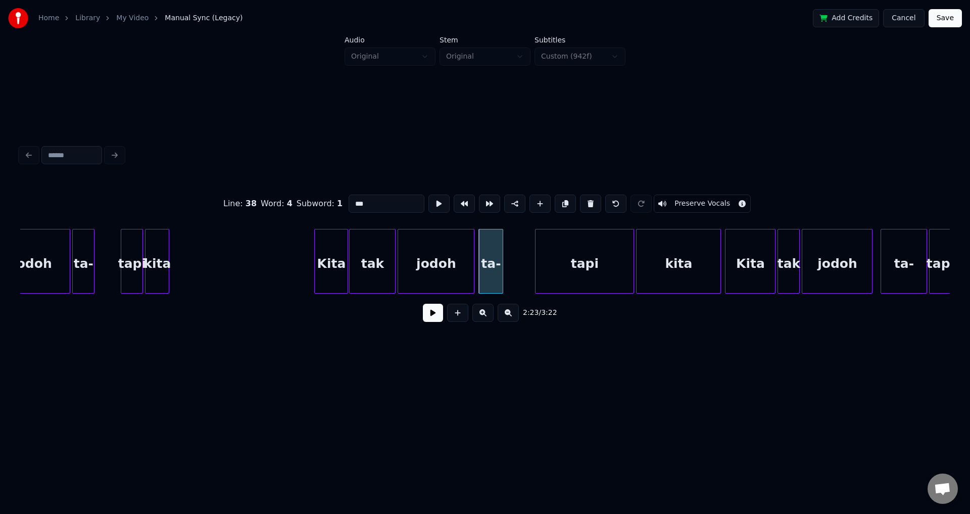
click at [501, 257] on div at bounding box center [500, 261] width 3 height 64
click at [544, 253] on div "tapi" at bounding box center [584, 263] width 98 height 69
type input "****"
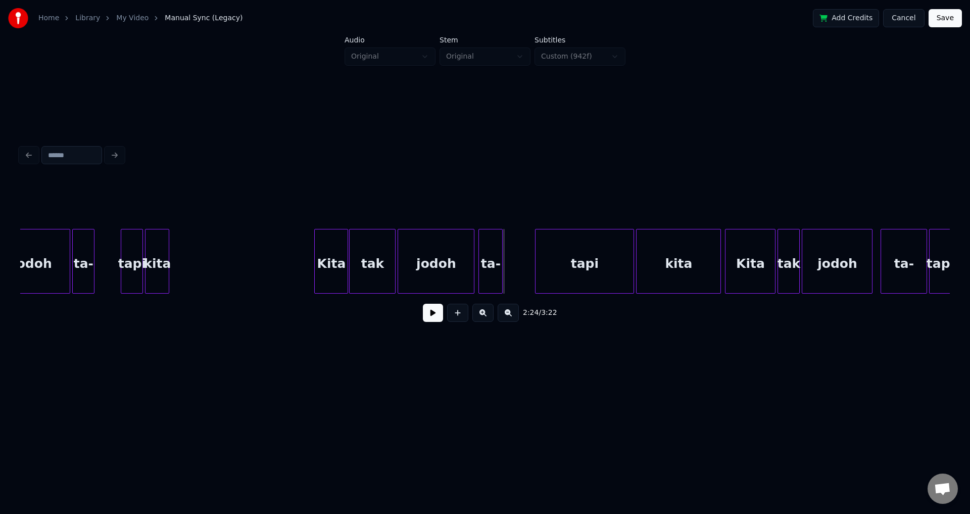
click at [435, 315] on button at bounding box center [433, 313] width 20 height 18
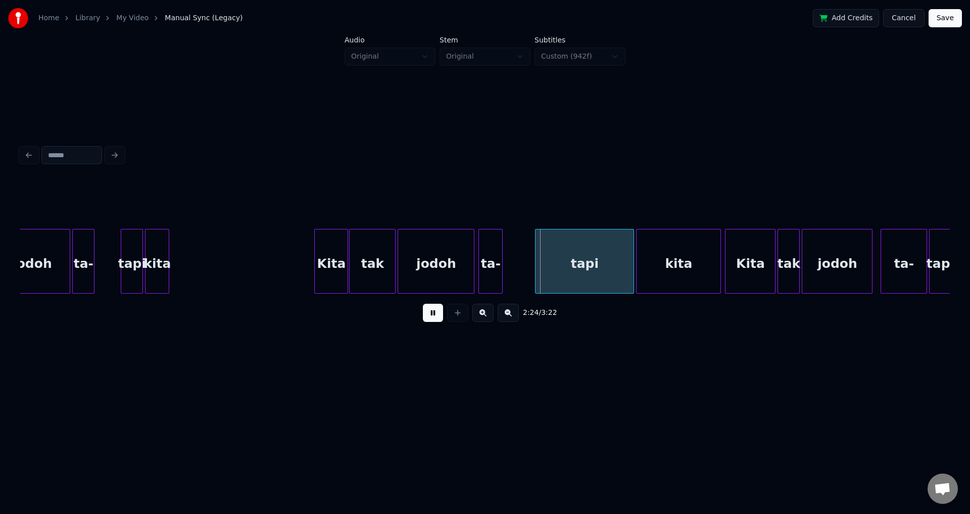
click at [435, 315] on button at bounding box center [433, 313] width 20 height 18
click at [558, 266] on div "tapi" at bounding box center [584, 263] width 98 height 69
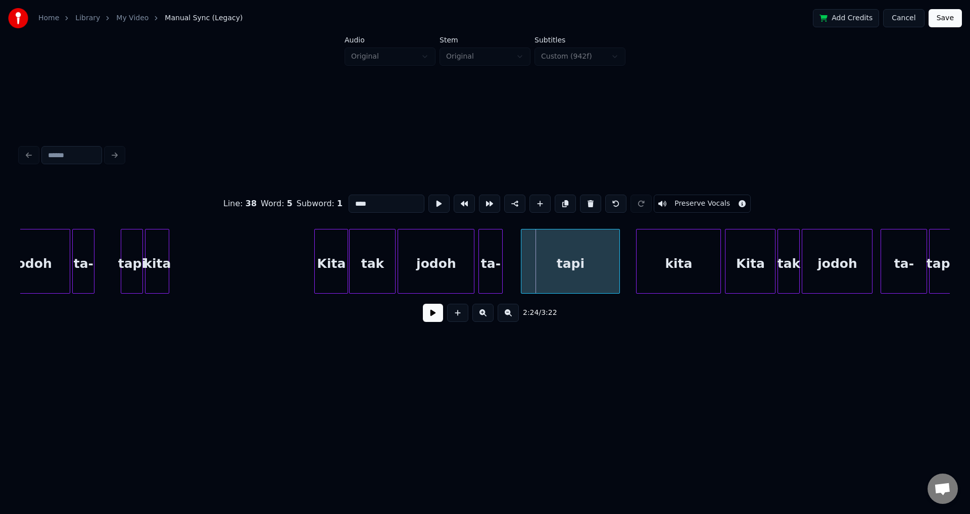
click at [561, 260] on div "tapi" at bounding box center [570, 263] width 98 height 69
click at [564, 257] on div at bounding box center [564, 261] width 3 height 64
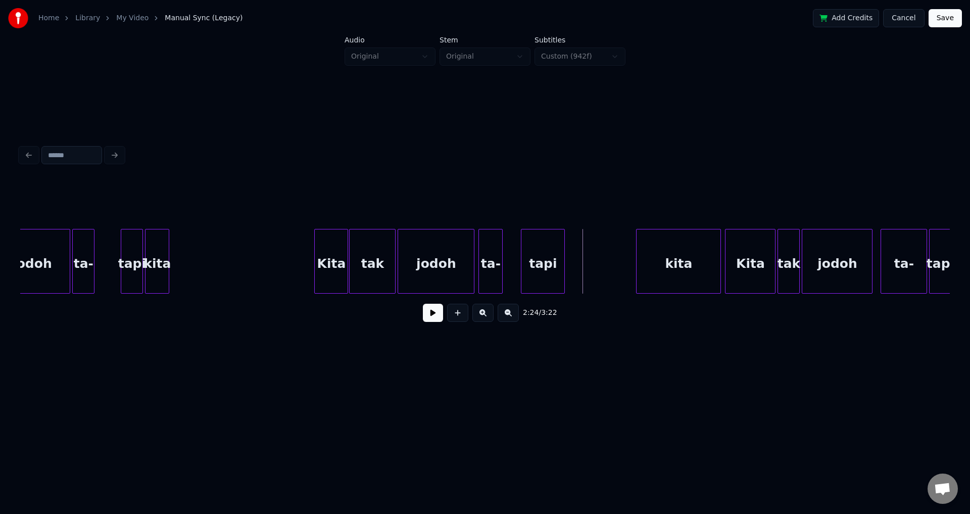
click at [434, 321] on button at bounding box center [433, 313] width 20 height 18
click at [431, 320] on button at bounding box center [433, 313] width 20 height 18
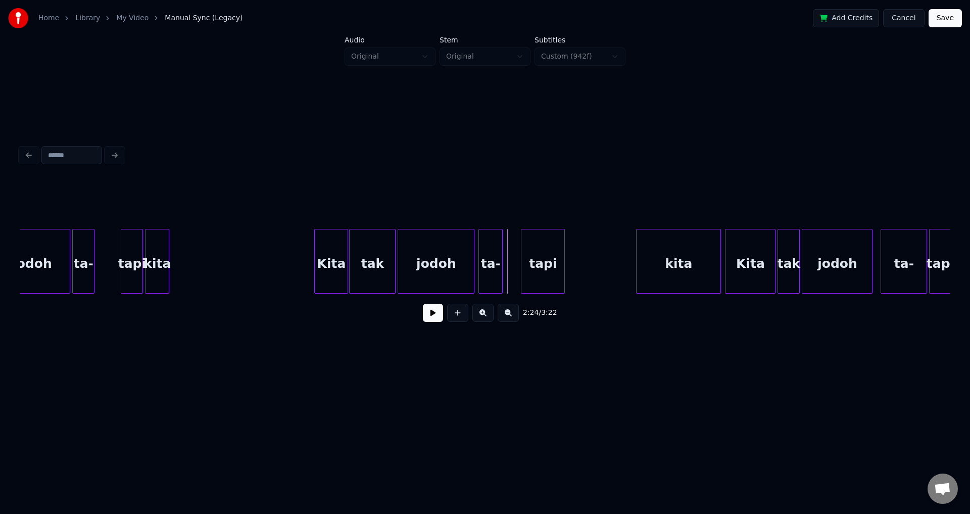
click at [434, 316] on button at bounding box center [433, 313] width 20 height 18
click at [433, 318] on button at bounding box center [433, 313] width 20 height 18
click at [432, 318] on button at bounding box center [433, 313] width 20 height 18
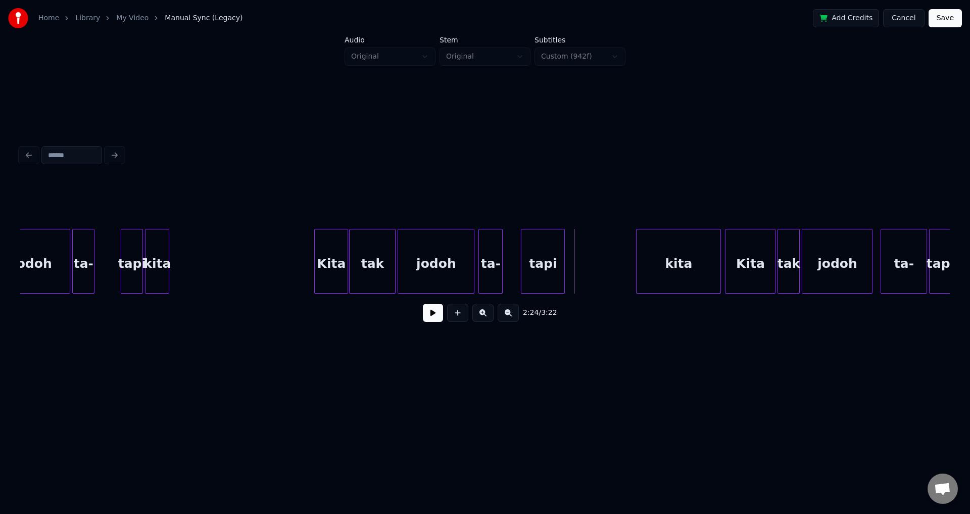
click at [432, 318] on button at bounding box center [433, 313] width 20 height 18
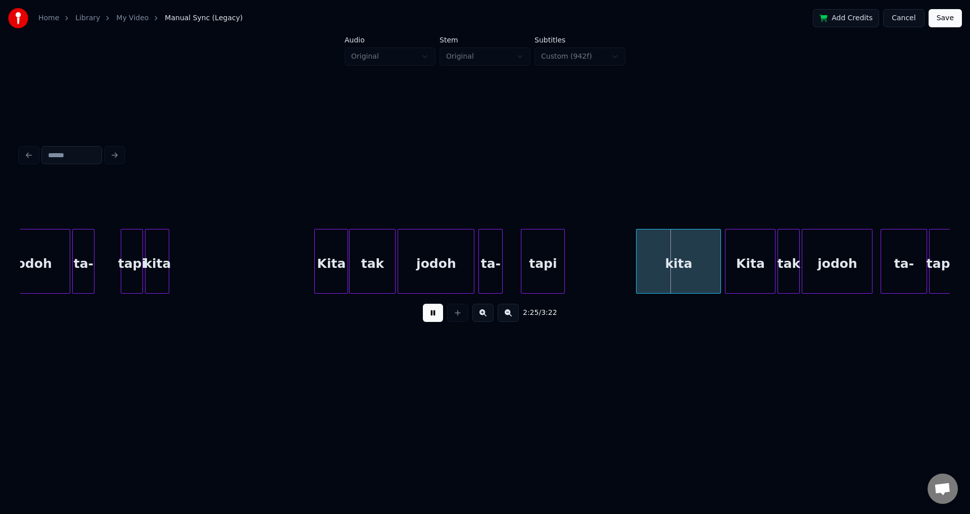
click at [429, 316] on button at bounding box center [433, 313] width 20 height 18
click at [427, 321] on button at bounding box center [433, 313] width 20 height 18
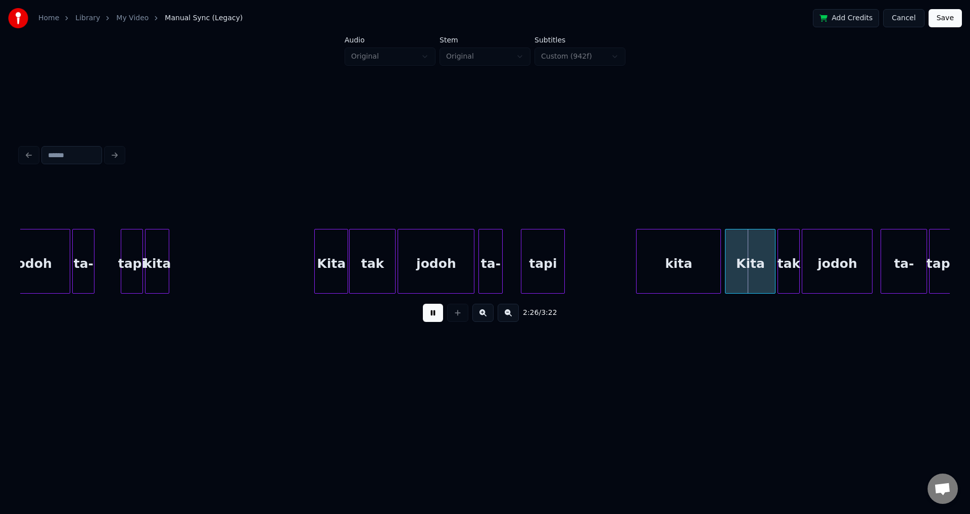
click at [559, 246] on div "tapi" at bounding box center [542, 263] width 43 height 69
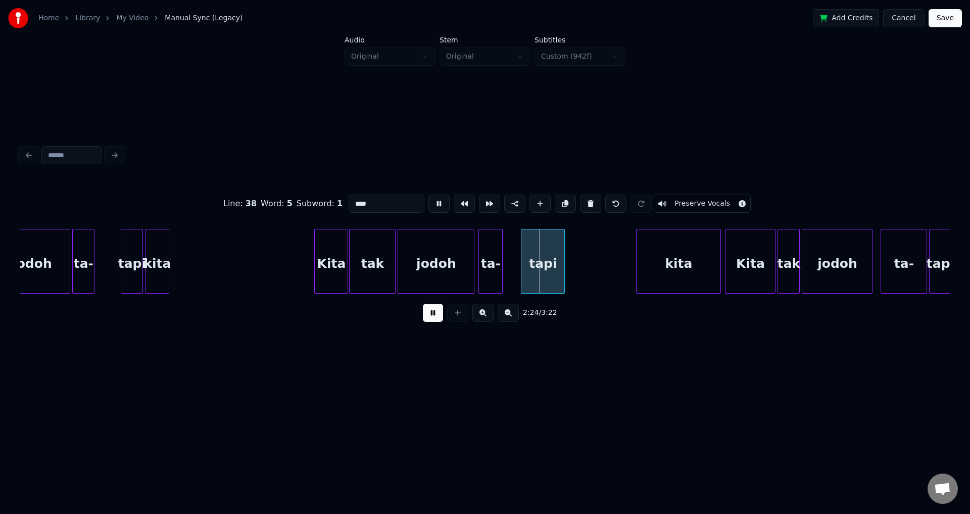
click at [559, 246] on div "tapi" at bounding box center [542, 263] width 43 height 69
click at [562, 248] on div at bounding box center [562, 261] width 3 height 64
click at [560, 248] on div "tapi" at bounding box center [542, 263] width 43 height 69
click at [559, 248] on div "tapi" at bounding box center [542, 263] width 43 height 69
click at [559, 250] on div "tapi" at bounding box center [542, 263] width 43 height 69
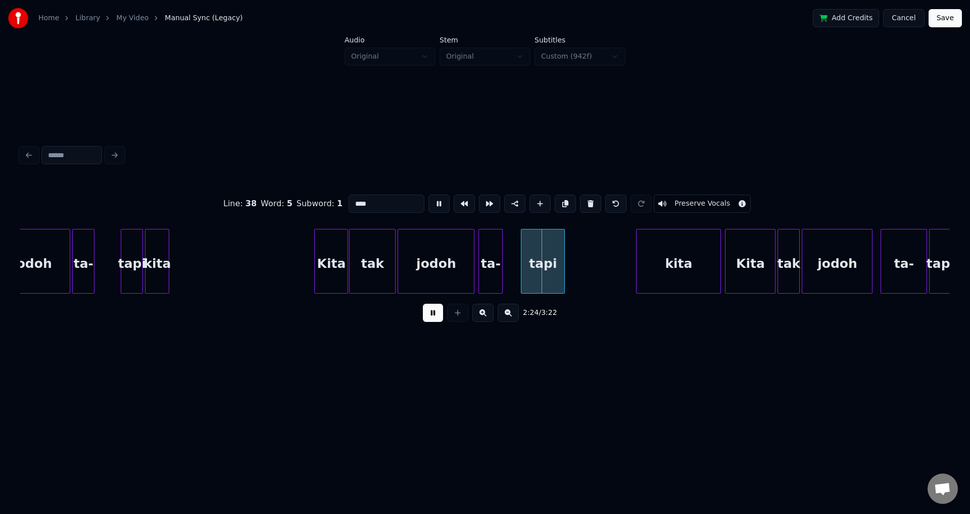
click at [561, 253] on div "tapi" at bounding box center [542, 263] width 43 height 69
click at [563, 254] on div "tapi" at bounding box center [545, 261] width 44 height 65
click at [563, 254] on div at bounding box center [564, 261] width 3 height 64
click at [536, 258] on div "tapi" at bounding box center [525, 263] width 43 height 69
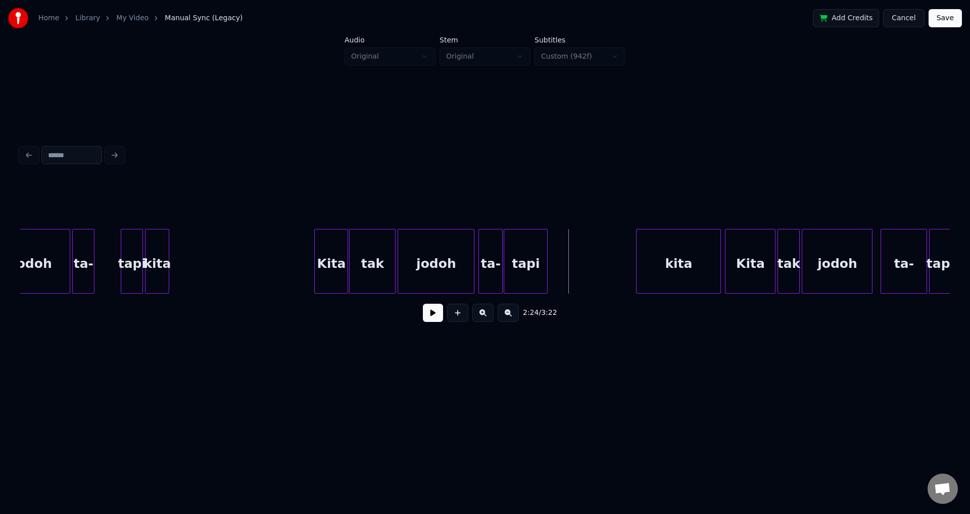
click at [440, 318] on button at bounding box center [433, 313] width 20 height 18
click at [663, 247] on div "kita" at bounding box center [678, 263] width 84 height 69
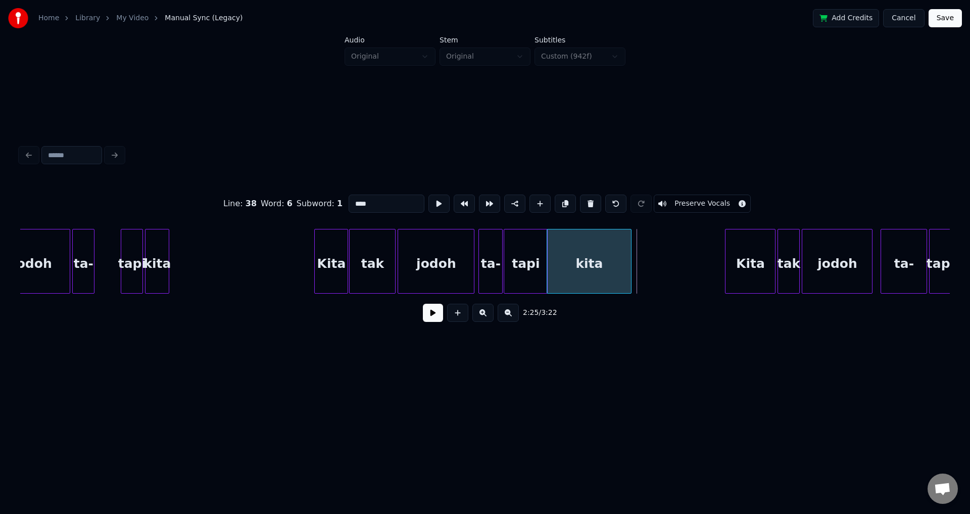
click at [583, 272] on div "kita" at bounding box center [589, 263] width 84 height 69
click at [588, 272] on div "kita" at bounding box center [592, 263] width 84 height 69
click at [605, 260] on div at bounding box center [605, 261] width 3 height 64
click at [426, 321] on button at bounding box center [433, 313] width 20 height 18
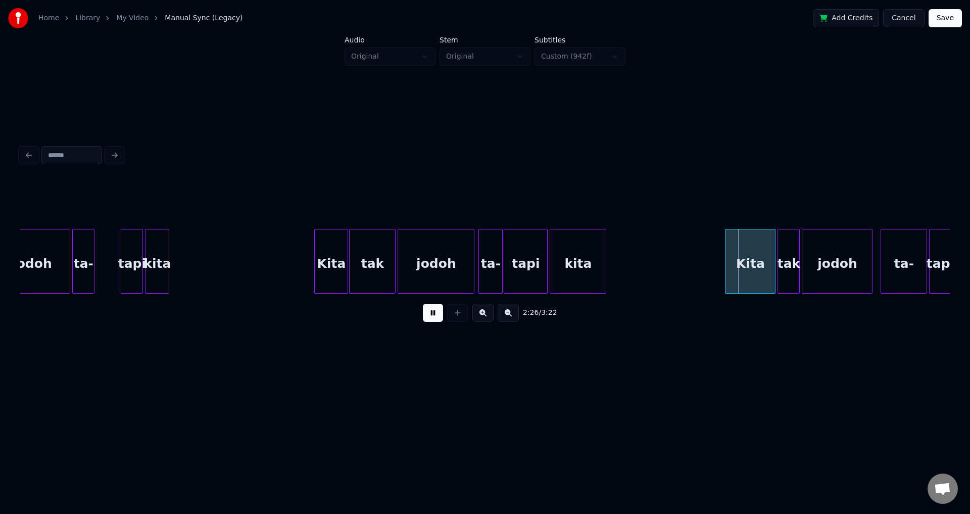
click at [428, 321] on button at bounding box center [433, 313] width 20 height 18
drag, startPoint x: 265, startPoint y: 250, endPoint x: 331, endPoint y: 275, distance: 70.6
click at [436, 320] on button at bounding box center [433, 313] width 20 height 18
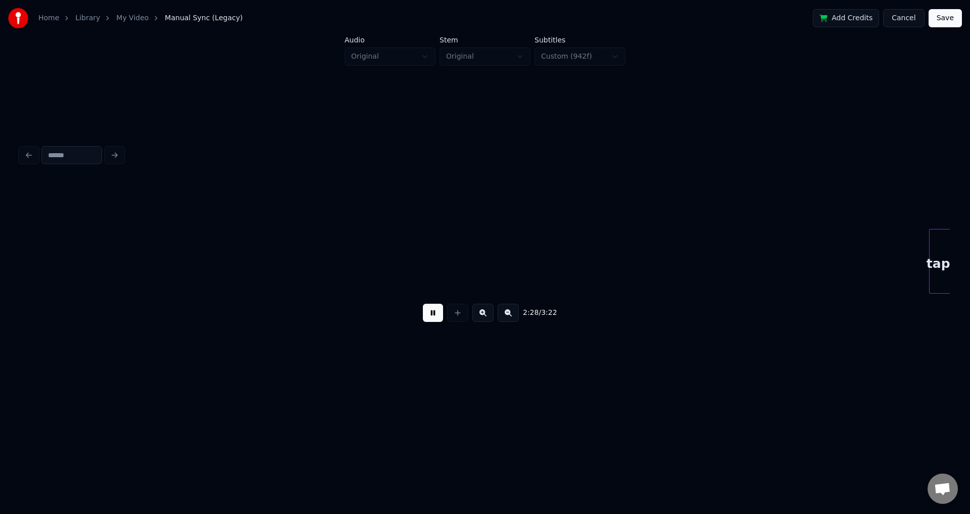
scroll to position [0, 15007]
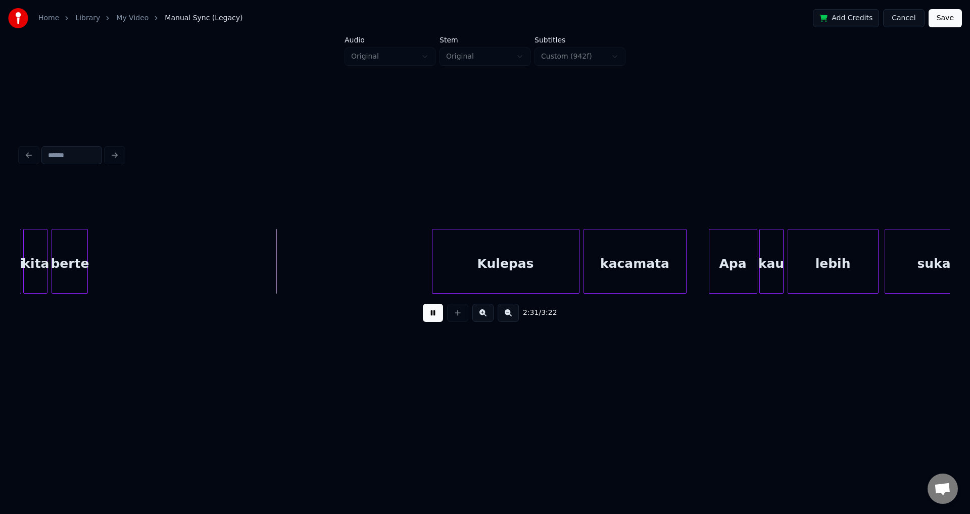
click at [423, 322] on button at bounding box center [433, 313] width 20 height 18
click at [80, 242] on div "berte" at bounding box center [69, 263] width 35 height 69
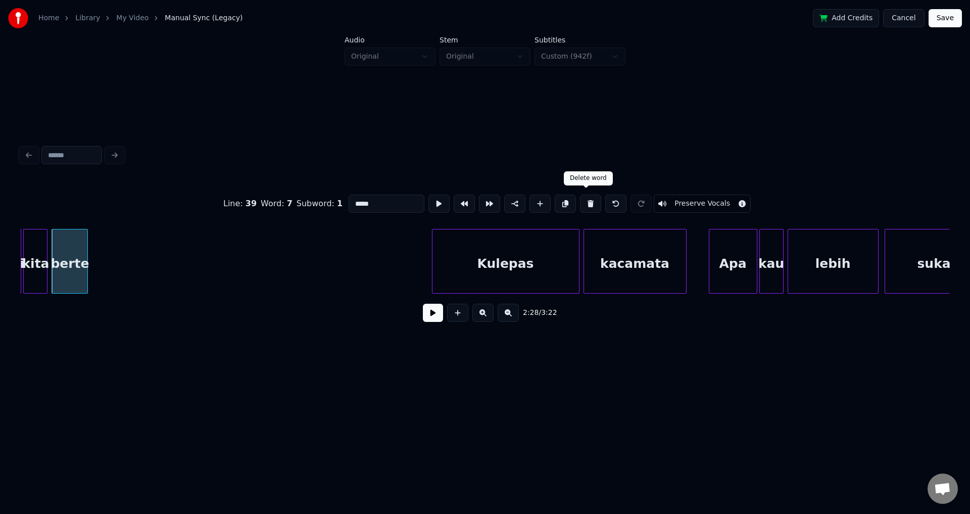
click at [585, 196] on button at bounding box center [590, 203] width 21 height 18
type input "*******"
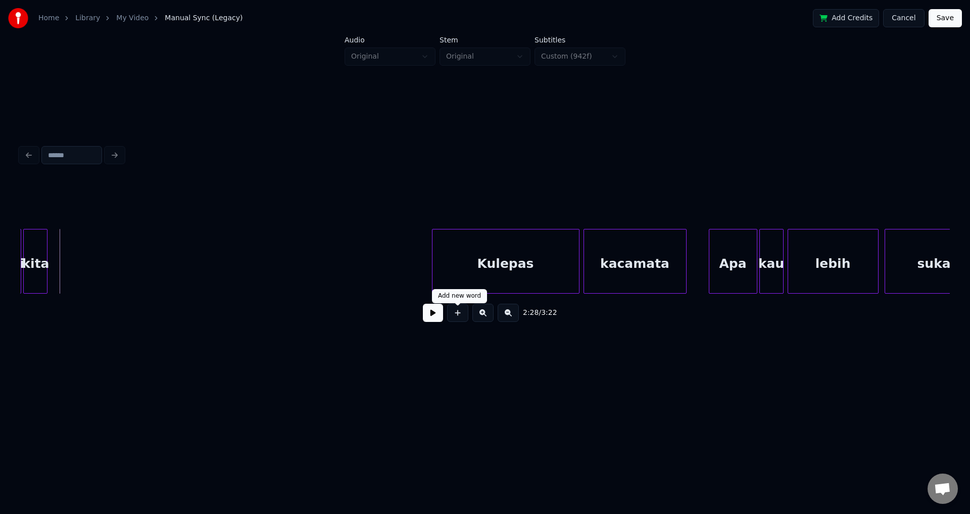
click at [428, 317] on button at bounding box center [433, 313] width 20 height 18
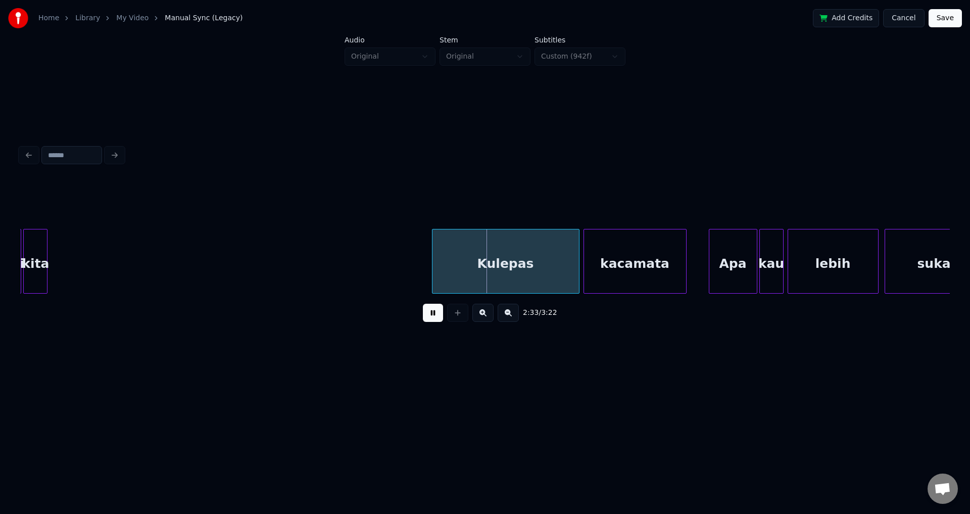
click at [449, 260] on div "Kulepas" at bounding box center [505, 263] width 146 height 69
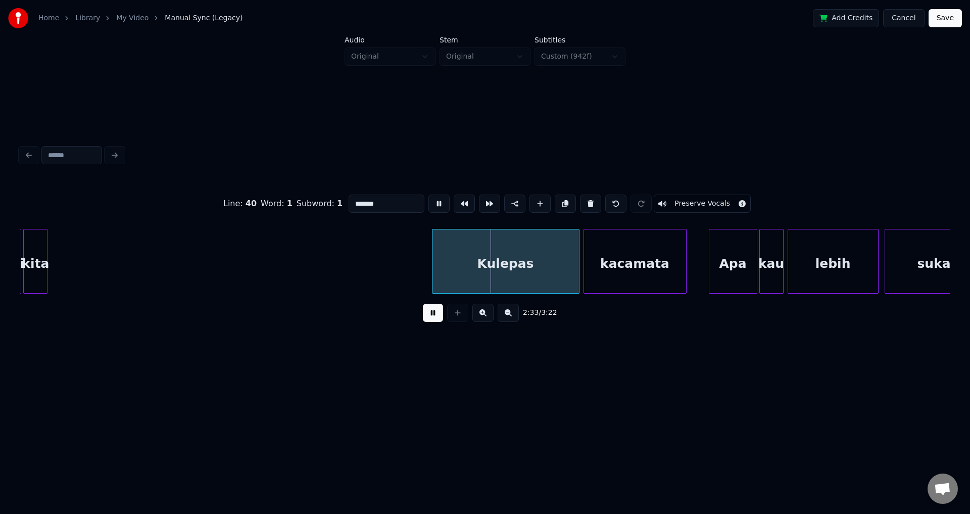
click at [433, 312] on button at bounding box center [433, 313] width 20 height 18
click at [425, 250] on div at bounding box center [425, 261] width 3 height 64
click at [440, 322] on button at bounding box center [433, 313] width 20 height 18
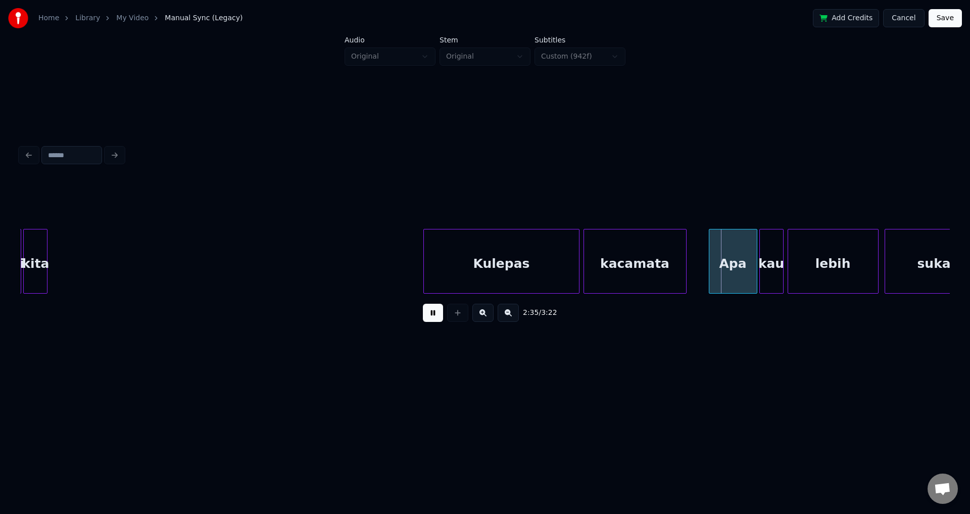
click at [438, 317] on button at bounding box center [433, 313] width 20 height 18
click at [717, 250] on div "Apa" at bounding box center [732, 263] width 47 height 69
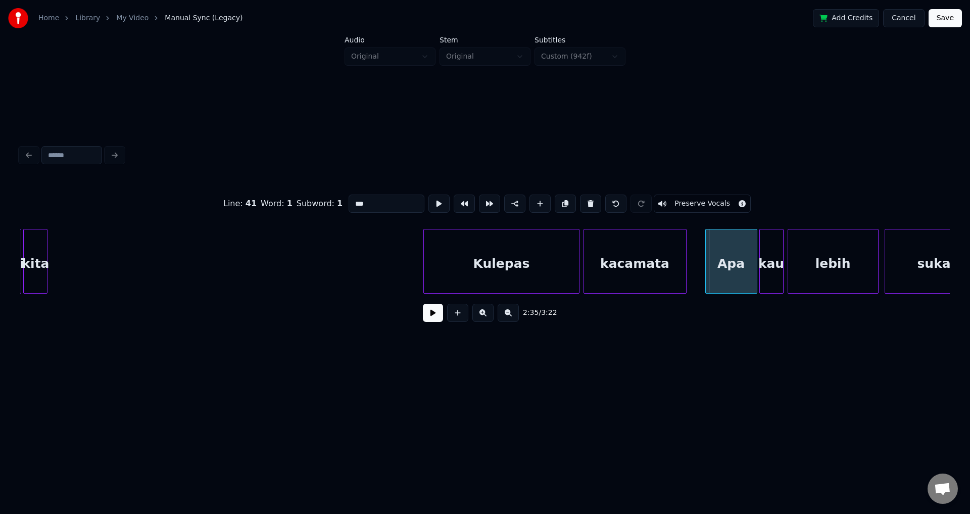
click at [706, 247] on div at bounding box center [707, 261] width 3 height 64
click at [424, 316] on button at bounding box center [433, 313] width 20 height 18
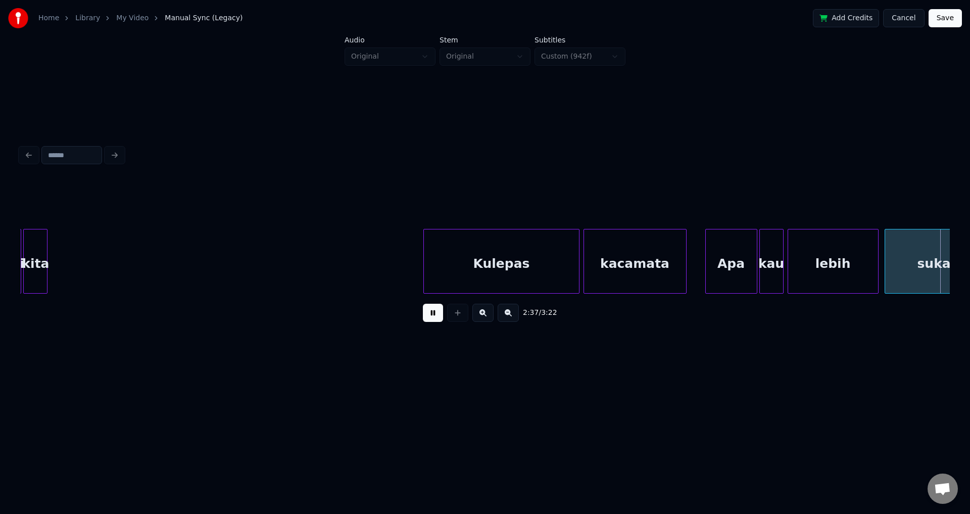
scroll to position [0, 15937]
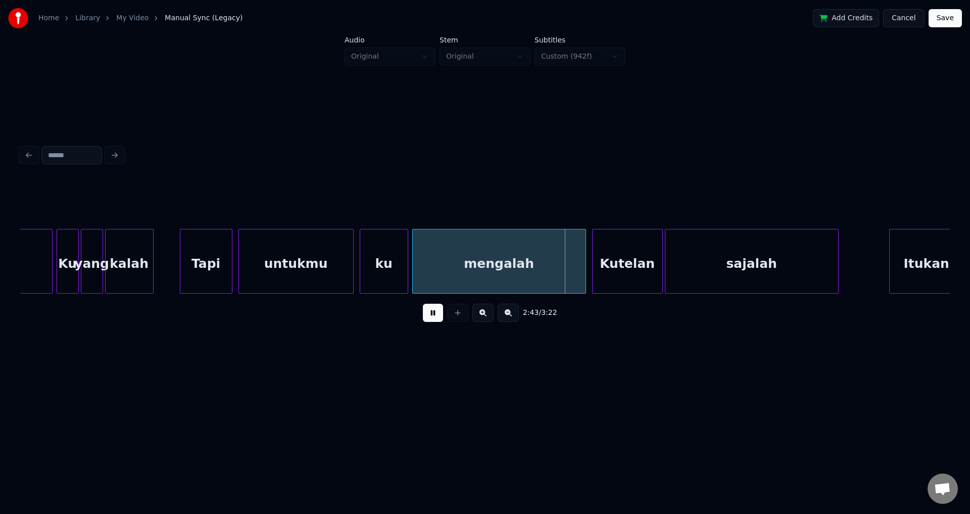
click at [429, 316] on button at bounding box center [433, 313] width 20 height 18
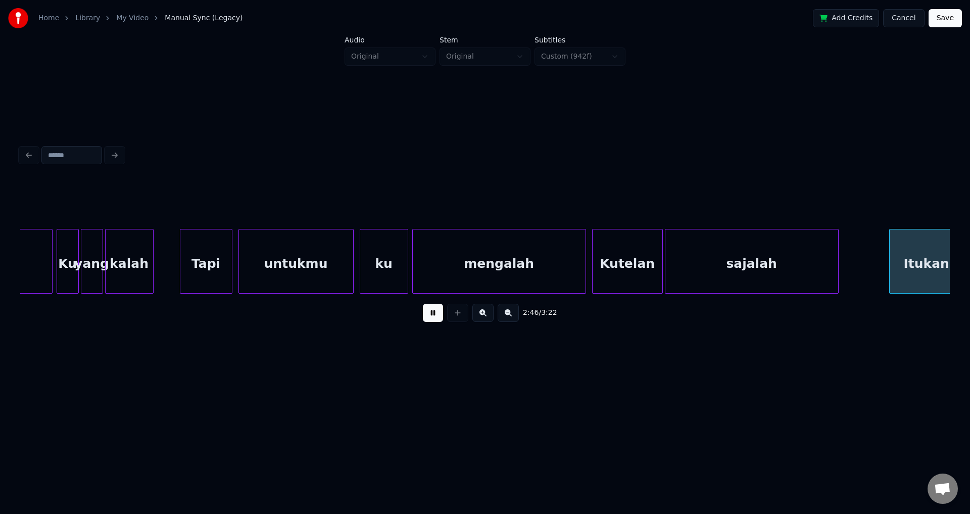
scroll to position [0, 16868]
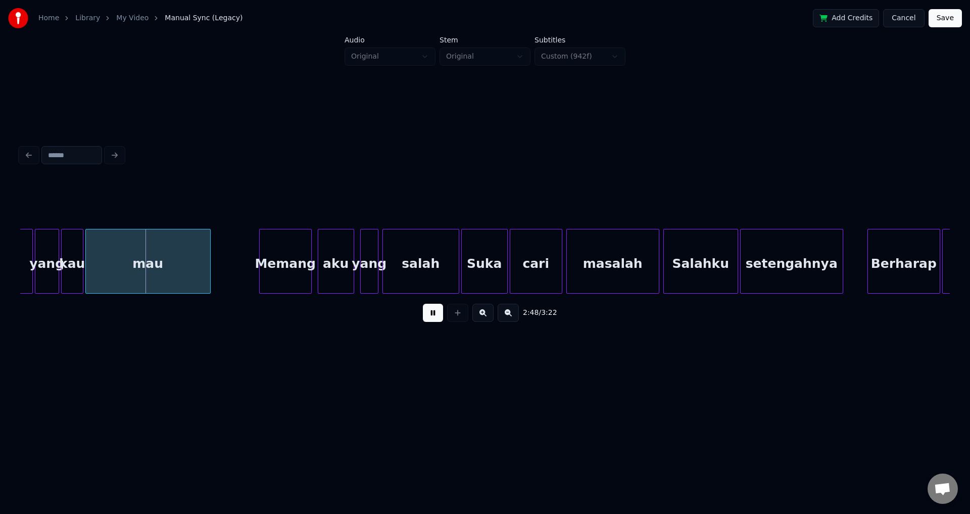
click at [430, 316] on button at bounding box center [433, 313] width 20 height 18
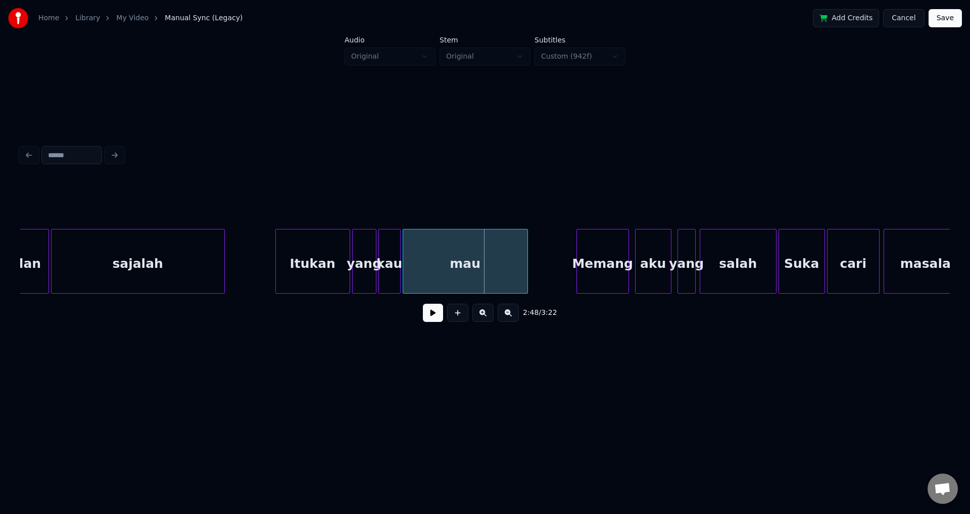
scroll to position [0, 16525]
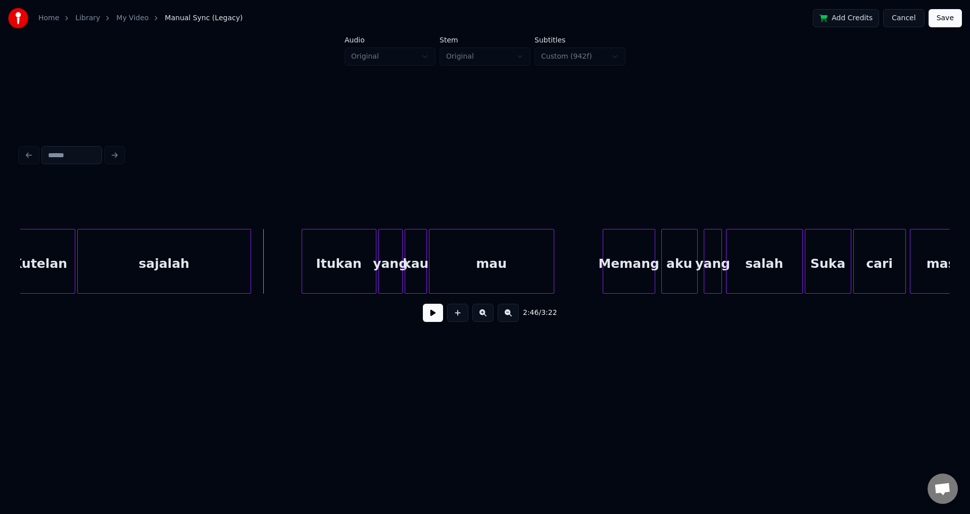
click at [428, 318] on button at bounding box center [433, 313] width 20 height 18
click at [306, 260] on div "Itukan" at bounding box center [339, 263] width 74 height 69
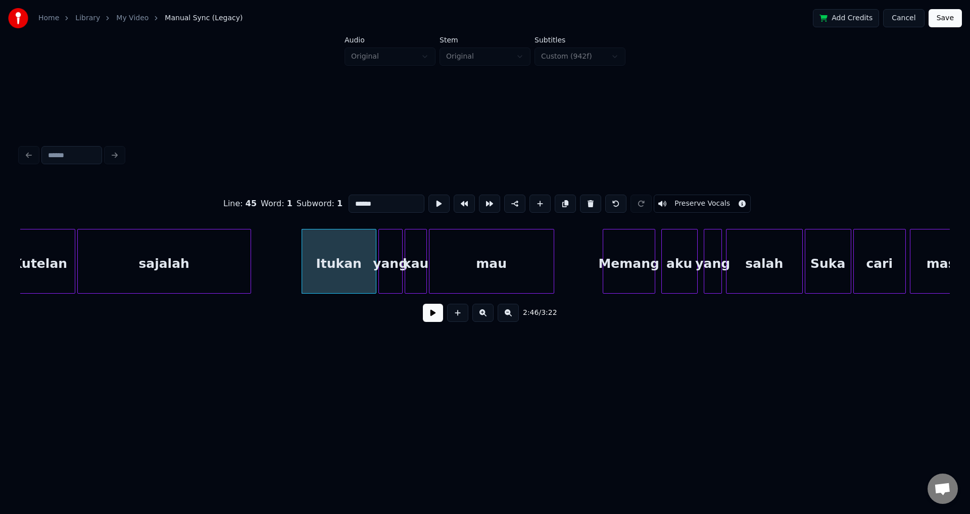
click at [301, 256] on div "Itukan" at bounding box center [338, 261] width 75 height 65
click at [294, 256] on div at bounding box center [294, 261] width 3 height 64
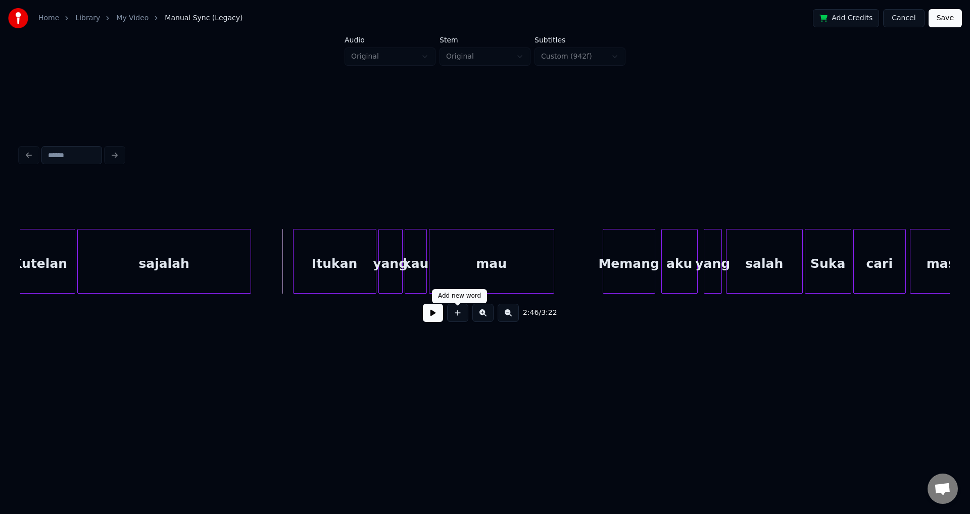
click at [436, 314] on button at bounding box center [433, 313] width 20 height 18
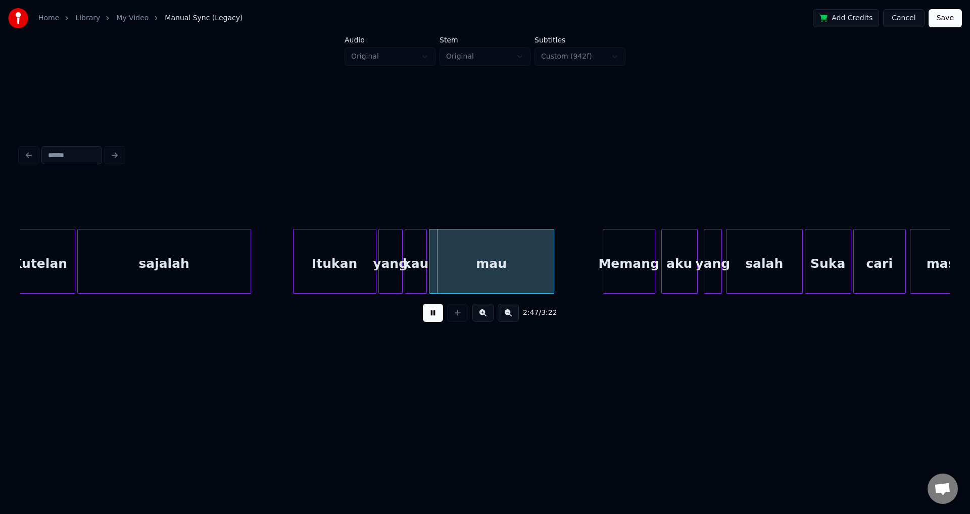
click at [435, 321] on button at bounding box center [433, 313] width 20 height 18
click at [374, 264] on div at bounding box center [374, 261] width 3 height 64
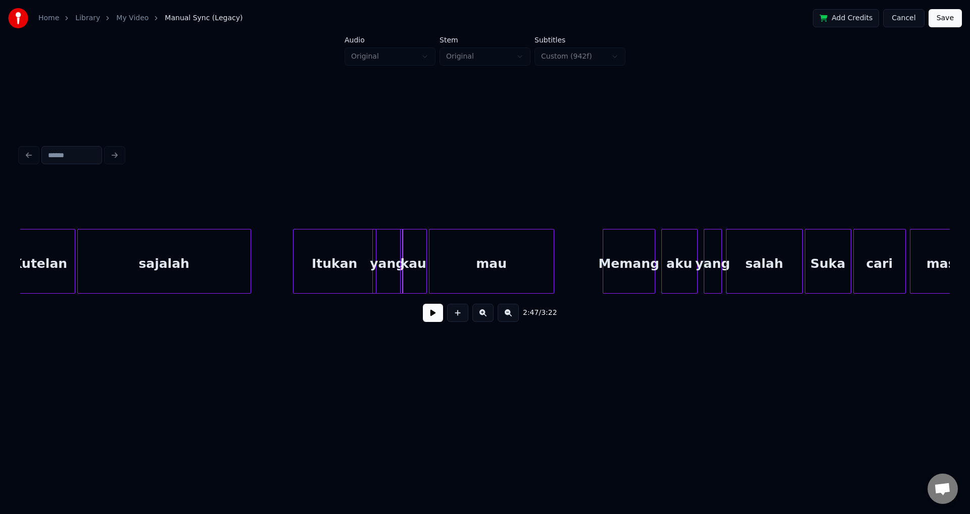
click at [401, 257] on div at bounding box center [401, 261] width 3 height 64
click at [434, 314] on button at bounding box center [433, 313] width 20 height 18
click at [603, 246] on div at bounding box center [604, 261] width 3 height 64
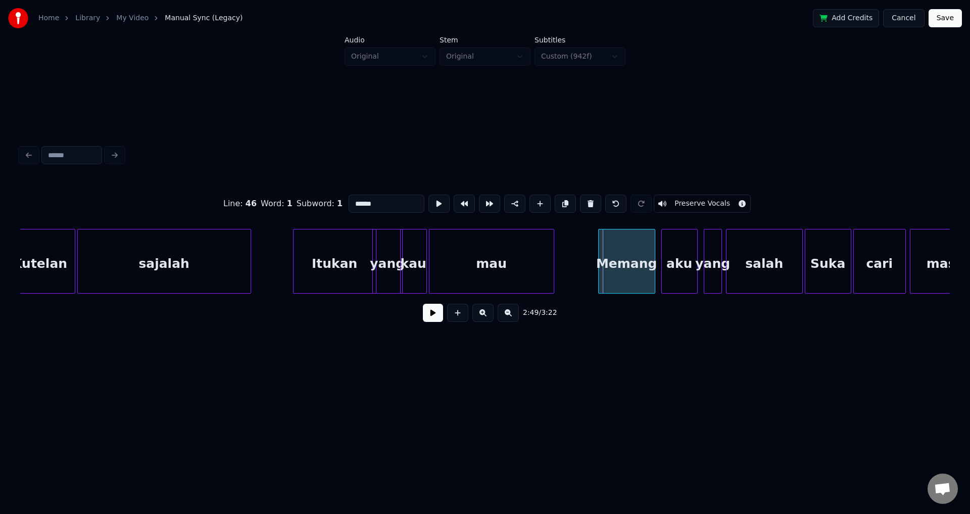
click at [598, 246] on div at bounding box center [599, 261] width 3 height 64
click at [435, 317] on button at bounding box center [433, 313] width 20 height 18
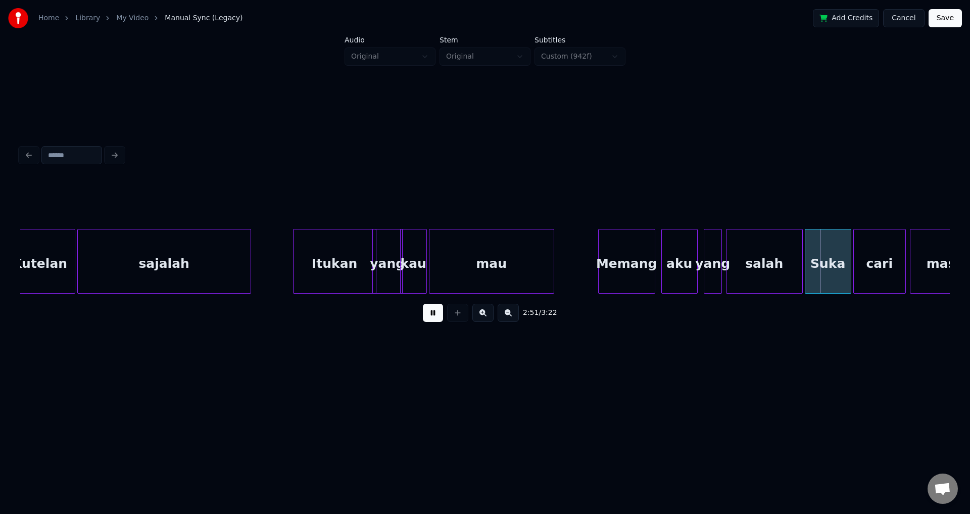
click at [435, 317] on button at bounding box center [433, 313] width 20 height 18
click at [701, 244] on div at bounding box center [699, 261] width 3 height 64
click at [434, 318] on button at bounding box center [433, 313] width 20 height 18
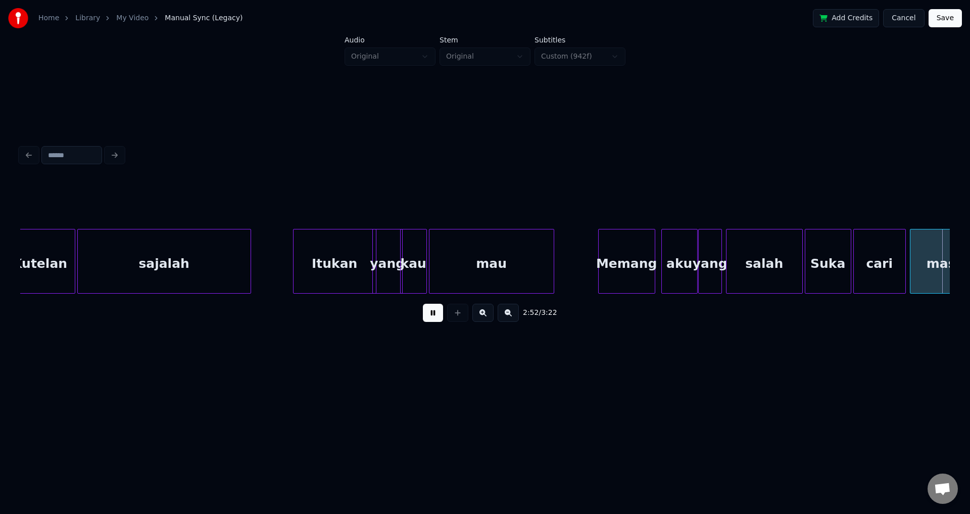
scroll to position [0, 17454]
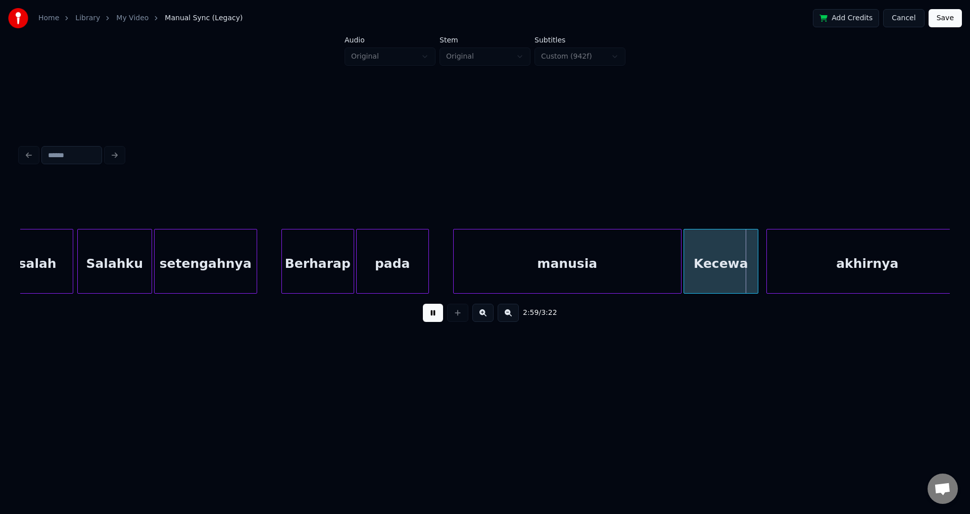
click at [441, 317] on button at bounding box center [433, 313] width 20 height 18
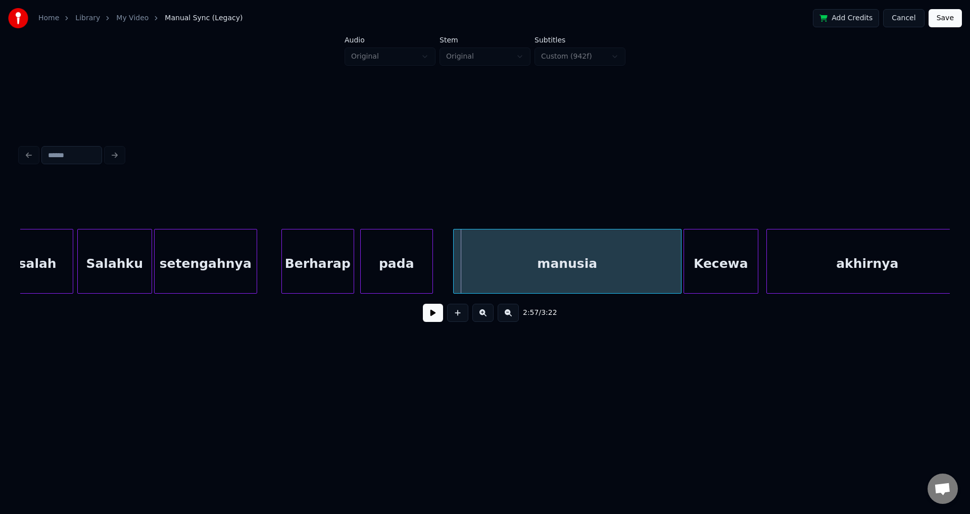
click at [432, 253] on div "pada" at bounding box center [396, 261] width 73 height 65
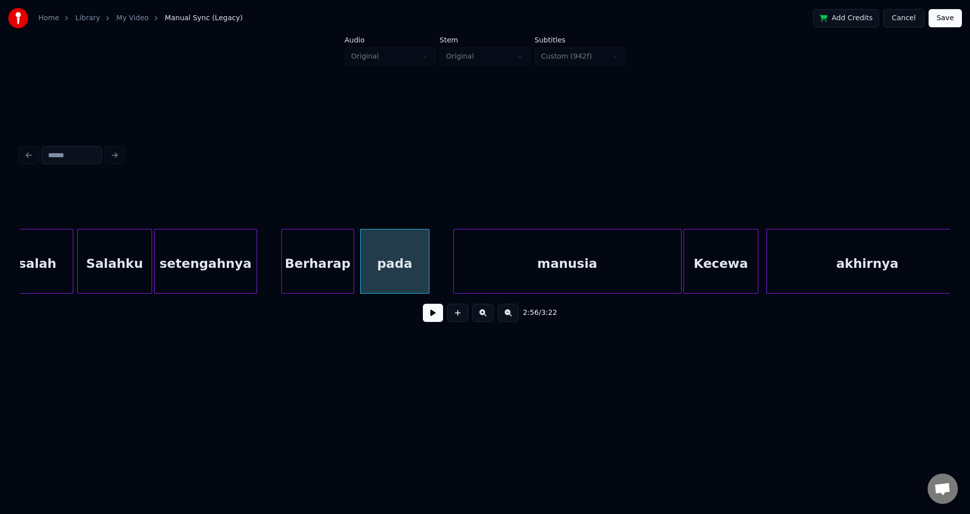
click at [427, 253] on div at bounding box center [427, 261] width 3 height 64
click at [437, 253] on div at bounding box center [437, 261] width 3 height 64
click at [357, 255] on div at bounding box center [356, 261] width 3 height 64
click at [433, 311] on button at bounding box center [433, 313] width 20 height 18
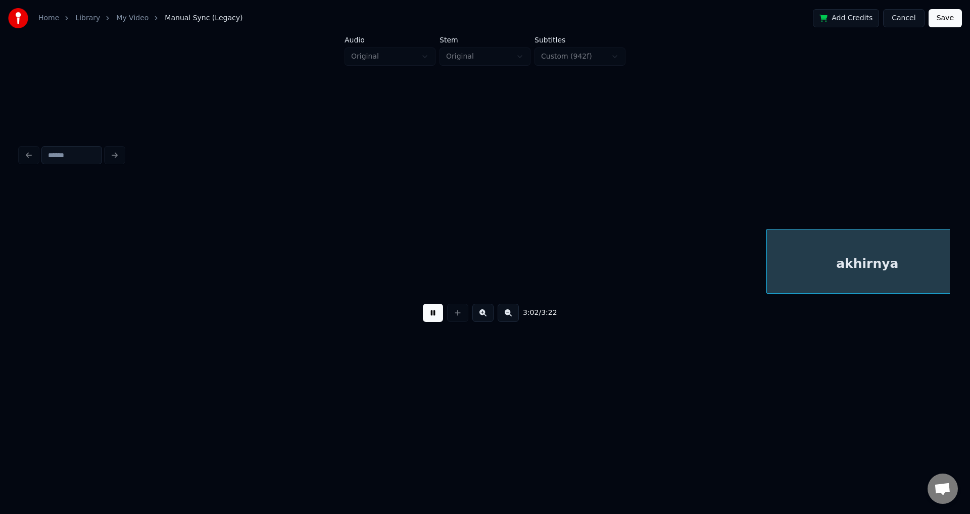
scroll to position [0, 18384]
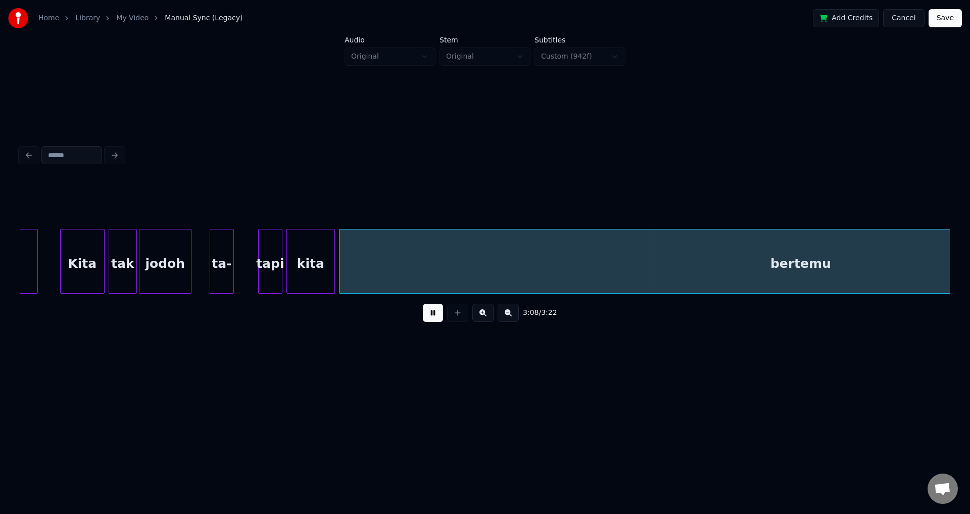
click at [434, 311] on button at bounding box center [433, 313] width 20 height 18
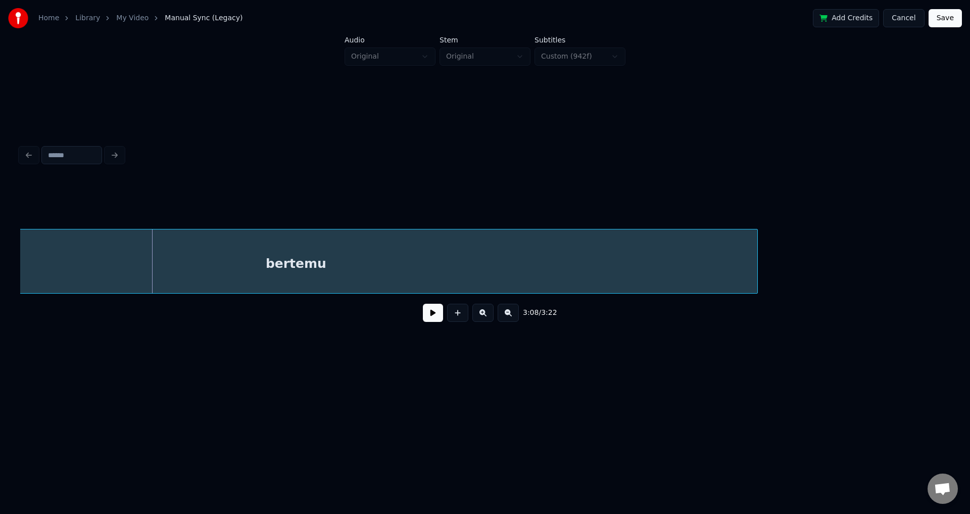
scroll to position [0, 18889]
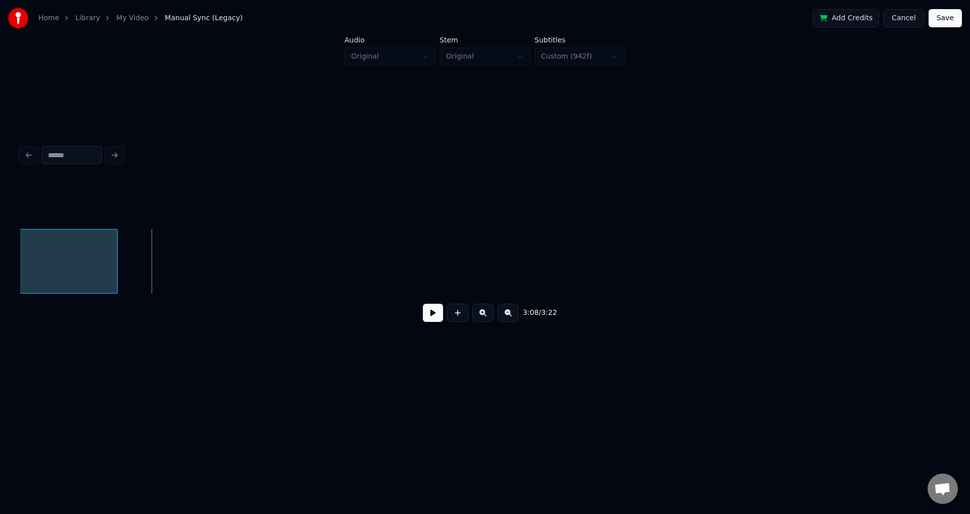
click at [114, 261] on div at bounding box center [115, 261] width 3 height 64
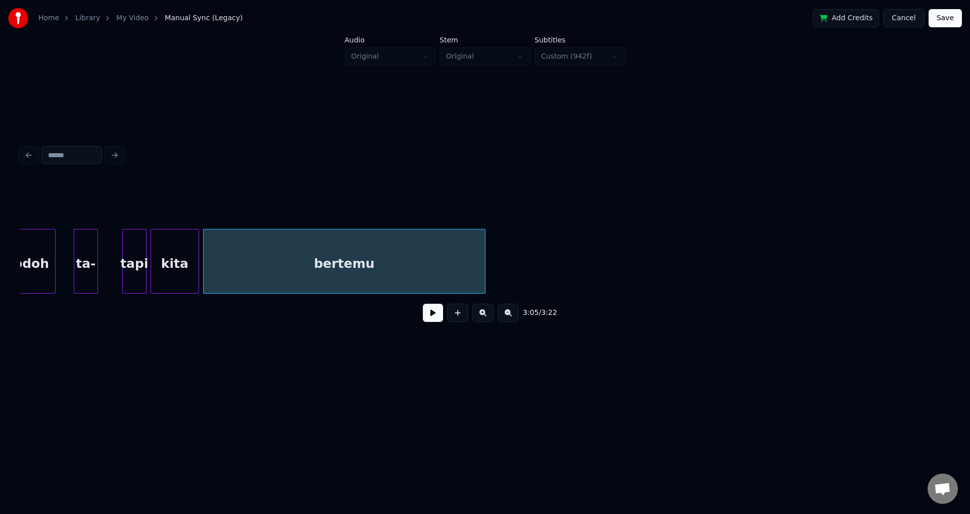
scroll to position [0, 18501]
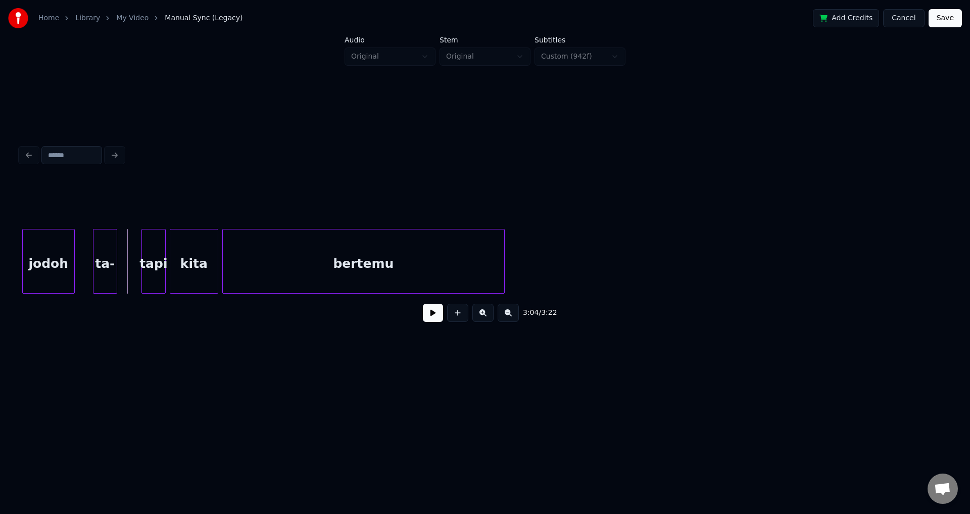
click at [435, 322] on button at bounding box center [433, 313] width 20 height 18
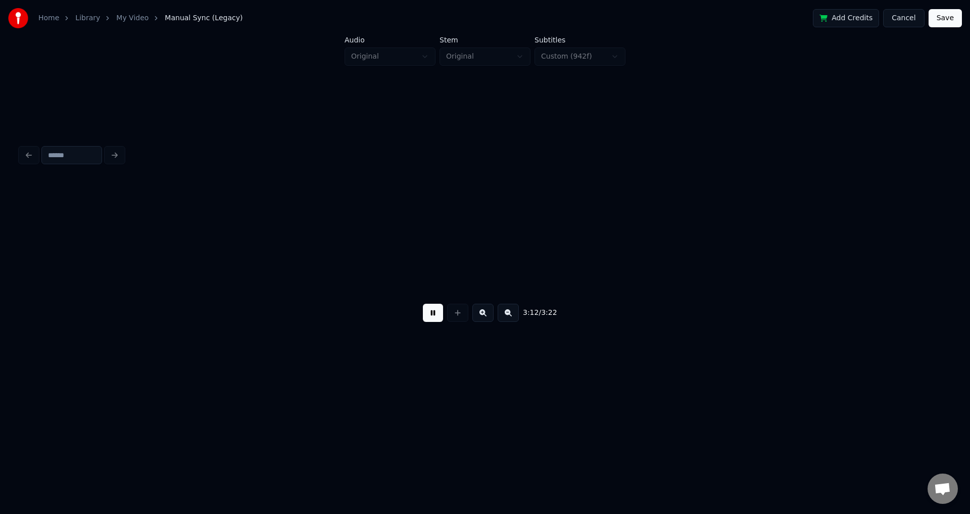
scroll to position [0, 19431]
drag, startPoint x: 62, startPoint y: 252, endPoint x: 45, endPoint y: 253, distance: 16.2
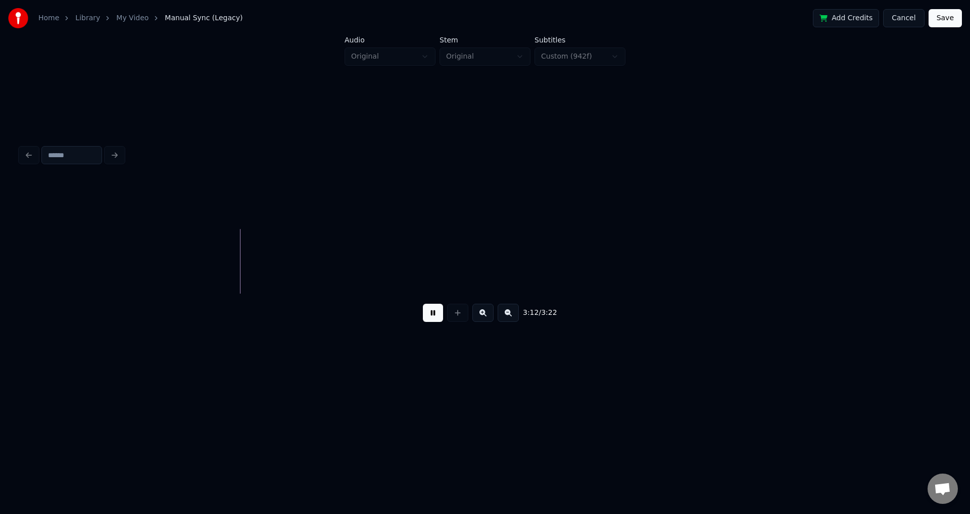
drag, startPoint x: 213, startPoint y: 255, endPoint x: 218, endPoint y: 254, distance: 5.6
drag, startPoint x: 218, startPoint y: 254, endPoint x: 224, endPoint y: 252, distance: 6.6
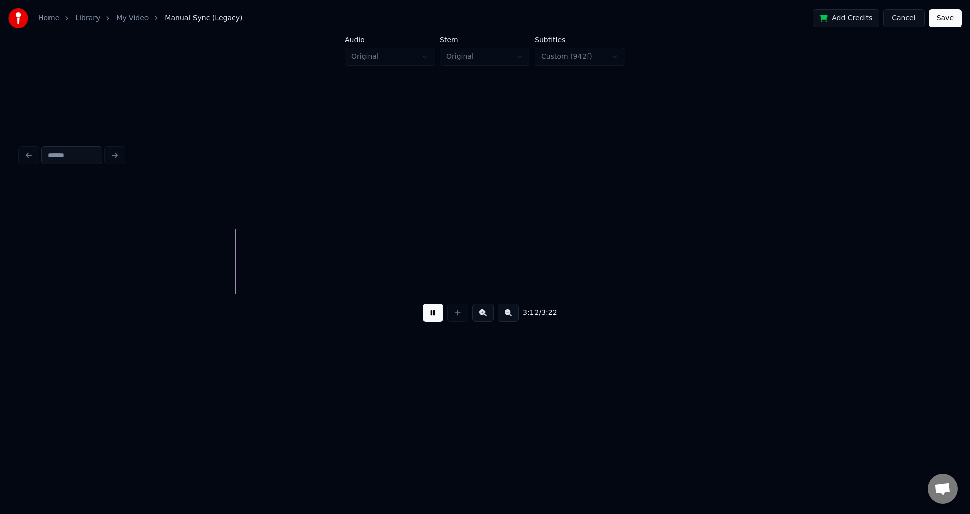
click at [437, 316] on button at bounding box center [433, 313] width 20 height 18
drag, startPoint x: 243, startPoint y: 249, endPoint x: 238, endPoint y: 248, distance: 5.6
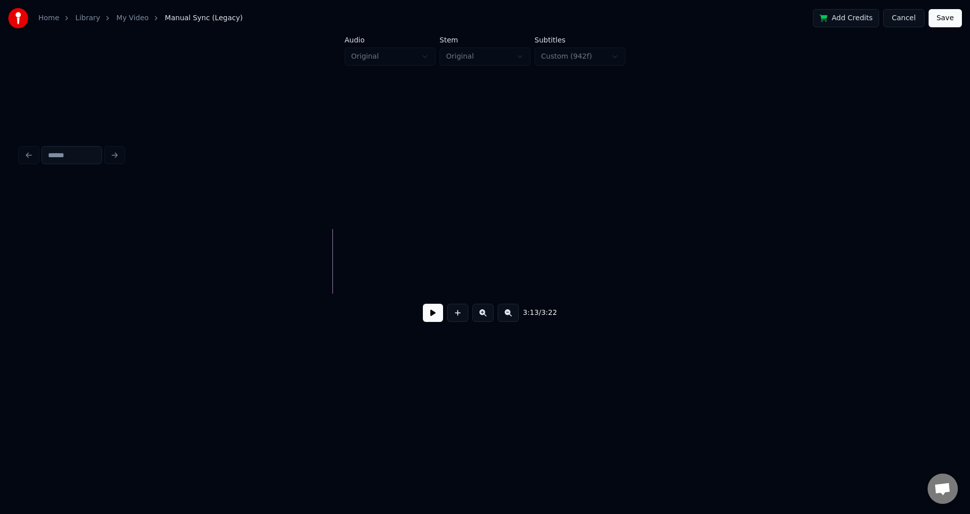
click at [462, 317] on button at bounding box center [457, 313] width 21 height 18
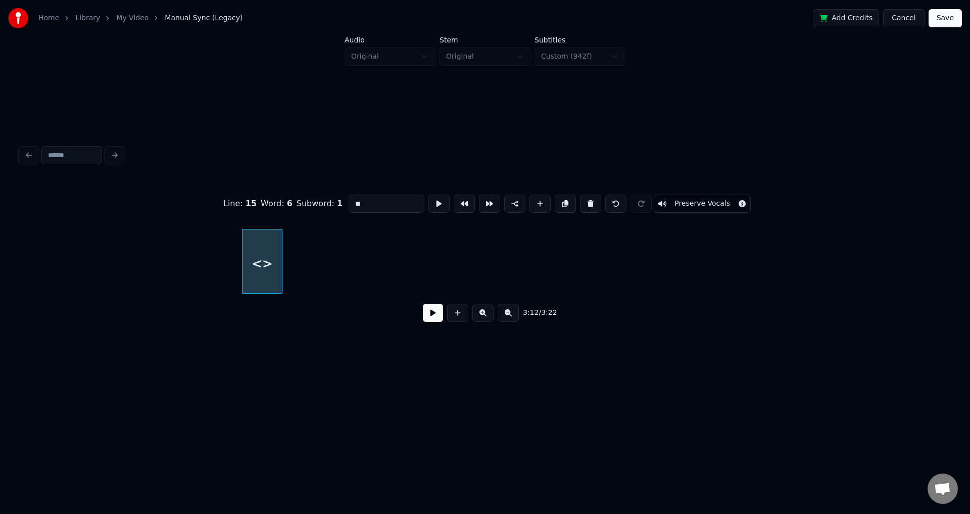
drag, startPoint x: 284, startPoint y: 187, endPoint x: 246, endPoint y: 182, distance: 37.8
click at [247, 182] on div "Line : 15 Word : 6 Subword : 1 ** Preserve Vocals" at bounding box center [484, 203] width 929 height 51
type input "****"
click at [435, 315] on button at bounding box center [433, 313] width 20 height 18
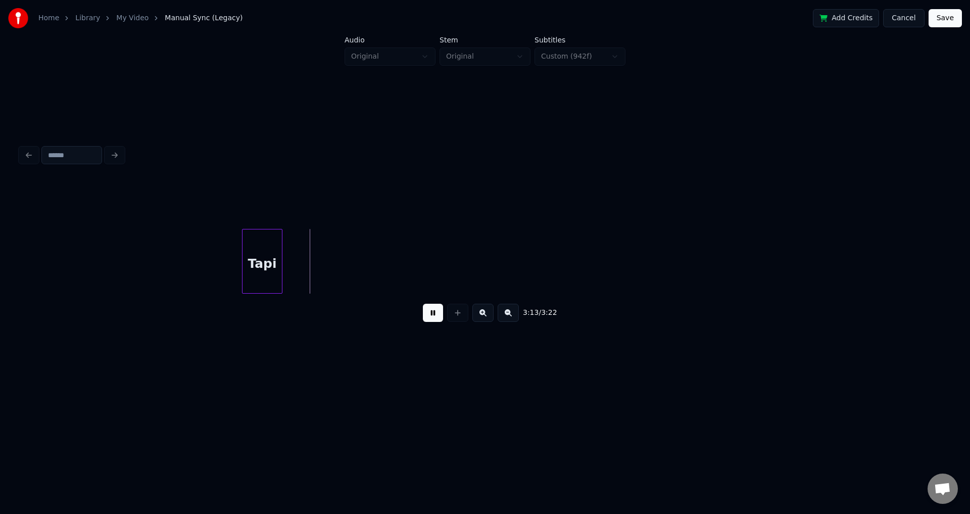
click at [435, 315] on button at bounding box center [433, 313] width 20 height 18
click at [253, 243] on div at bounding box center [251, 261] width 3 height 64
click at [254, 252] on div "Tapi" at bounding box center [247, 263] width 11 height 69
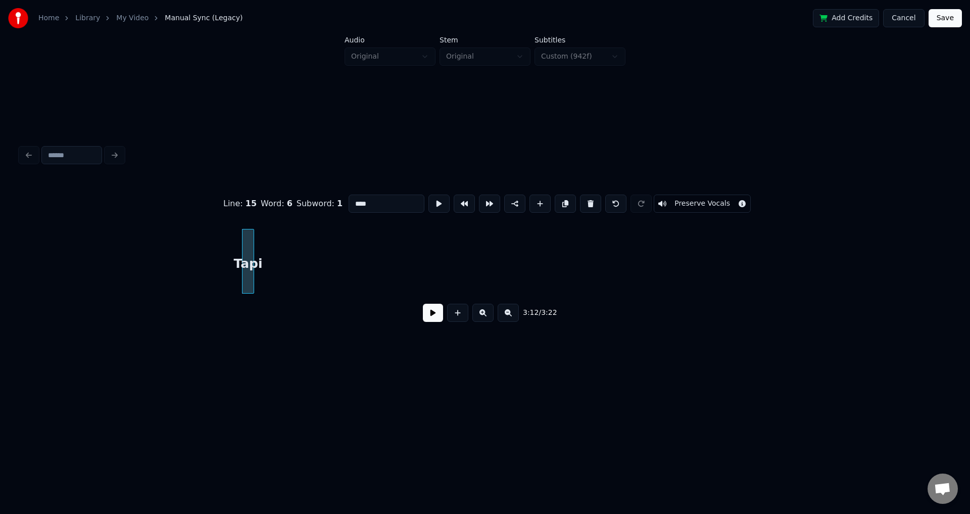
click at [254, 253] on div "Tapi" at bounding box center [247, 263] width 11 height 69
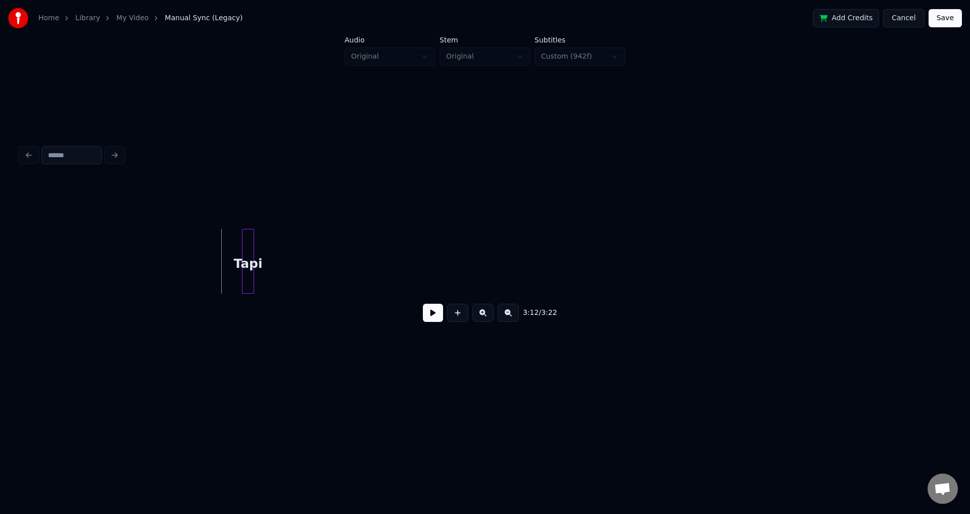
click at [430, 318] on button at bounding box center [433, 313] width 20 height 18
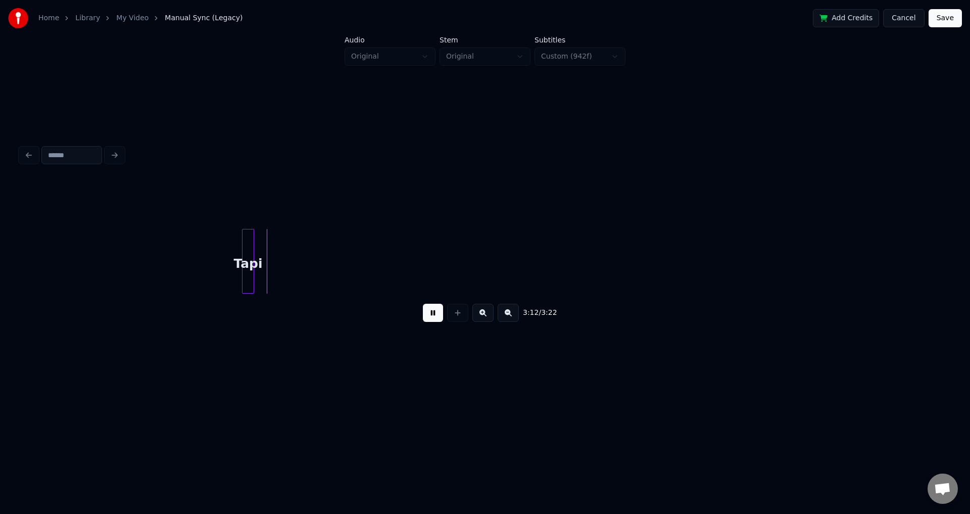
click at [254, 250] on div "Tapi" at bounding box center [247, 263] width 11 height 69
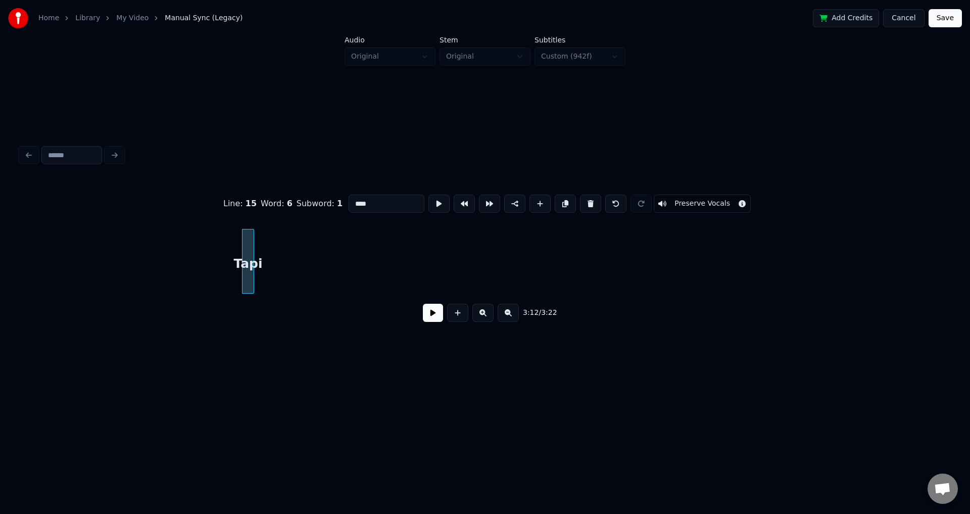
click at [254, 253] on div "Tapi" at bounding box center [247, 263] width 11 height 69
click at [254, 254] on div "Tapi" at bounding box center [247, 263] width 11 height 69
click at [242, 245] on div "Tapi" at bounding box center [248, 261] width 12 height 65
click at [236, 243] on div at bounding box center [236, 261] width 3 height 64
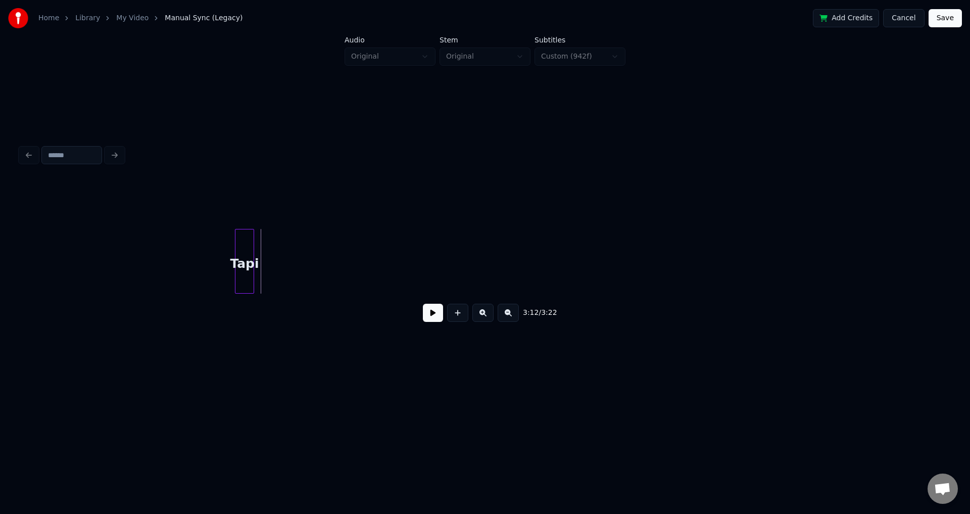
click at [254, 250] on div "Tapi" at bounding box center [244, 263] width 18 height 69
click at [455, 317] on button at bounding box center [457, 313] width 21 height 18
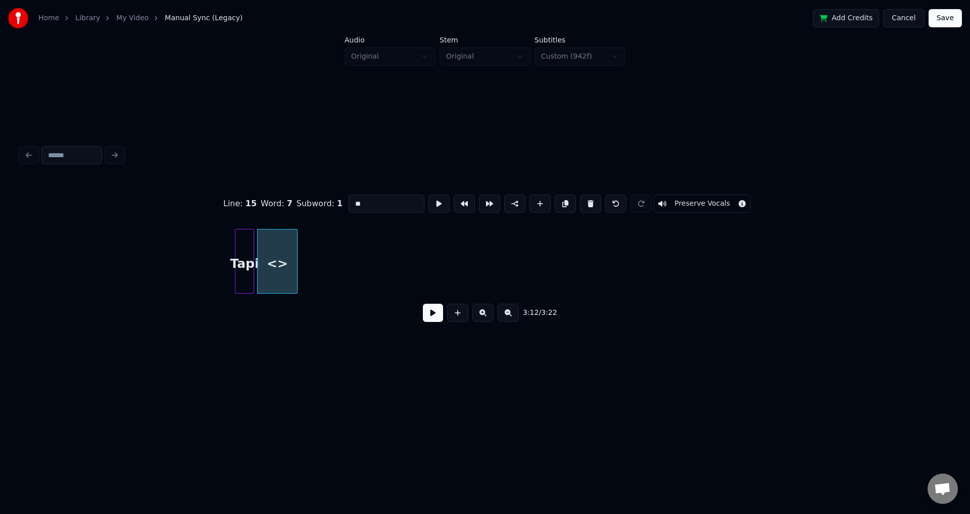
drag, startPoint x: 389, startPoint y: 197, endPoint x: 347, endPoint y: 196, distance: 42.4
click at [348, 199] on input "**" at bounding box center [386, 203] width 76 height 18
type input "*"
type input "****"
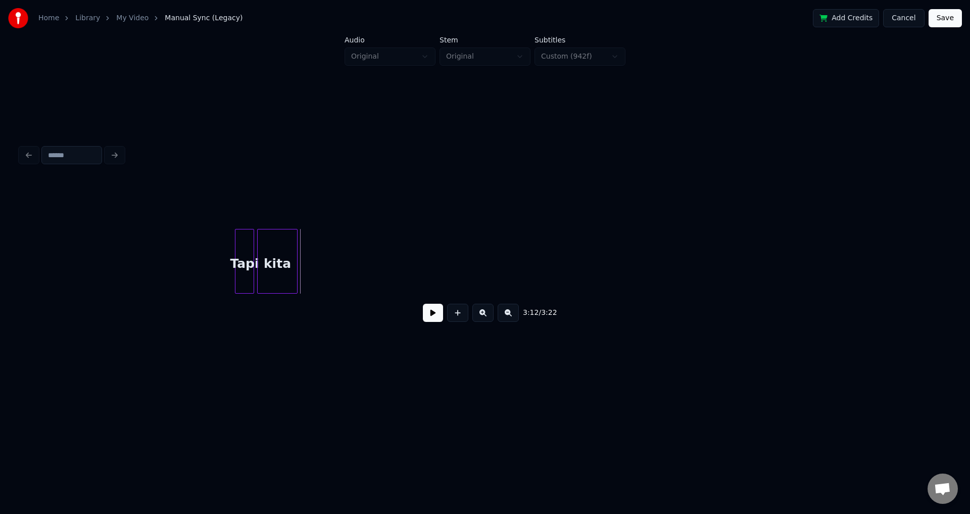
click at [263, 248] on div "kita" at bounding box center [277, 263] width 39 height 69
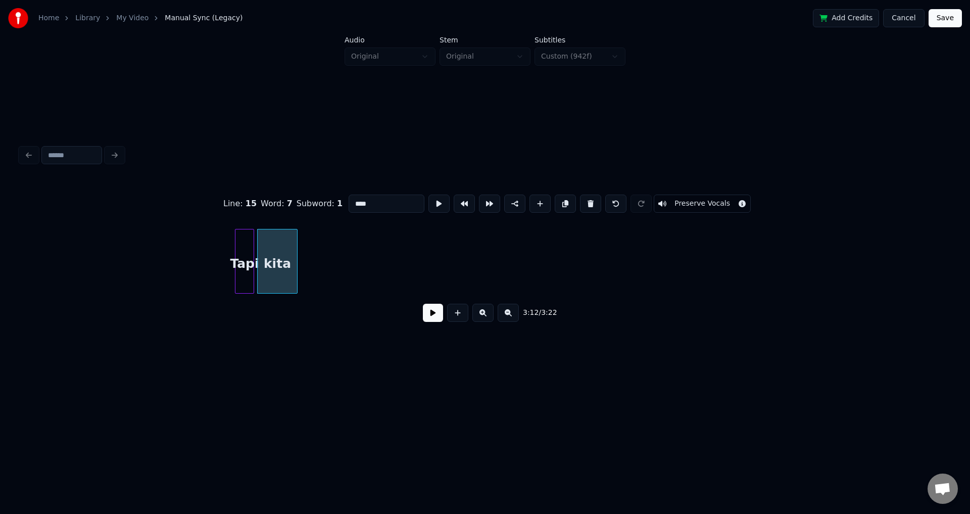
click at [429, 314] on button at bounding box center [433, 313] width 20 height 18
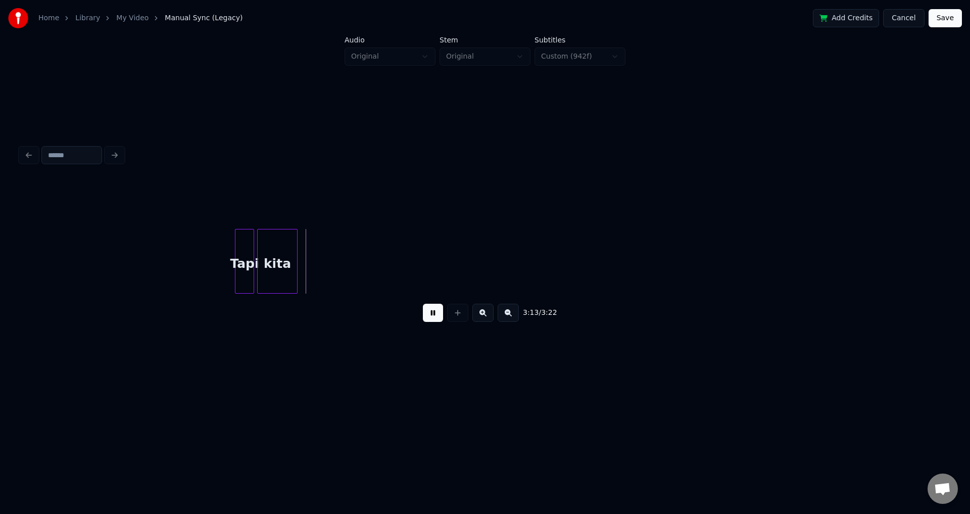
click at [429, 314] on button at bounding box center [433, 313] width 20 height 18
click at [297, 245] on div "kita" at bounding box center [277, 261] width 40 height 65
click at [429, 312] on button at bounding box center [433, 313] width 20 height 18
drag, startPoint x: 315, startPoint y: 245, endPoint x: 306, endPoint y: 249, distance: 9.5
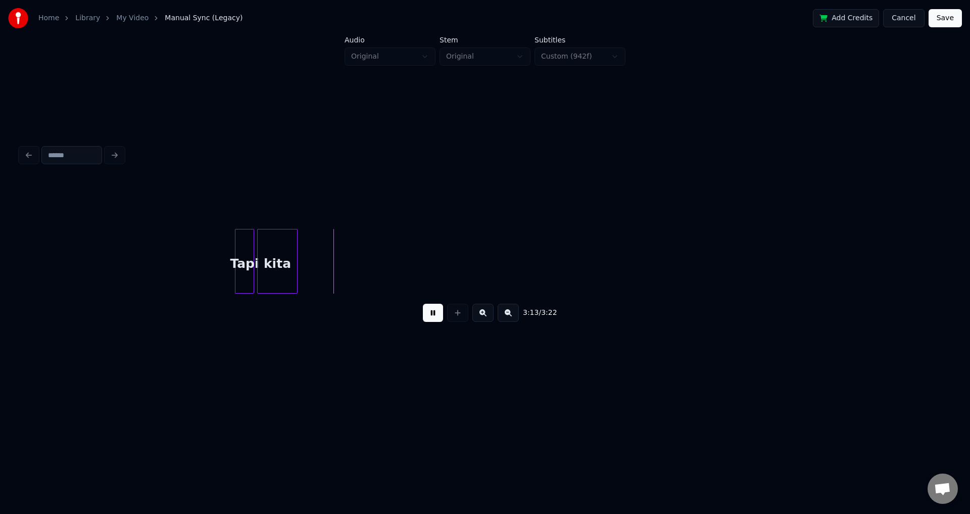
drag, startPoint x: 302, startPoint y: 253, endPoint x: 312, endPoint y: 250, distance: 9.9
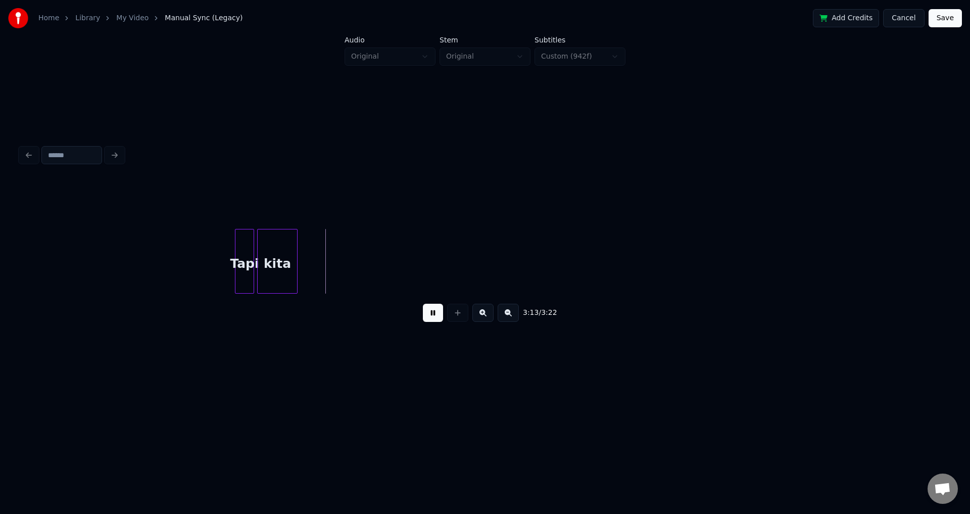
drag, startPoint x: 429, startPoint y: 317, endPoint x: 422, endPoint y: 315, distance: 7.4
click at [426, 316] on button at bounding box center [433, 313] width 20 height 18
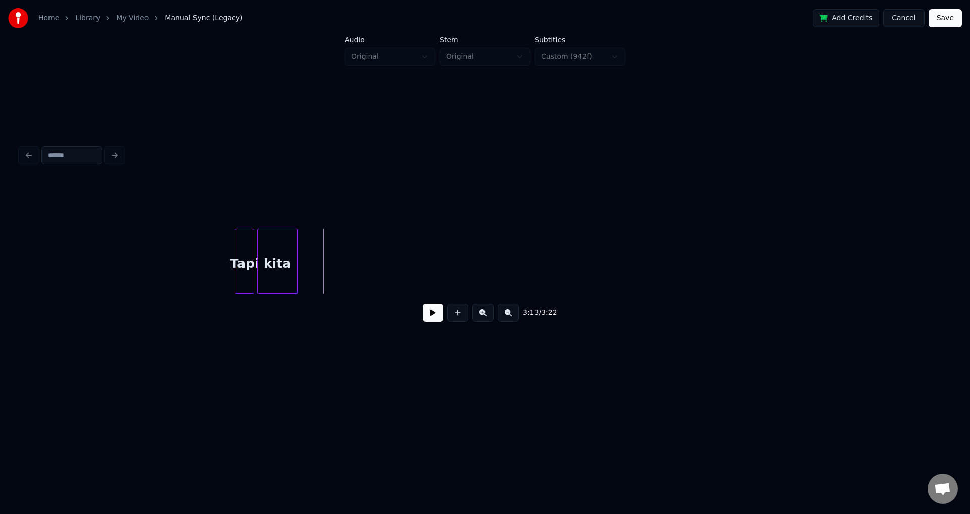
click at [455, 316] on button at bounding box center [457, 313] width 21 height 18
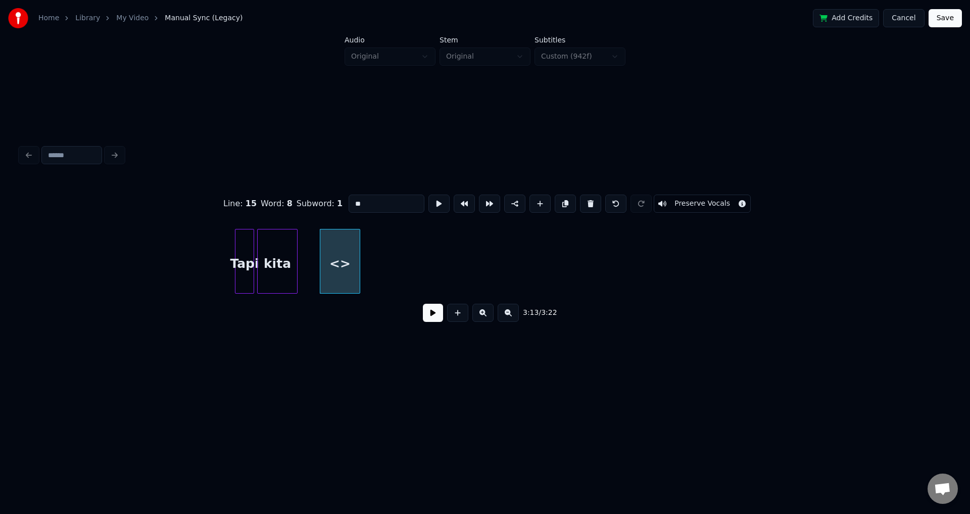
drag, startPoint x: 366, startPoint y: 202, endPoint x: 330, endPoint y: 207, distance: 36.6
click at [330, 207] on div "Line : 15 Word : 8 Subword : 1 ** Preserve Vocals" at bounding box center [484, 203] width 929 height 51
type input "*******"
click at [432, 315] on button at bounding box center [433, 313] width 20 height 18
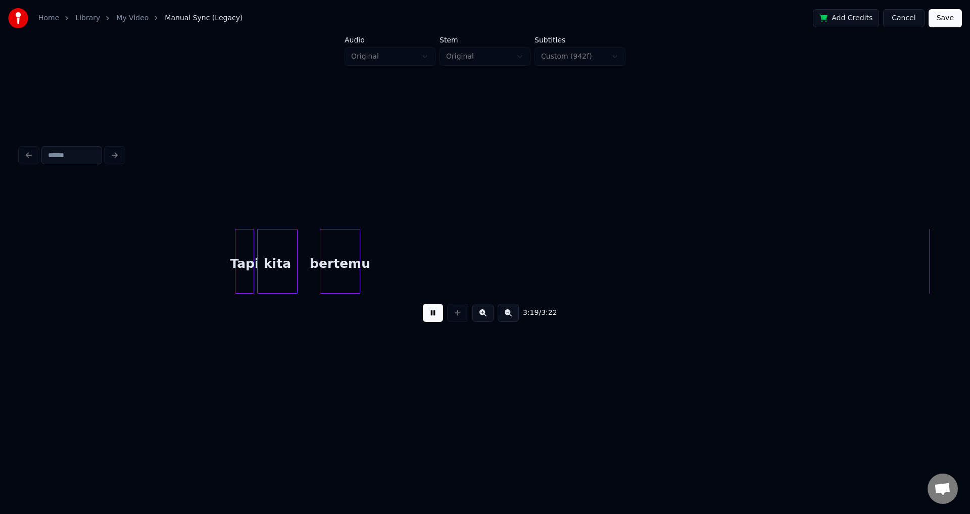
click at [948, 23] on button "Save" at bounding box center [944, 18] width 33 height 18
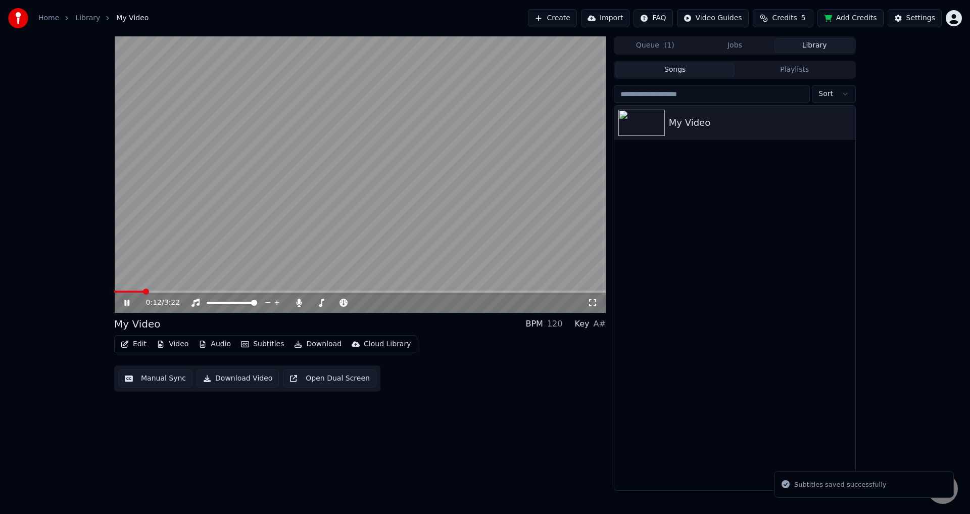
click at [143, 290] on span at bounding box center [359, 291] width 491 height 2
click at [133, 288] on video at bounding box center [359, 174] width 491 height 276
click at [133, 293] on div "0:13 / 3:22" at bounding box center [359, 302] width 491 height 20
click at [129, 289] on video at bounding box center [359, 174] width 491 height 276
click at [136, 291] on span at bounding box center [131, 291] width 34 height 2
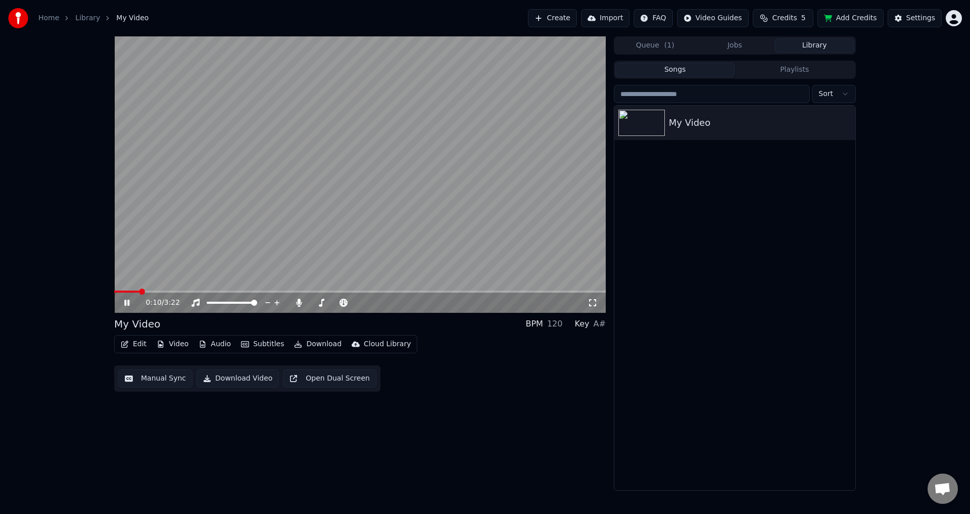
click at [596, 302] on icon at bounding box center [592, 302] width 10 height 8
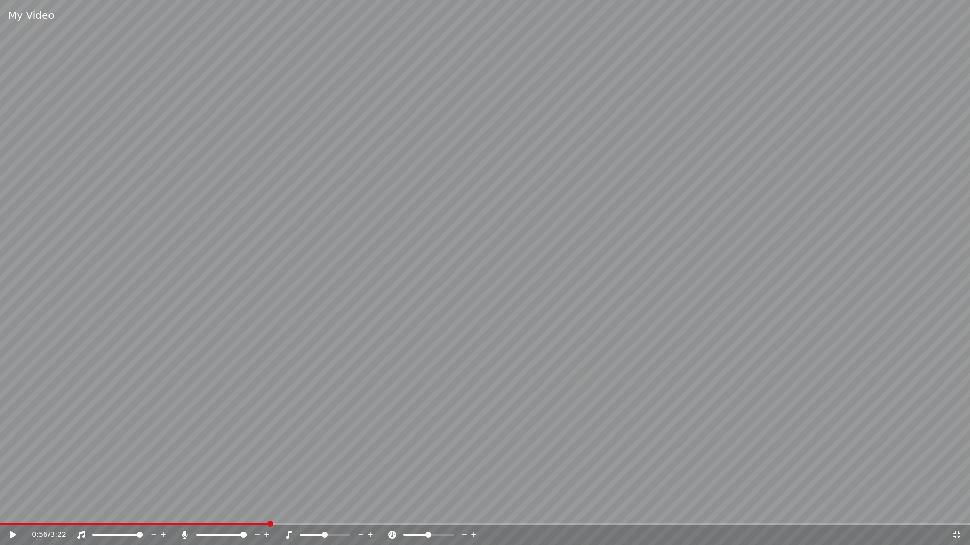
click at [962, 513] on div "0:56 / 3:22" at bounding box center [485, 535] width 962 height 10
click at [954, 513] on icon at bounding box center [956, 535] width 7 height 7
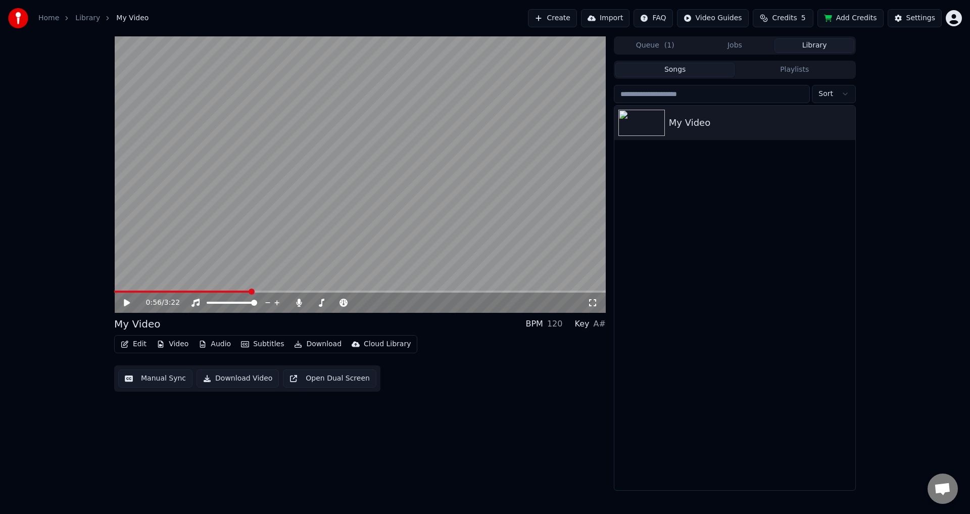
click at [136, 378] on button "Manual Sync" at bounding box center [155, 378] width 74 height 18
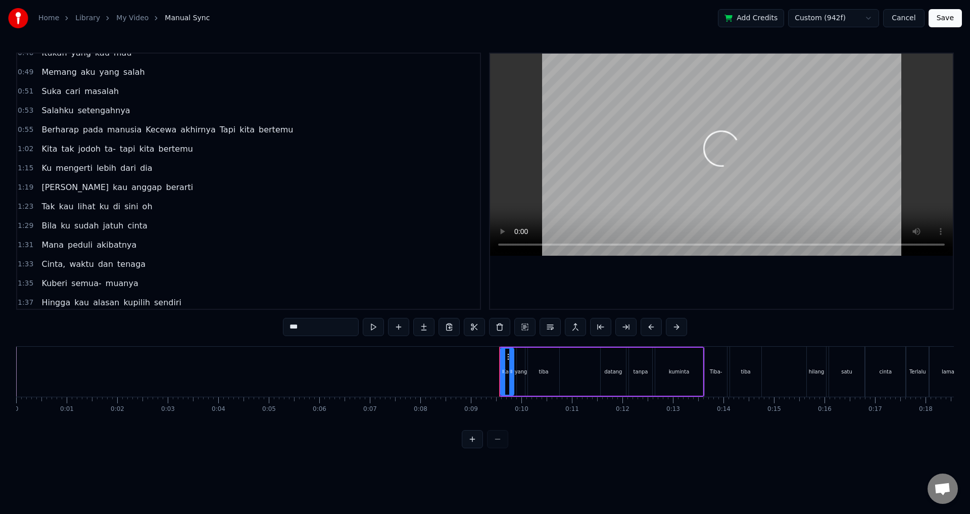
scroll to position [101, 0]
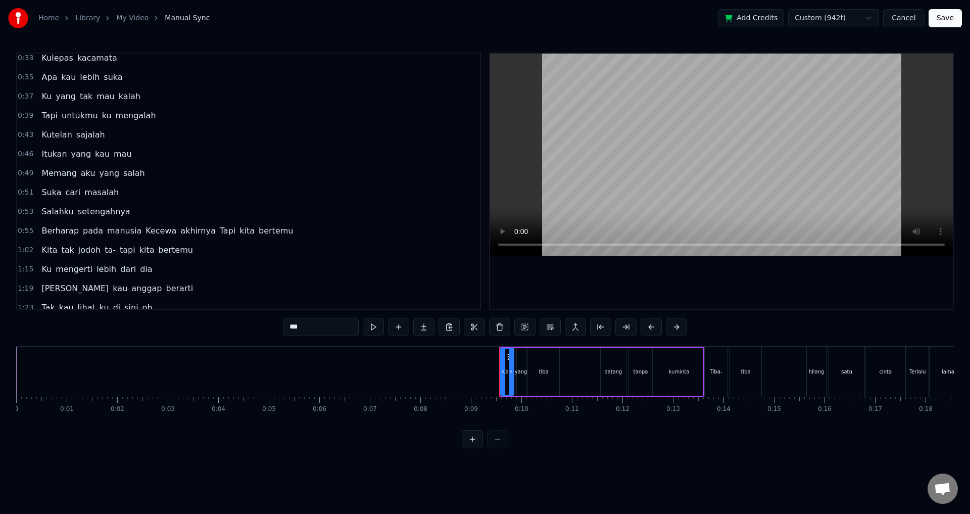
click at [27, 172] on span "0:49" at bounding box center [26, 173] width 16 height 10
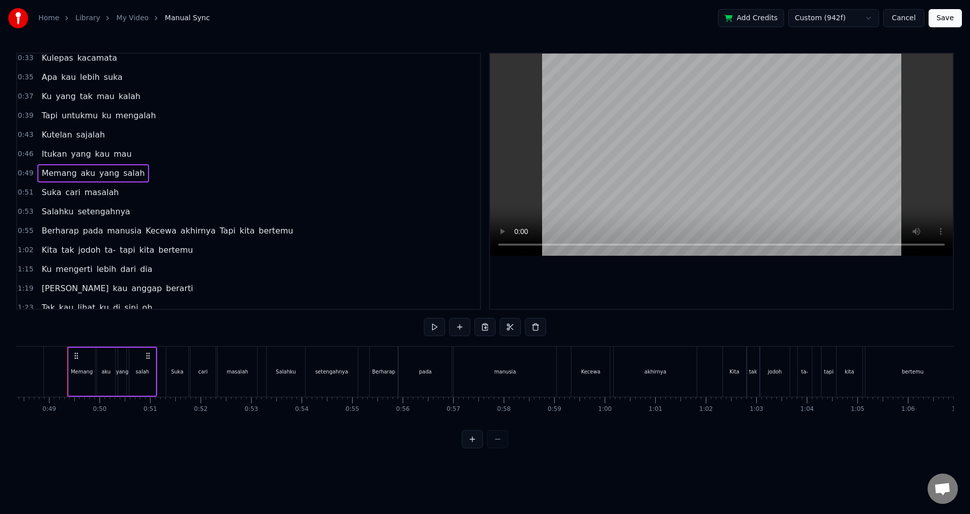
scroll to position [324, 0]
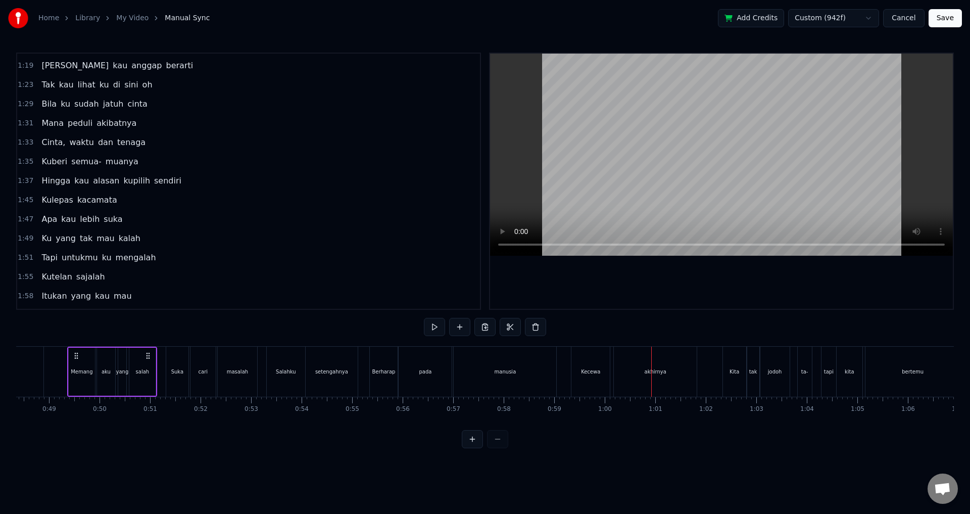
click at [628, 369] on div "akhirnya" at bounding box center [655, 371] width 83 height 50
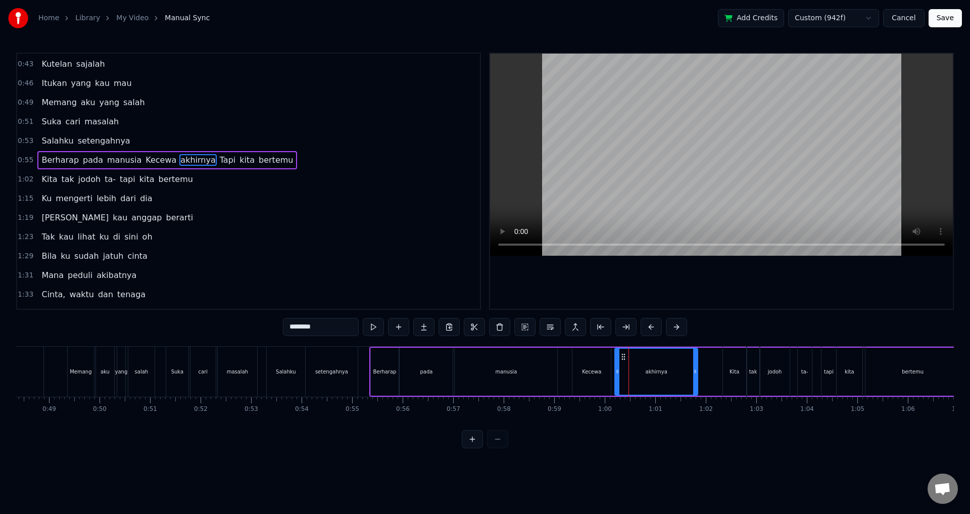
scroll to position [150, 0]
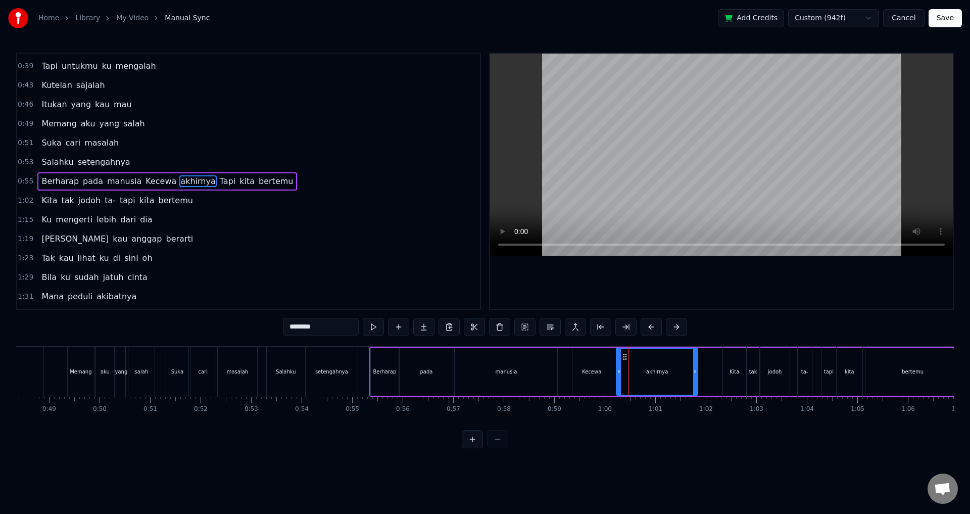
click at [620, 368] on div at bounding box center [619, 371] width 4 height 46
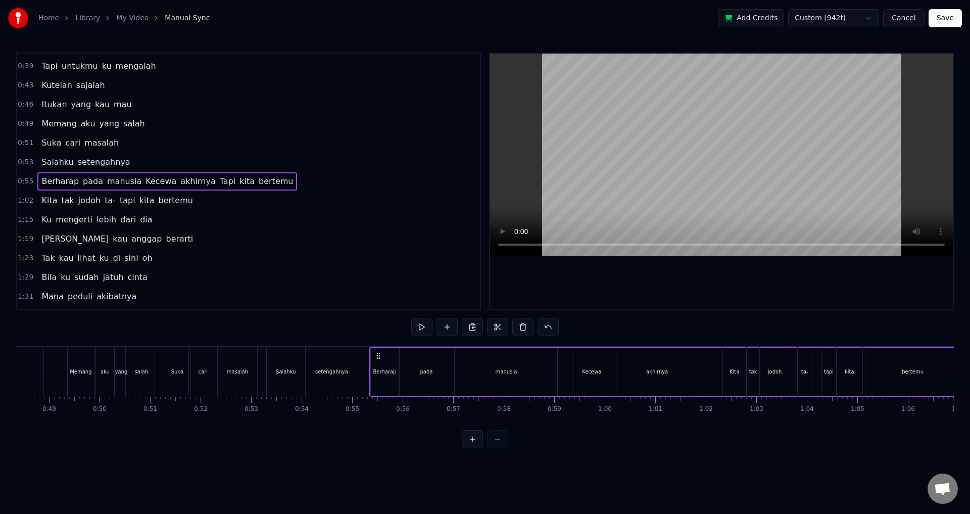
click at [128, 177] on div "Berharap pada manusia Kecewa akhirnya Tapi kita bertemu" at bounding box center [167, 181] width 260 height 18
click at [144, 180] on span "Kecewa" at bounding box center [160, 181] width 33 height 12
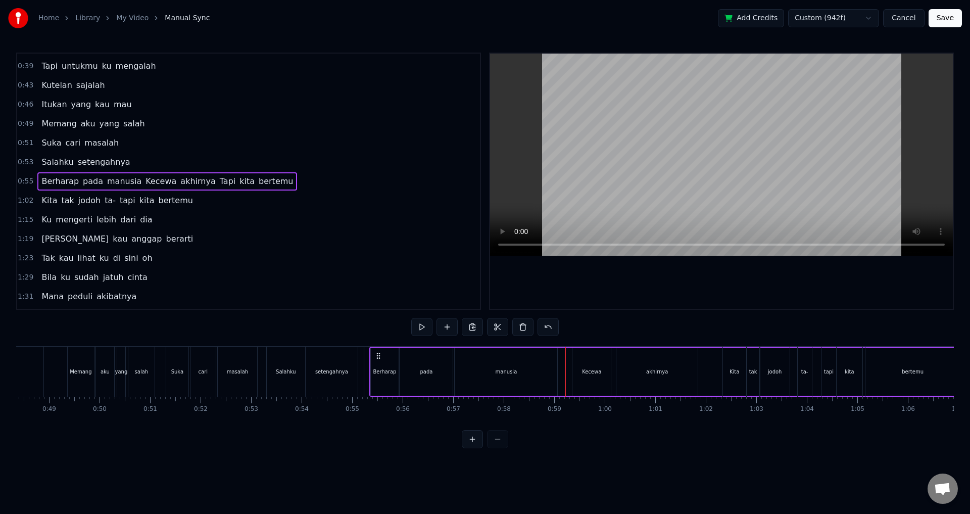
click at [572, 370] on div "Kecewa" at bounding box center [591, 371] width 39 height 48
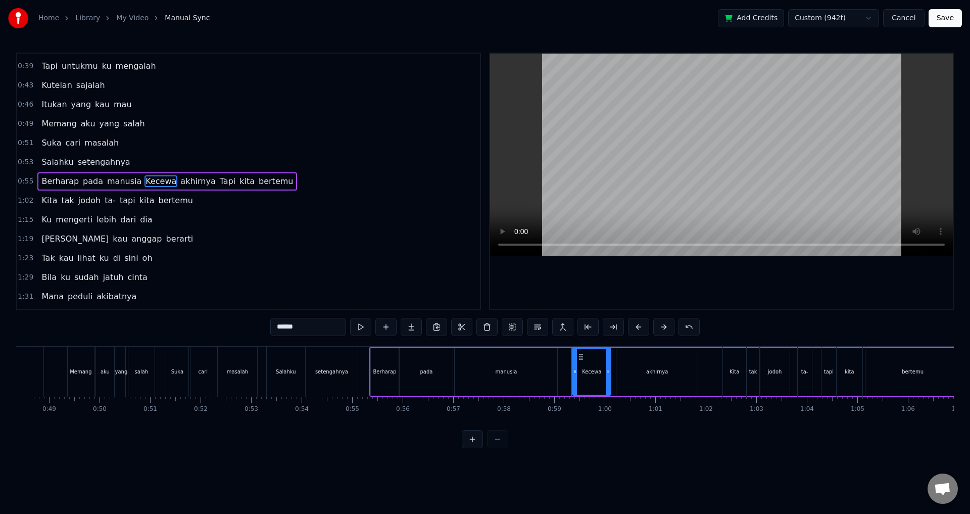
click at [144, 177] on span "Kecewa" at bounding box center [160, 181] width 33 height 12
click at [179, 179] on span "akhirnya" at bounding box center [197, 181] width 37 height 12
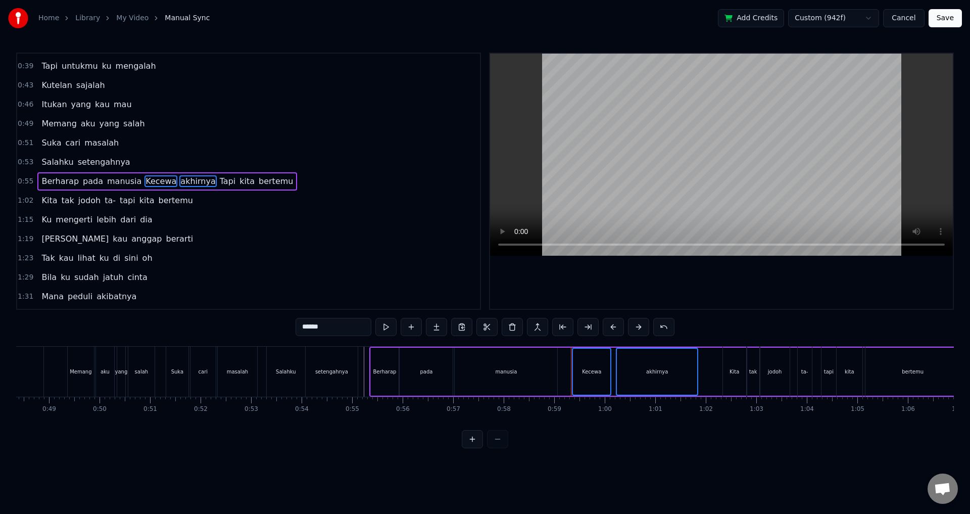
click at [219, 181] on span "Tapi" at bounding box center [228, 181] width 18 height 12
click at [258, 182] on span "bertemu" at bounding box center [276, 181] width 36 height 12
click at [238, 181] on span "kita" at bounding box center [246, 181] width 17 height 12
click at [259, 156] on html "Home Library My Video Manual Sync Add Credits Custom (942f) Cancel Save 0:09 Ka…" at bounding box center [485, 232] width 970 height 464
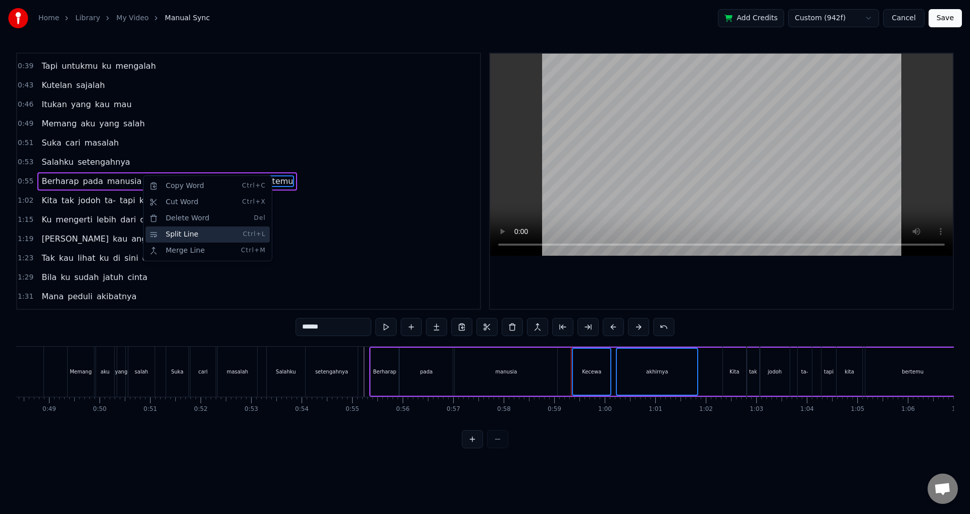
click at [202, 237] on div "Split Line Ctrl+L" at bounding box center [207, 234] width 124 height 16
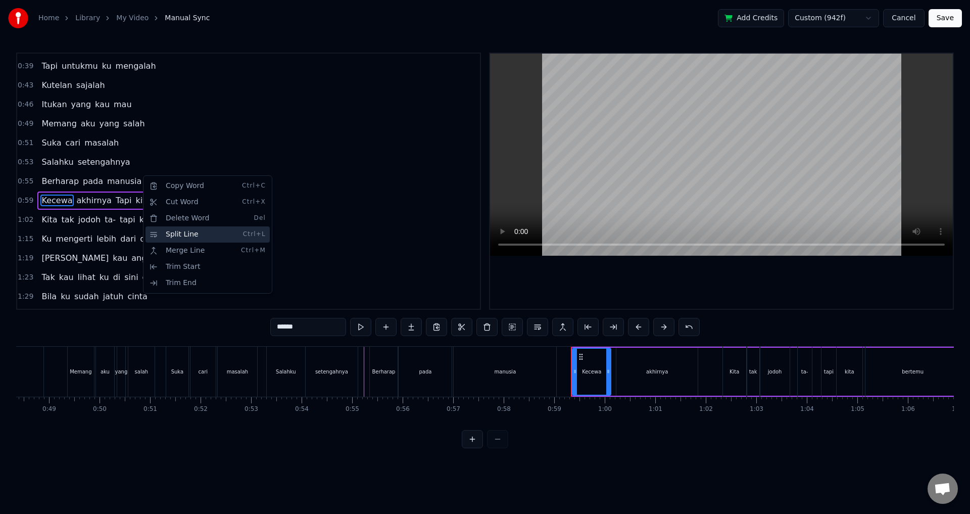
scroll to position [170, 0]
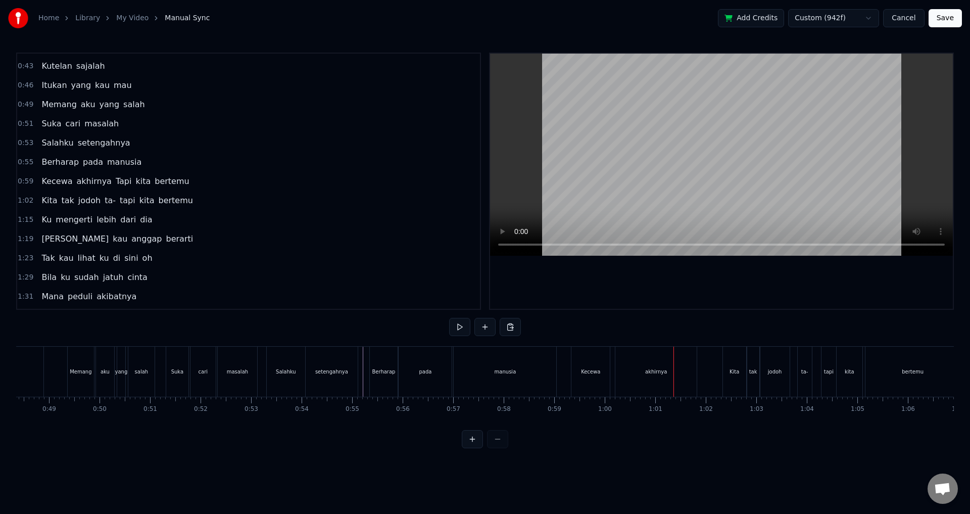
click at [557, 371] on div "manusia" at bounding box center [505, 371] width 104 height 50
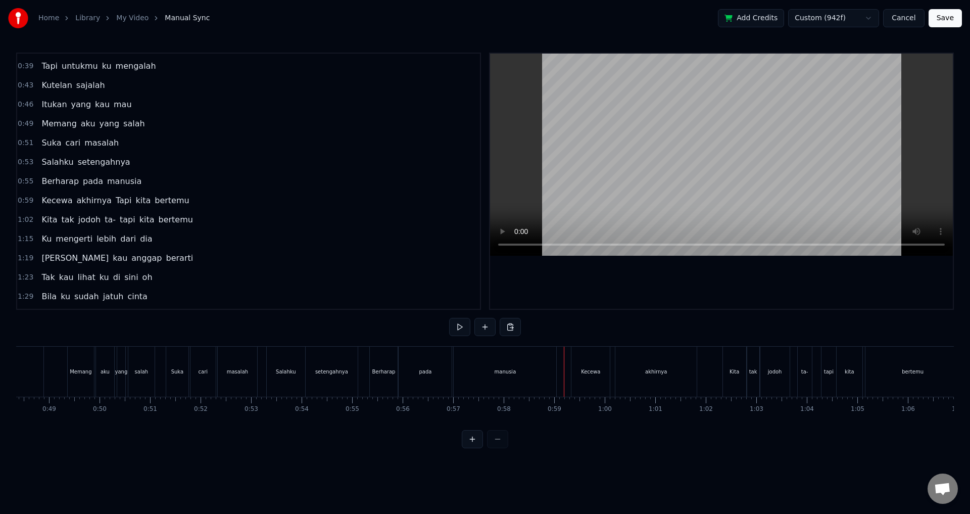
click at [473, 448] on button at bounding box center [472, 439] width 21 height 18
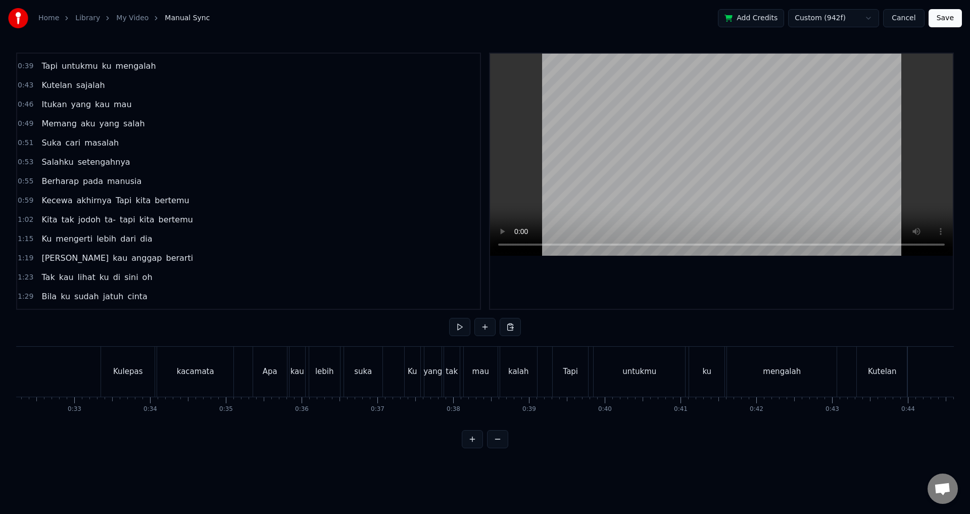
click at [473, 448] on button at bounding box center [472, 439] width 21 height 18
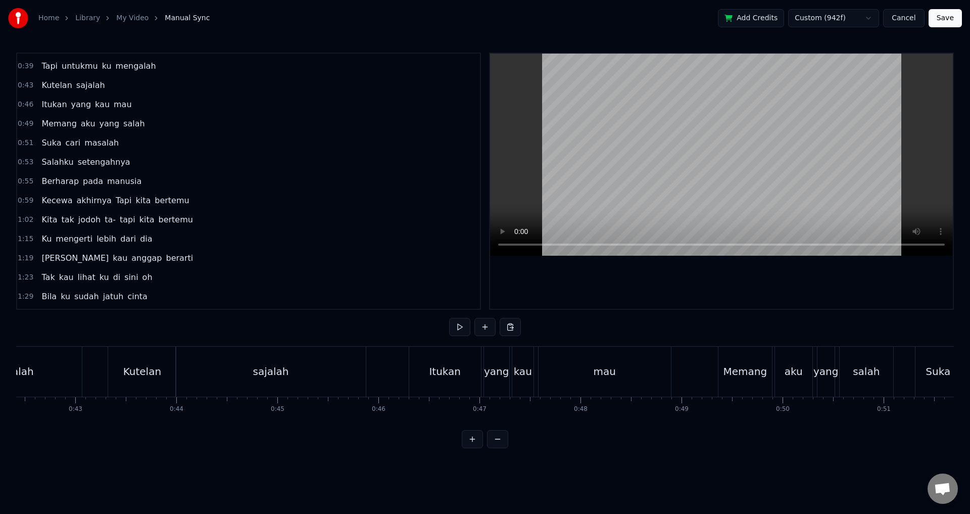
click at [473, 448] on button at bounding box center [472, 439] width 21 height 18
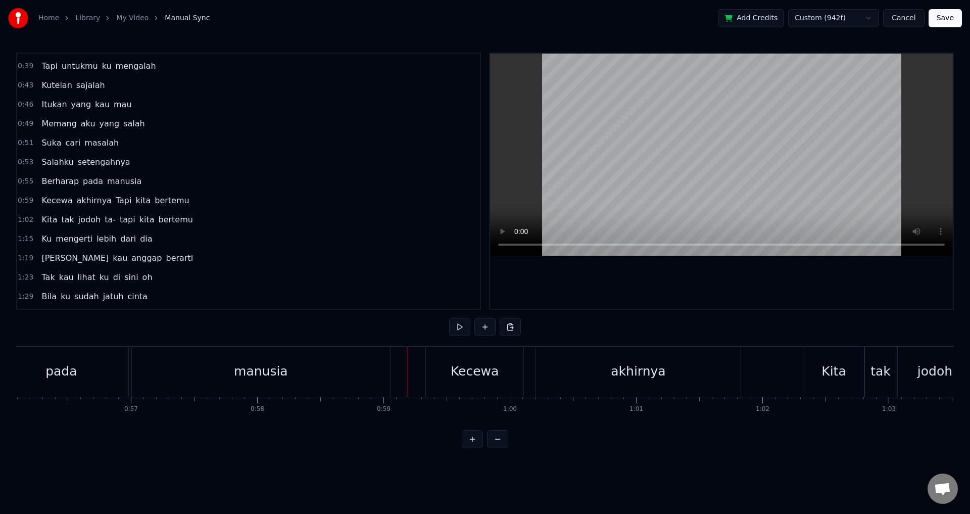
scroll to position [0, 7422]
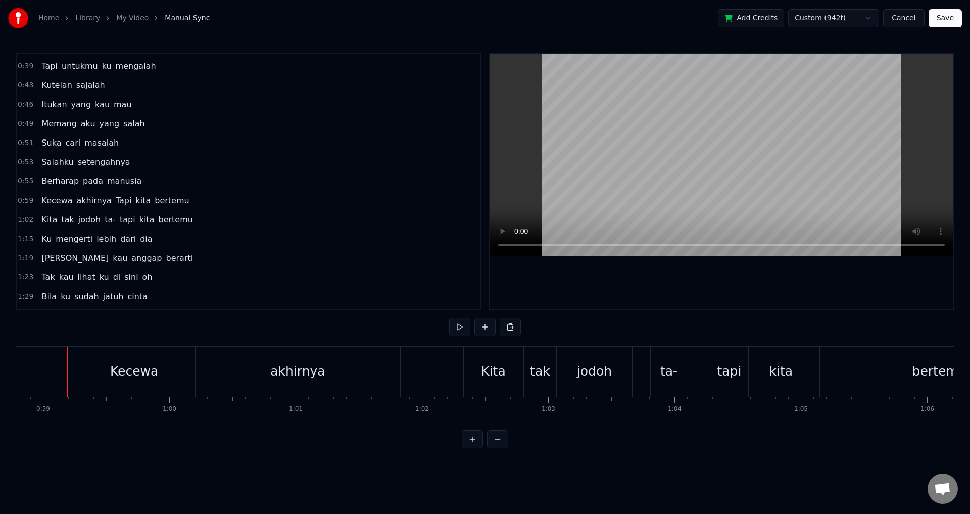
click at [462, 430] on button at bounding box center [472, 439] width 21 height 18
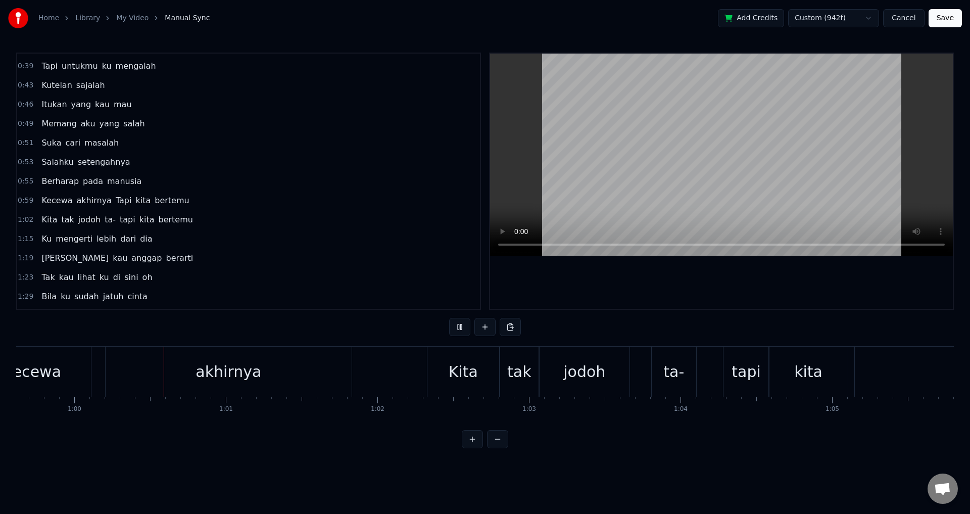
scroll to position [0, 9041]
click at [462, 430] on button at bounding box center [472, 439] width 21 height 18
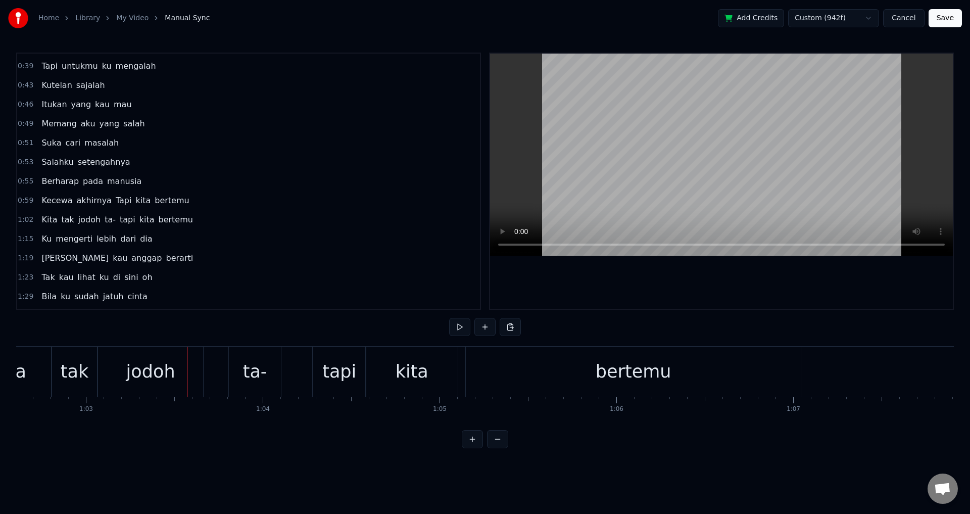
scroll to position [0, 11186]
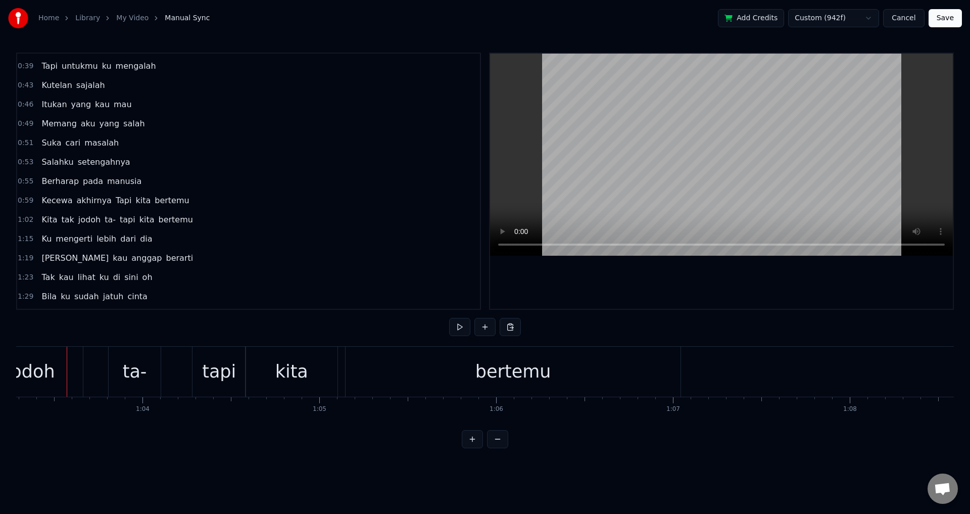
click at [466, 445] on button at bounding box center [472, 439] width 21 height 18
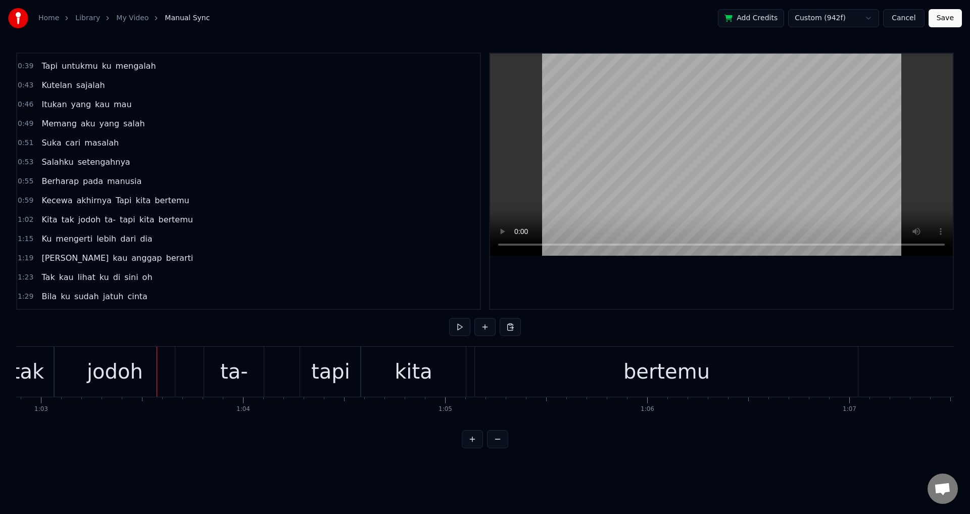
click at [492, 448] on button at bounding box center [497, 439] width 21 height 18
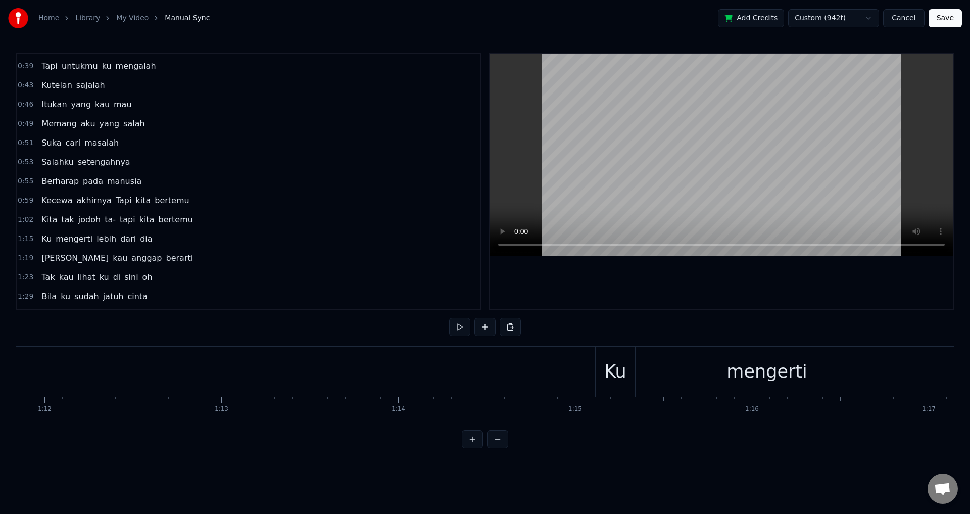
click at [492, 448] on button at bounding box center [497, 439] width 21 height 18
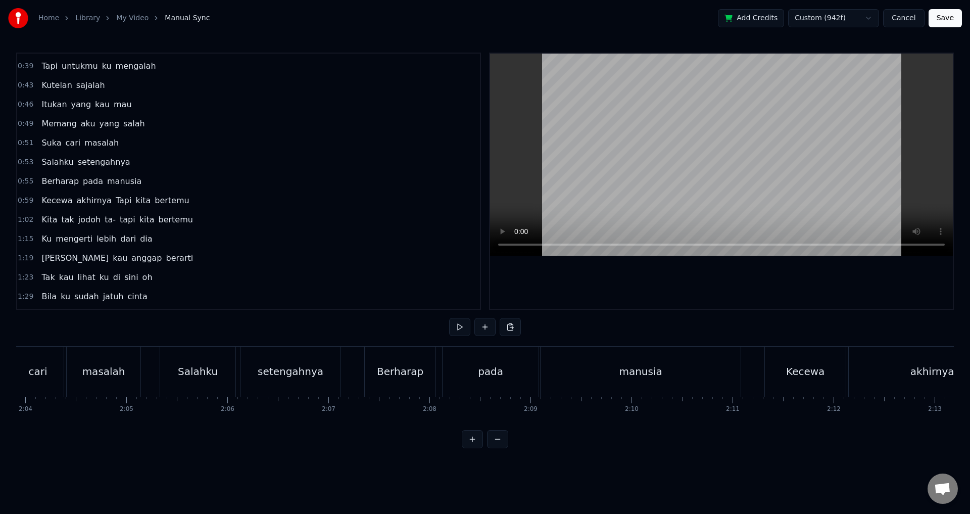
click at [492, 448] on button at bounding box center [497, 439] width 21 height 18
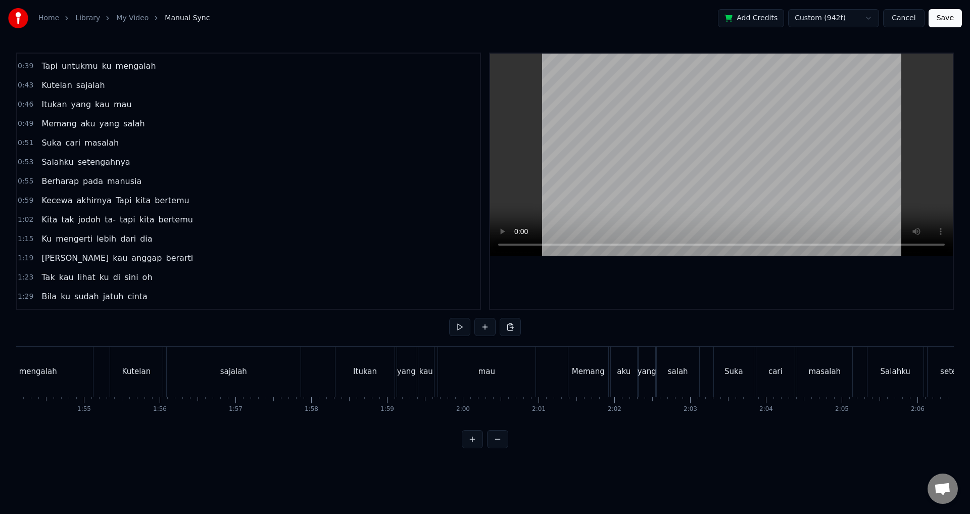
click at [492, 448] on button at bounding box center [497, 439] width 21 height 18
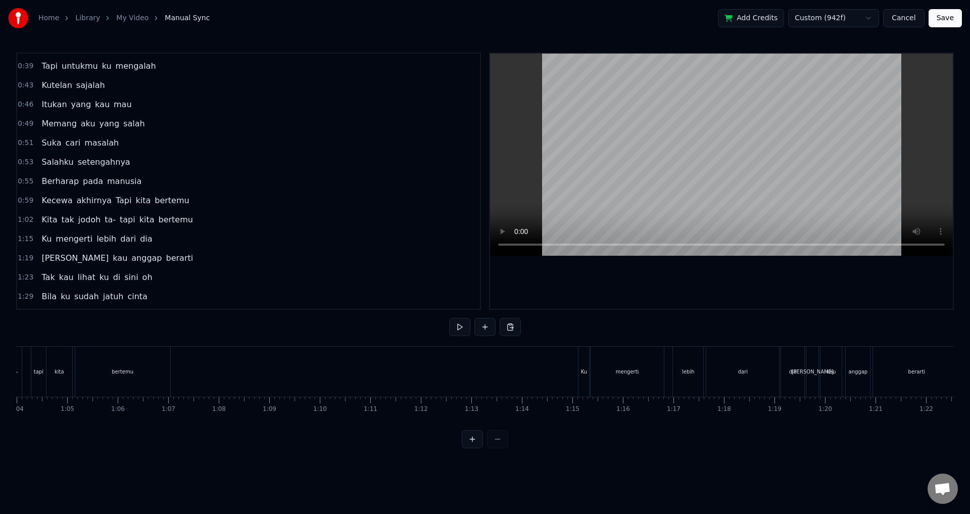
scroll to position [0, 3160]
click at [492, 448] on div at bounding box center [485, 439] width 46 height 18
click at [474, 447] on button at bounding box center [472, 439] width 21 height 18
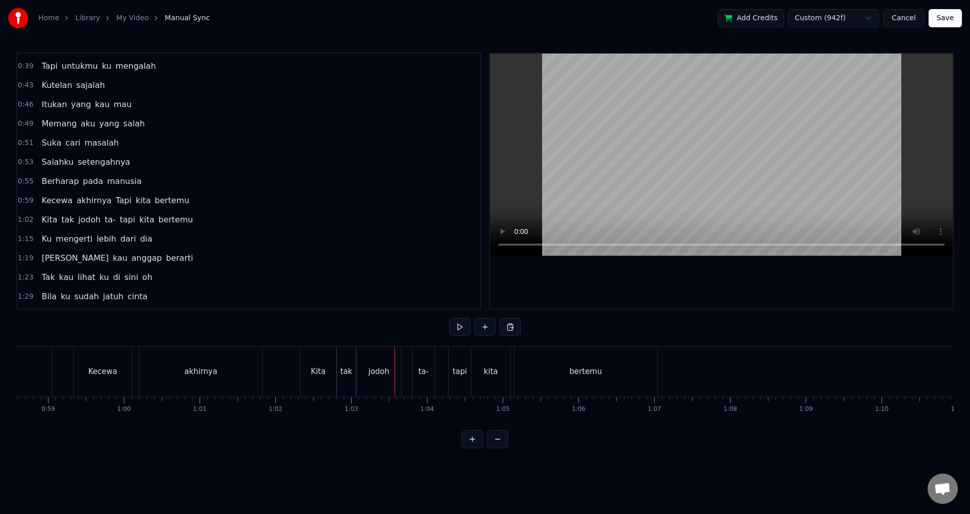
scroll to position [0, 4311]
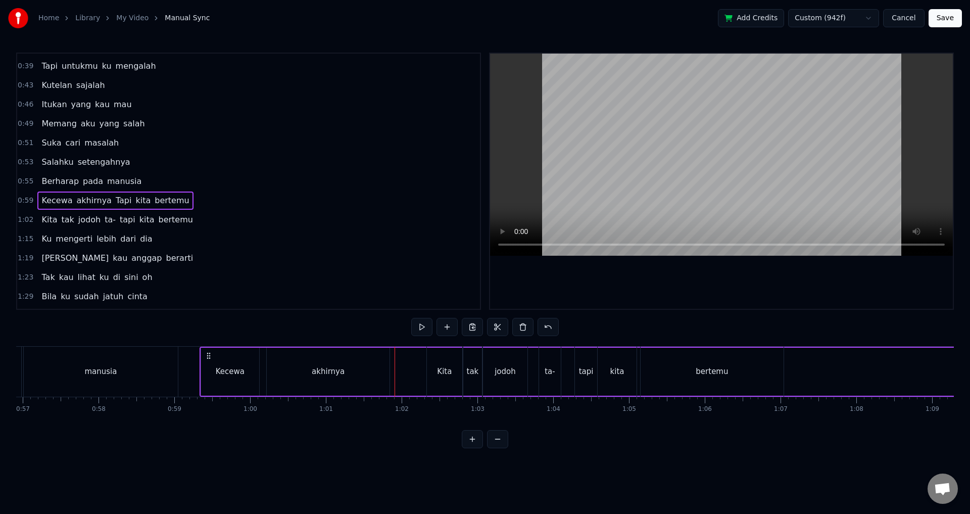
click at [341, 373] on div "akhirnya" at bounding box center [328, 372] width 33 height 12
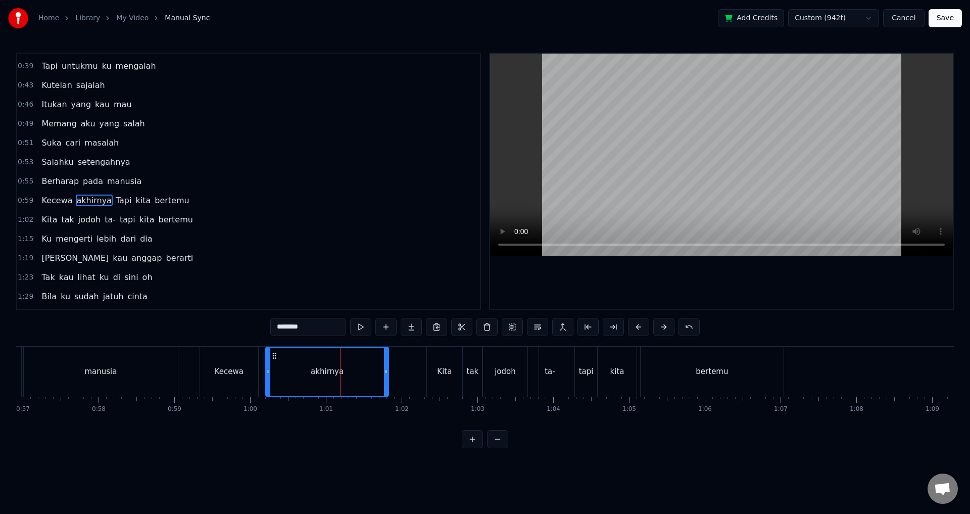
scroll to position [170, 0]
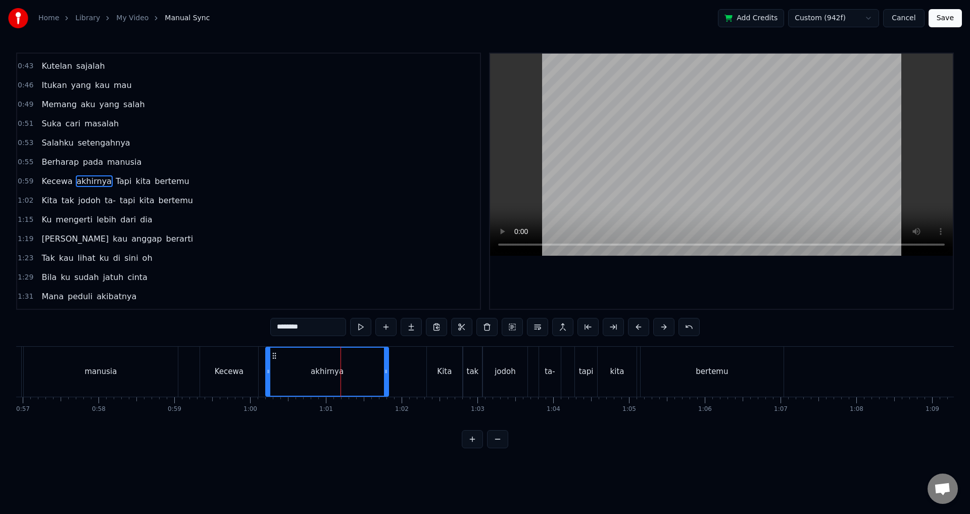
click at [388, 372] on div "akhirnya" at bounding box center [327, 371] width 124 height 50
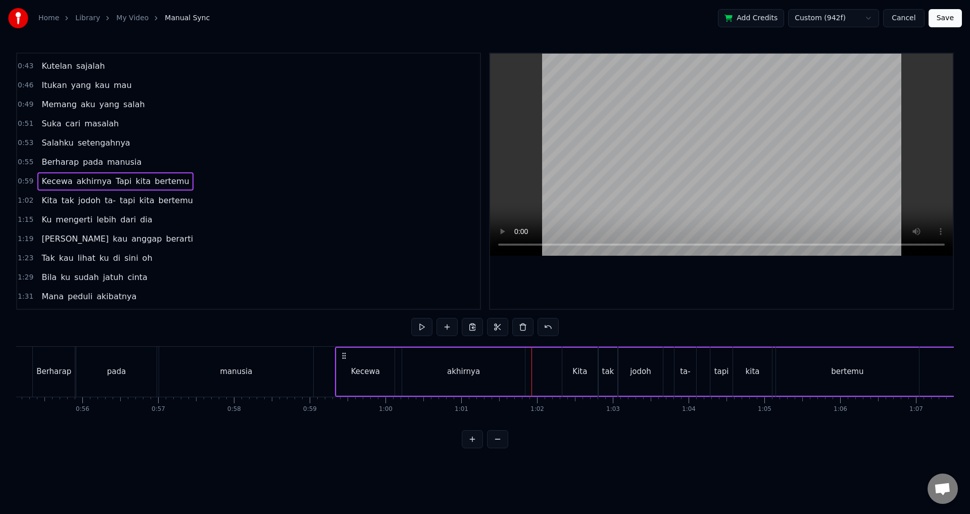
scroll to position [0, 4185]
click at [496, 370] on div "akhirnya" at bounding box center [454, 371] width 123 height 48
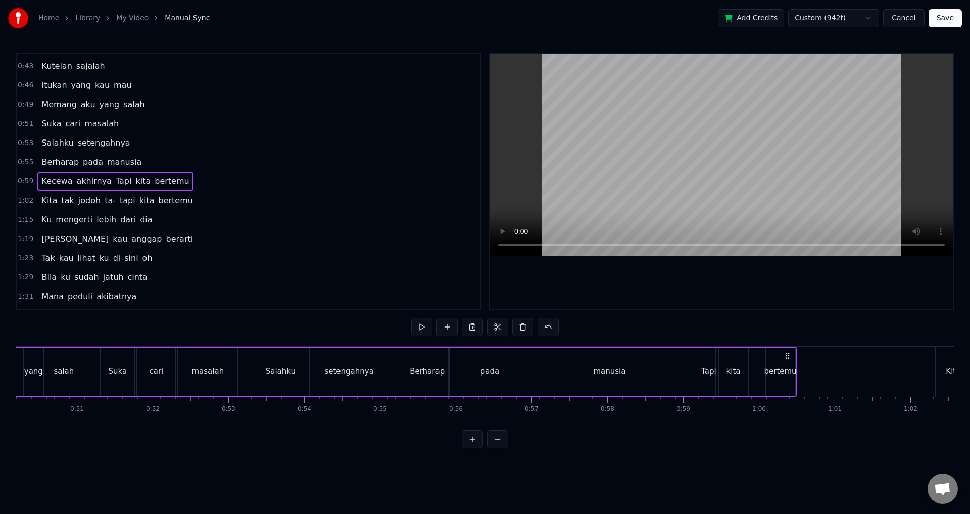
scroll to position [0, 3805]
drag, startPoint x: 793, startPoint y: 352, endPoint x: 730, endPoint y: 369, distance: 64.8
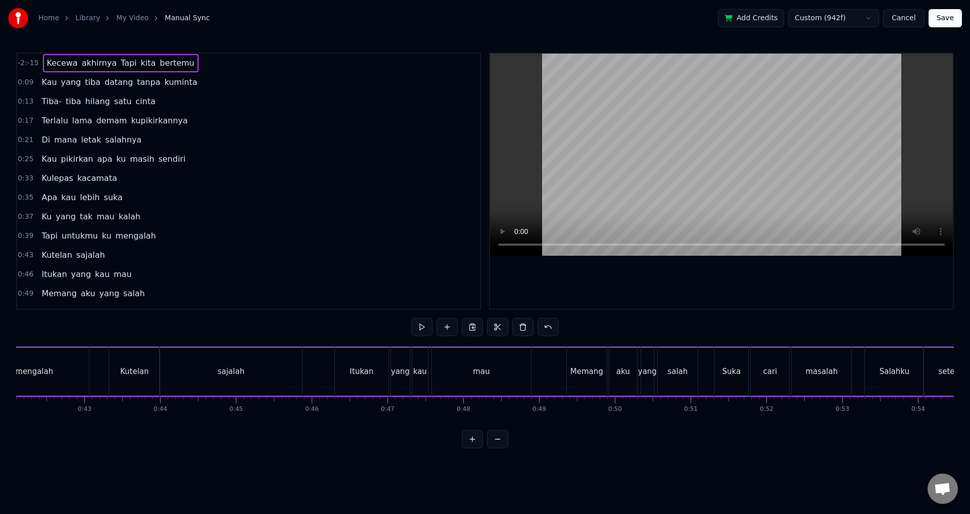
scroll to position [0, 3062]
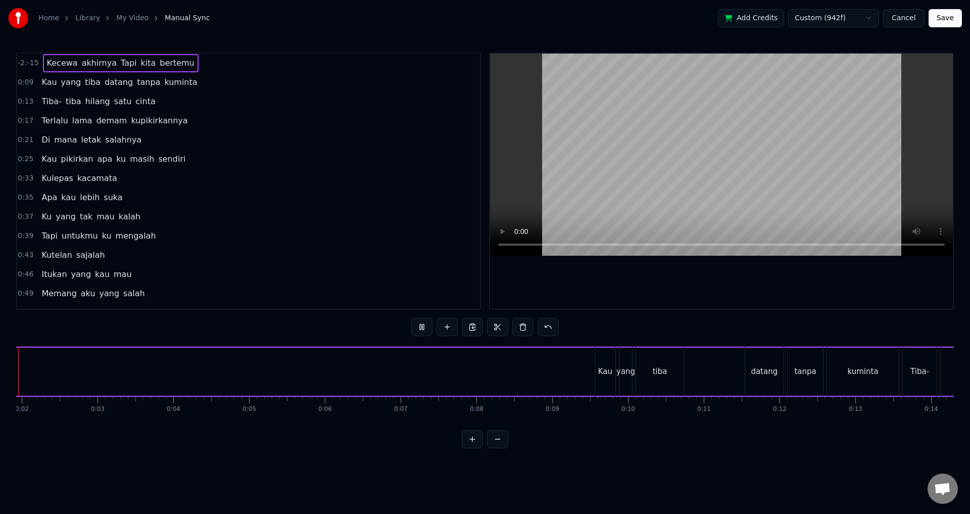
scroll to position [0, 88]
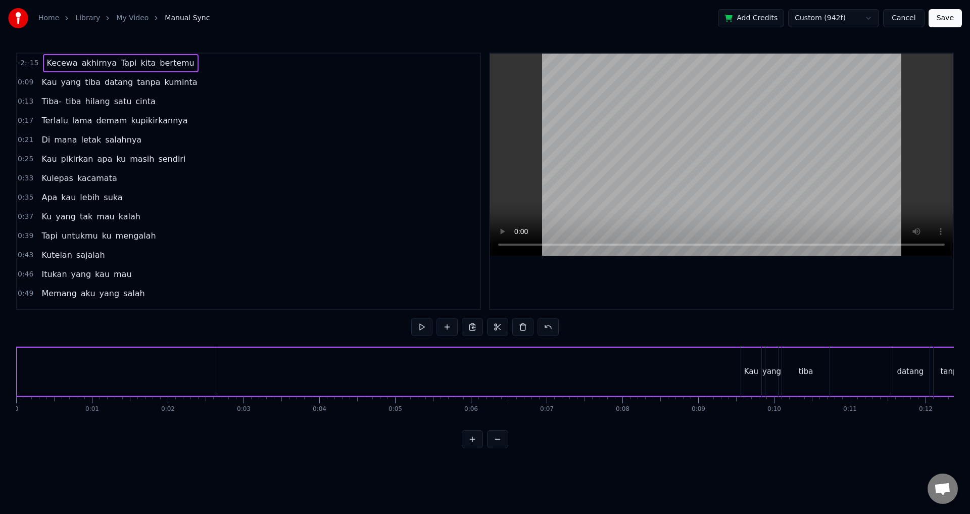
click at [711, 292] on div at bounding box center [721, 181] width 463 height 255
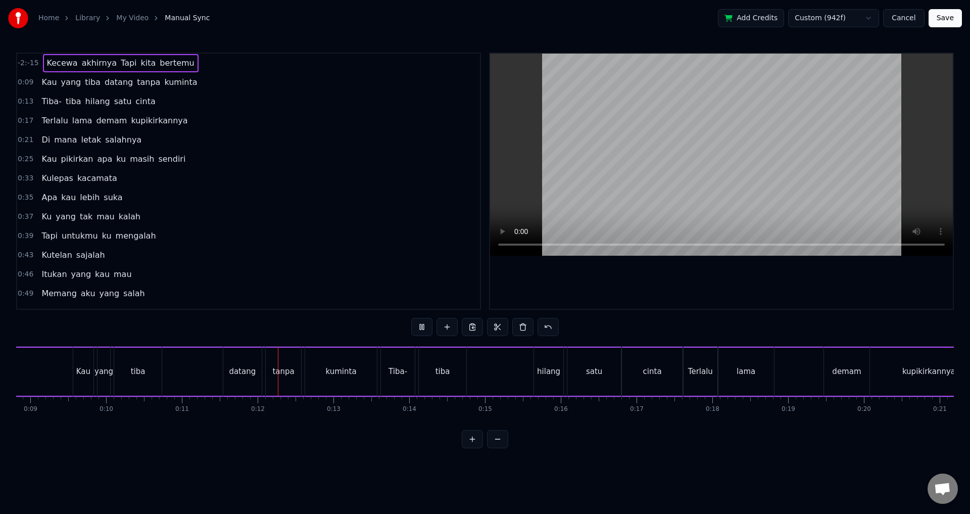
scroll to position [0, 840]
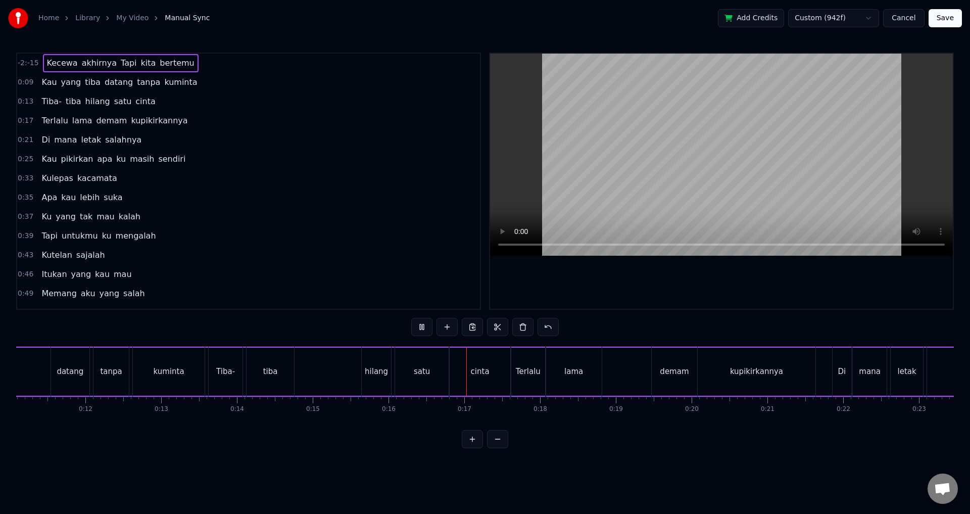
click at [710, 295] on div at bounding box center [721, 181] width 463 height 255
click at [709, 295] on div at bounding box center [721, 181] width 463 height 255
click at [638, 397] on div at bounding box center [638, 398] width 1 height 2
click at [642, 380] on div "Terlalu lama demam kupikirkannya" at bounding box center [664, 371] width 307 height 50
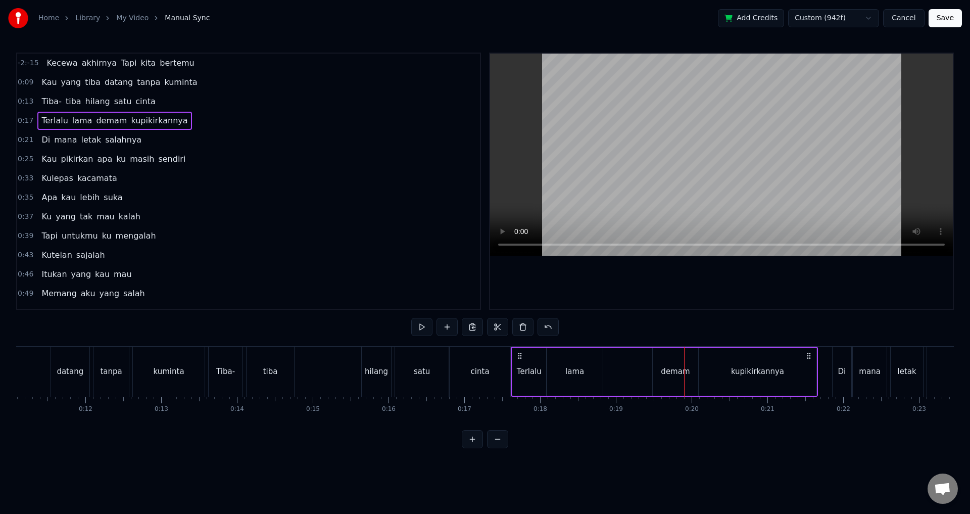
click at [670, 302] on div at bounding box center [721, 181] width 463 height 255
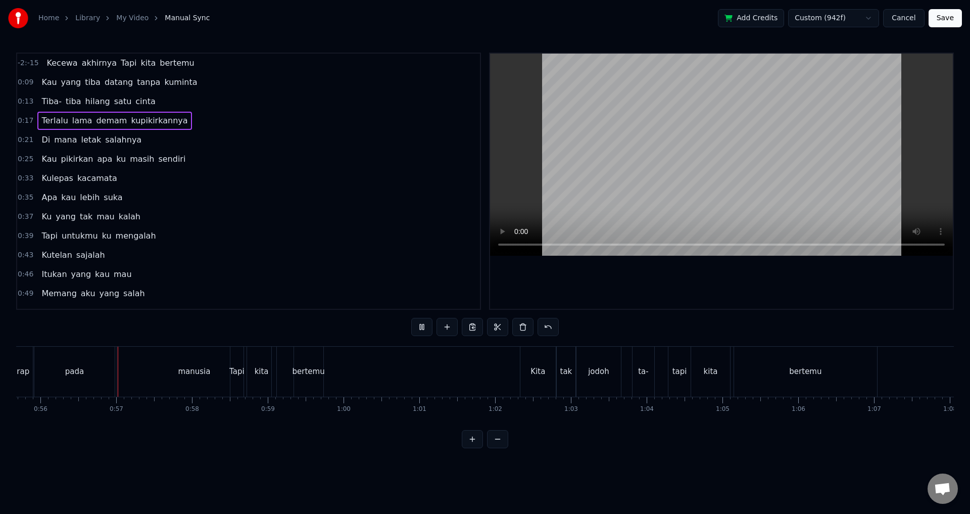
scroll to position [0, 4219]
click at [234, 368] on div "manusia" at bounding box center [193, 371] width 154 height 50
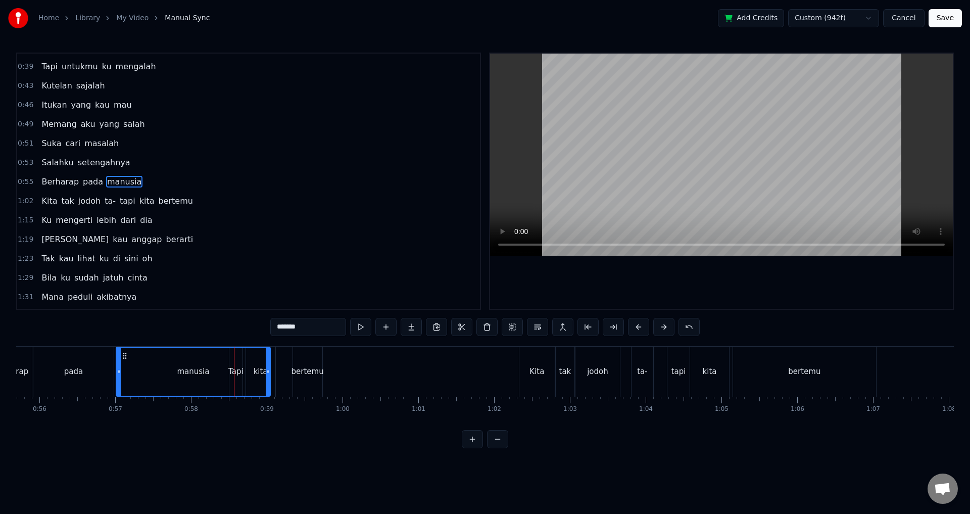
scroll to position [170, 0]
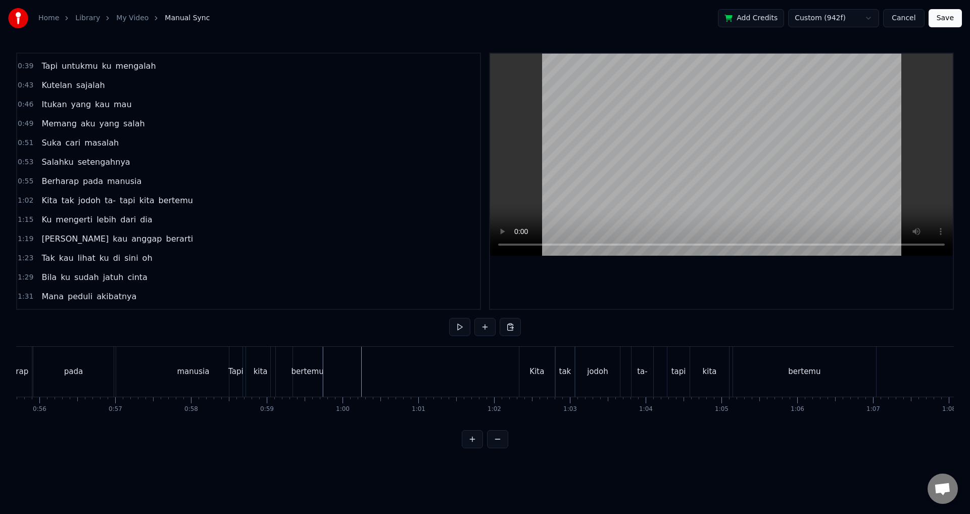
click at [116, 370] on div "manusia" at bounding box center [193, 371] width 155 height 50
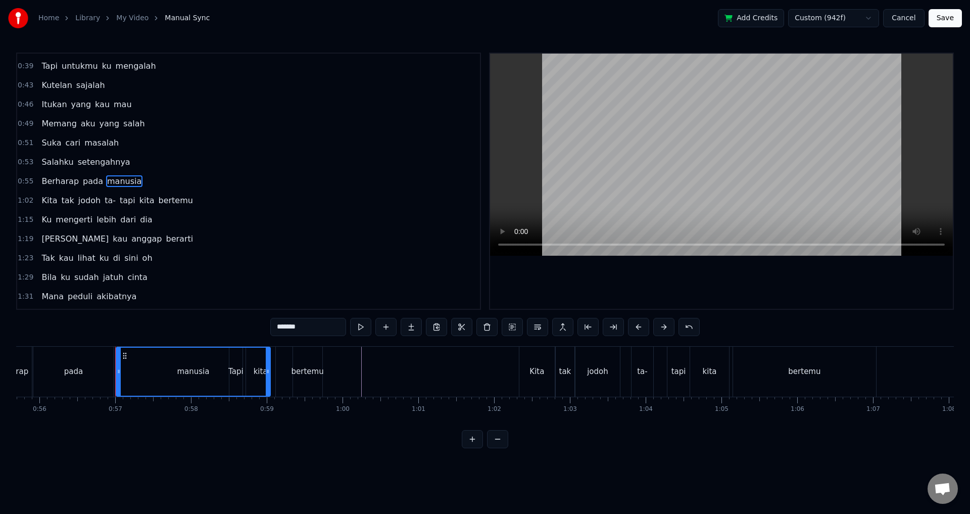
click at [115, 369] on div "Berharap pada manusia" at bounding box center [130, 371] width 283 height 50
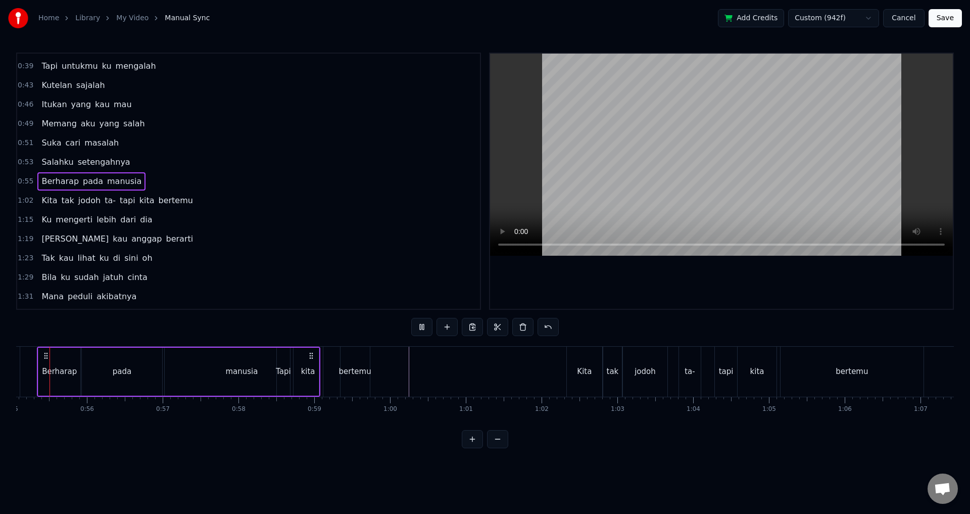
scroll to position [0, 4141]
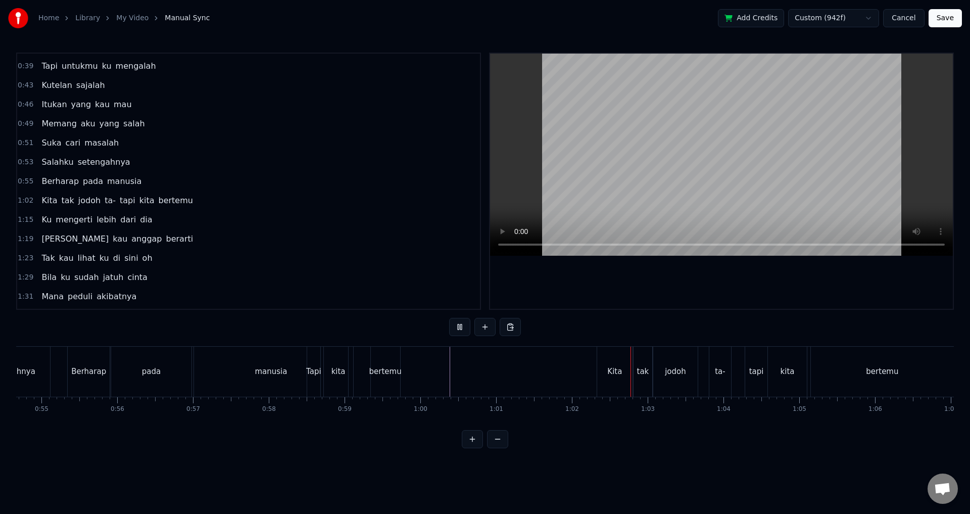
click at [191, 366] on div "pada" at bounding box center [151, 371] width 81 height 50
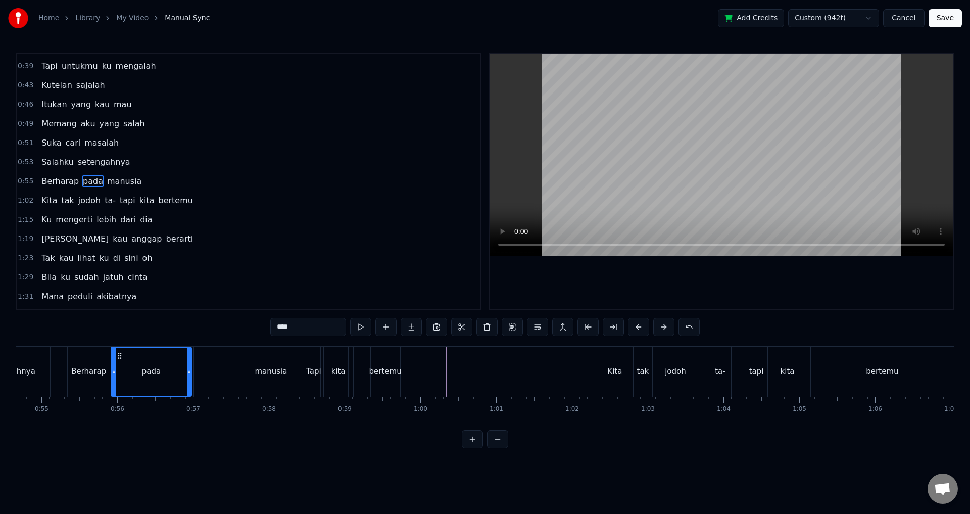
click at [393, 370] on div "bertemu" at bounding box center [385, 372] width 32 height 12
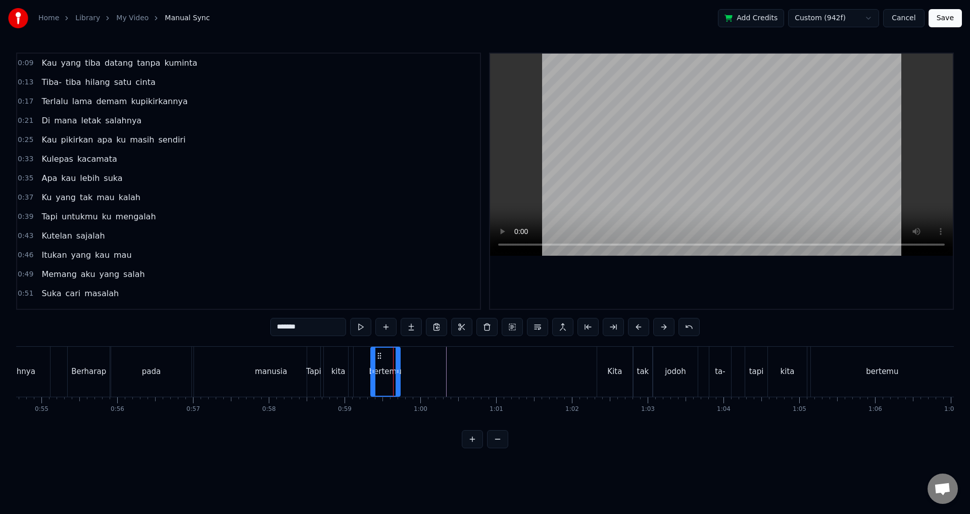
scroll to position [0, 0]
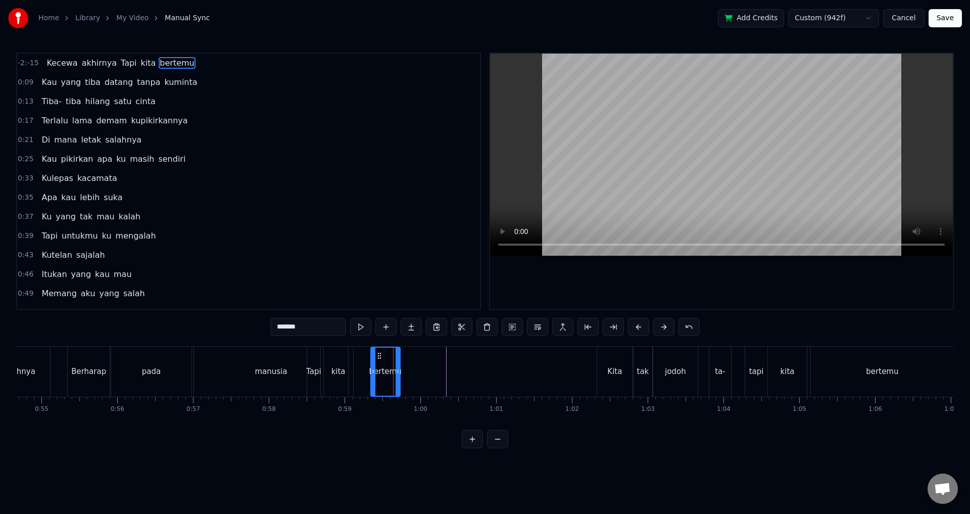
click at [317, 370] on div "manusia" at bounding box center [271, 371] width 154 height 50
type input "*******"
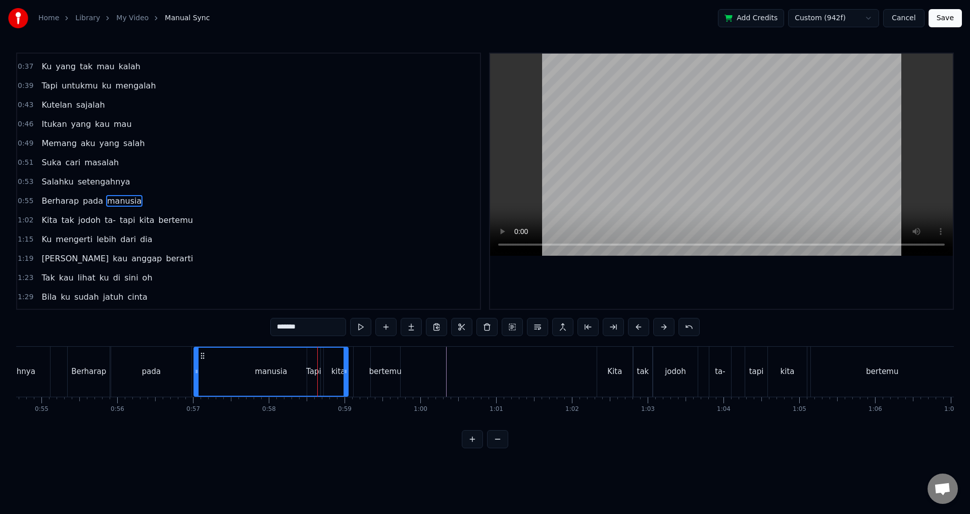
scroll to position [170, 0]
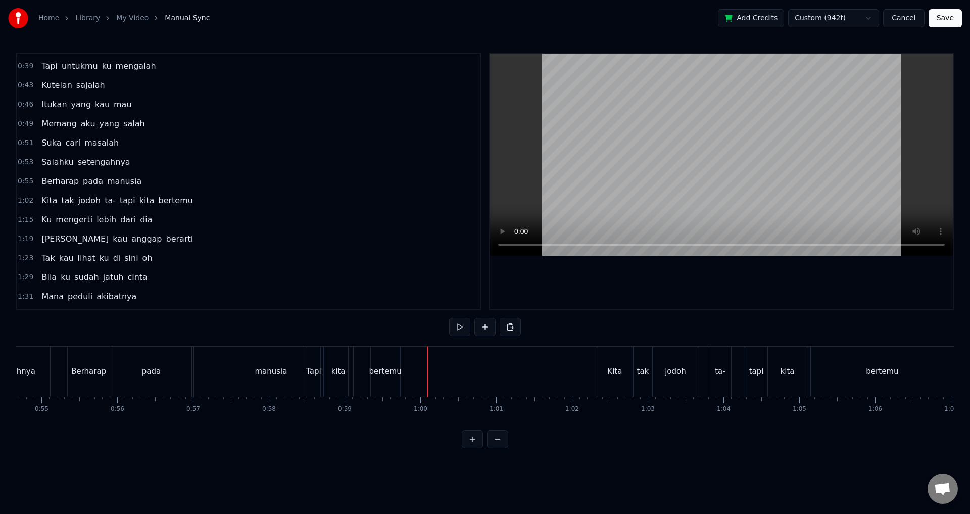
click at [390, 371] on div "bertemu" at bounding box center [385, 372] width 32 height 12
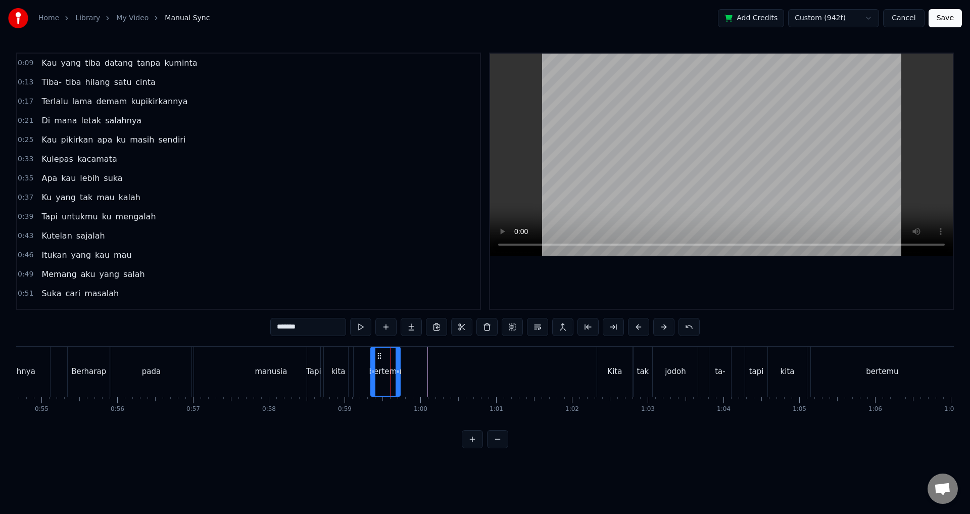
scroll to position [0, 0]
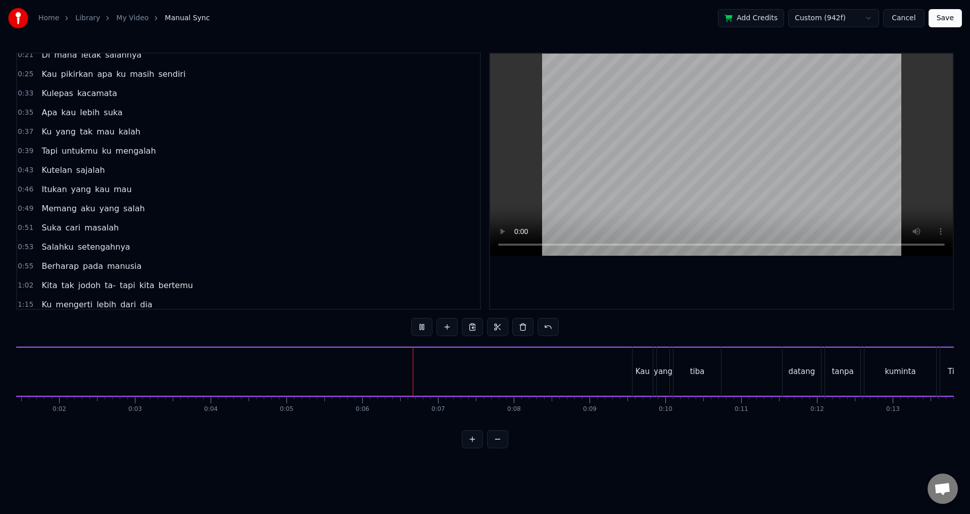
scroll to position [101, 0]
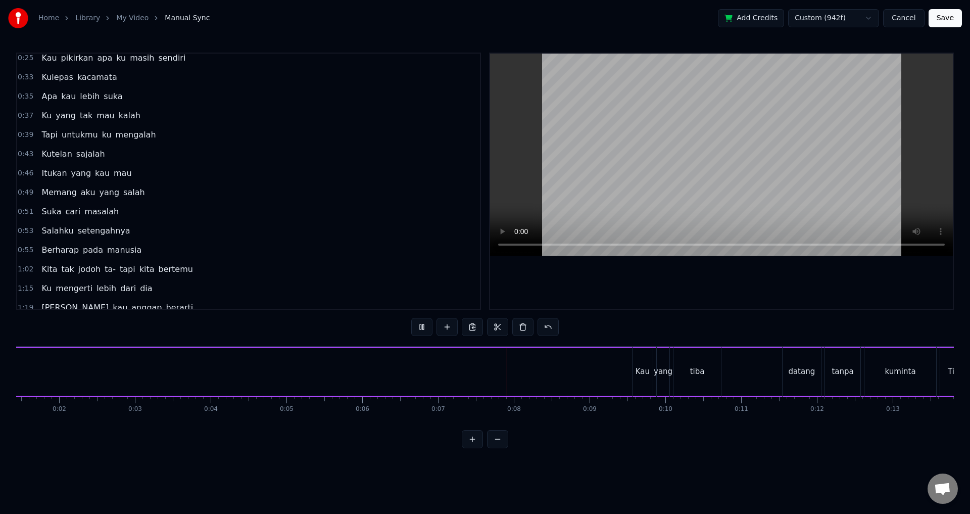
click at [68, 250] on span "Berharap" at bounding box center [59, 250] width 39 height 12
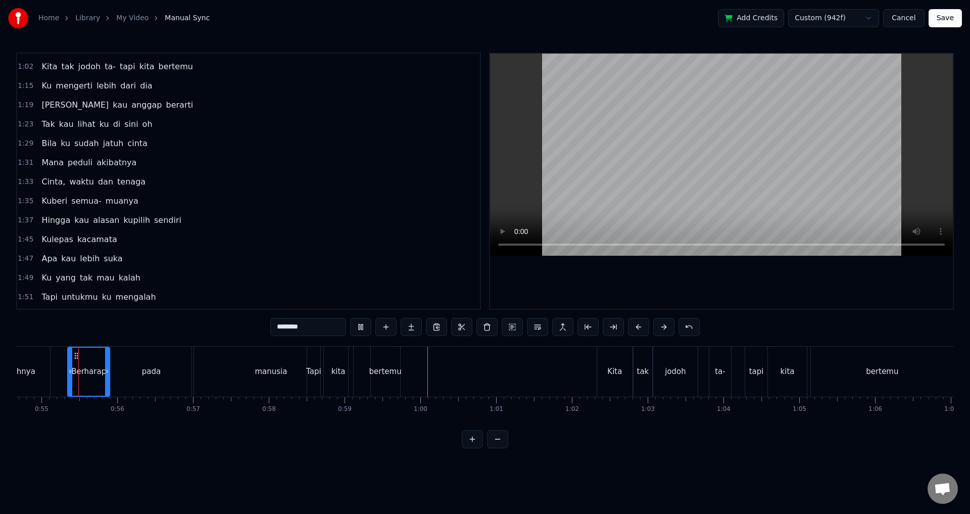
scroll to position [324, 0]
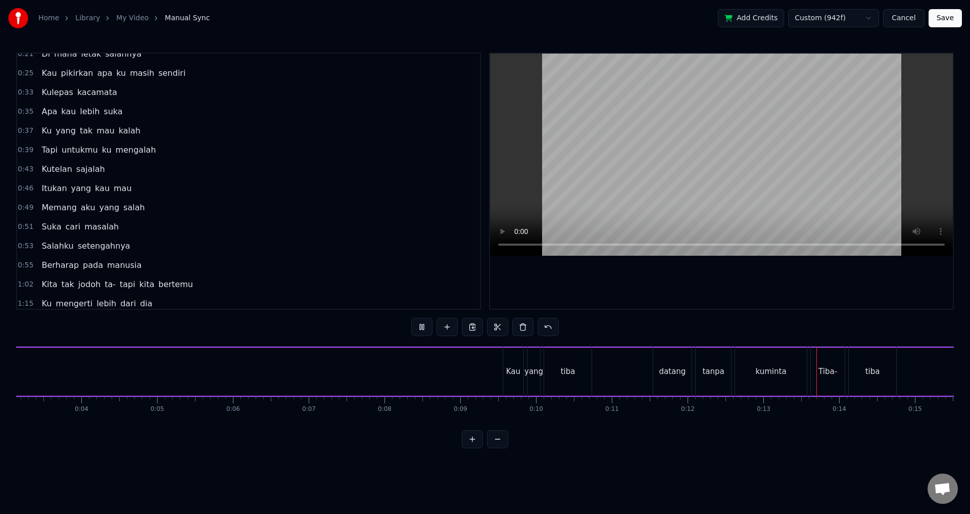
scroll to position [101, 0]
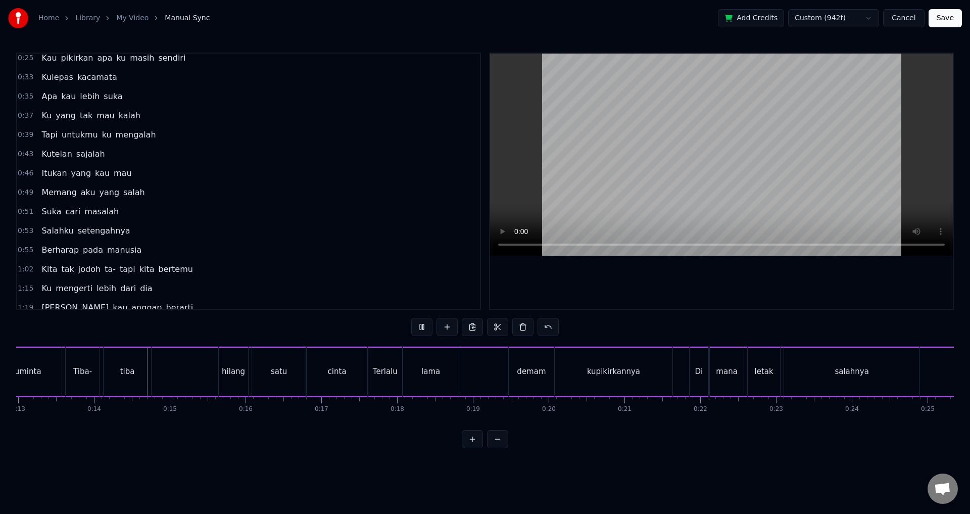
click at [106, 248] on span "manusia" at bounding box center [124, 250] width 36 height 12
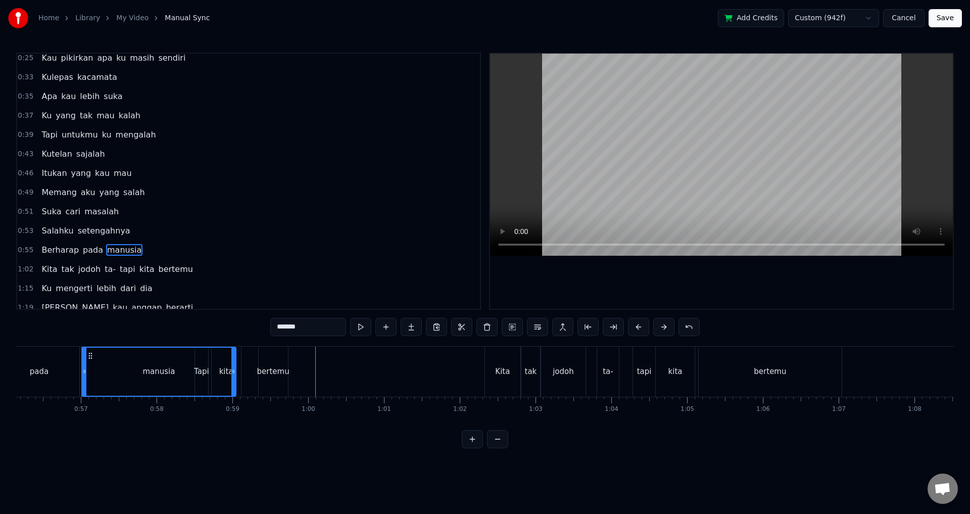
scroll to position [0, 4267]
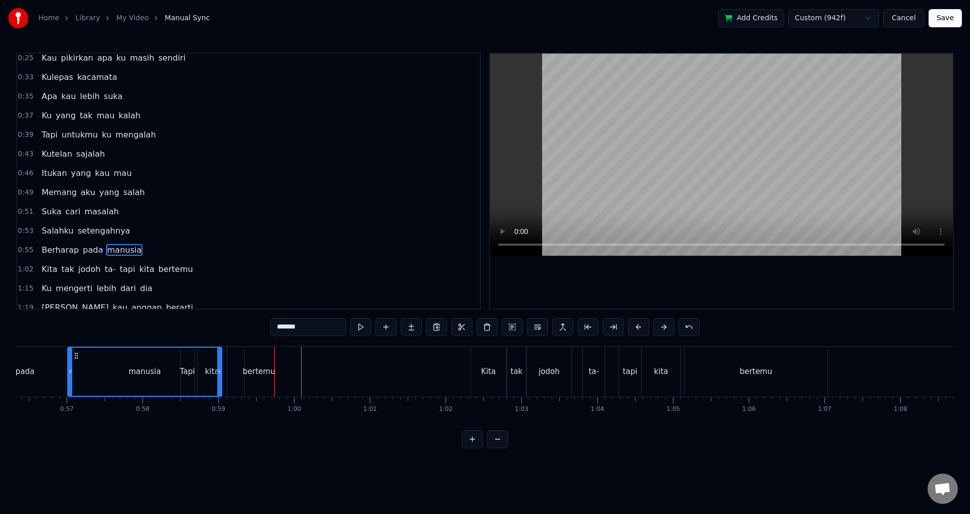
click at [261, 371] on div "bertemu" at bounding box center [259, 372] width 32 height 12
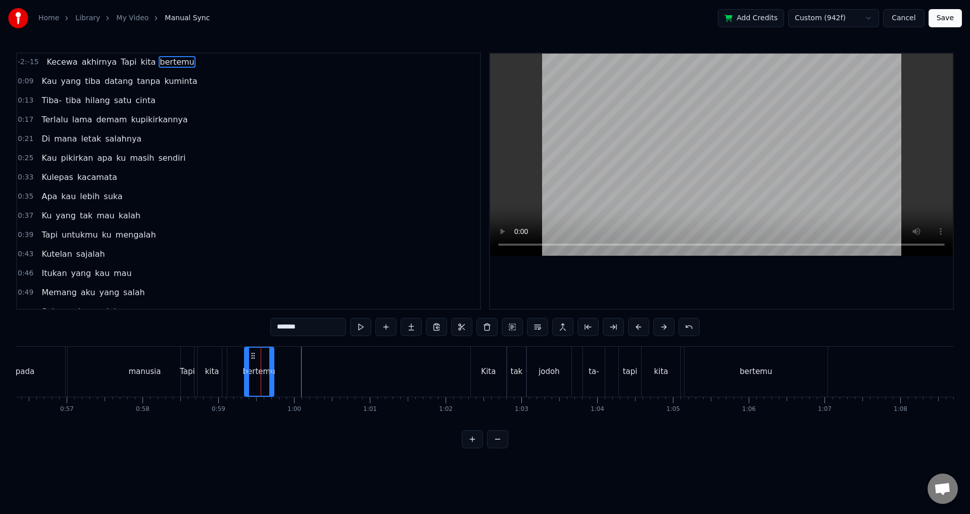
scroll to position [0, 0]
click at [120, 63] on span "Tapi" at bounding box center [129, 63] width 18 height 12
click at [159, 62] on span "bertemu" at bounding box center [177, 63] width 36 height 12
click at [140, 62] on span "kita" at bounding box center [148, 63] width 17 height 12
click at [120, 62] on span "Tapi" at bounding box center [129, 63] width 18 height 12
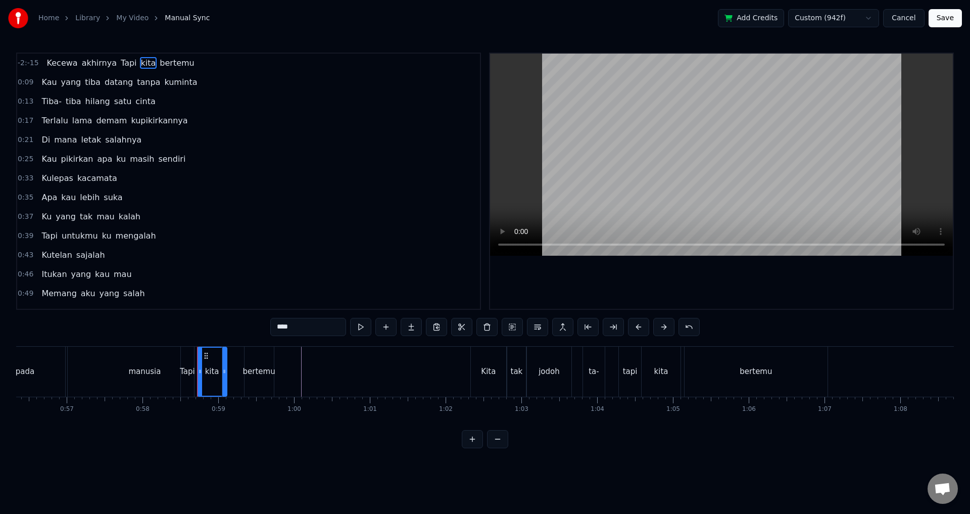
type input "****"
click at [159, 62] on span "bertemu" at bounding box center [177, 63] width 36 height 12
click at [140, 62] on span "kita" at bounding box center [148, 63] width 17 height 12
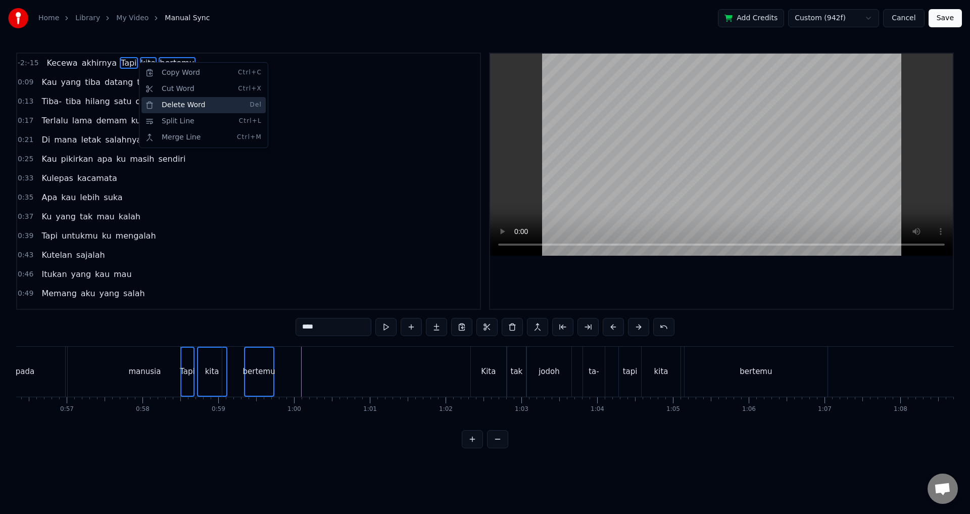
click at [209, 108] on div "Delete Word Del" at bounding box center [203, 105] width 124 height 16
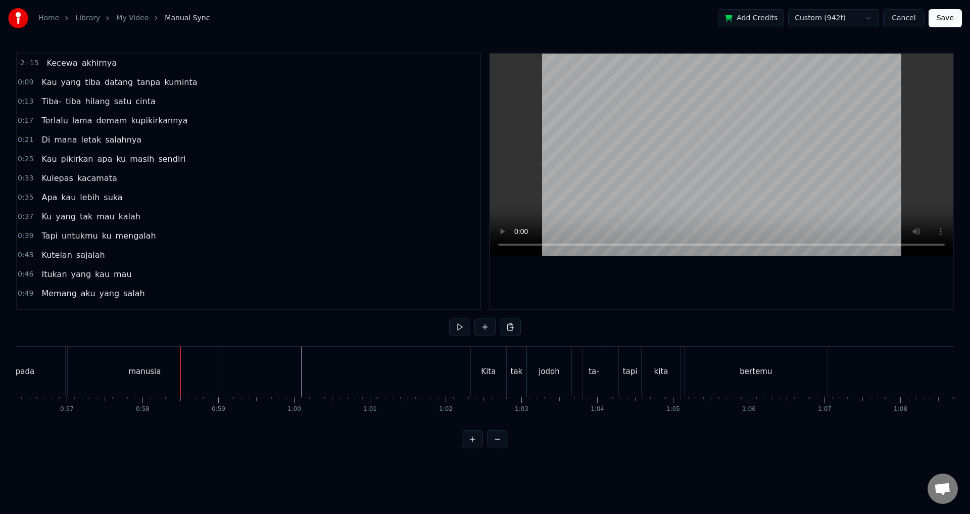
click at [109, 355] on div "manusia" at bounding box center [145, 371] width 154 height 50
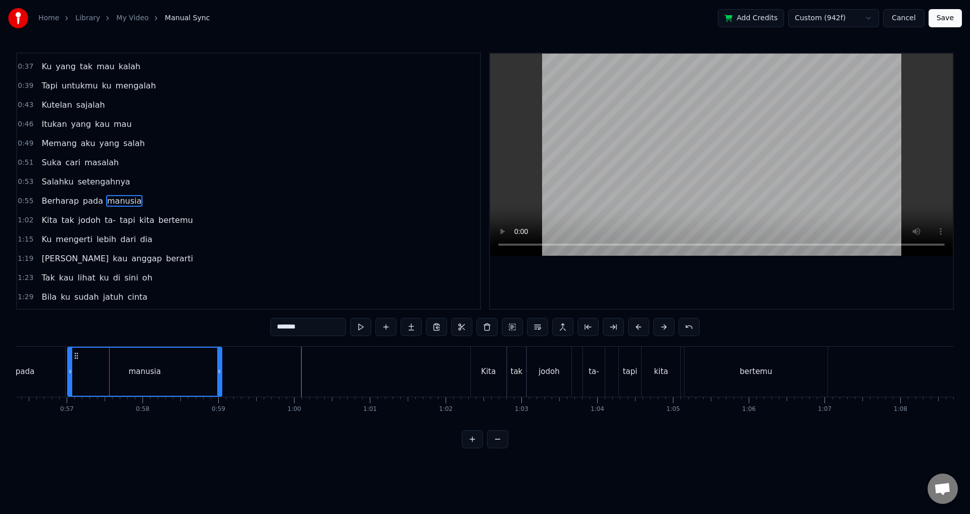
scroll to position [170, 0]
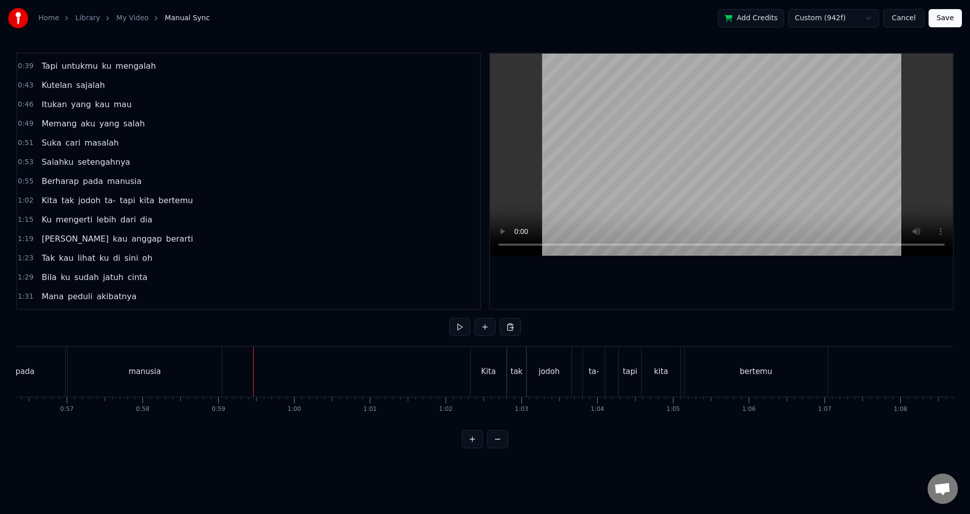
click at [175, 360] on div "manusia" at bounding box center [145, 371] width 154 height 50
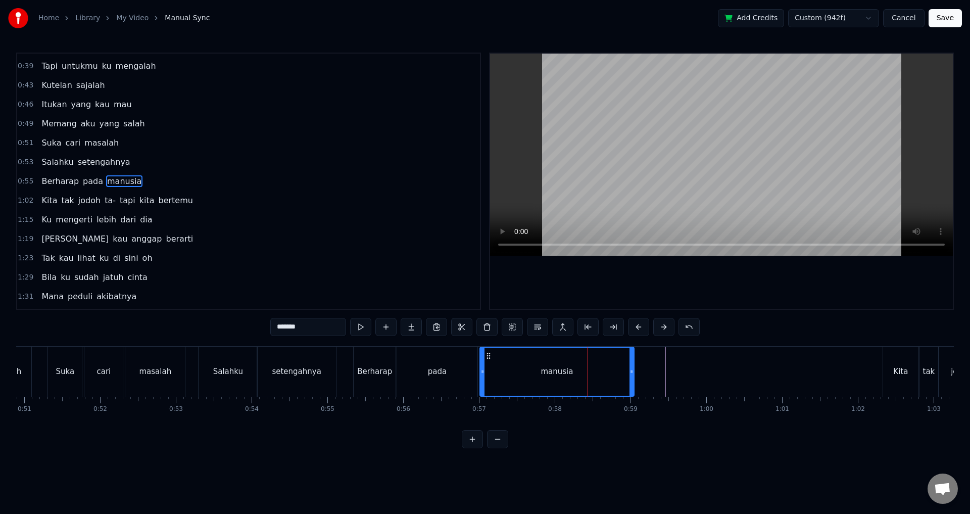
scroll to position [0, 3839]
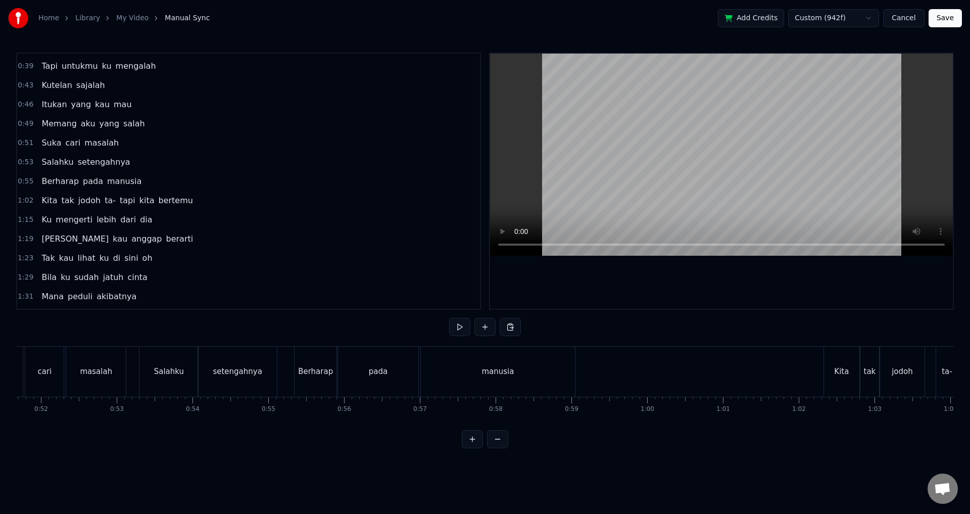
scroll to position [0, 3915]
click at [615, 381] on div "New Line Ctrl+N" at bounding box center [663, 382] width 124 height 16
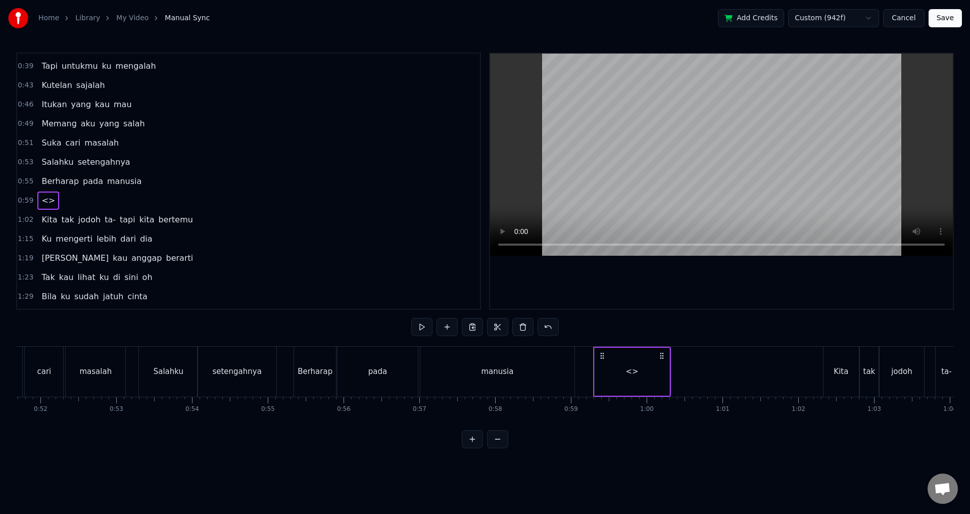
click at [612, 369] on div "<>" at bounding box center [631, 371] width 75 height 48
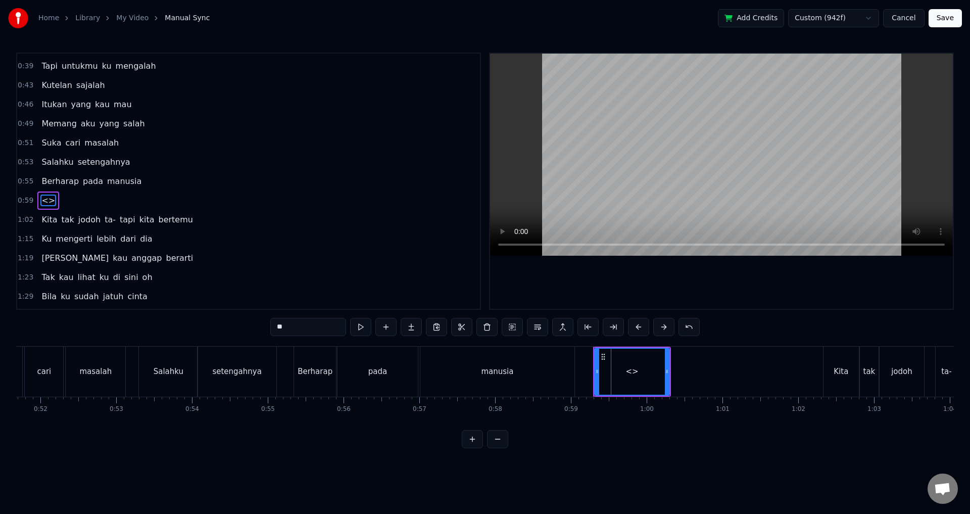
scroll to position [189, 0]
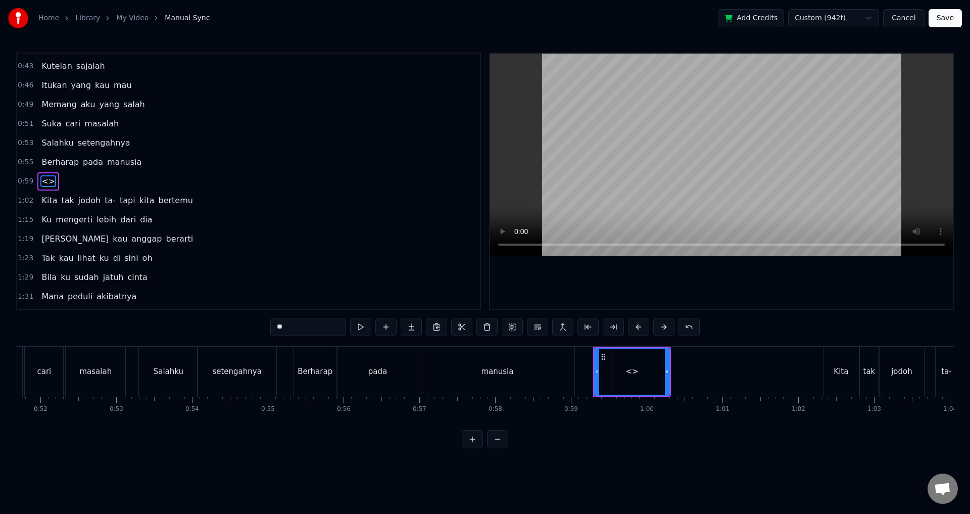
drag, startPoint x: 329, startPoint y: 330, endPoint x: 249, endPoint y: 330, distance: 79.3
click at [243, 331] on div "-2:-15 Kecewa akhirnya 0:09 Kau yang tiba datang tanpa kuminta 0:13 Tiba- tiba …" at bounding box center [484, 250] width 937 height 395
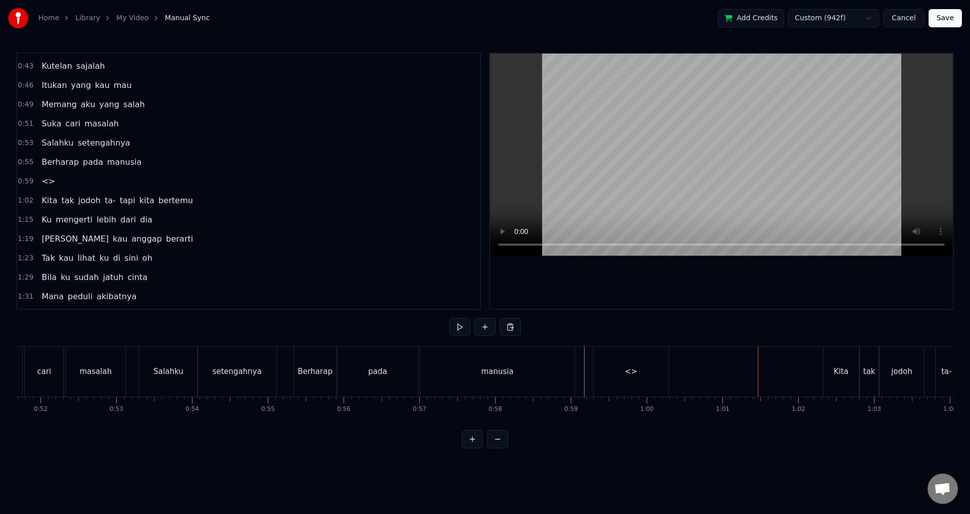
click at [634, 353] on div "<>" at bounding box center [630, 371] width 75 height 50
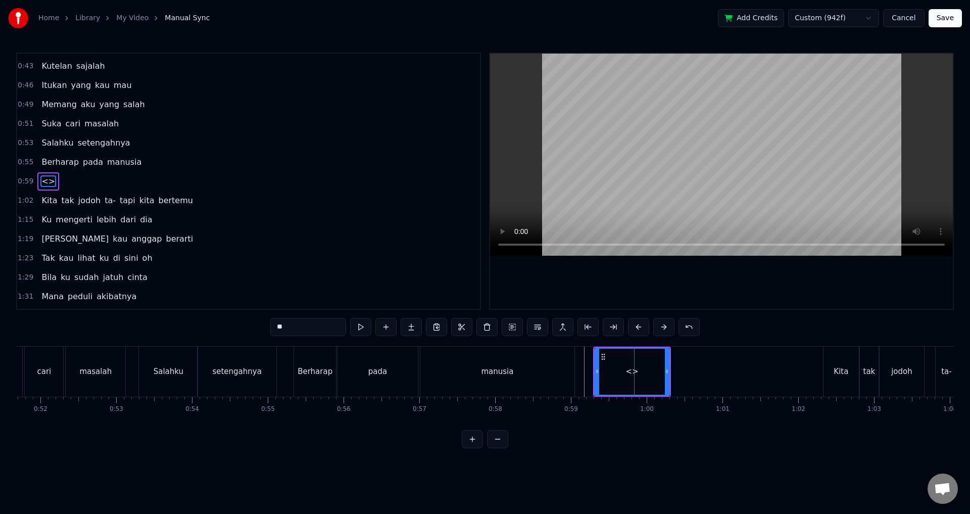
drag, startPoint x: 288, startPoint y: 324, endPoint x: 194, endPoint y: 321, distance: 94.0
click at [194, 321] on div "-2:-15 Kecewa akhirnya 0:09 Kau yang tiba datang tanpa kuminta 0:13 Tiba- tiba …" at bounding box center [484, 250] width 937 height 395
type input "*"
type input "******"
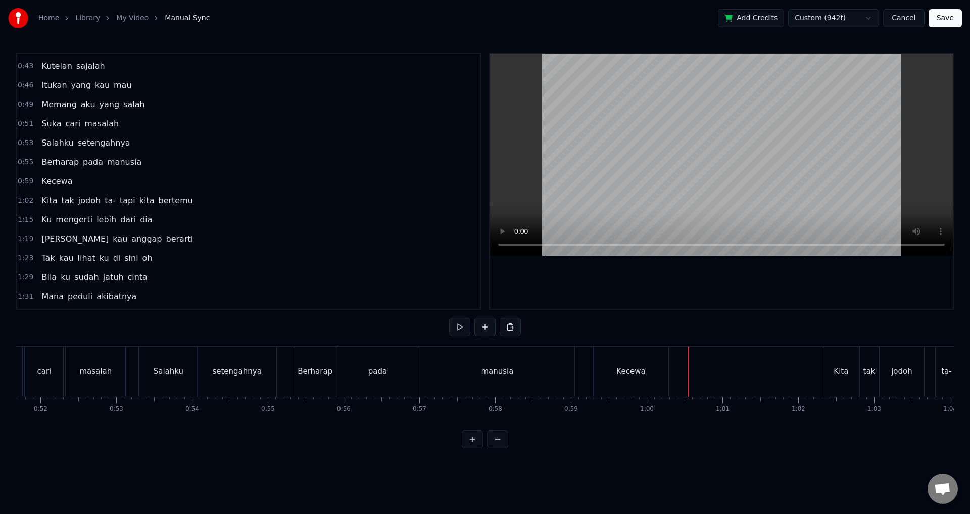
click at [664, 362] on div "Kecewa" at bounding box center [630, 371] width 75 height 50
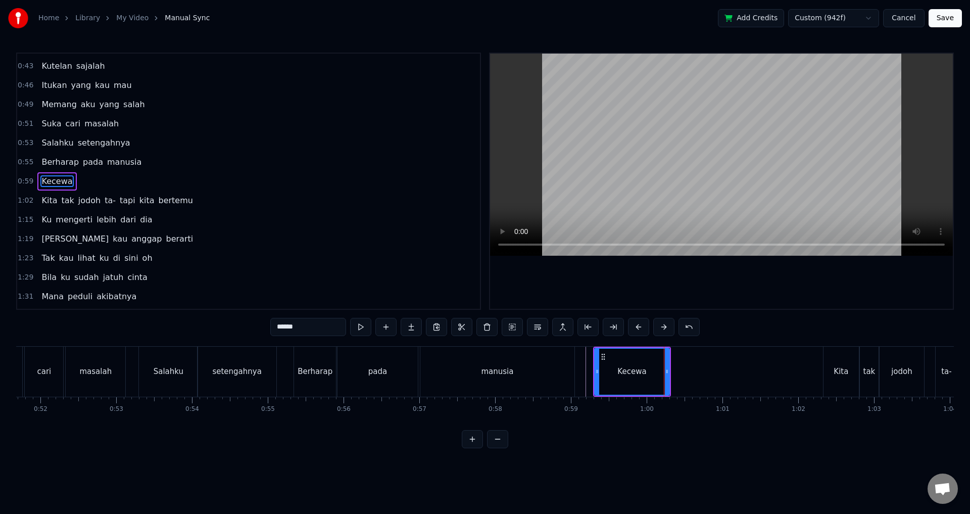
drag, startPoint x: 669, startPoint y: 364, endPoint x: 660, endPoint y: 364, distance: 8.6
click at [660, 364] on div "Kecewa" at bounding box center [632, 371] width 76 height 48
drag, startPoint x: 667, startPoint y: 364, endPoint x: 657, endPoint y: 364, distance: 10.6
click at [657, 364] on div at bounding box center [656, 371] width 4 height 46
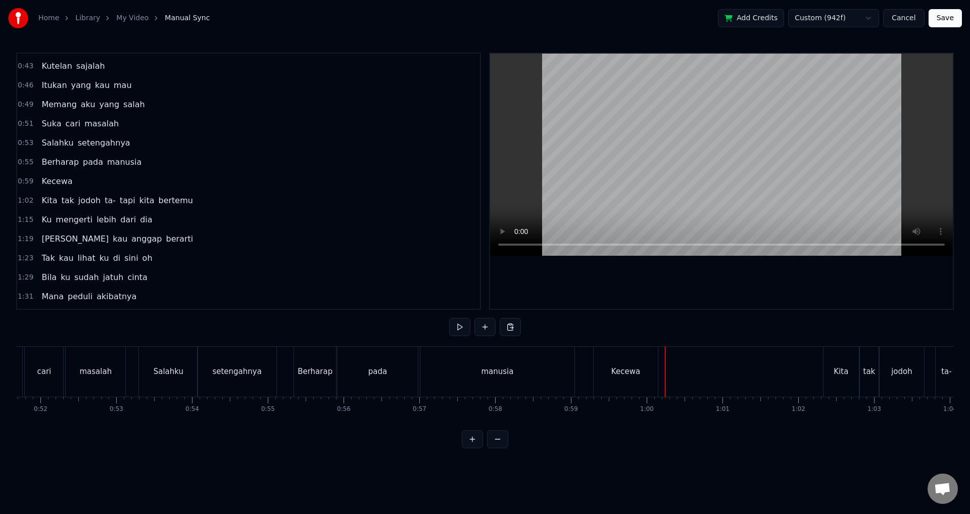
click at [477, 448] on button at bounding box center [472, 439] width 21 height 18
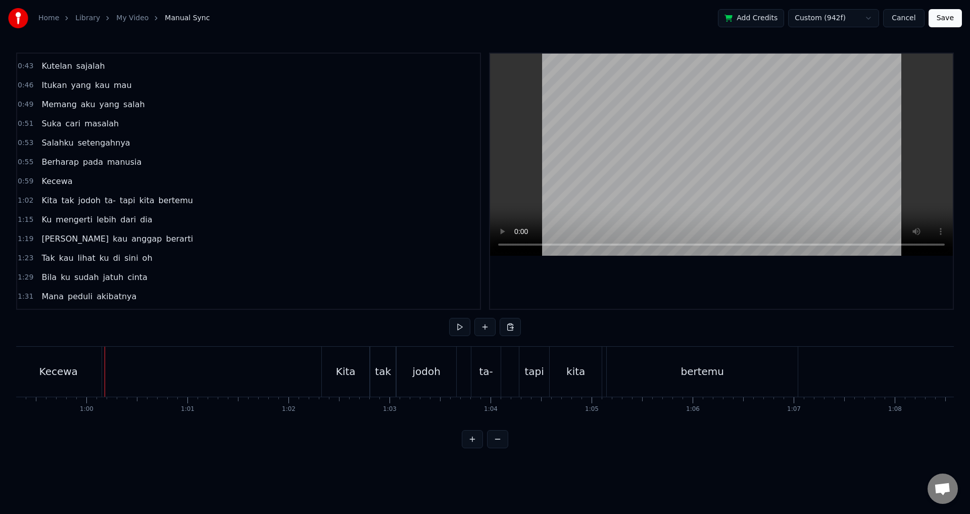
scroll to position [0, 6028]
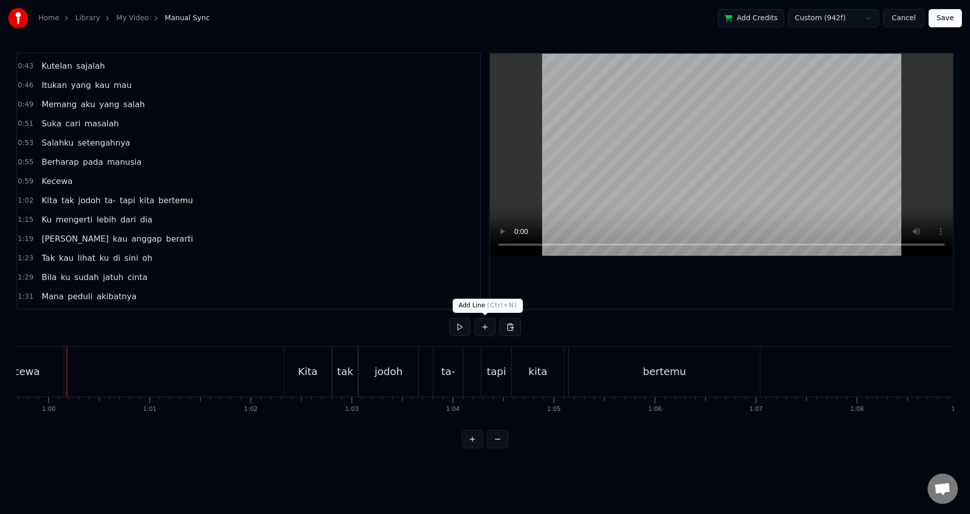
click at [481, 324] on button at bounding box center [484, 327] width 21 height 18
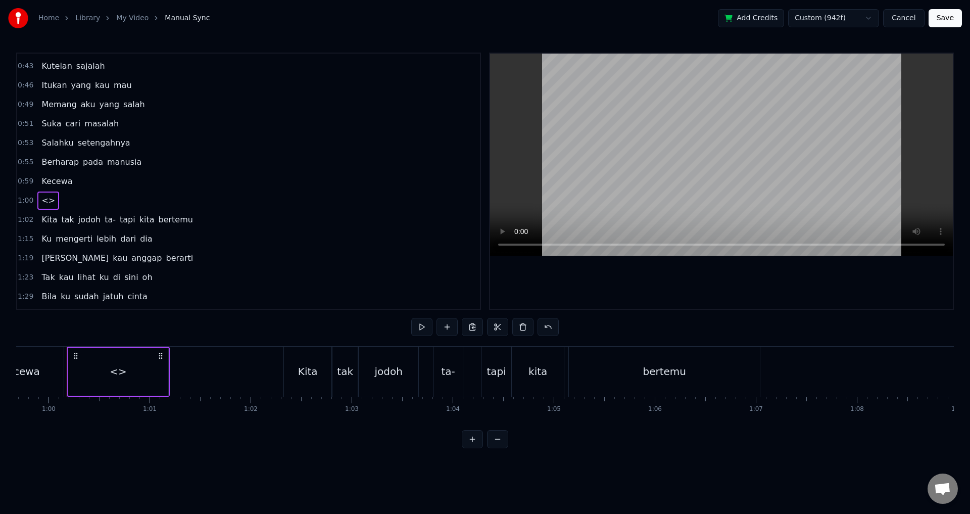
click at [40, 200] on span "<>" at bounding box center [48, 200] width 16 height 12
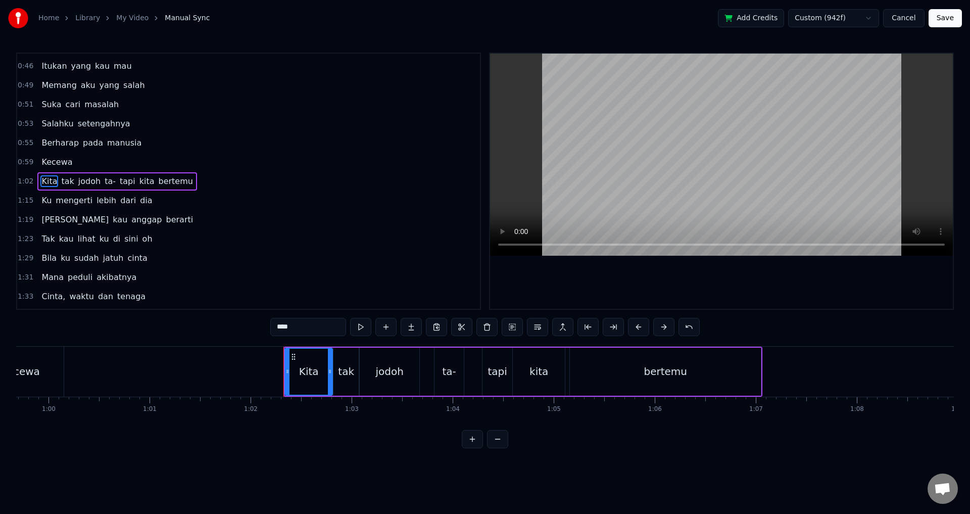
click at [57, 365] on div "Kecewa" at bounding box center [21, 371] width 86 height 50
type input "******"
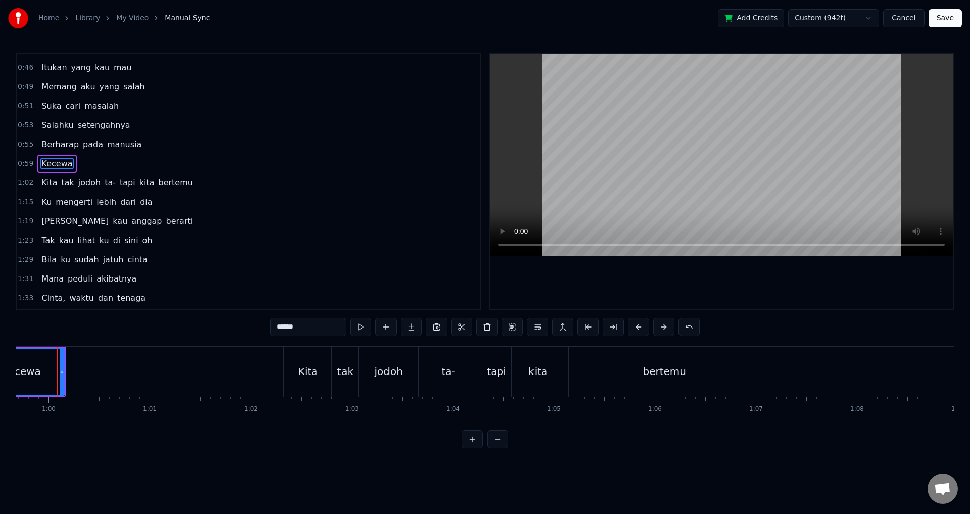
scroll to position [0, 6018]
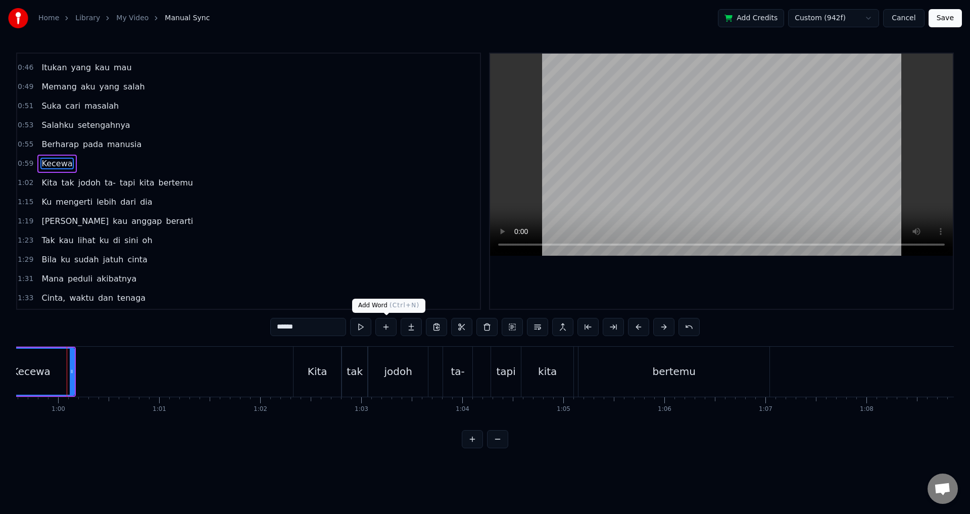
click at [384, 324] on button at bounding box center [385, 327] width 21 height 18
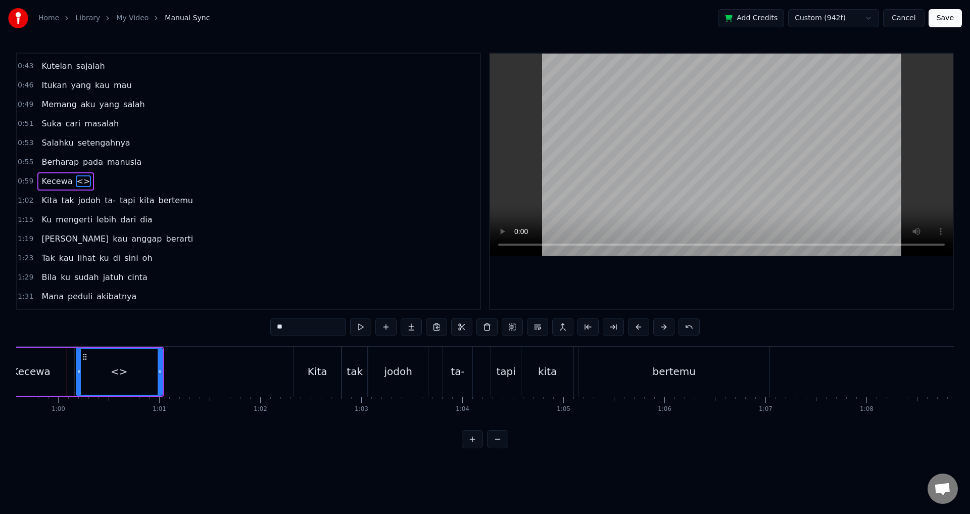
click at [112, 371] on div "<>" at bounding box center [119, 371] width 17 height 15
drag, startPoint x: 318, startPoint y: 324, endPoint x: 184, endPoint y: 325, distance: 134.3
click at [184, 325] on div "-2:-15 Kecewa akhirnya 0:09 Kau yang tiba datang tanpa kuminta 0:13 Tiba- tiba …" at bounding box center [484, 250] width 937 height 395
type input "*"
type input "********"
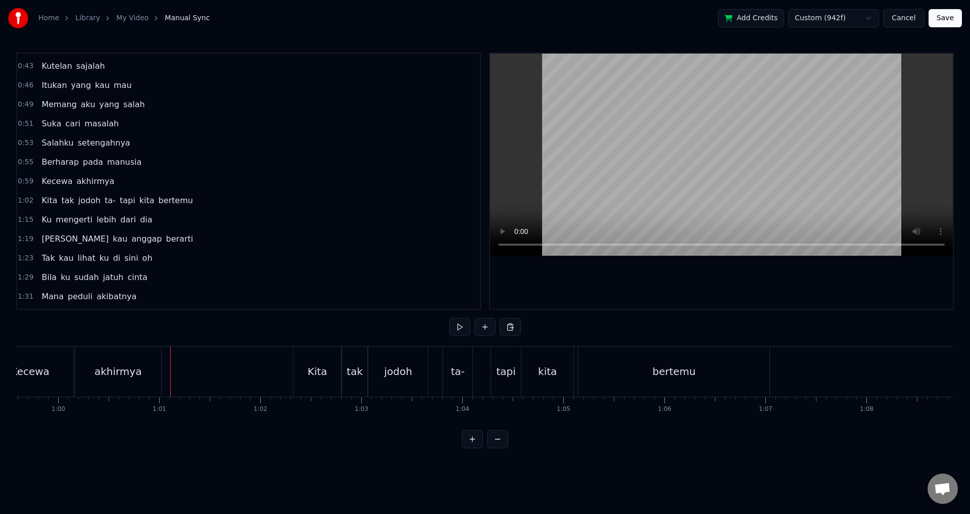
click at [75, 375] on div "akhirmya" at bounding box center [118, 371] width 86 height 50
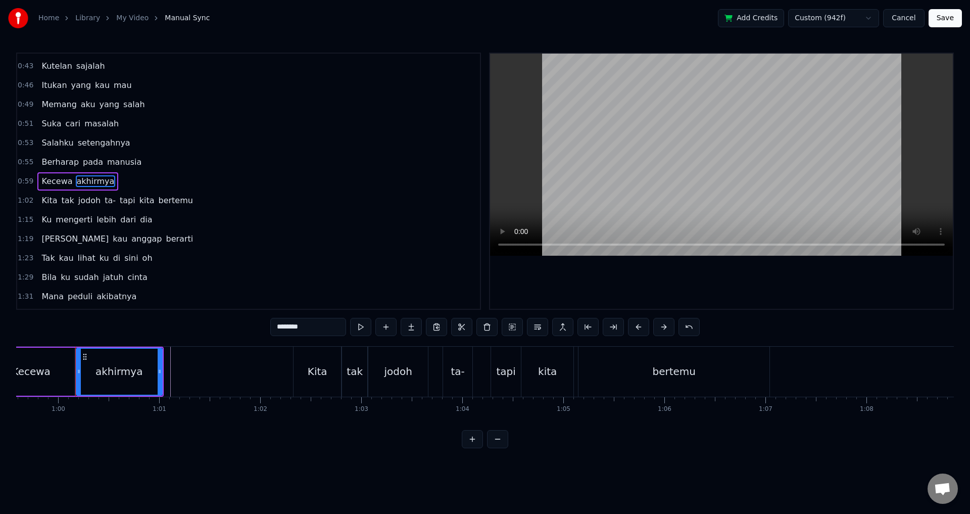
click at [31, 181] on div "0:59 Kecewa akhirmya" at bounding box center [248, 181] width 463 height 19
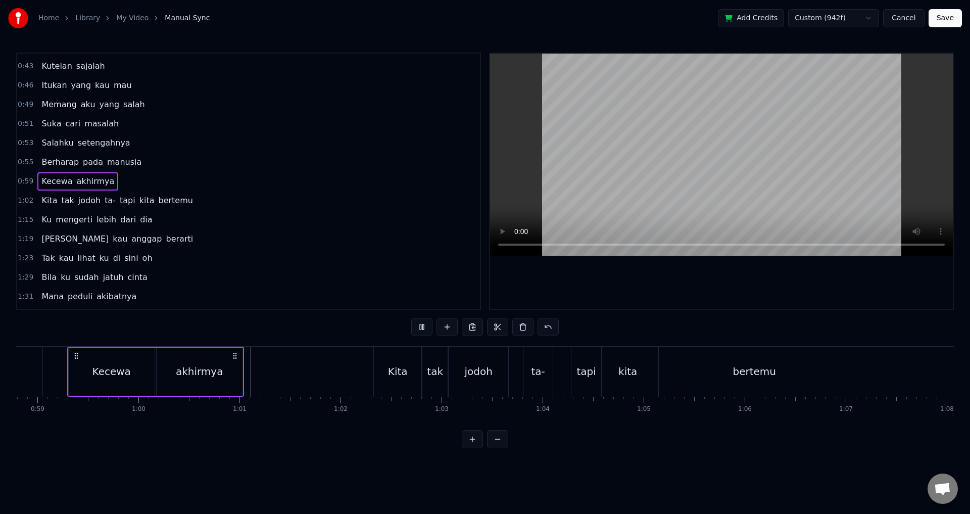
scroll to position [412, 0]
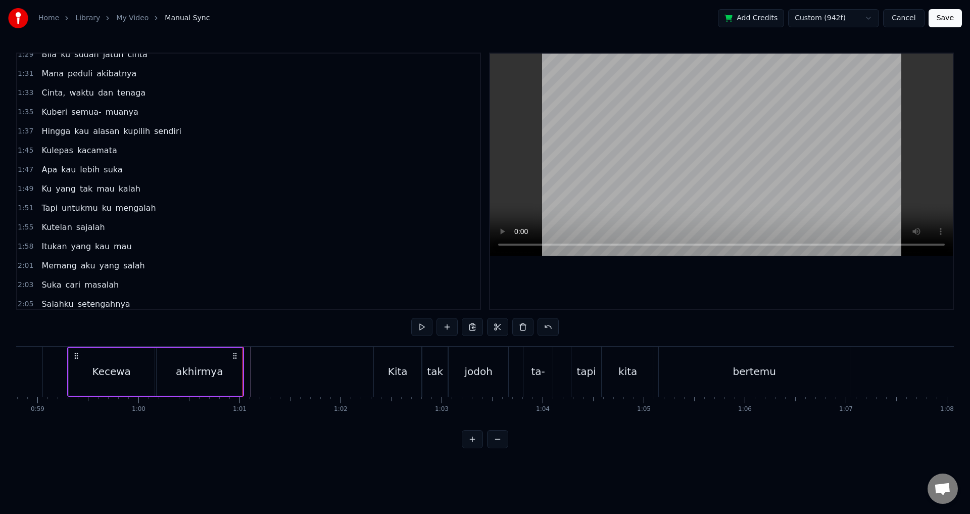
click at [186, 368] on div "akhirmya" at bounding box center [199, 371] width 47 height 15
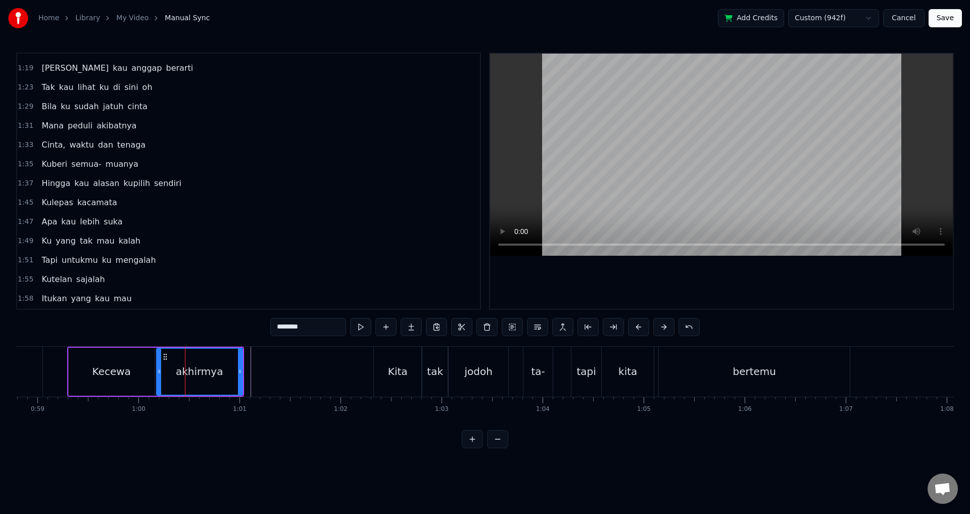
scroll to position [189, 0]
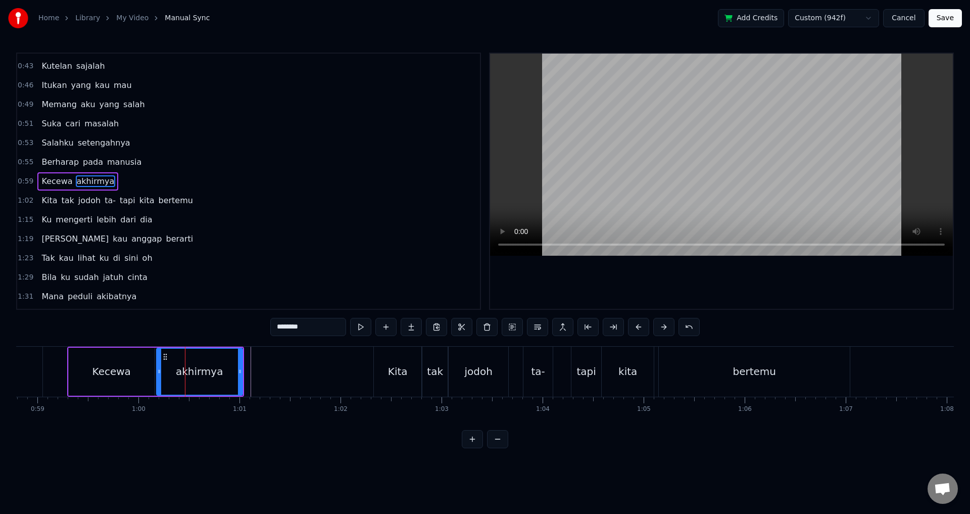
click at [305, 325] on input "********" at bounding box center [308, 327] width 76 height 18
type input "********"
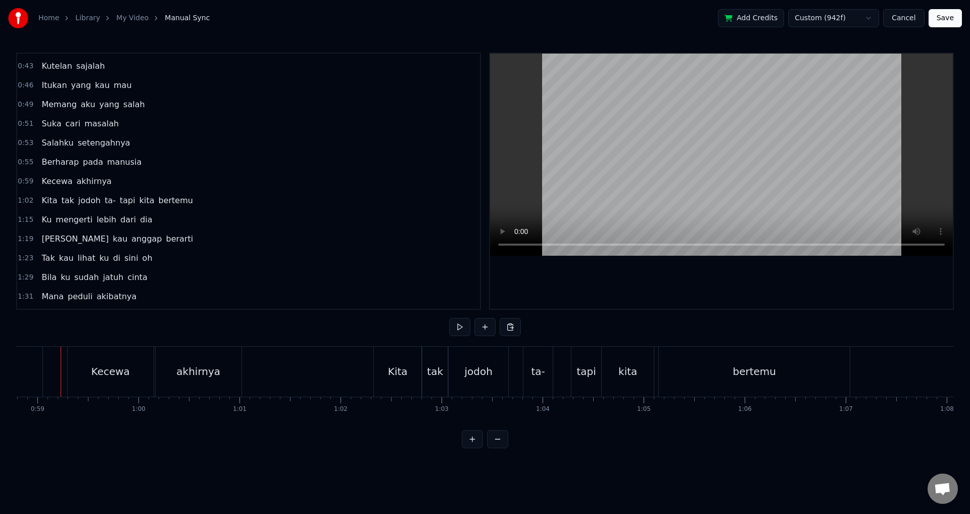
scroll to position [0, 5932]
click at [139, 379] on div "Kecewa" at bounding box center [117, 371] width 86 height 50
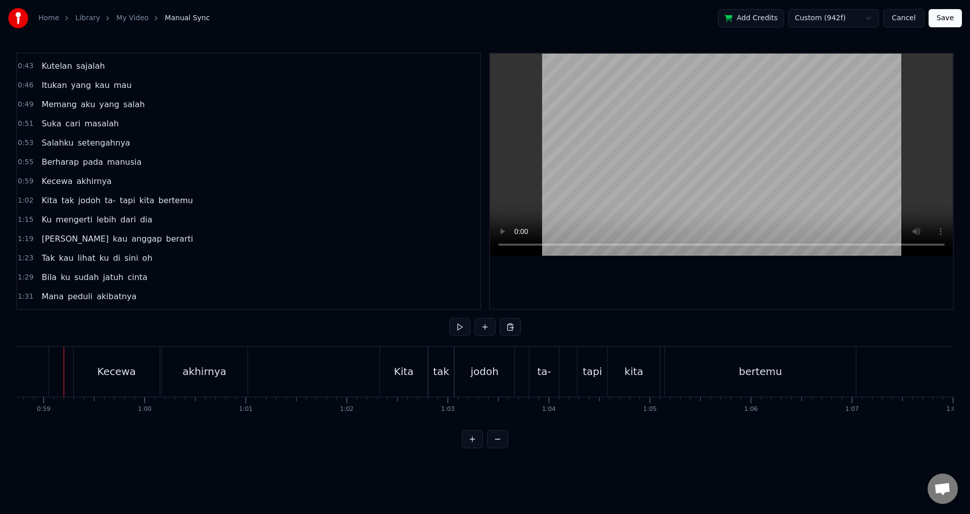
scroll to position [0, 5929]
click at [566, 281] on div at bounding box center [721, 181] width 463 height 255
click at [140, 371] on div "Kecewa" at bounding box center [120, 371] width 86 height 50
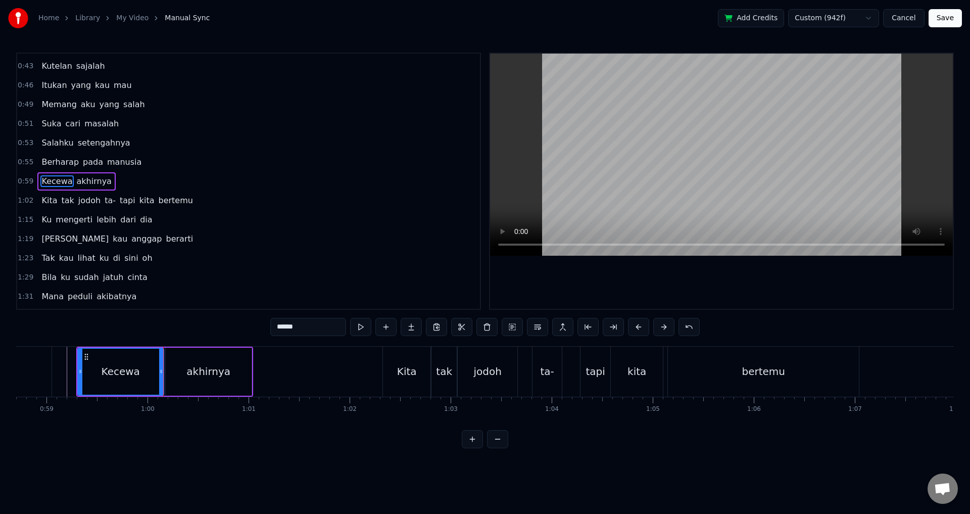
click at [149, 371] on div "Kecewa" at bounding box center [120, 371] width 85 height 46
drag, startPoint x: 162, startPoint y: 373, endPoint x: 155, endPoint y: 372, distance: 7.2
click at [155, 372] on icon at bounding box center [154, 371] width 4 height 8
click at [166, 372] on div "akhirnya" at bounding box center [209, 371] width 86 height 48
type input "********"
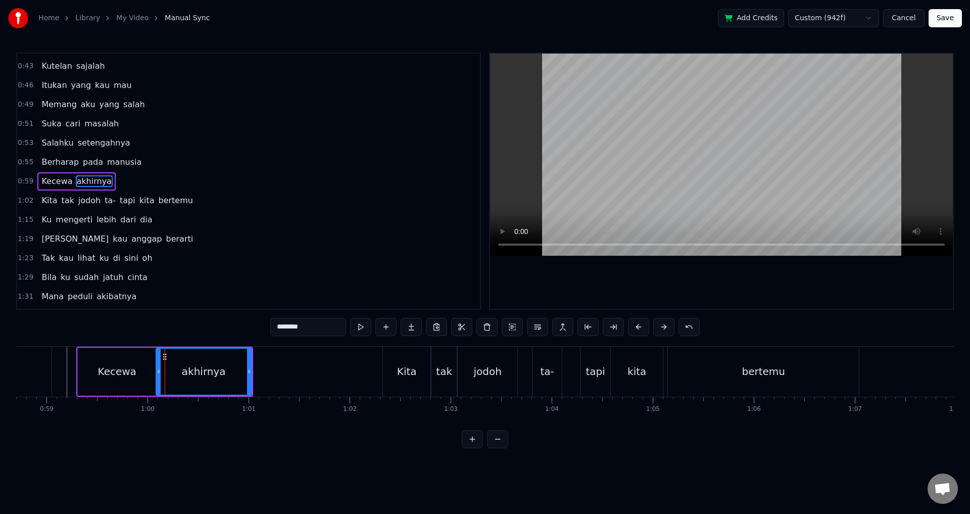
drag, startPoint x: 167, startPoint y: 370, endPoint x: 157, endPoint y: 368, distance: 9.7
click at [157, 368] on icon at bounding box center [159, 371] width 4 height 8
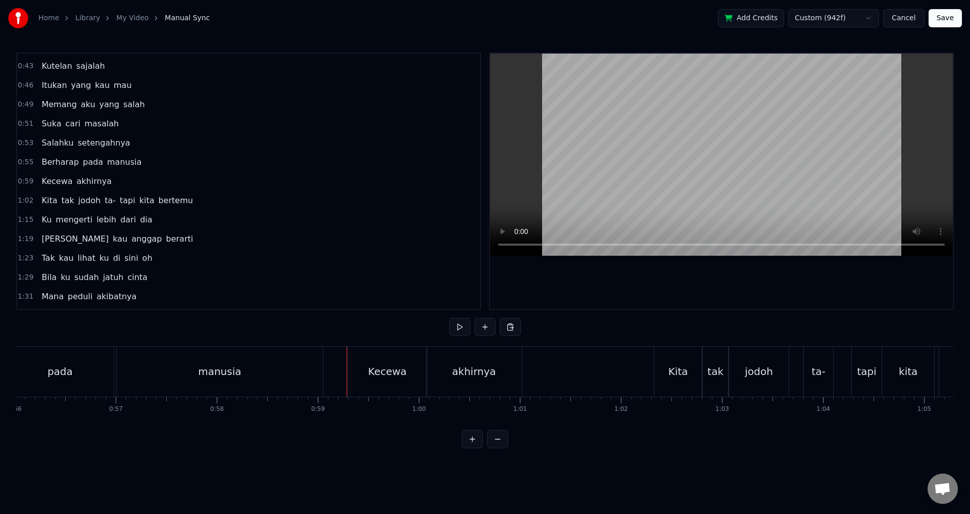
click at [301, 381] on div "manusia" at bounding box center [220, 371] width 206 height 50
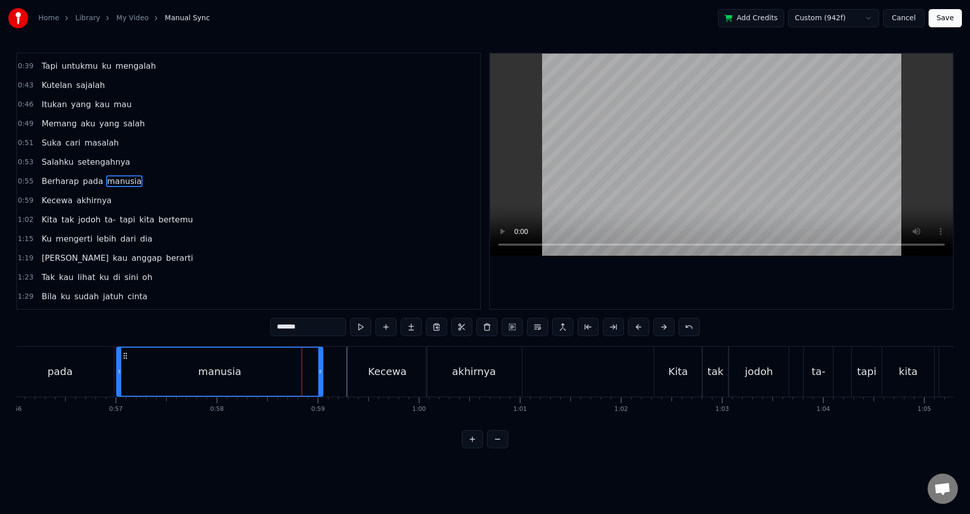
click at [610, 286] on div at bounding box center [721, 181] width 463 height 255
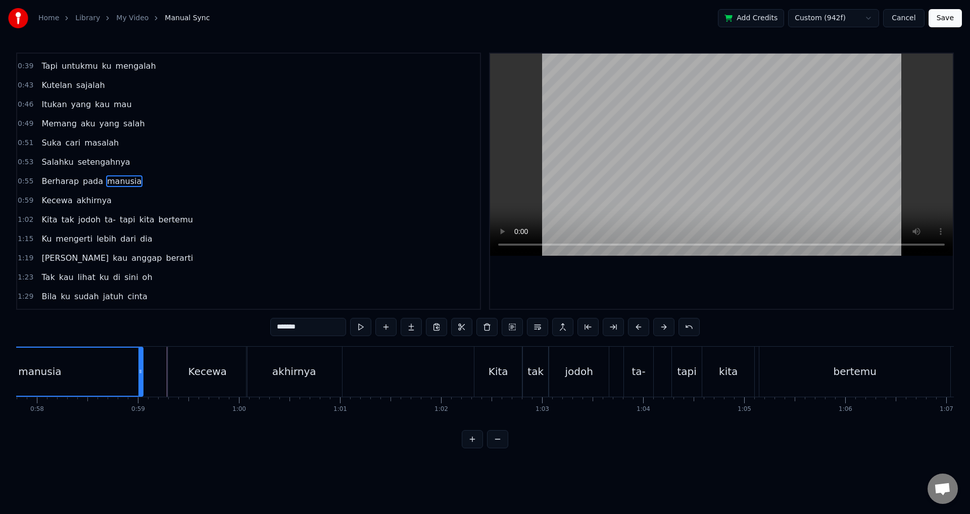
scroll to position [0, 5793]
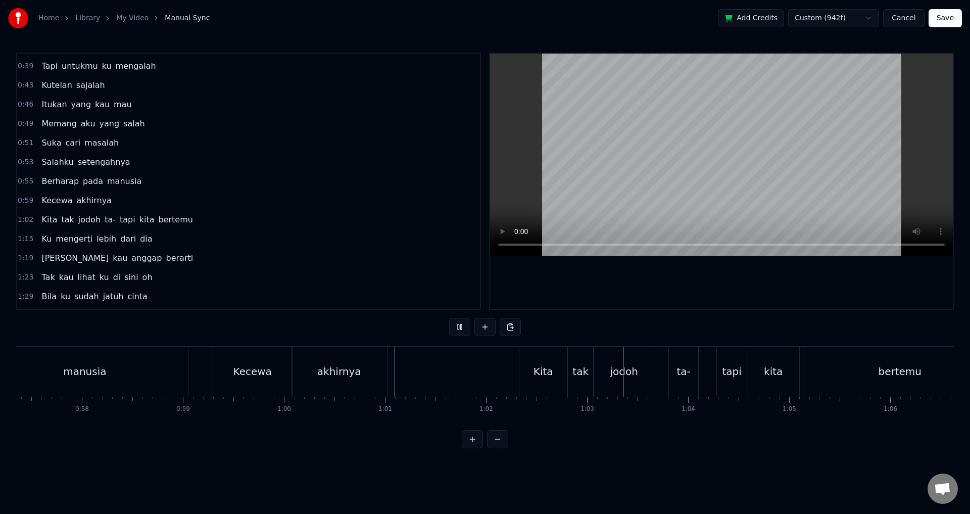
click at [381, 370] on div "akhirnya" at bounding box center [338, 371] width 95 height 50
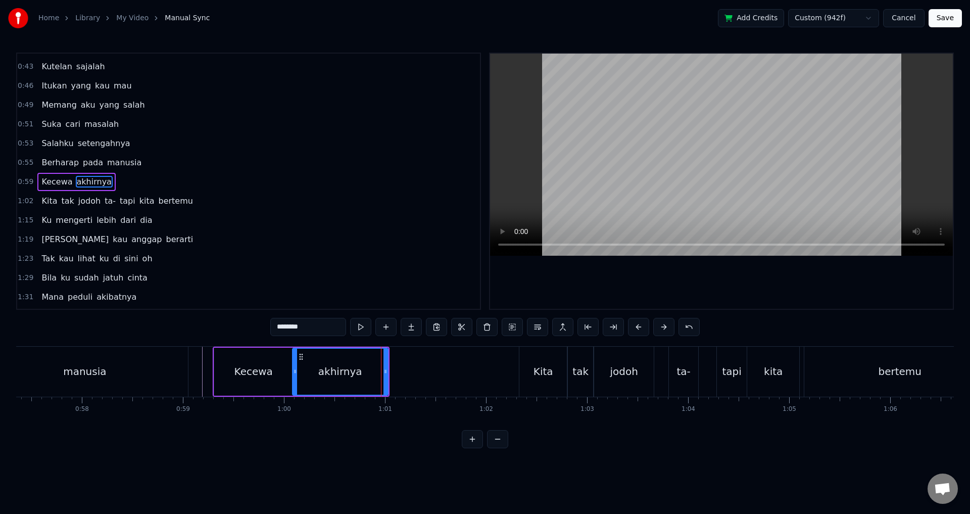
scroll to position [189, 0]
drag, startPoint x: 387, startPoint y: 368, endPoint x: 473, endPoint y: 364, distance: 85.9
click at [473, 364] on div at bounding box center [472, 371] width 4 height 46
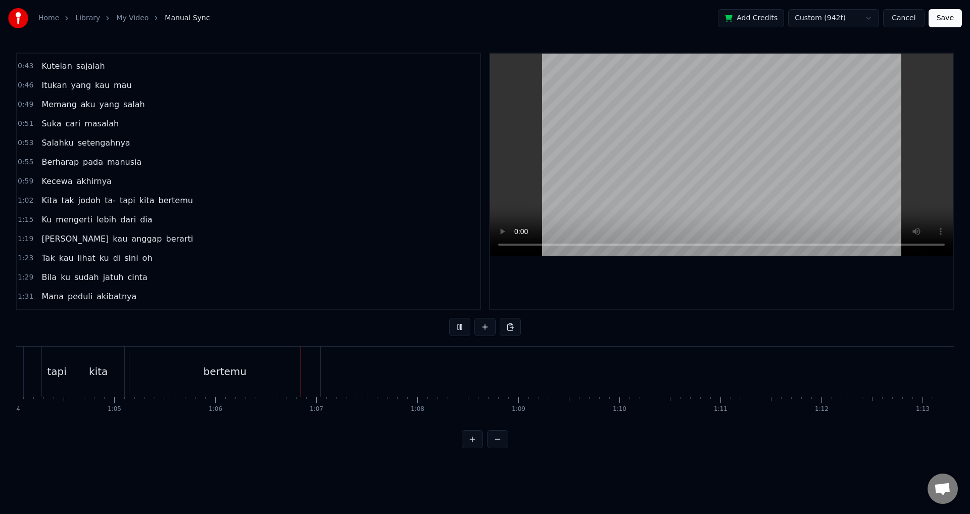
scroll to position [0, 6653]
click at [728, 281] on div at bounding box center [721, 181] width 463 height 255
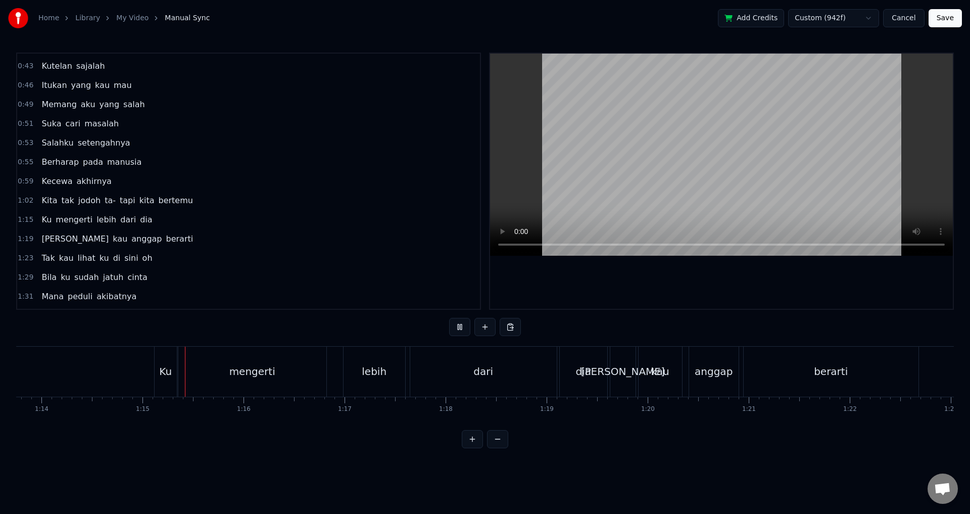
scroll to position [0, 7498]
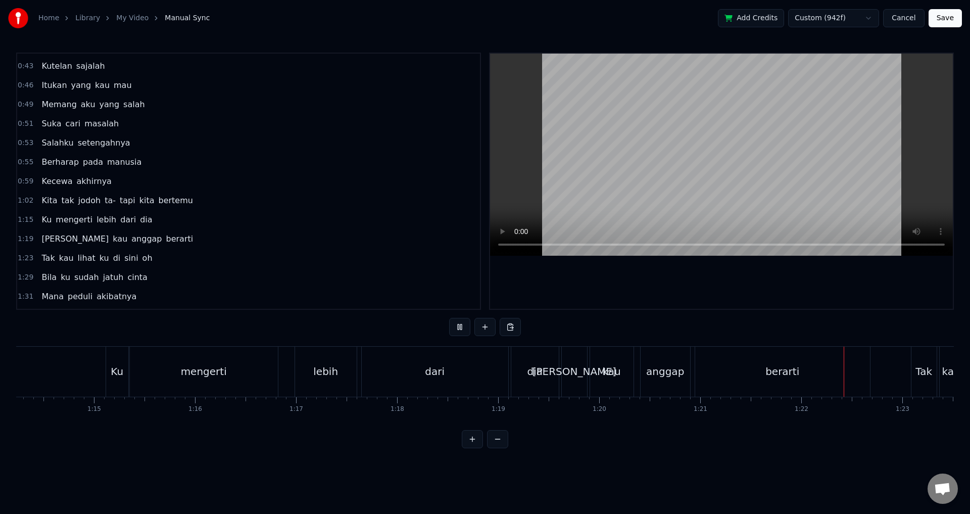
click at [588, 286] on div at bounding box center [721, 181] width 463 height 255
click at [414, 369] on div "dari" at bounding box center [435, 371] width 146 height 50
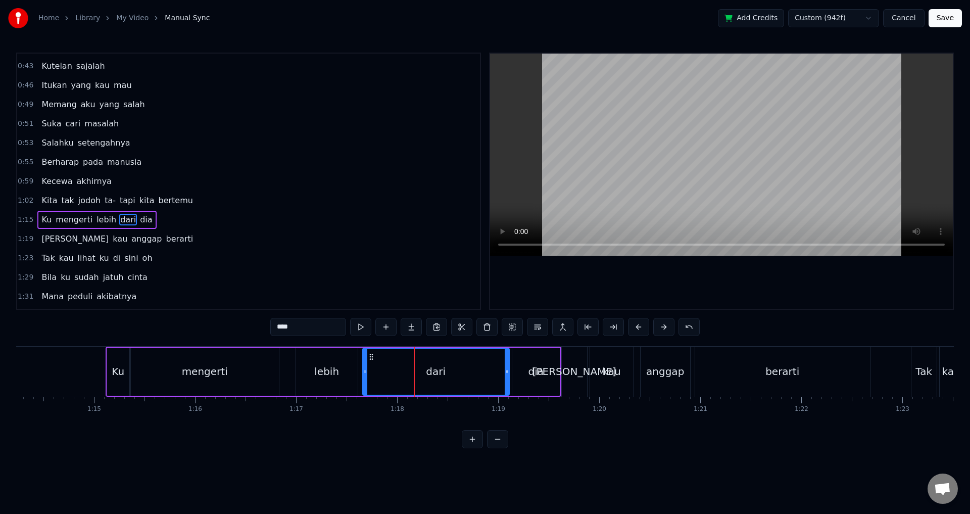
scroll to position [227, 0]
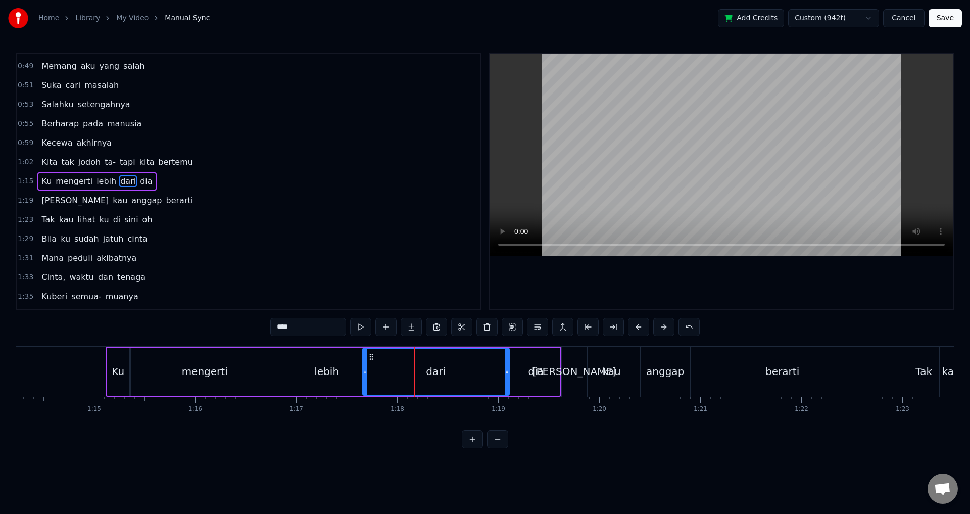
click at [617, 279] on div at bounding box center [721, 181] width 463 height 255
click at [531, 370] on div "dia" at bounding box center [536, 371] width 16 height 15
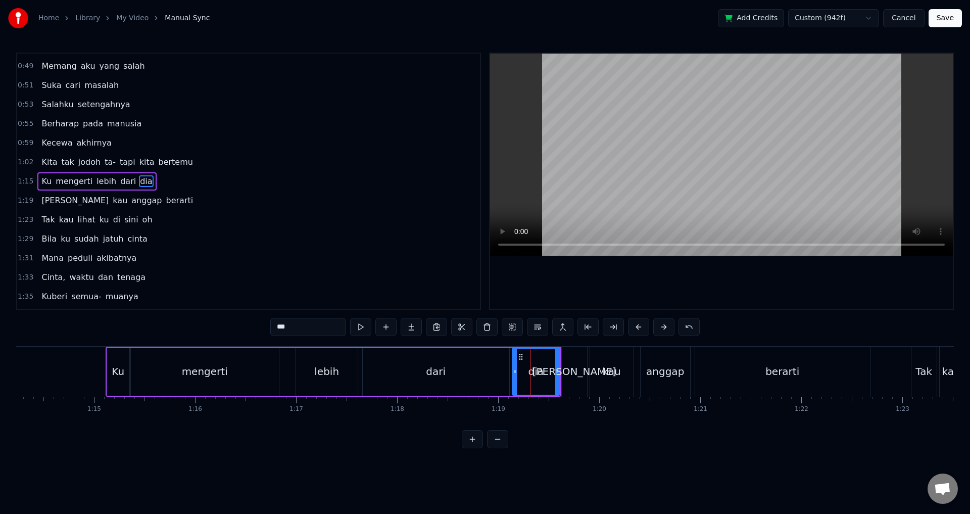
click at [495, 370] on div "dari" at bounding box center [436, 371] width 146 height 48
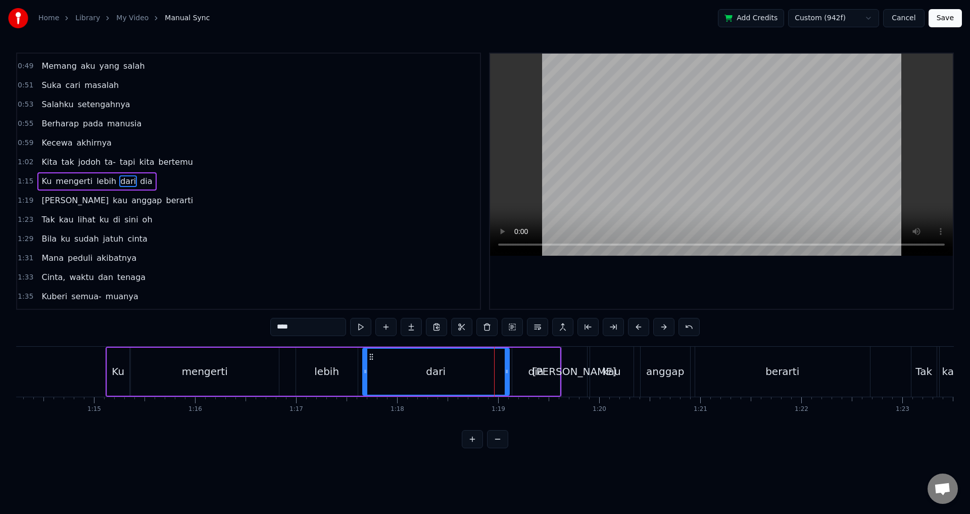
click at [526, 369] on div "dia" at bounding box center [535, 371] width 47 height 48
type input "***"
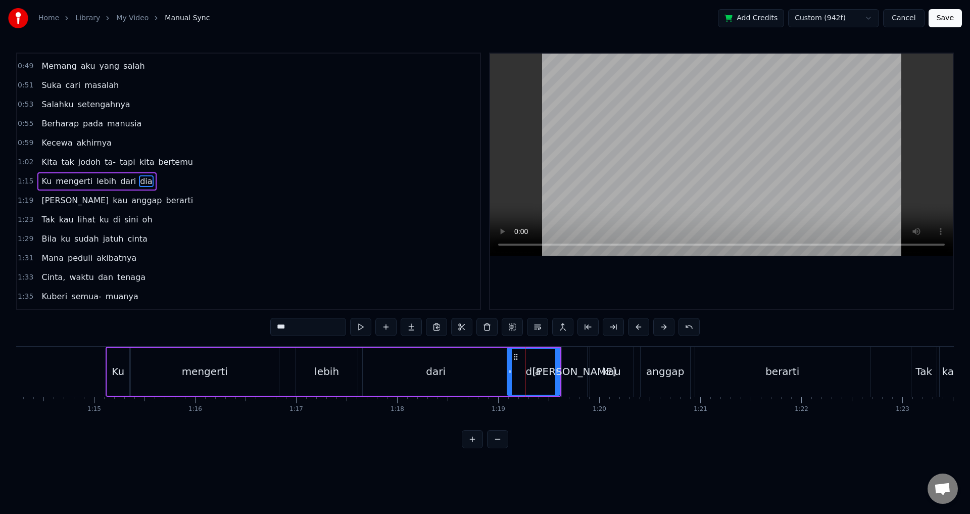
click at [508, 370] on icon at bounding box center [510, 371] width 4 height 8
click at [537, 294] on div at bounding box center [721, 181] width 463 height 255
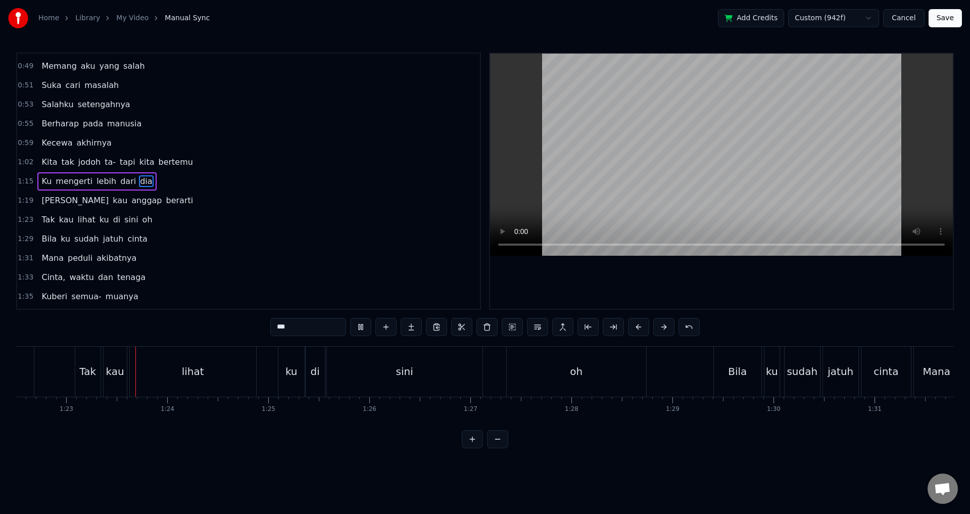
scroll to position [0, 8334]
click at [268, 372] on div "Tak kau lihat ku di sini oh" at bounding box center [361, 371] width 574 height 50
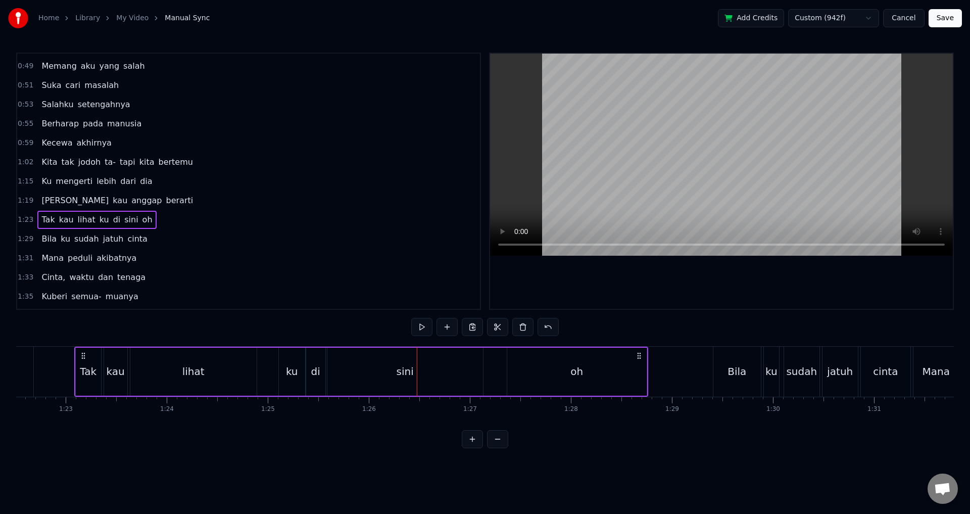
click at [661, 291] on div at bounding box center [721, 181] width 463 height 255
click at [17, 218] on div "-2:-15 Kecewa akhirnya 0:09 Kau yang tiba datang tanpa kuminta 0:13 Tiba- tiba …" at bounding box center [248, 181] width 465 height 257
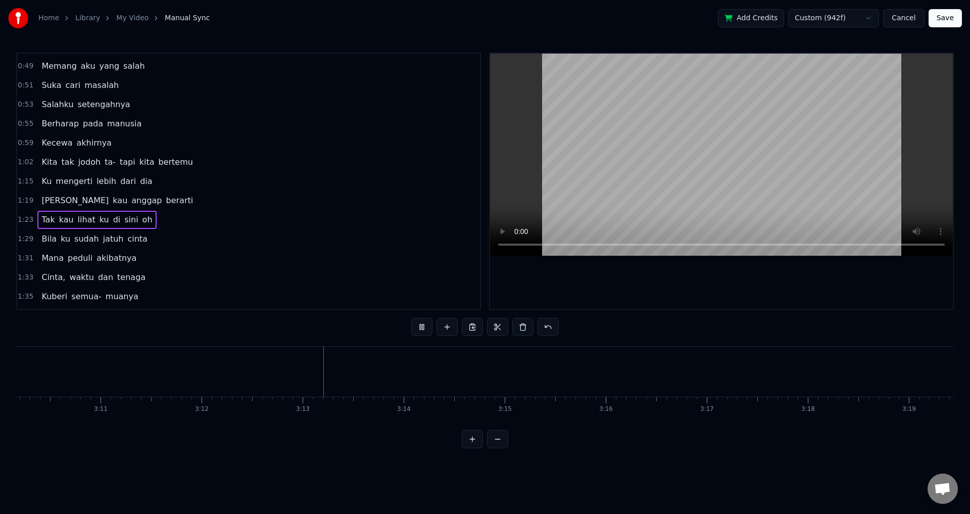
scroll to position [0, 19406]
drag, startPoint x: 75, startPoint y: 370, endPoint x: 36, endPoint y: 368, distance: 39.4
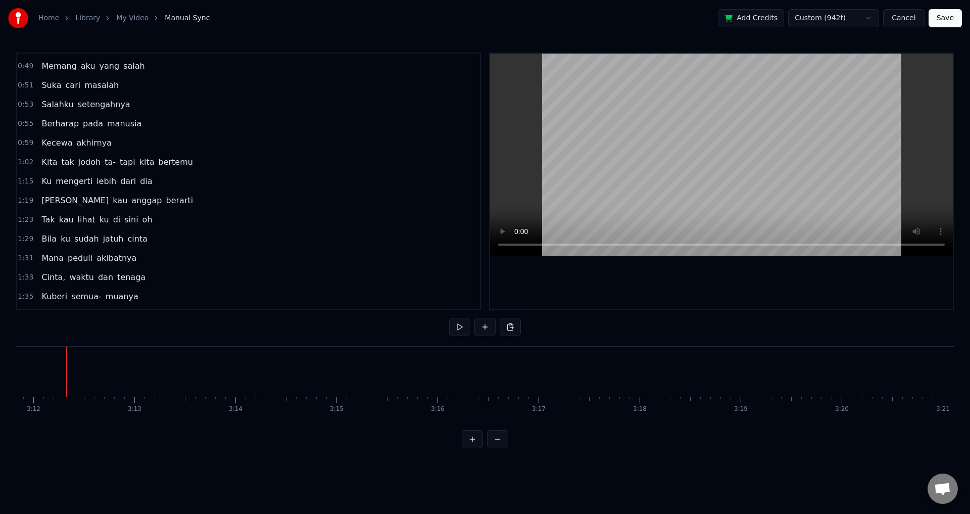
click at [452, 328] on button at bounding box center [459, 327] width 21 height 18
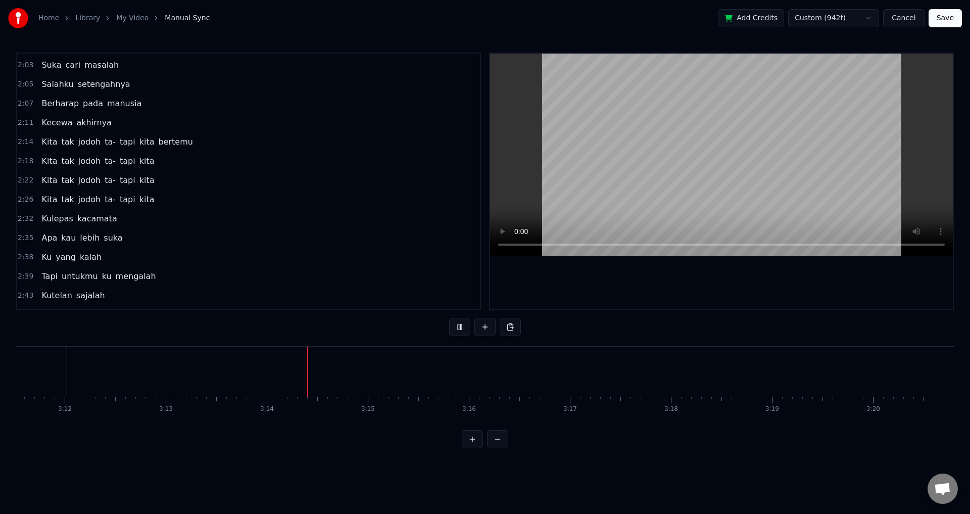
scroll to position [762, 0]
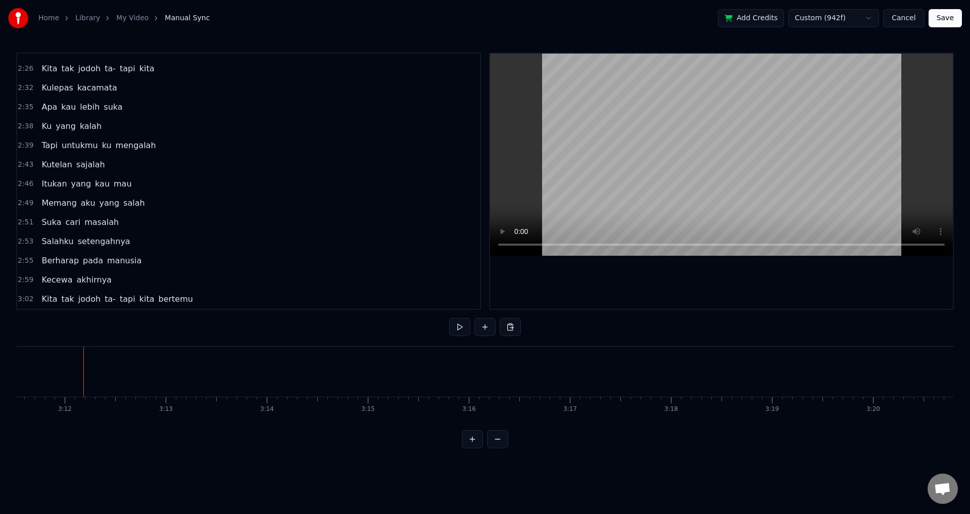
drag, startPoint x: 81, startPoint y: 374, endPoint x: 38, endPoint y: 375, distance: 42.9
click at [364, 374] on div "bertemu" at bounding box center [406, 371] width 281 height 50
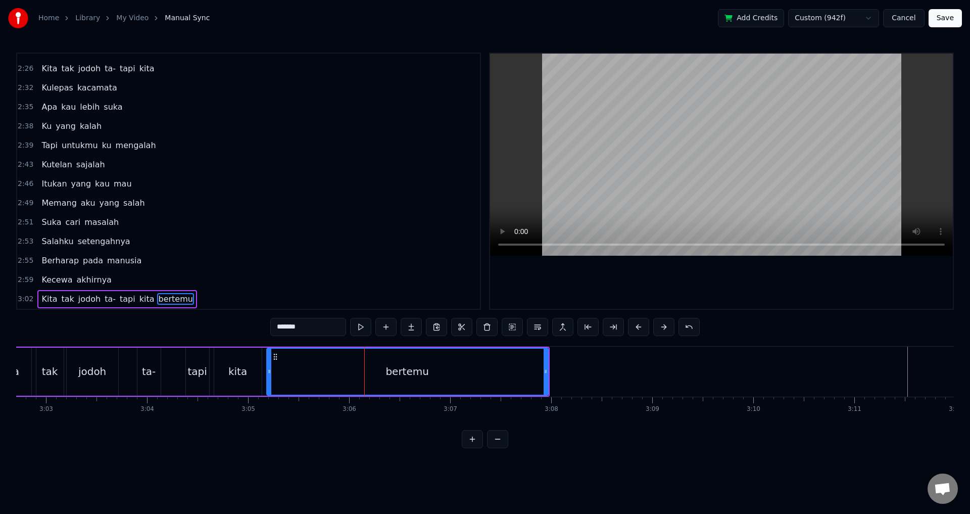
click at [206, 298] on div "3:02 Kita tak jodoh ta- tapi kita bertemu" at bounding box center [248, 298] width 463 height 19
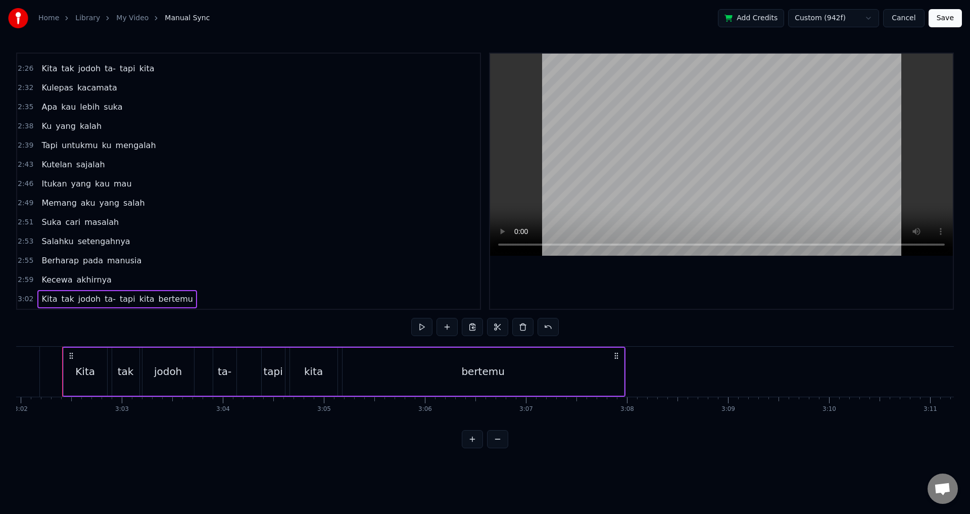
scroll to position [0, 18373]
click at [186, 298] on div "3:02 Kita tak jodoh ta- tapi kita bertemu" at bounding box center [248, 298] width 463 height 19
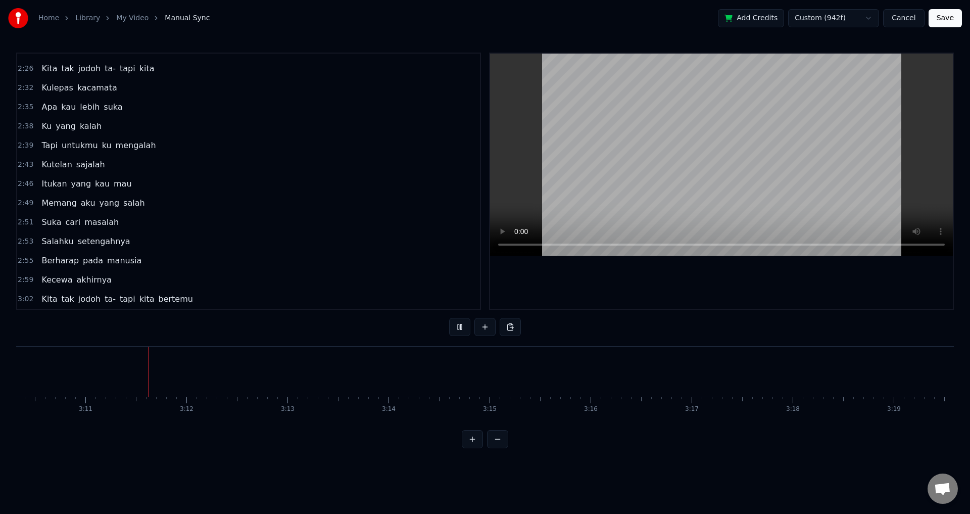
scroll to position [0, 19224]
click at [192, 371] on div at bounding box center [192, 371] width 1 height 50
drag, startPoint x: 205, startPoint y: 373, endPoint x: 197, endPoint y: 372, distance: 7.1
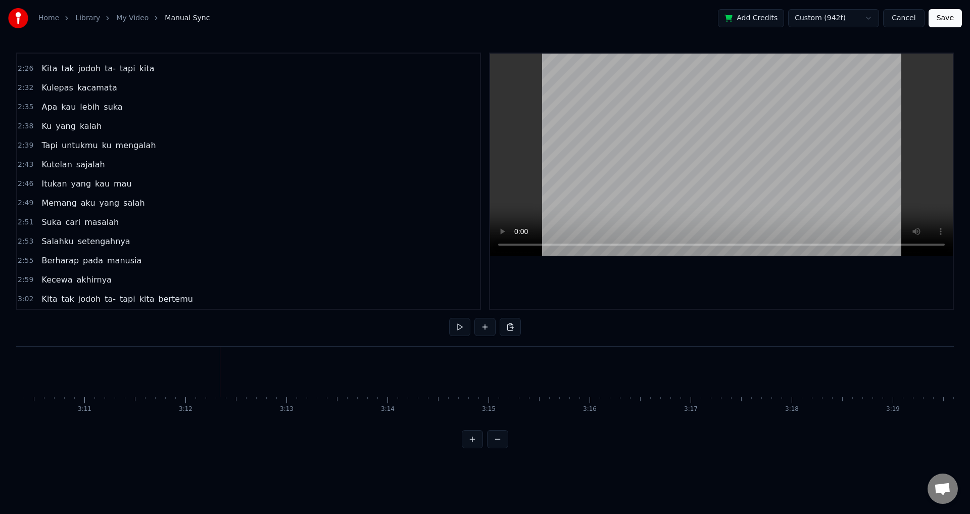
click at [218, 376] on div at bounding box center [218, 371] width 1 height 50
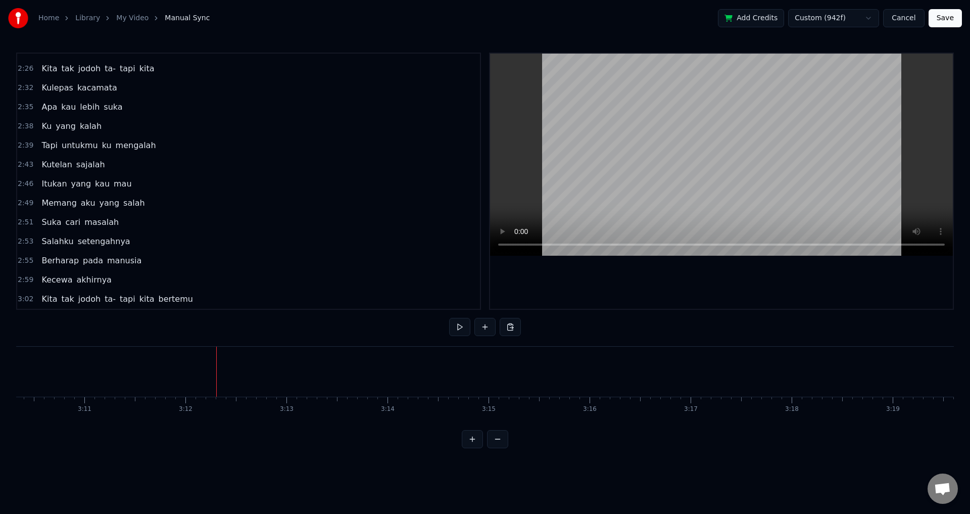
click at [216, 376] on div at bounding box center [216, 371] width 1 height 50
click at [223, 375] on div at bounding box center [223, 371] width 1 height 50
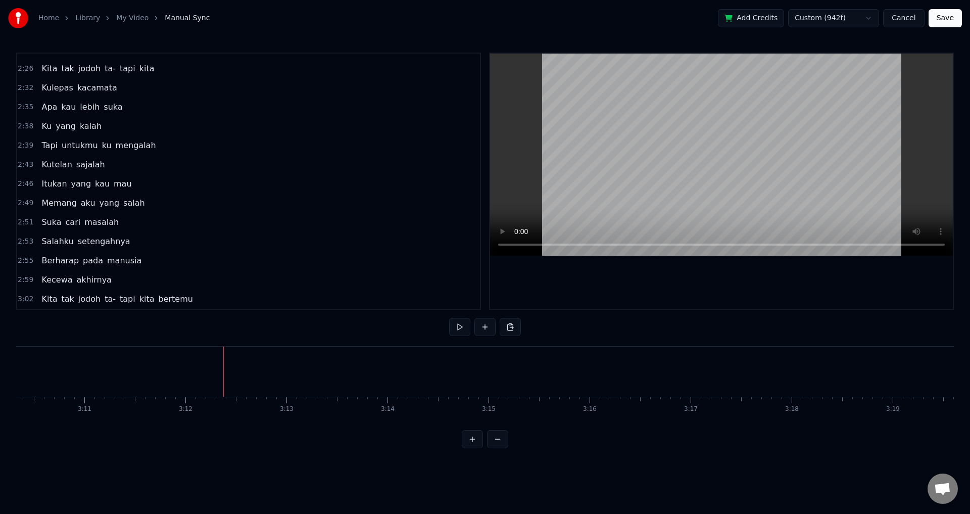
click at [228, 375] on div at bounding box center [228, 371] width 1 height 50
drag, startPoint x: 223, startPoint y: 376, endPoint x: 215, endPoint y: 376, distance: 8.1
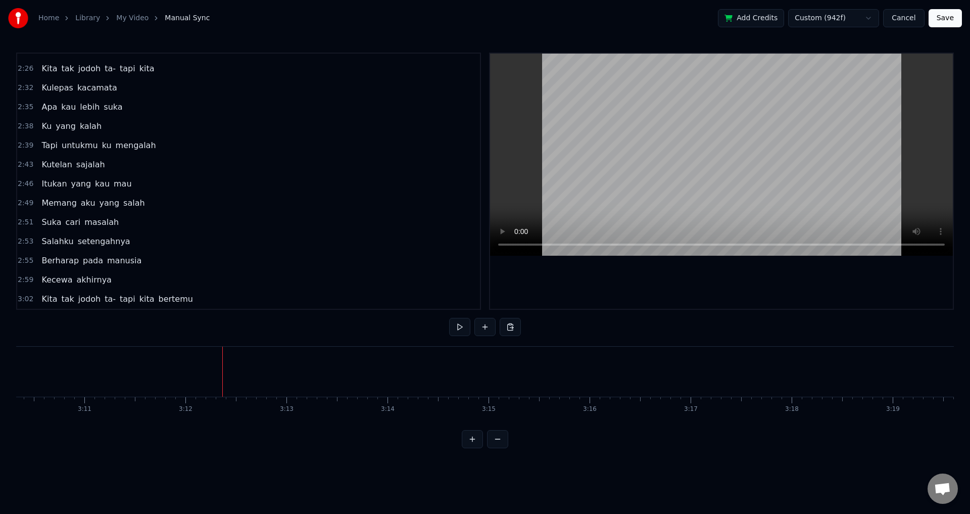
drag, startPoint x: 215, startPoint y: 376, endPoint x: 204, endPoint y: 376, distance: 11.1
click at [211, 372] on div at bounding box center [211, 371] width 1 height 50
click at [466, 447] on button at bounding box center [472, 439] width 21 height 18
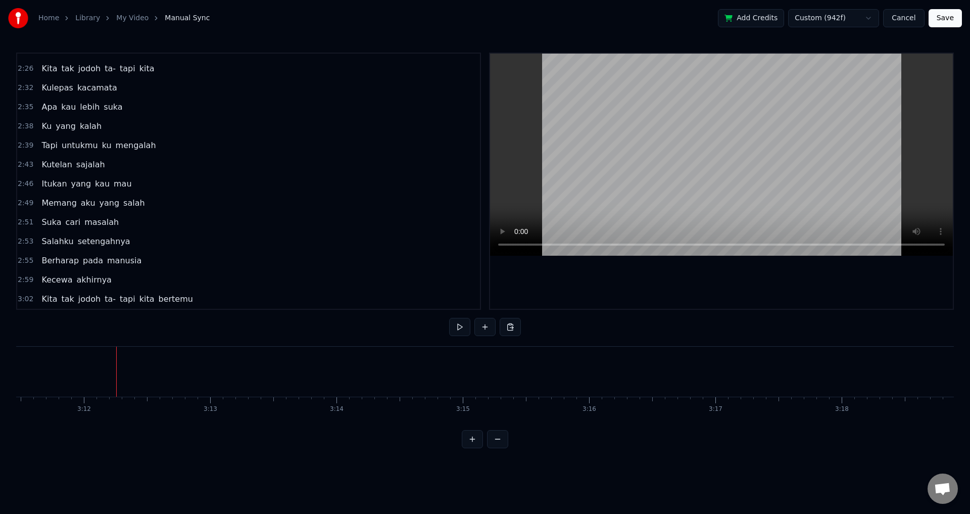
scroll to position [0, 24222]
click at [94, 379] on div "New Line Ctrl+N" at bounding box center [133, 375] width 124 height 16
click at [132, 374] on div "<>" at bounding box center [131, 371] width 21 height 19
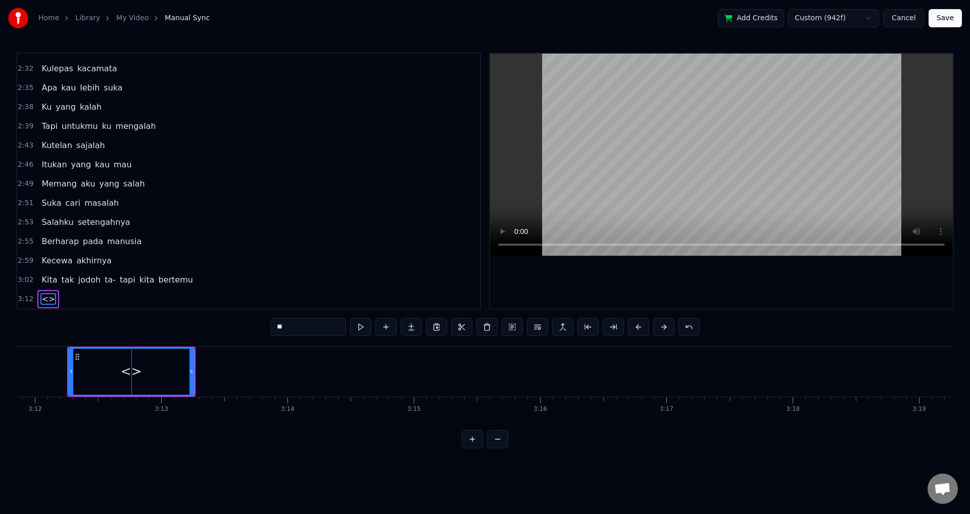
drag, startPoint x: 324, startPoint y: 327, endPoint x: 228, endPoint y: 323, distance: 96.0
click at [229, 323] on div "-2:-15 Kecewa akhirnya 0:09 Kau yang tiba datang tanpa kuminta 0:13 Tiba- tiba …" at bounding box center [484, 250] width 937 height 395
drag, startPoint x: 192, startPoint y: 370, endPoint x: 97, endPoint y: 374, distance: 94.5
click at [95, 374] on icon at bounding box center [93, 371] width 4 height 8
type input "****"
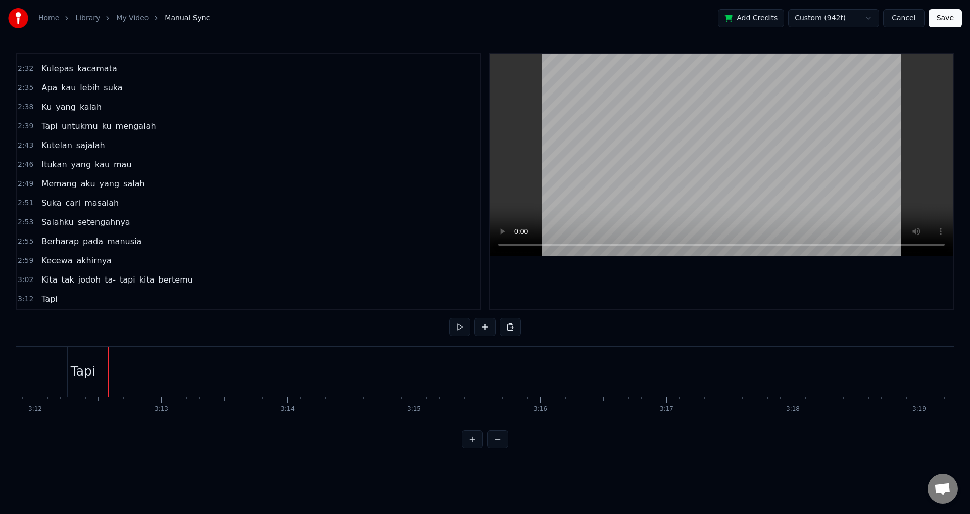
click
drag, startPoint x: 104, startPoint y: 369, endPoint x: 99, endPoint y: 369, distance: 5.1
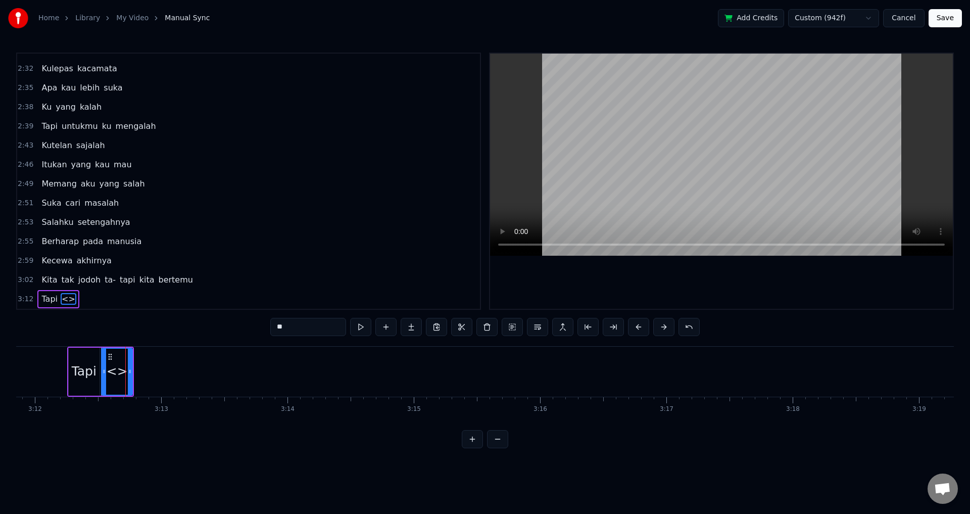
drag, startPoint x: 306, startPoint y: 323, endPoint x: 237, endPoint y: 322, distance: 68.7
type input "****"
type input "*"
type input "*******"
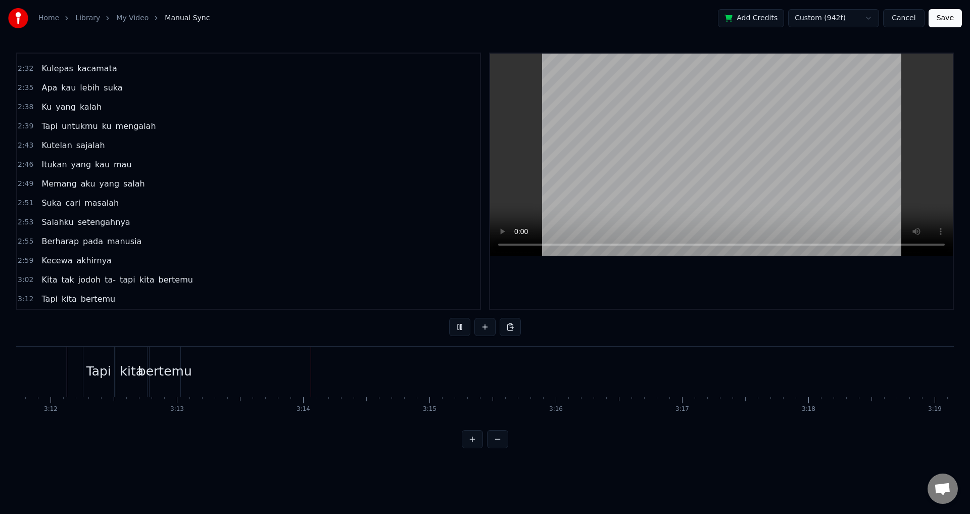
scroll to position [0, 24205]
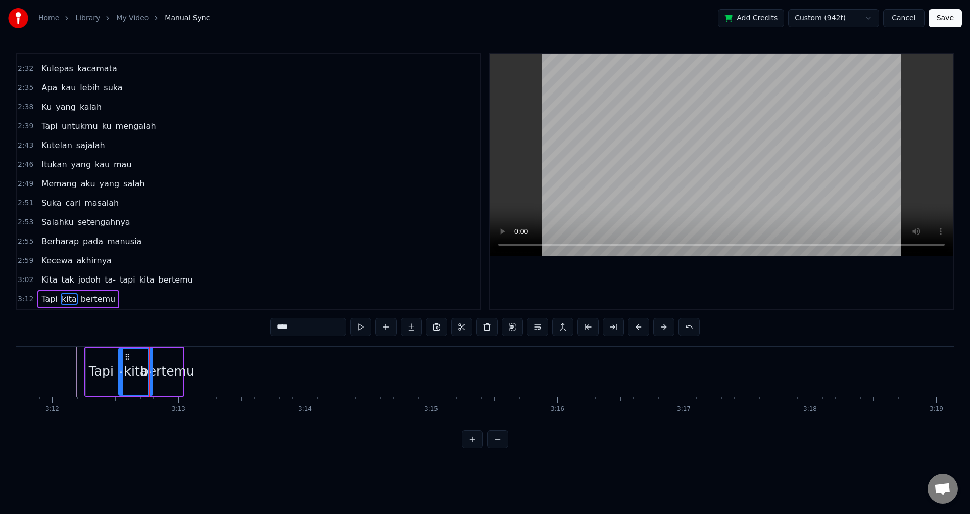
type input "*******"
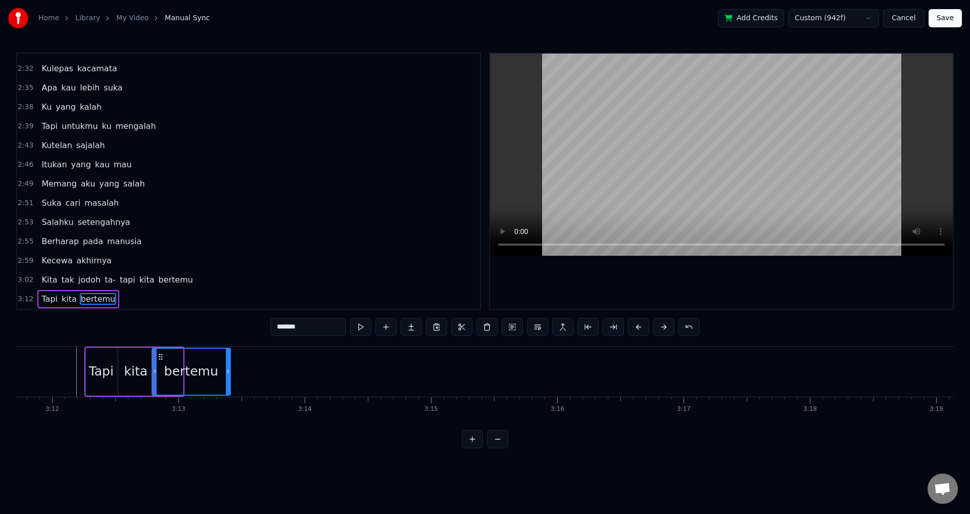
drag, startPoint x: 179, startPoint y: 372, endPoint x: 227, endPoint y: 371, distance: 47.5
drag, startPoint x: 228, startPoint y: 366, endPoint x: 292, endPoint y: 369, distance: 63.7
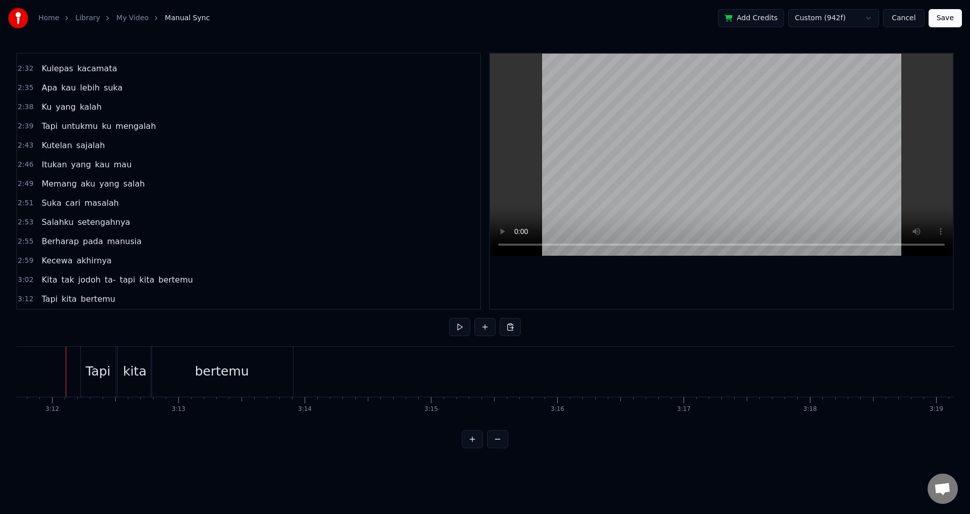
scroll to position [0, 24204]
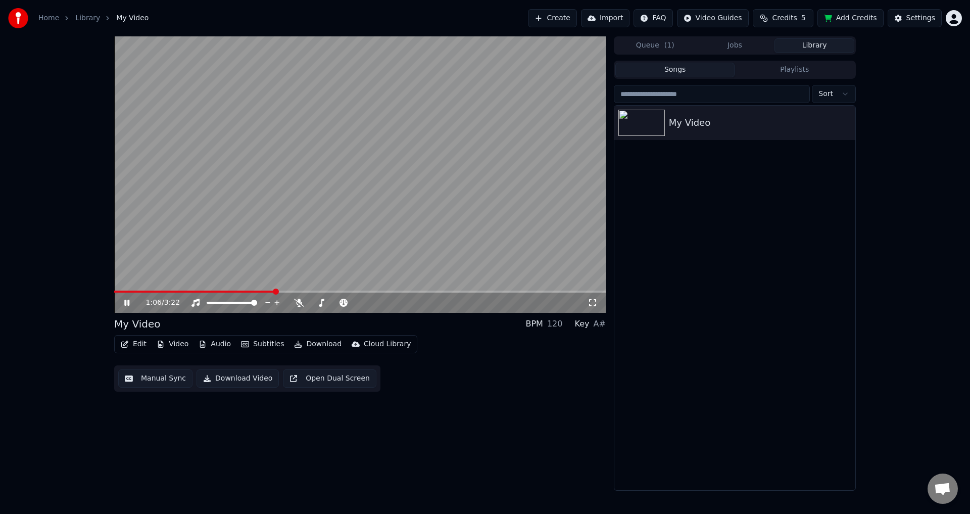
click at [374, 220] on video at bounding box center [359, 174] width 491 height 276
click at [389, 233] on video at bounding box center [359, 174] width 491 height 276
click at [314, 345] on button "Download" at bounding box center [318, 344] width 56 height 14
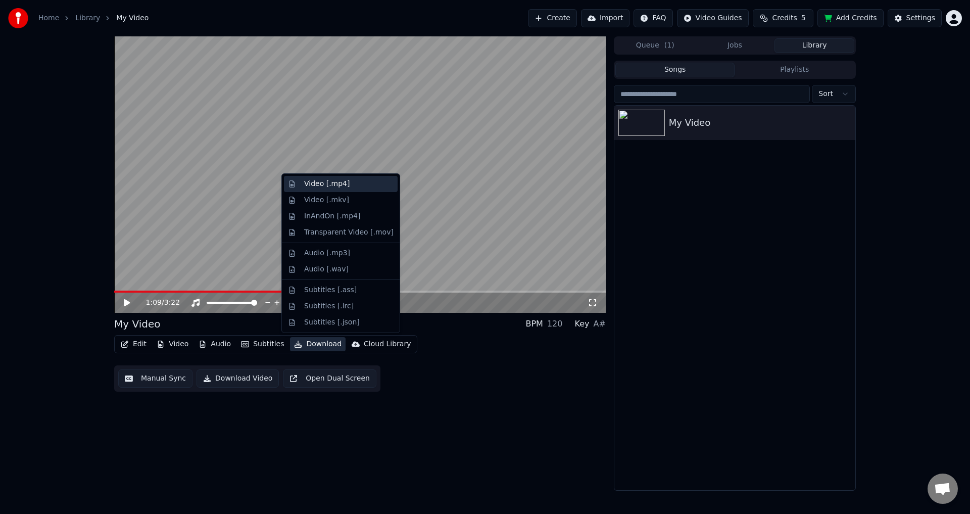
click at [348, 186] on div "Video [.mp4]" at bounding box center [348, 184] width 89 height 10
